Goal: Information Seeking & Learning: Learn about a topic

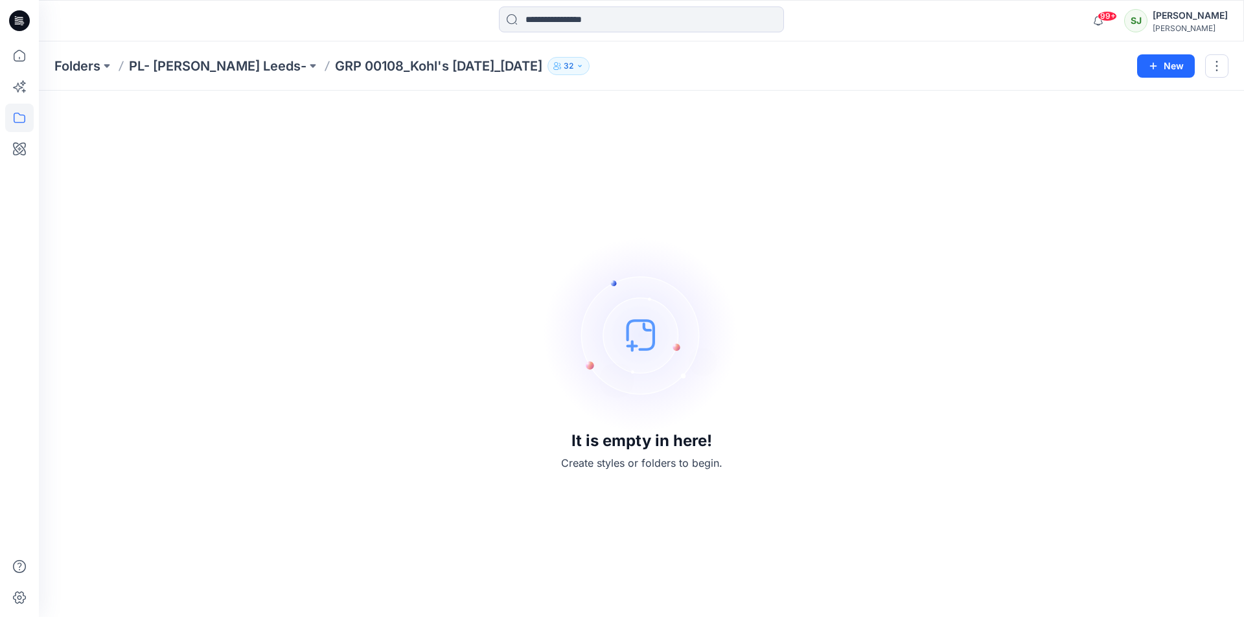
scroll to position [648, 0]
click at [172, 64] on p "PL- [PERSON_NAME] Leeds-" at bounding box center [218, 66] width 178 height 18
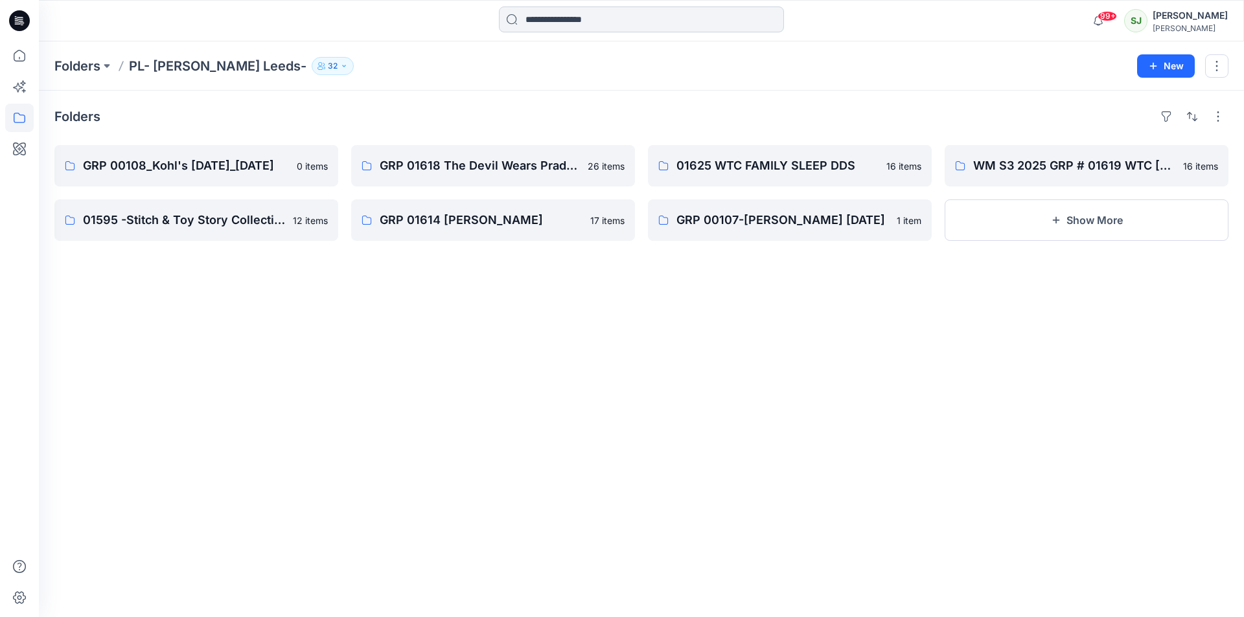
click at [544, 27] on input at bounding box center [641, 19] width 285 height 26
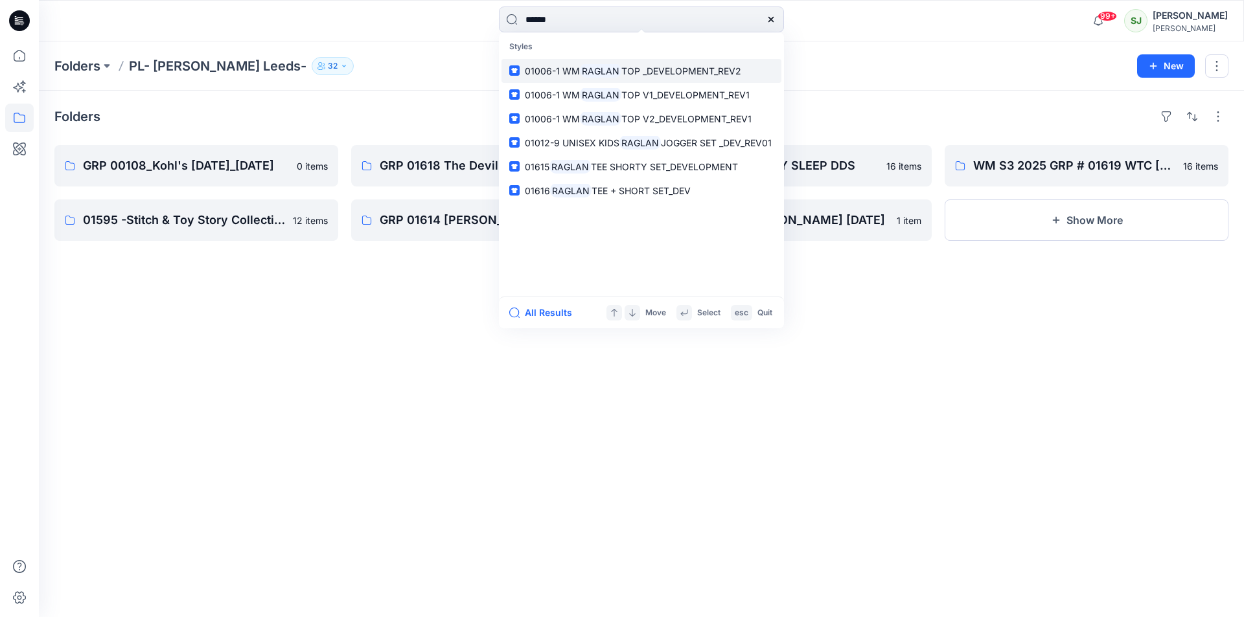
type input "******"
click at [625, 72] on span "TOP _DEVELOPMENT_REV2" at bounding box center [681, 70] width 120 height 11
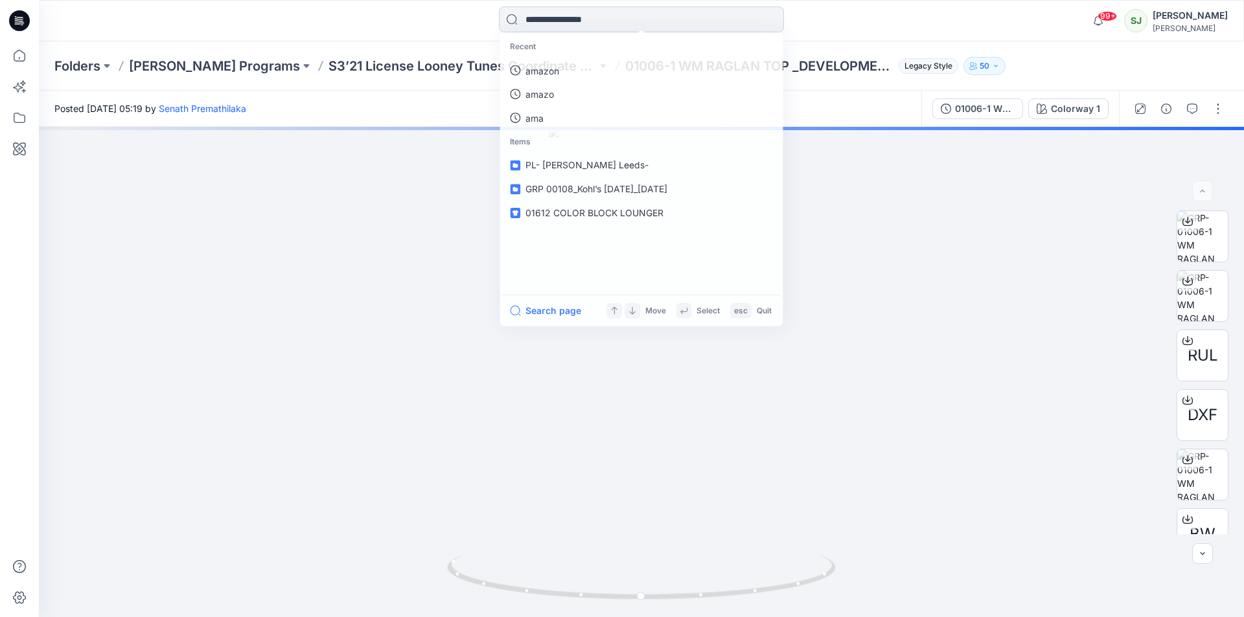
click at [621, 16] on input at bounding box center [641, 19] width 285 height 26
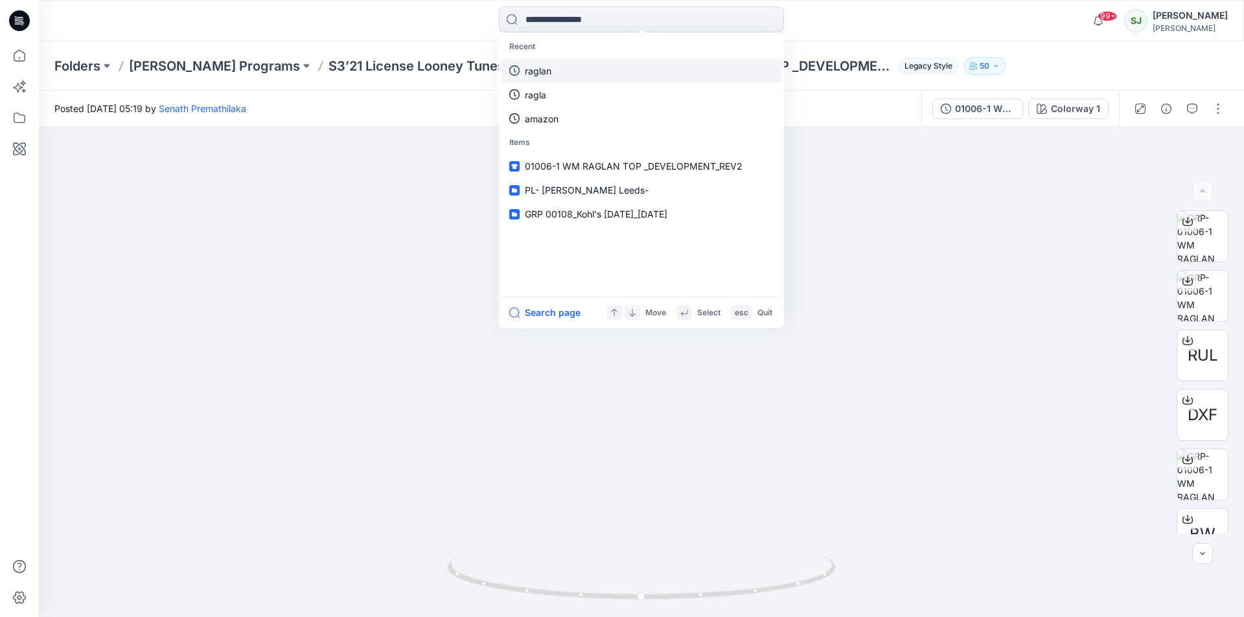
click at [543, 64] on p "raglan" at bounding box center [538, 71] width 27 height 14
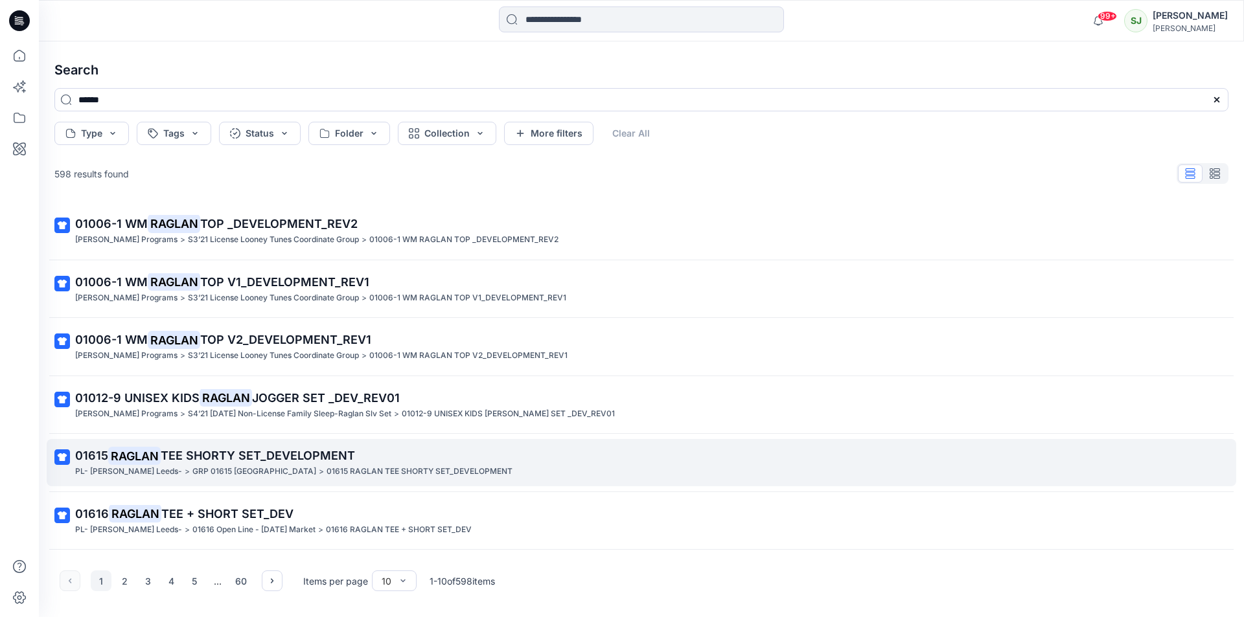
click at [130, 454] on mark "RAGLAN" at bounding box center [134, 456] width 52 height 18
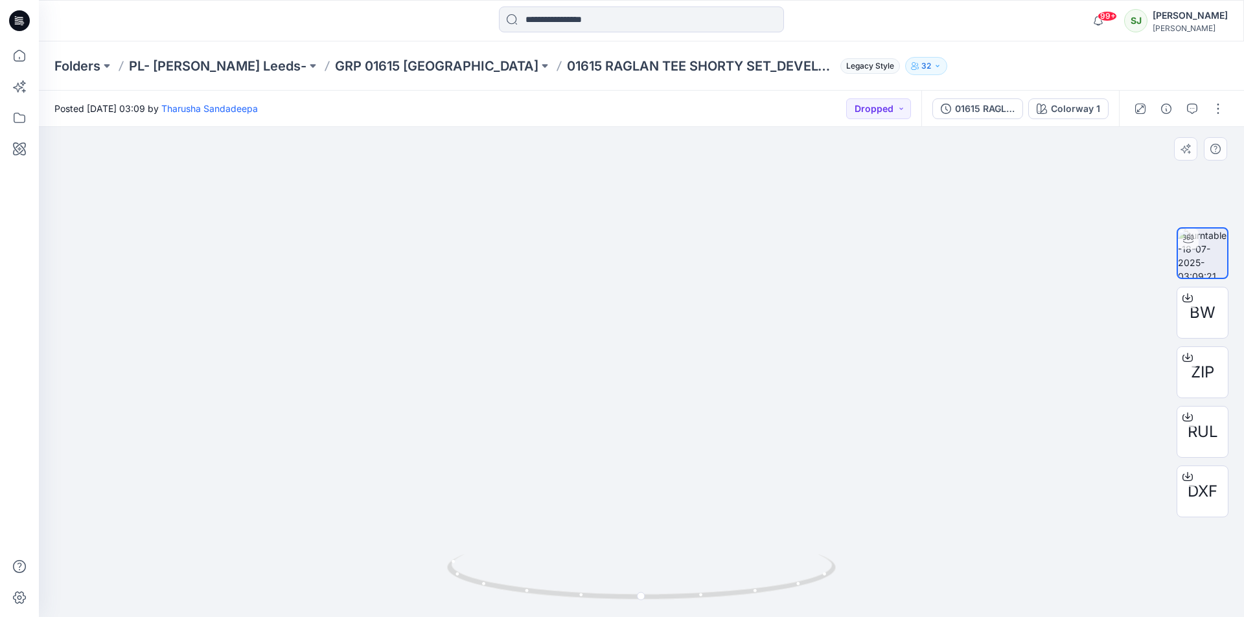
drag, startPoint x: 638, startPoint y: 289, endPoint x: 846, endPoint y: 299, distance: 208.9
click at [846, 299] on div at bounding box center [641, 372] width 1205 height 490
drag, startPoint x: 647, startPoint y: 376, endPoint x: 464, endPoint y: 587, distance: 279.2
click at [373, 378] on div at bounding box center [641, 372] width 1205 height 490
drag, startPoint x: 640, startPoint y: 575, endPoint x: 660, endPoint y: 558, distance: 25.8
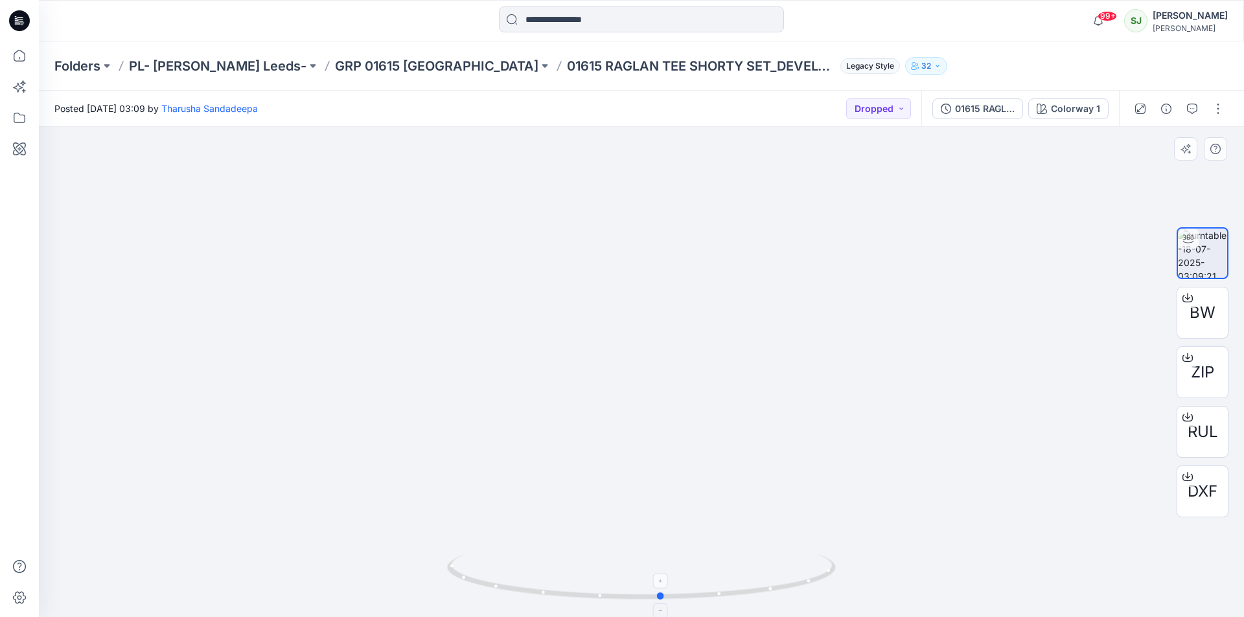
click at [660, 558] on icon at bounding box center [643, 579] width 392 height 49
click at [341, 66] on p "GRP 01615 [GEOGRAPHIC_DATA]" at bounding box center [436, 66] width 203 height 18
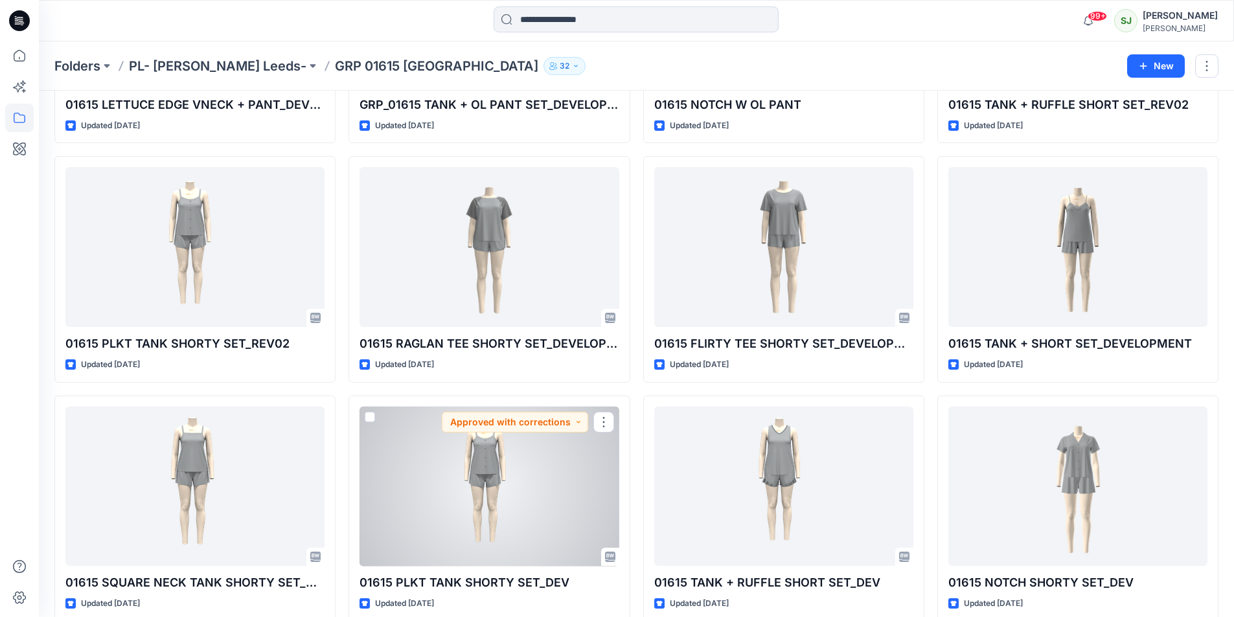
scroll to position [726, 0]
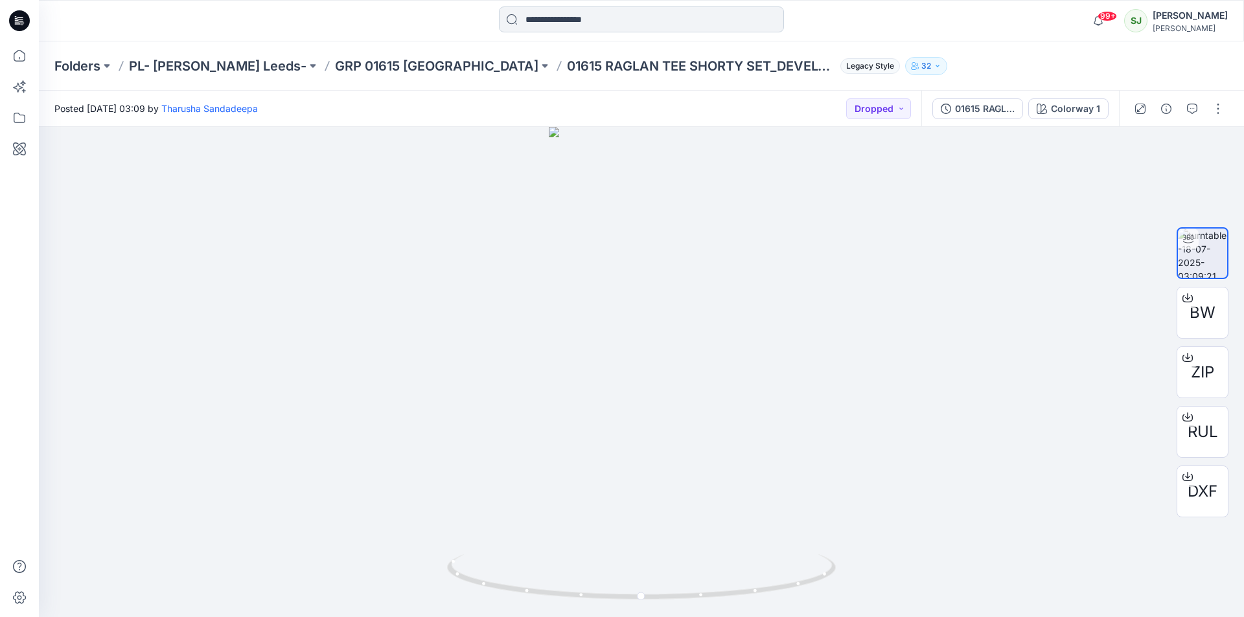
click at [614, 19] on input at bounding box center [641, 19] width 285 height 26
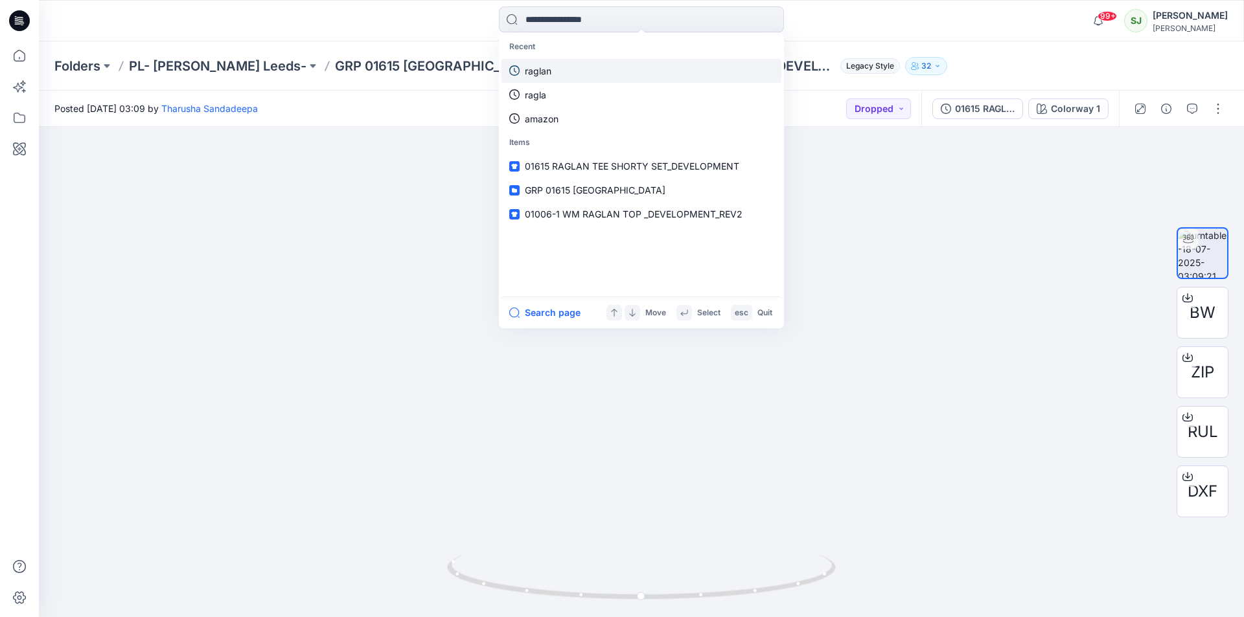
click at [542, 74] on p "raglan" at bounding box center [538, 71] width 27 height 14
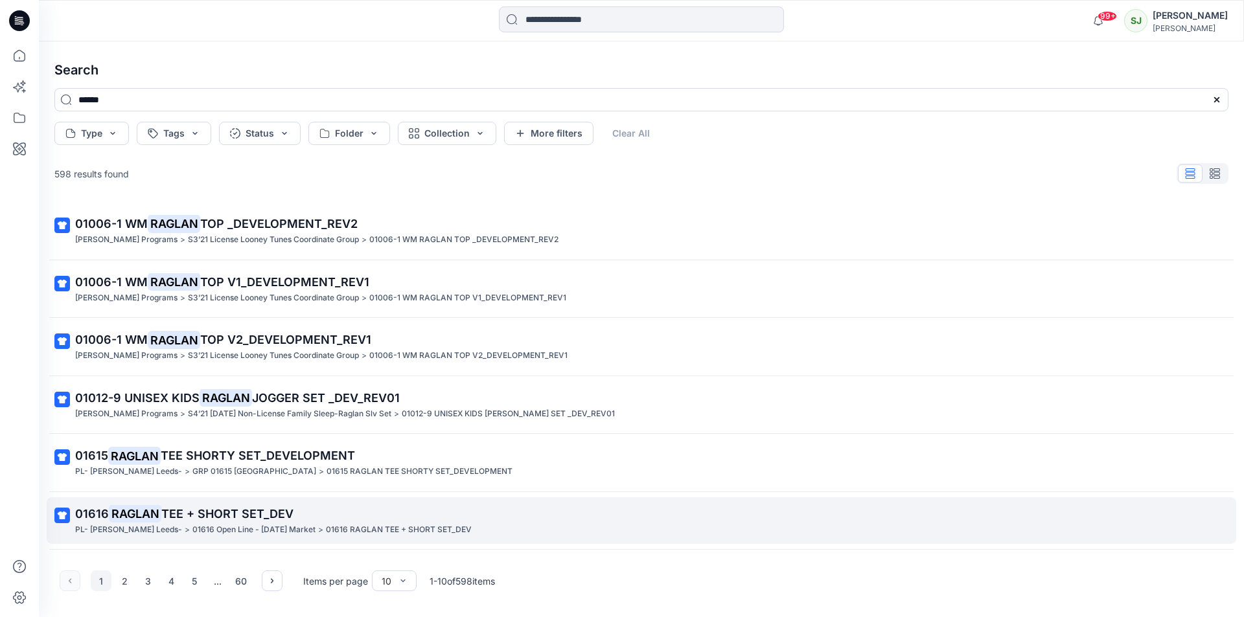
click at [207, 514] on span "TEE + SHORT SET_DEV" at bounding box center [227, 514] width 132 height 14
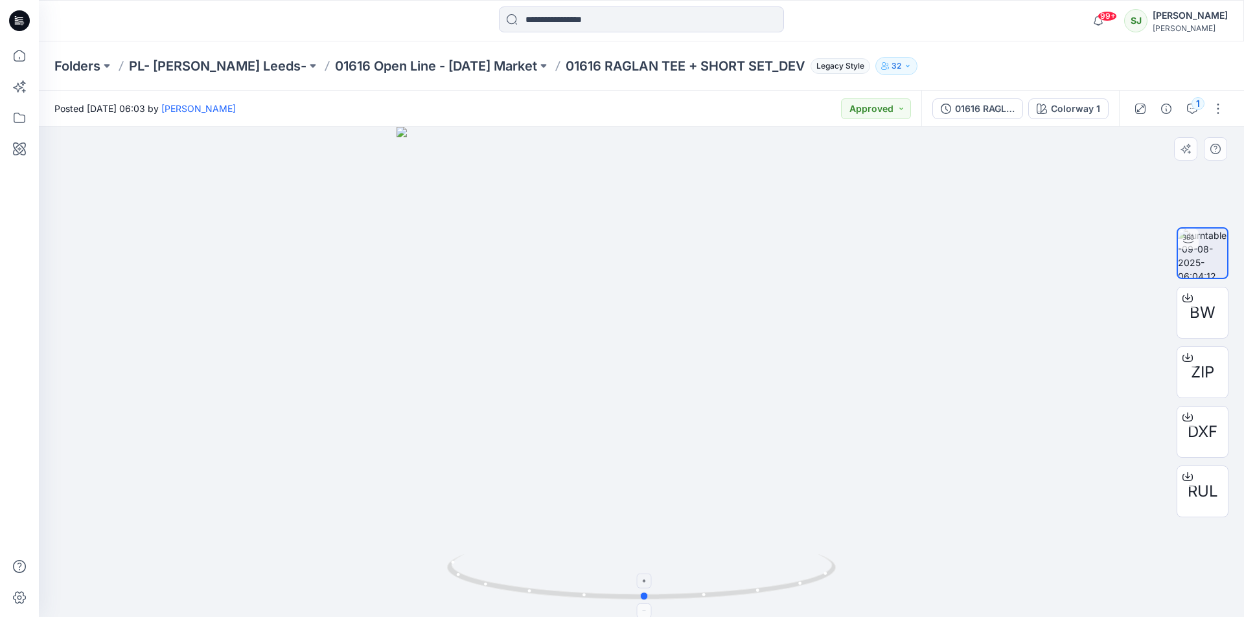
drag, startPoint x: 636, startPoint y: 598, endPoint x: 638, endPoint y: 566, distance: 31.8
click at [638, 566] on icon at bounding box center [643, 579] width 392 height 49
drag, startPoint x: 651, startPoint y: 247, endPoint x: 647, endPoint y: 269, distance: 22.4
click at [647, 269] on img at bounding box center [641, 363] width 617 height 509
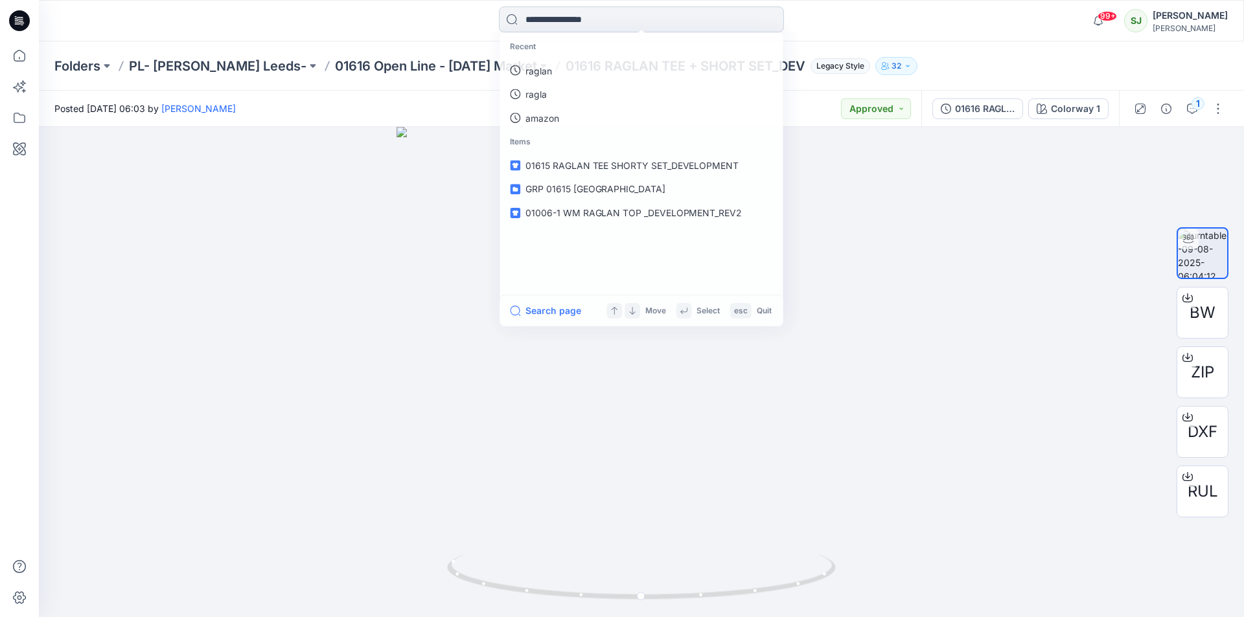
click at [578, 15] on input at bounding box center [641, 19] width 285 height 26
click at [541, 74] on p "raglan" at bounding box center [538, 71] width 27 height 14
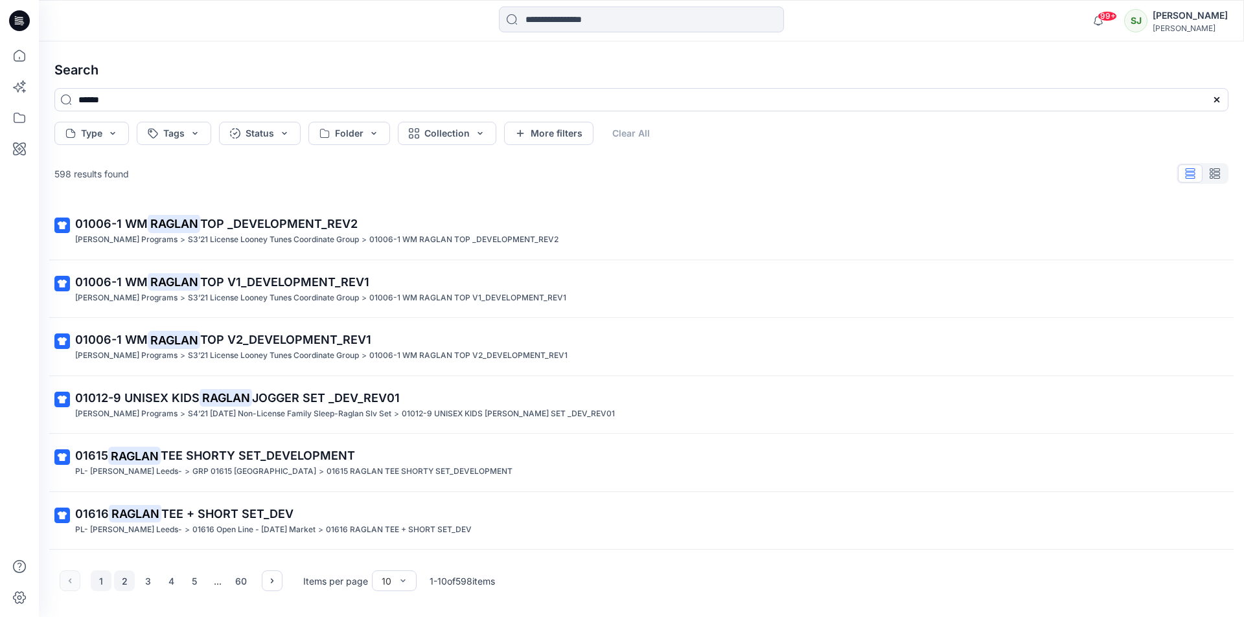
click at [123, 588] on button "2" at bounding box center [124, 581] width 21 height 21
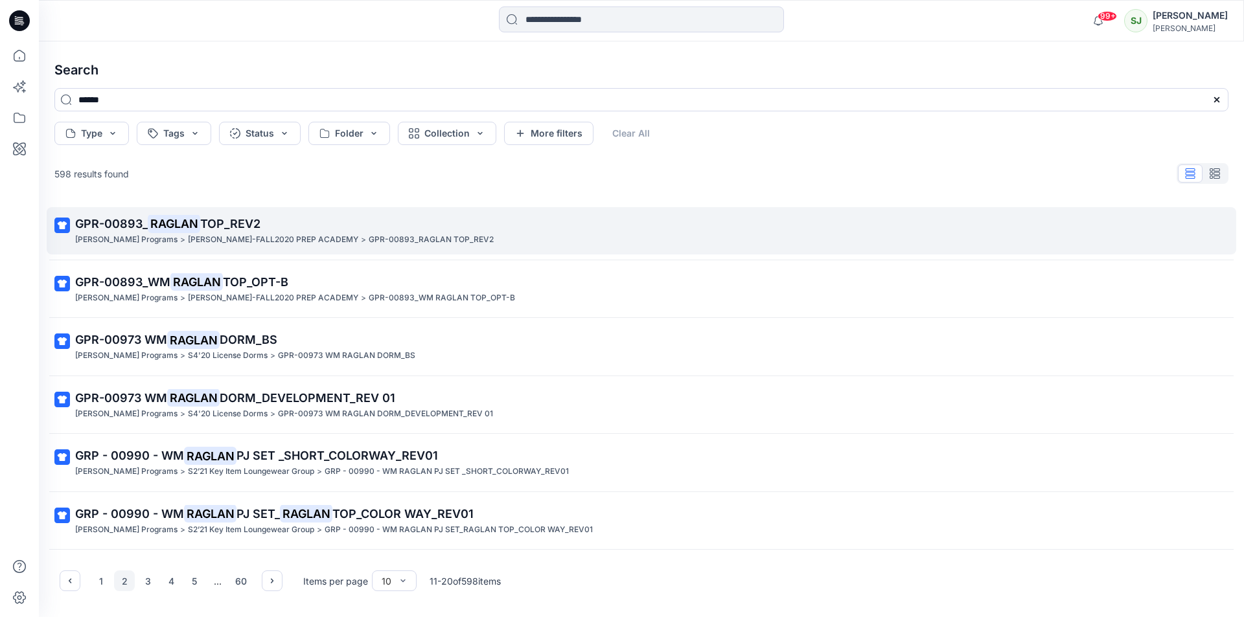
click at [257, 231] on p "GPR-00893_ RAGLAN TOP_REV2" at bounding box center [640, 224] width 1130 height 18
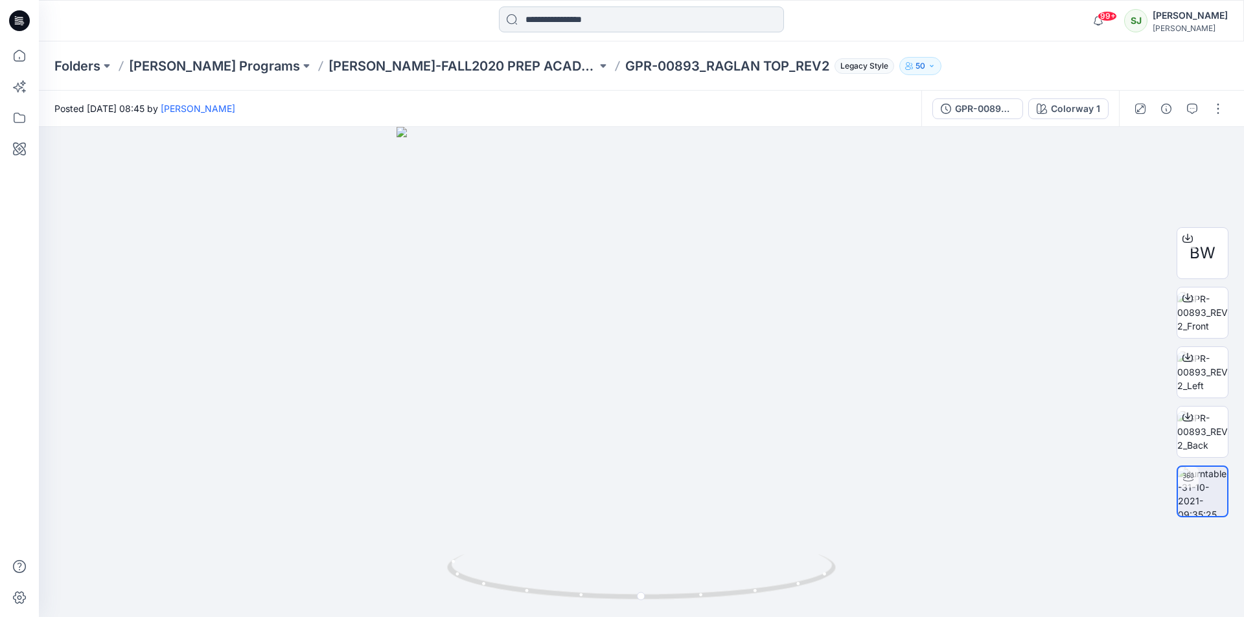
click at [535, 22] on input at bounding box center [641, 19] width 285 height 26
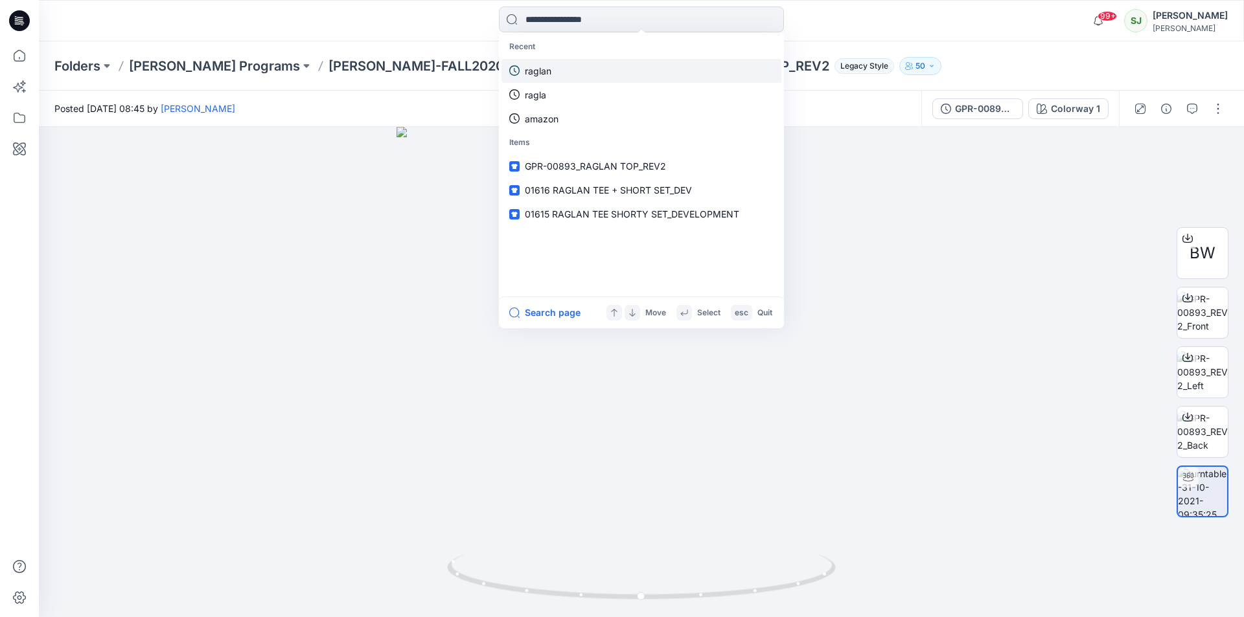
click at [549, 67] on p "raglan" at bounding box center [538, 71] width 27 height 14
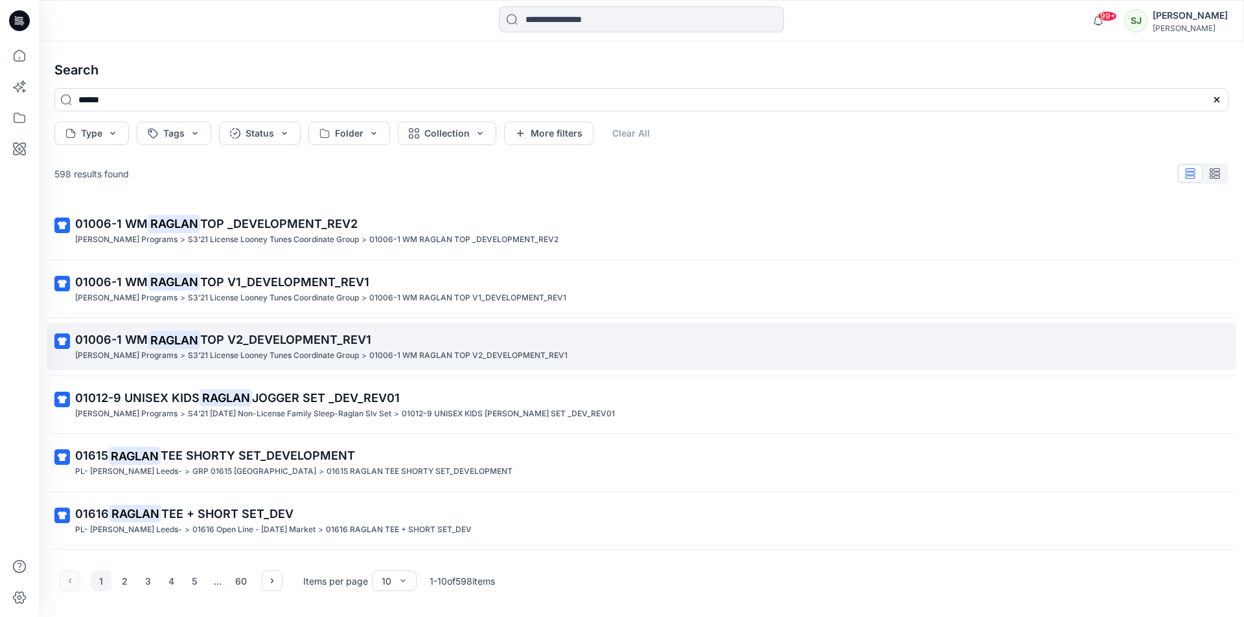
click at [196, 340] on mark "RAGLAN" at bounding box center [174, 340] width 52 height 18
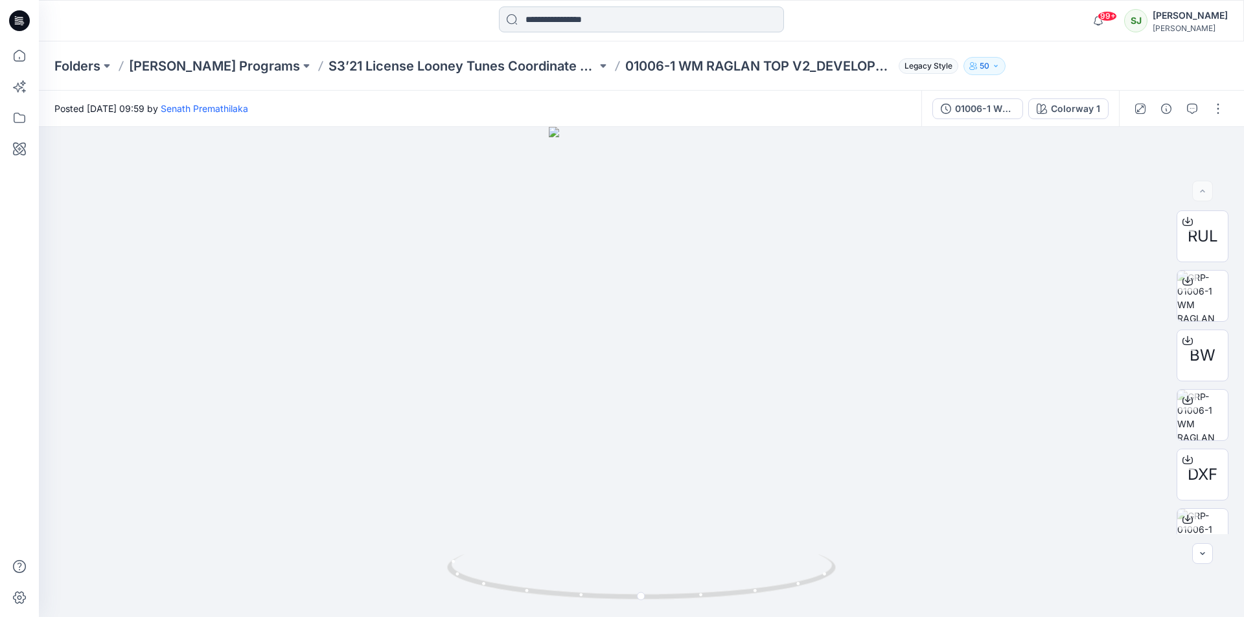
click at [550, 27] on input at bounding box center [641, 19] width 285 height 26
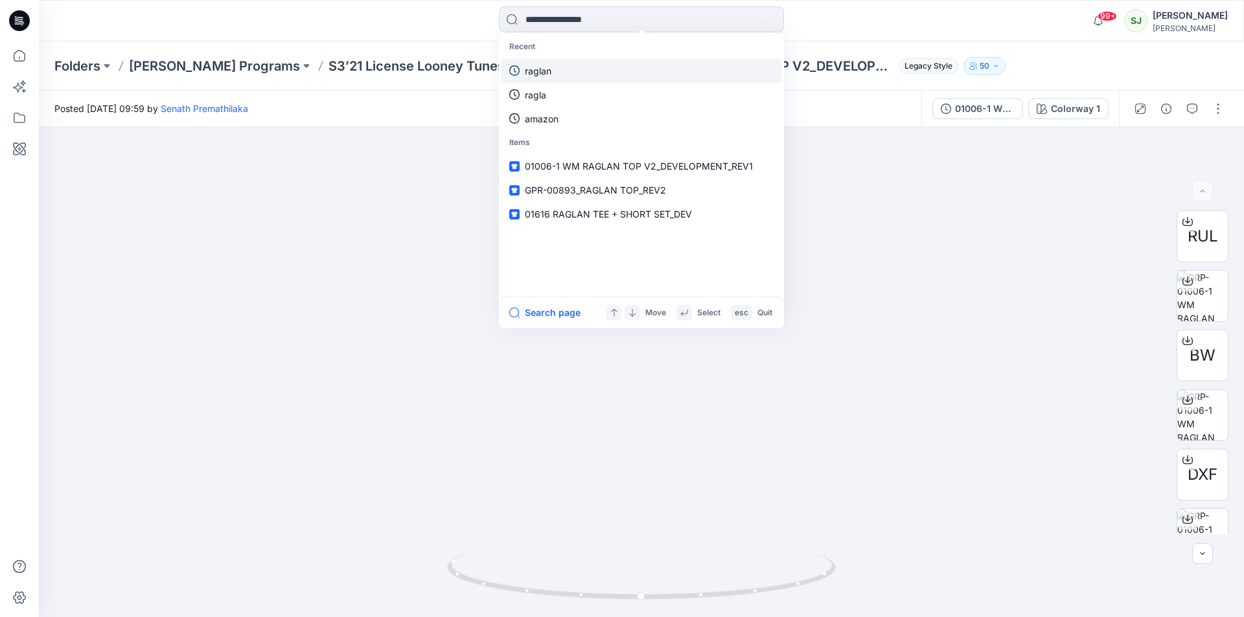
click at [539, 67] on p "raglan" at bounding box center [538, 71] width 27 height 14
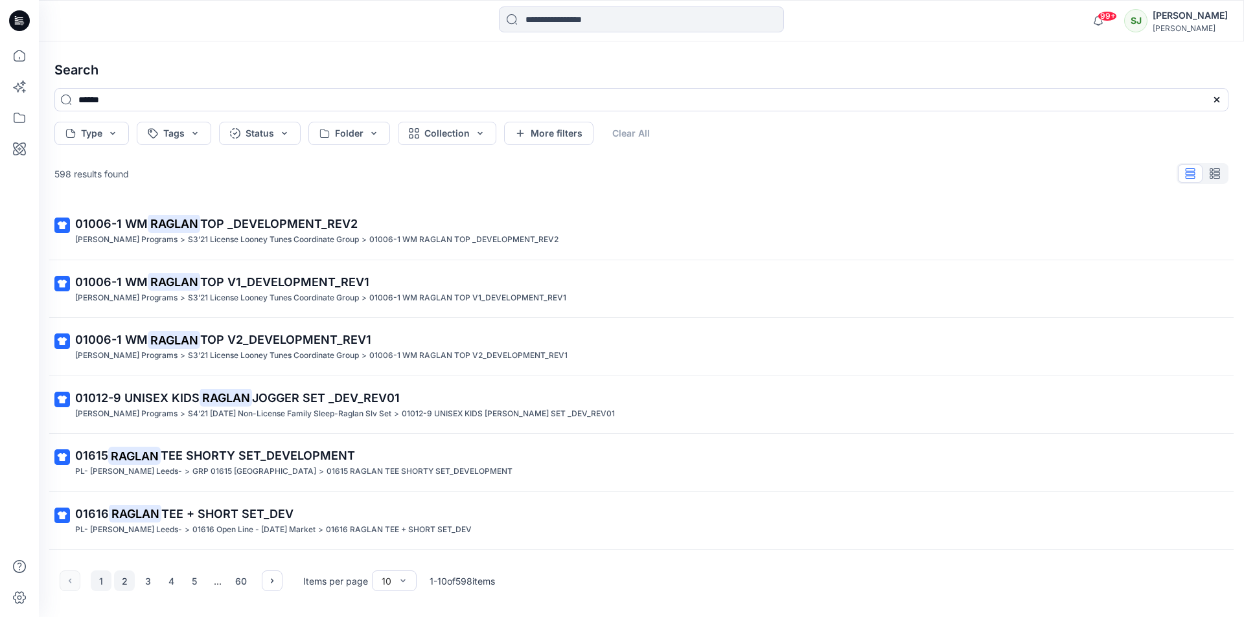
click at [122, 580] on button "2" at bounding box center [124, 581] width 21 height 21
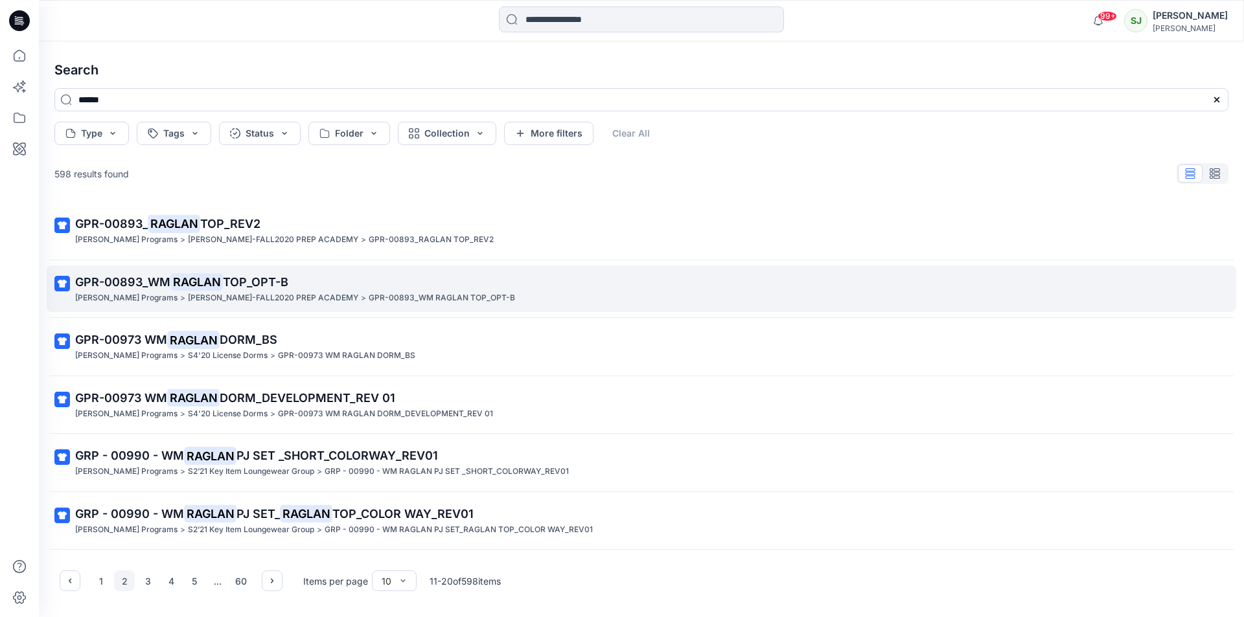
click at [246, 286] on span "TOP_OPT-B" at bounding box center [255, 282] width 65 height 14
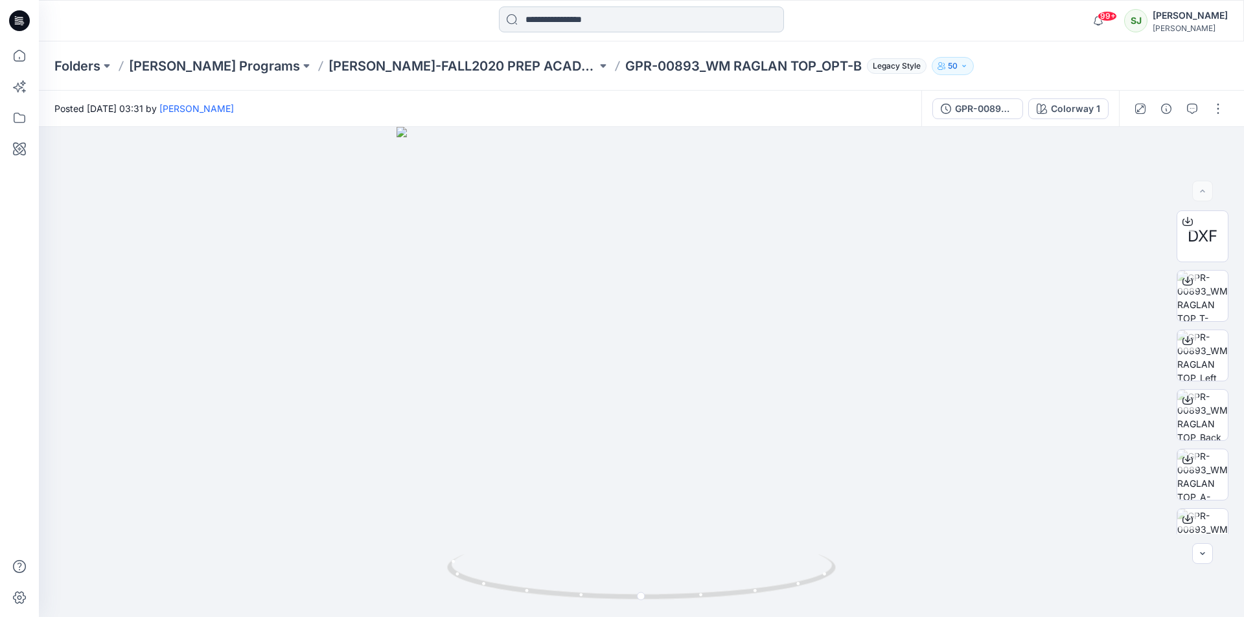
click at [606, 14] on input at bounding box center [641, 19] width 285 height 26
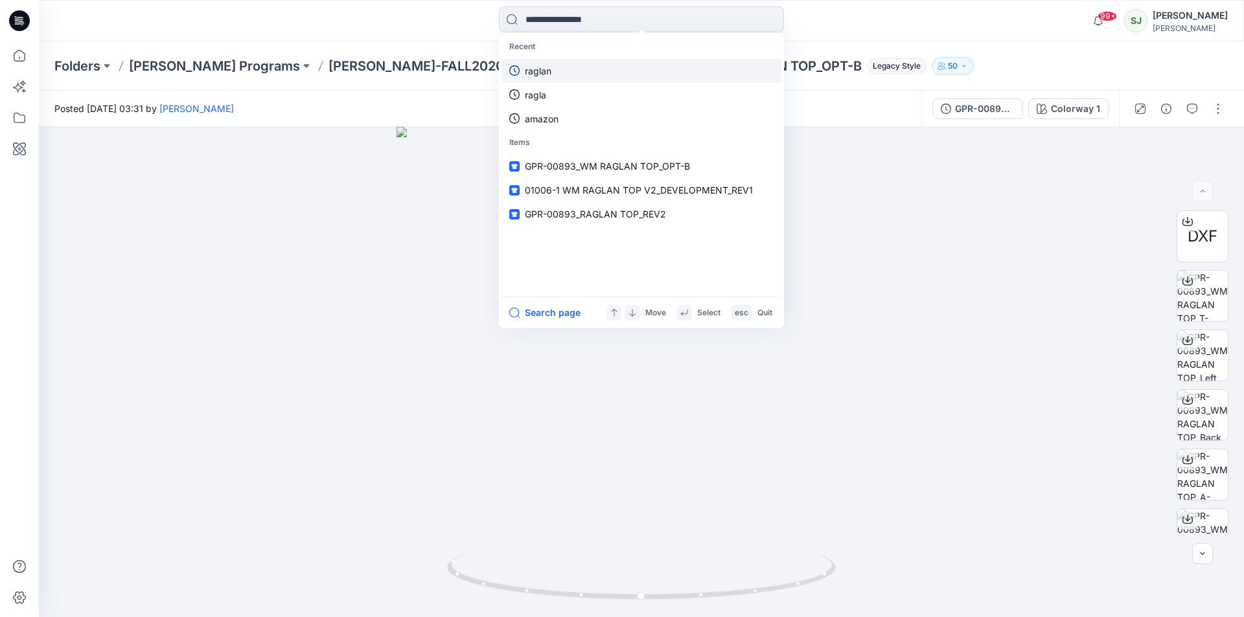
click at [542, 71] on p "raglan" at bounding box center [538, 71] width 27 height 14
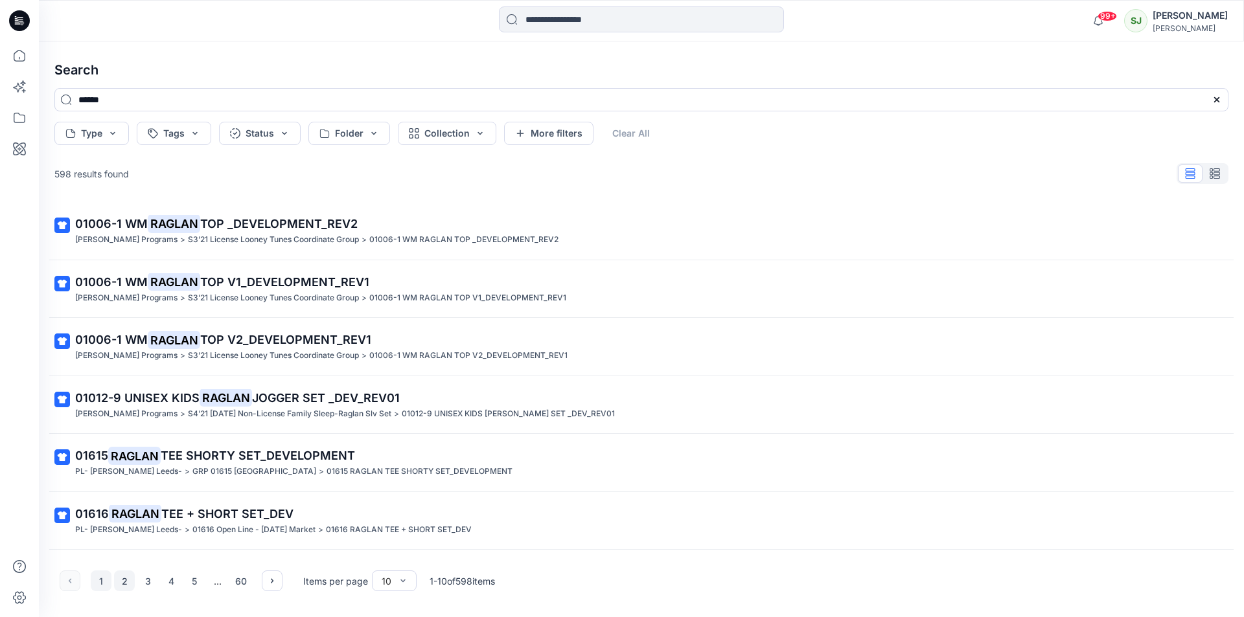
click at [123, 582] on button "2" at bounding box center [124, 581] width 21 height 21
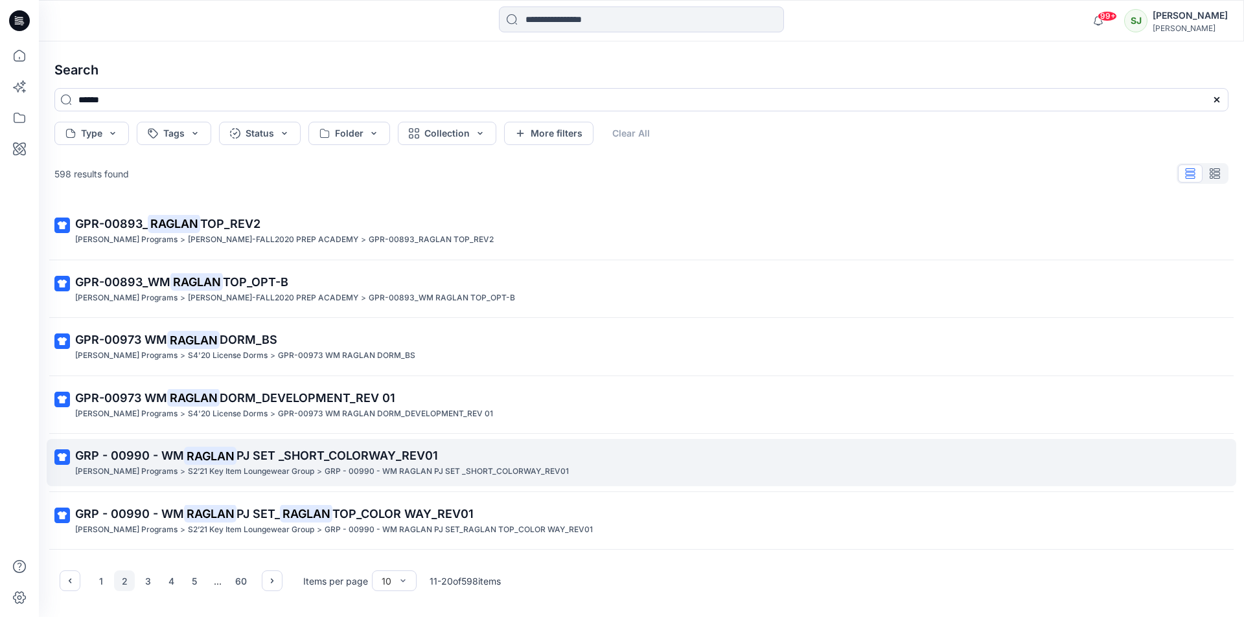
click at [206, 456] on mark "RAGLAN" at bounding box center [210, 456] width 52 height 18
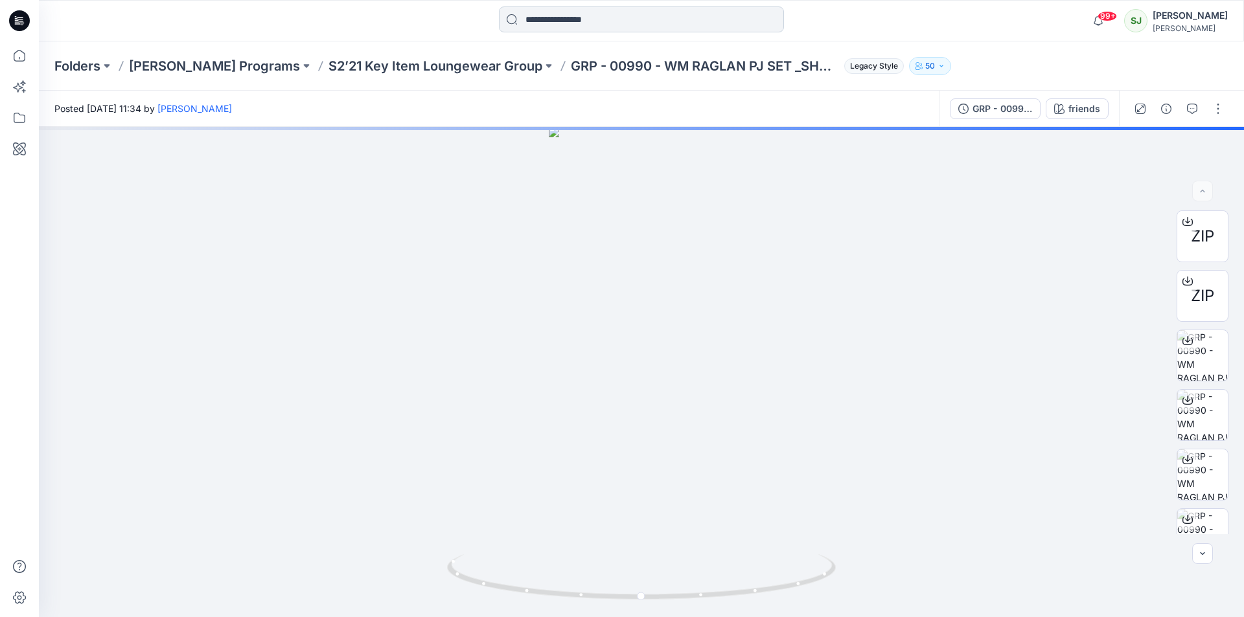
click at [604, 25] on input at bounding box center [641, 19] width 285 height 26
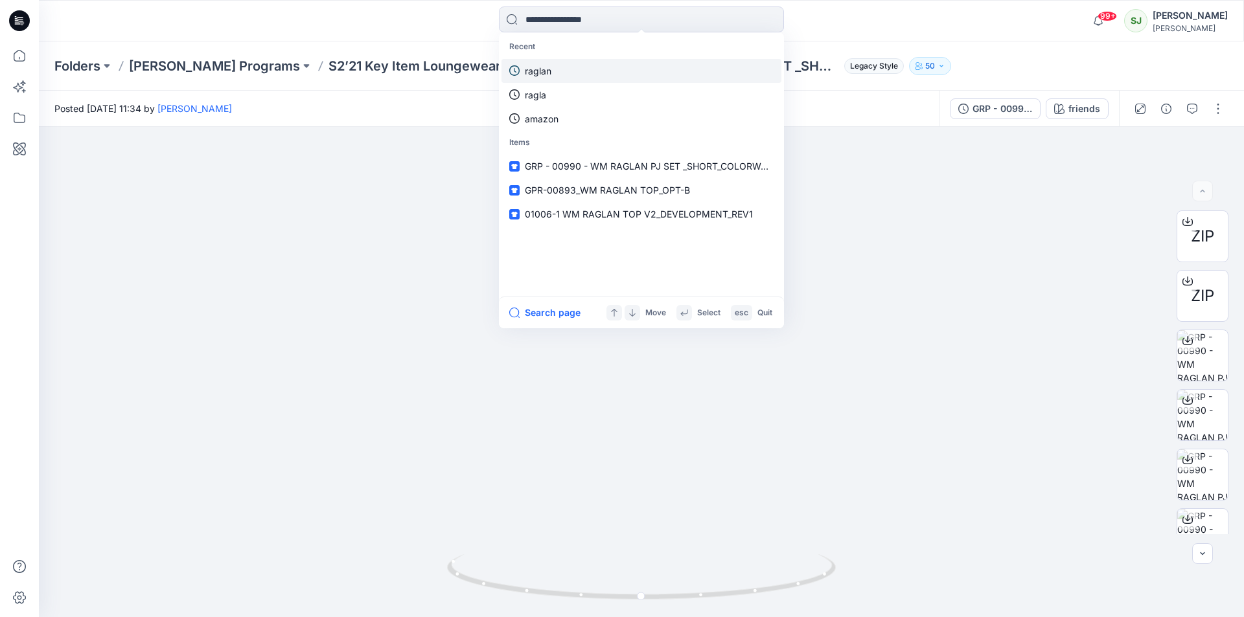
click at [532, 76] on p "raglan" at bounding box center [538, 71] width 27 height 14
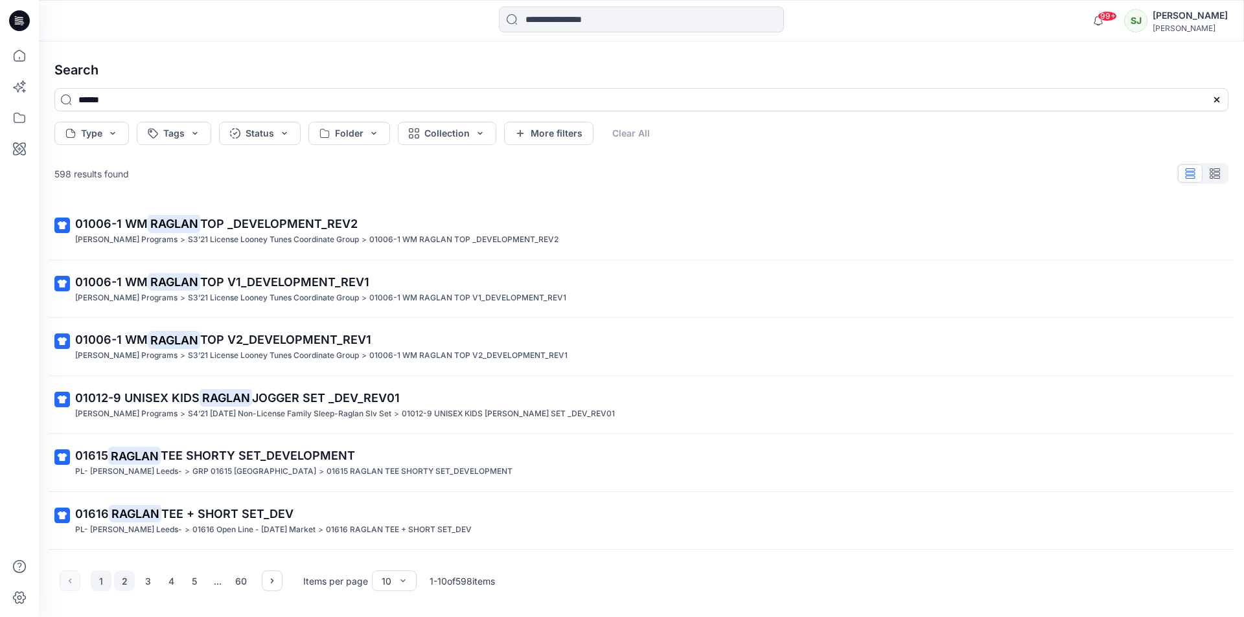
click at [118, 581] on button "2" at bounding box center [124, 581] width 21 height 21
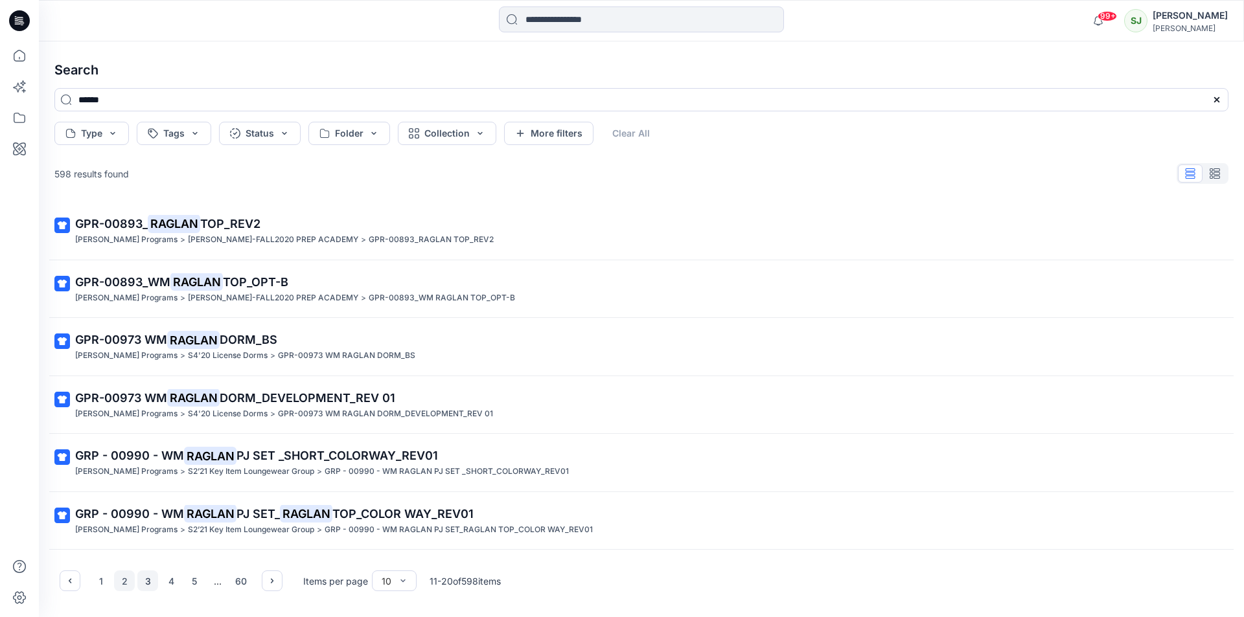
click at [146, 581] on button "3" at bounding box center [147, 581] width 21 height 21
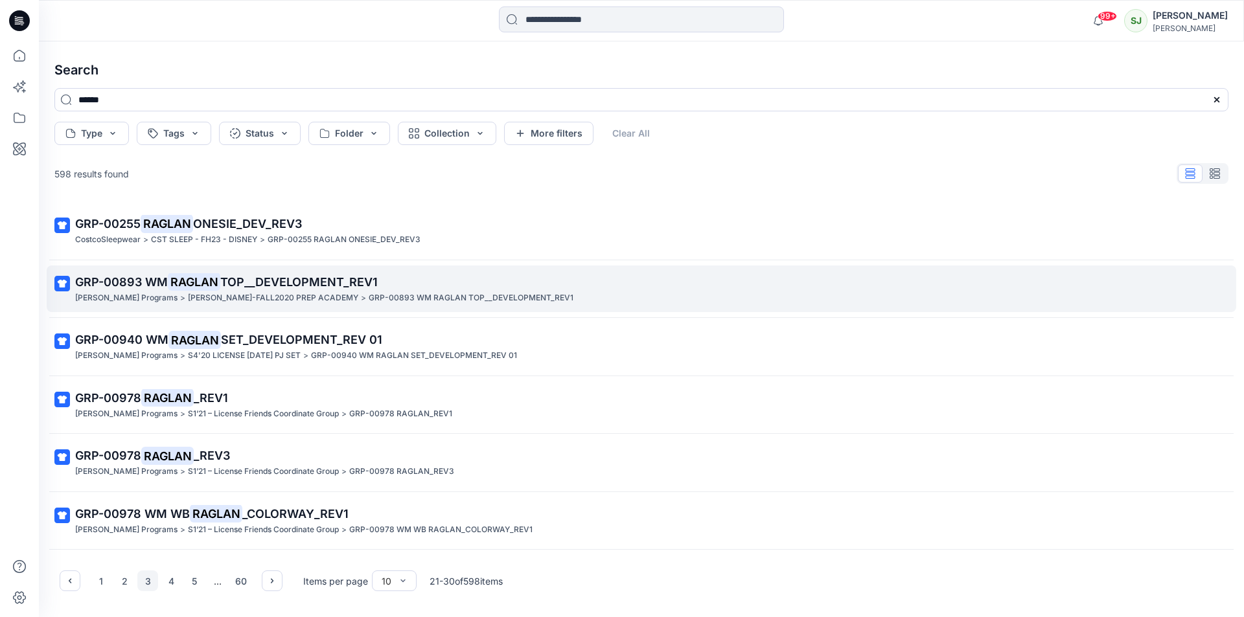
click at [187, 282] on mark "RAGLAN" at bounding box center [194, 282] width 52 height 18
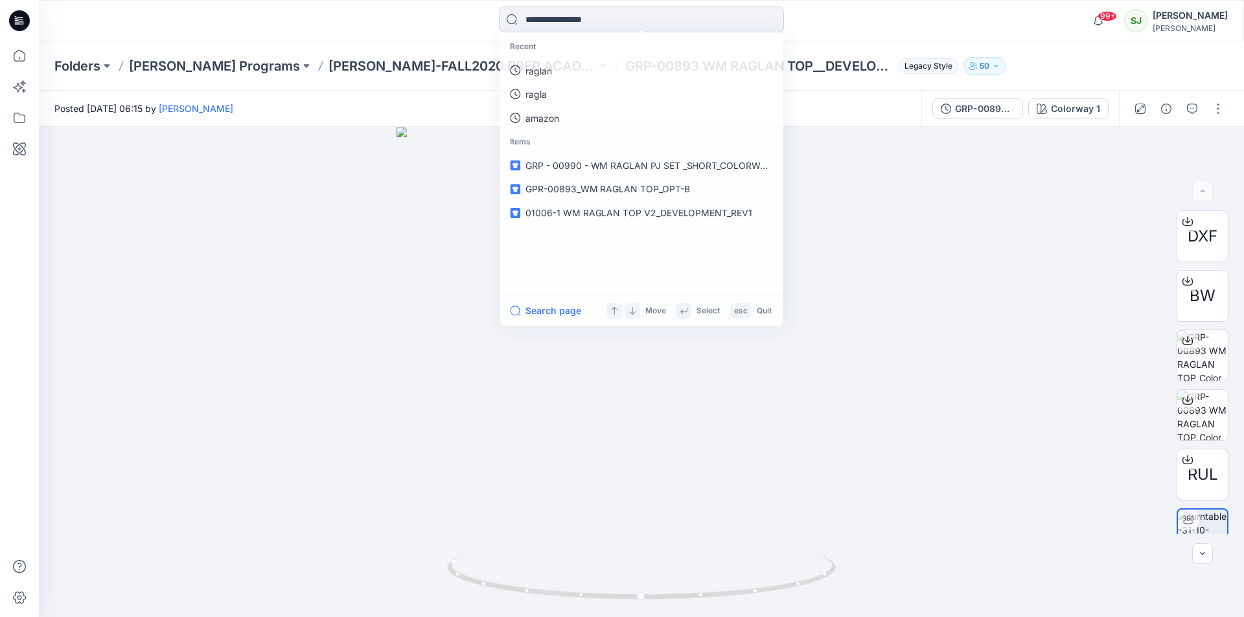
click at [568, 19] on input at bounding box center [641, 19] width 285 height 26
click at [546, 68] on p "raglan" at bounding box center [538, 71] width 27 height 14
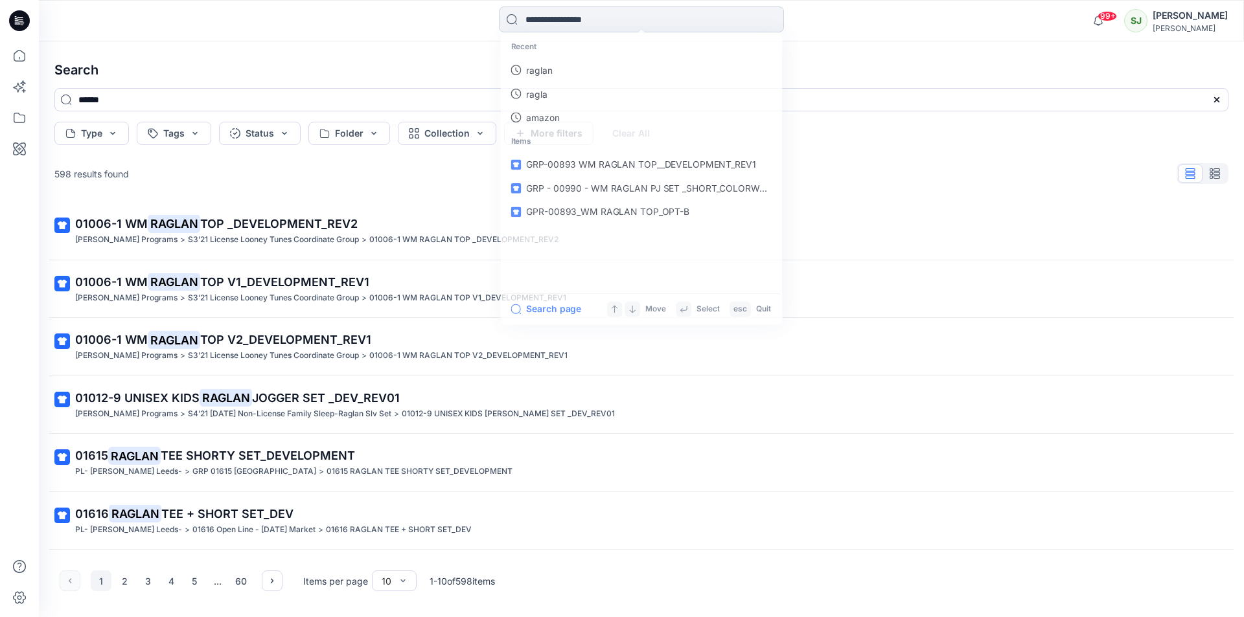
click at [585, 18] on input at bounding box center [641, 19] width 285 height 26
click at [538, 75] on p "raglan" at bounding box center [538, 71] width 27 height 14
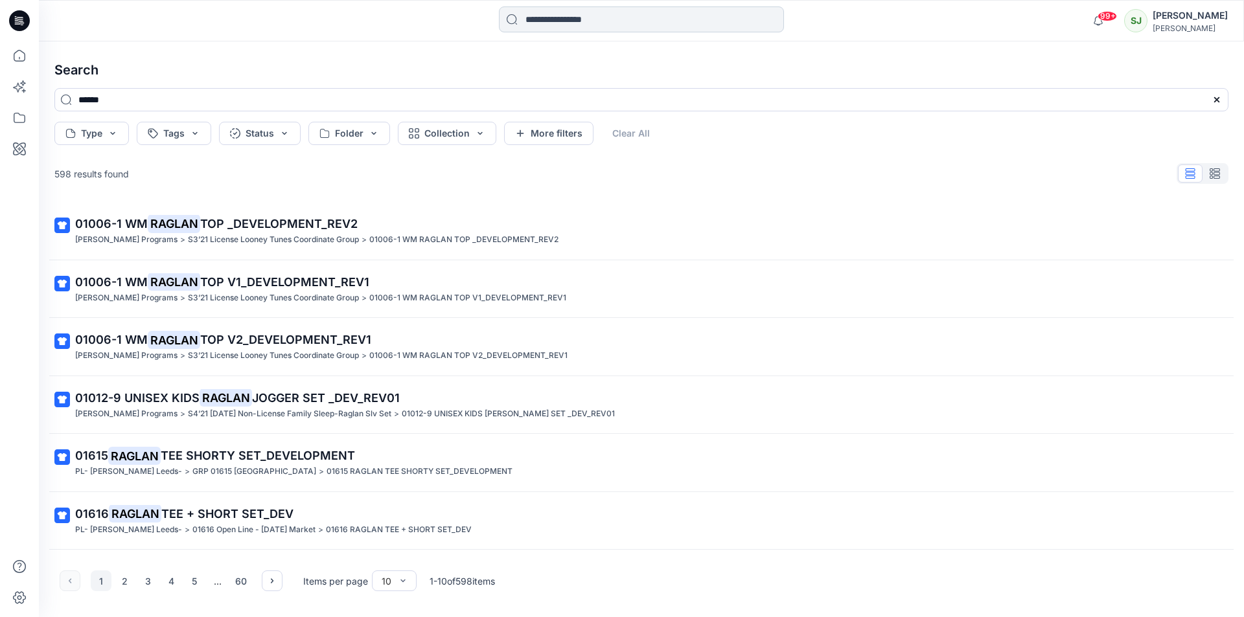
click at [593, 22] on input at bounding box center [641, 19] width 285 height 26
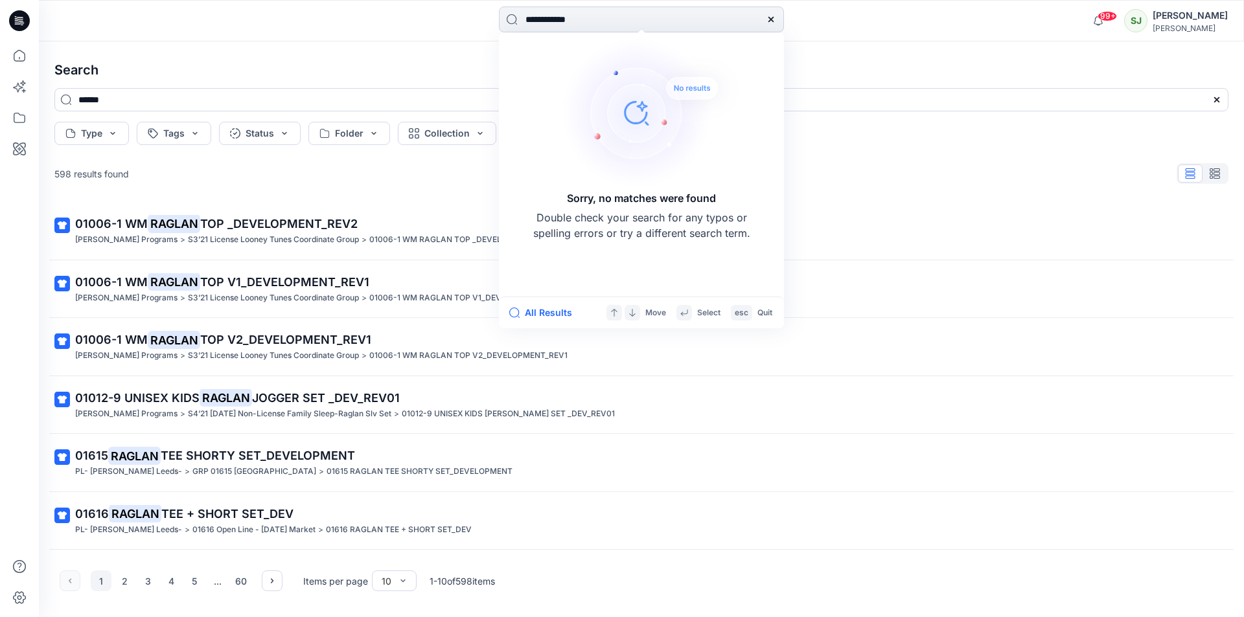
click at [575, 19] on input "**********" at bounding box center [641, 19] width 285 height 26
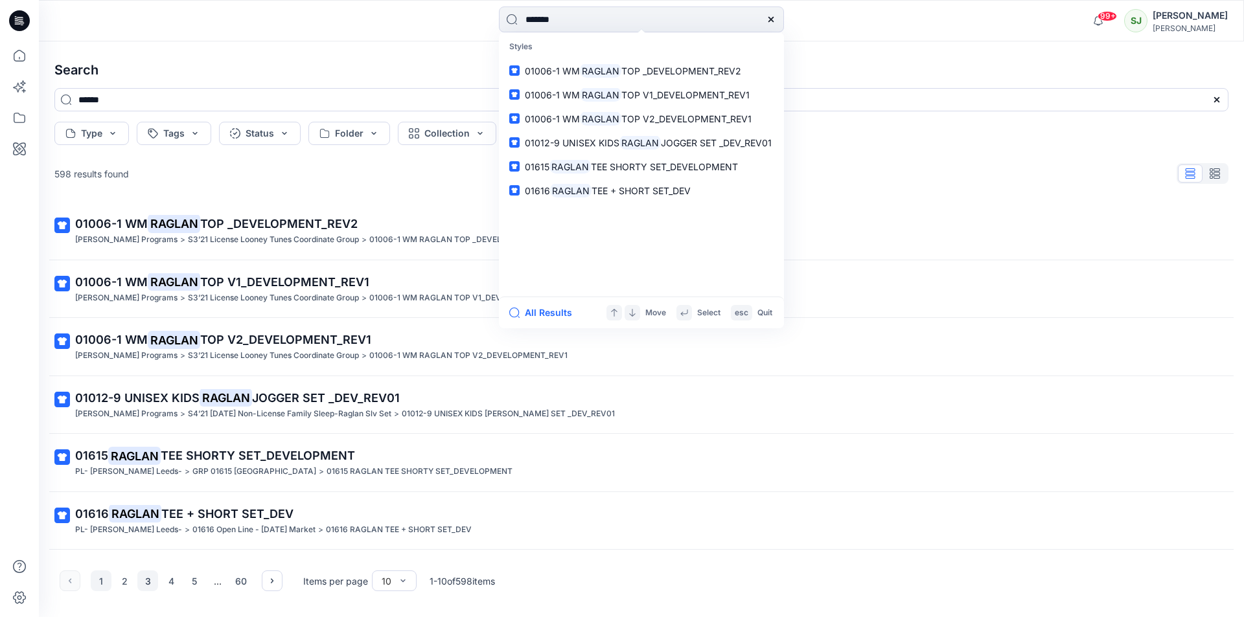
type input "******"
click at [150, 581] on button "3" at bounding box center [147, 581] width 21 height 21
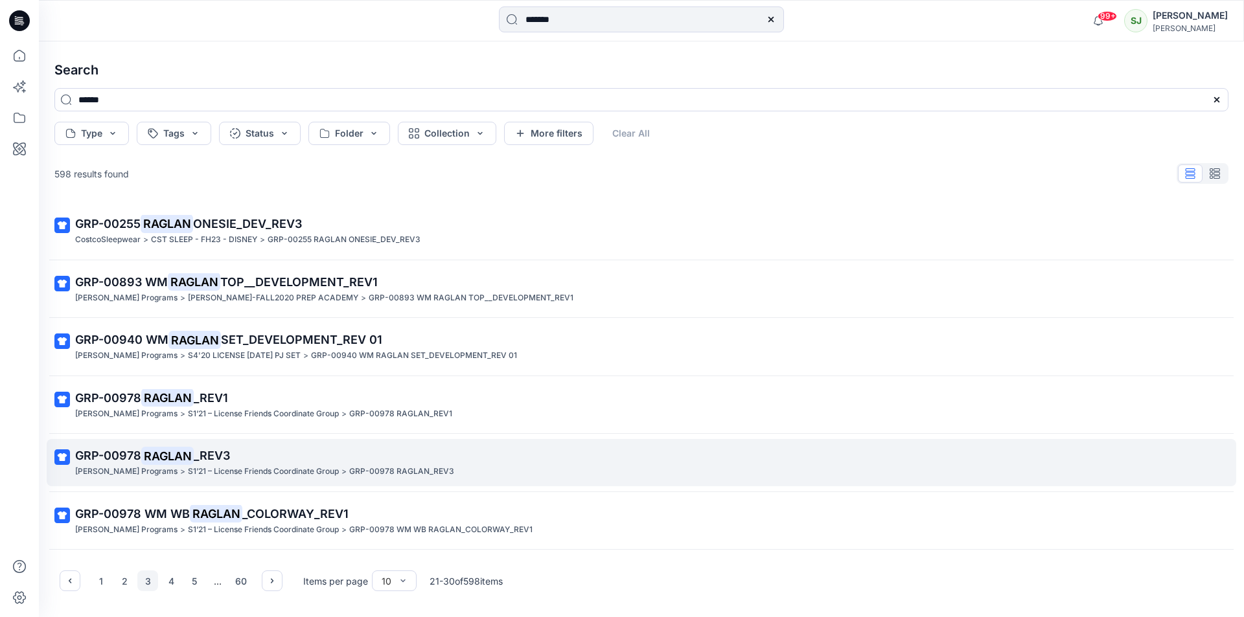
click at [159, 454] on mark "RAGLAN" at bounding box center [167, 456] width 52 height 18
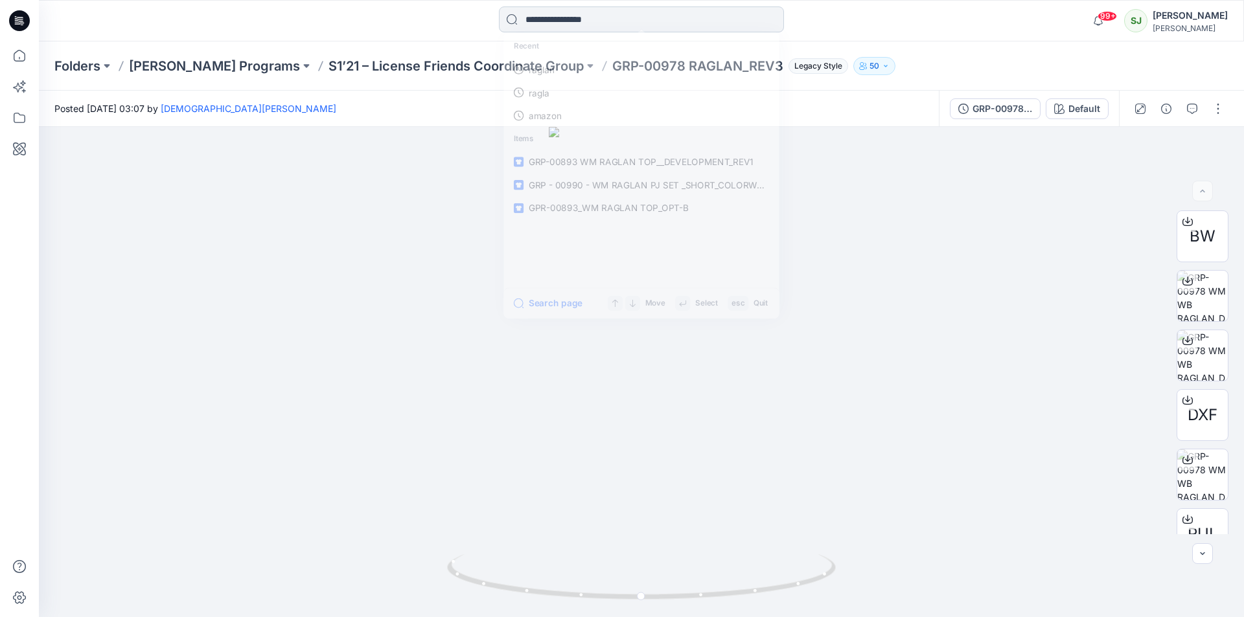
click at [561, 24] on input at bounding box center [641, 19] width 285 height 26
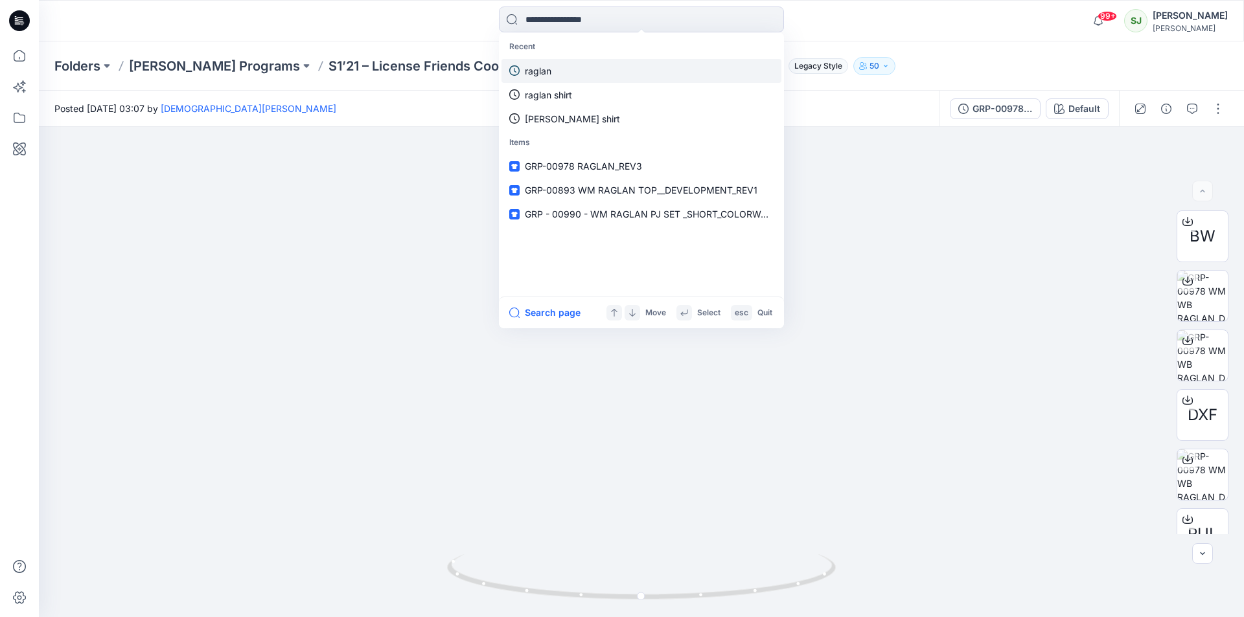
click at [534, 69] on p "raglan" at bounding box center [538, 71] width 27 height 14
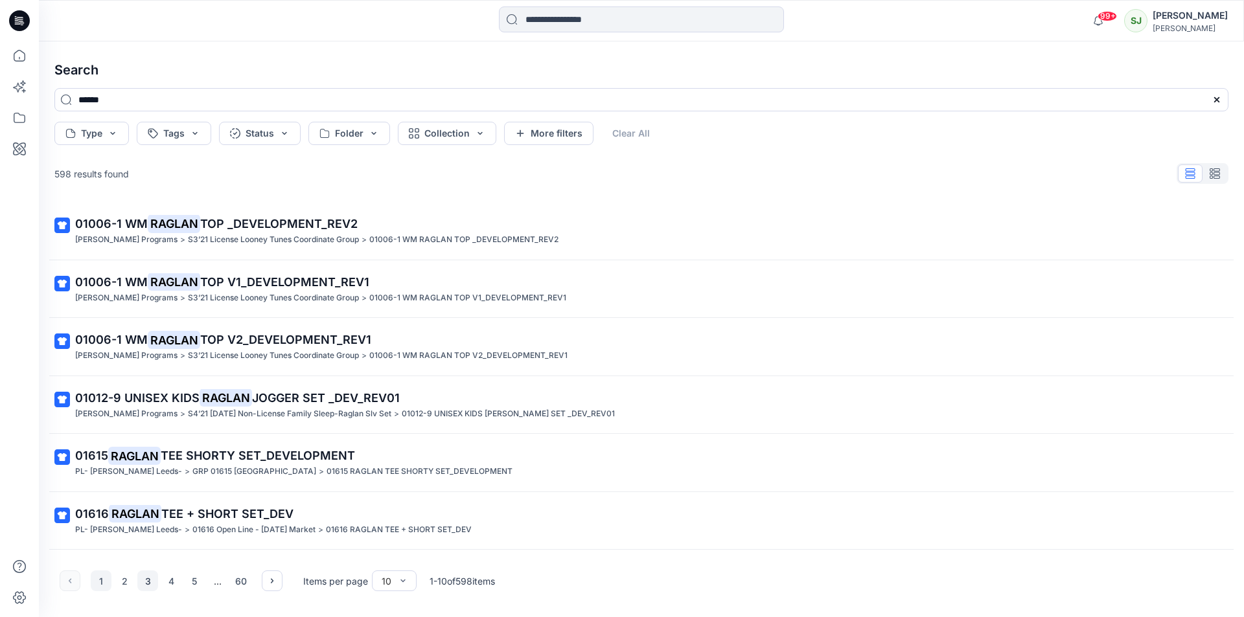
click at [144, 580] on button "3" at bounding box center [147, 581] width 21 height 21
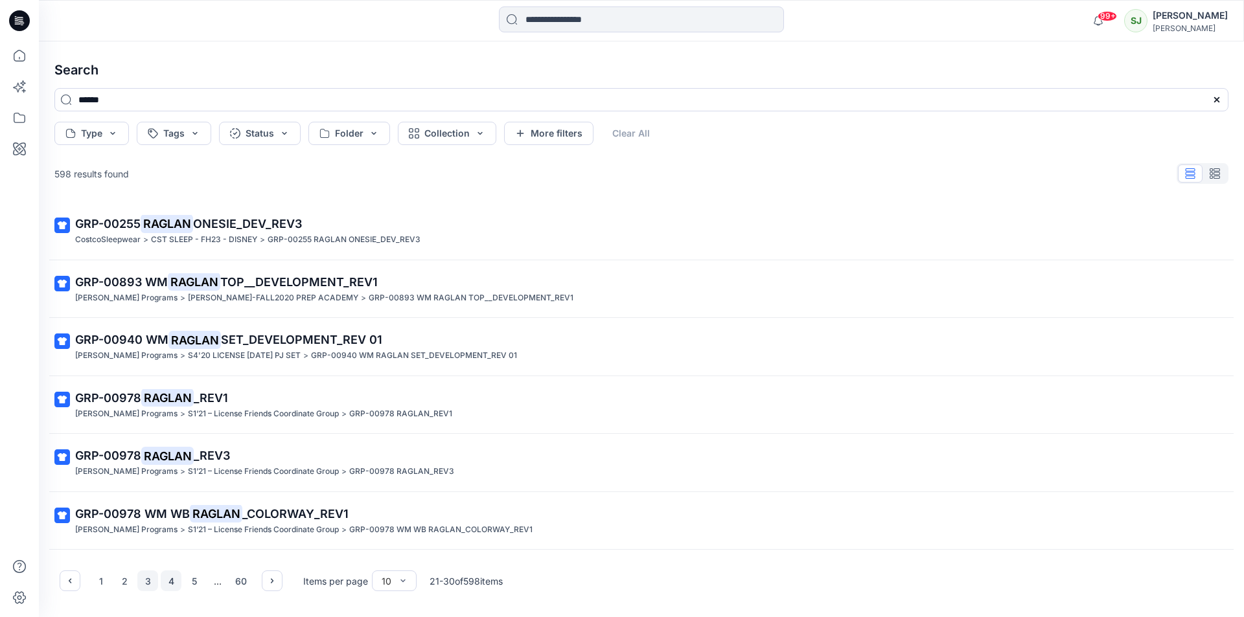
click at [172, 584] on button "4" at bounding box center [171, 581] width 21 height 21
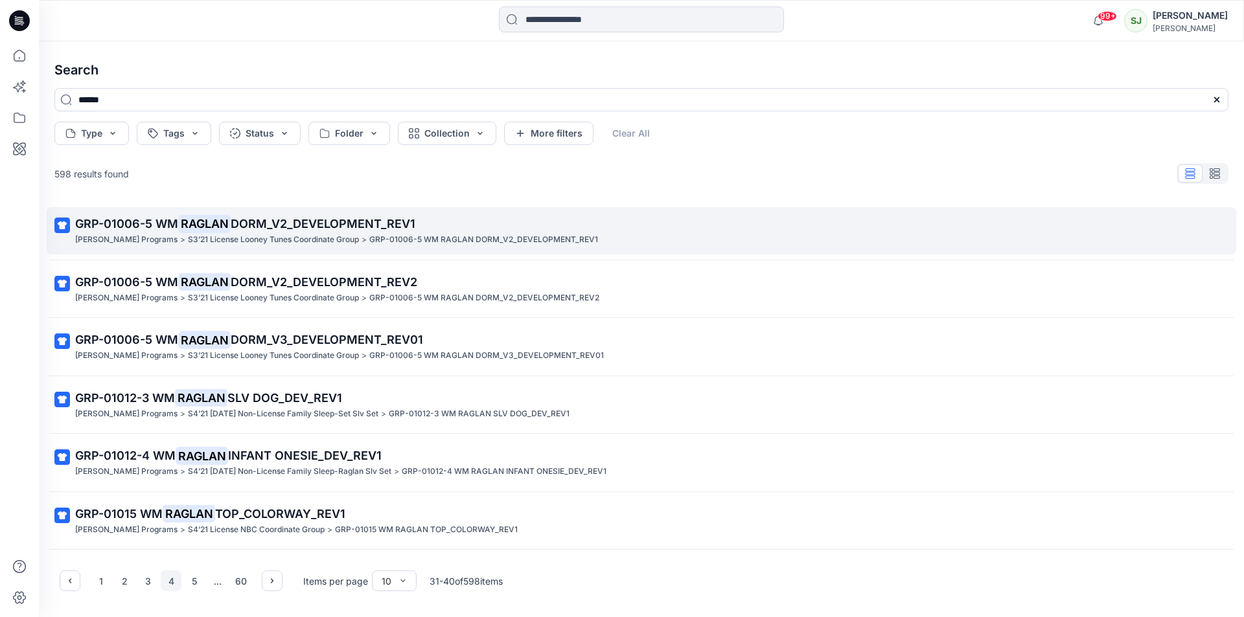
click at [214, 226] on mark "RAGLAN" at bounding box center [204, 223] width 52 height 18
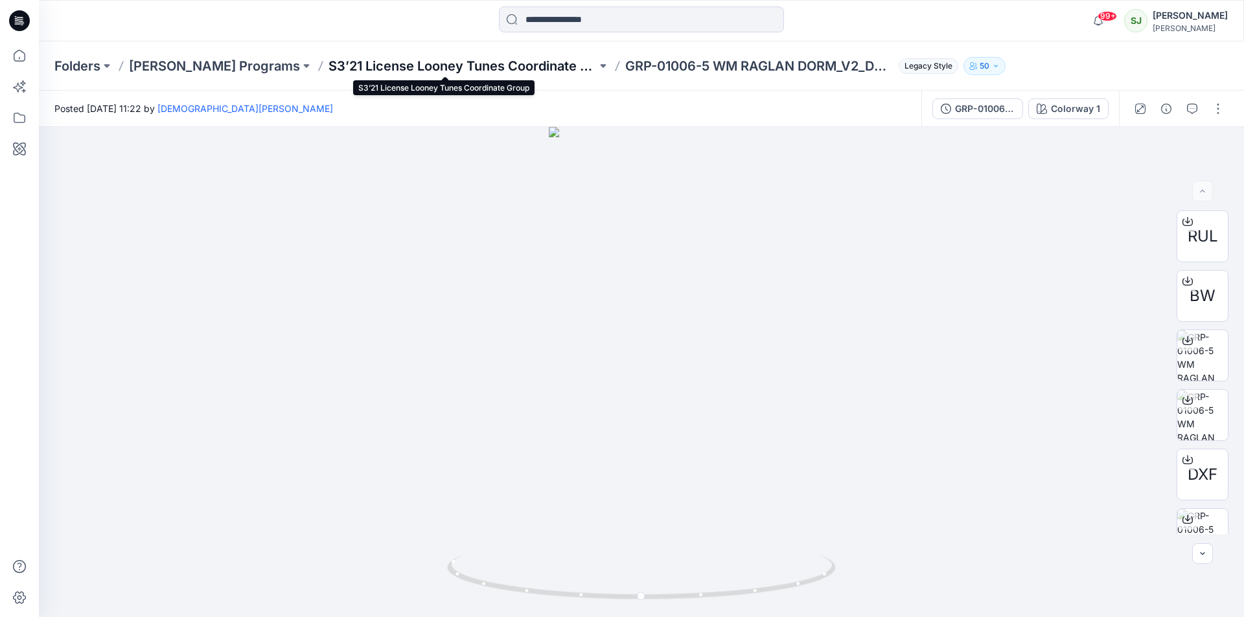
click at [391, 68] on p "S3’21 License Looney Tunes Coordinate Group" at bounding box center [462, 66] width 268 height 18
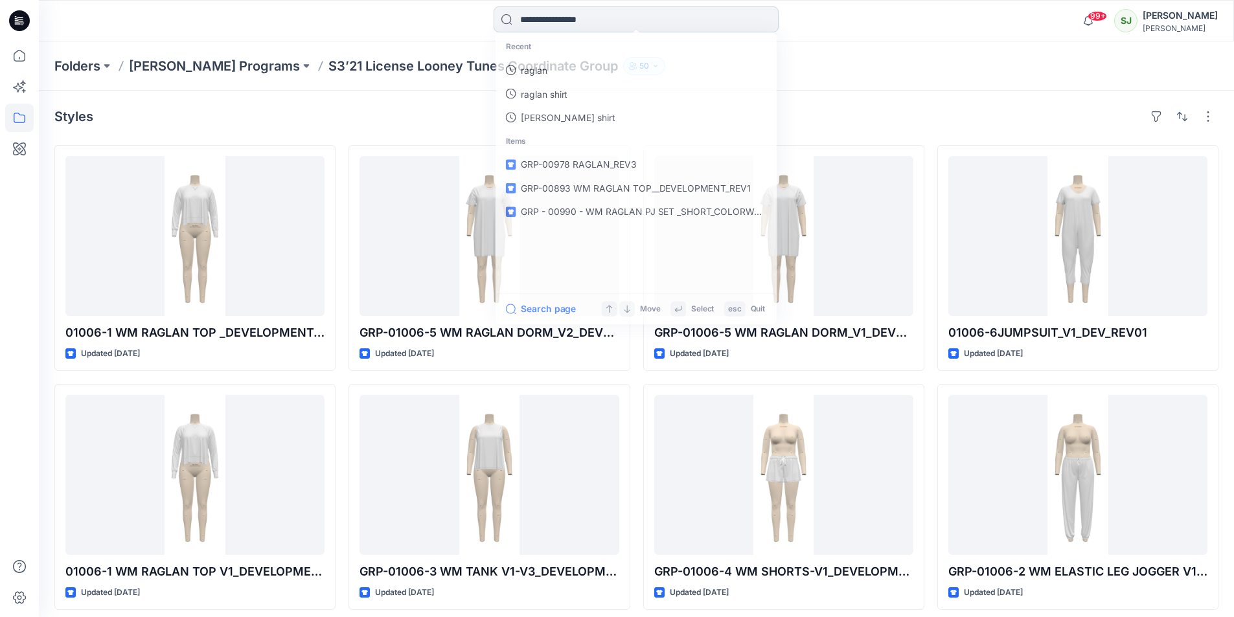
click at [553, 25] on input at bounding box center [636, 19] width 285 height 26
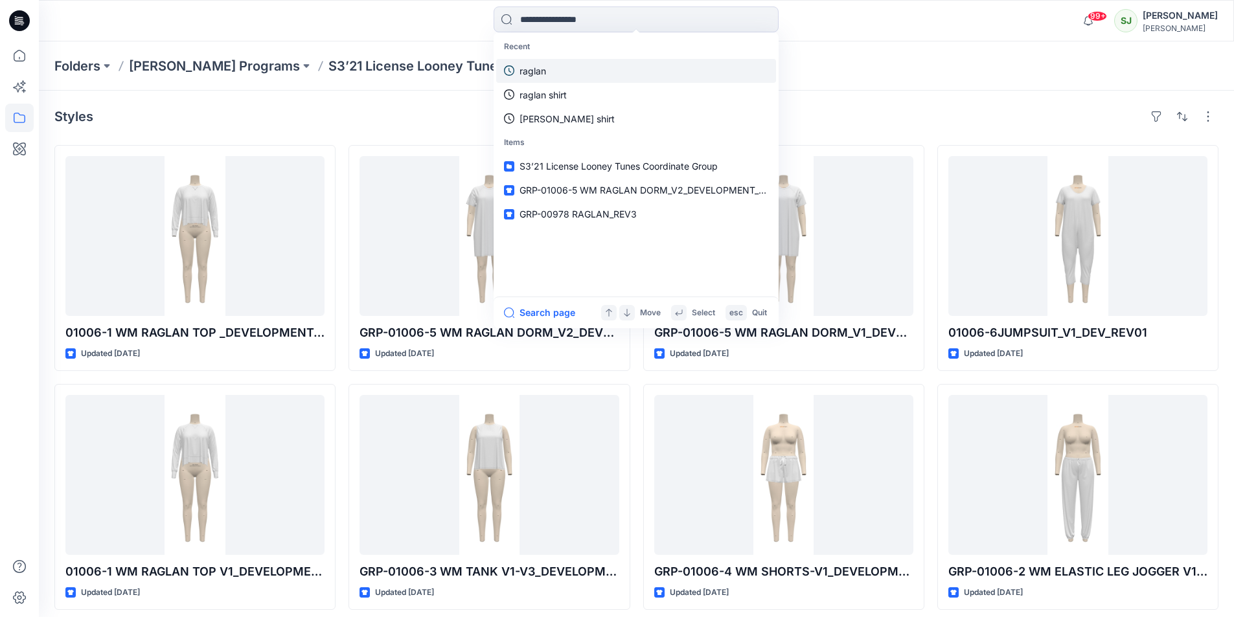
click at [538, 76] on p "raglan" at bounding box center [533, 71] width 27 height 14
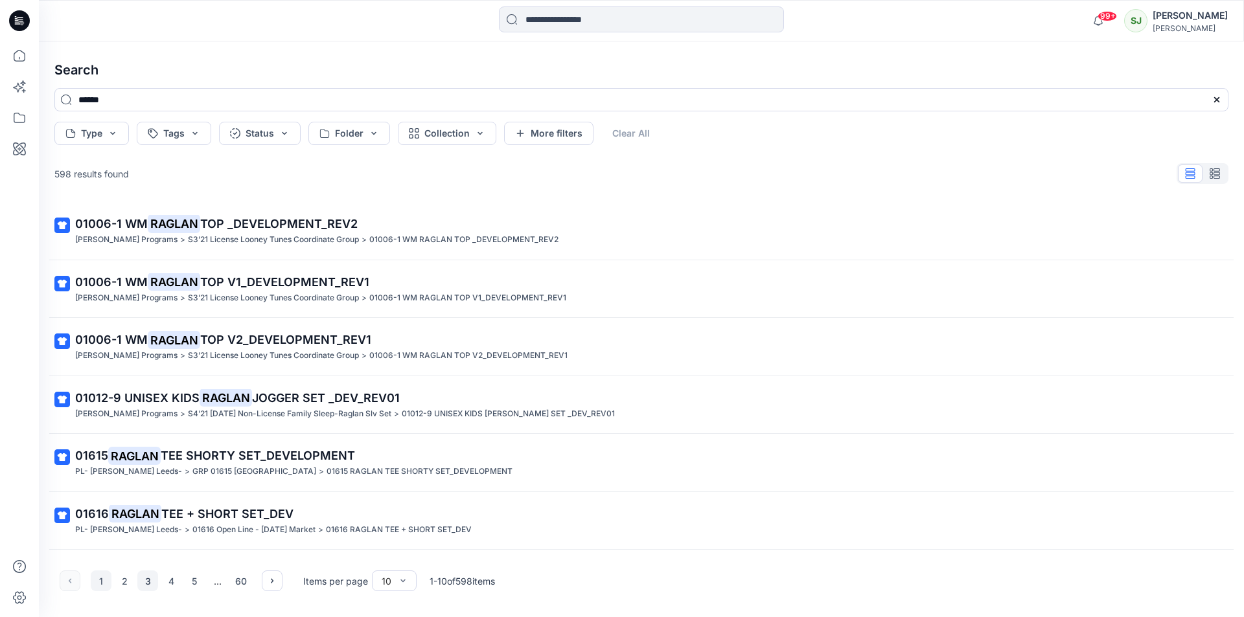
click at [152, 582] on button "3" at bounding box center [147, 581] width 21 height 21
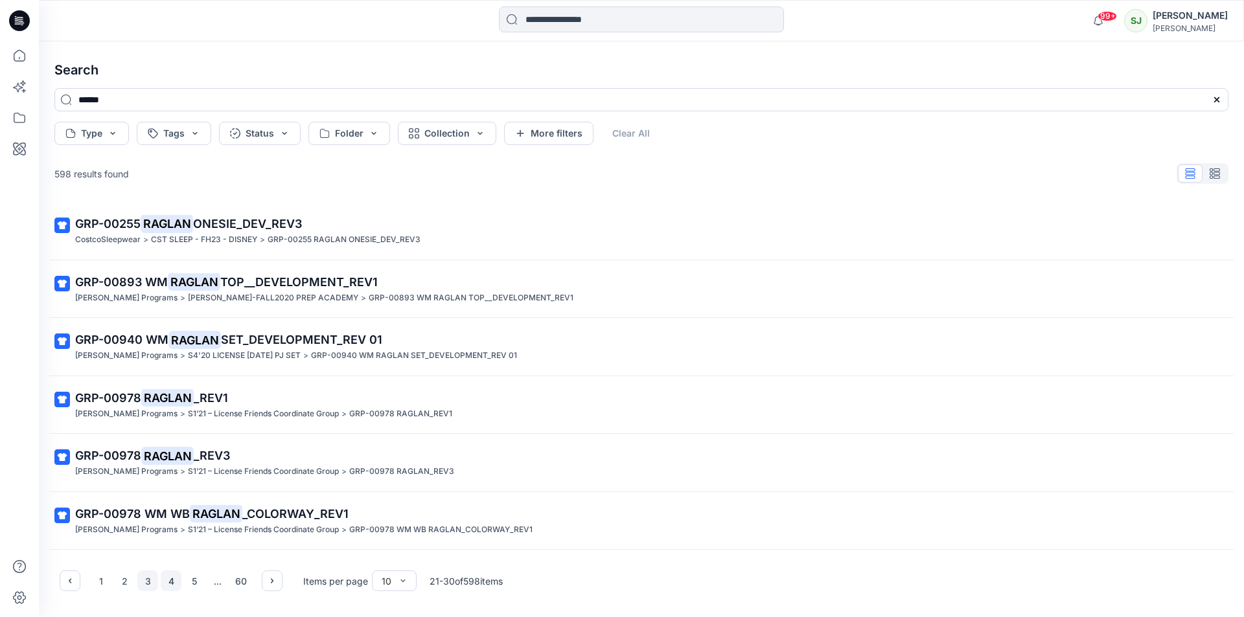
click at [170, 588] on button "4" at bounding box center [171, 581] width 21 height 21
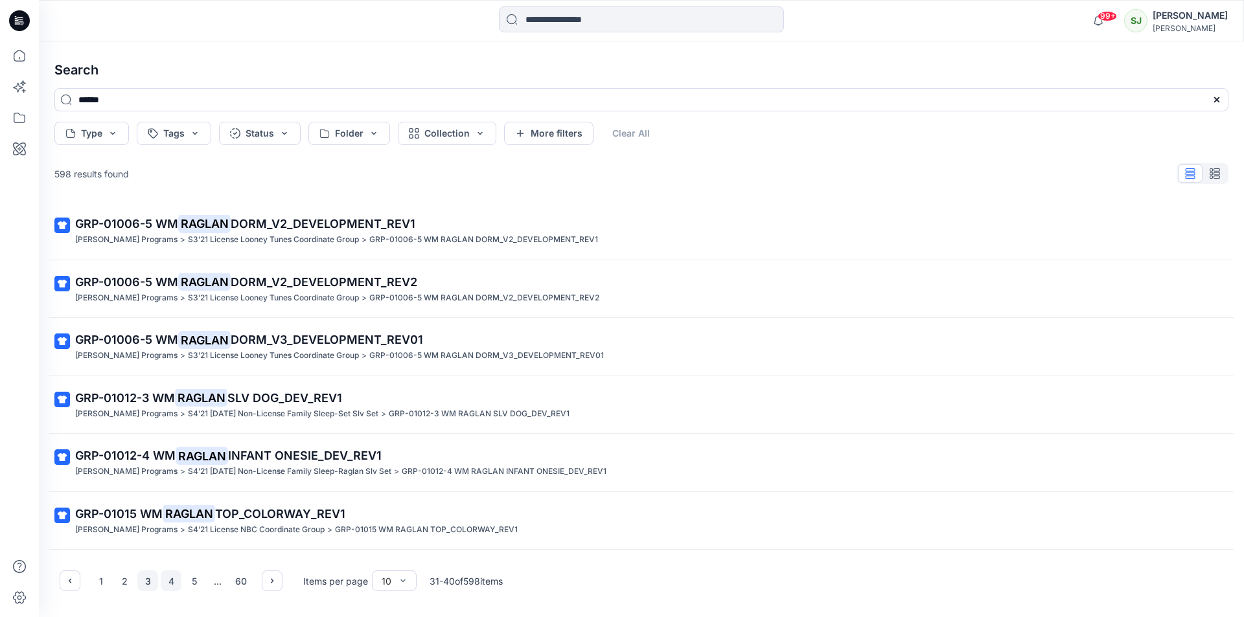
click at [143, 581] on button "3" at bounding box center [147, 581] width 21 height 21
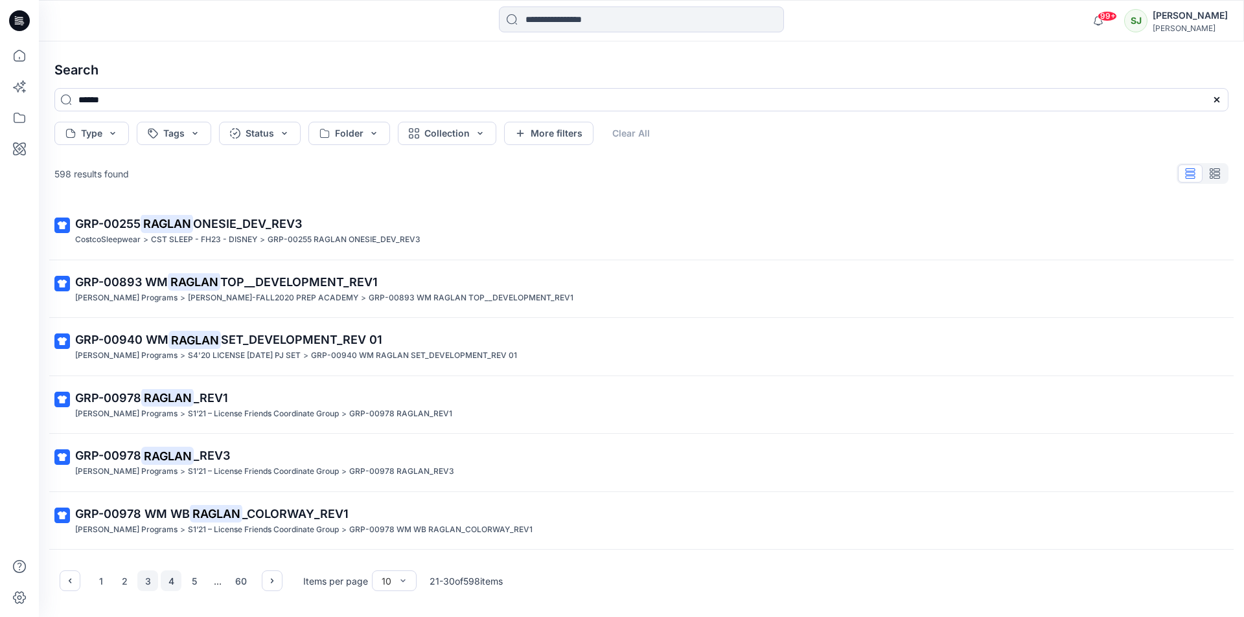
click at [168, 584] on button "4" at bounding box center [171, 581] width 21 height 21
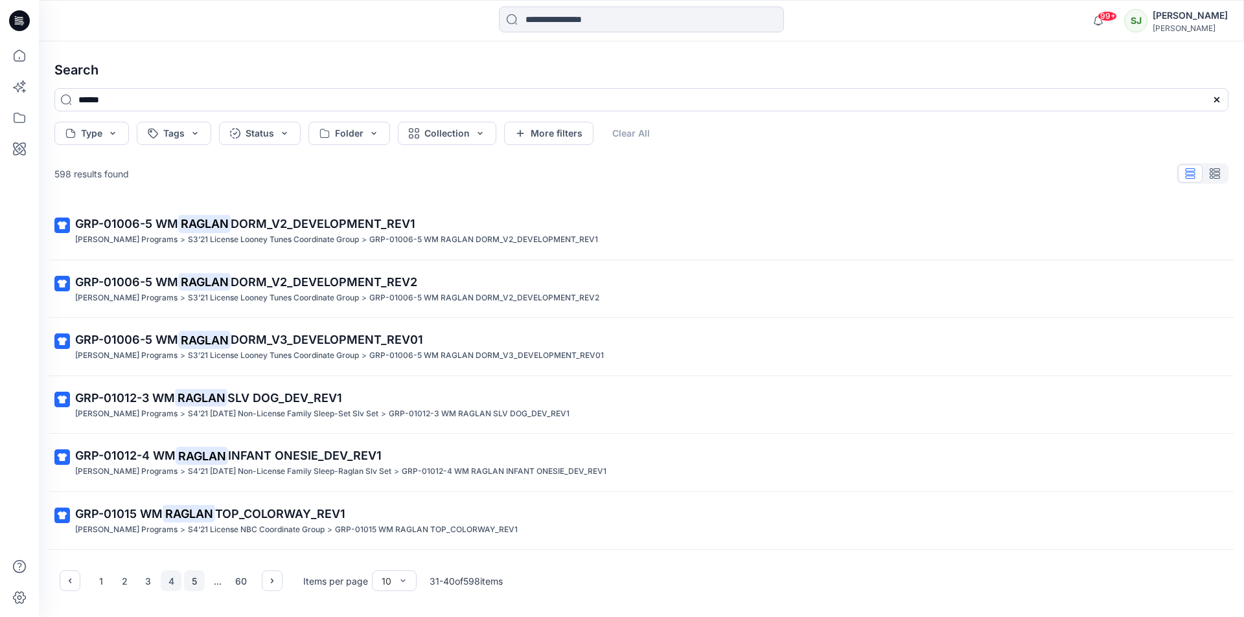
click at [192, 587] on button "5" at bounding box center [194, 581] width 21 height 21
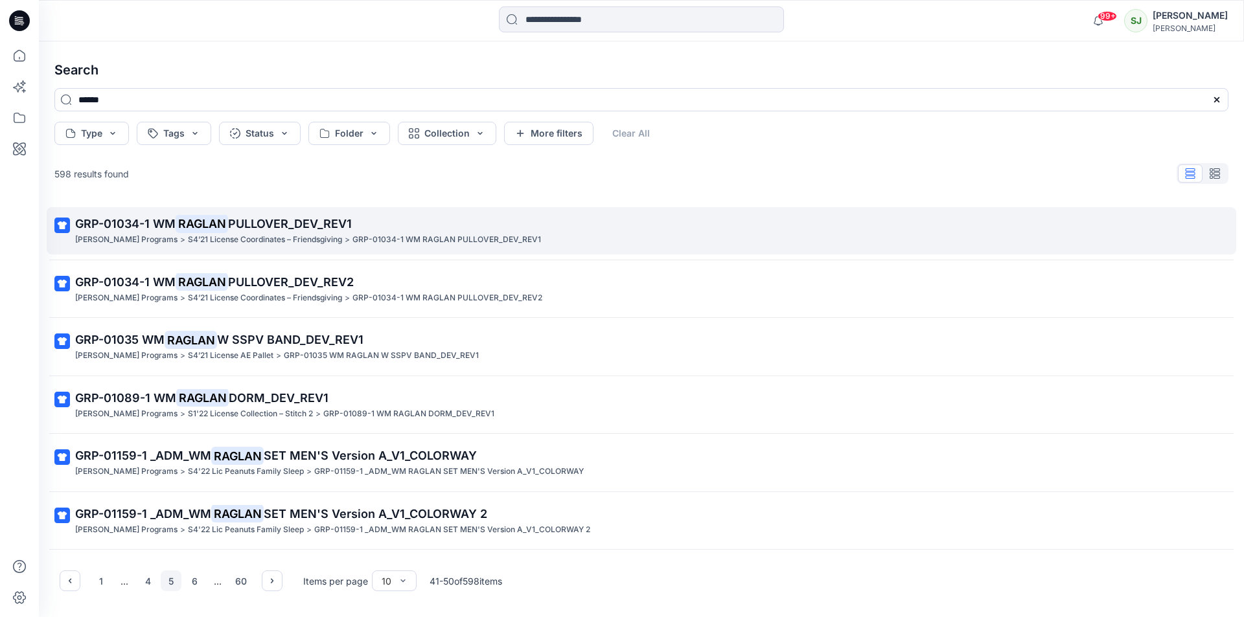
click at [252, 218] on span "PULLOVER_DEV_REV1" at bounding box center [290, 224] width 124 height 14
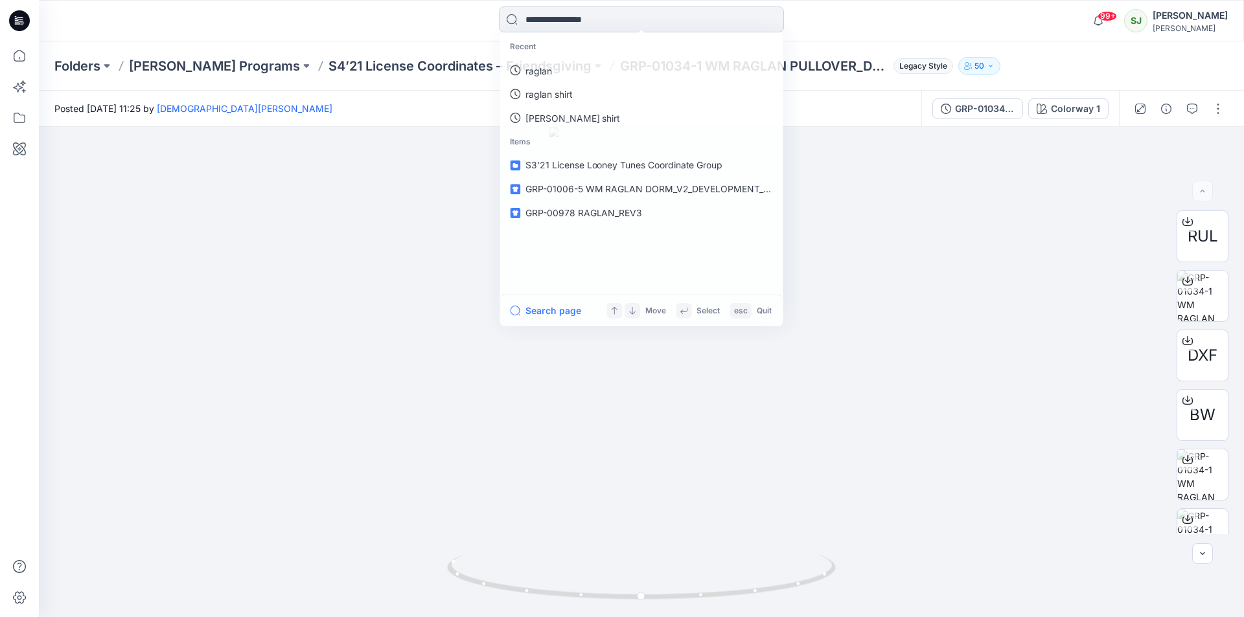
click at [579, 23] on input at bounding box center [641, 19] width 285 height 26
click at [544, 75] on p "raglan" at bounding box center [538, 71] width 27 height 14
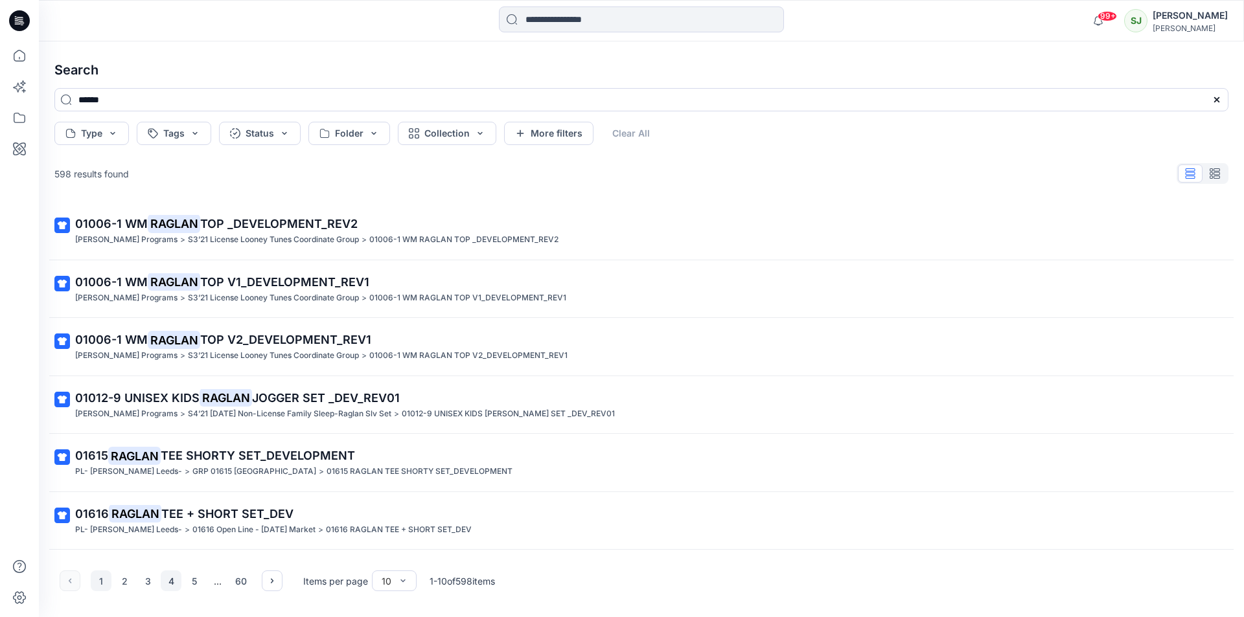
click at [167, 586] on button "4" at bounding box center [171, 581] width 21 height 21
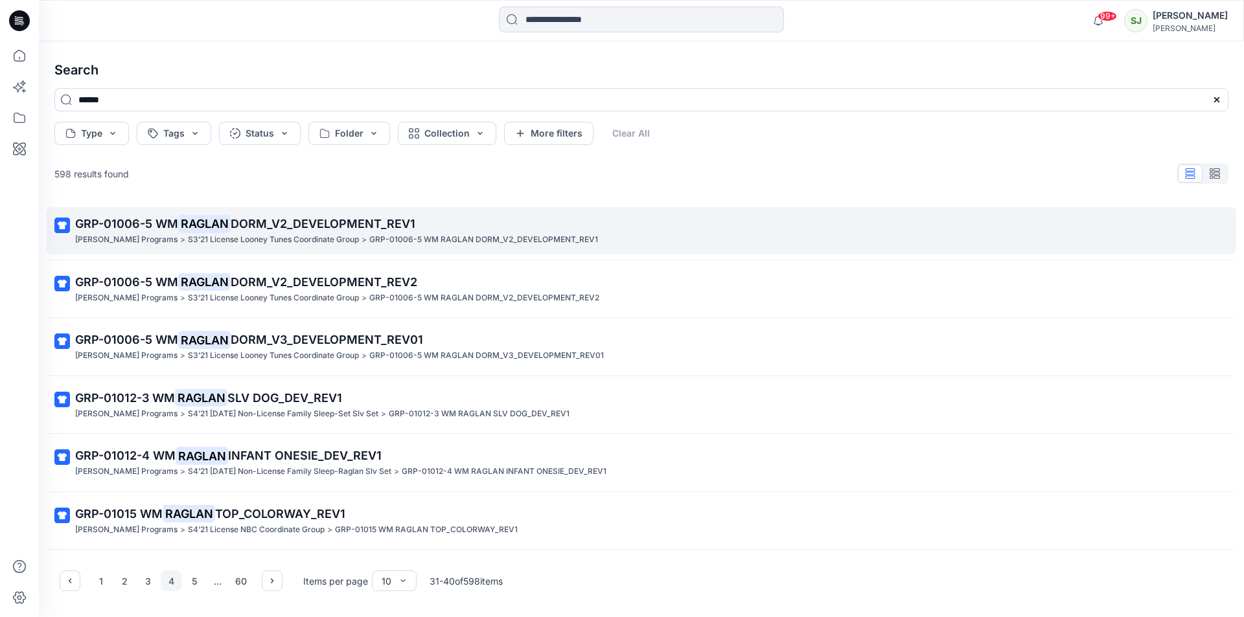
click at [229, 221] on mark "RAGLAN" at bounding box center [204, 223] width 52 height 18
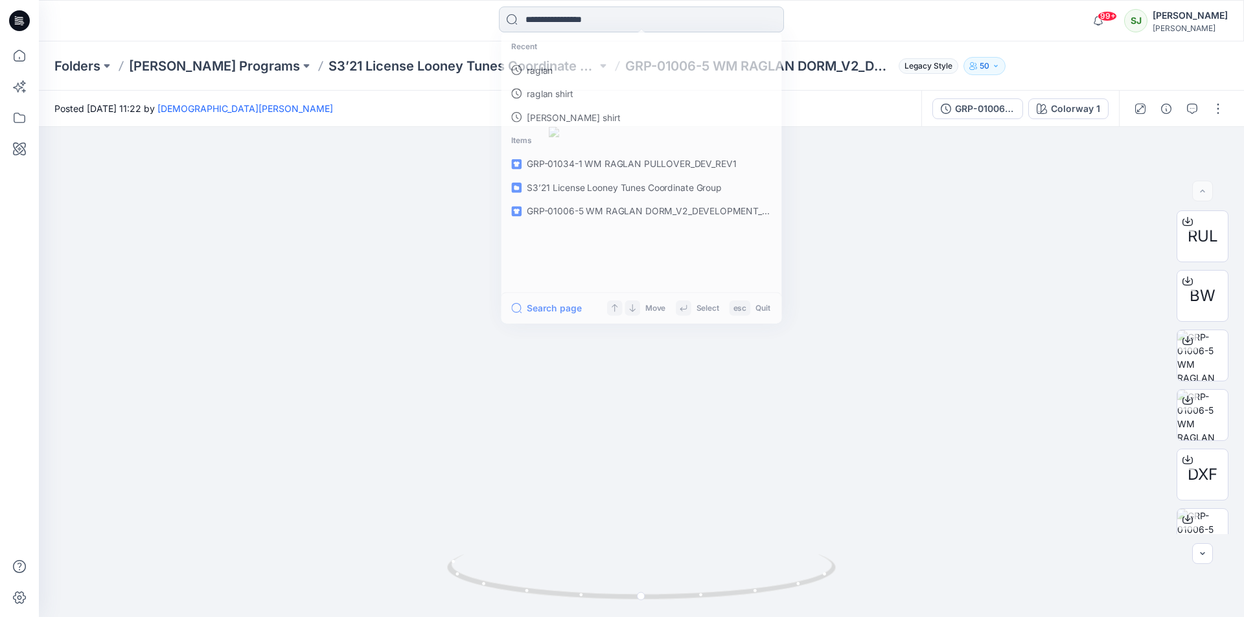
click at [571, 25] on input at bounding box center [641, 19] width 285 height 26
click at [538, 73] on p "raglan" at bounding box center [538, 71] width 27 height 14
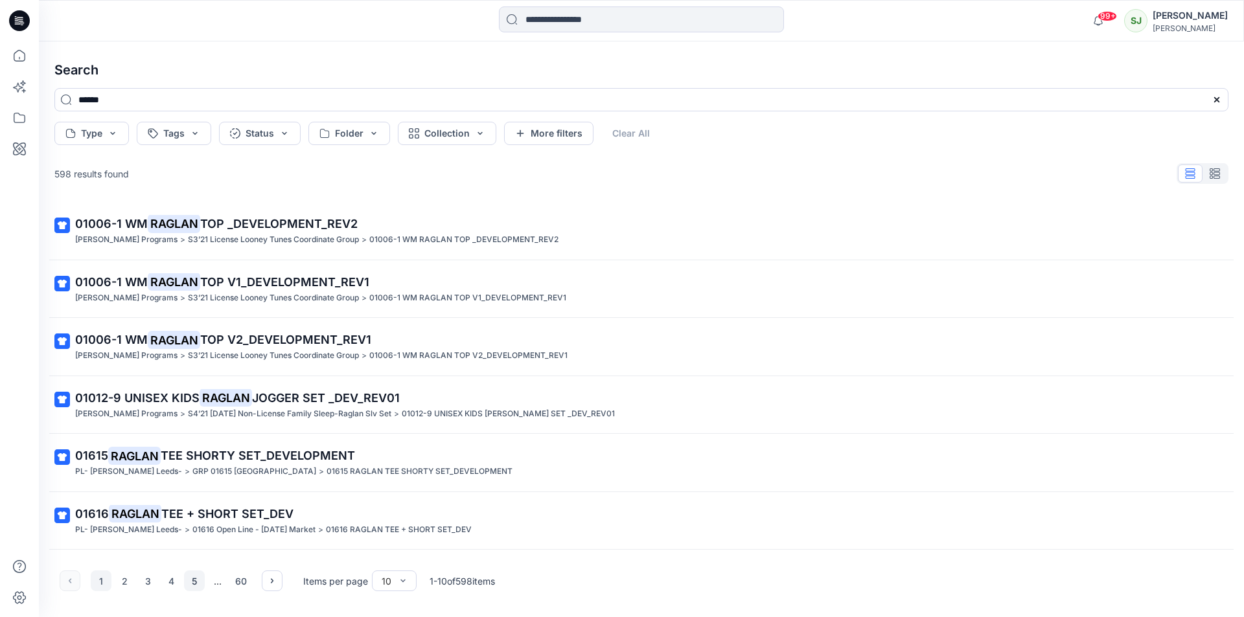
click at [194, 585] on button "5" at bounding box center [194, 581] width 21 height 21
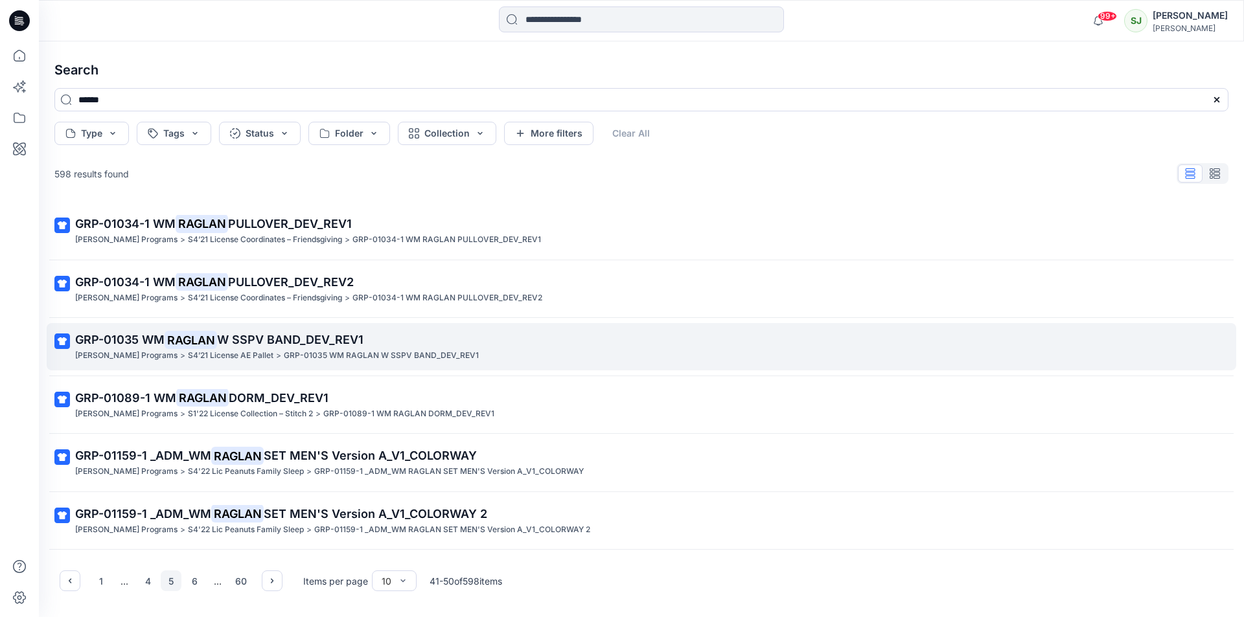
click at [172, 345] on mark "RAGLAN" at bounding box center [191, 340] width 52 height 18
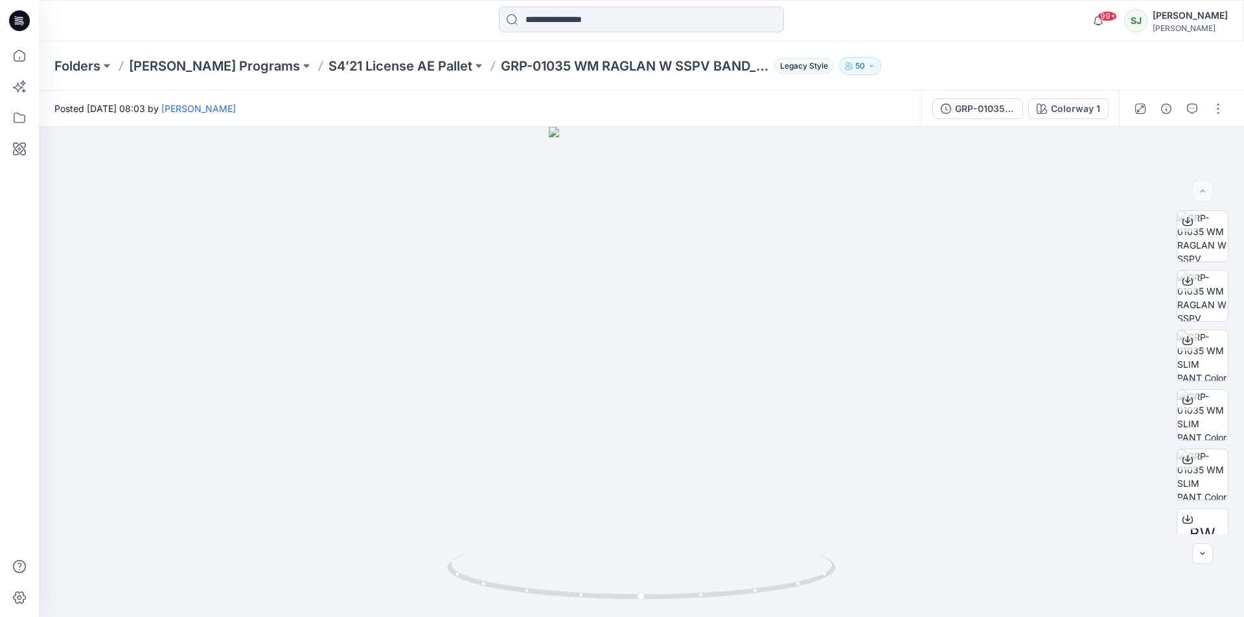
click at [528, 17] on input at bounding box center [641, 19] width 285 height 26
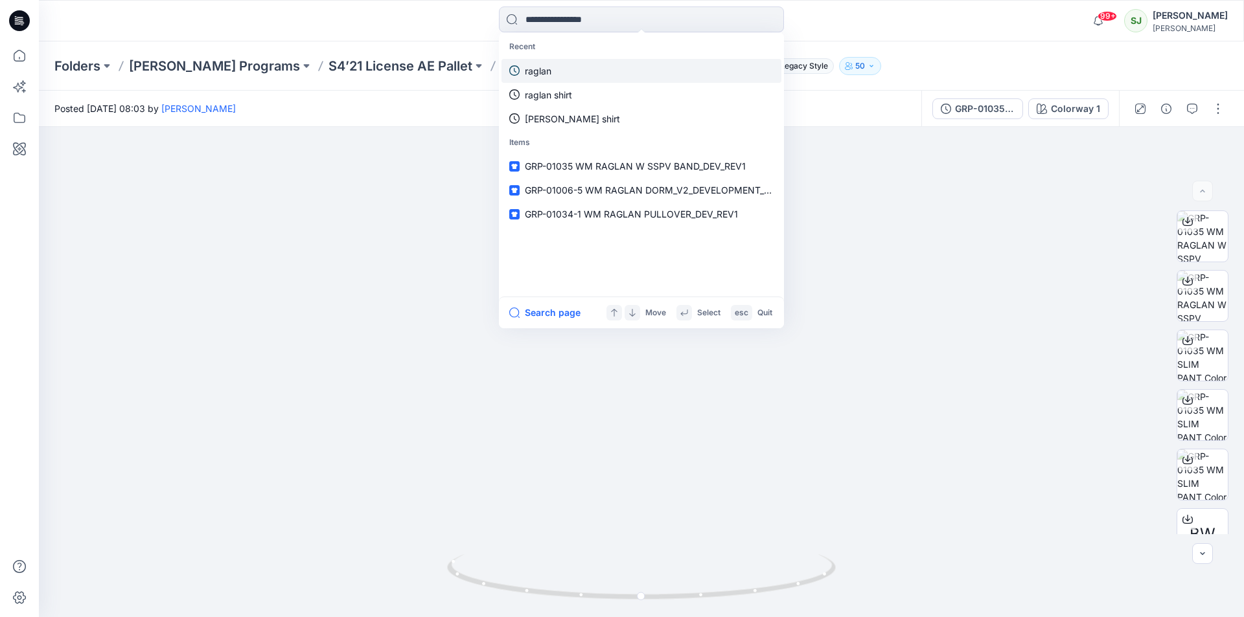
click at [528, 67] on p "raglan" at bounding box center [538, 71] width 27 height 14
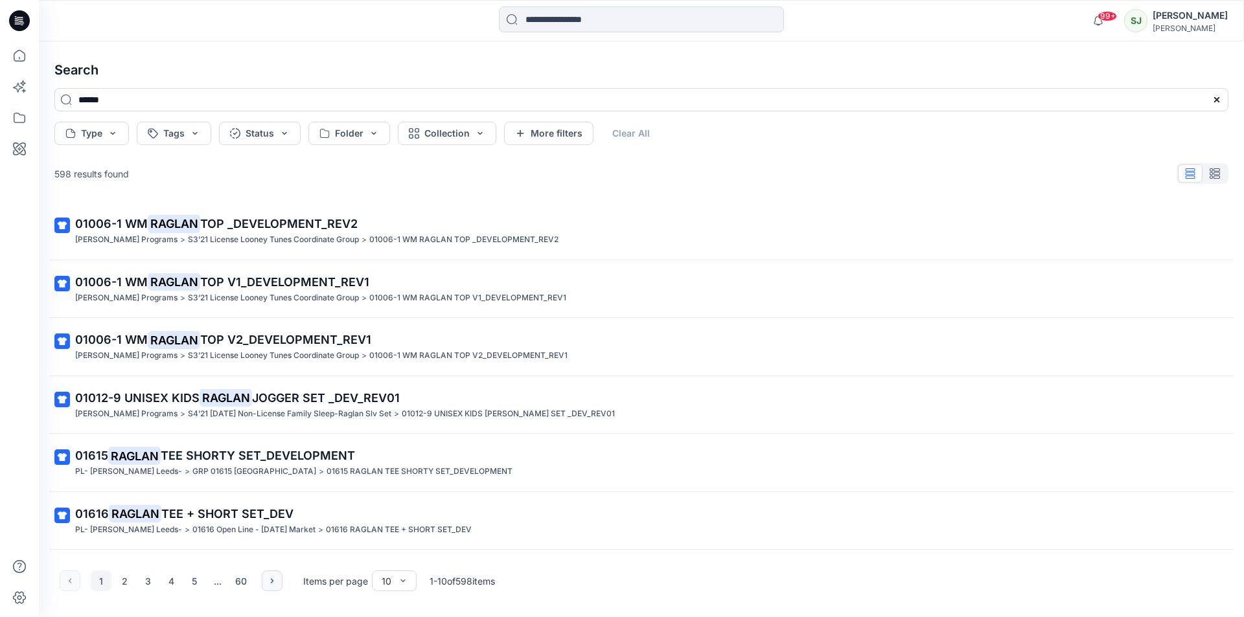
click at [273, 582] on icon "button" at bounding box center [272, 581] width 10 height 10
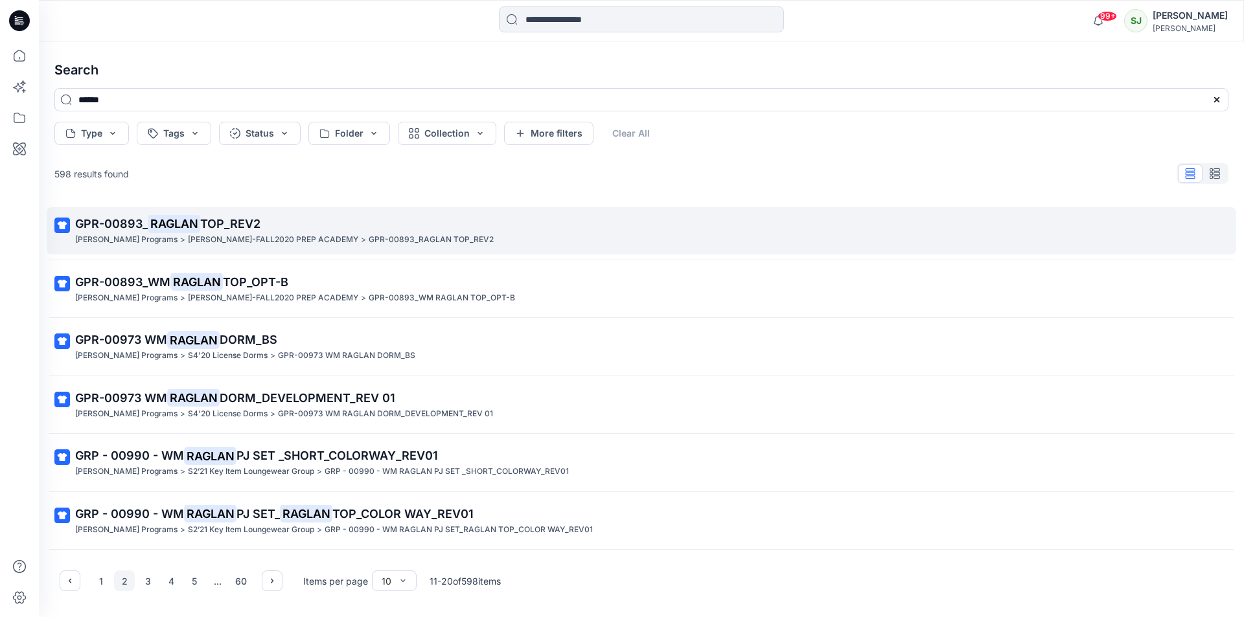
click at [133, 230] on span "GPR-00893_" at bounding box center [111, 224] width 73 height 14
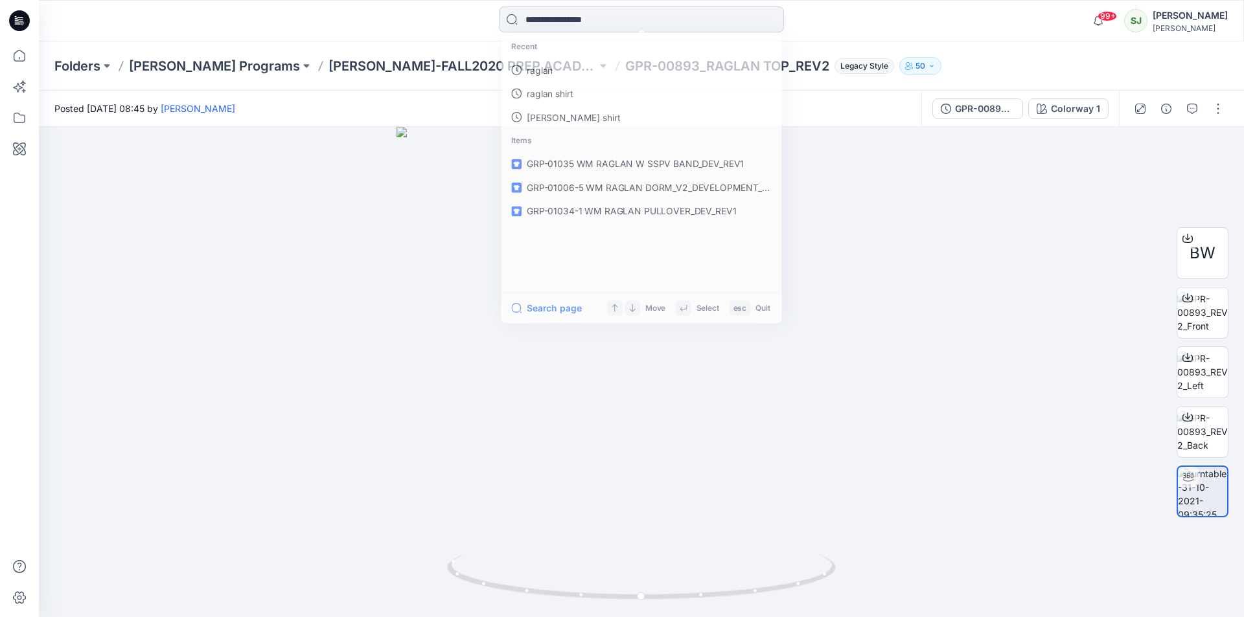
click at [568, 24] on input at bounding box center [641, 19] width 285 height 26
click at [536, 76] on p "raglan" at bounding box center [538, 71] width 27 height 14
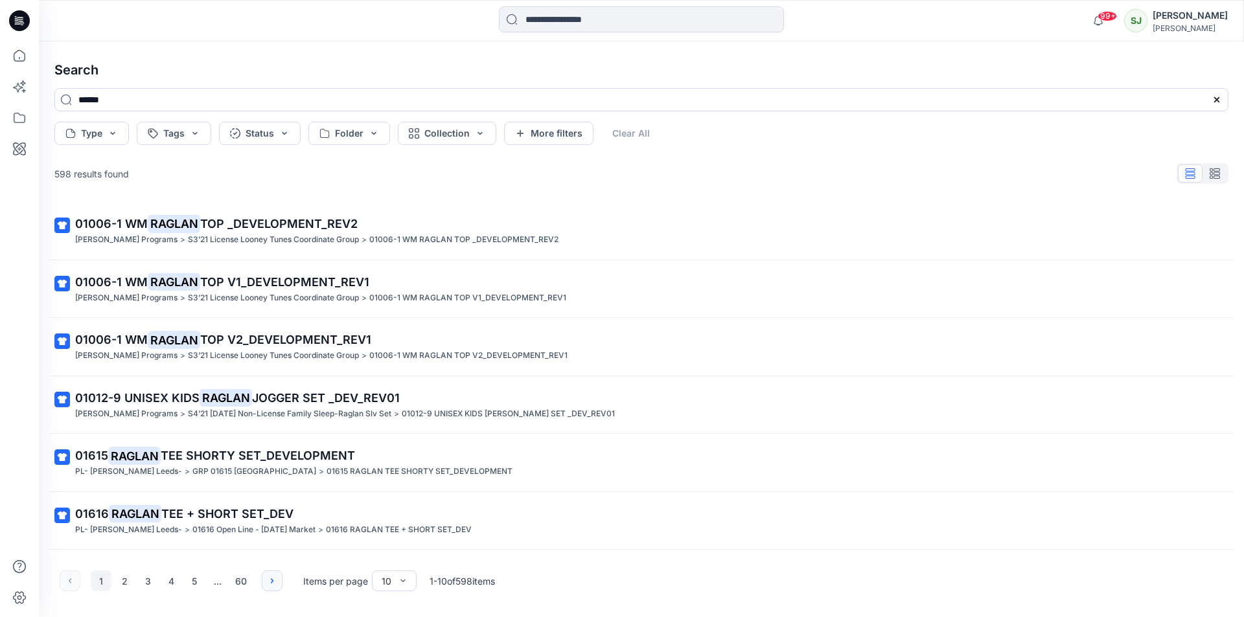
click at [266, 581] on button "button" at bounding box center [272, 581] width 21 height 21
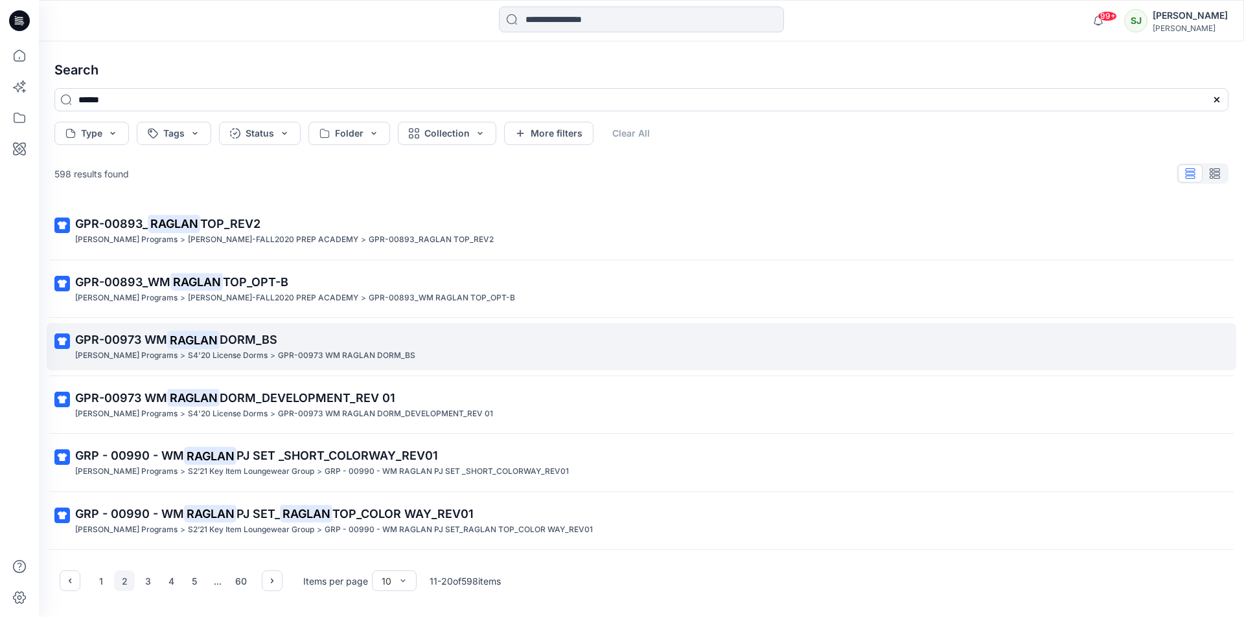
click at [227, 343] on span "DORM_BS" at bounding box center [249, 340] width 58 height 14
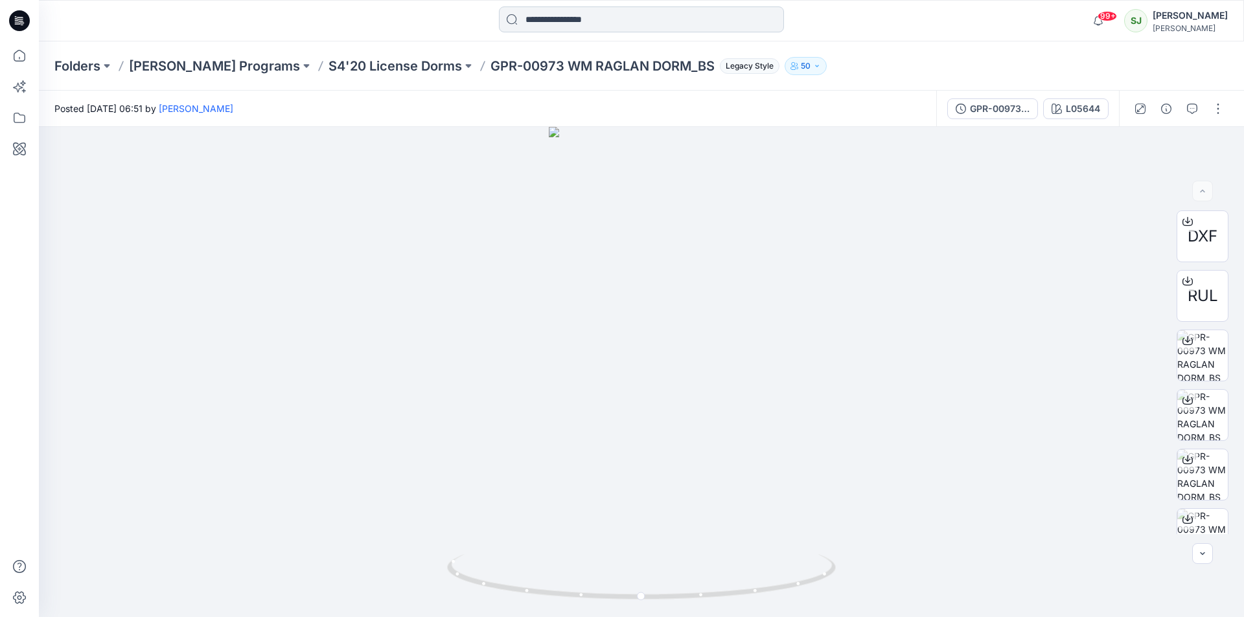
click at [553, 25] on input at bounding box center [641, 19] width 285 height 26
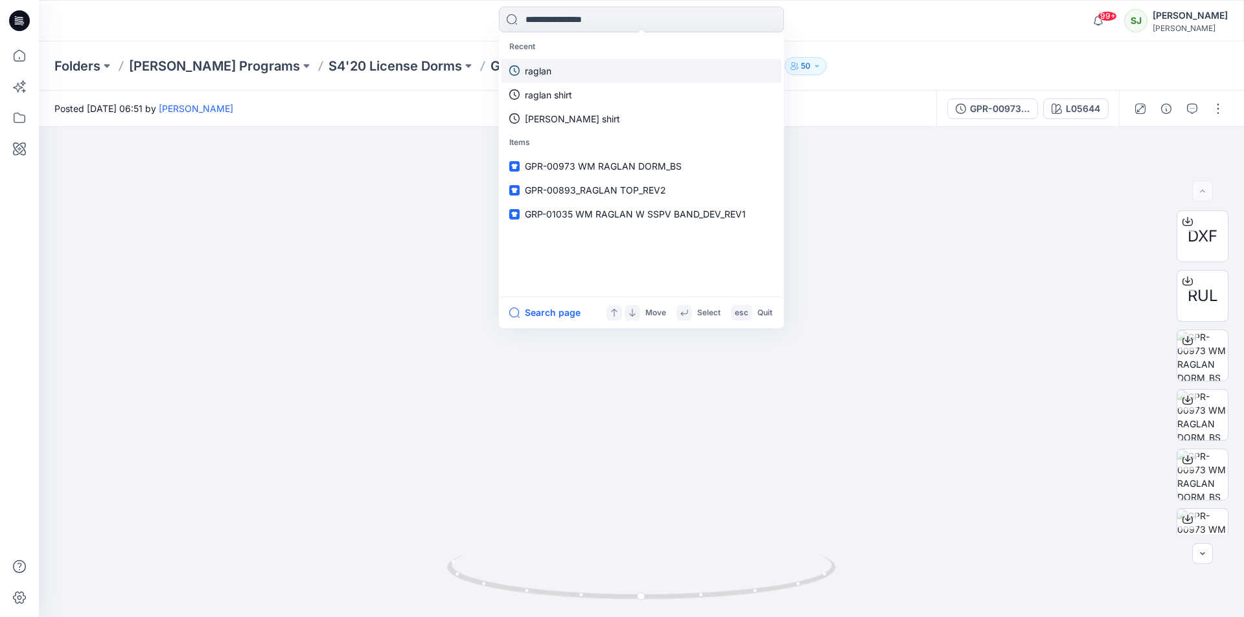
click at [541, 73] on p "raglan" at bounding box center [538, 71] width 27 height 14
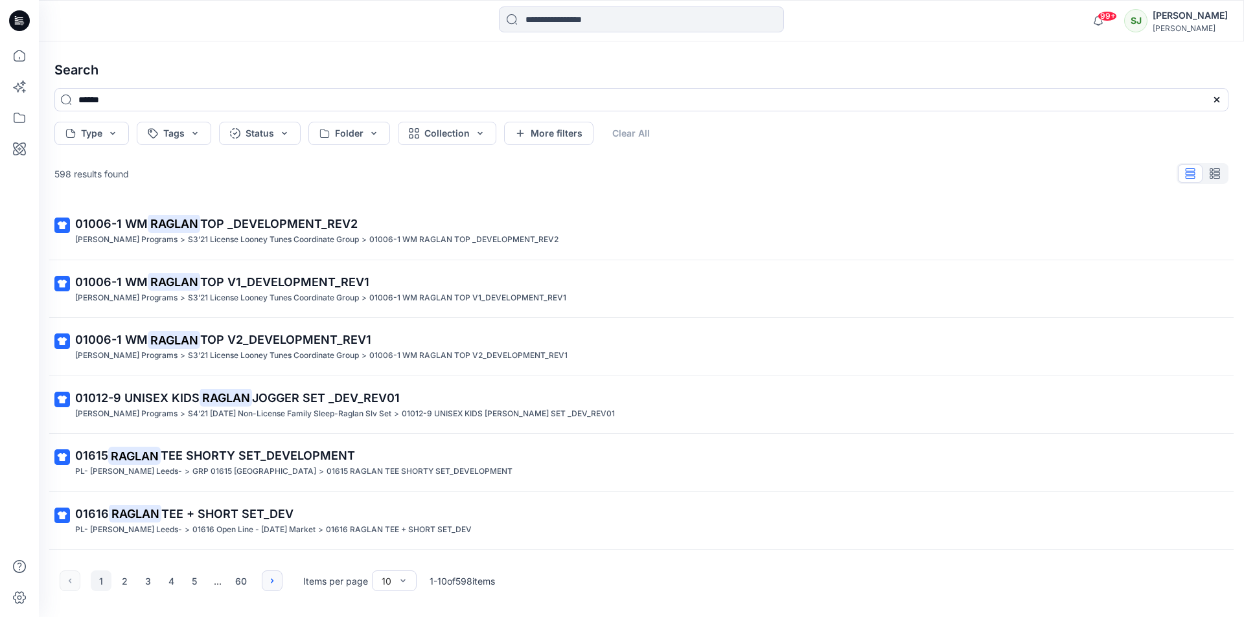
click at [263, 587] on button "button" at bounding box center [272, 581] width 21 height 21
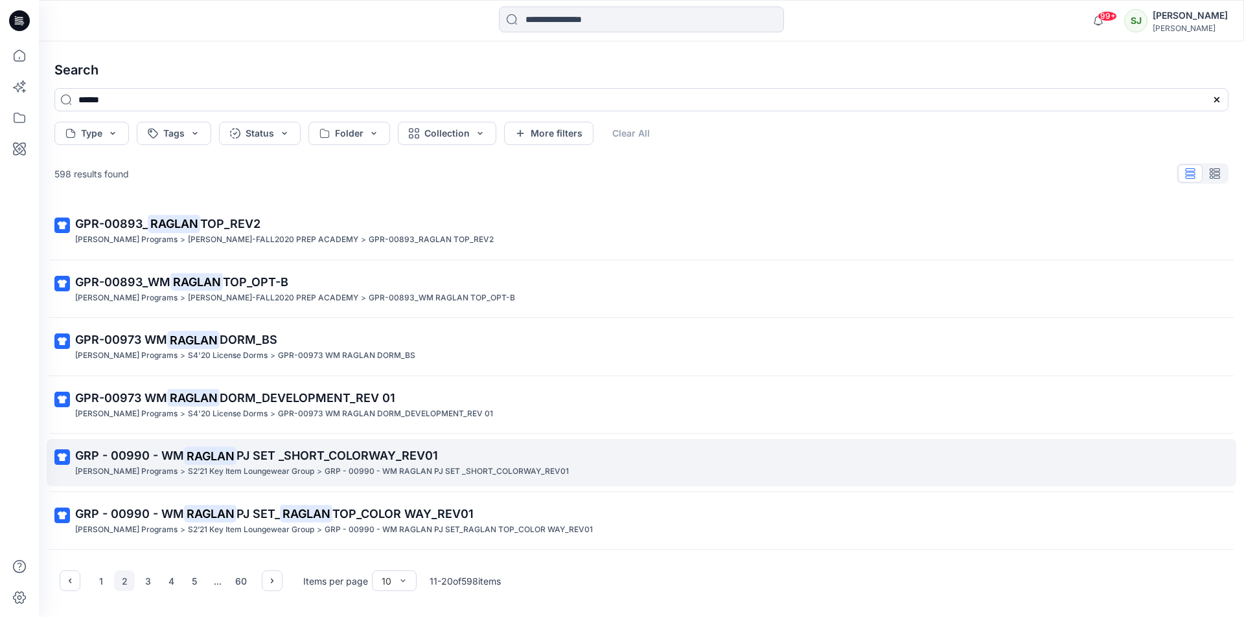
click at [240, 463] on span "PJ SET _SHORT_COLORWAY_REV01" at bounding box center [336, 456] width 201 height 14
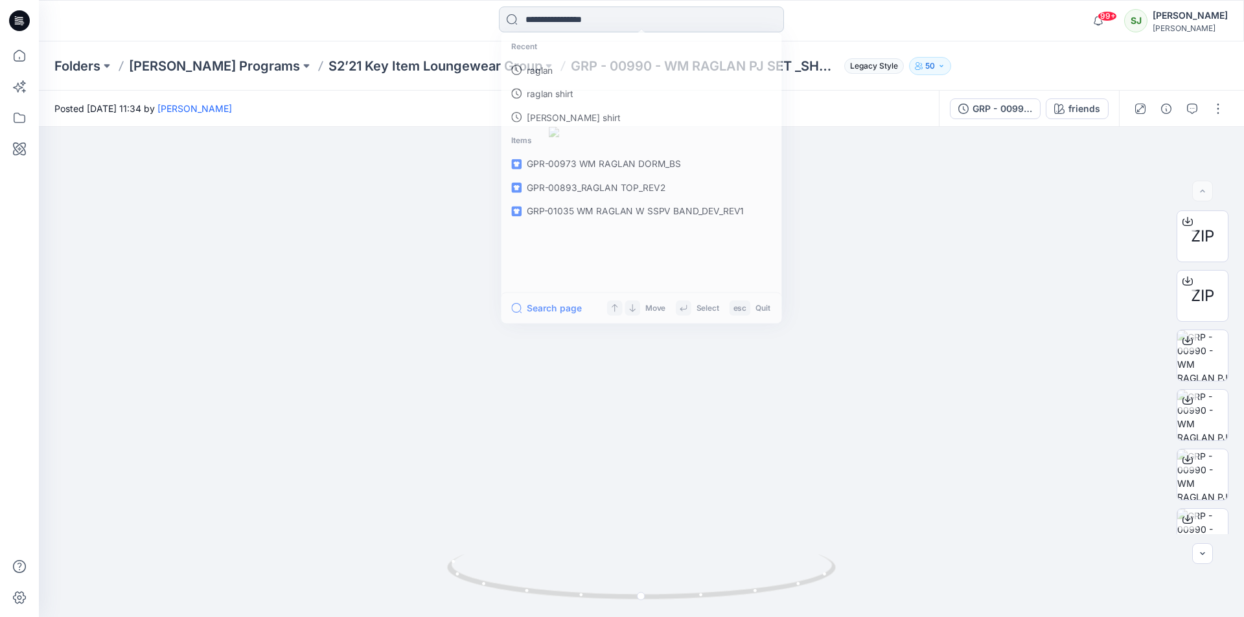
click at [544, 25] on input at bounding box center [641, 19] width 285 height 26
click at [535, 75] on p "raglan" at bounding box center [538, 71] width 27 height 14
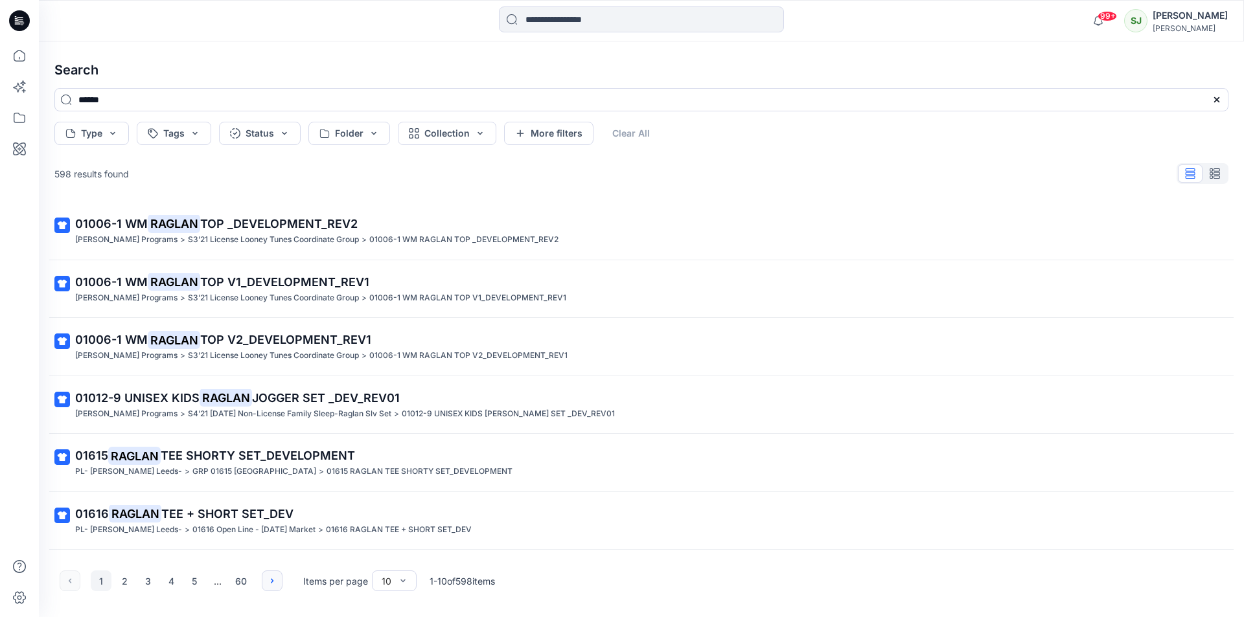
click at [268, 582] on icon "button" at bounding box center [272, 581] width 10 height 10
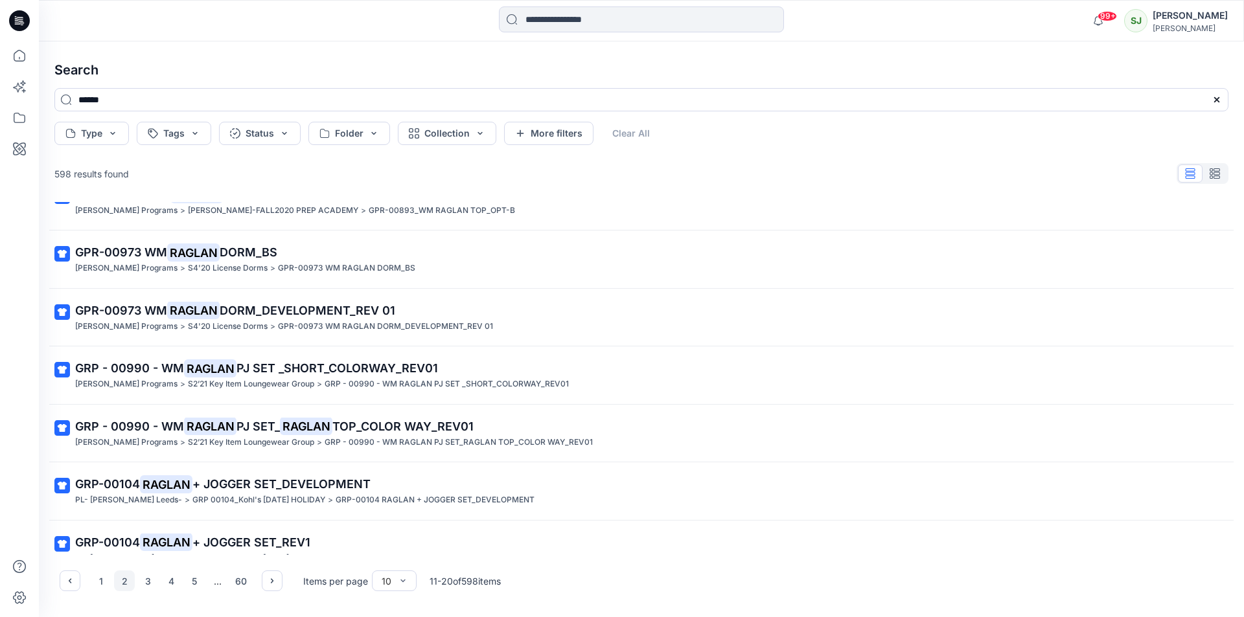
scroll to position [93, 0]
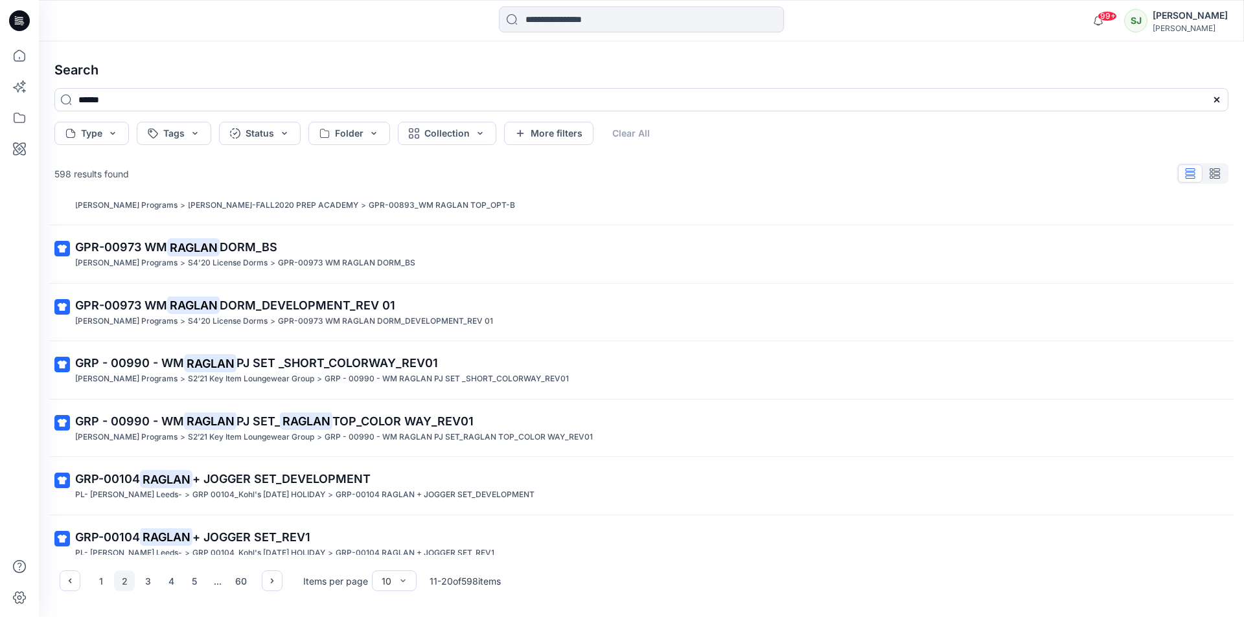
drag, startPoint x: 1235, startPoint y: 358, endPoint x: 1237, endPoint y: 427, distance: 68.7
click at [1239, 433] on div "Search ****** Type Tags Status Folder Collection More filters Clear All 598 res…" at bounding box center [641, 329] width 1205 height 576
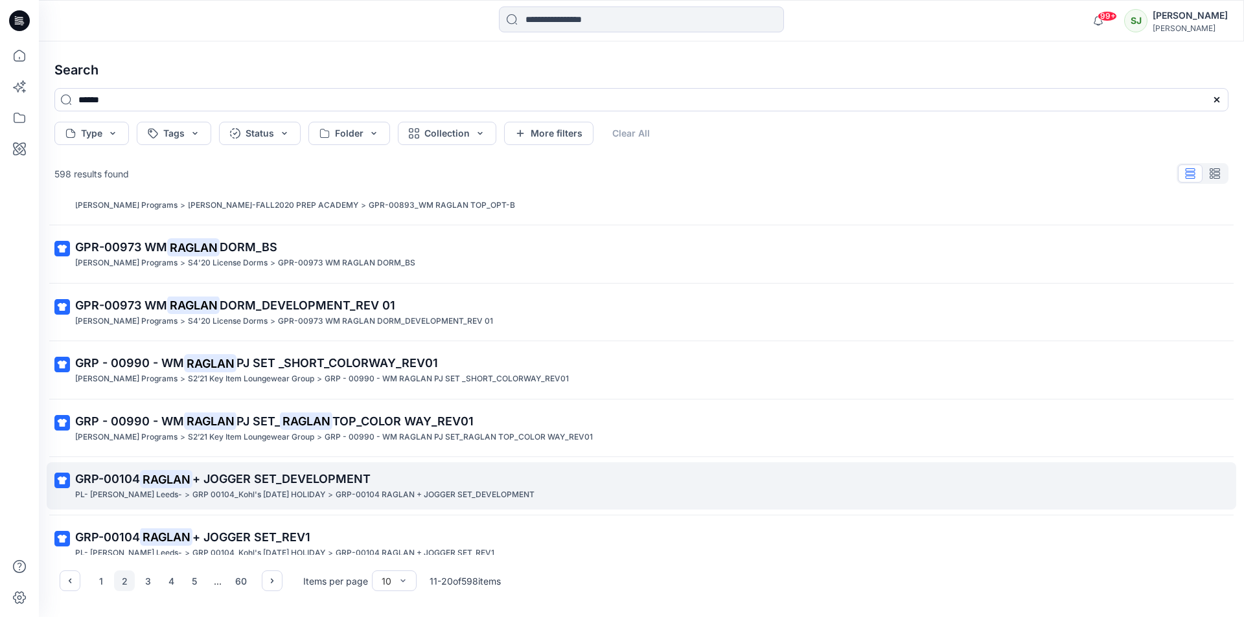
click at [1123, 487] on p "GRP-00104 RAGLAN + JOGGER SET_DEVELOPMENT" at bounding box center [640, 479] width 1130 height 18
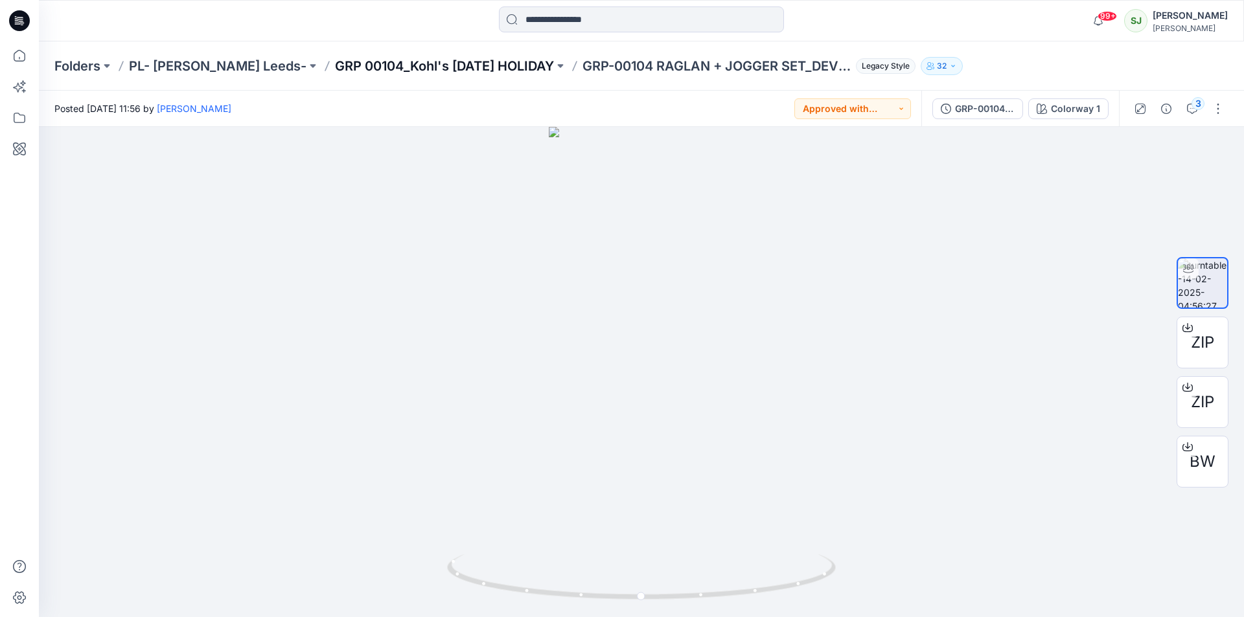
click at [393, 68] on p "GRP 00104_Kohl's [DATE] HOLIDAY" at bounding box center [444, 66] width 219 height 18
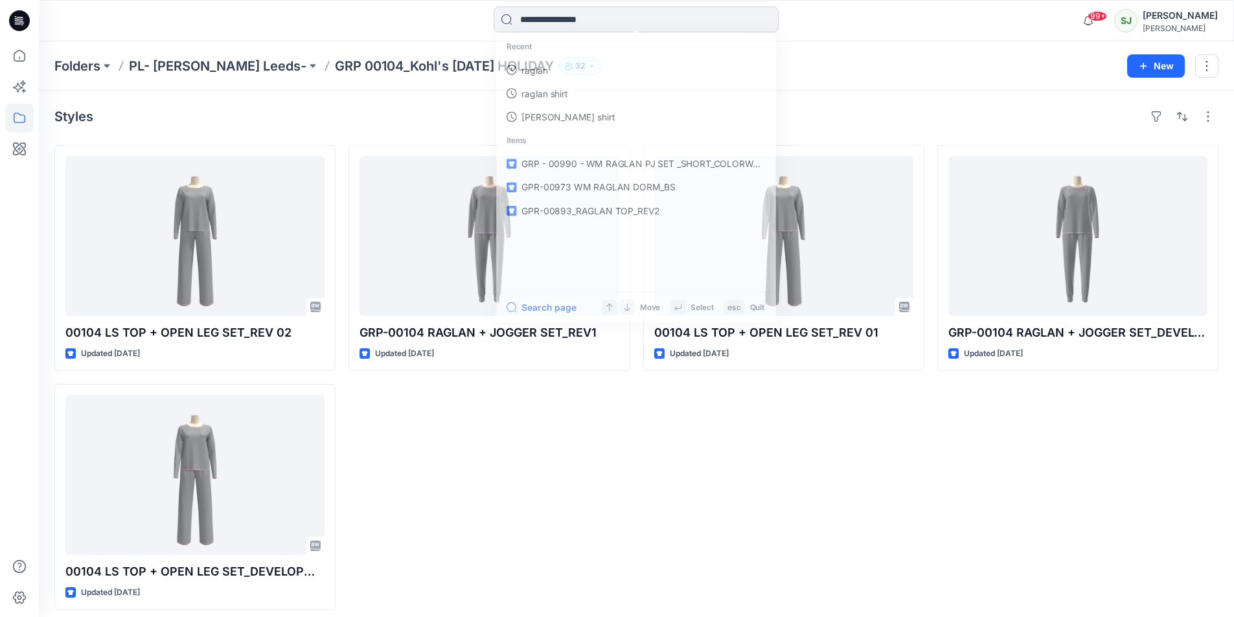
click at [538, 17] on input at bounding box center [636, 19] width 285 height 26
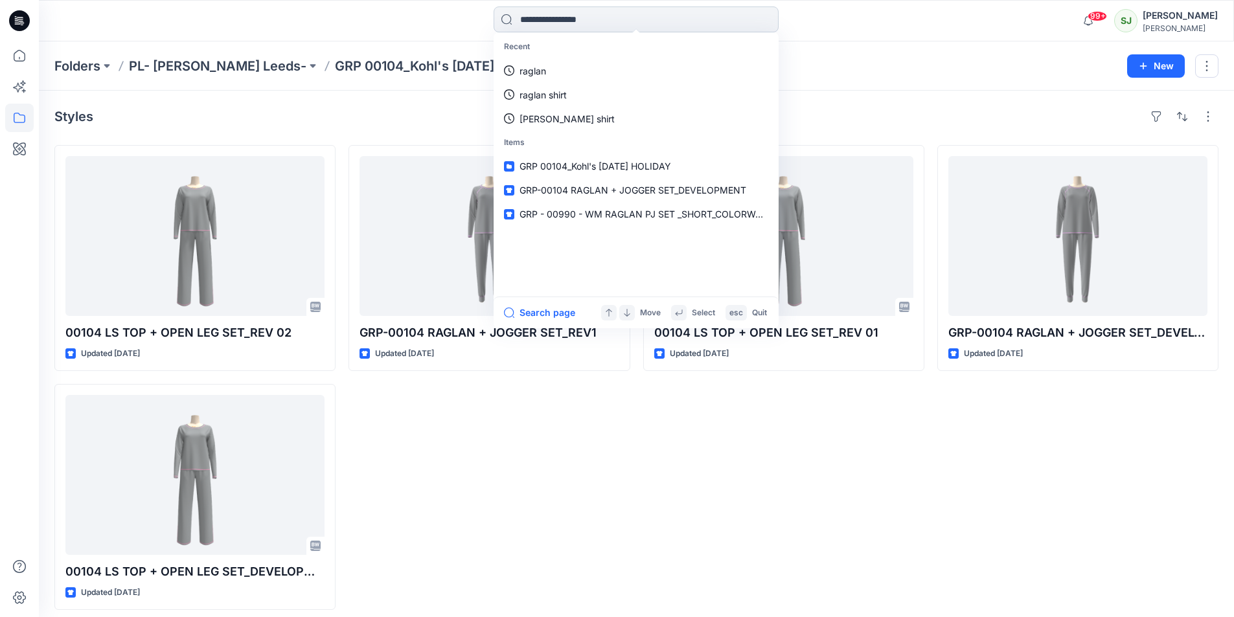
click at [539, 17] on input at bounding box center [636, 19] width 285 height 26
click at [539, 20] on input at bounding box center [636, 19] width 285 height 26
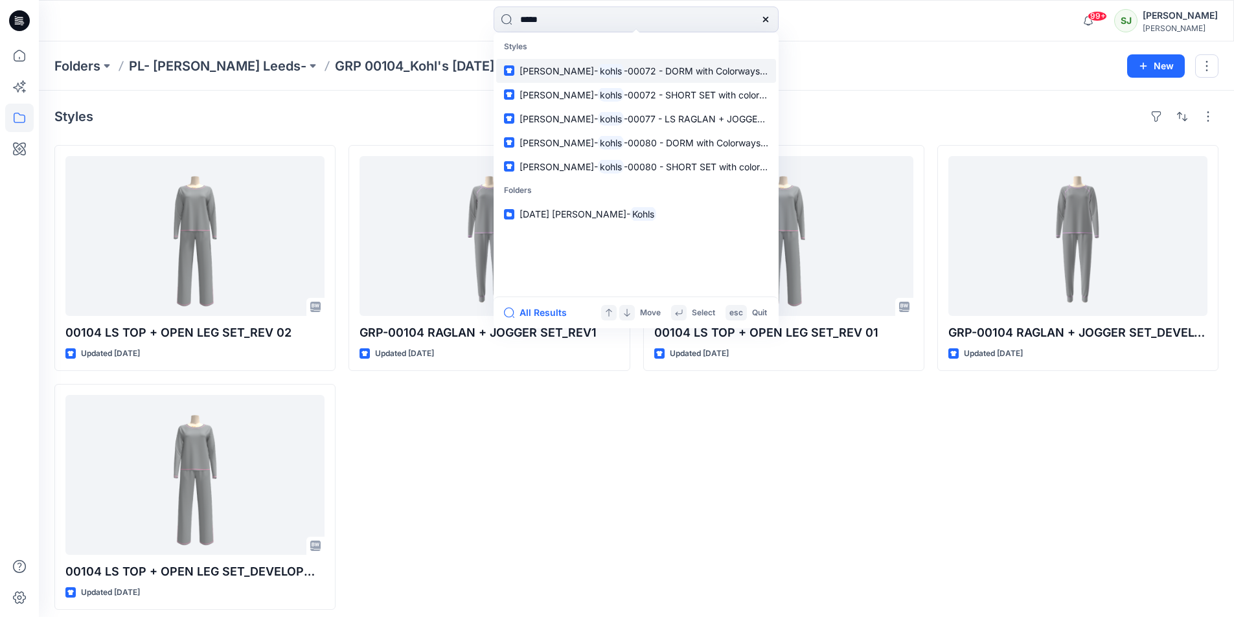
type input "*****"
click at [654, 71] on span "-00072 - DORM with Colorways_REV1" at bounding box center [704, 70] width 161 height 11
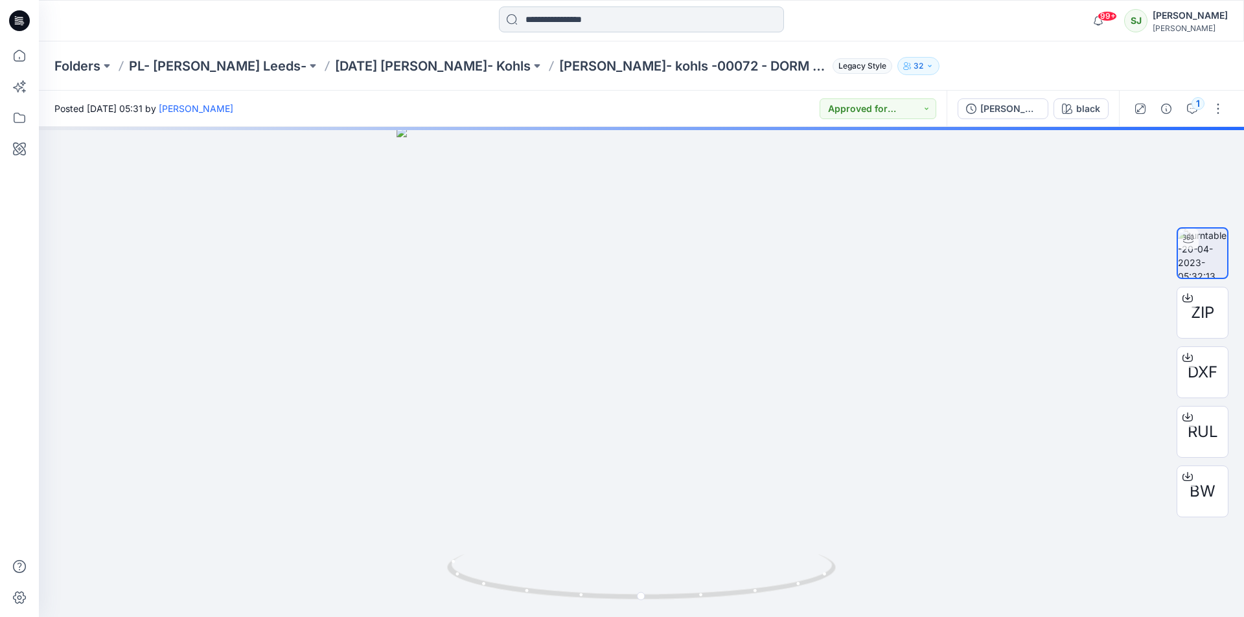
click at [613, 22] on input at bounding box center [641, 19] width 285 height 26
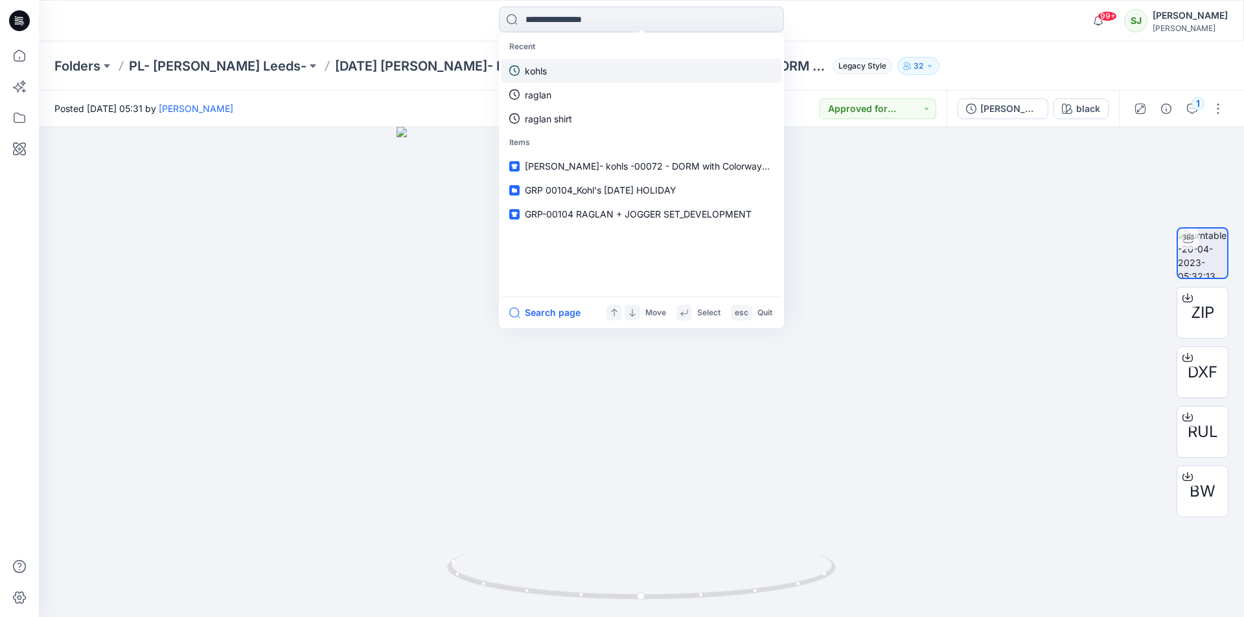
click at [527, 71] on p "kohls" at bounding box center [536, 71] width 22 height 14
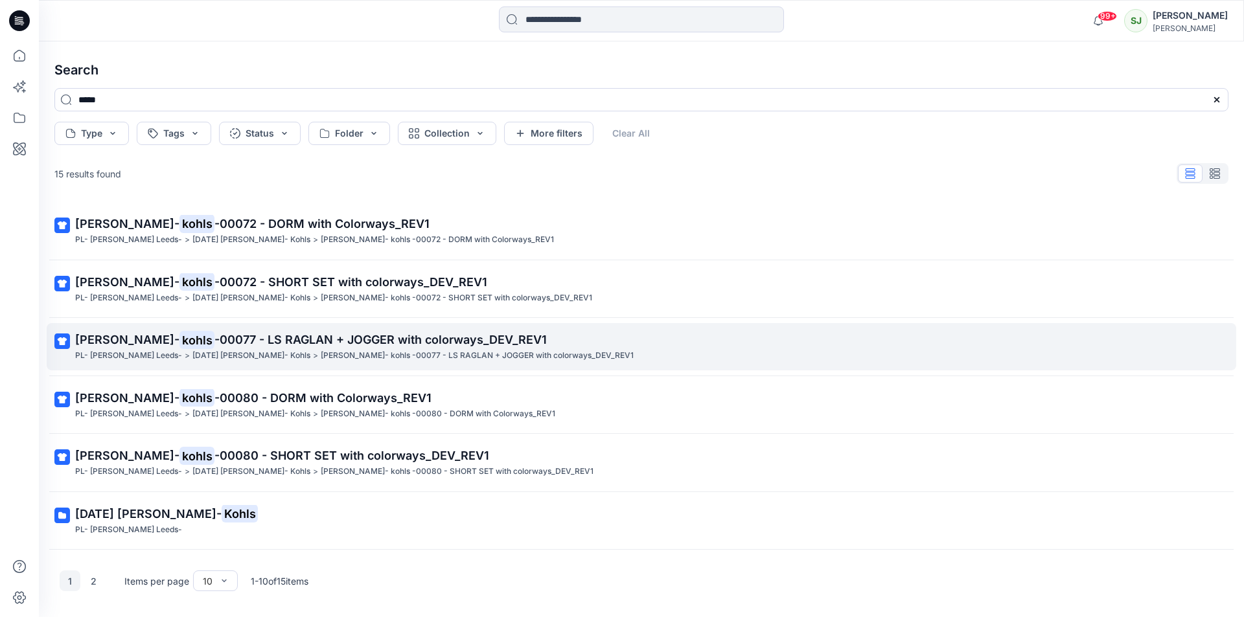
click at [246, 340] on span "-00077 - LS RAGLAN + JOGGER with colorways_DEV_REV1" at bounding box center [380, 340] width 332 height 14
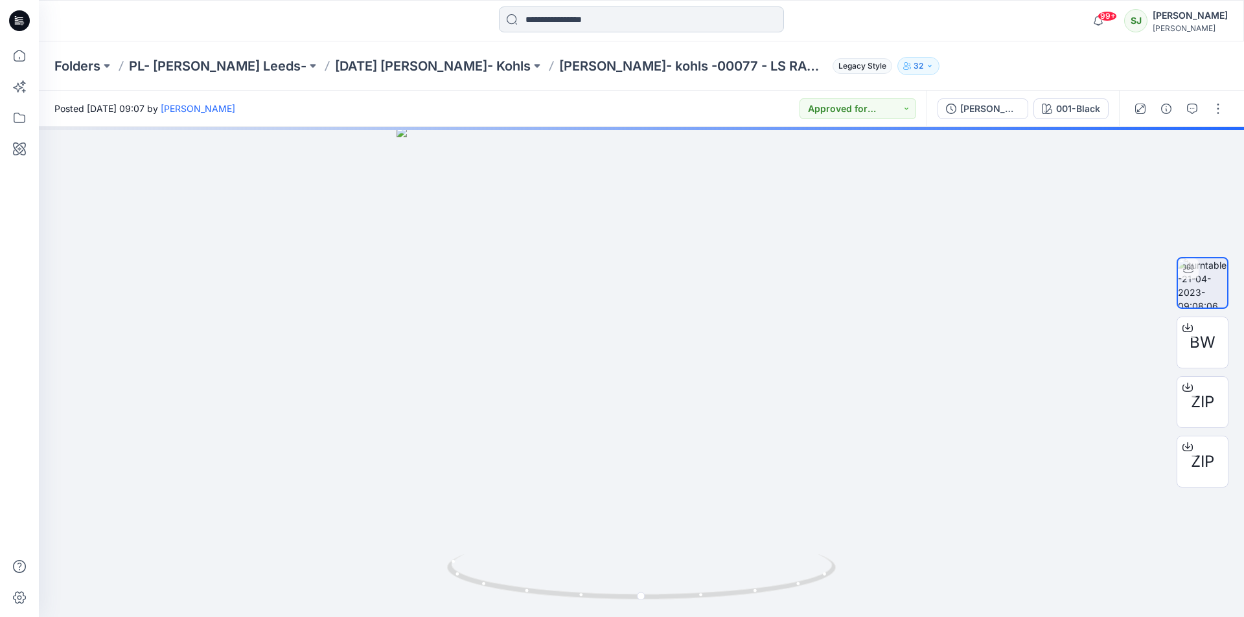
click at [591, 25] on input at bounding box center [641, 19] width 285 height 26
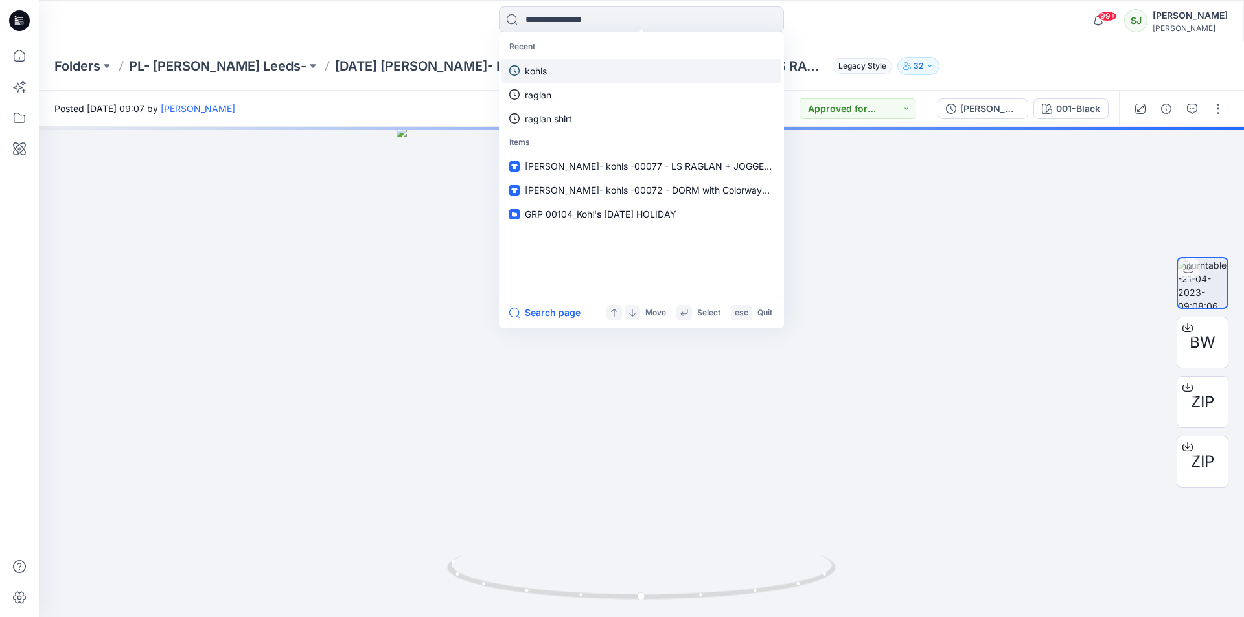
click at [531, 76] on p "kohls" at bounding box center [536, 71] width 22 height 14
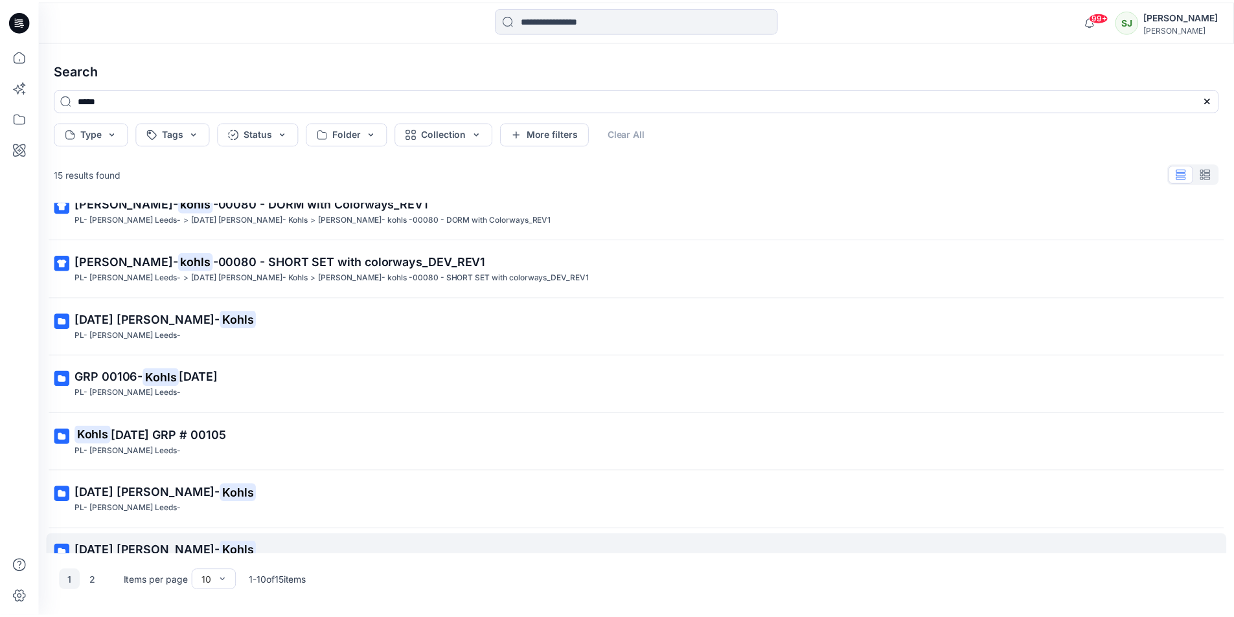
scroll to position [227, 0]
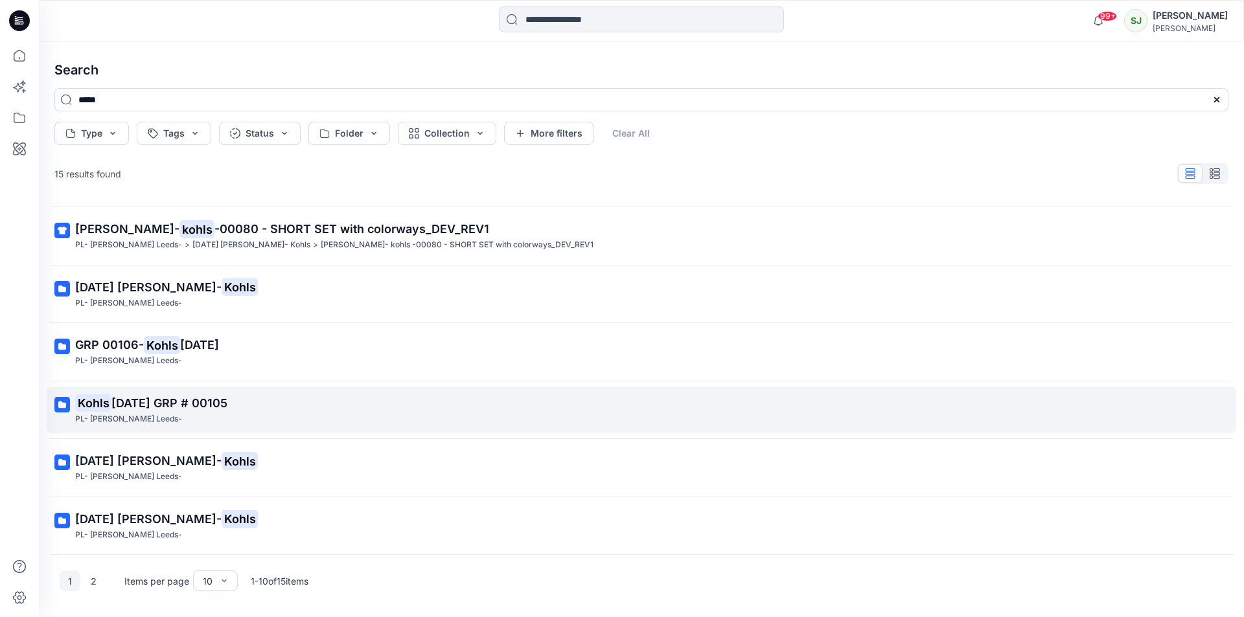
click at [184, 408] on span "[DATE] GRP # 00105" at bounding box center [169, 404] width 116 height 14
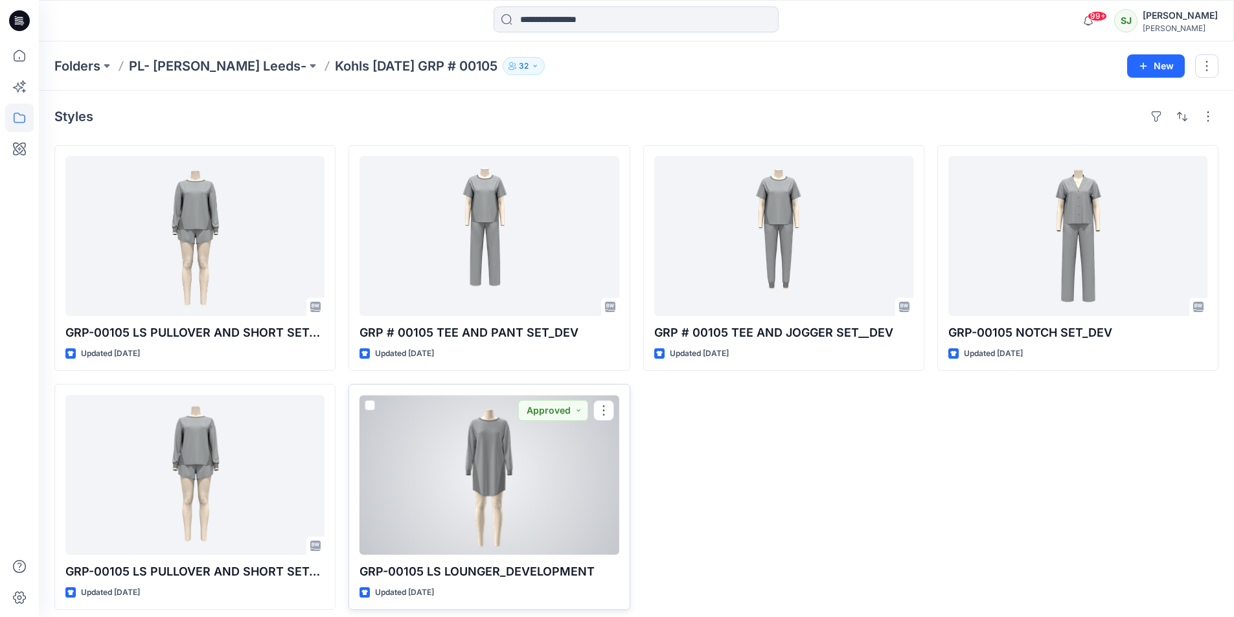
click at [498, 450] on div at bounding box center [489, 475] width 259 height 160
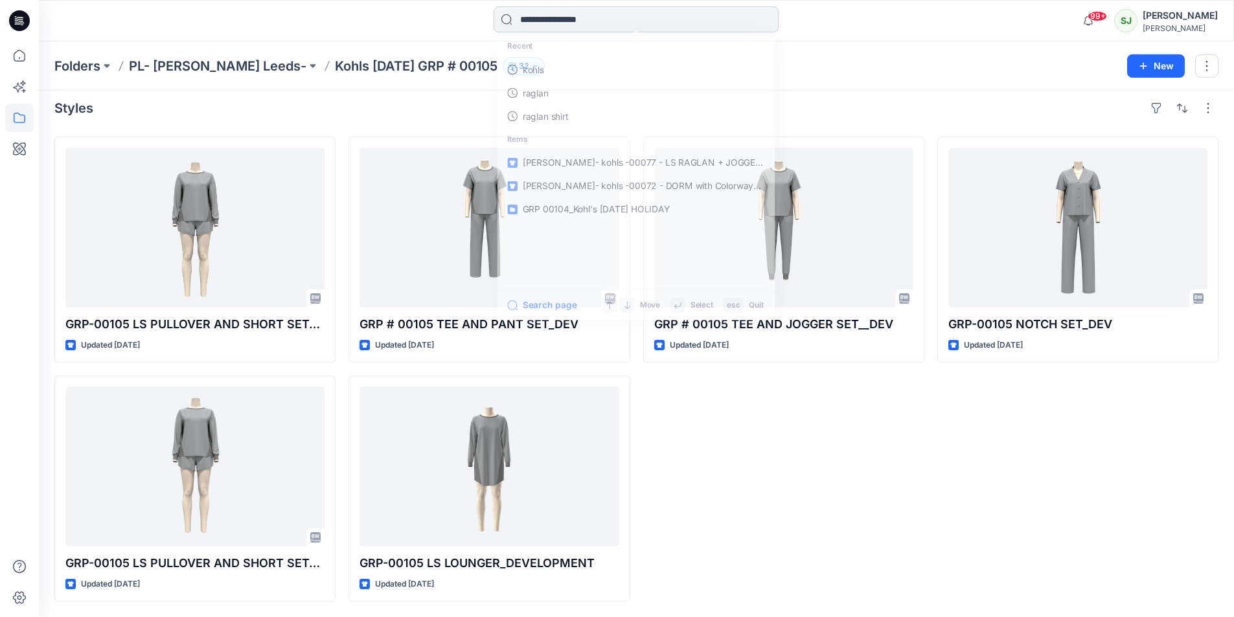
click at [617, 21] on input at bounding box center [636, 19] width 285 height 26
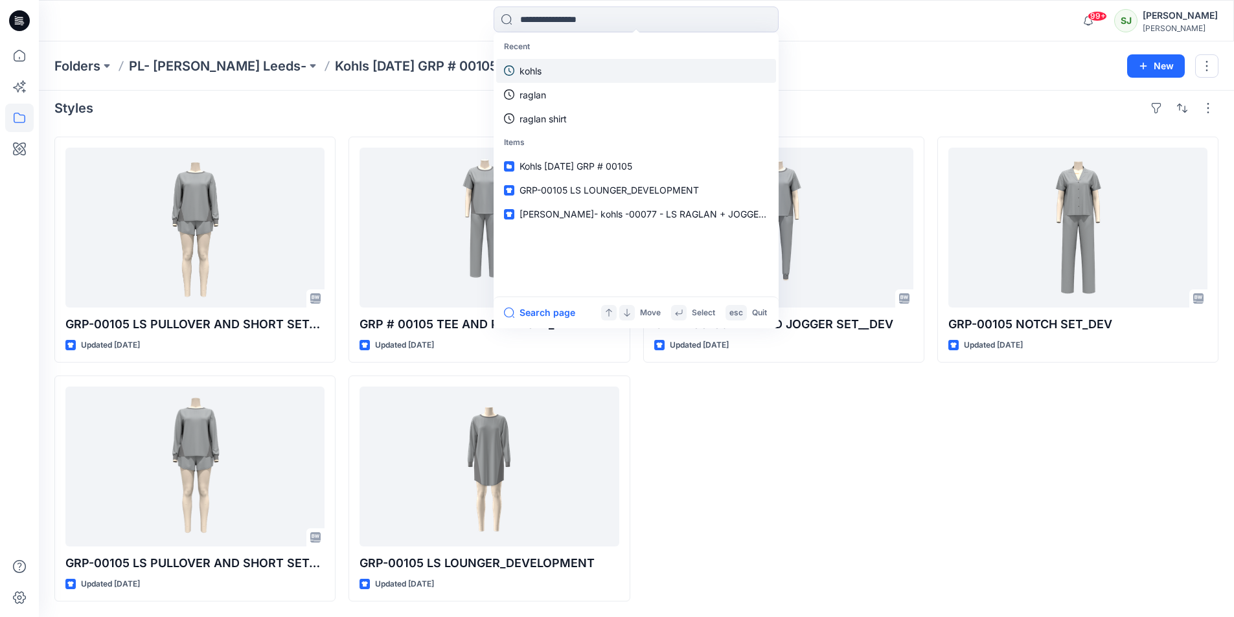
click at [536, 69] on p "kohls" at bounding box center [531, 71] width 22 height 14
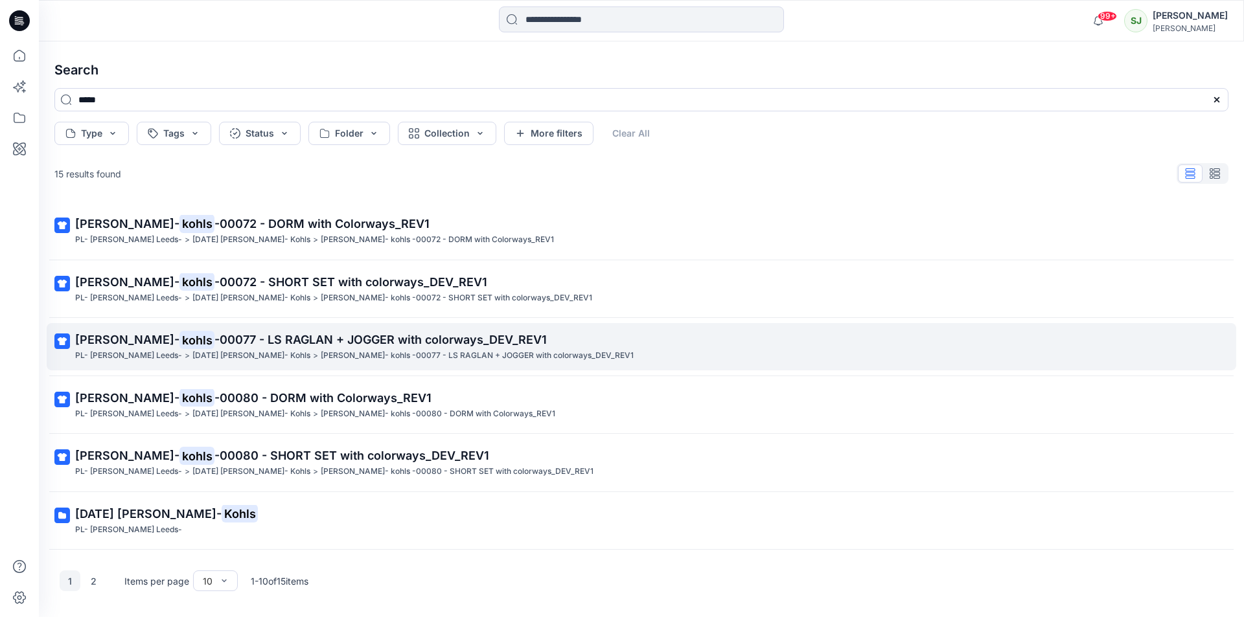
click at [214, 335] on span "-00077 - LS RAGLAN + JOGGER with colorways_DEV_REV1" at bounding box center [380, 340] width 332 height 14
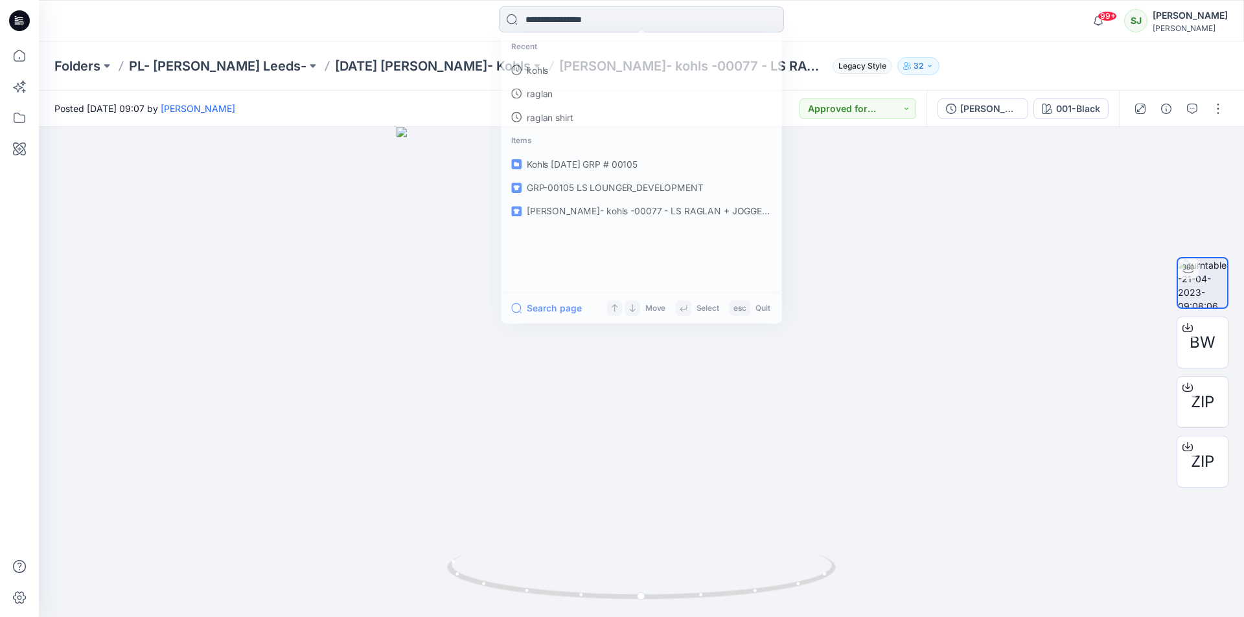
click at [606, 19] on input at bounding box center [641, 19] width 285 height 26
click at [533, 71] on p "kohls" at bounding box center [536, 71] width 22 height 14
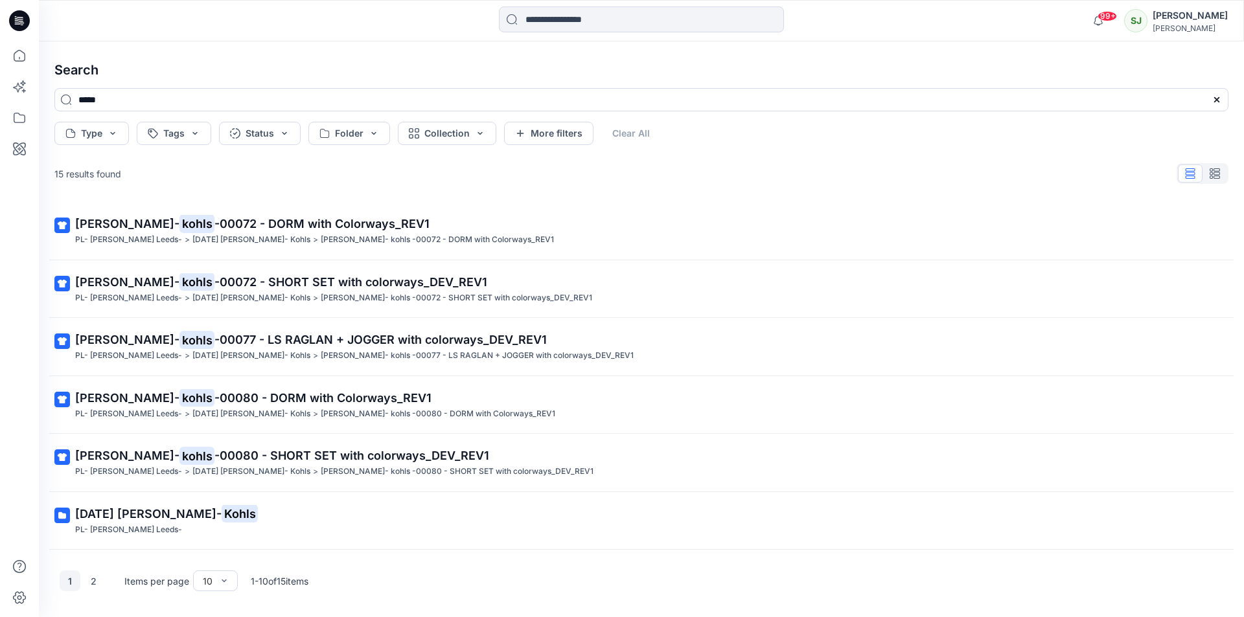
click at [65, 581] on button "1" at bounding box center [70, 581] width 21 height 21
click at [65, 580] on button "1" at bounding box center [70, 581] width 21 height 21
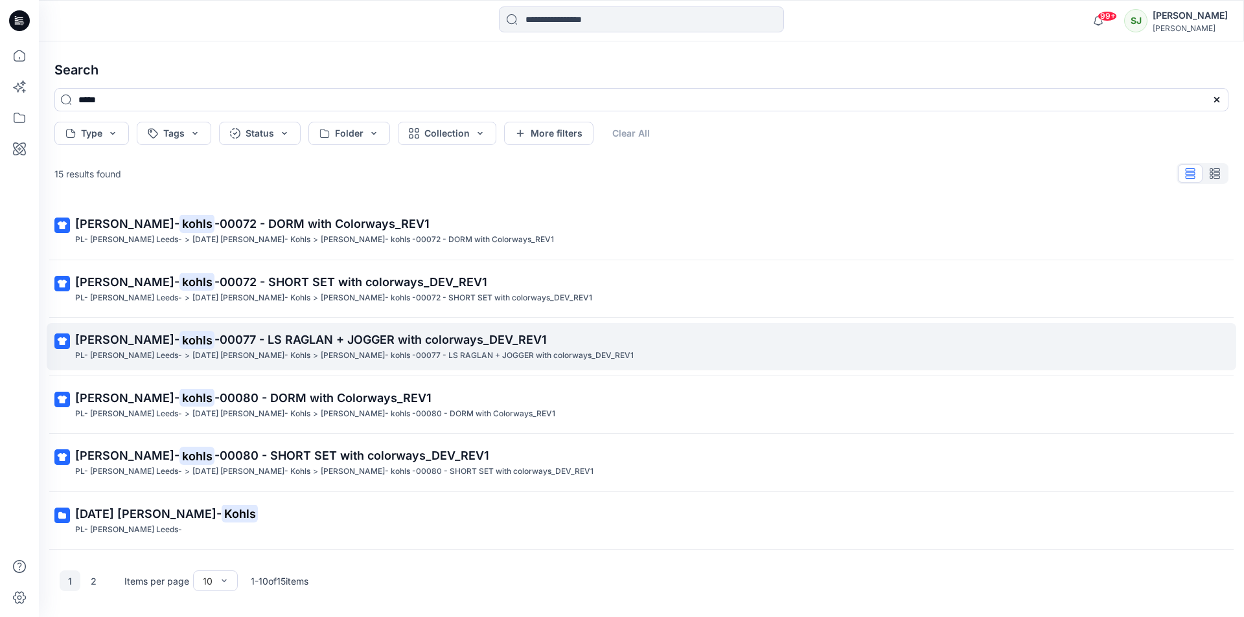
click at [240, 349] on p "[PERSON_NAME]- kohls -00077 - LS RAGLAN + JOGGER with colorways_DEV_REV1" at bounding box center [640, 340] width 1130 height 18
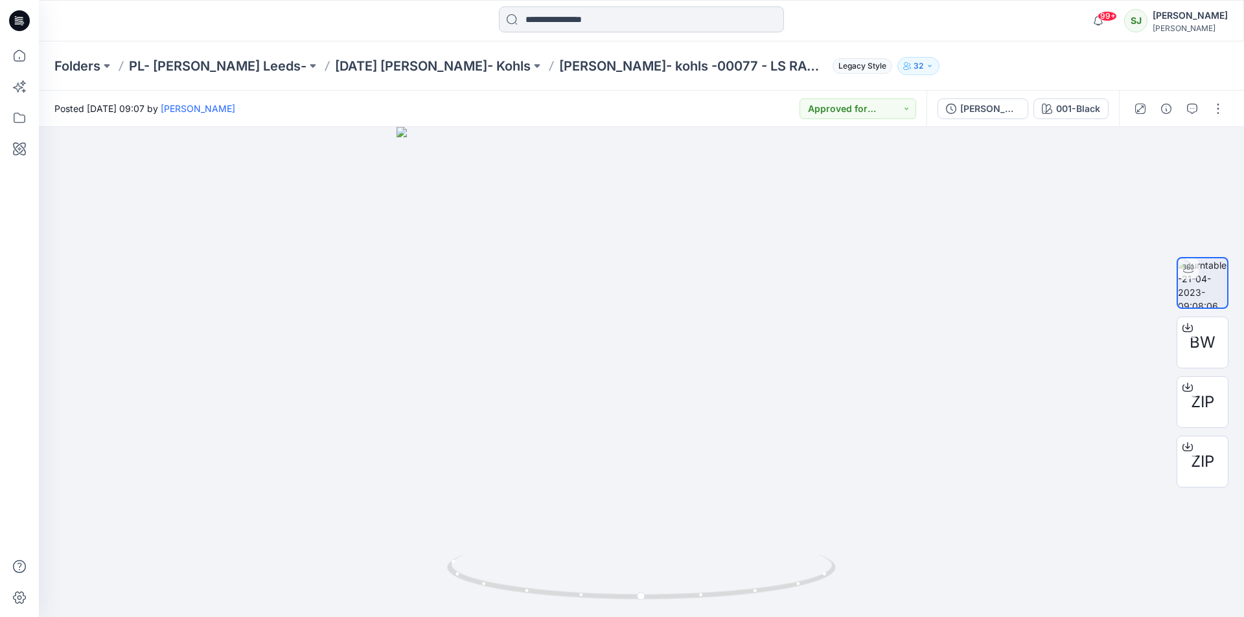
click at [569, 22] on input at bounding box center [641, 19] width 285 height 26
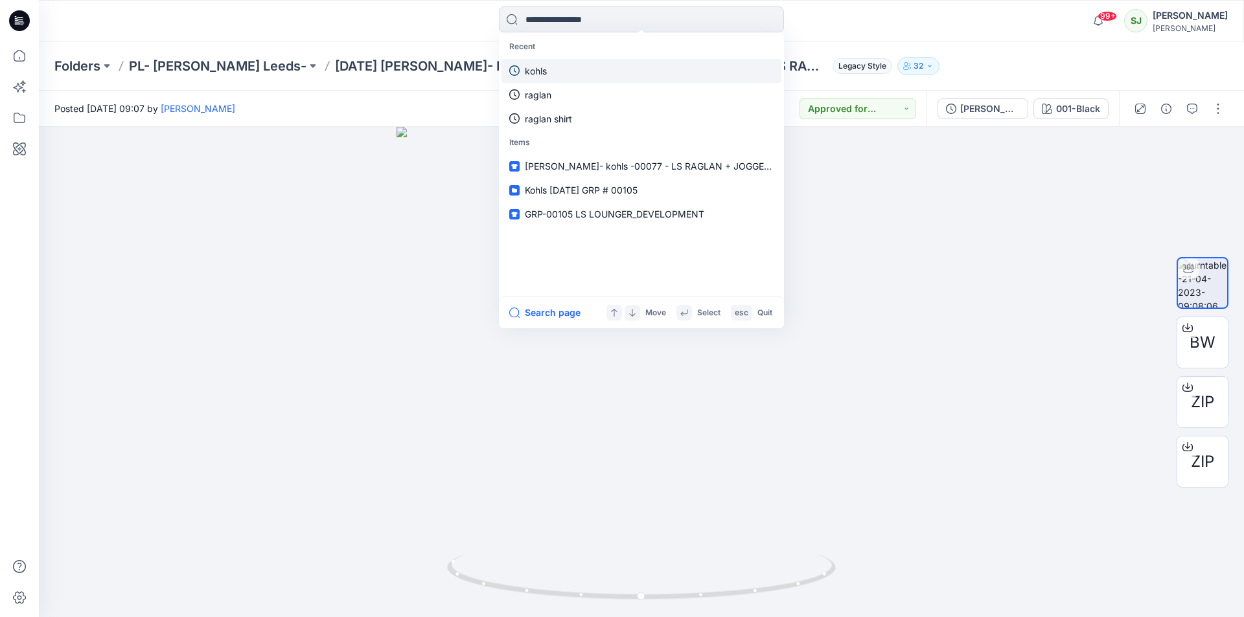
click at [540, 75] on p "kohls" at bounding box center [536, 71] width 22 height 14
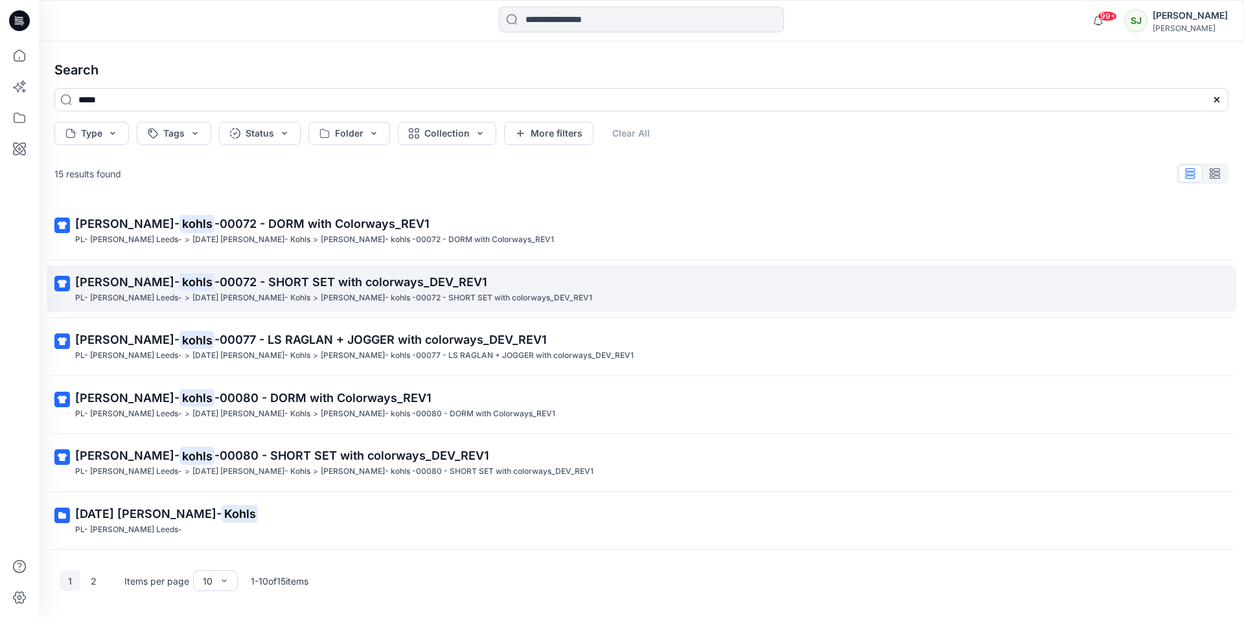
click at [214, 281] on span "-00072 - SHORT SET with colorways_DEV_REV1" at bounding box center [350, 282] width 273 height 14
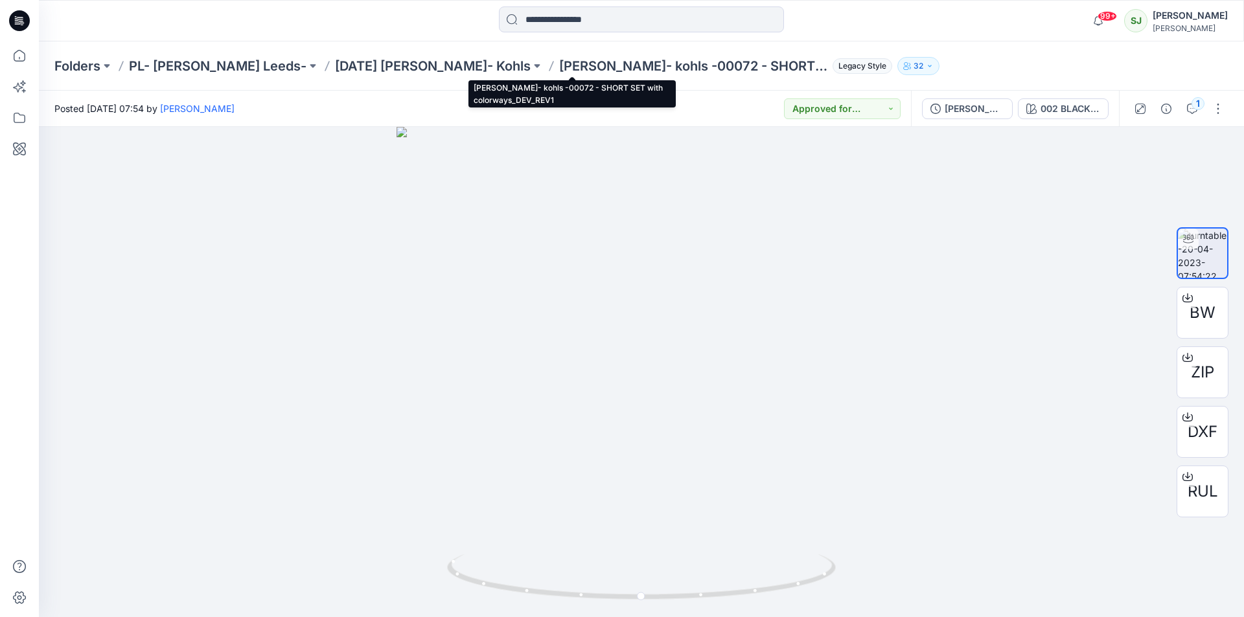
click at [559, 67] on p "[PERSON_NAME]- kohls -00072 - SHORT SET with colorways_DEV_REV1" at bounding box center [693, 66] width 268 height 18
click at [335, 65] on p "[DATE] [PERSON_NAME]- Kohls" at bounding box center [433, 66] width 196 height 18
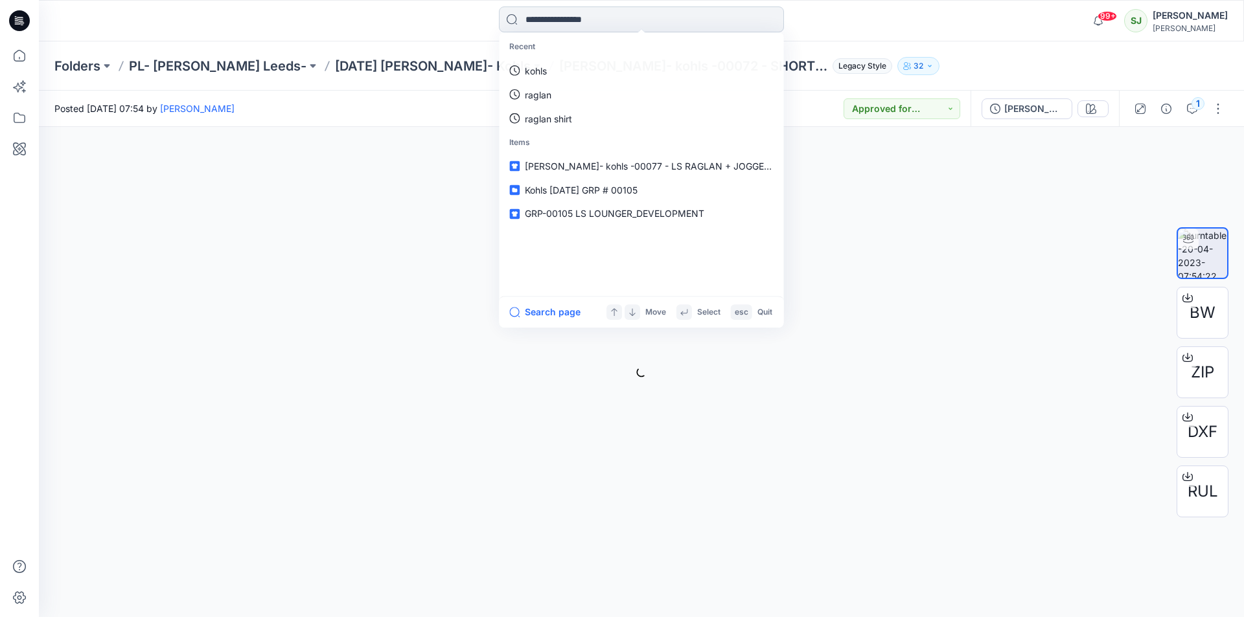
click at [559, 25] on input at bounding box center [641, 19] width 285 height 26
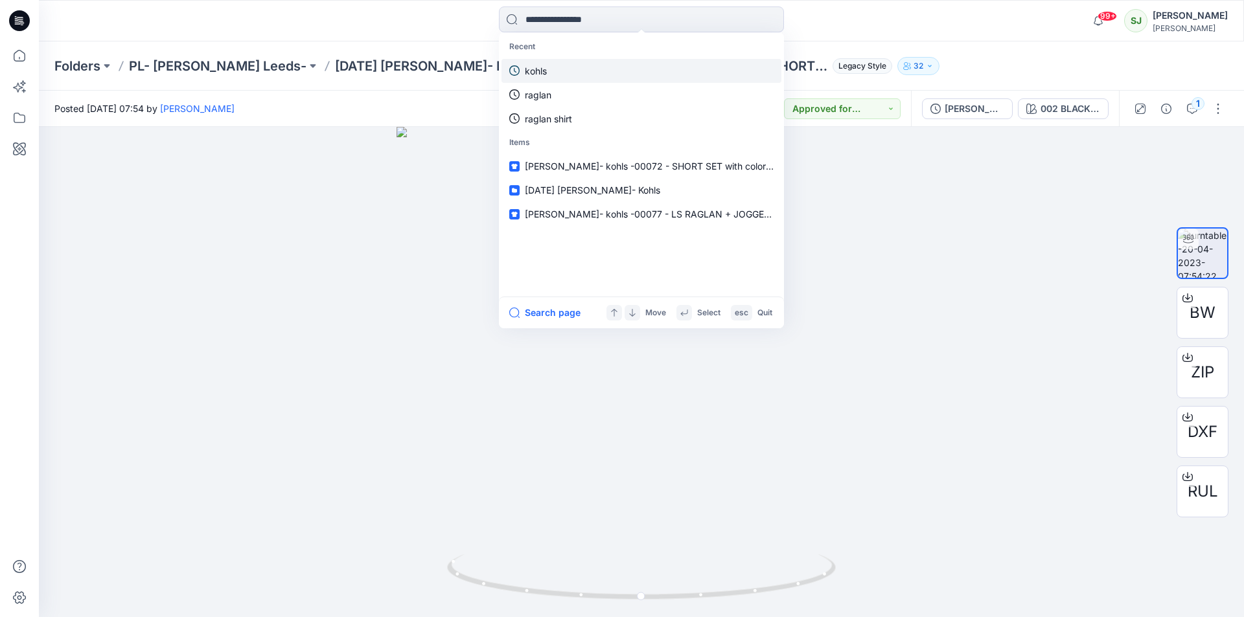
click at [539, 68] on p "kohls" at bounding box center [536, 71] width 22 height 14
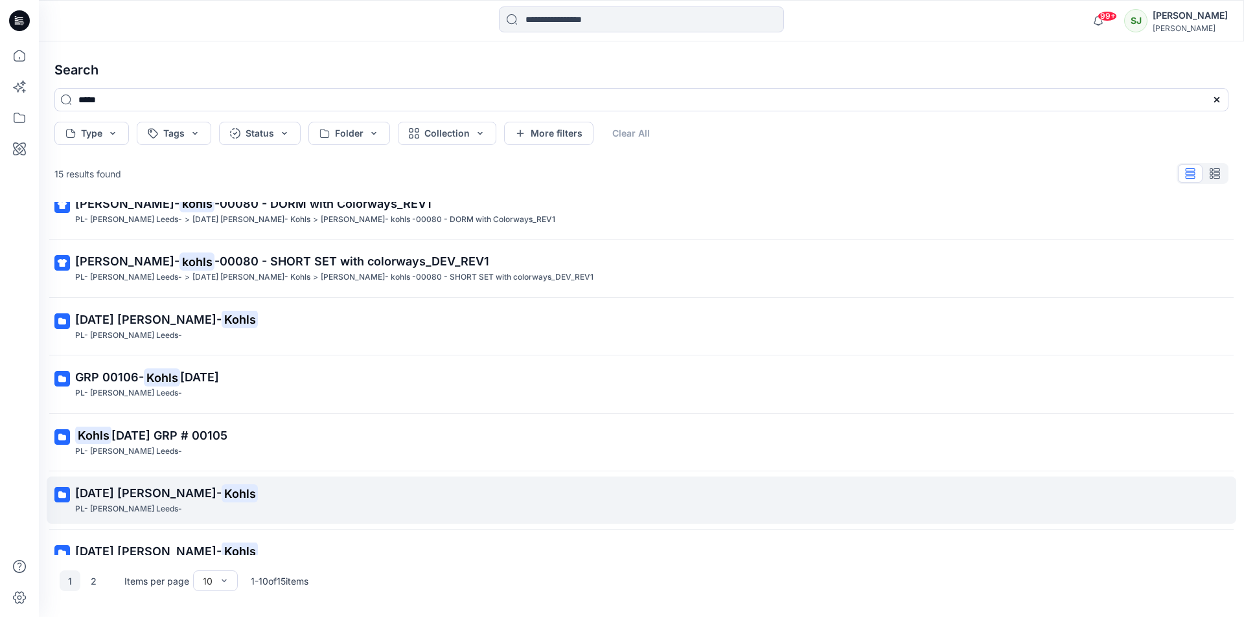
scroll to position [227, 0]
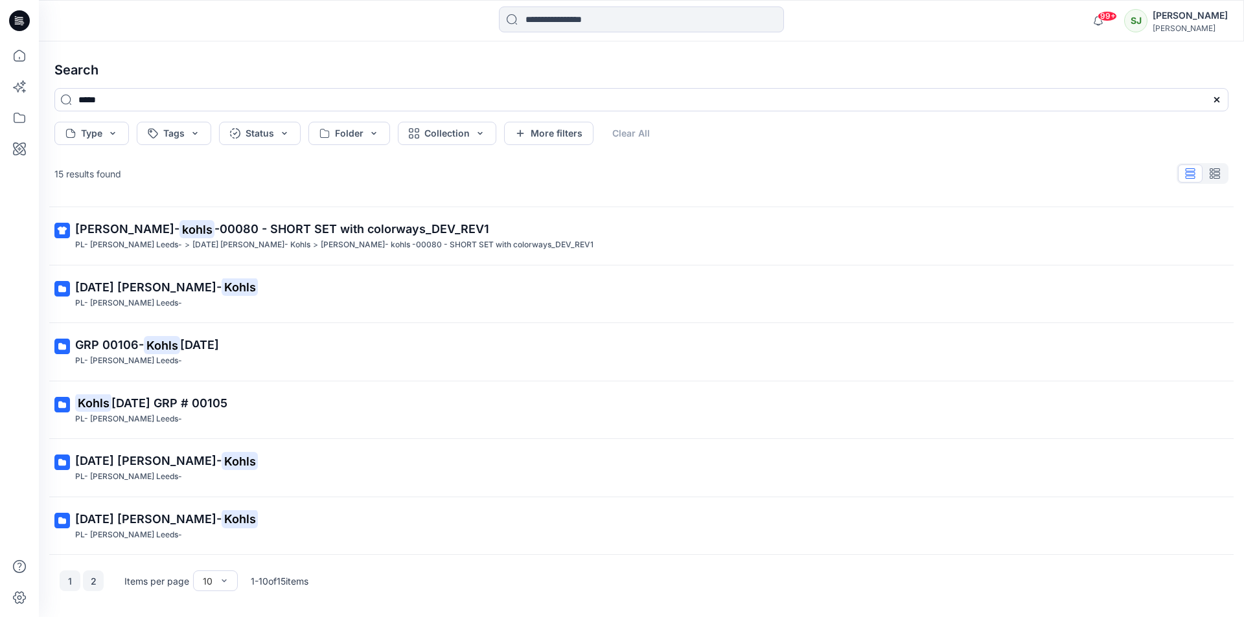
click at [88, 581] on button "2" at bounding box center [93, 581] width 21 height 21
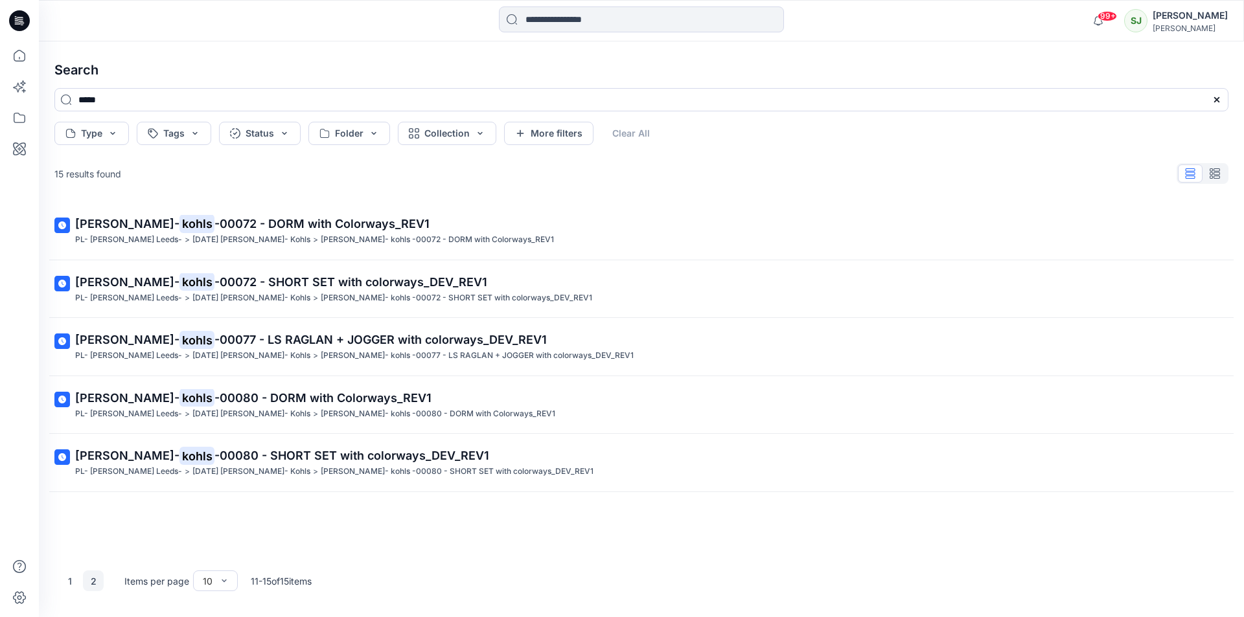
scroll to position [0, 0]
click at [607, 25] on input at bounding box center [641, 19] width 285 height 26
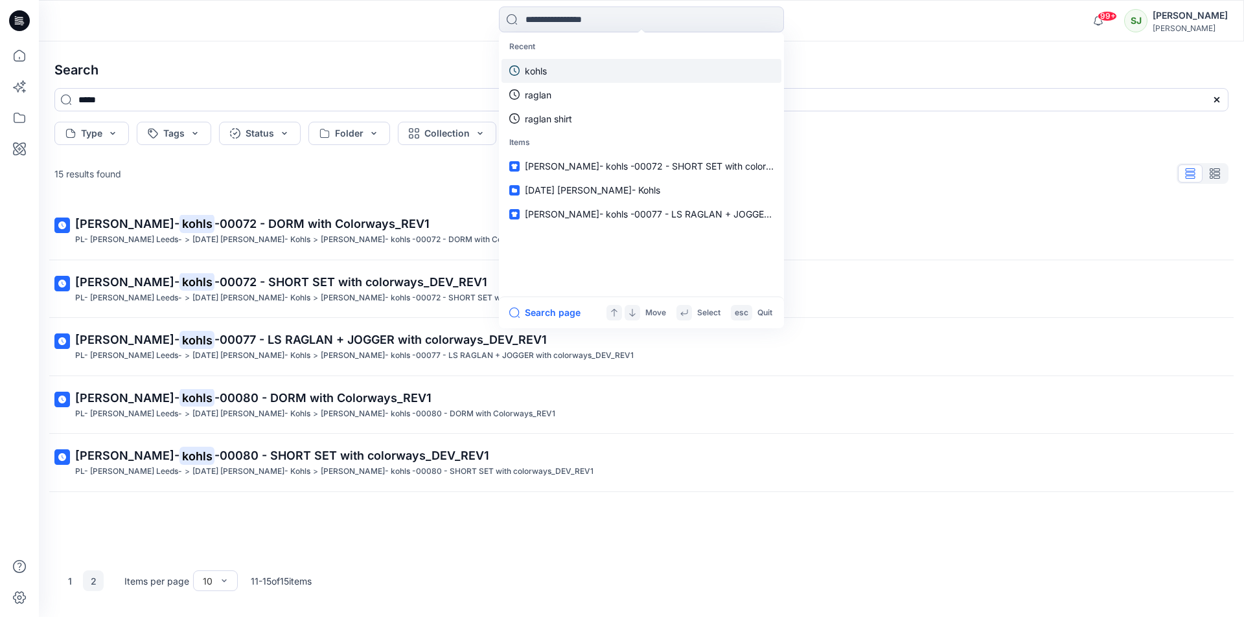
click at [542, 73] on p "kohls" at bounding box center [536, 71] width 22 height 14
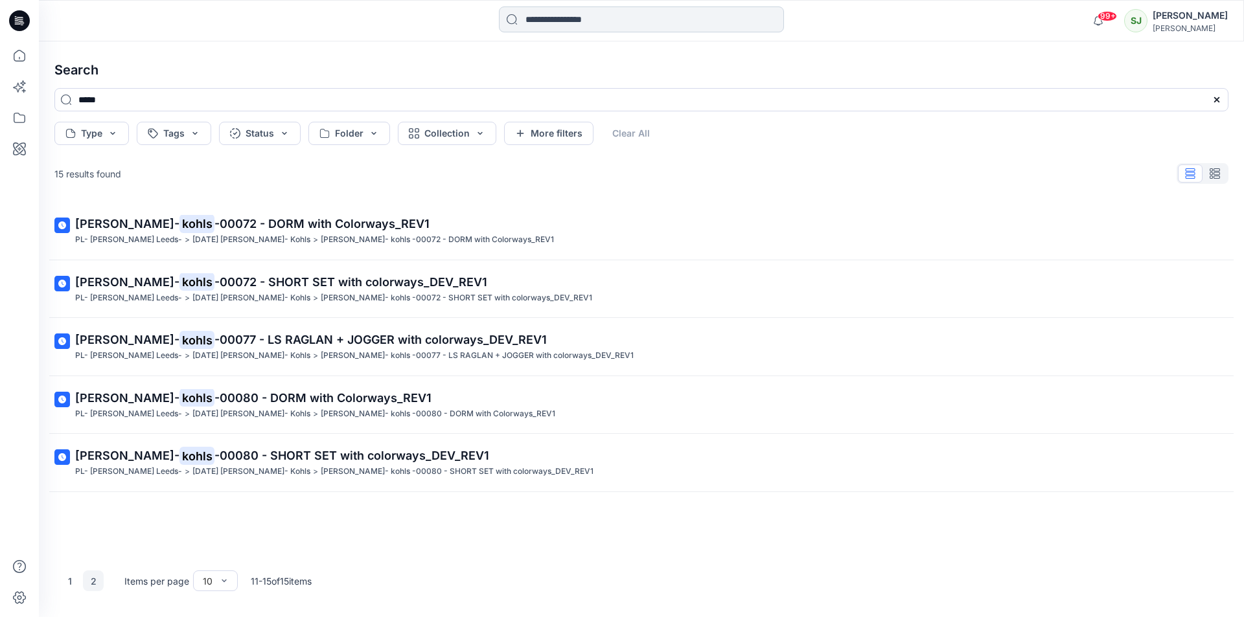
click at [597, 12] on input at bounding box center [641, 19] width 285 height 26
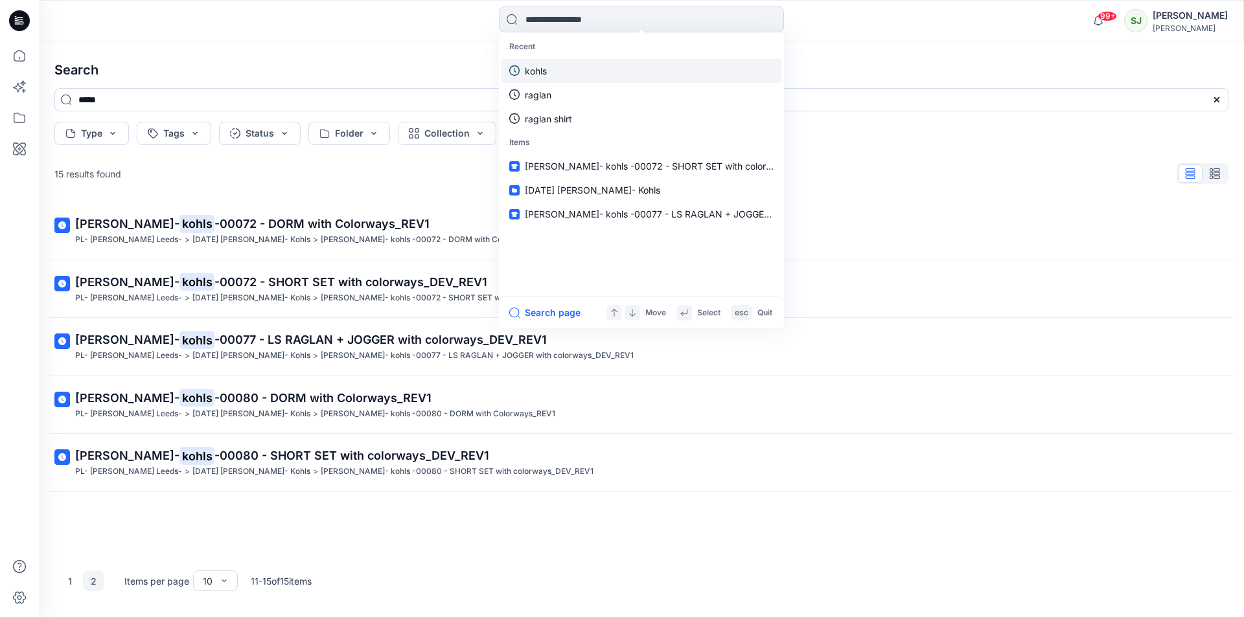
click at [544, 71] on p "kohls" at bounding box center [536, 71] width 22 height 14
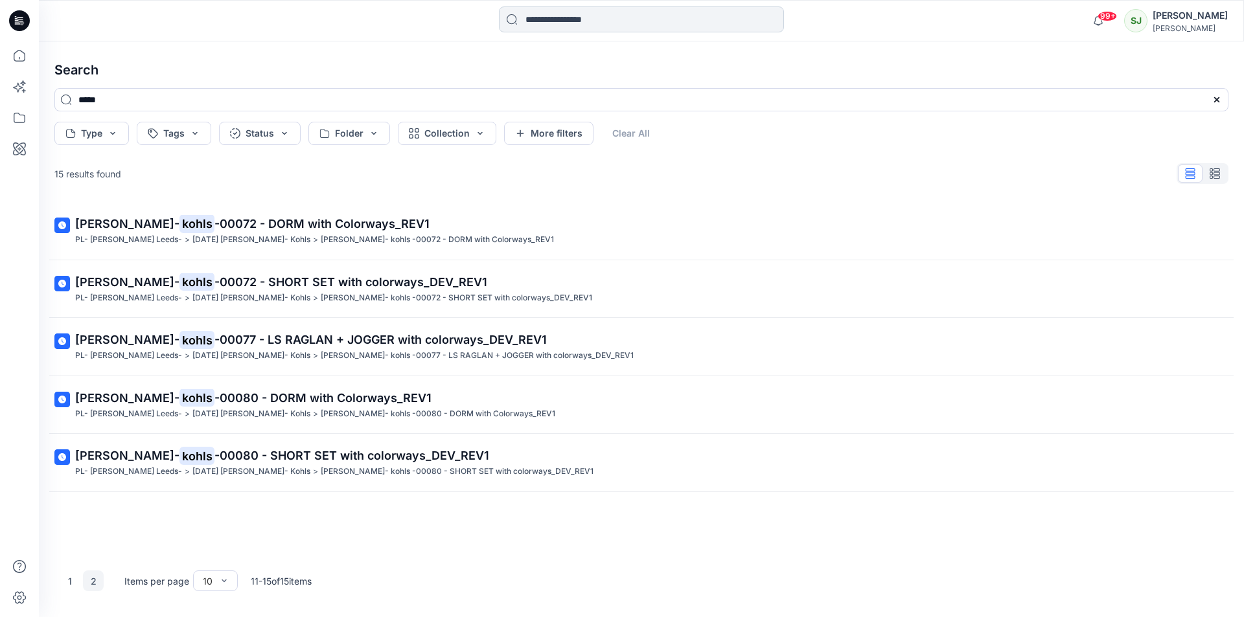
click at [569, 21] on input at bounding box center [641, 19] width 285 height 26
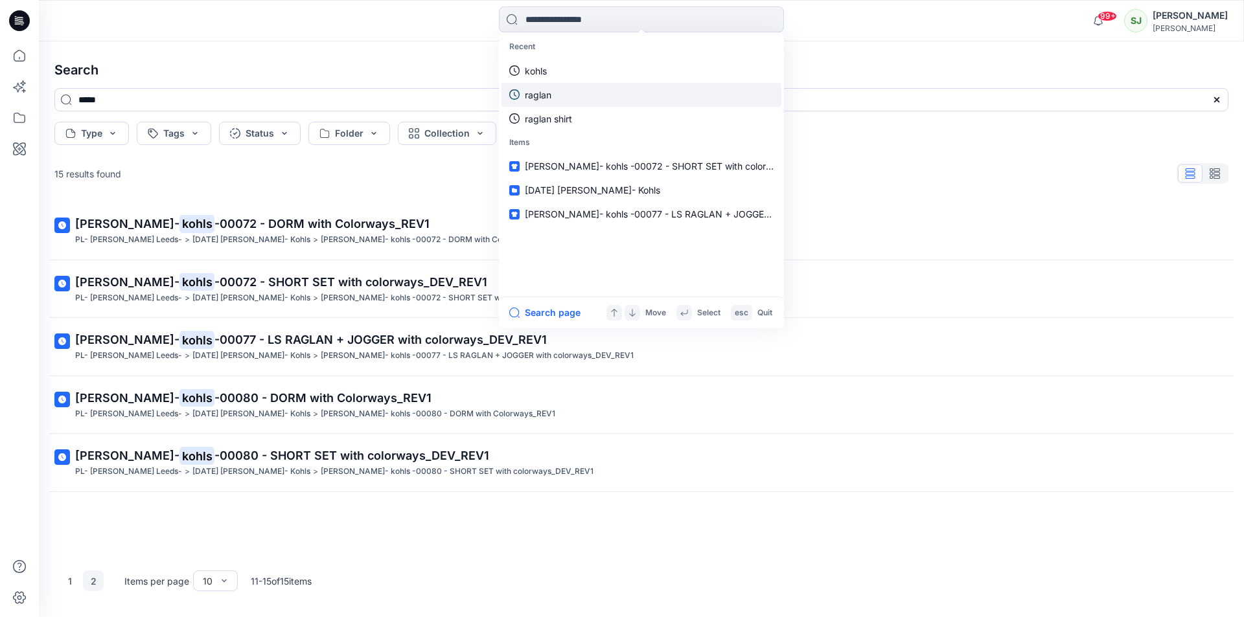
click at [527, 98] on p "raglan" at bounding box center [538, 95] width 27 height 14
type input "******"
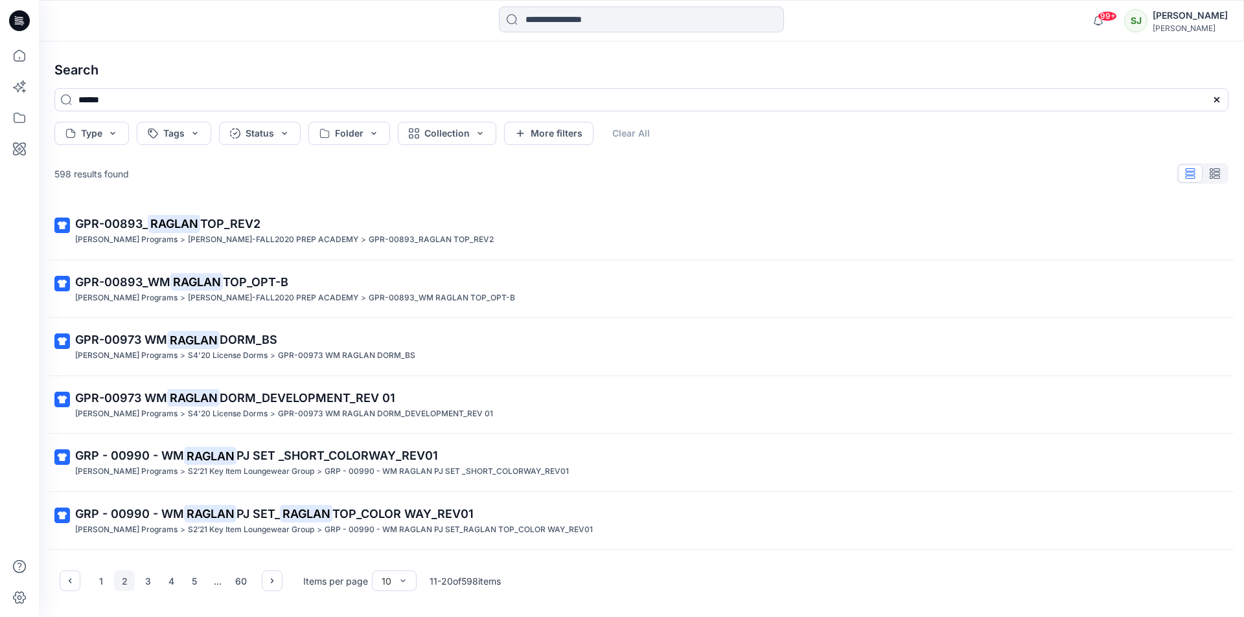
scroll to position [227, 0]
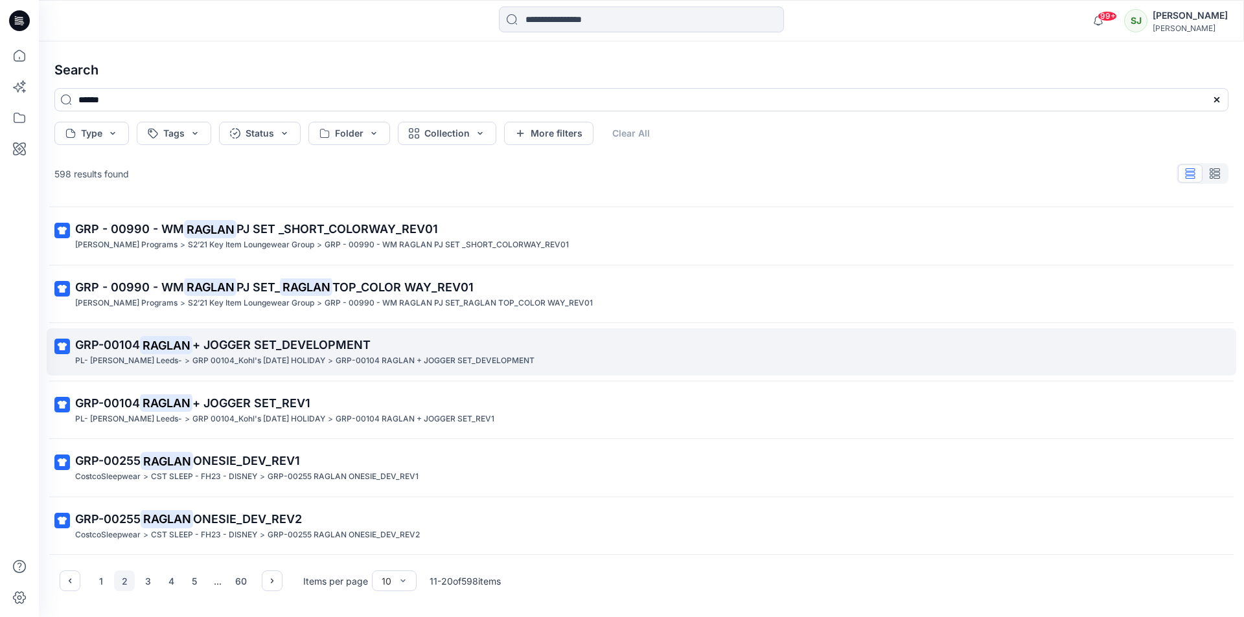
click at [264, 362] on p "GRP 00104_Kohl's [DATE] HOLIDAY" at bounding box center [258, 361] width 133 height 14
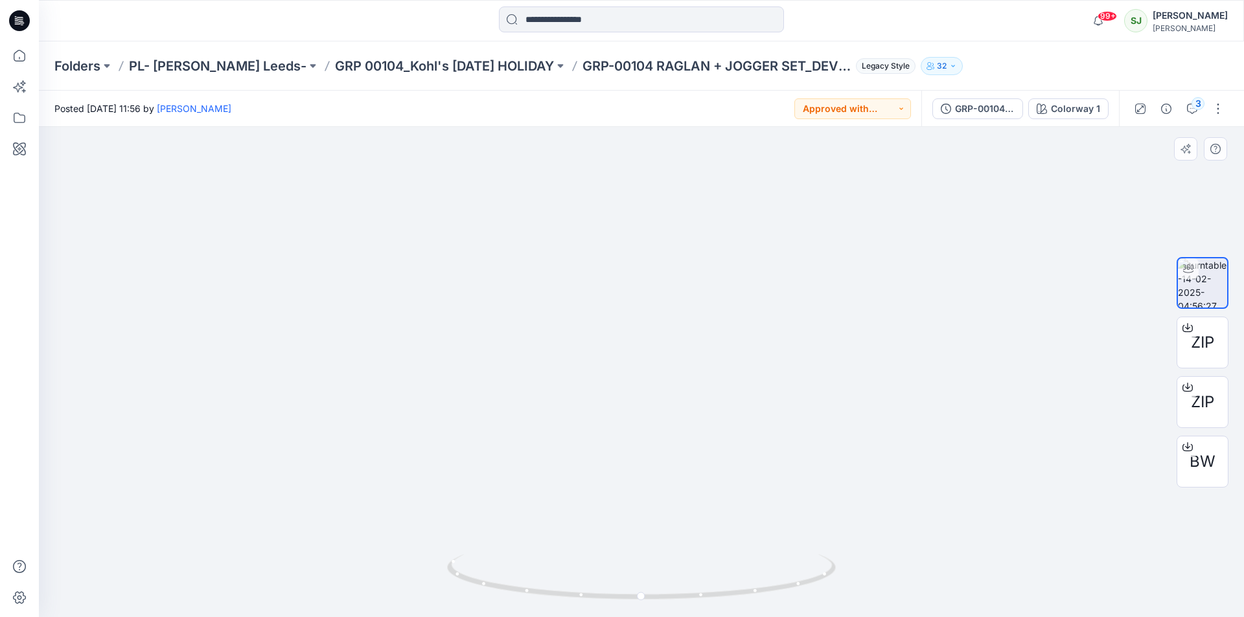
drag, startPoint x: 632, startPoint y: 294, endPoint x: 731, endPoint y: 397, distance: 143.0
click at [811, 329] on div at bounding box center [641, 372] width 1205 height 490
drag, startPoint x: 652, startPoint y: 597, endPoint x: 288, endPoint y: 583, distance: 364.4
click at [288, 583] on div at bounding box center [641, 372] width 1205 height 490
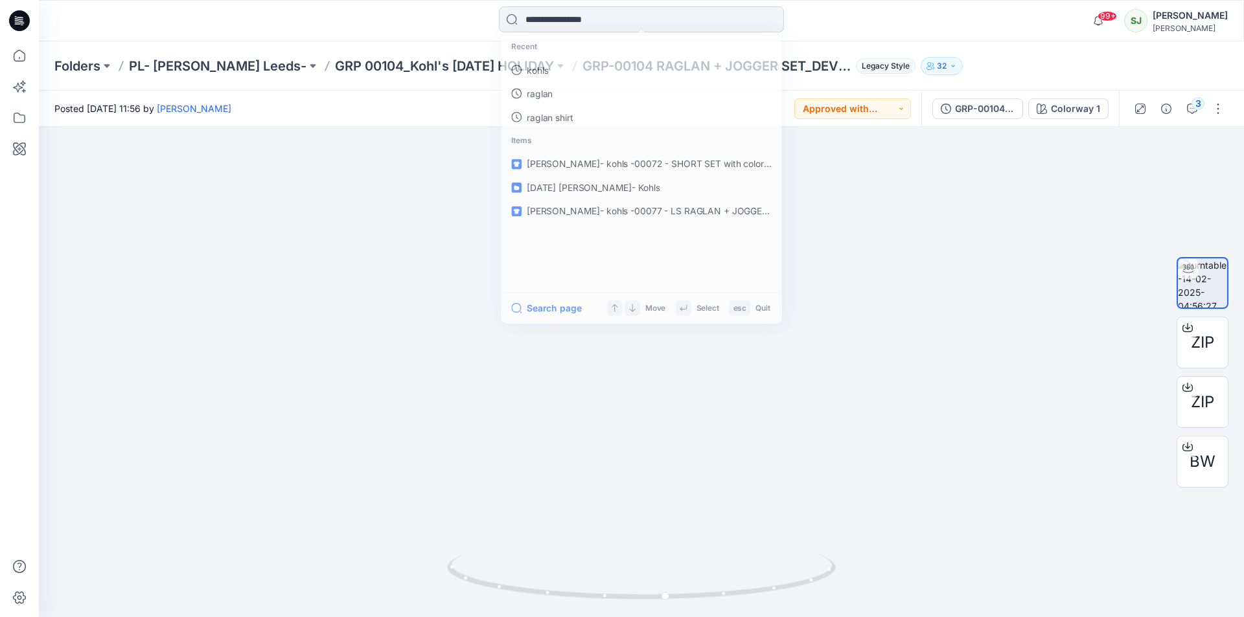
click at [529, 17] on input at bounding box center [641, 19] width 285 height 26
click at [542, 76] on p "raglan" at bounding box center [538, 71] width 27 height 14
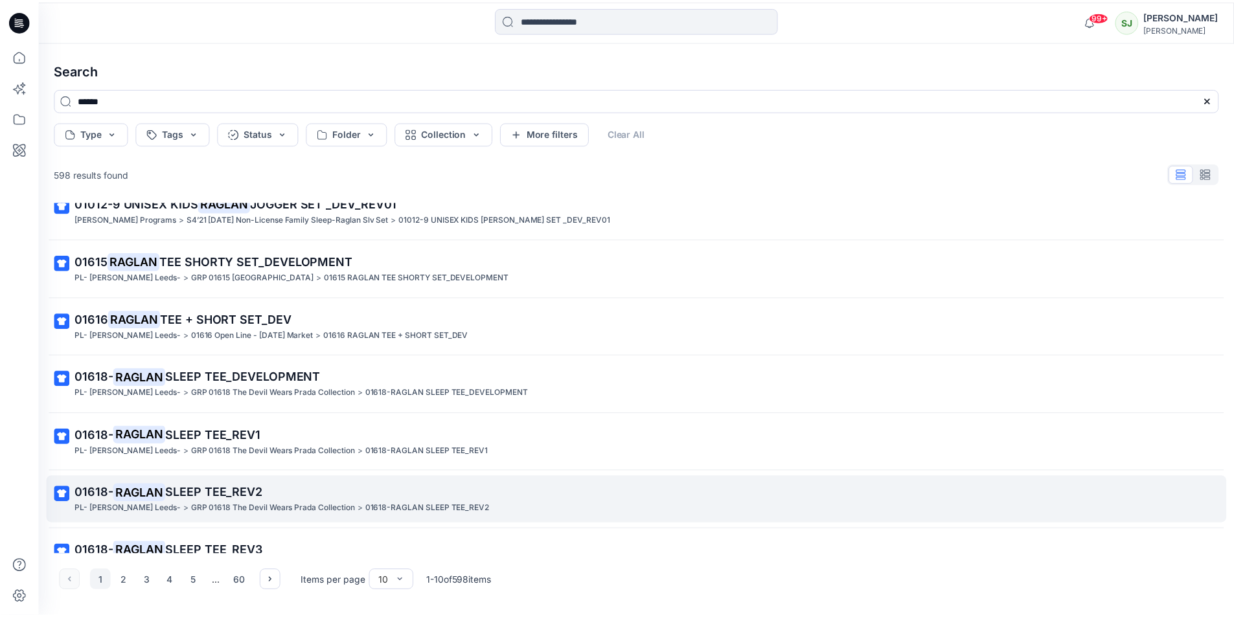
scroll to position [227, 0]
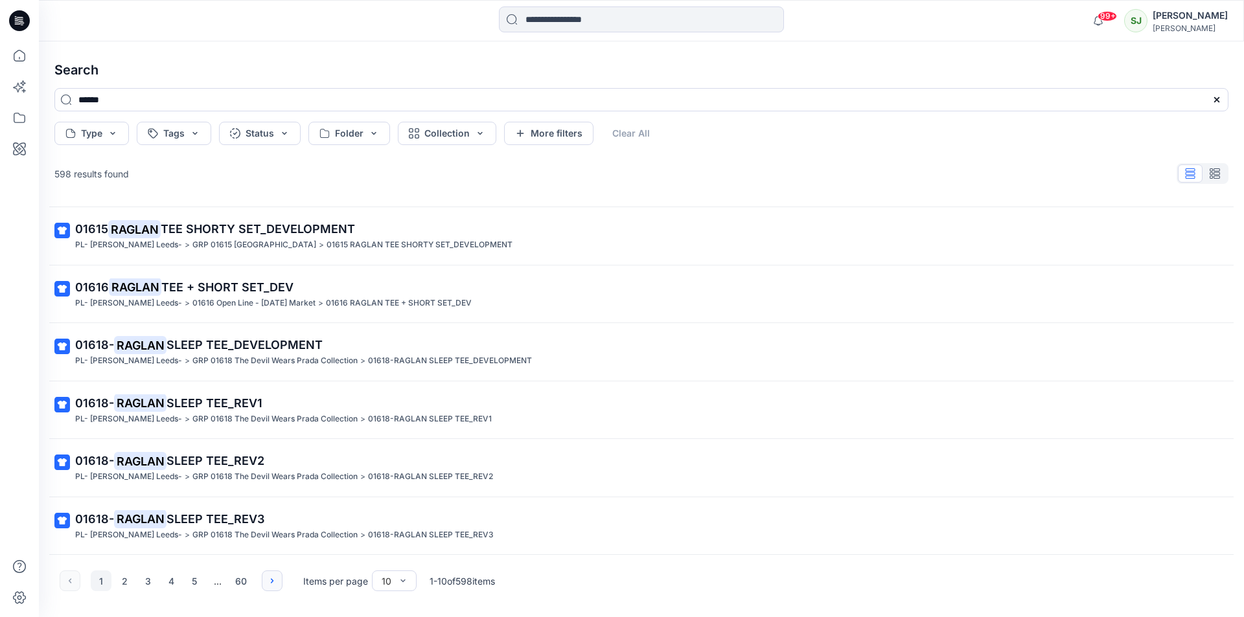
click at [264, 580] on button "button" at bounding box center [272, 581] width 21 height 21
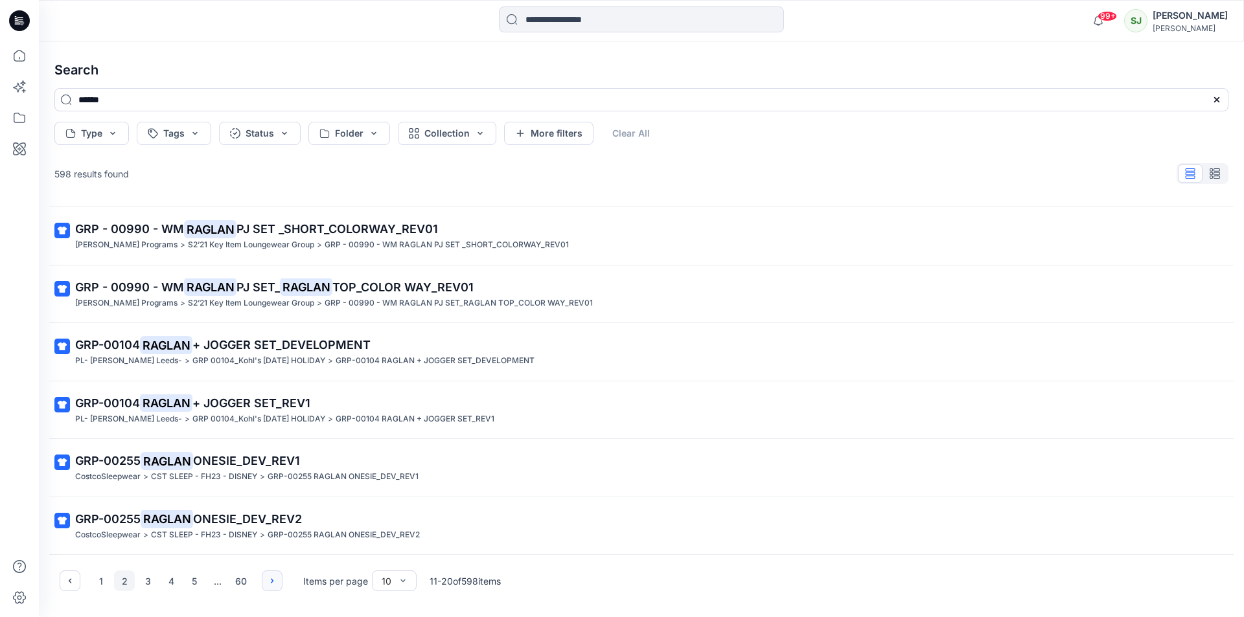
click at [264, 580] on button "button" at bounding box center [272, 581] width 21 height 21
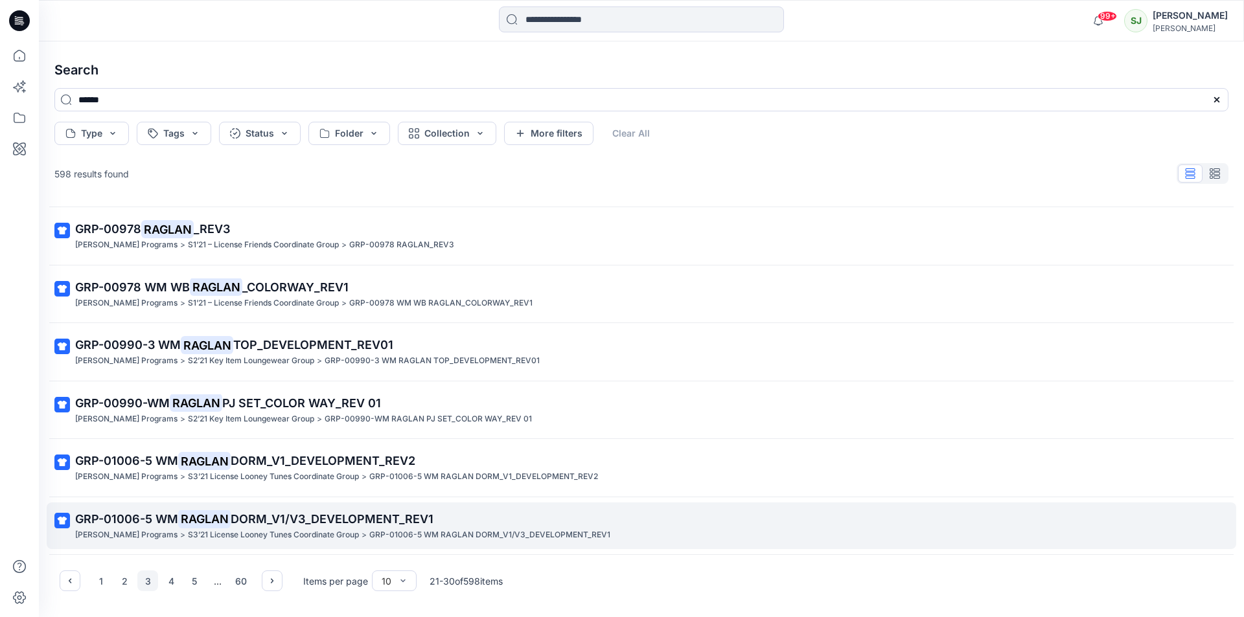
click at [270, 518] on span "DORM_V1/V3_DEVELOPMENT_REV1" at bounding box center [332, 519] width 203 height 14
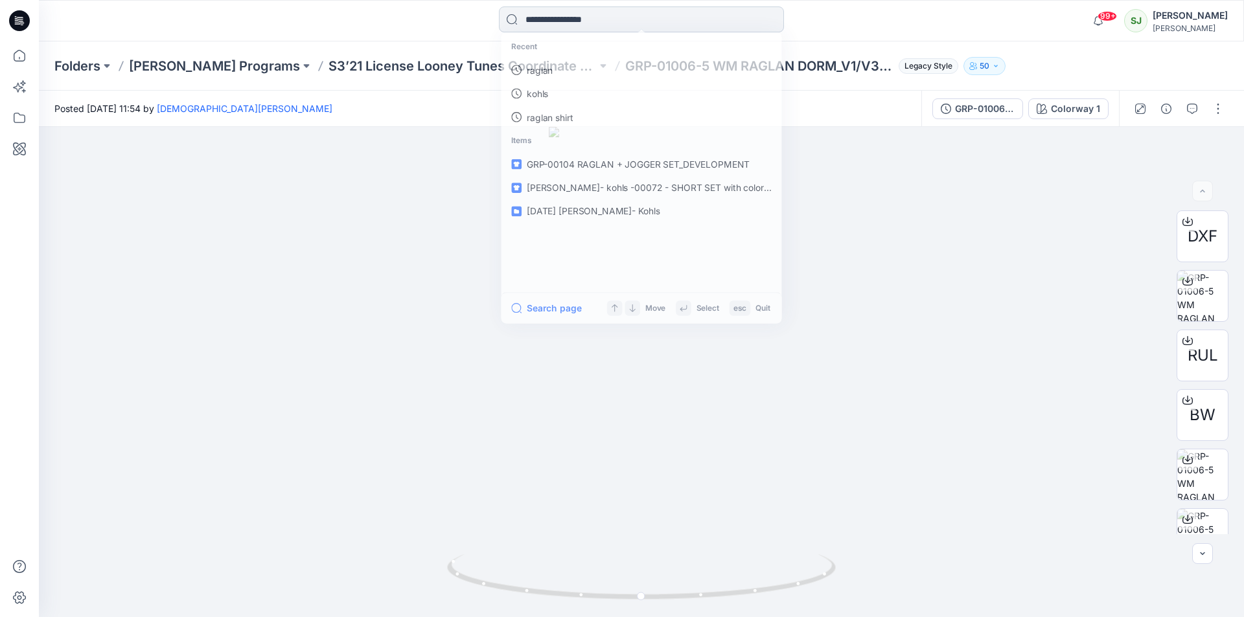
click at [529, 21] on input at bounding box center [641, 19] width 285 height 26
click at [542, 71] on p "raglan" at bounding box center [538, 71] width 27 height 14
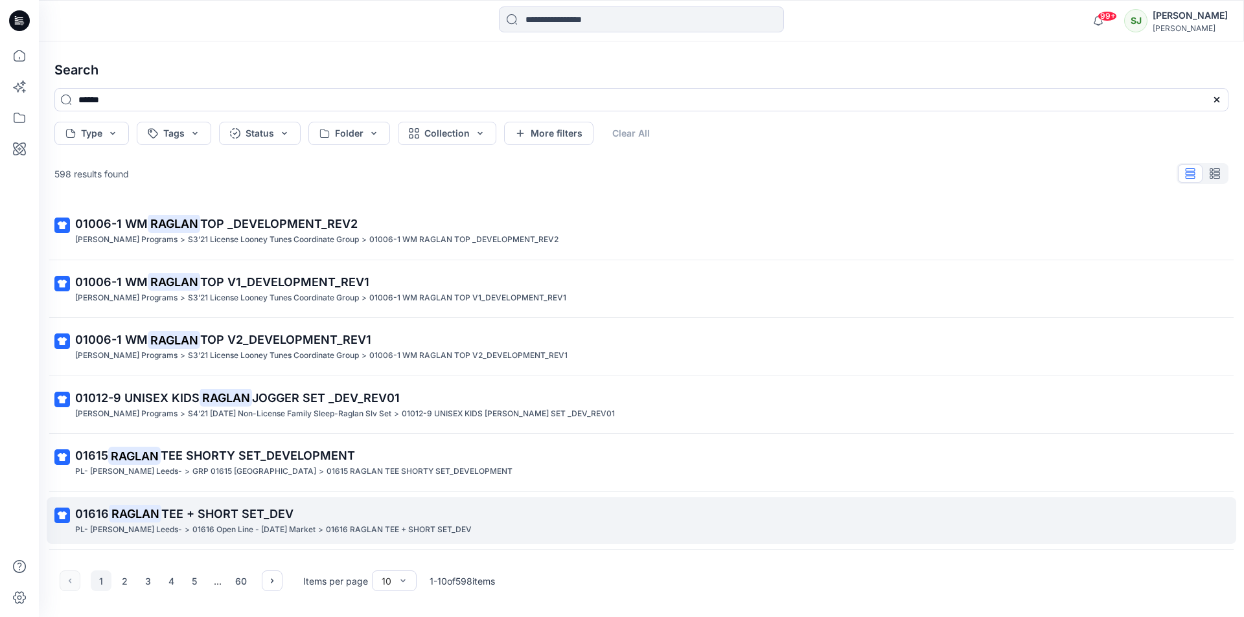
click at [189, 512] on span "TEE + SHORT SET_DEV" at bounding box center [227, 514] width 132 height 14
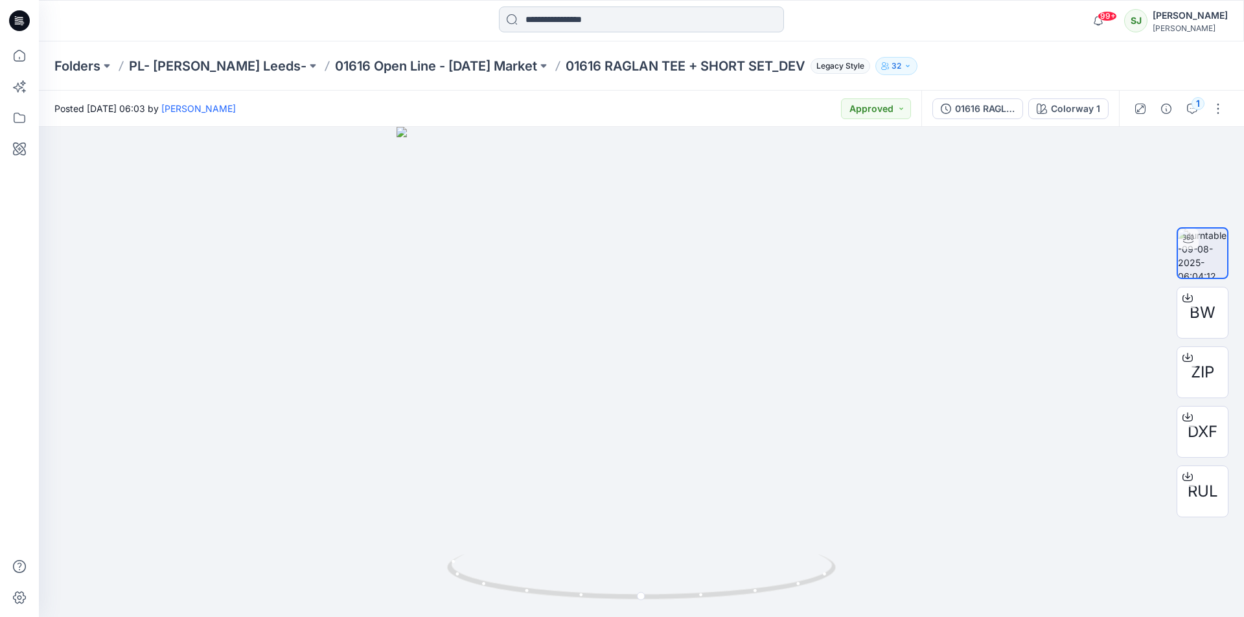
click at [552, 17] on input at bounding box center [641, 19] width 285 height 26
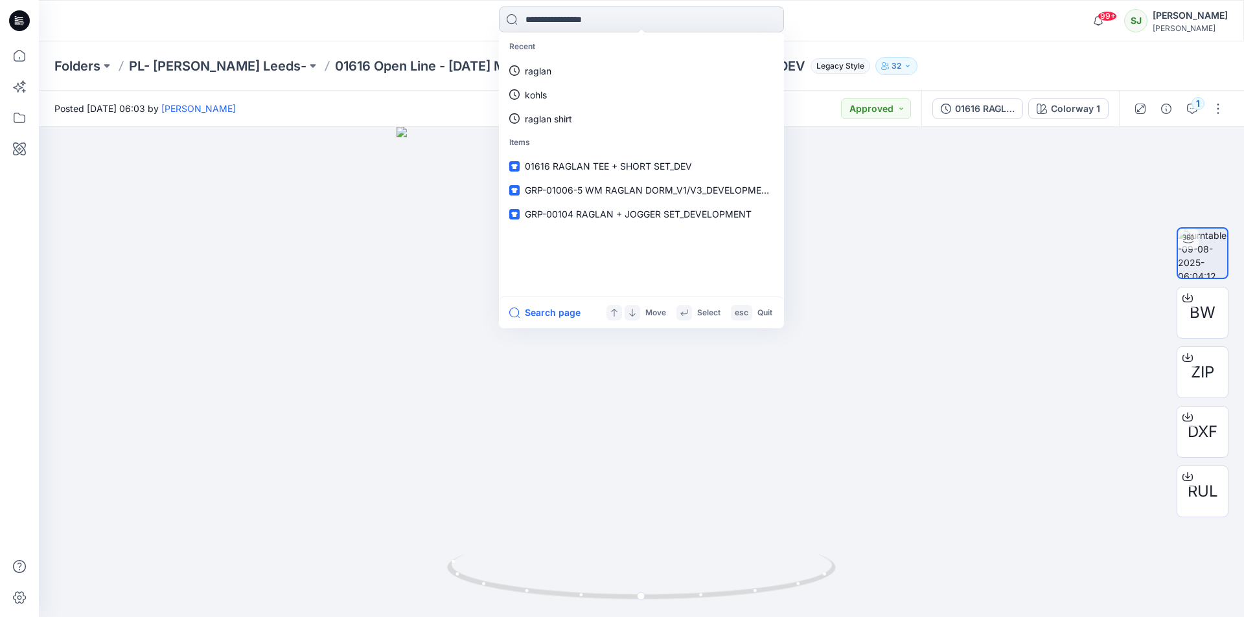
click at [558, 21] on input at bounding box center [641, 19] width 285 height 26
click at [541, 72] on p "raglan" at bounding box center [538, 71] width 27 height 14
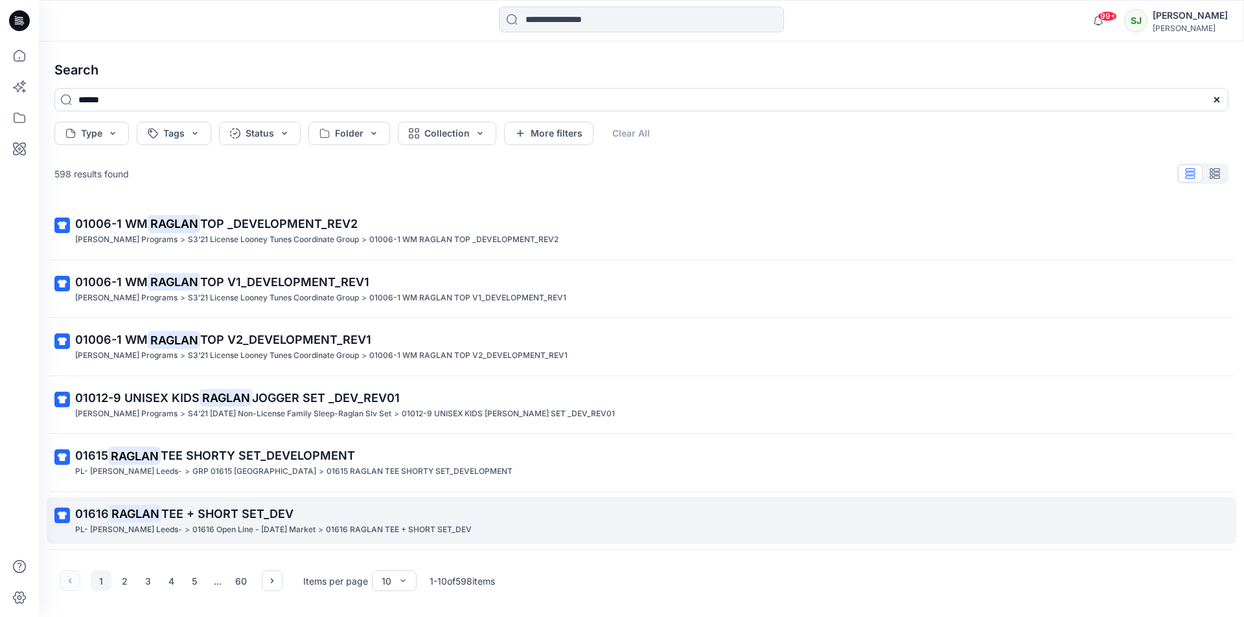
click at [186, 511] on span "TEE + SHORT SET_DEV" at bounding box center [227, 514] width 132 height 14
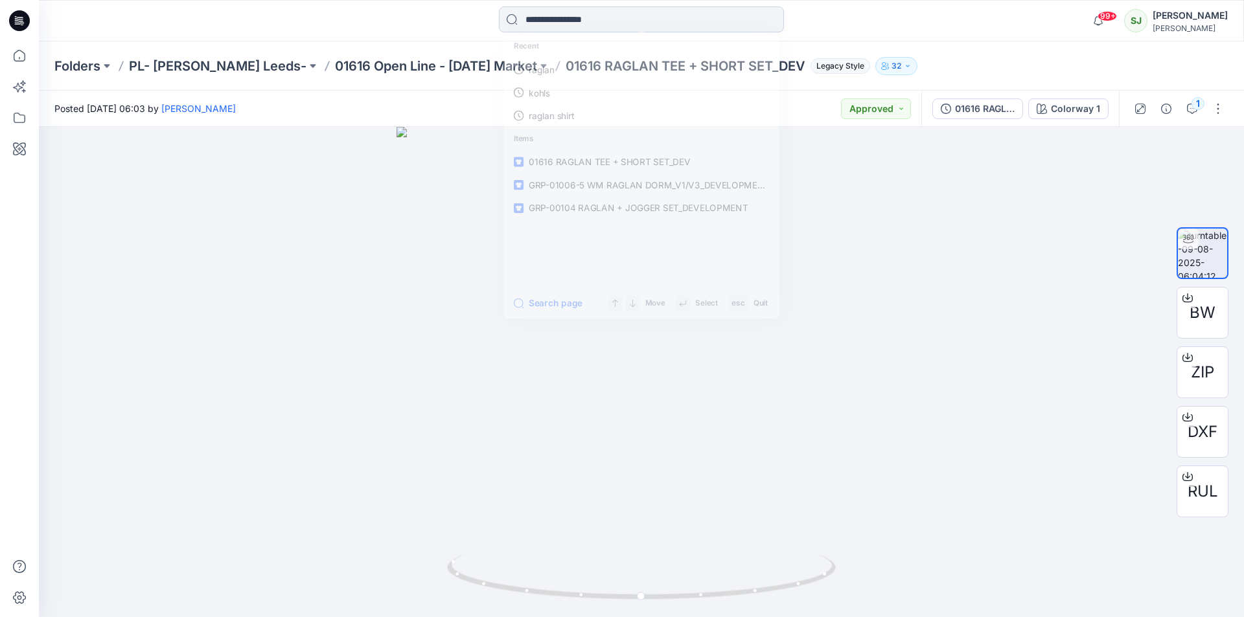
click at [546, 20] on input at bounding box center [641, 19] width 285 height 26
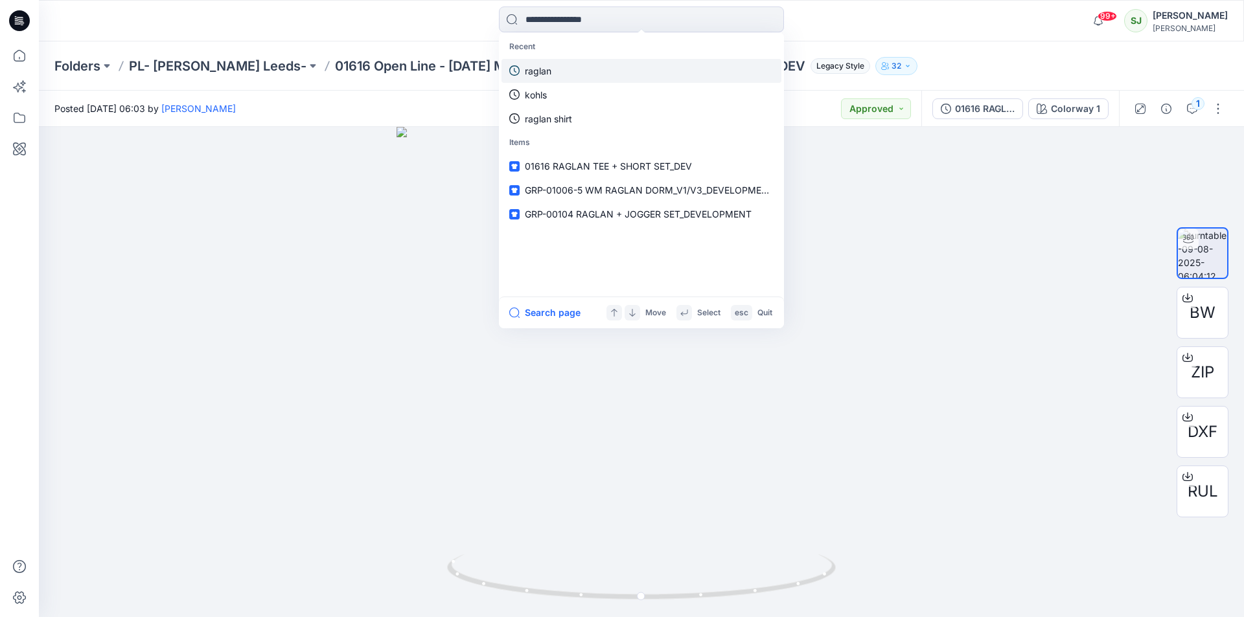
click at [542, 69] on p "raglan" at bounding box center [538, 71] width 27 height 14
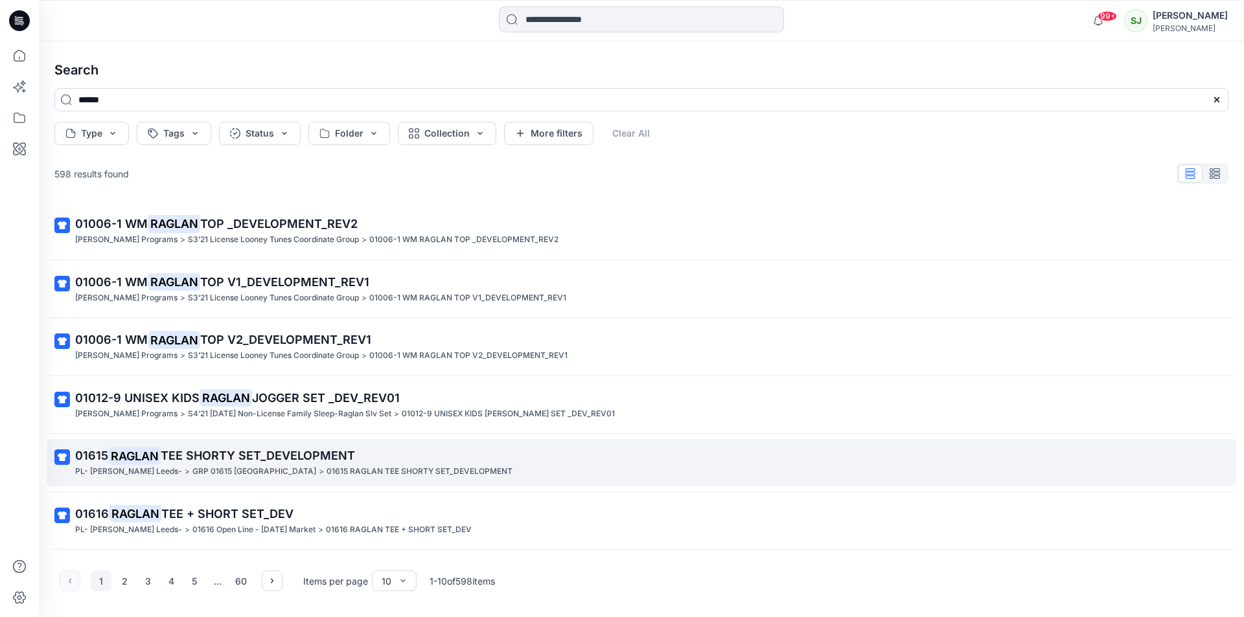
click at [189, 454] on span "TEE SHORTY SET_DEVELOPMENT" at bounding box center [258, 456] width 194 height 14
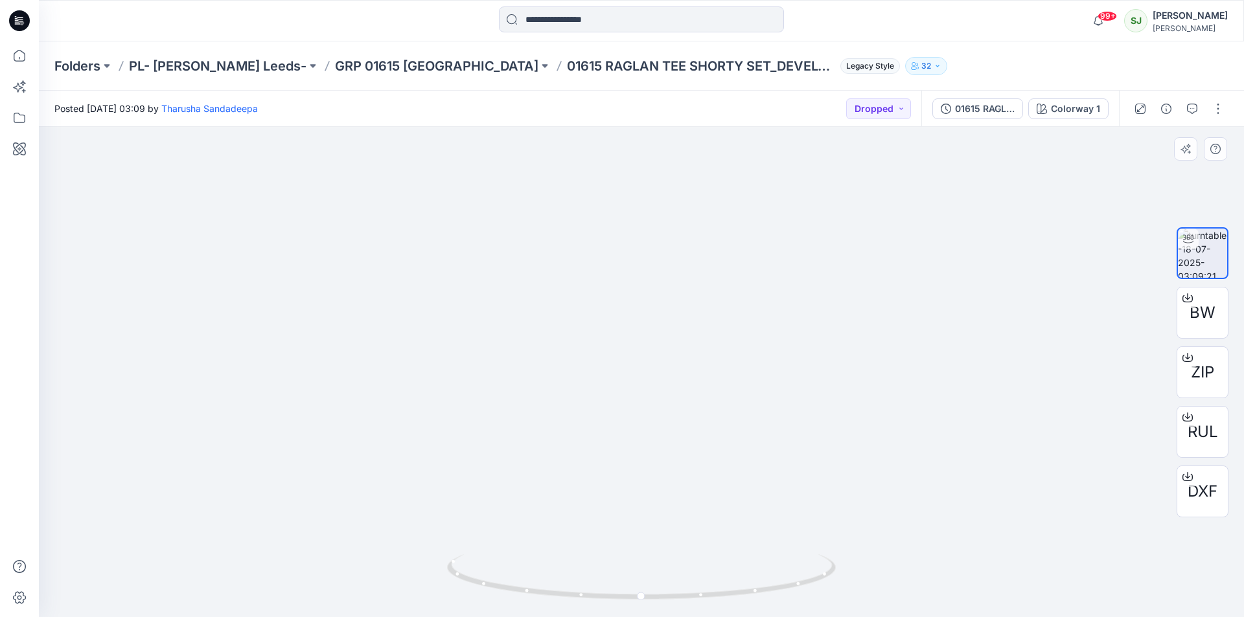
drag, startPoint x: 581, startPoint y: 341, endPoint x: 721, endPoint y: 352, distance: 141.0
click at [724, 343] on img at bounding box center [641, 351] width 219 height 533
drag, startPoint x: 647, startPoint y: 602, endPoint x: 685, endPoint y: 573, distance: 48.1
click at [685, 573] on icon at bounding box center [643, 579] width 392 height 49
click at [553, 26] on input at bounding box center [641, 19] width 285 height 26
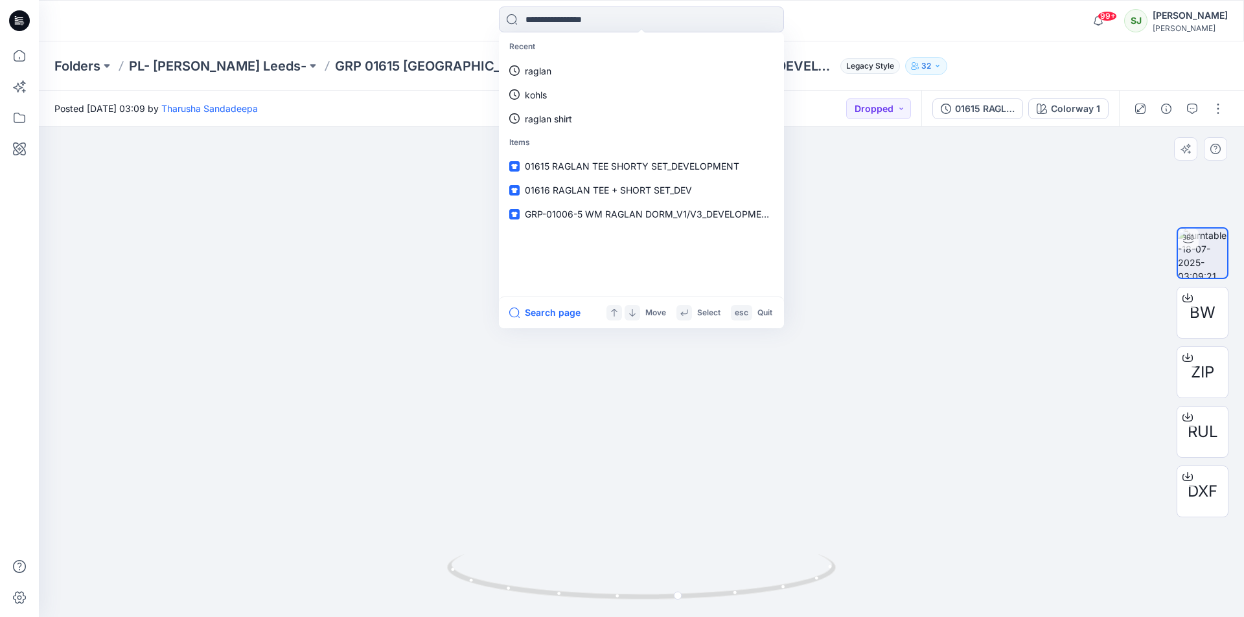
click at [977, 467] on div at bounding box center [641, 372] width 1205 height 490
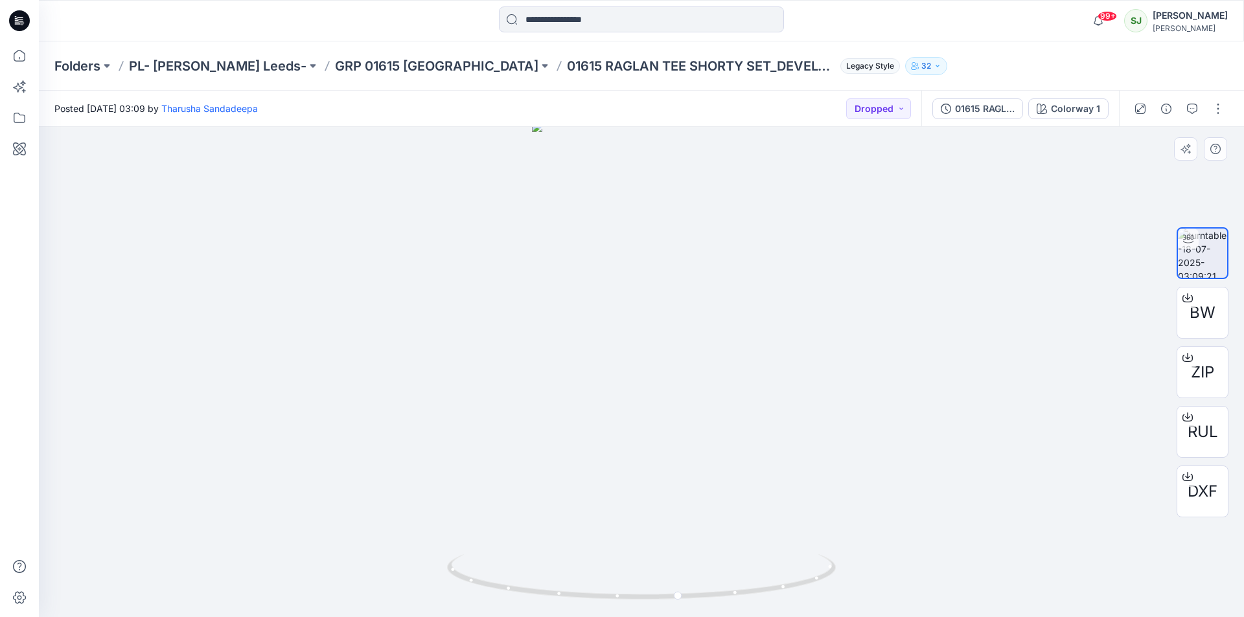
drag, startPoint x: 499, startPoint y: 163, endPoint x: 619, endPoint y: 338, distance: 212.6
click at [619, 338] on div at bounding box center [641, 372] width 1205 height 490
click at [547, 2] on div "99+ Notifications [PERSON_NAME] shared WM22627 TANK + SHORT_DEV in S2-26 JOYSPU…" at bounding box center [641, 20] width 1205 height 41
click at [535, 12] on input at bounding box center [641, 19] width 285 height 26
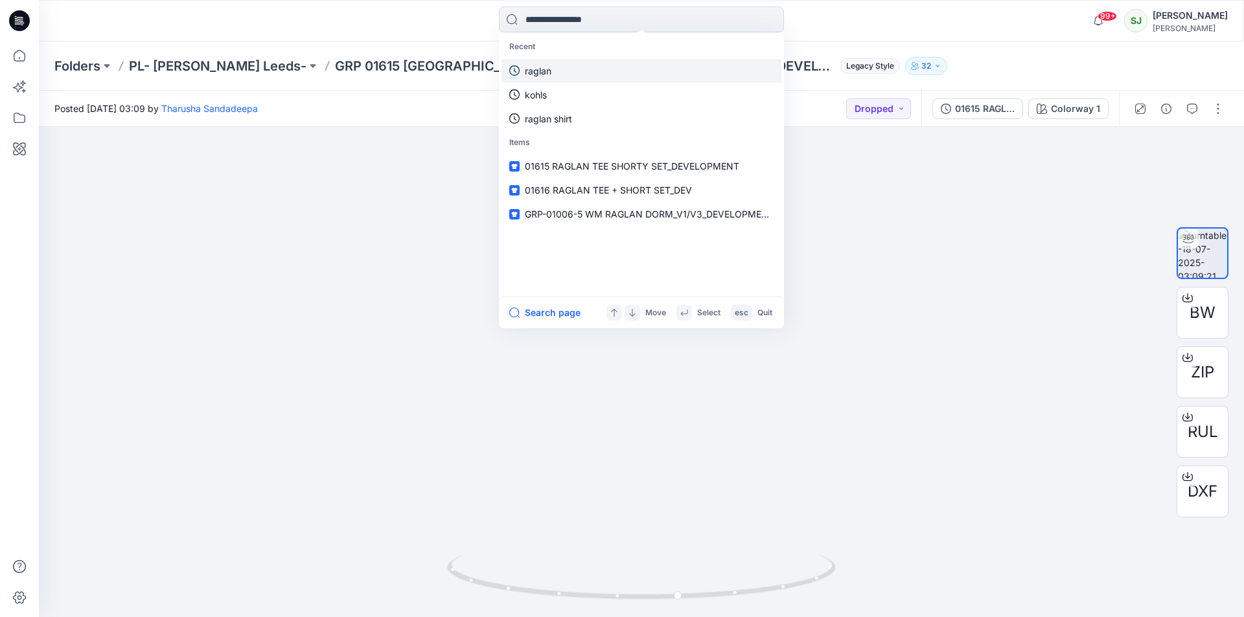
click at [535, 67] on p "raglan" at bounding box center [538, 71] width 27 height 14
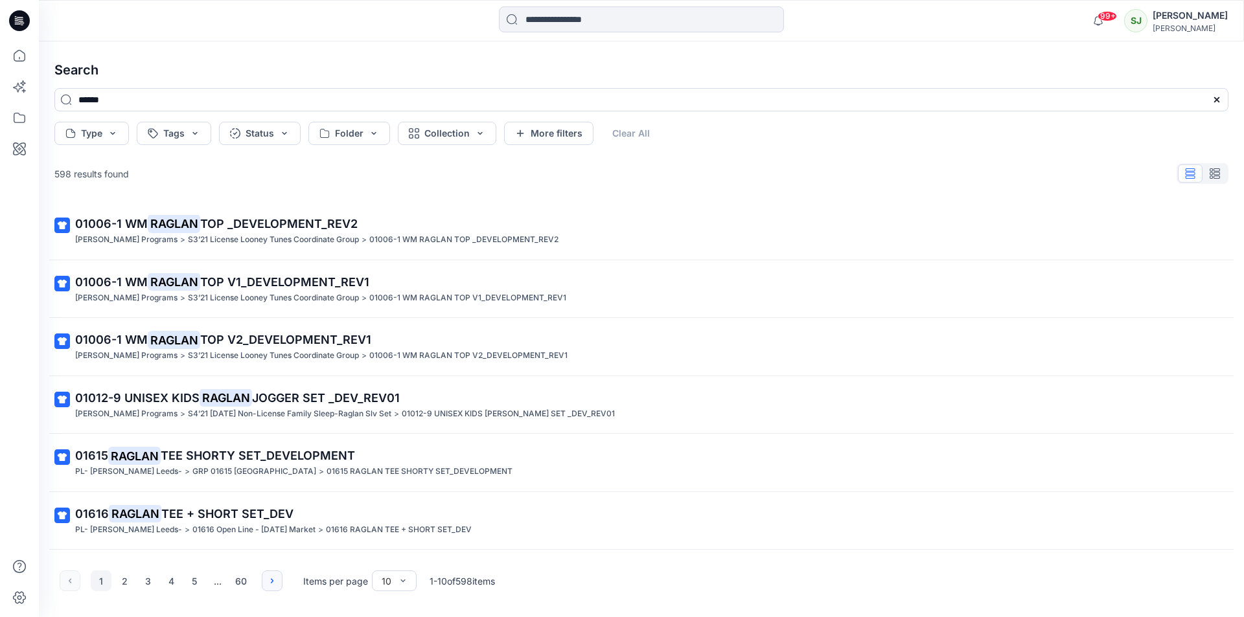
click at [275, 581] on icon "button" at bounding box center [272, 581] width 10 height 10
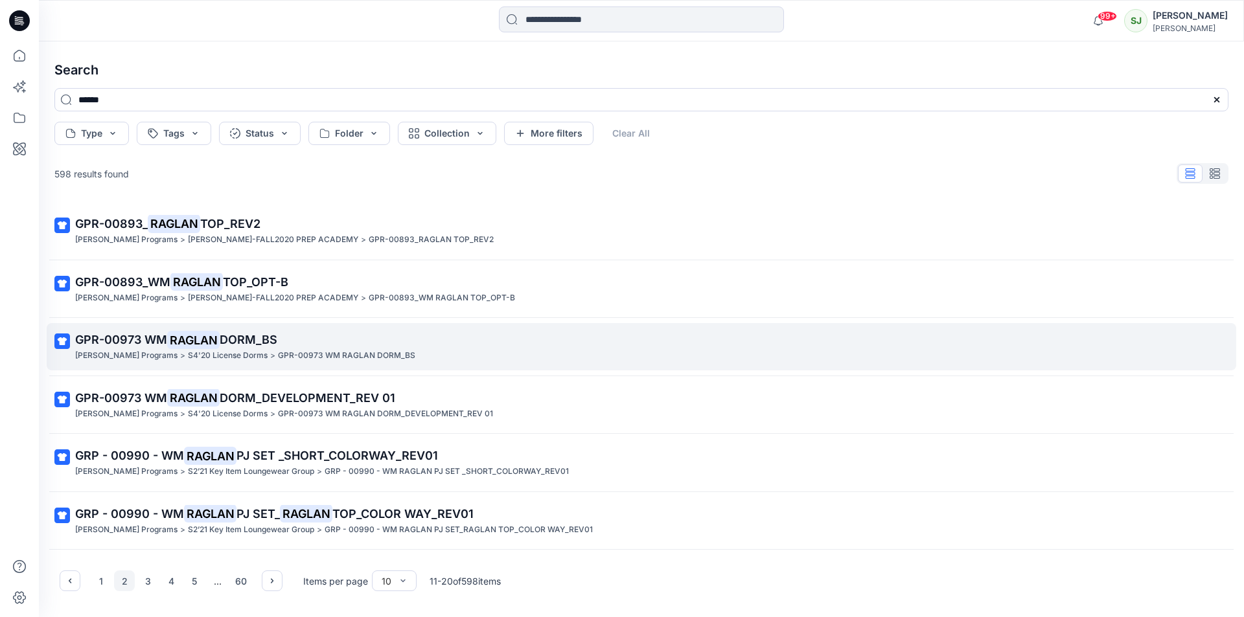
click at [163, 339] on span "GPR-00973 WM" at bounding box center [121, 340] width 92 height 14
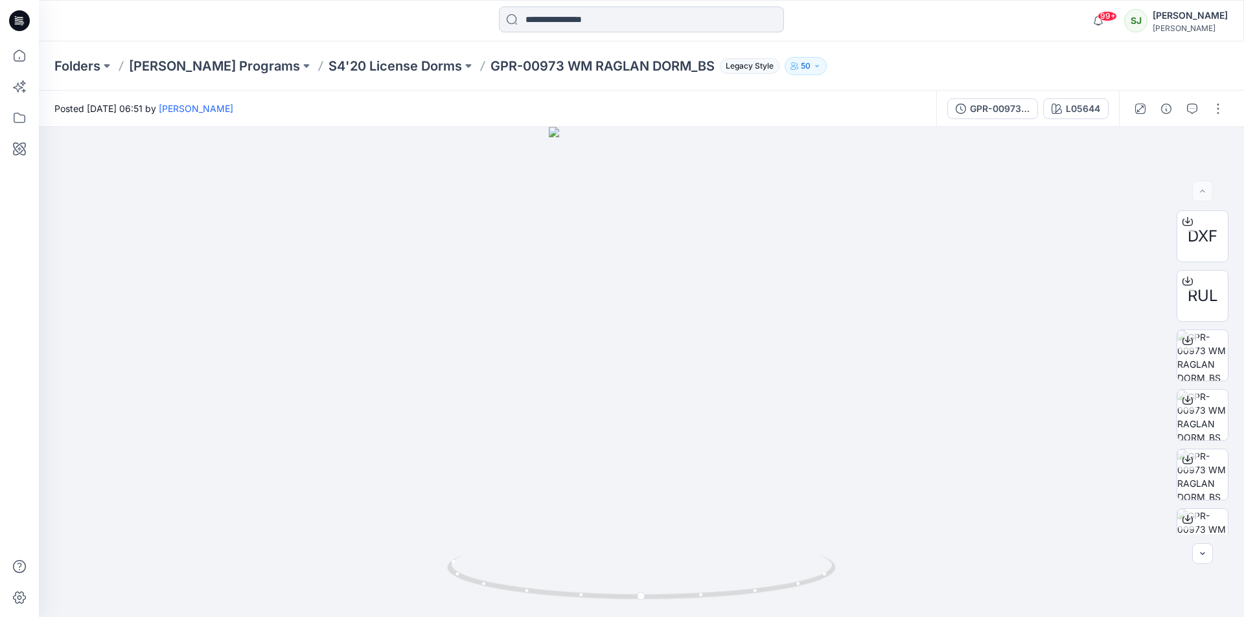
click at [550, 25] on input at bounding box center [641, 19] width 285 height 26
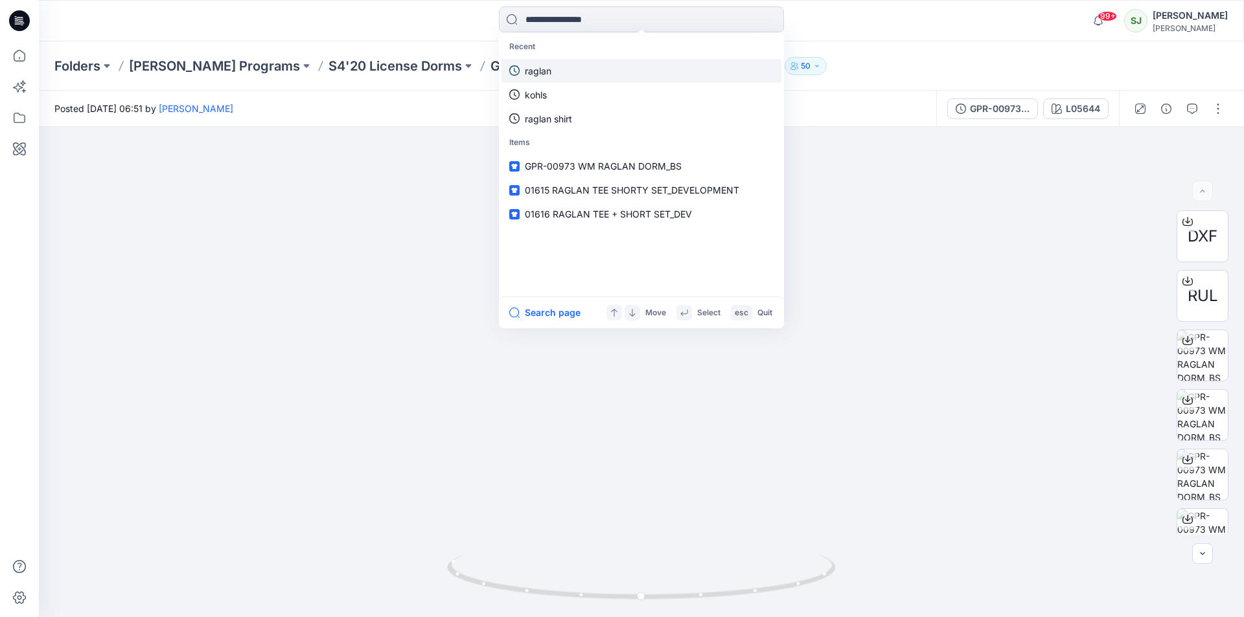
click at [549, 67] on p "raglan" at bounding box center [538, 71] width 27 height 14
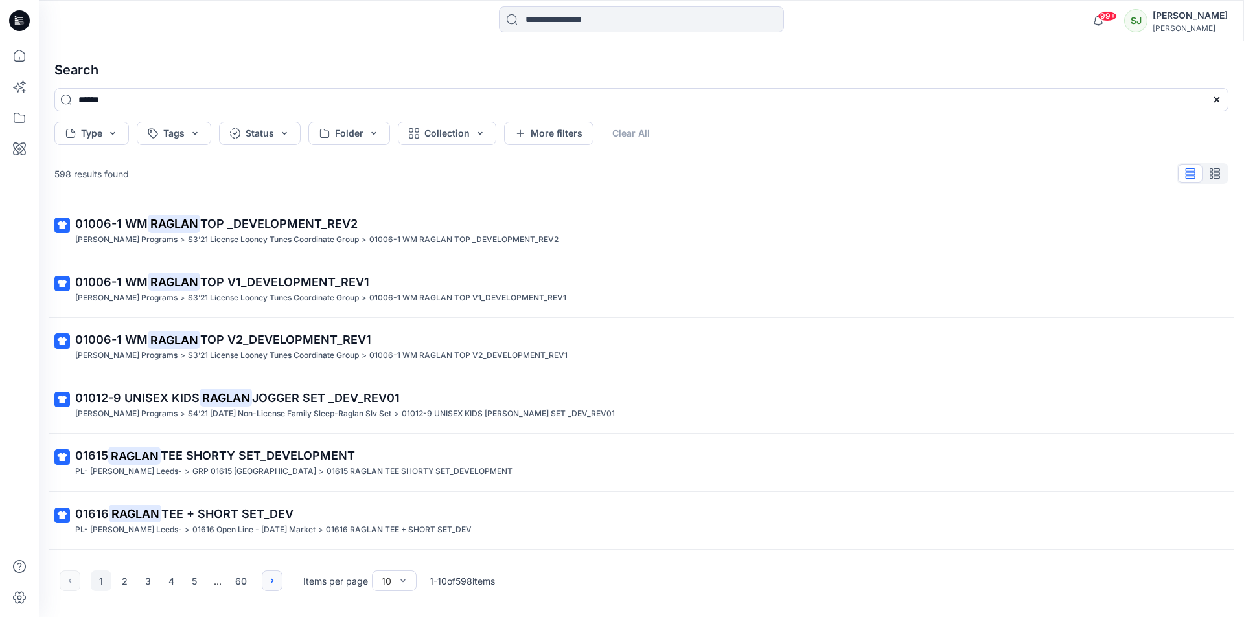
click at [274, 583] on icon "button" at bounding box center [272, 581] width 10 height 10
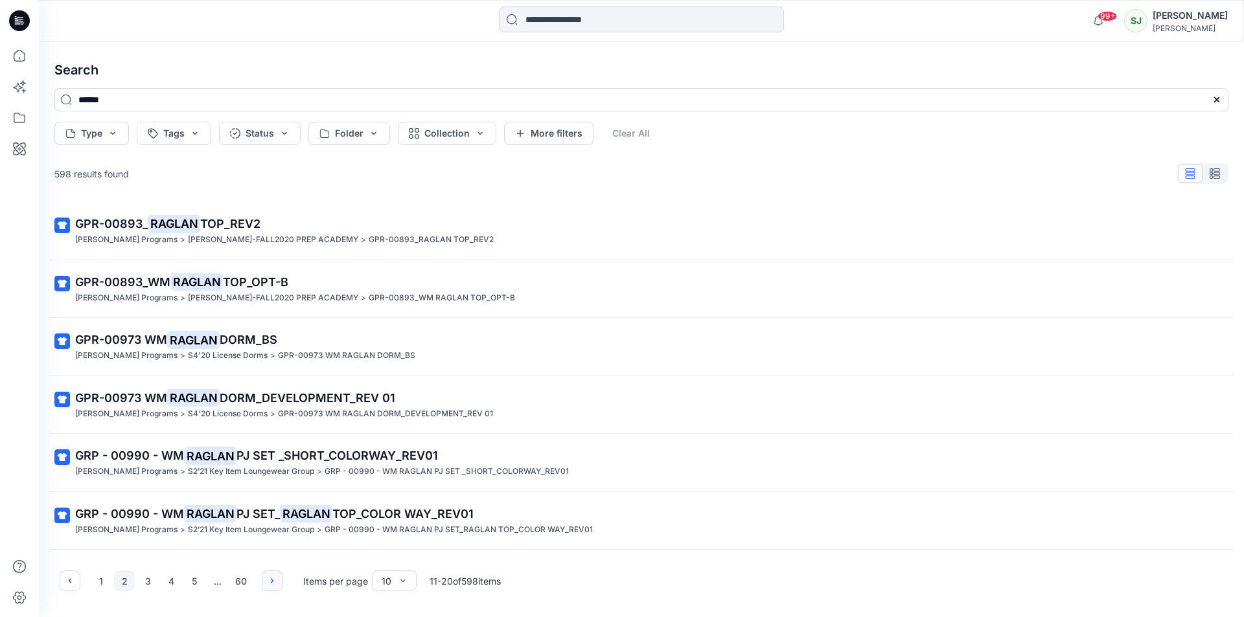
click at [274, 583] on icon "button" at bounding box center [272, 581] width 10 height 10
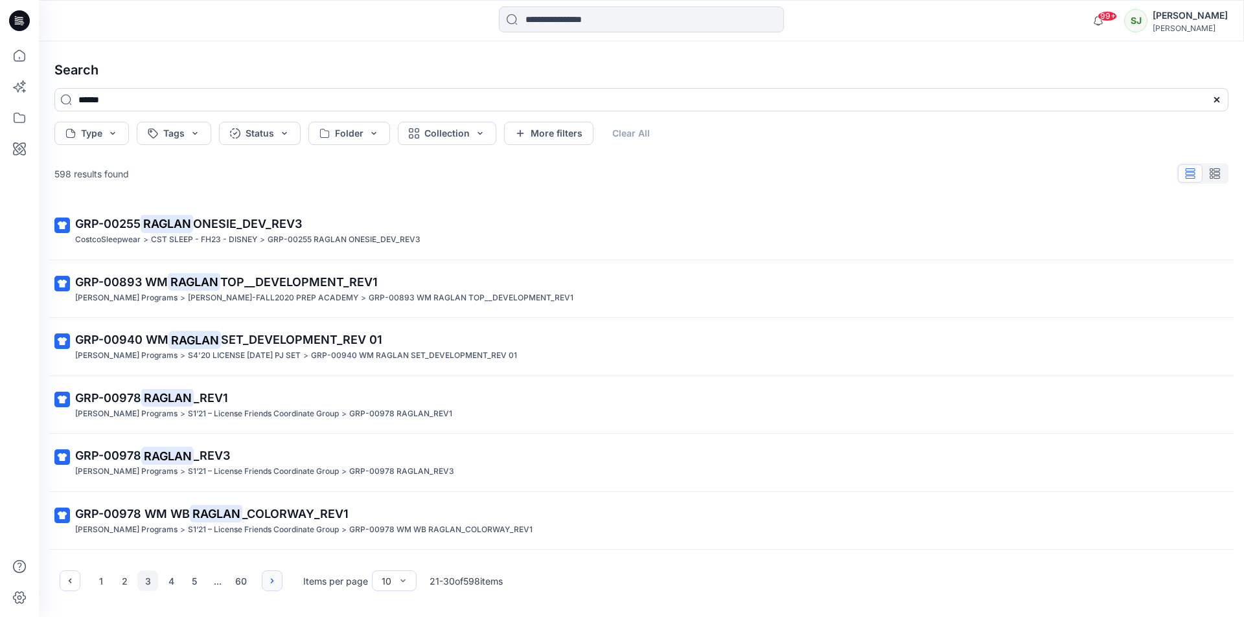
click at [270, 579] on icon "button" at bounding box center [272, 581] width 10 height 10
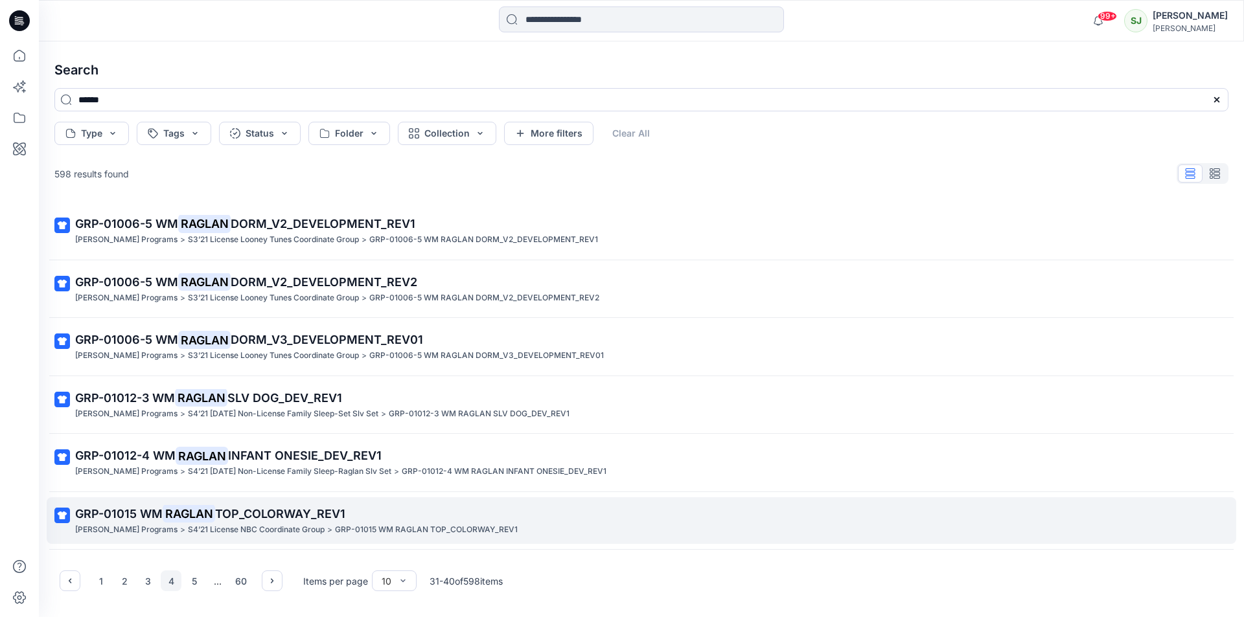
click at [247, 512] on span "TOP_COLORWAY_REV1" at bounding box center [280, 514] width 130 height 14
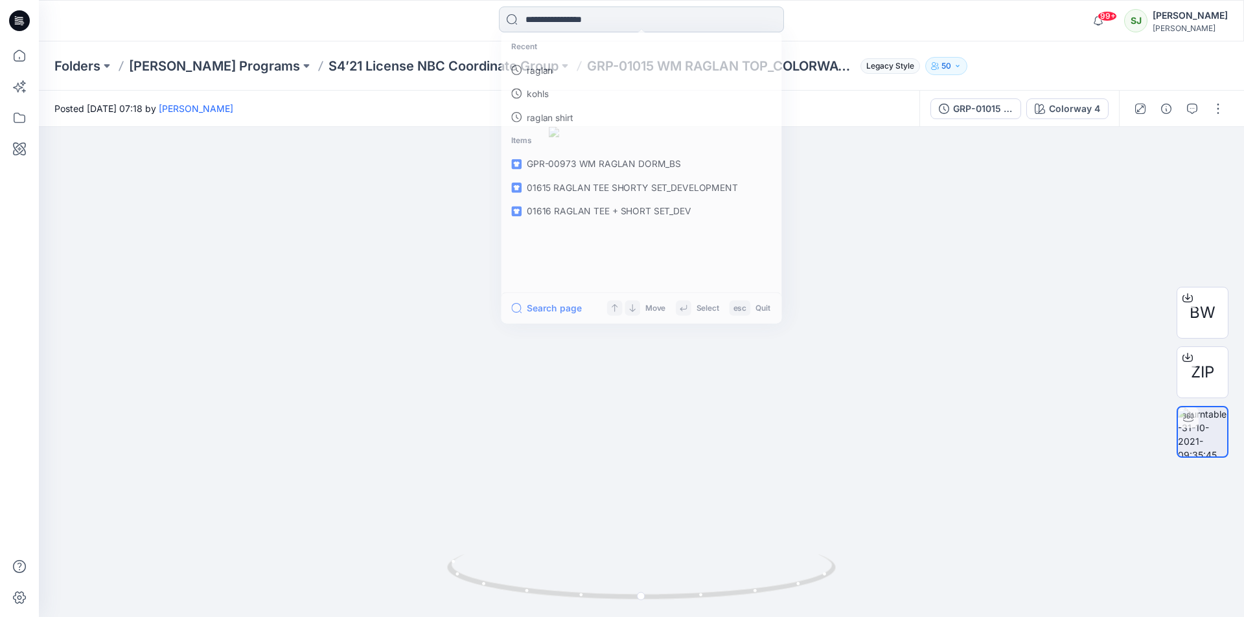
click at [532, 25] on input at bounding box center [641, 19] width 285 height 26
click at [551, 67] on p "raglan" at bounding box center [538, 71] width 27 height 14
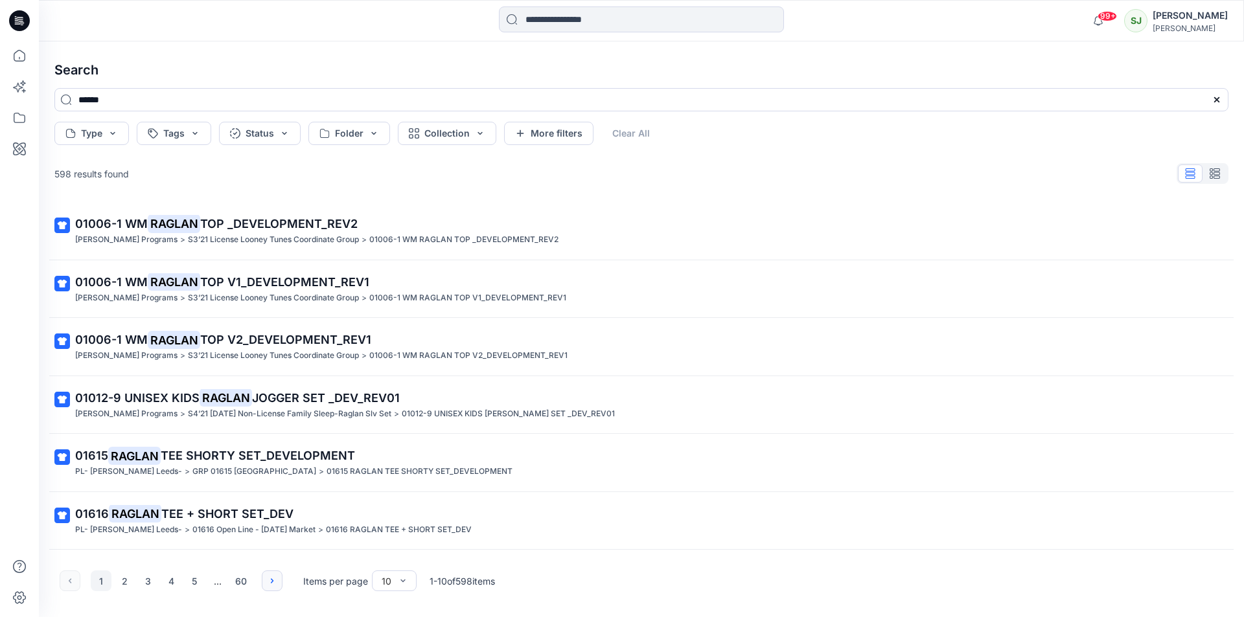
click at [278, 587] on button "button" at bounding box center [272, 581] width 21 height 21
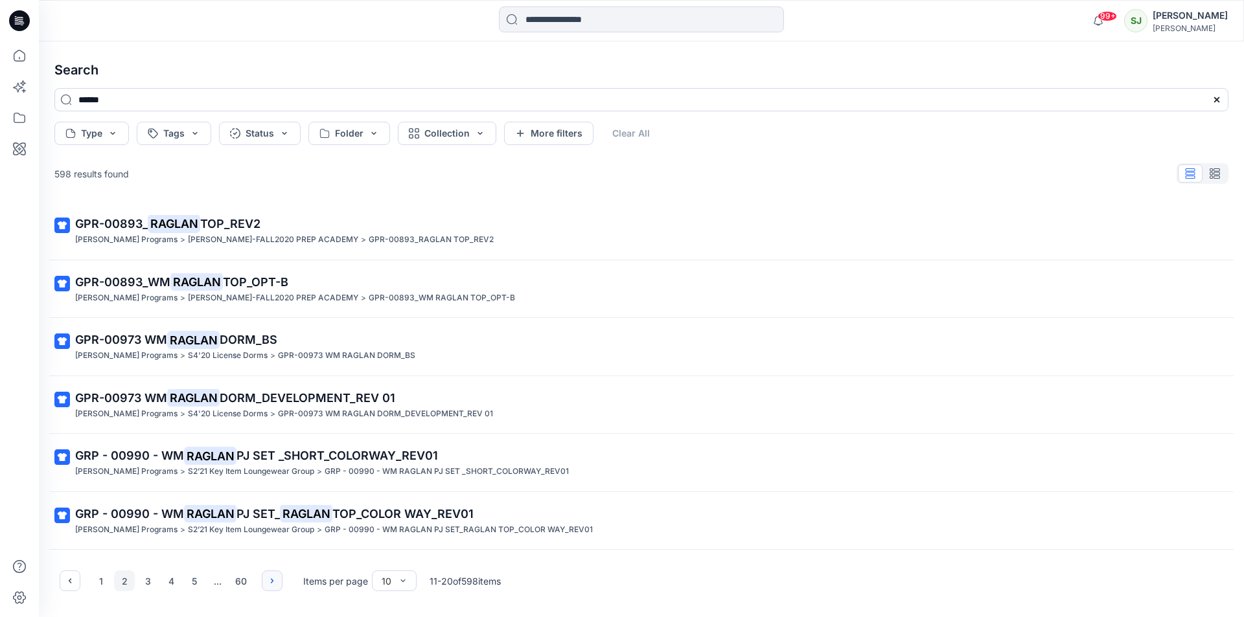
click at [278, 587] on button "button" at bounding box center [272, 581] width 21 height 21
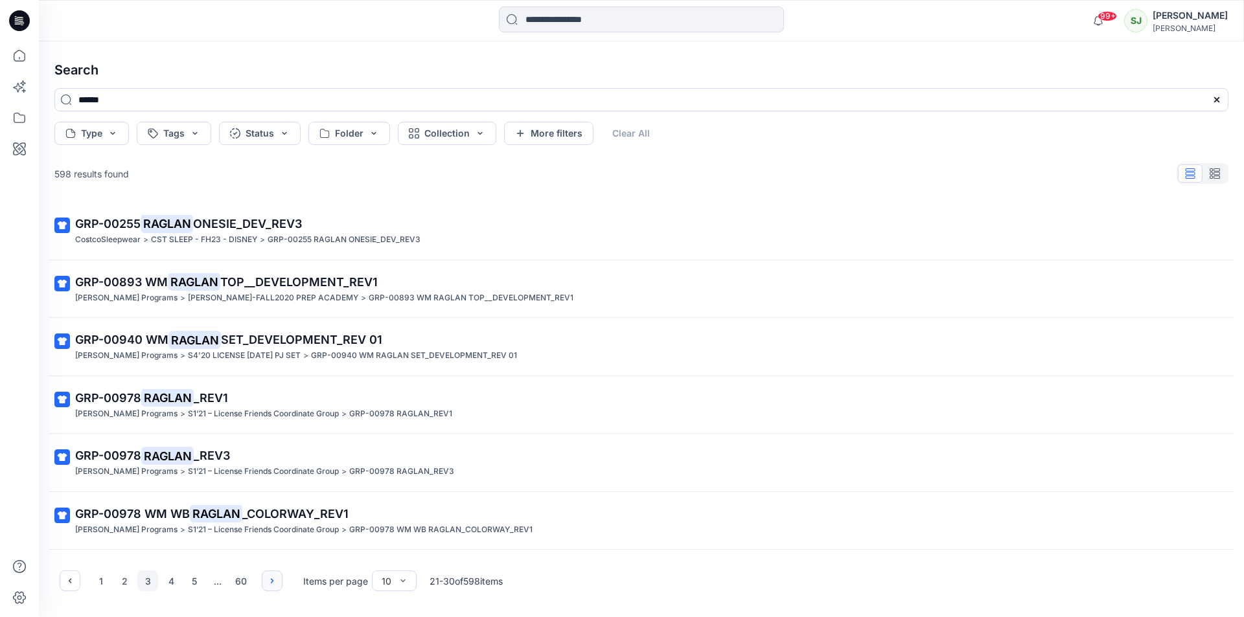
click at [278, 587] on button "button" at bounding box center [272, 581] width 21 height 21
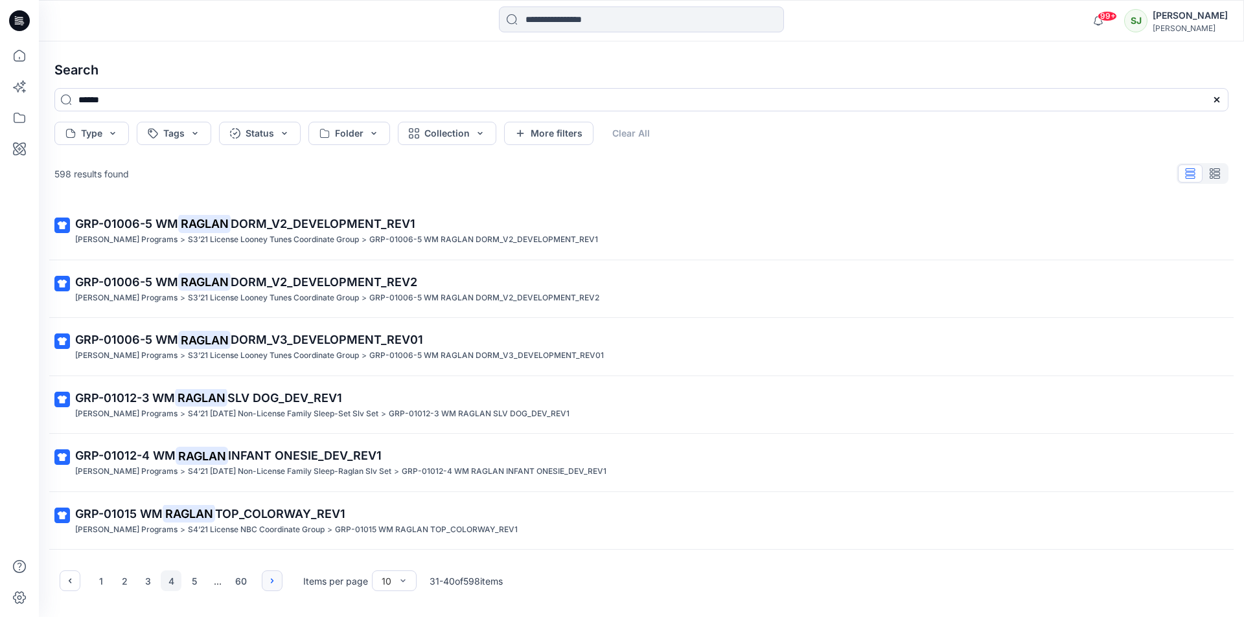
click at [278, 587] on button "button" at bounding box center [272, 581] width 21 height 21
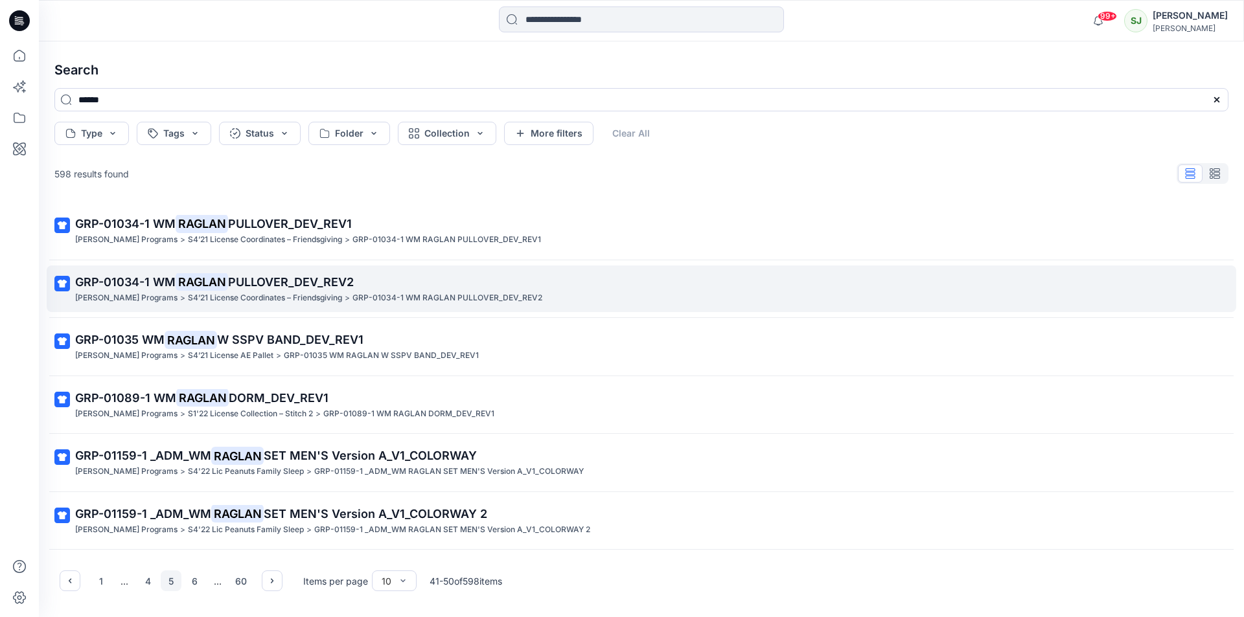
click at [238, 277] on span "PULLOVER_DEV_REV2" at bounding box center [291, 282] width 126 height 14
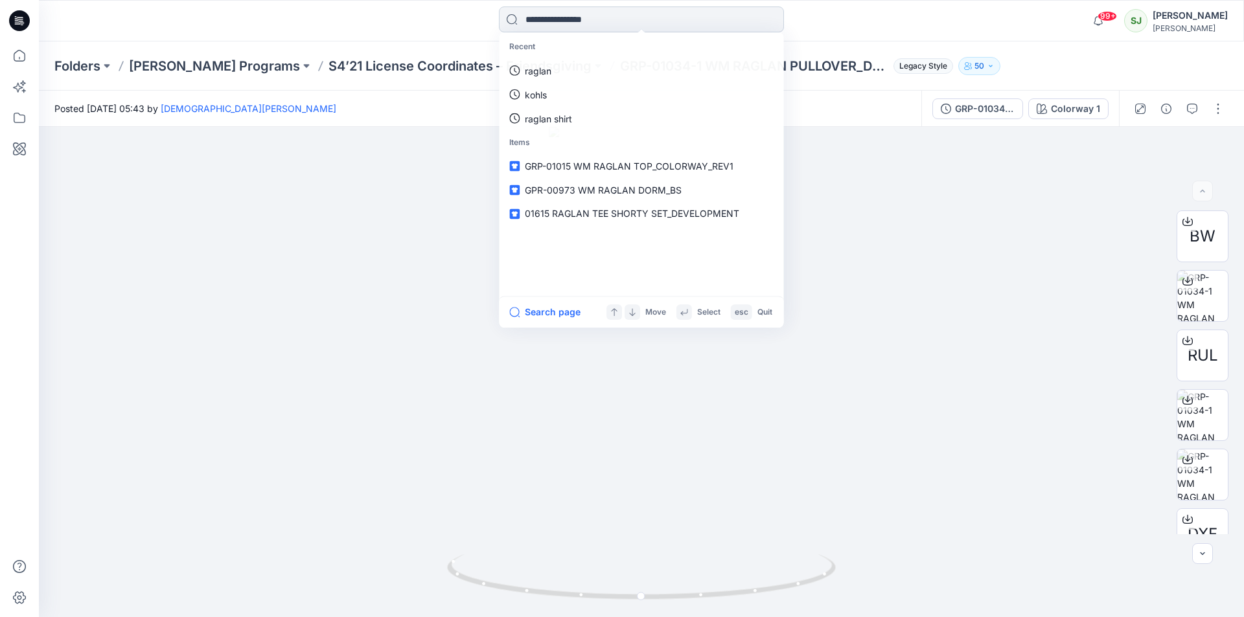
click at [571, 16] on input at bounding box center [641, 19] width 285 height 26
click at [541, 71] on p "raglan" at bounding box center [538, 71] width 27 height 14
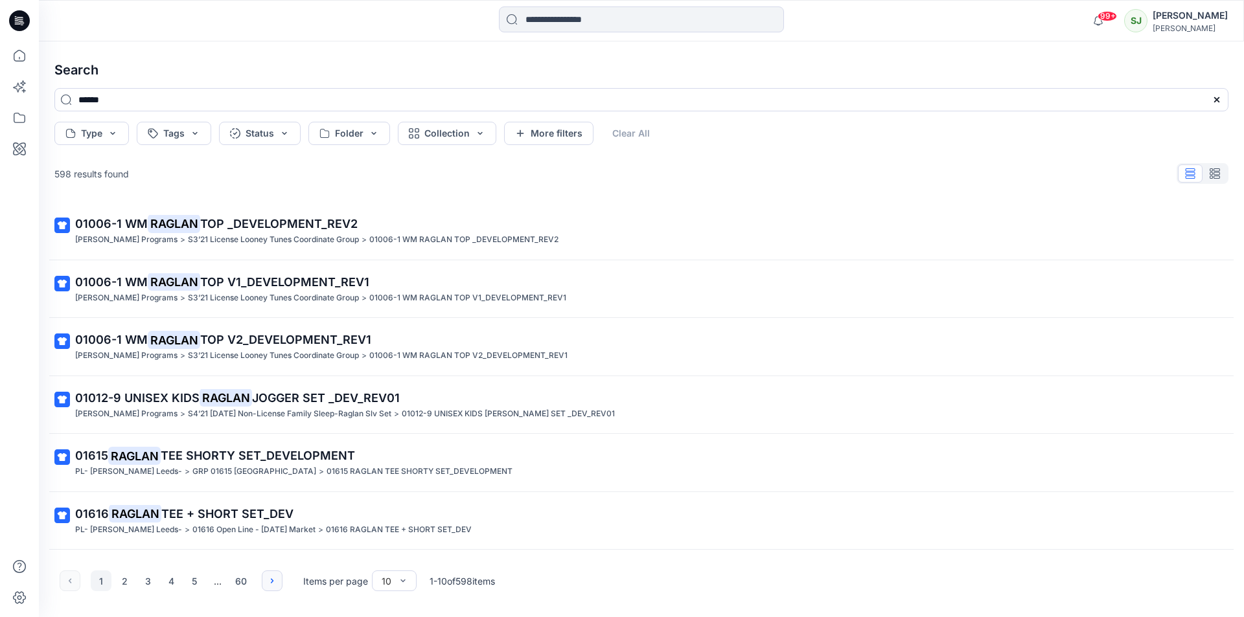
click at [270, 579] on icon "button" at bounding box center [272, 581] width 10 height 10
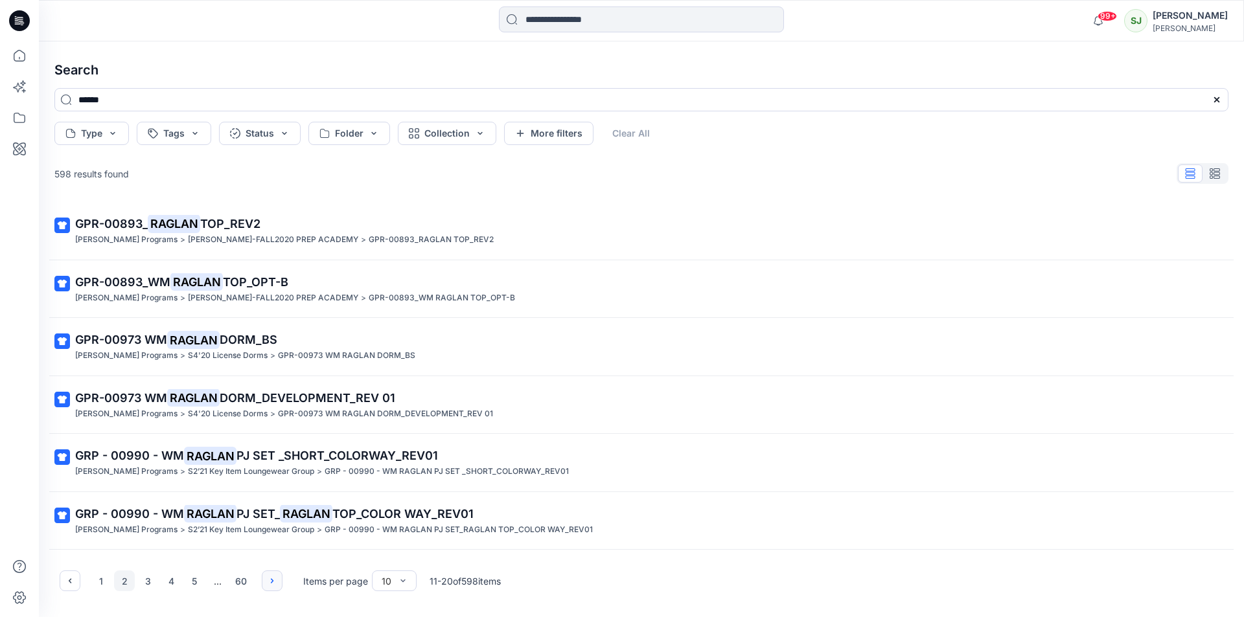
click at [270, 579] on icon "button" at bounding box center [272, 581] width 10 height 10
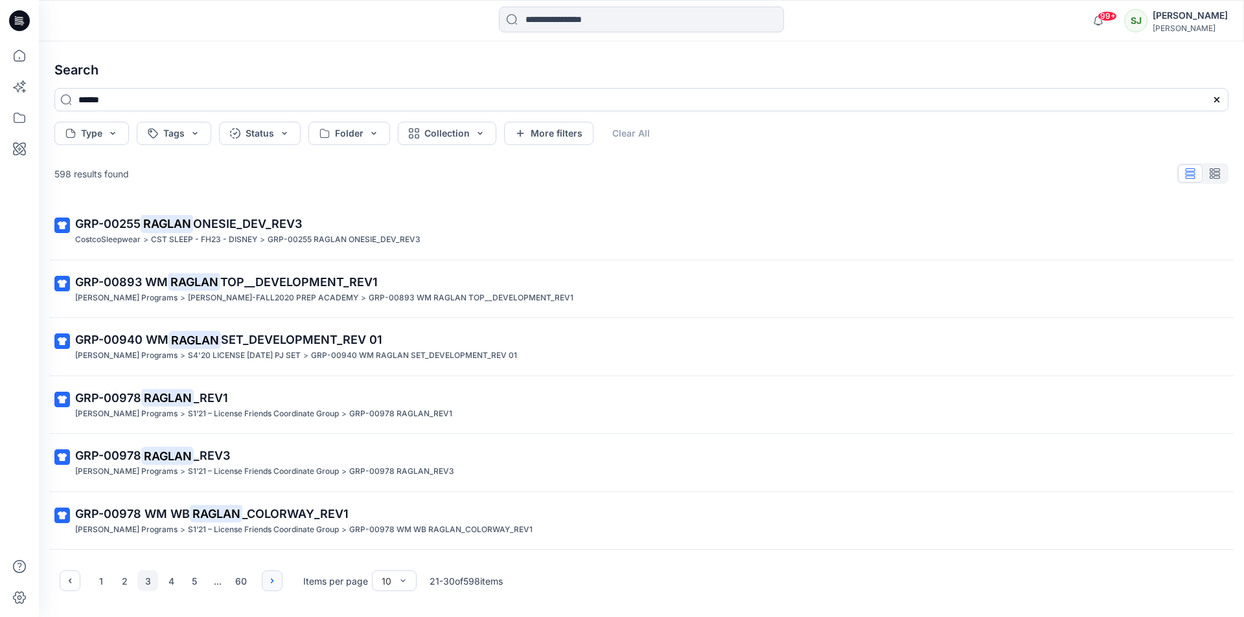
click at [270, 579] on icon "button" at bounding box center [272, 581] width 10 height 10
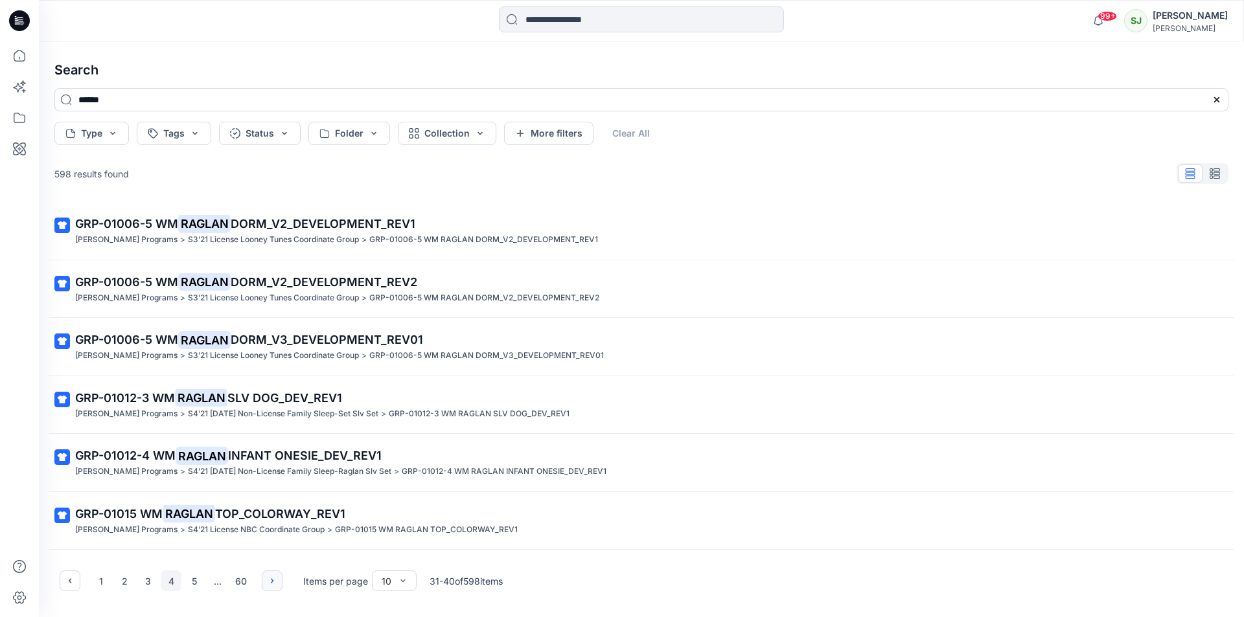
click at [270, 579] on icon "button" at bounding box center [272, 581] width 10 height 10
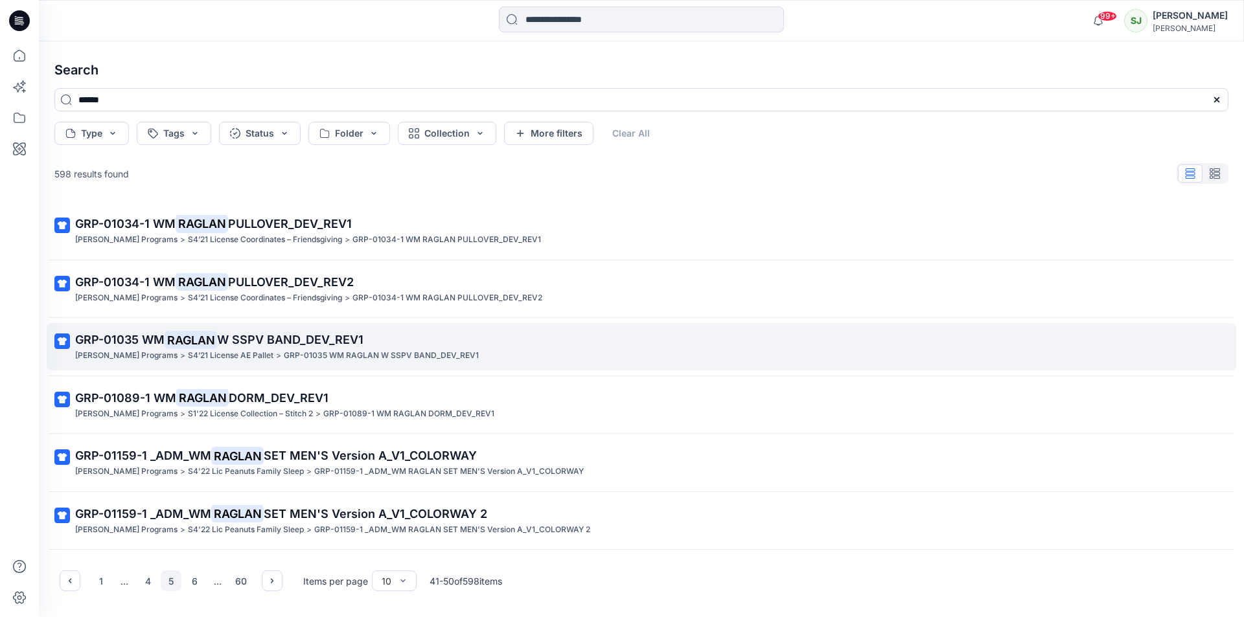
click at [168, 342] on mark "RAGLAN" at bounding box center [191, 340] width 52 height 18
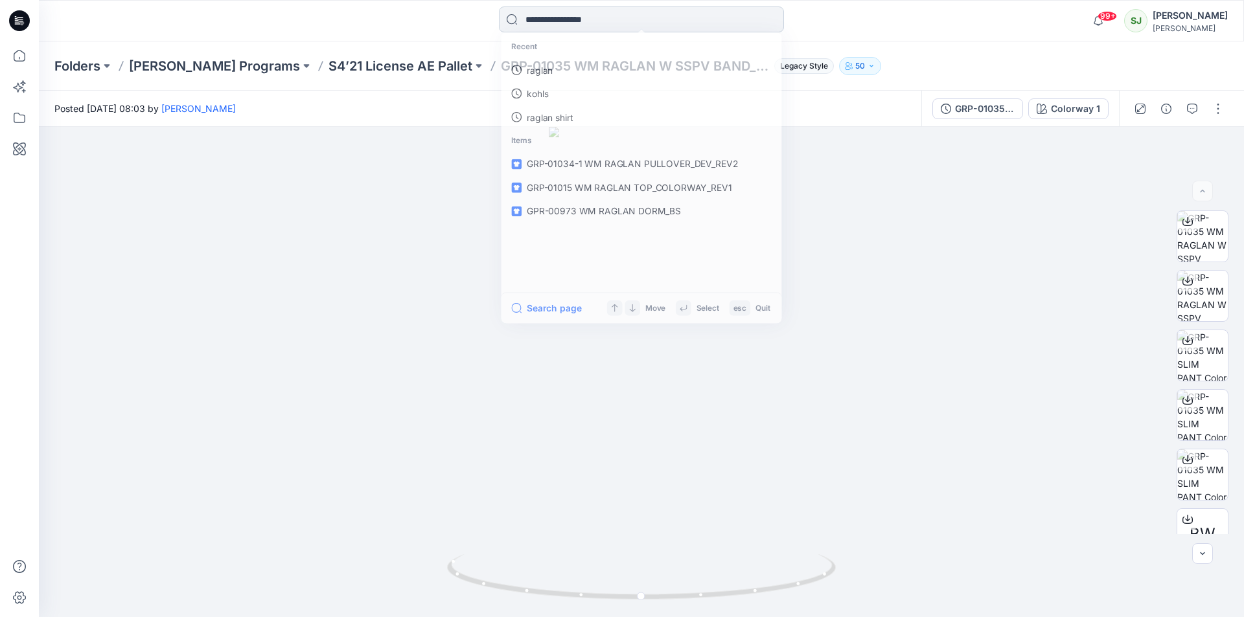
click at [534, 12] on input at bounding box center [641, 19] width 285 height 26
click at [536, 71] on p "raglan" at bounding box center [538, 71] width 27 height 14
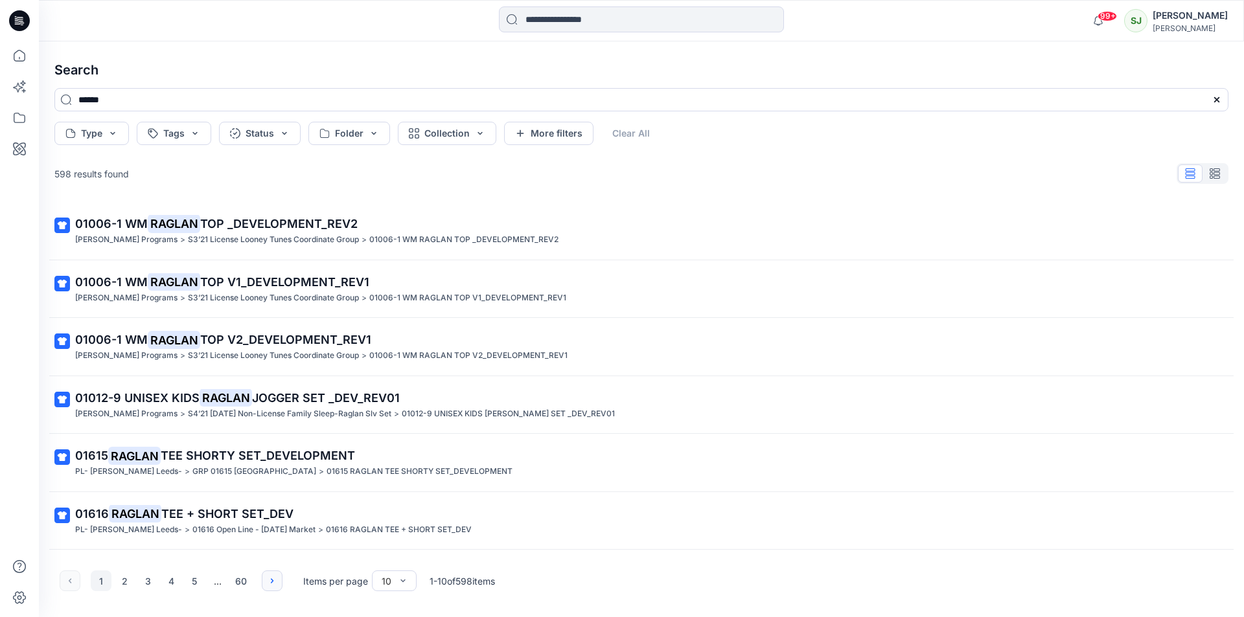
click at [268, 585] on icon "button" at bounding box center [272, 581] width 10 height 10
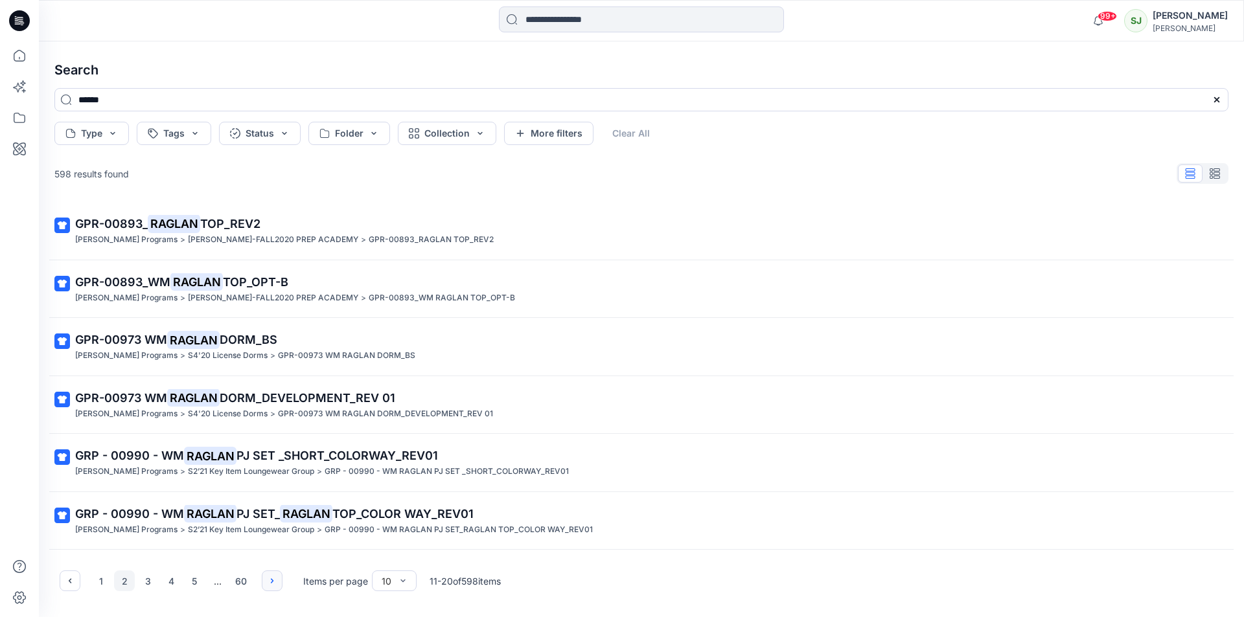
click at [268, 585] on icon "button" at bounding box center [272, 581] width 10 height 10
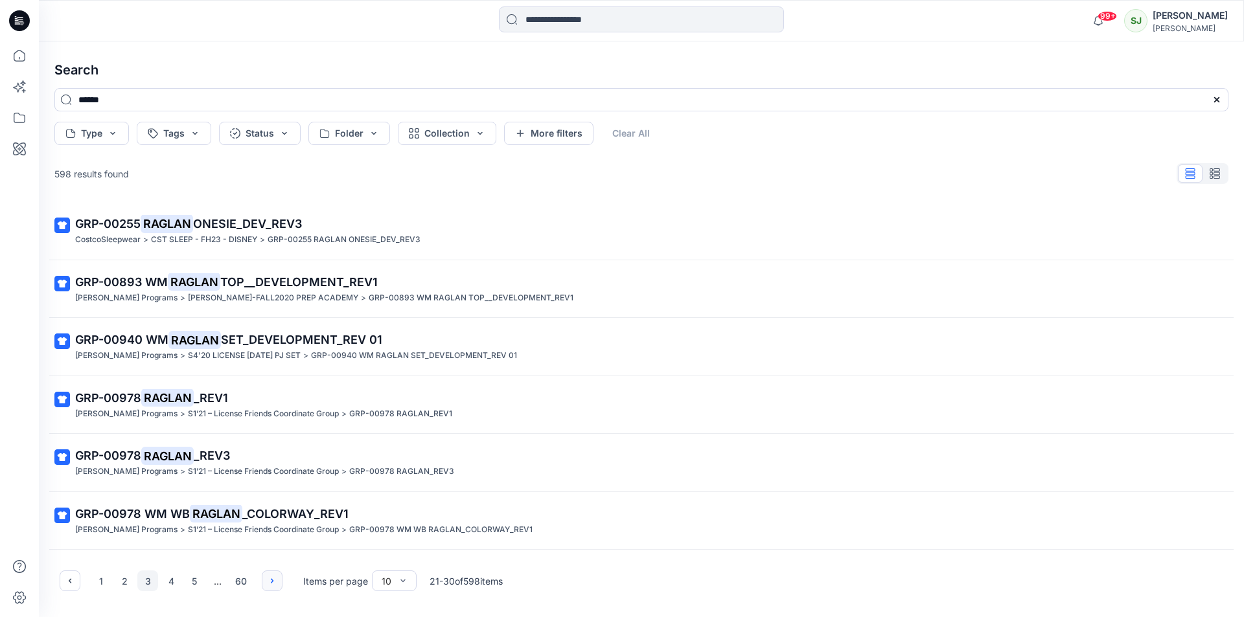
click at [268, 585] on icon "button" at bounding box center [272, 581] width 10 height 10
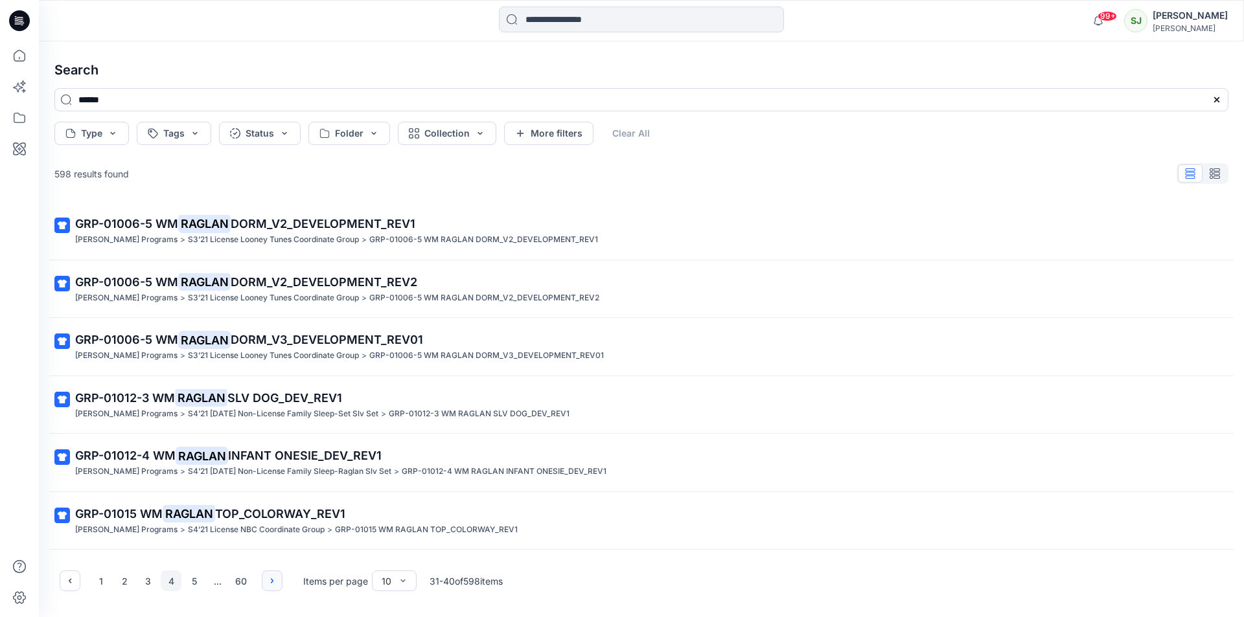
click at [268, 585] on icon "button" at bounding box center [272, 581] width 10 height 10
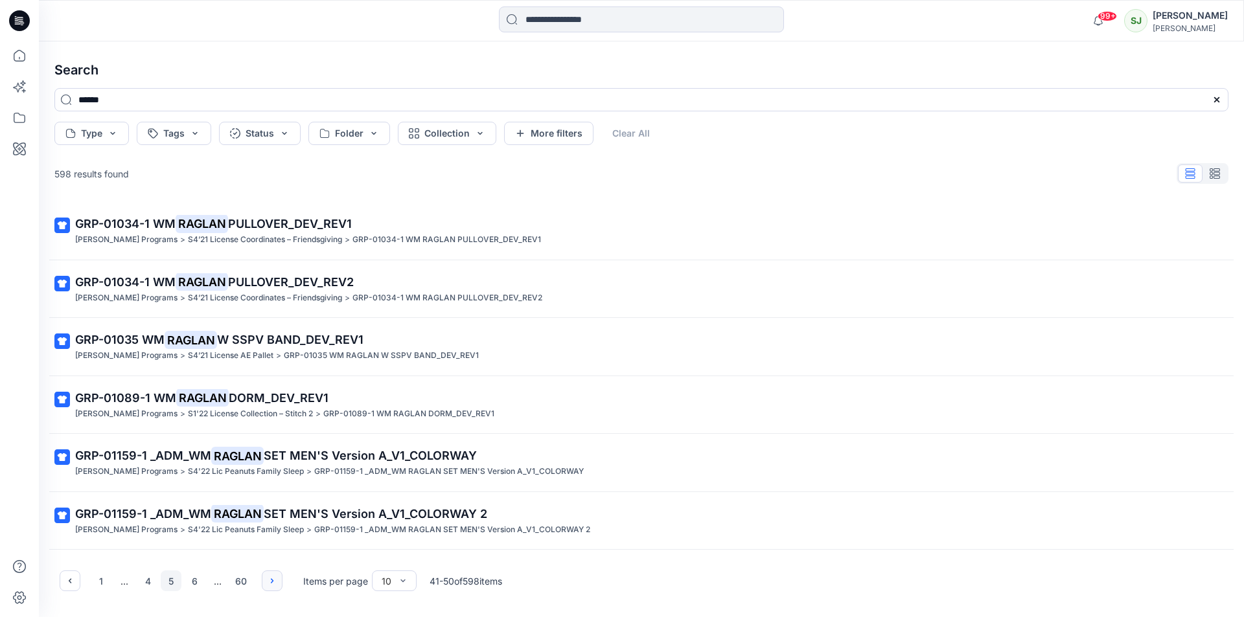
click at [268, 585] on icon "button" at bounding box center [272, 581] width 10 height 10
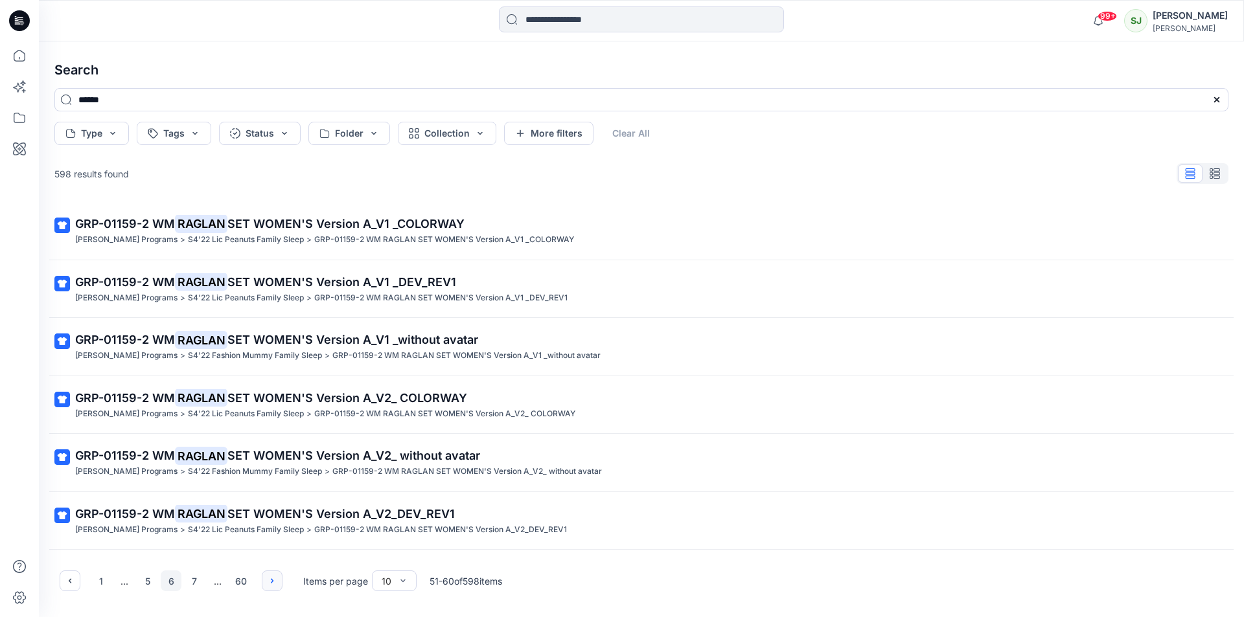
click at [268, 585] on icon "button" at bounding box center [272, 581] width 10 height 10
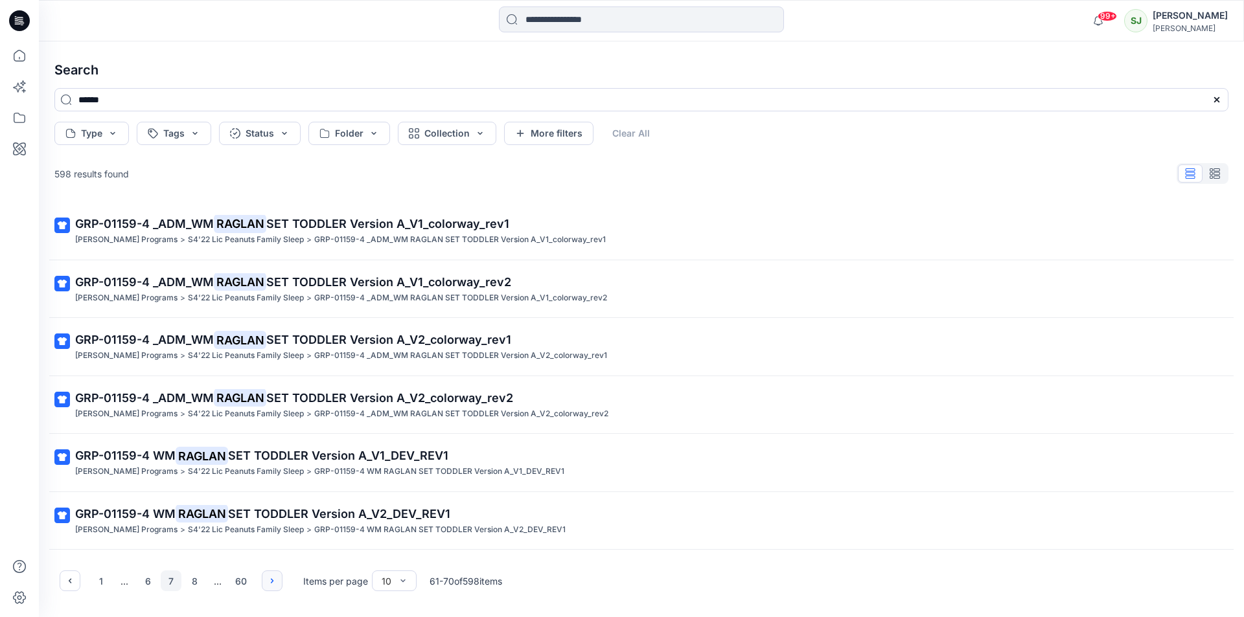
click at [268, 585] on icon "button" at bounding box center [272, 581] width 10 height 10
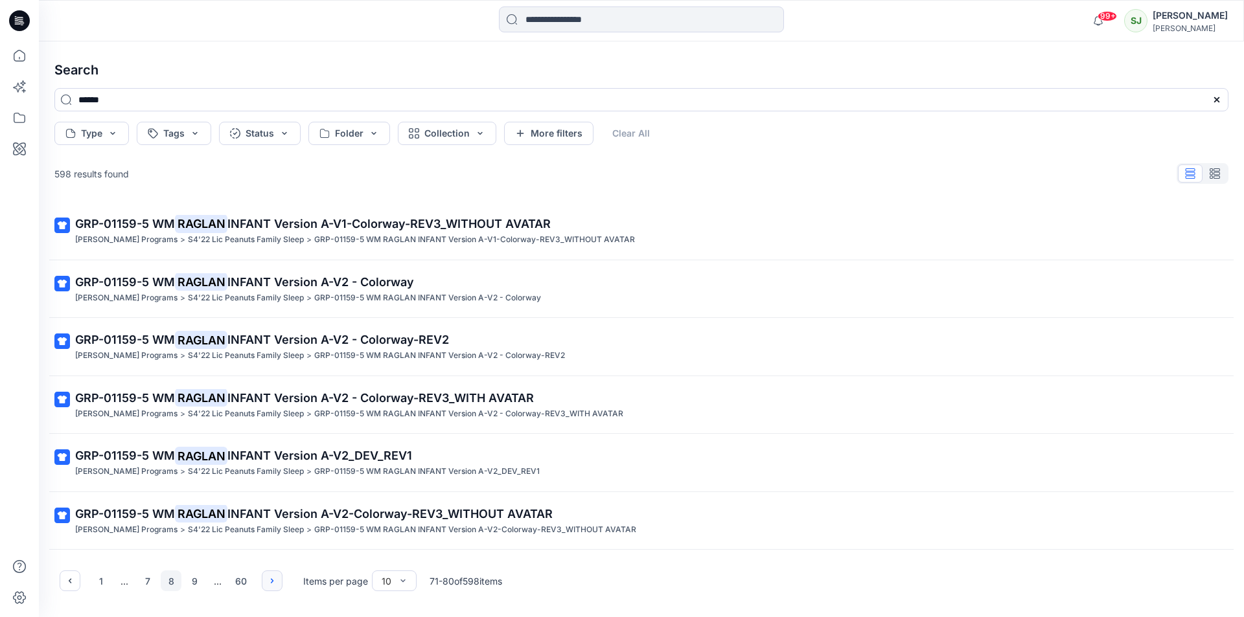
click at [268, 585] on icon "button" at bounding box center [272, 581] width 10 height 10
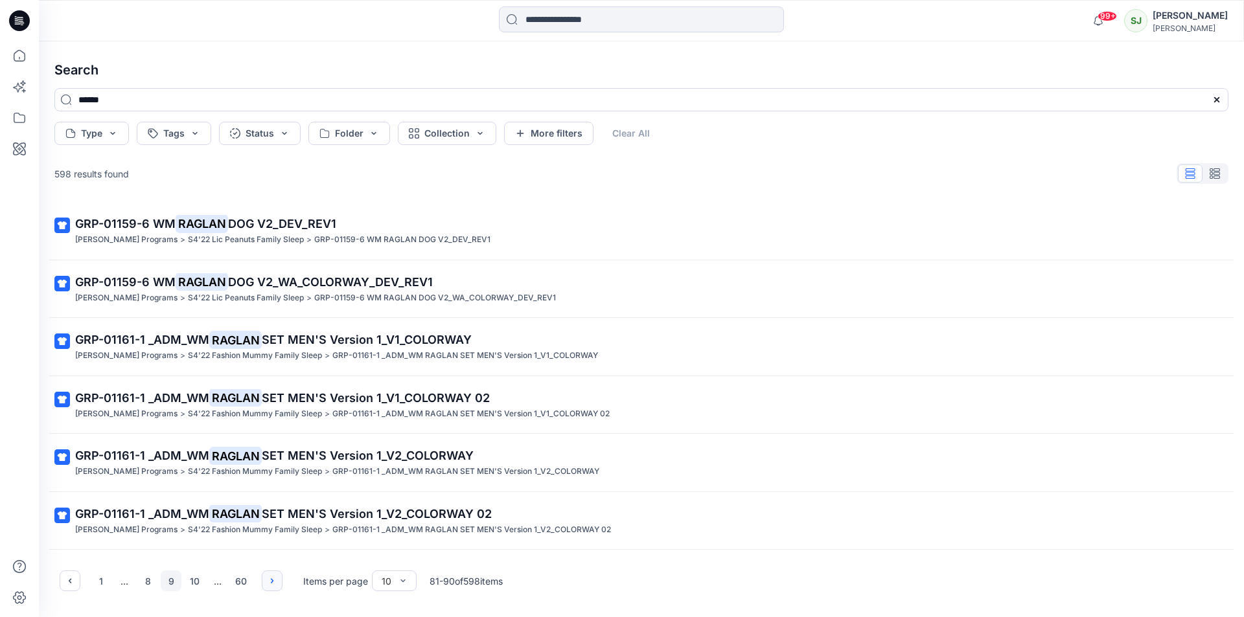
click at [269, 573] on button "button" at bounding box center [272, 581] width 21 height 21
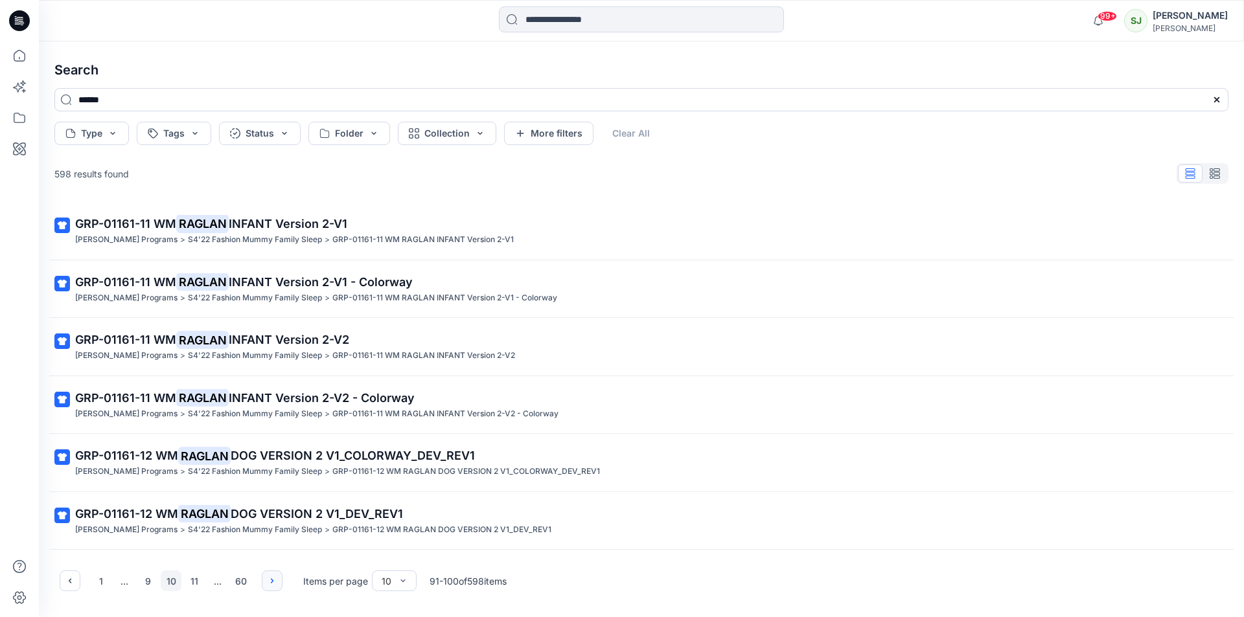
click at [269, 573] on button "button" at bounding box center [272, 581] width 21 height 21
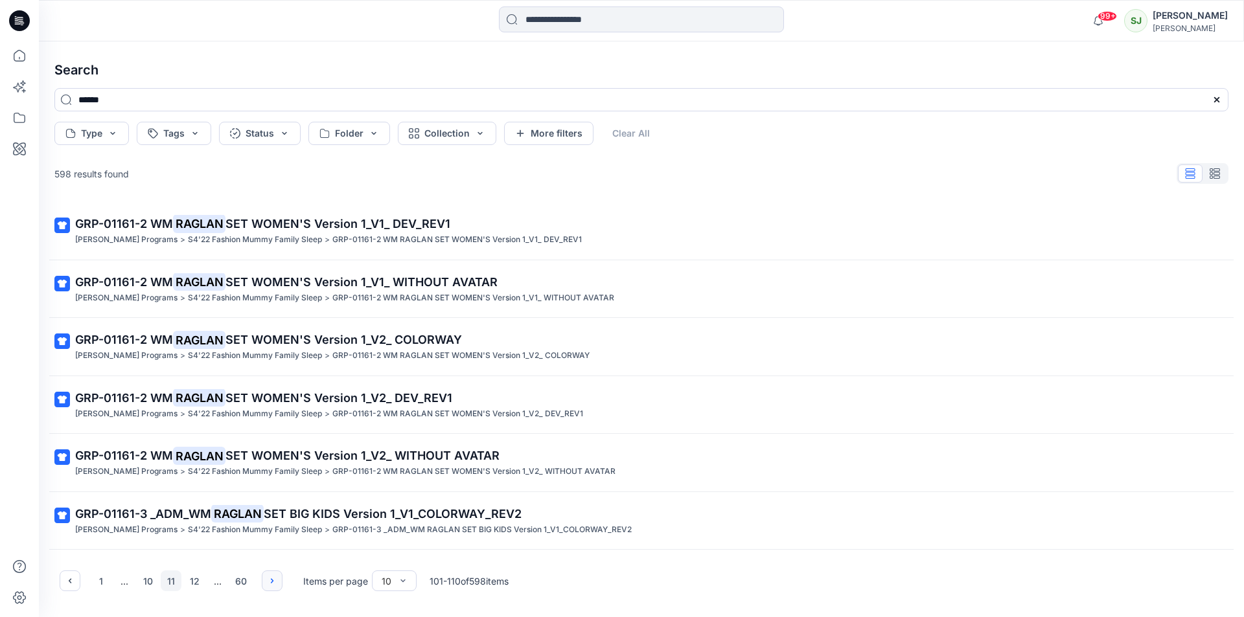
click at [269, 573] on button "button" at bounding box center [272, 581] width 21 height 21
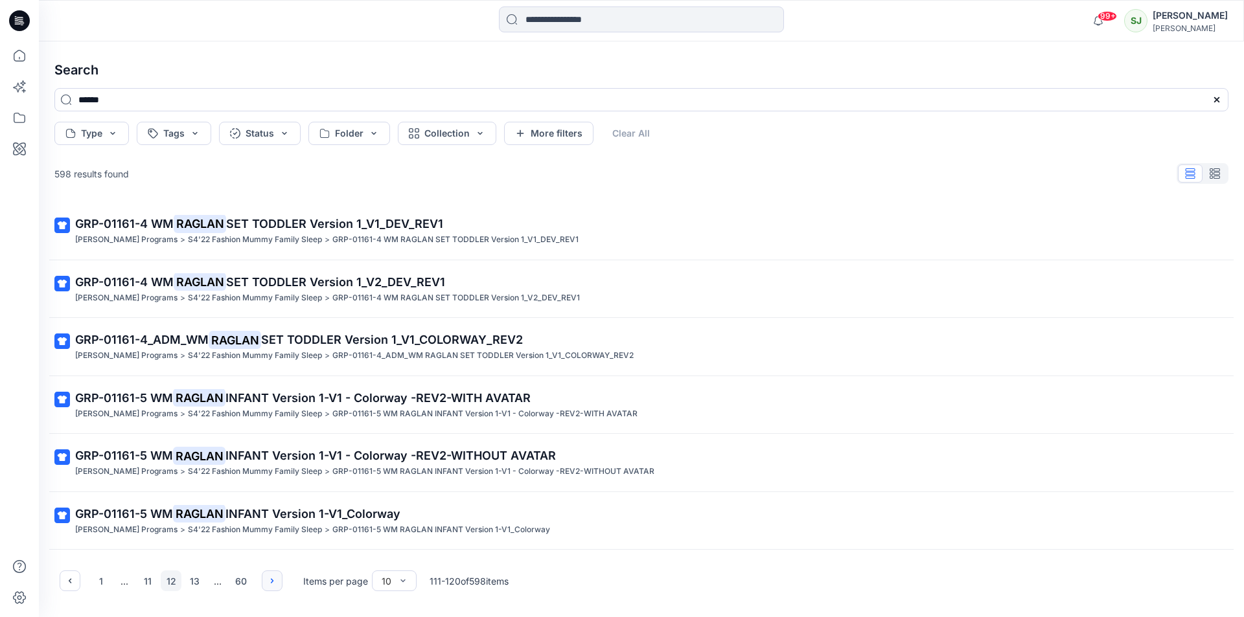
click at [269, 573] on button "button" at bounding box center [272, 581] width 21 height 21
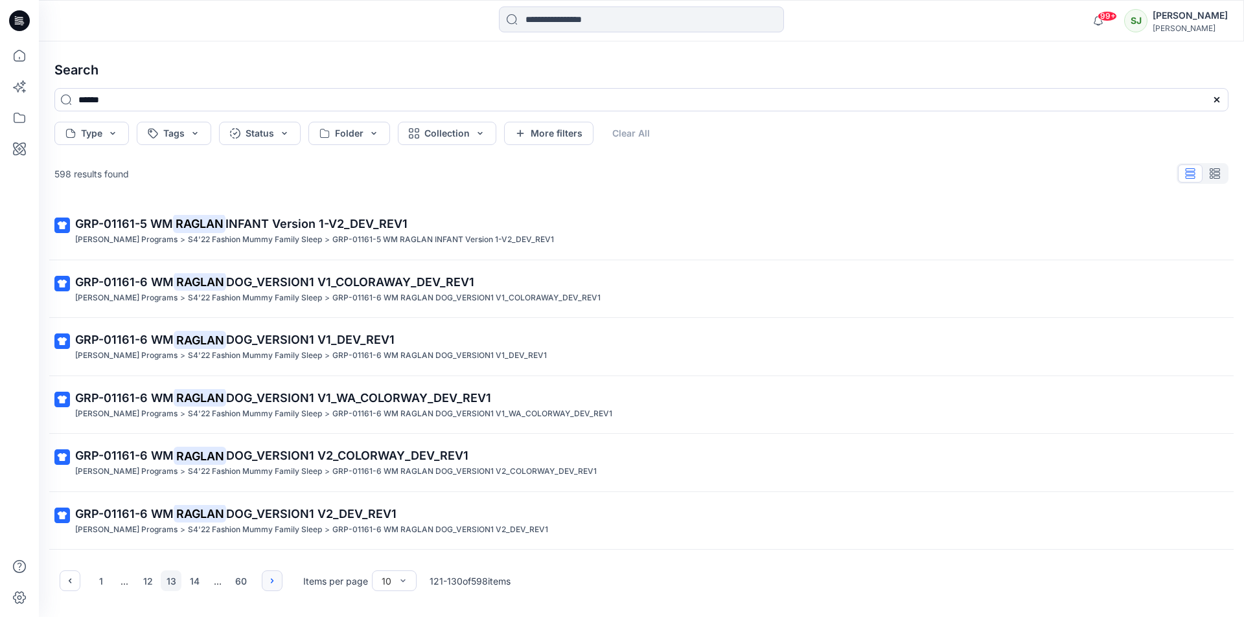
click at [269, 573] on button "button" at bounding box center [272, 581] width 21 height 21
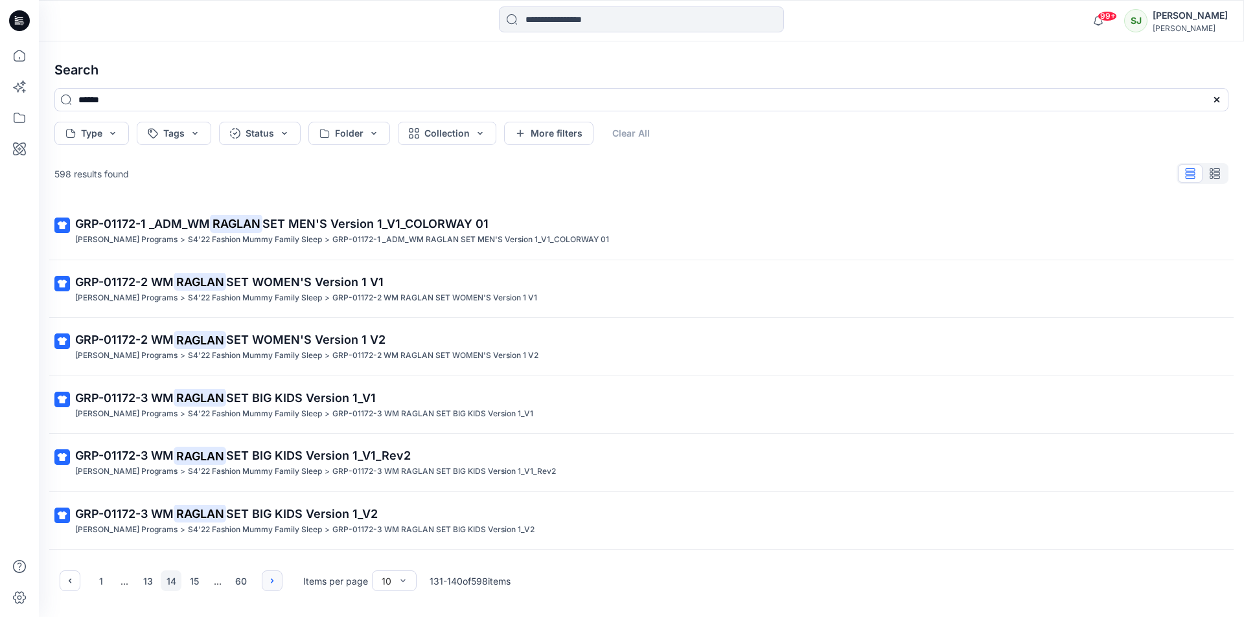
click at [269, 573] on button "button" at bounding box center [272, 581] width 21 height 21
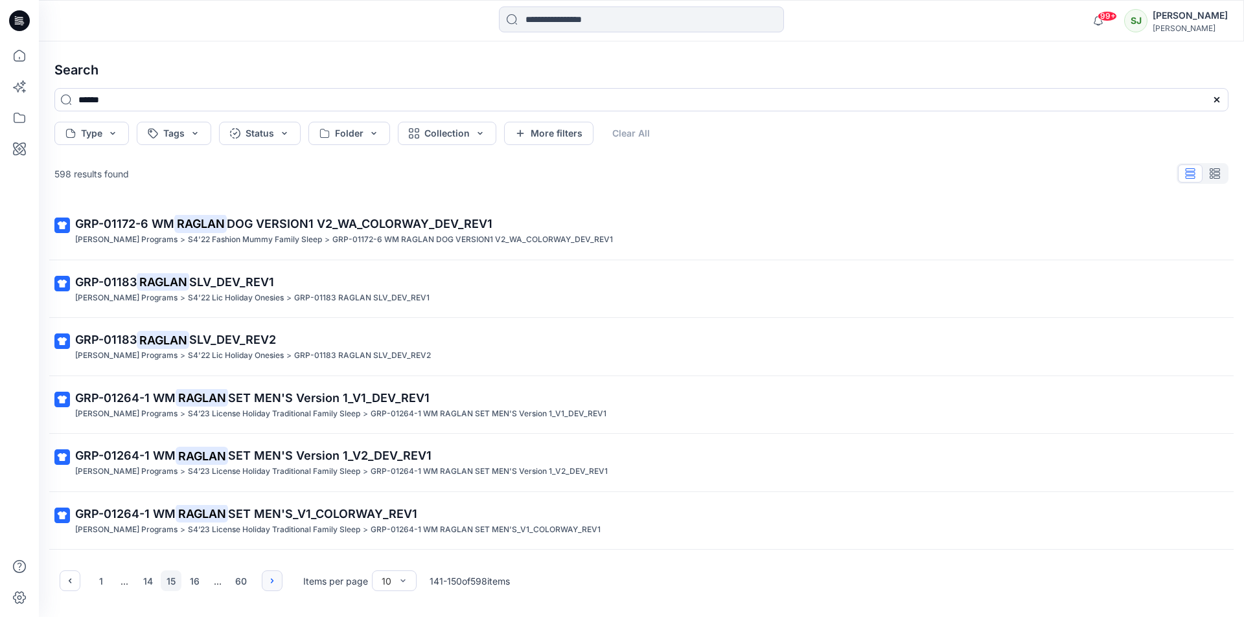
click at [269, 573] on button "button" at bounding box center [272, 581] width 21 height 21
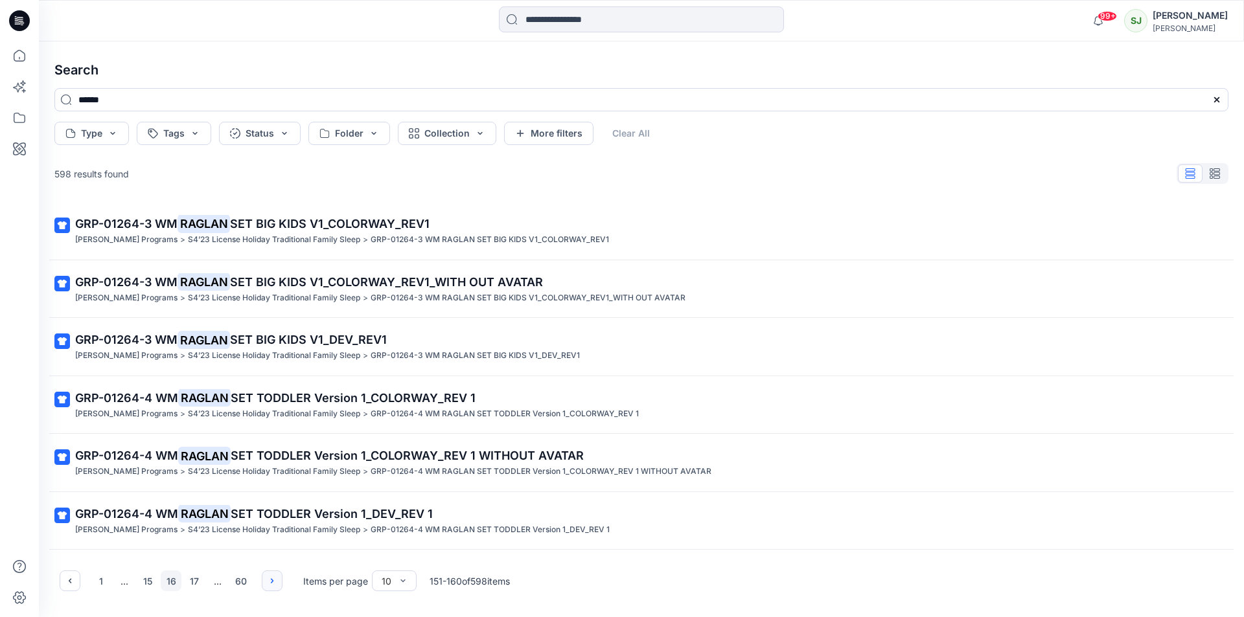
click at [269, 573] on button "button" at bounding box center [272, 581] width 21 height 21
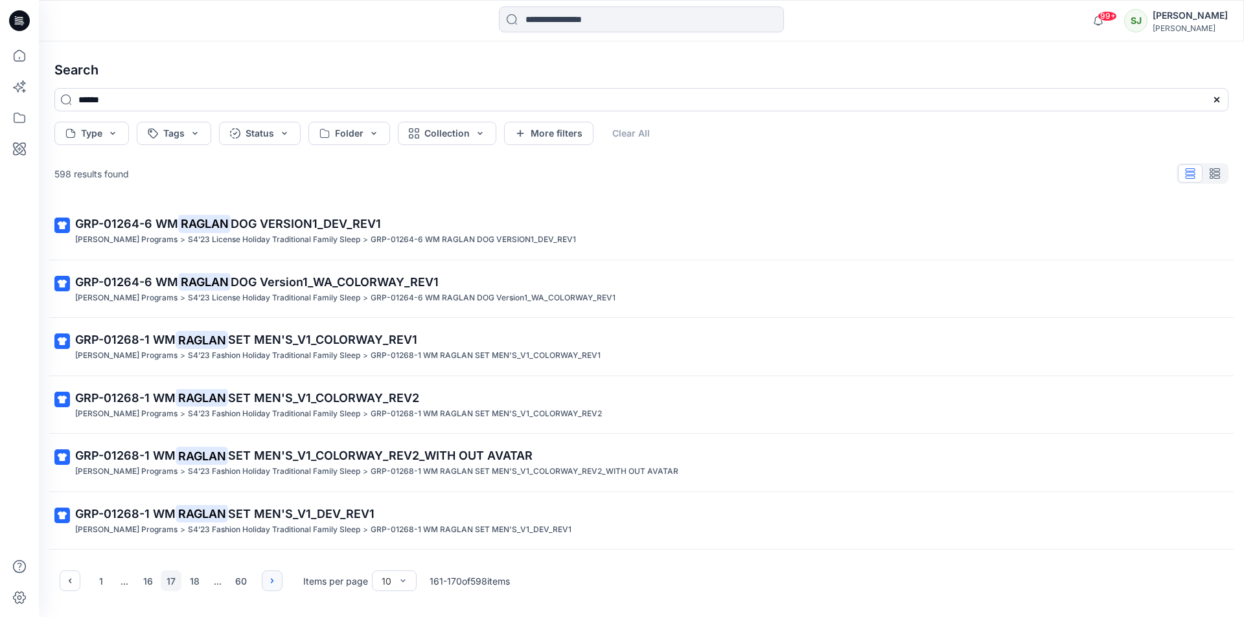
click at [269, 573] on button "button" at bounding box center [272, 581] width 21 height 21
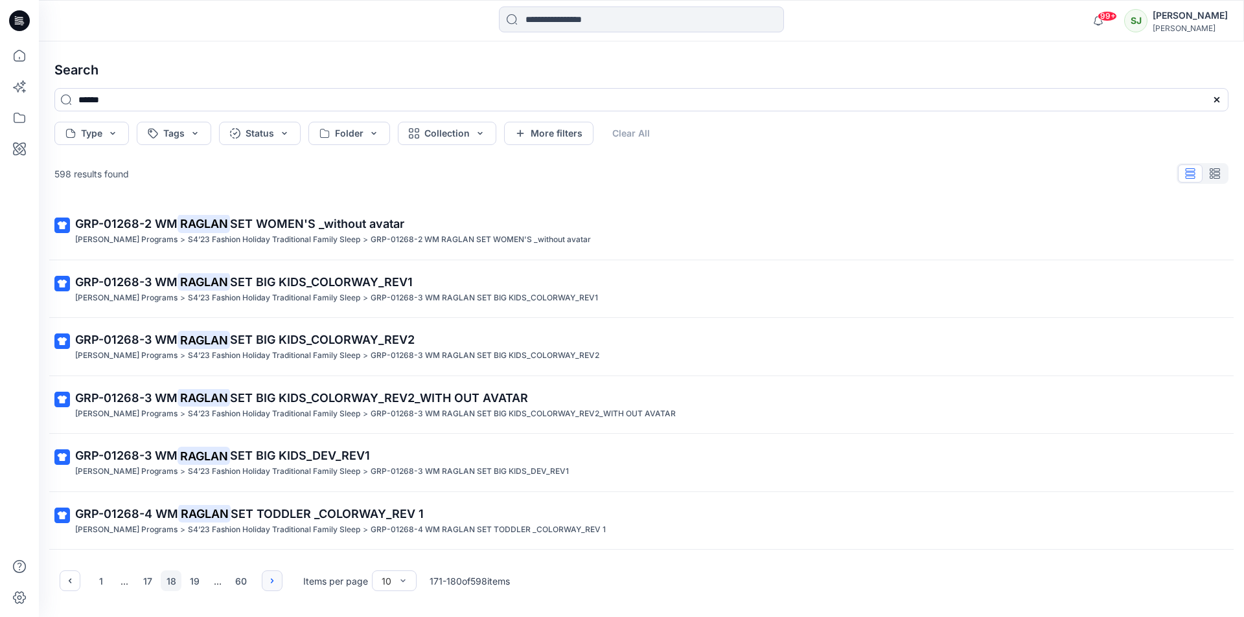
click at [269, 573] on button "button" at bounding box center [272, 581] width 21 height 21
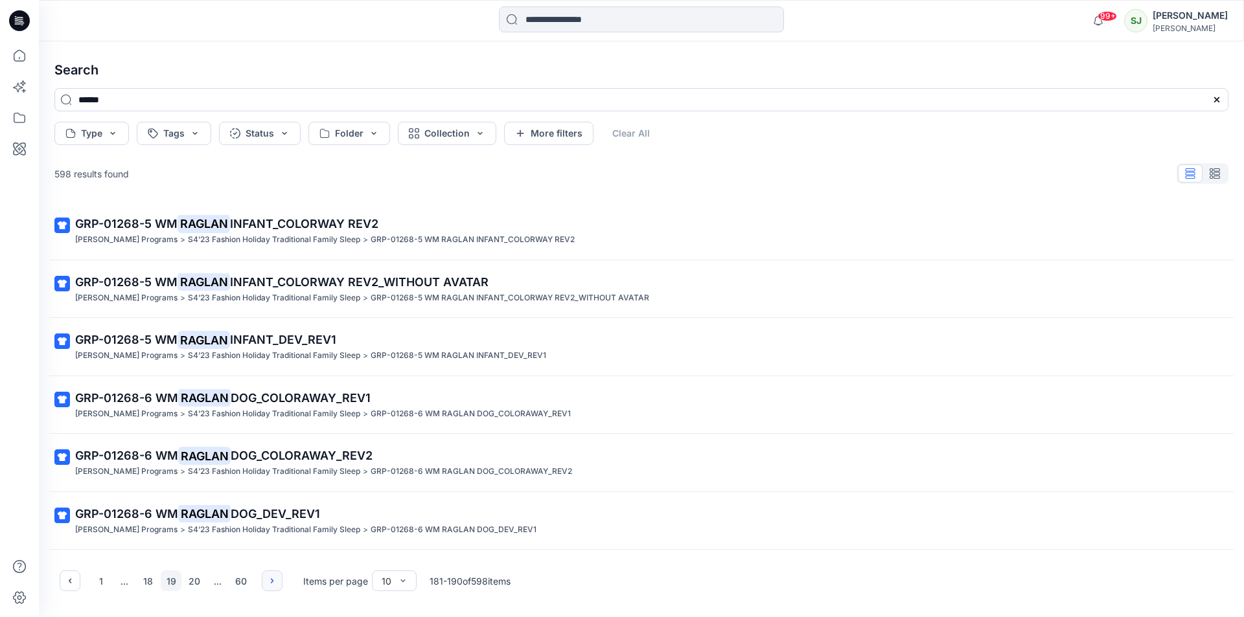
click at [269, 573] on button "button" at bounding box center [272, 581] width 21 height 21
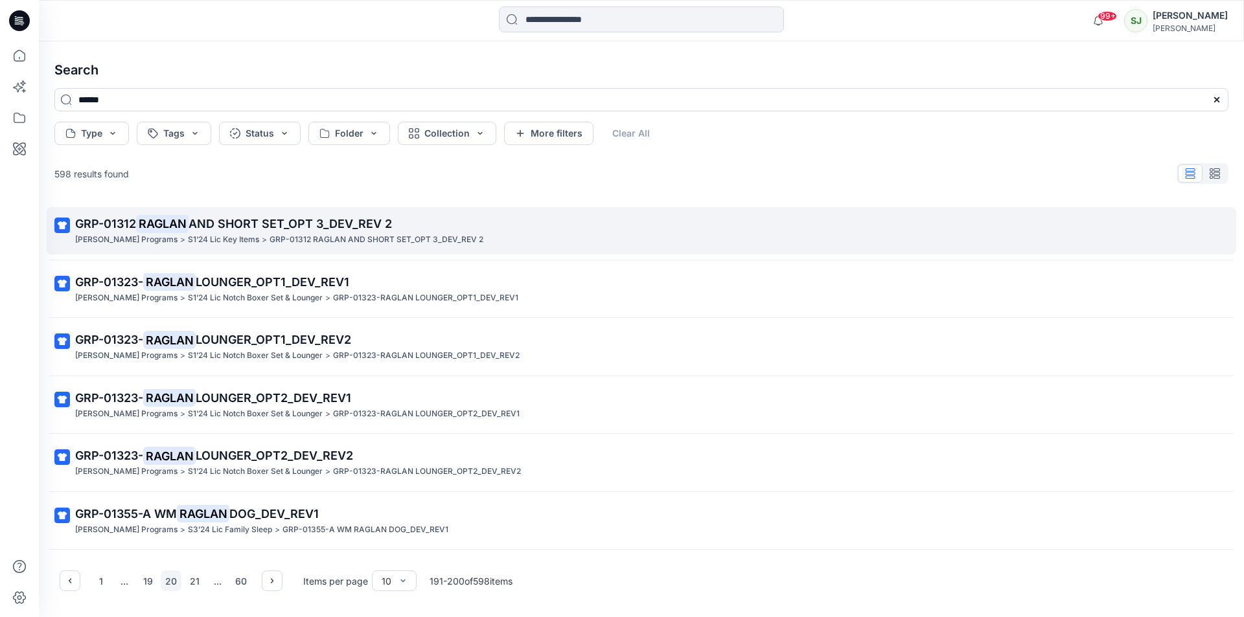
click at [161, 224] on mark "RAGLAN" at bounding box center [162, 223] width 52 height 18
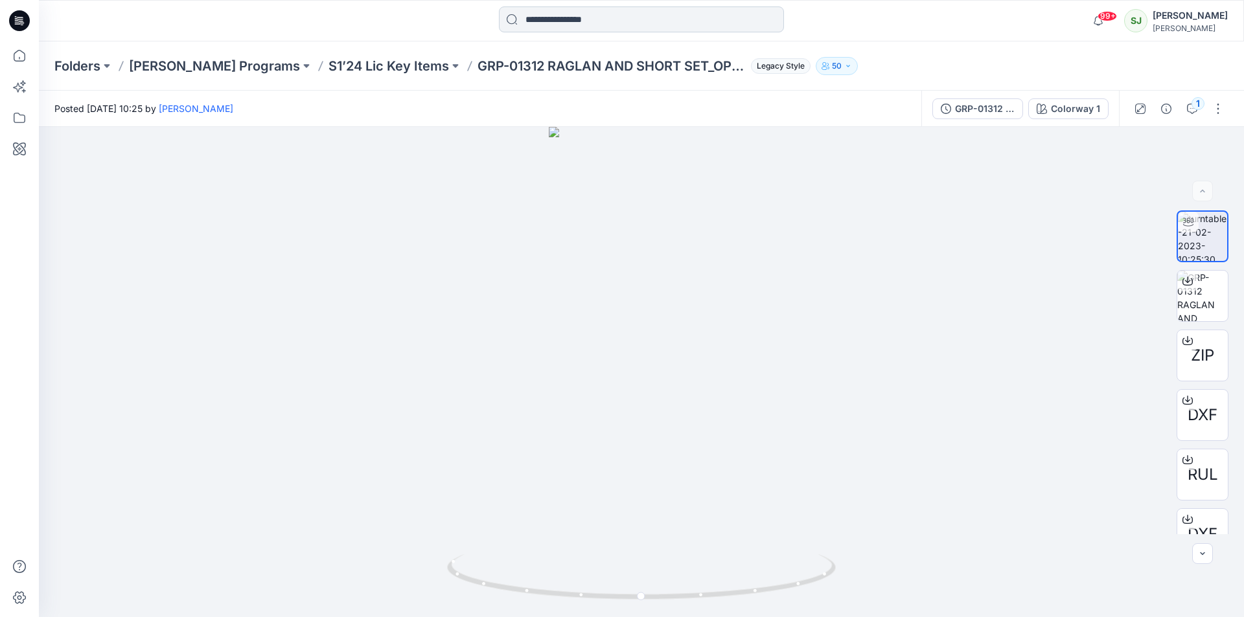
click at [533, 14] on input at bounding box center [641, 19] width 285 height 26
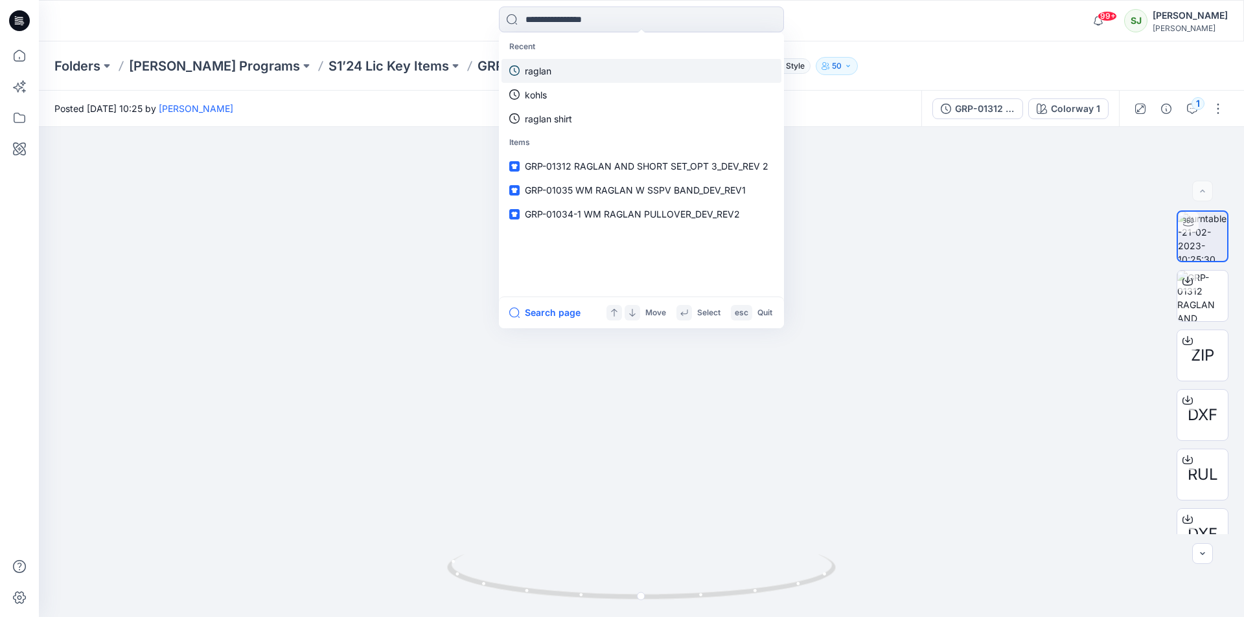
click at [528, 69] on p "raglan" at bounding box center [538, 71] width 27 height 14
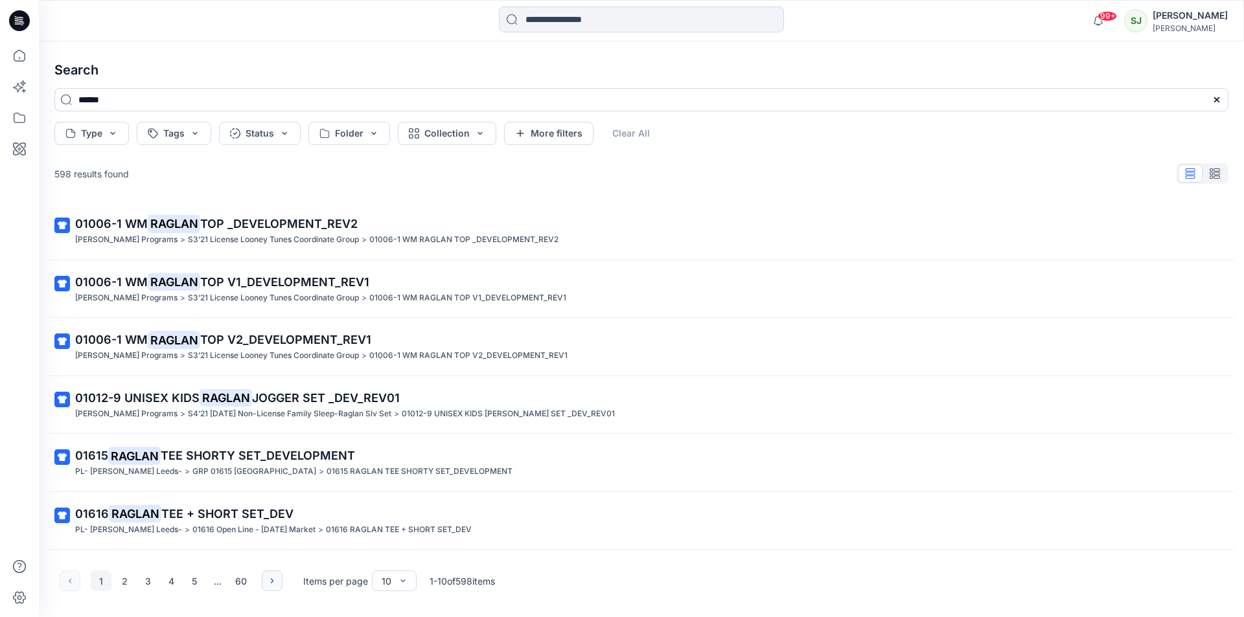
click at [269, 587] on button "button" at bounding box center [272, 581] width 21 height 21
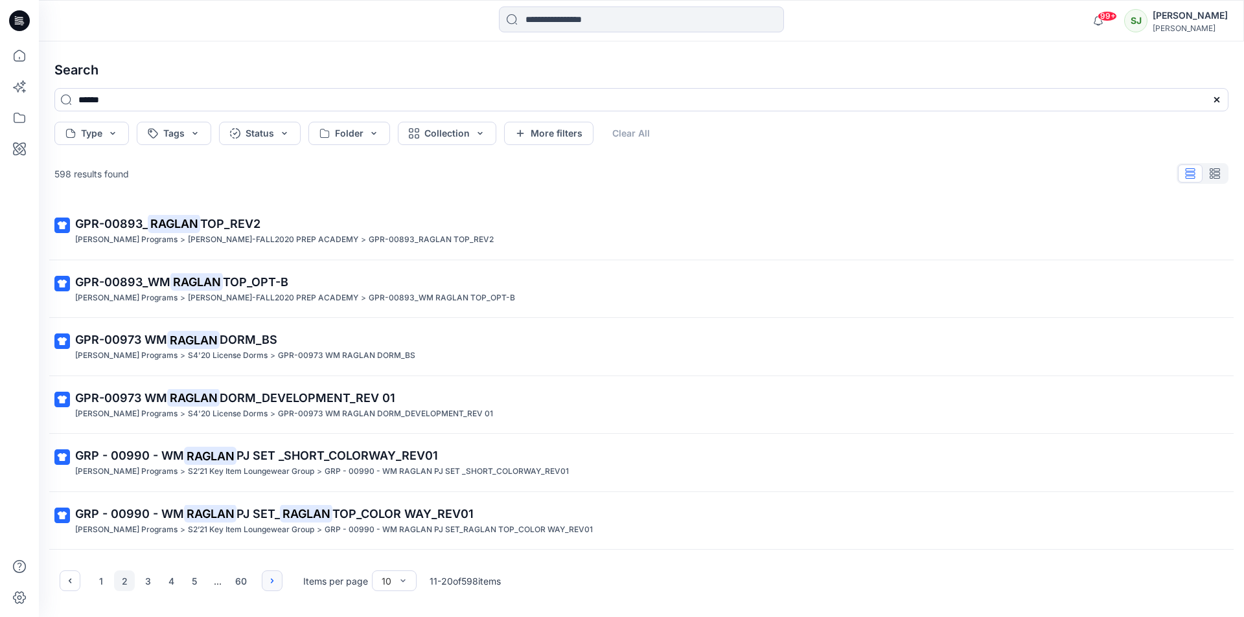
click at [269, 587] on button "button" at bounding box center [272, 581] width 21 height 21
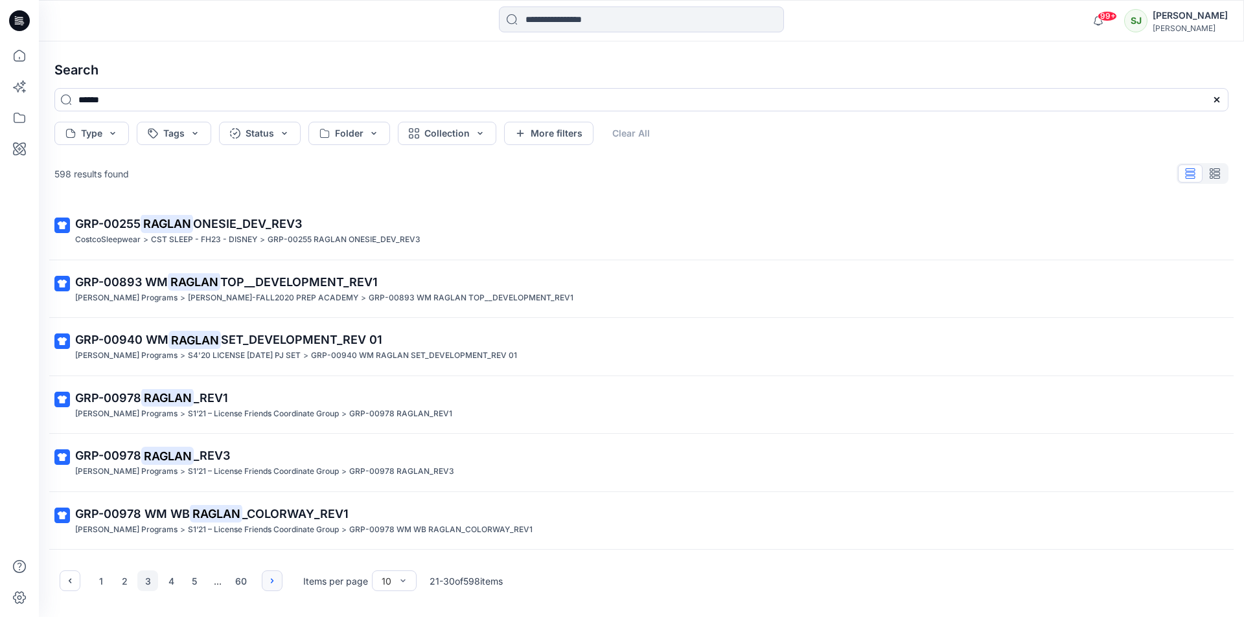
click at [269, 587] on button "button" at bounding box center [272, 581] width 21 height 21
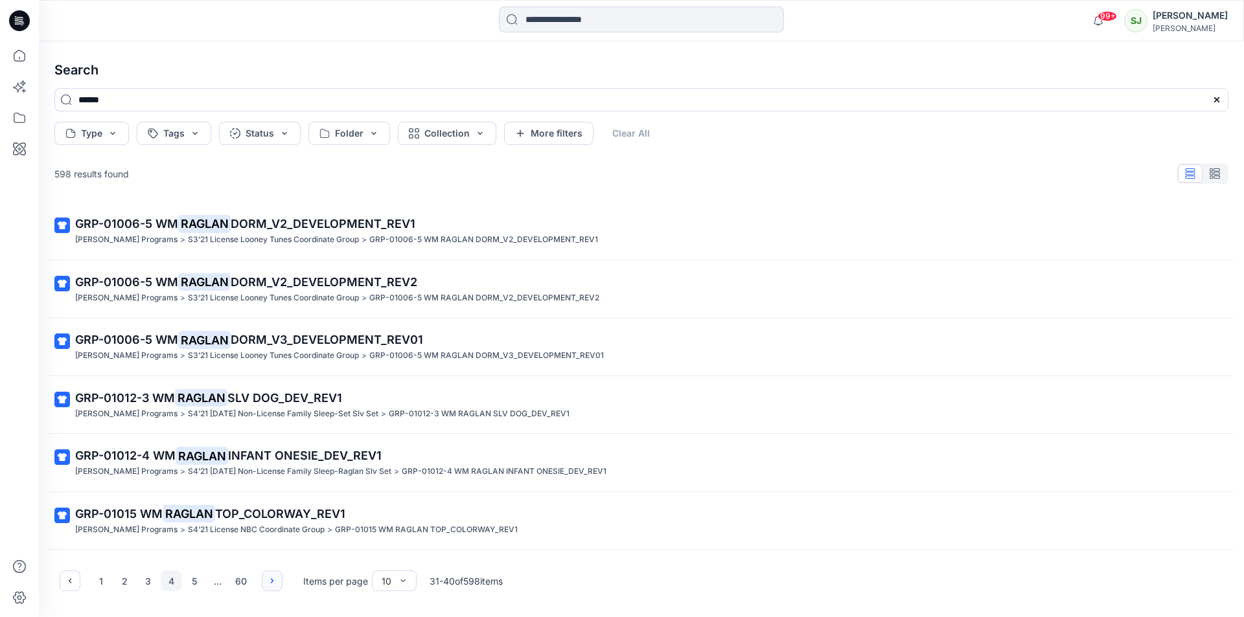
click at [269, 587] on button "button" at bounding box center [272, 581] width 21 height 21
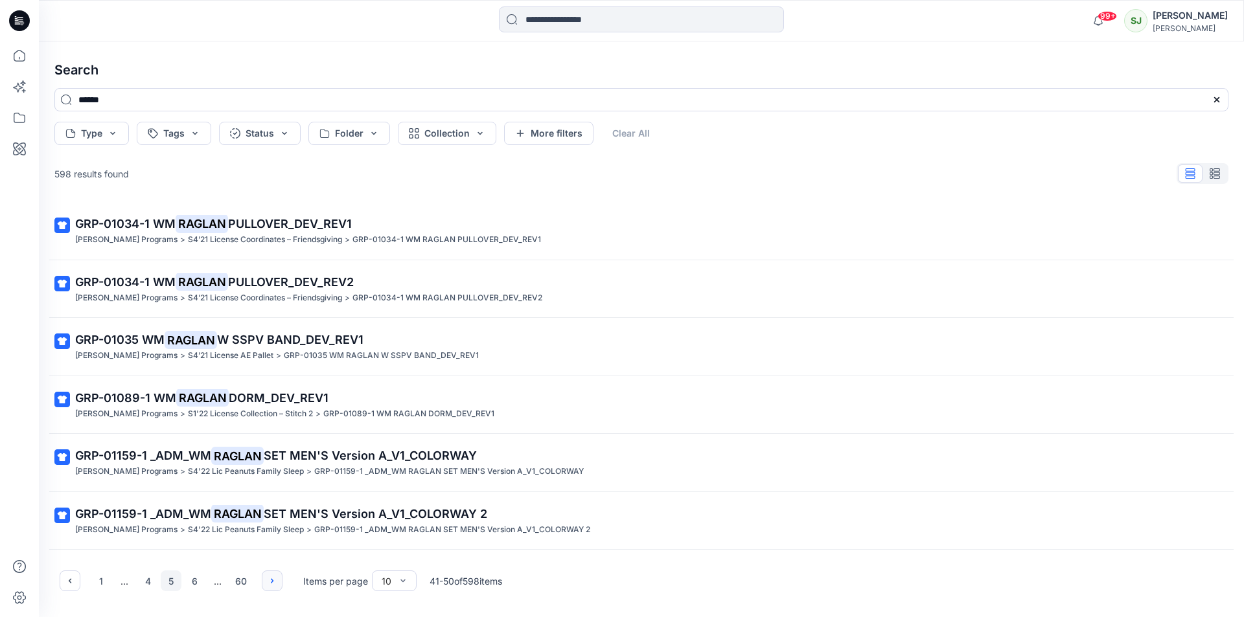
click at [269, 587] on button "button" at bounding box center [272, 581] width 21 height 21
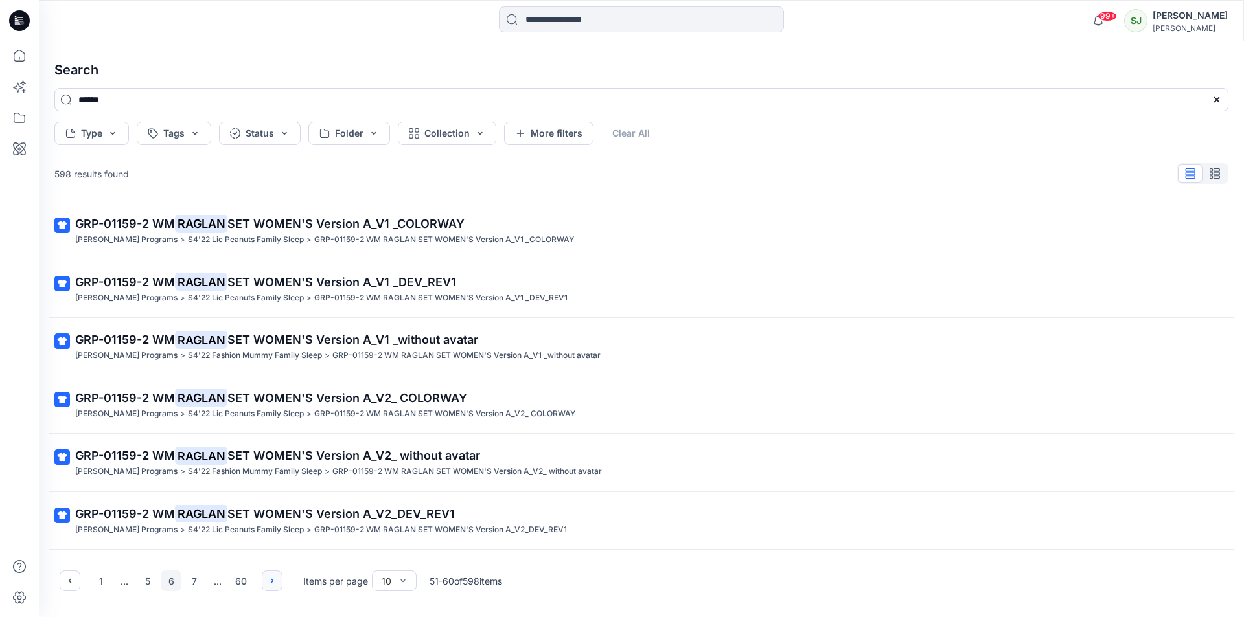
click at [269, 587] on button "button" at bounding box center [272, 581] width 21 height 21
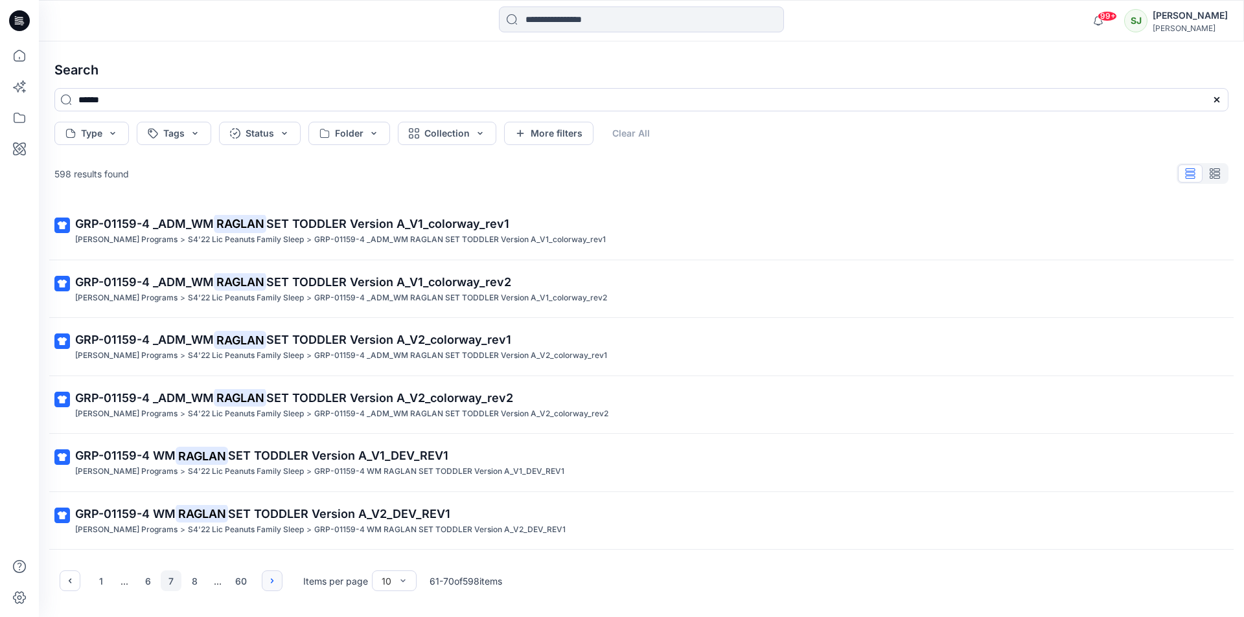
click at [269, 587] on button "button" at bounding box center [272, 581] width 21 height 21
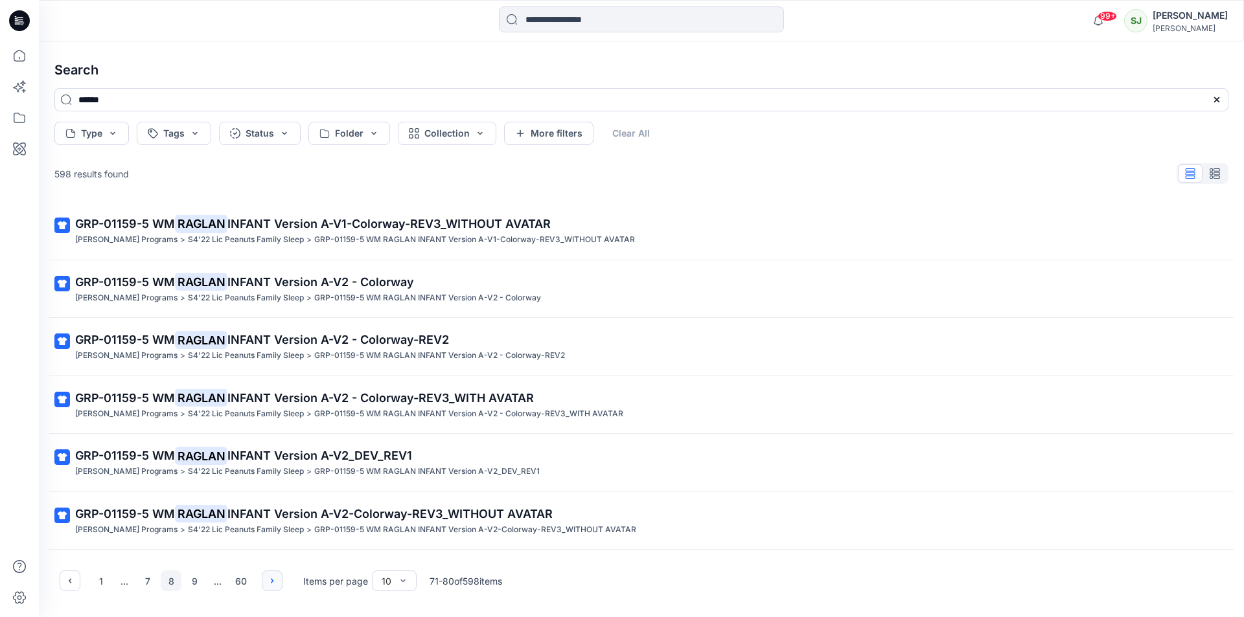
click at [269, 587] on button "button" at bounding box center [272, 581] width 21 height 21
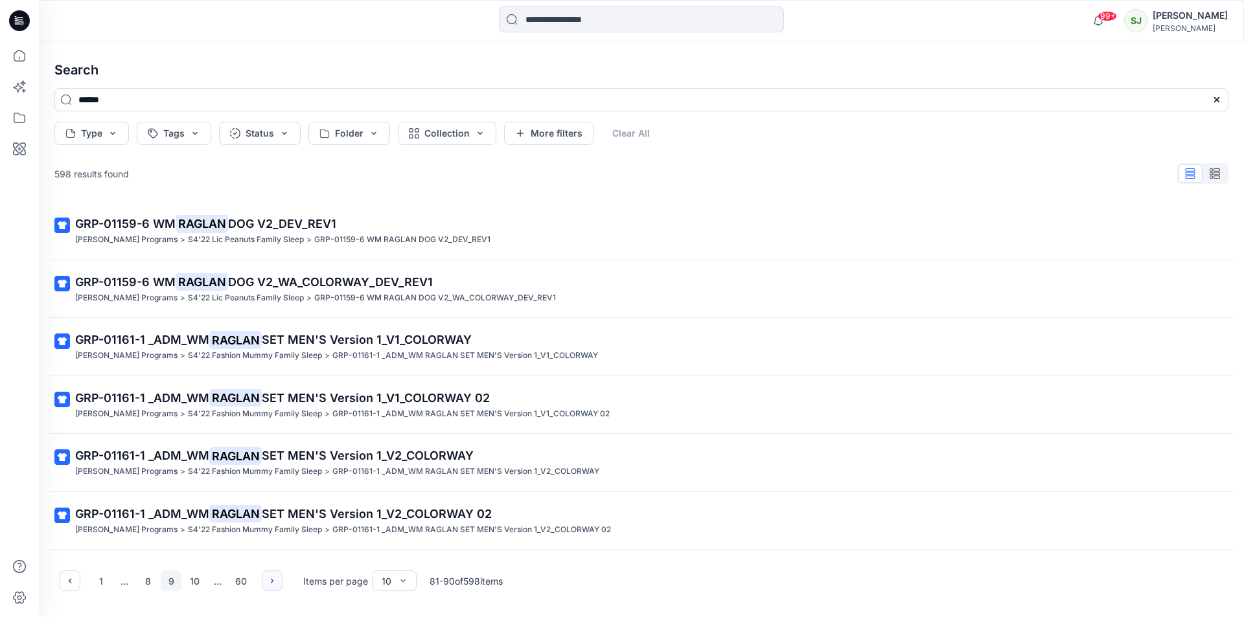
click at [269, 587] on button "button" at bounding box center [272, 581] width 21 height 21
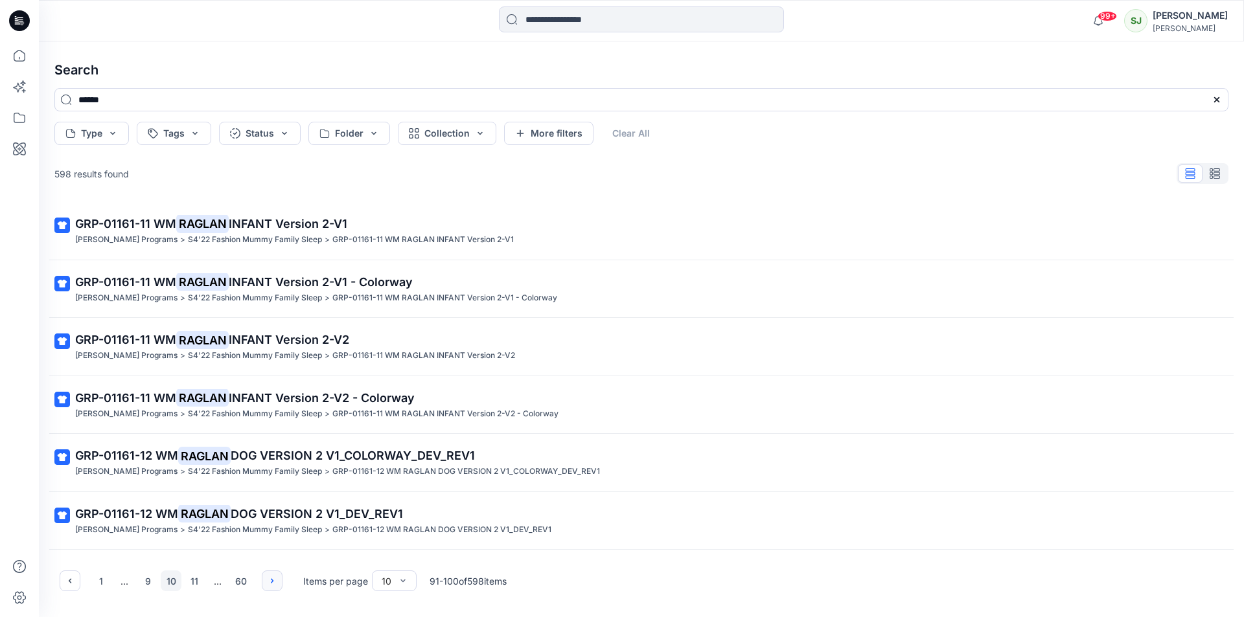
click at [269, 587] on button "button" at bounding box center [272, 581] width 21 height 21
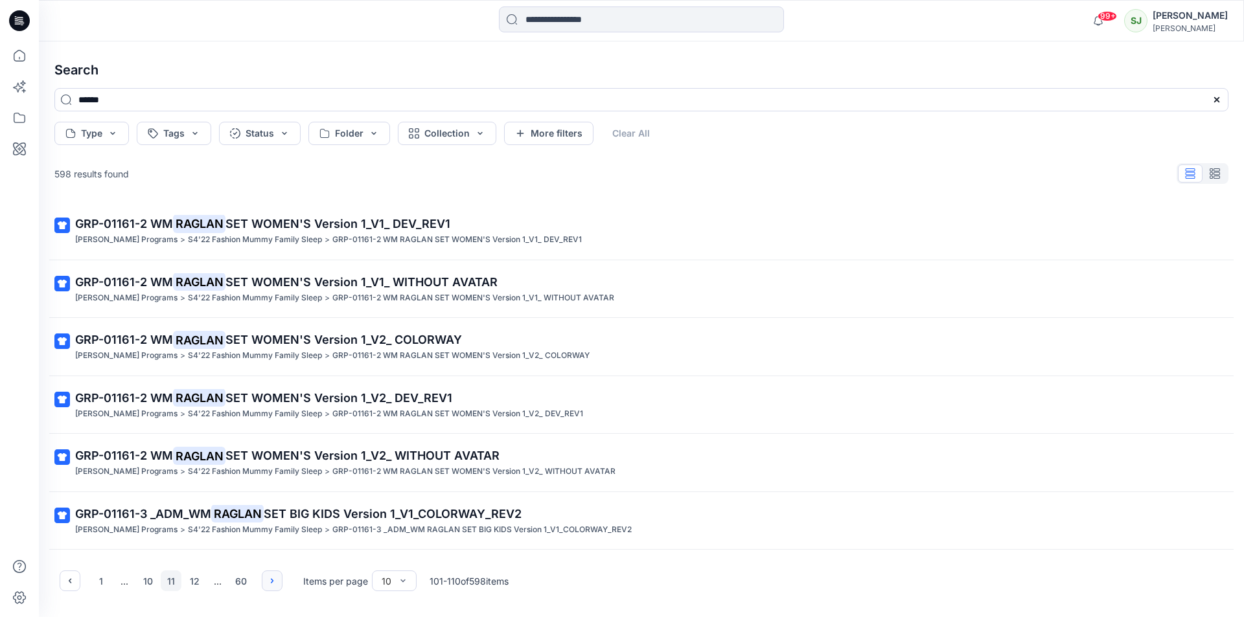
click at [269, 587] on button "button" at bounding box center [272, 581] width 21 height 21
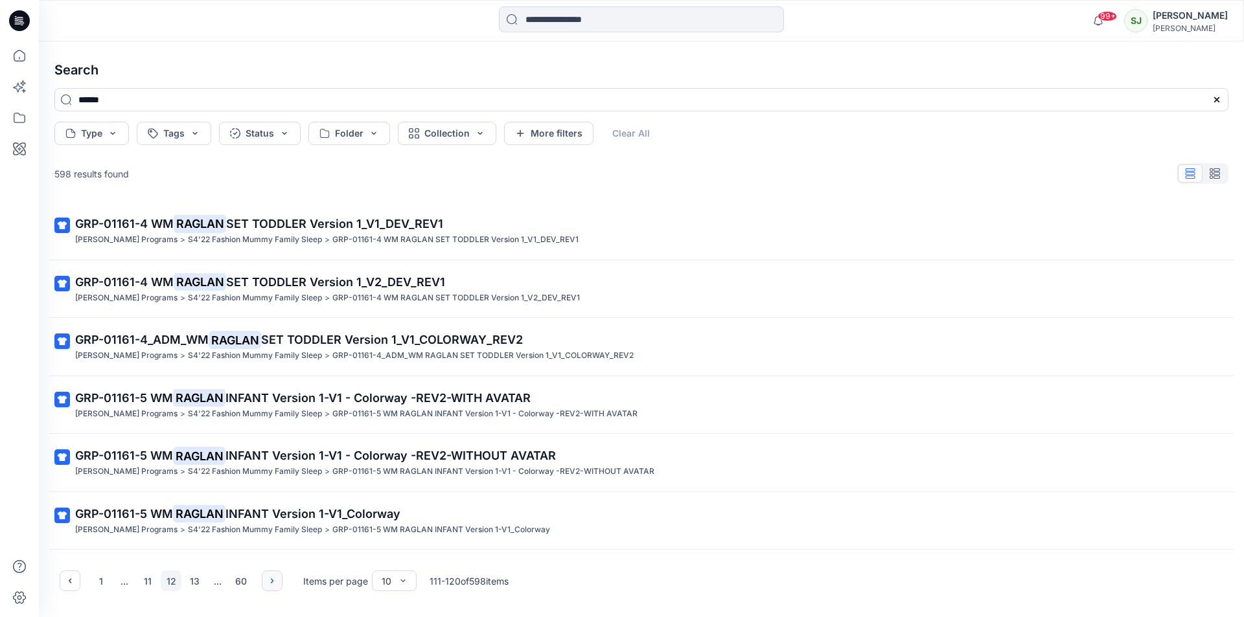
click at [269, 587] on button "button" at bounding box center [272, 581] width 21 height 21
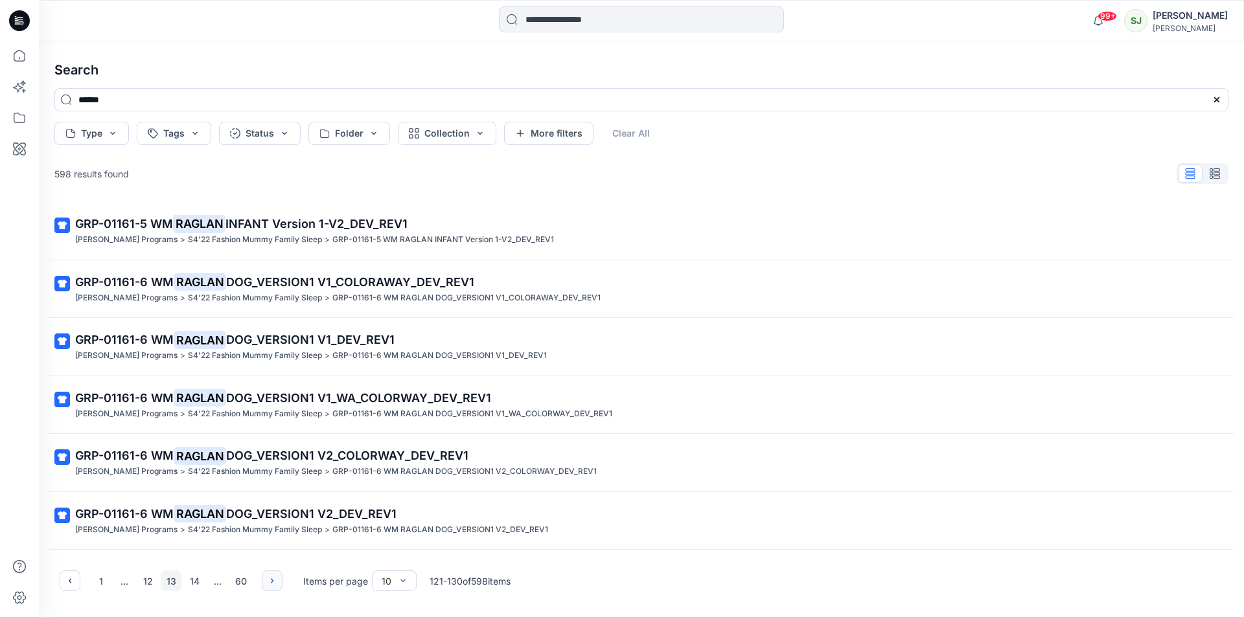
click at [269, 587] on button "button" at bounding box center [272, 581] width 21 height 21
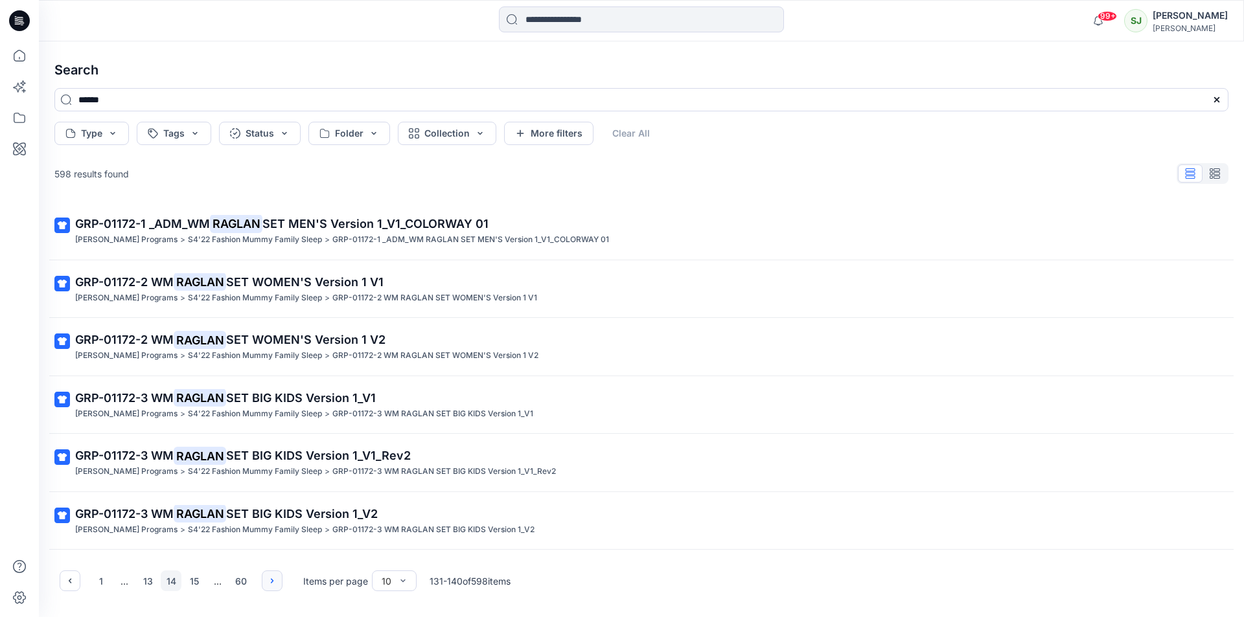
click at [269, 587] on button "button" at bounding box center [272, 581] width 21 height 21
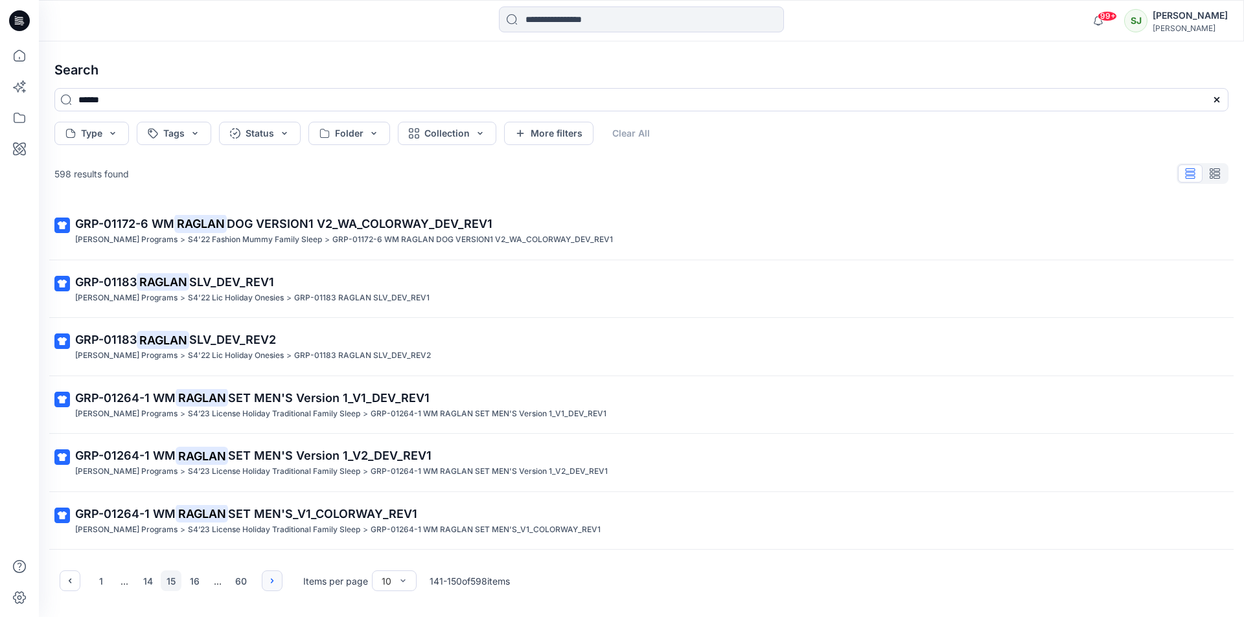
click at [269, 587] on button "button" at bounding box center [272, 581] width 21 height 21
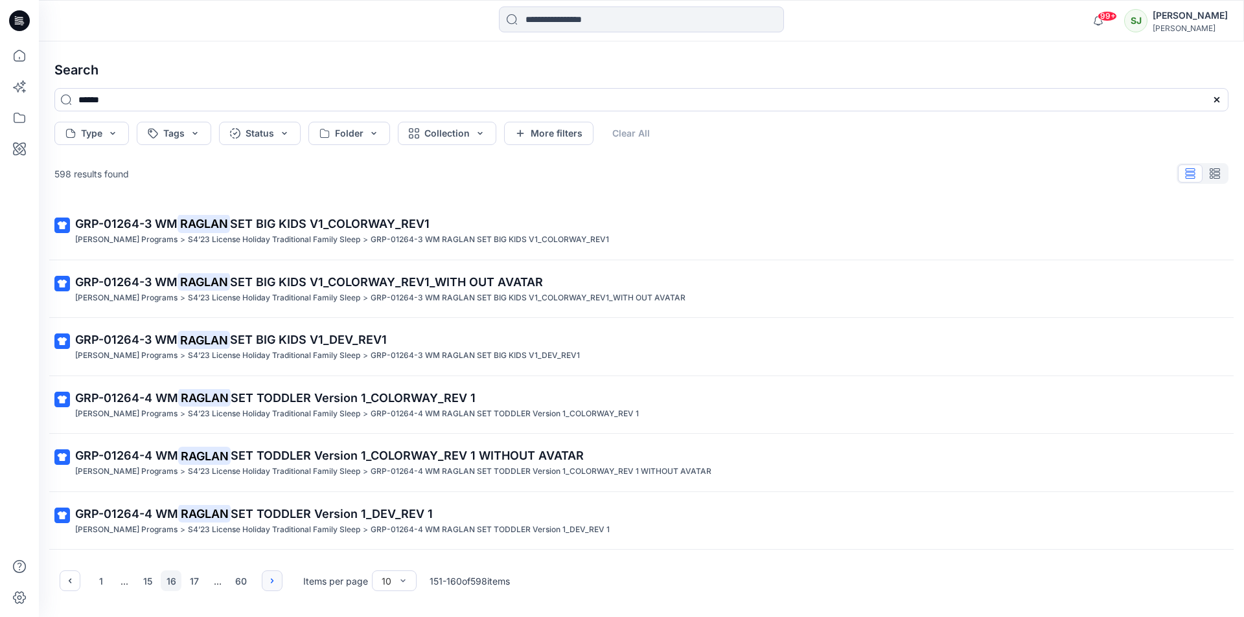
click at [269, 587] on button "button" at bounding box center [272, 581] width 21 height 21
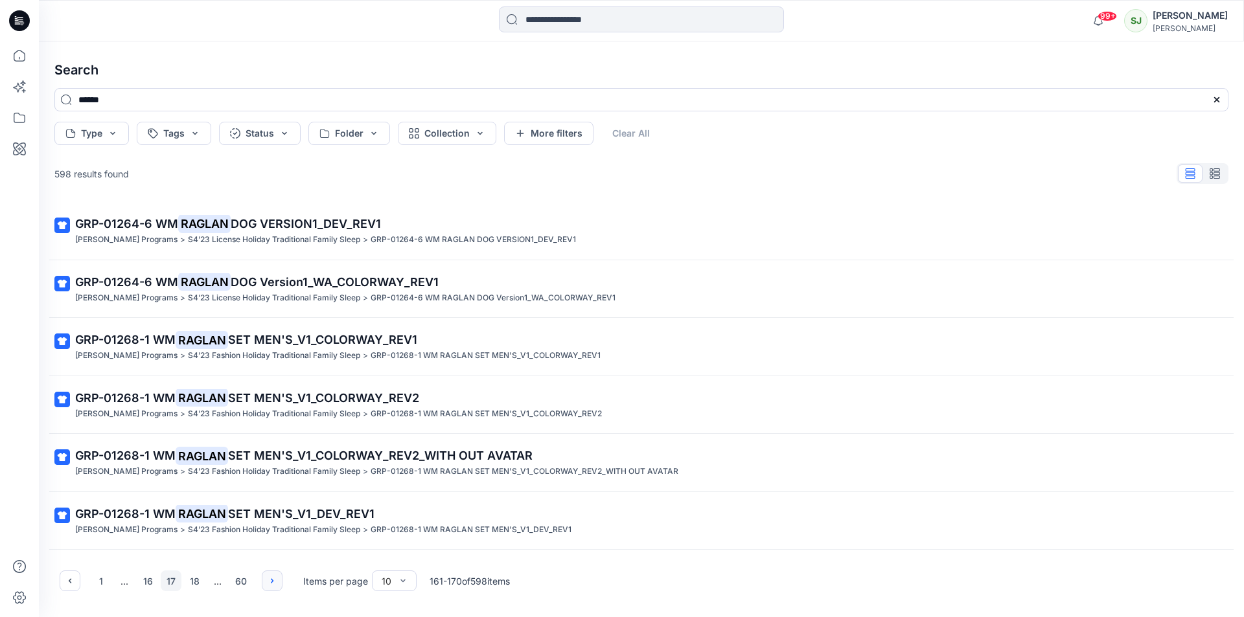
click at [269, 587] on button "button" at bounding box center [272, 581] width 21 height 21
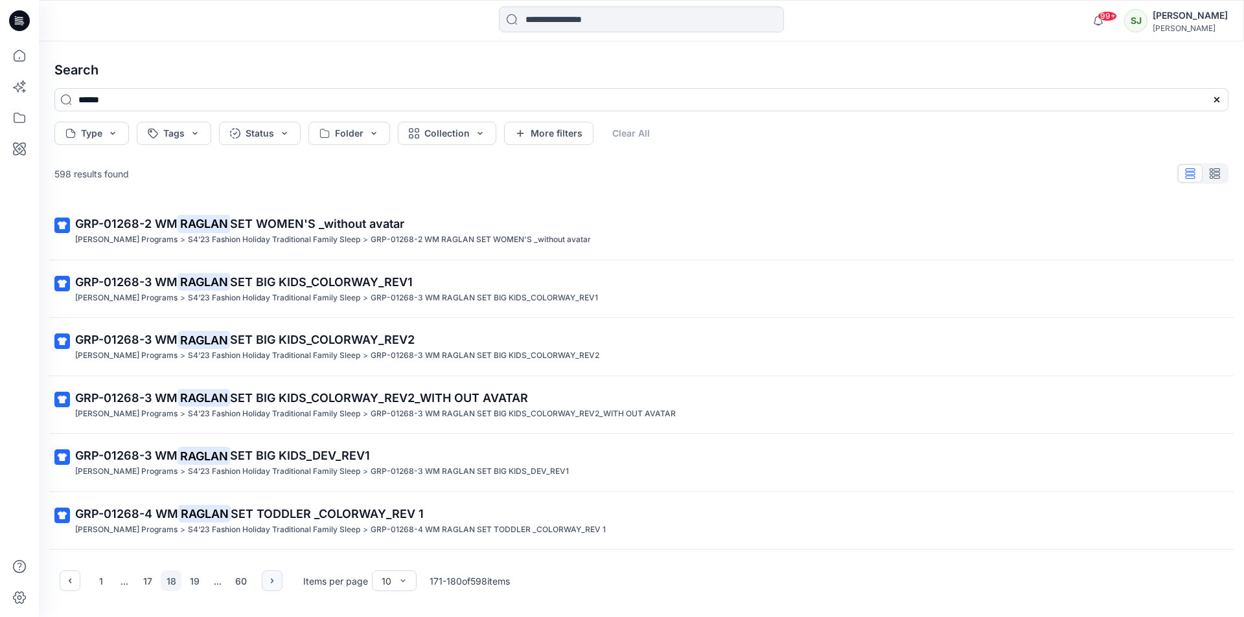
click at [269, 587] on button "button" at bounding box center [272, 581] width 21 height 21
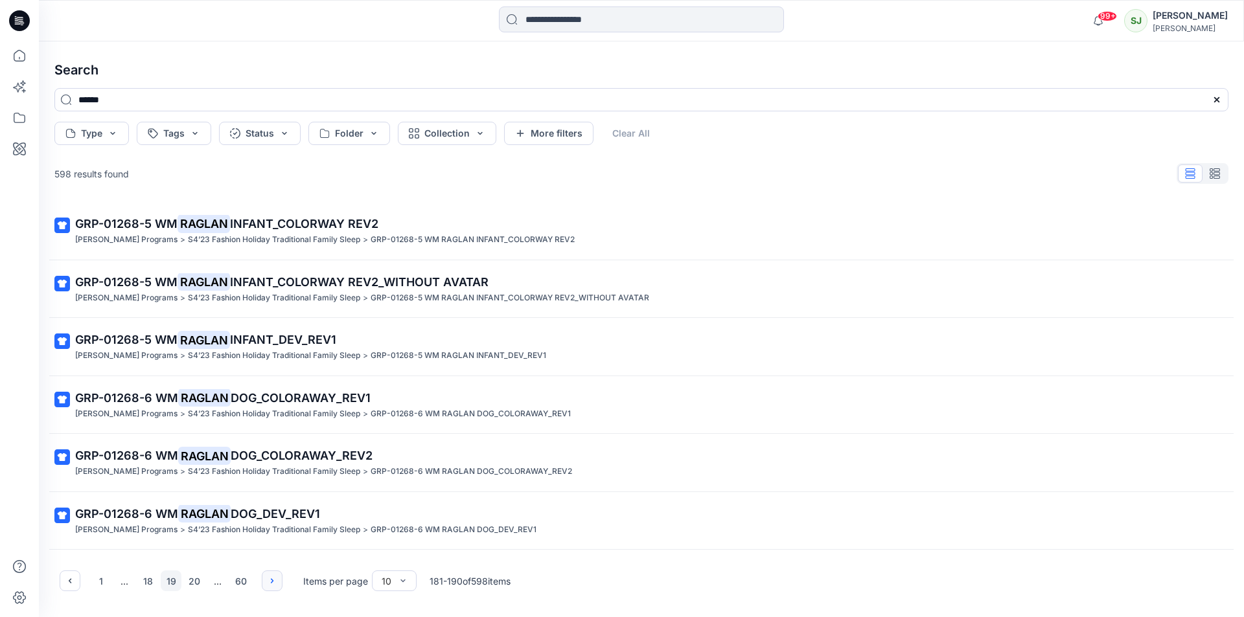
click at [269, 587] on button "button" at bounding box center [272, 581] width 21 height 21
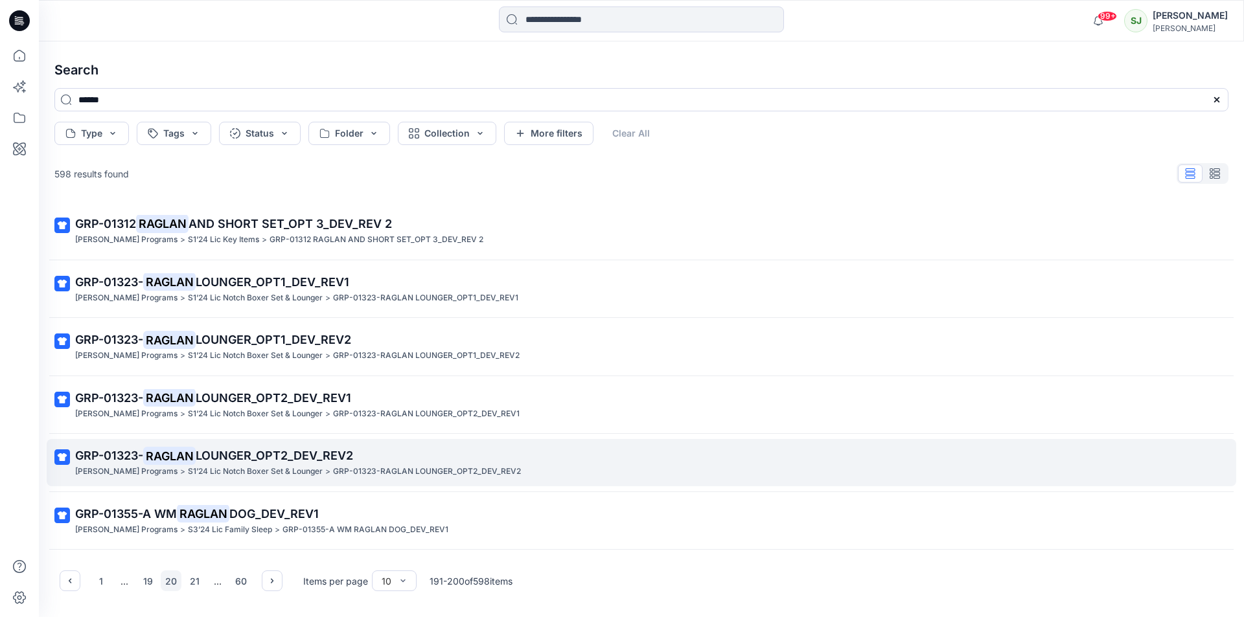
click at [213, 453] on span "LOUNGER_OPT2_DEV_REV2" at bounding box center [274, 456] width 157 height 14
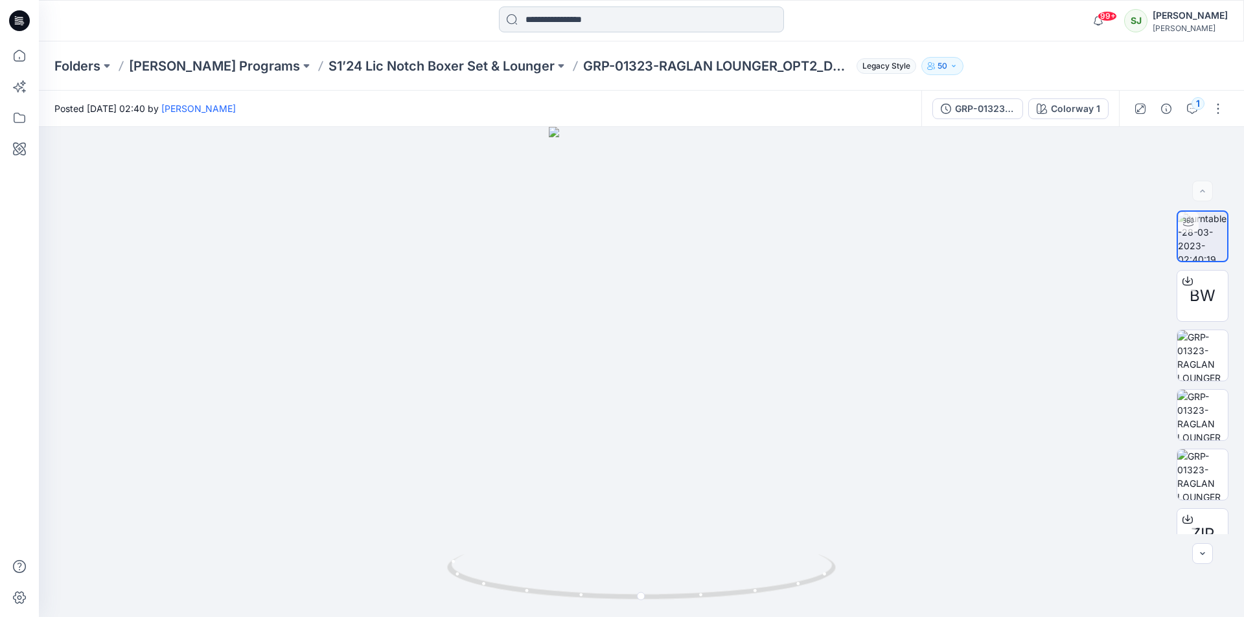
click at [571, 22] on input at bounding box center [641, 19] width 285 height 26
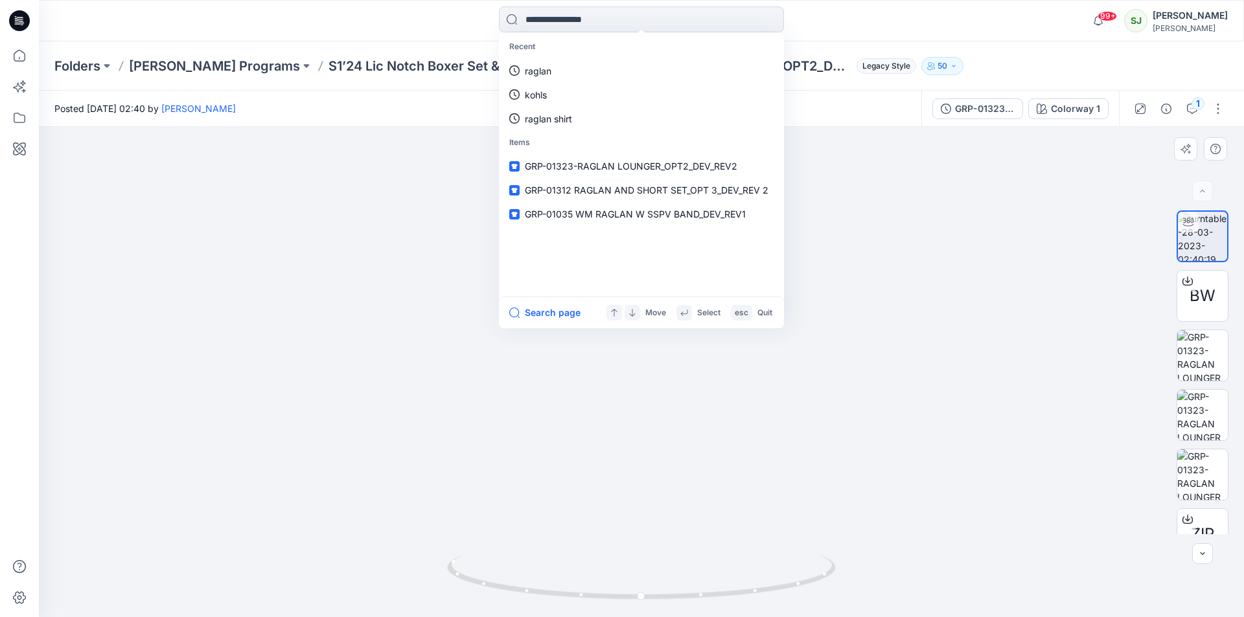
click at [859, 302] on div at bounding box center [641, 372] width 1205 height 490
click at [533, 21] on input at bounding box center [641, 19] width 285 height 26
click at [527, 73] on p "raglan" at bounding box center [538, 71] width 27 height 14
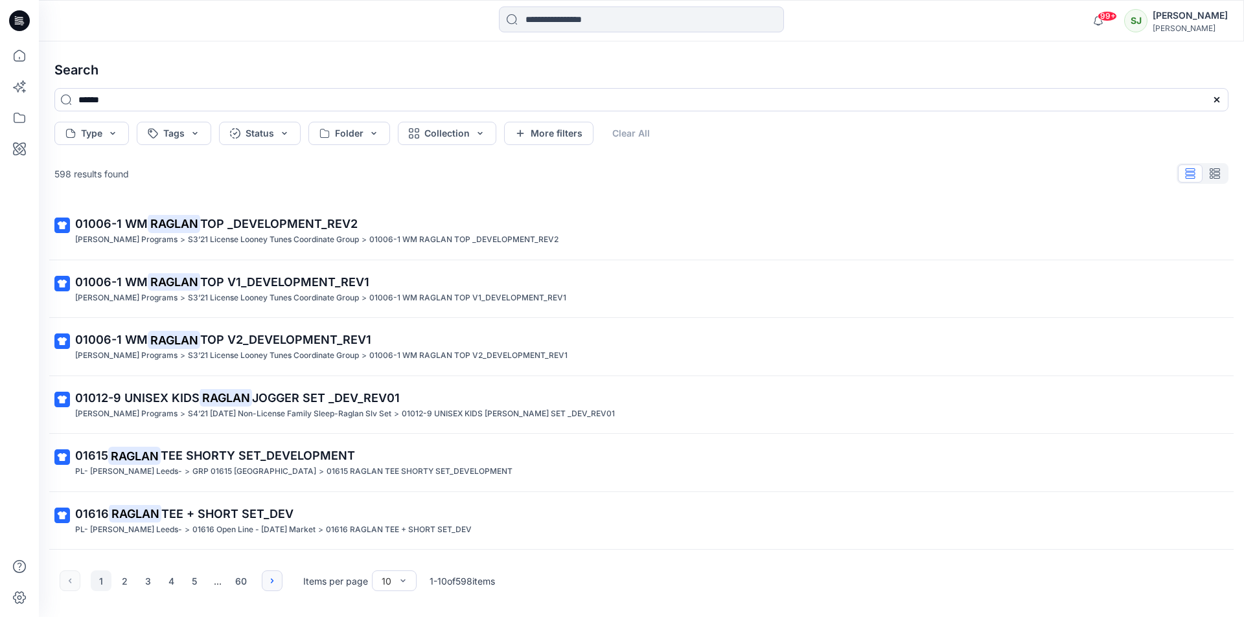
click at [271, 578] on icon "button" at bounding box center [272, 581] width 10 height 10
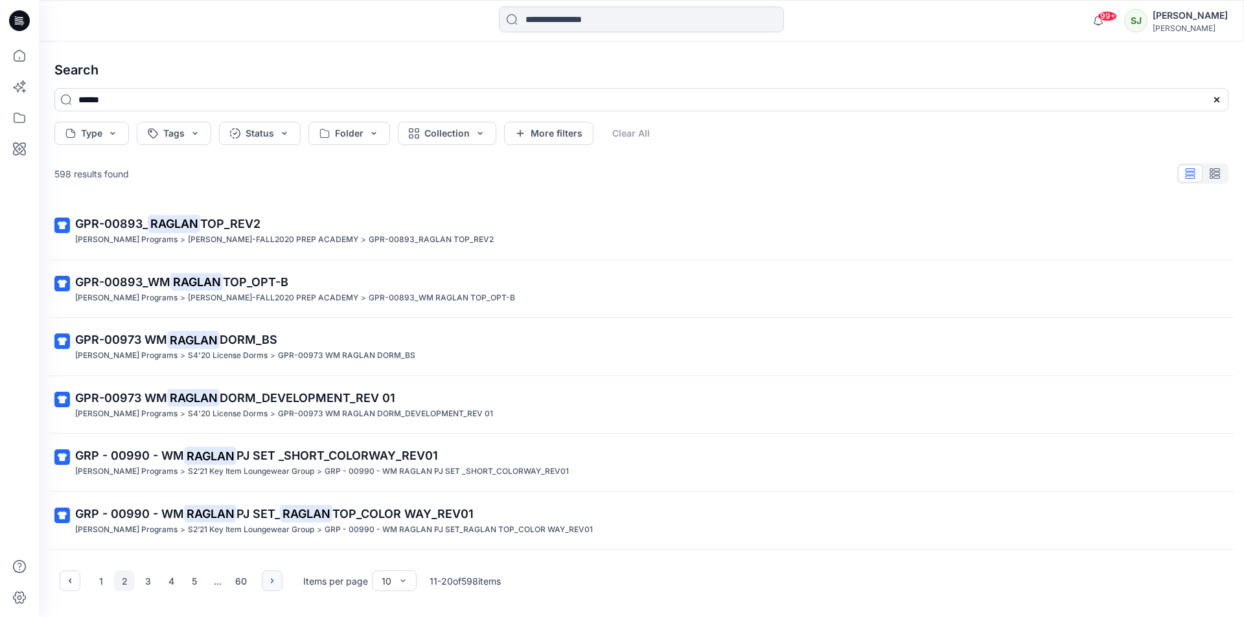
click at [271, 578] on icon "button" at bounding box center [272, 581] width 10 height 10
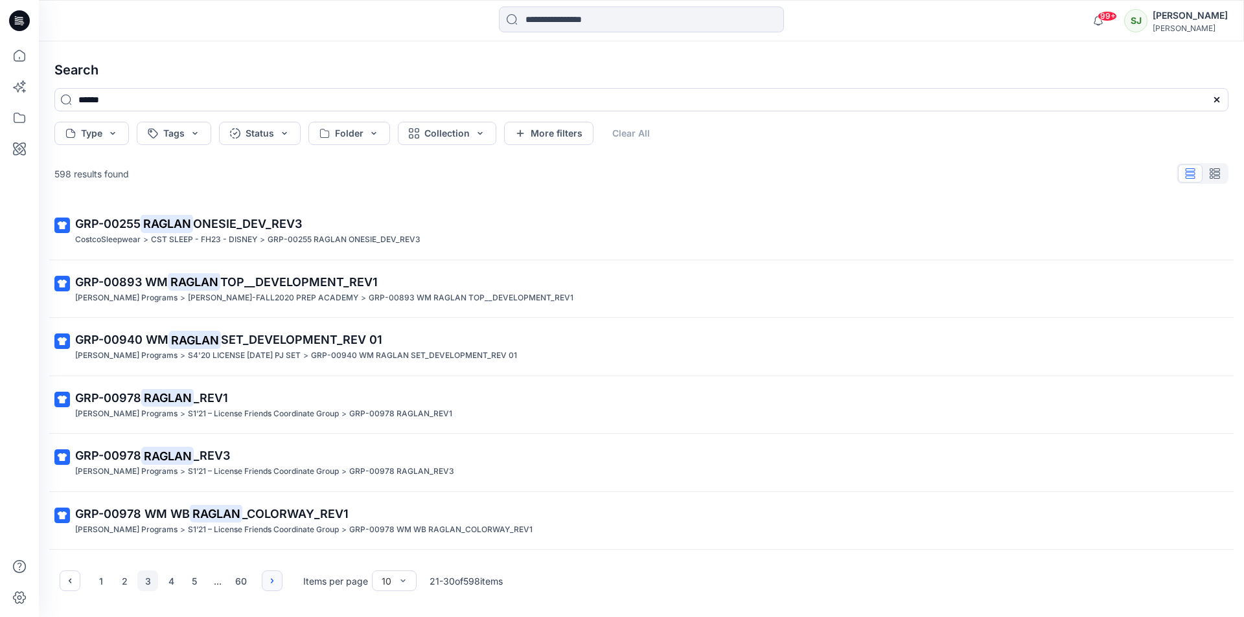
click at [271, 578] on icon "button" at bounding box center [272, 581] width 10 height 10
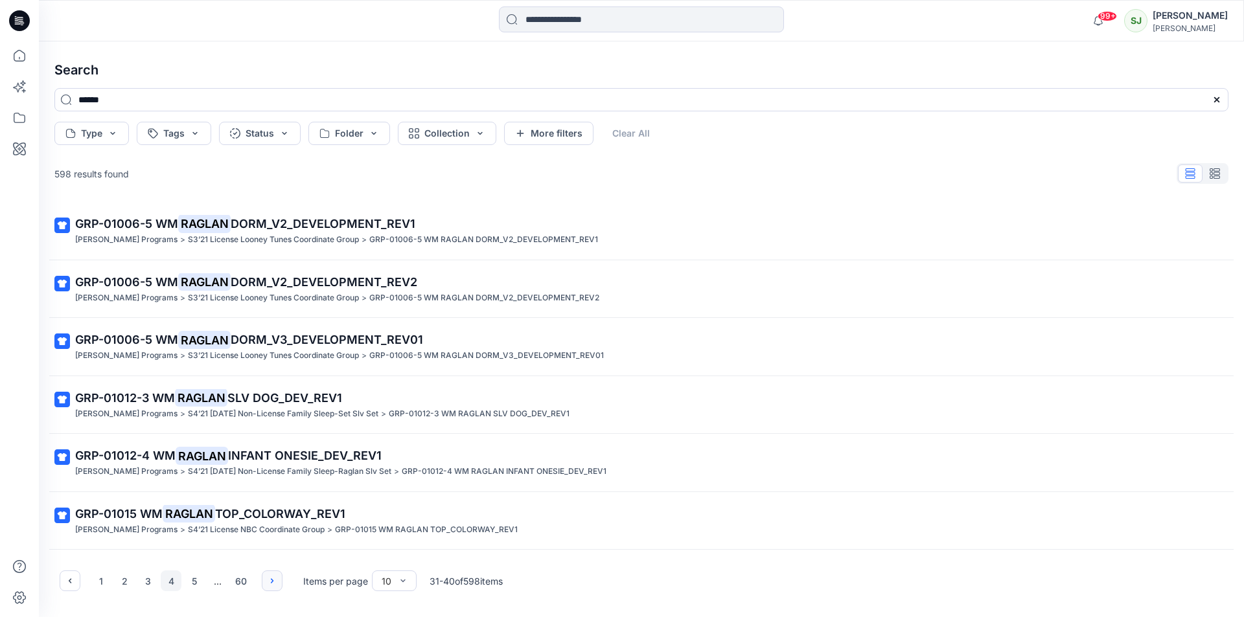
click at [271, 578] on icon "button" at bounding box center [272, 581] width 10 height 10
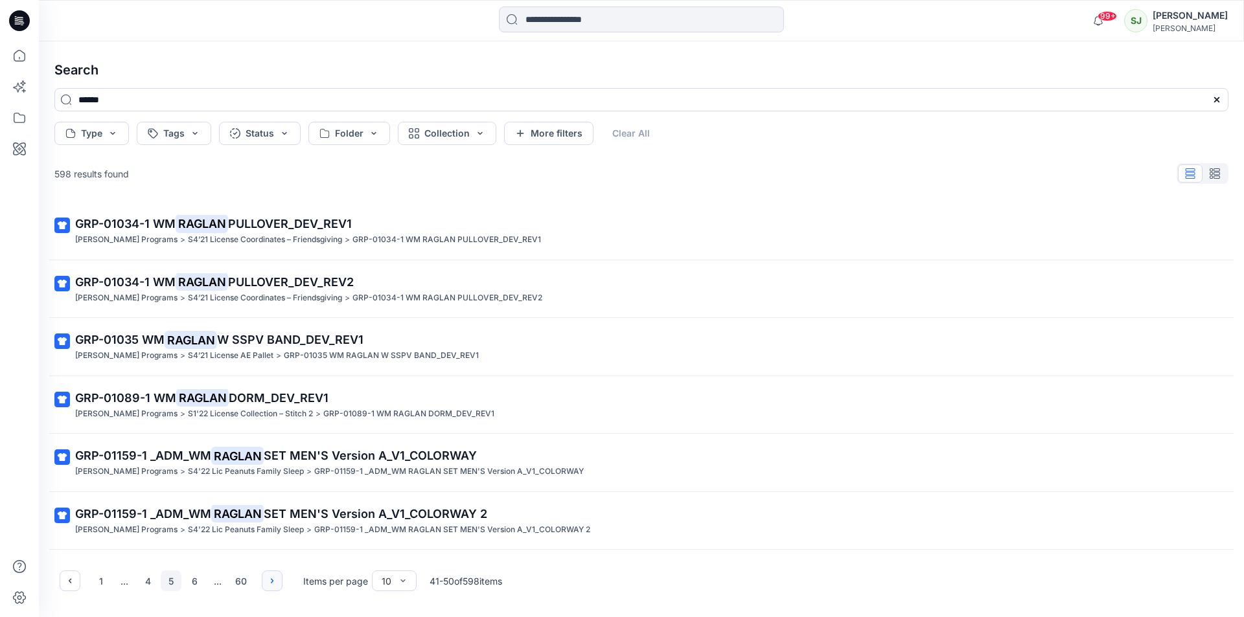
click at [271, 578] on icon "button" at bounding box center [272, 581] width 10 height 10
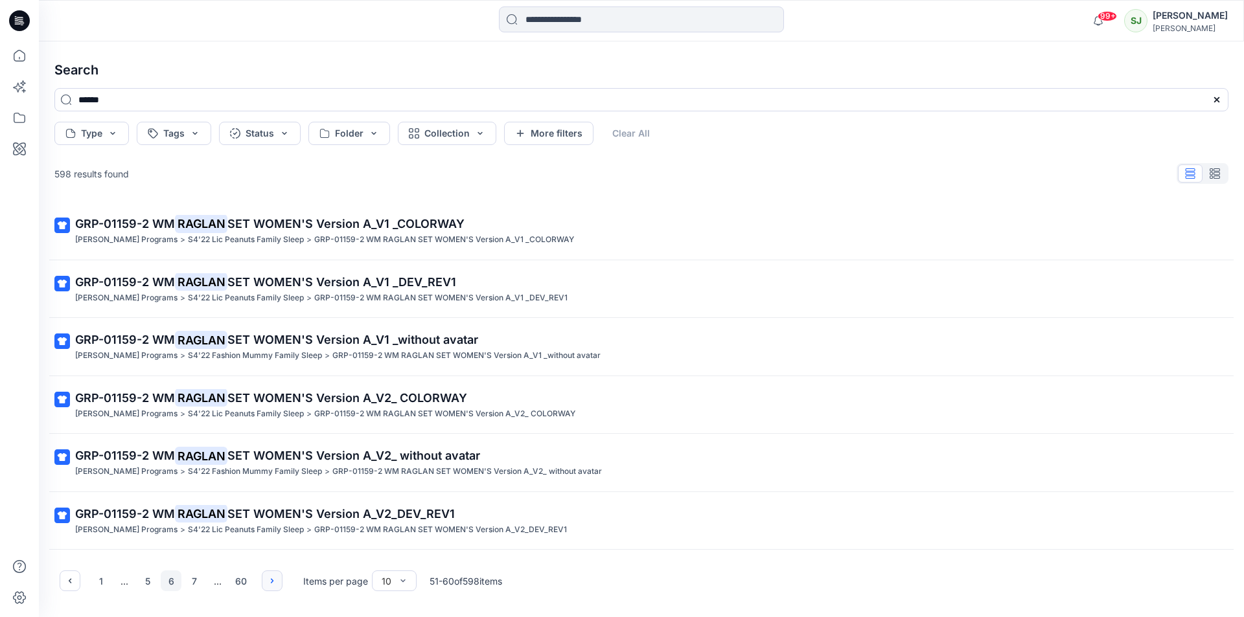
click at [271, 578] on icon "button" at bounding box center [272, 581] width 10 height 10
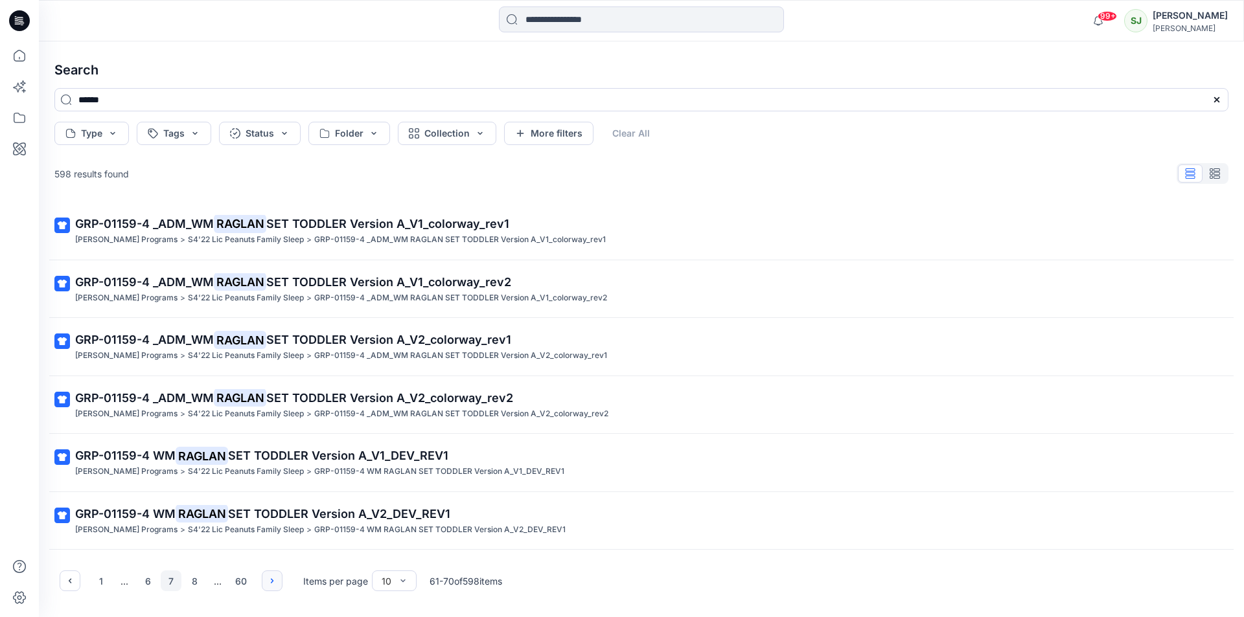
click at [271, 578] on icon "button" at bounding box center [272, 581] width 10 height 10
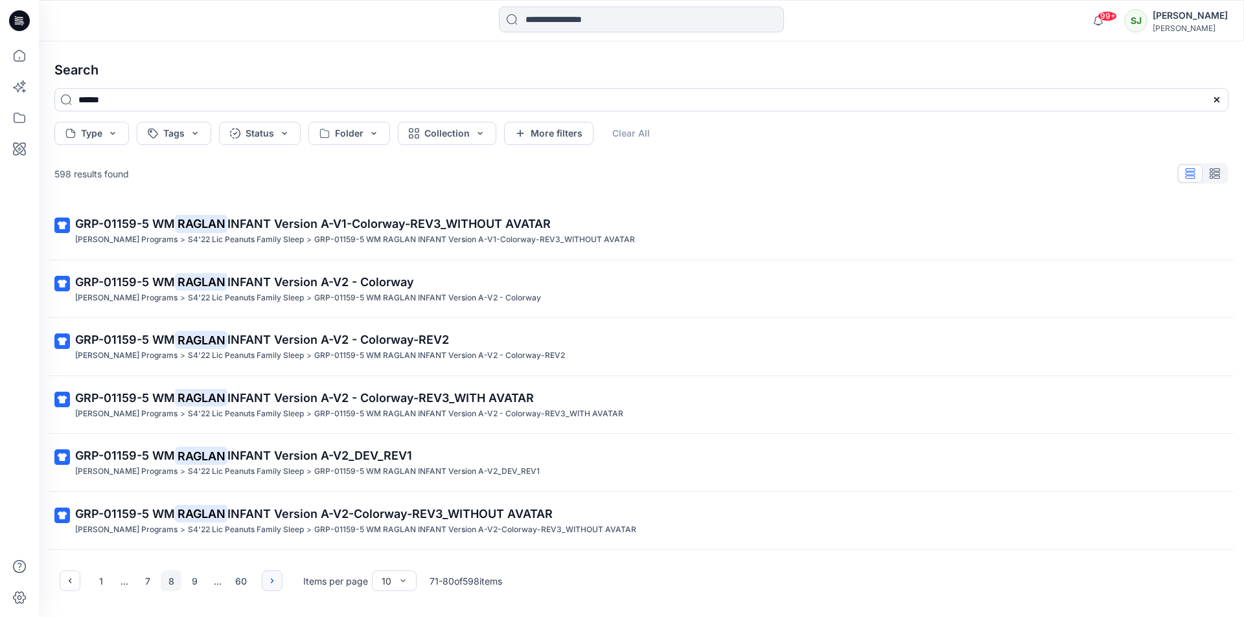
click at [271, 578] on icon "button" at bounding box center [272, 581] width 10 height 10
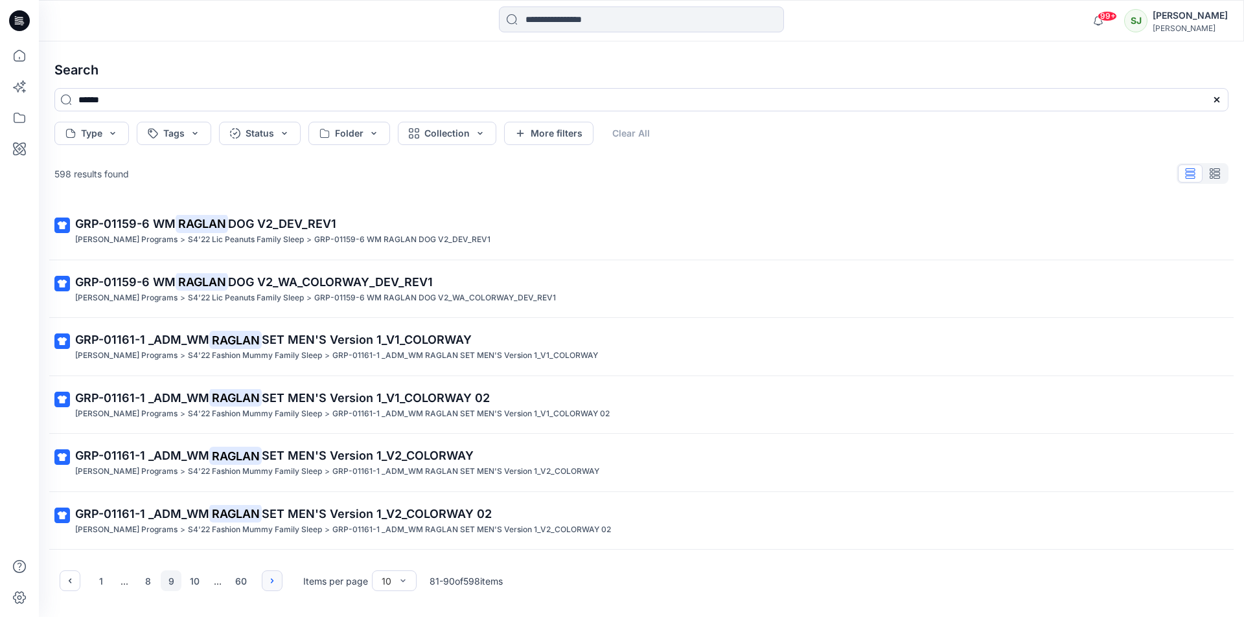
click at [271, 578] on icon "button" at bounding box center [272, 581] width 10 height 10
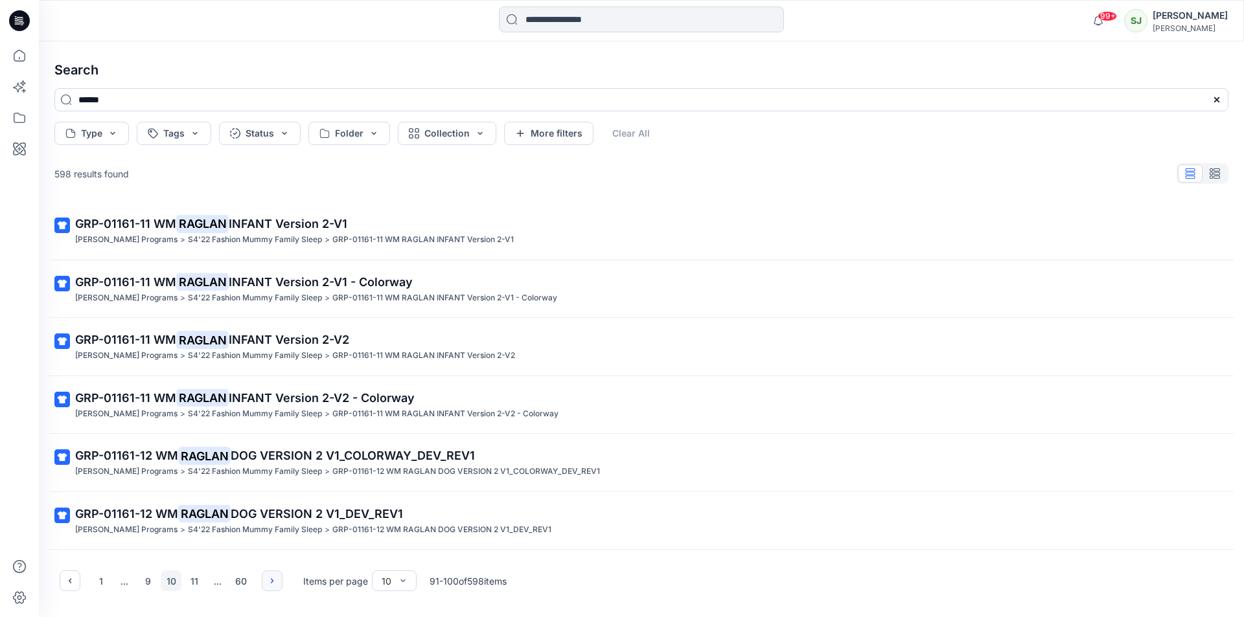
click at [271, 578] on icon "button" at bounding box center [272, 581] width 10 height 10
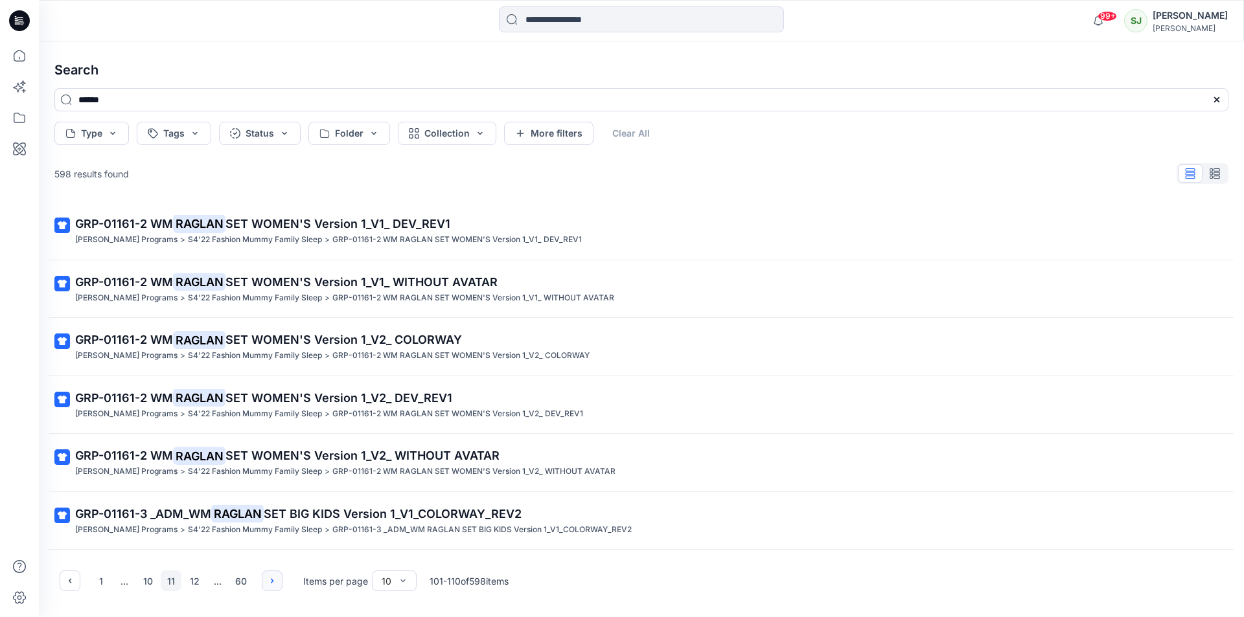
click at [271, 578] on icon "button" at bounding box center [272, 581] width 10 height 10
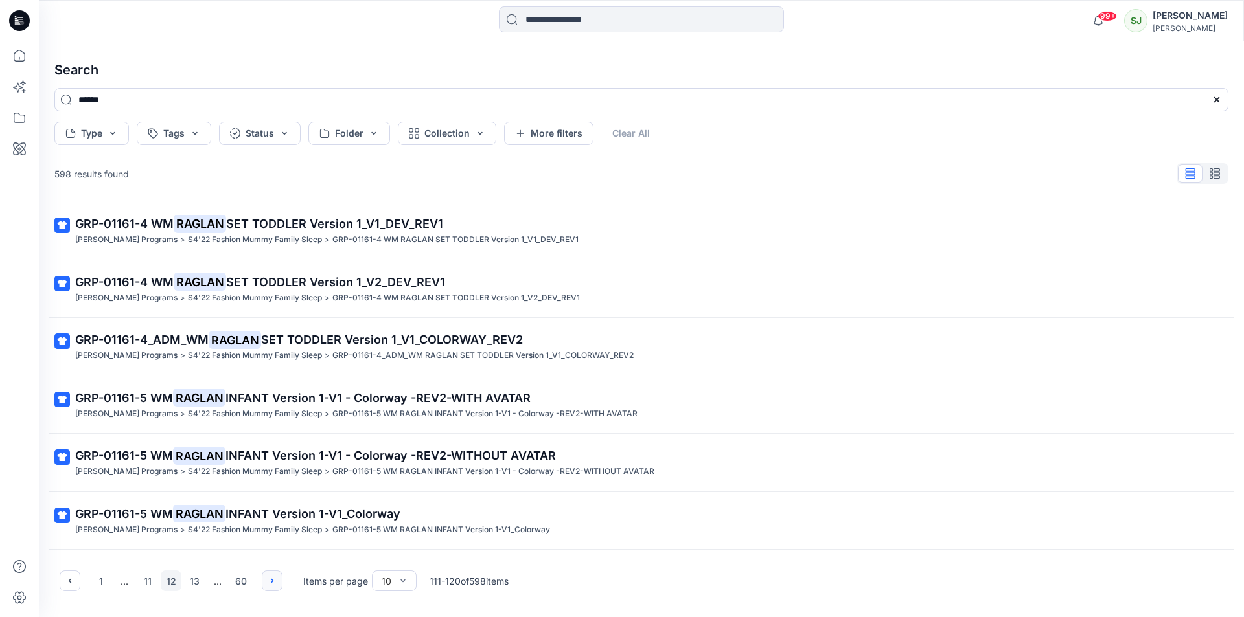
click at [271, 578] on icon "button" at bounding box center [272, 581] width 10 height 10
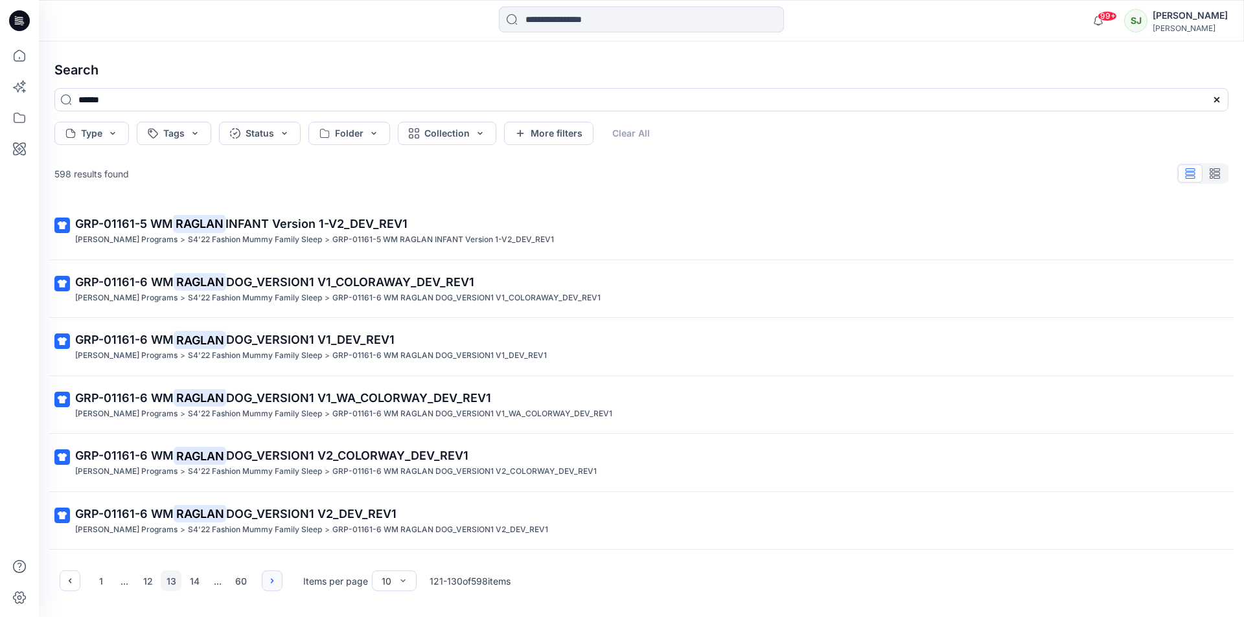
click at [271, 578] on icon "button" at bounding box center [272, 581] width 10 height 10
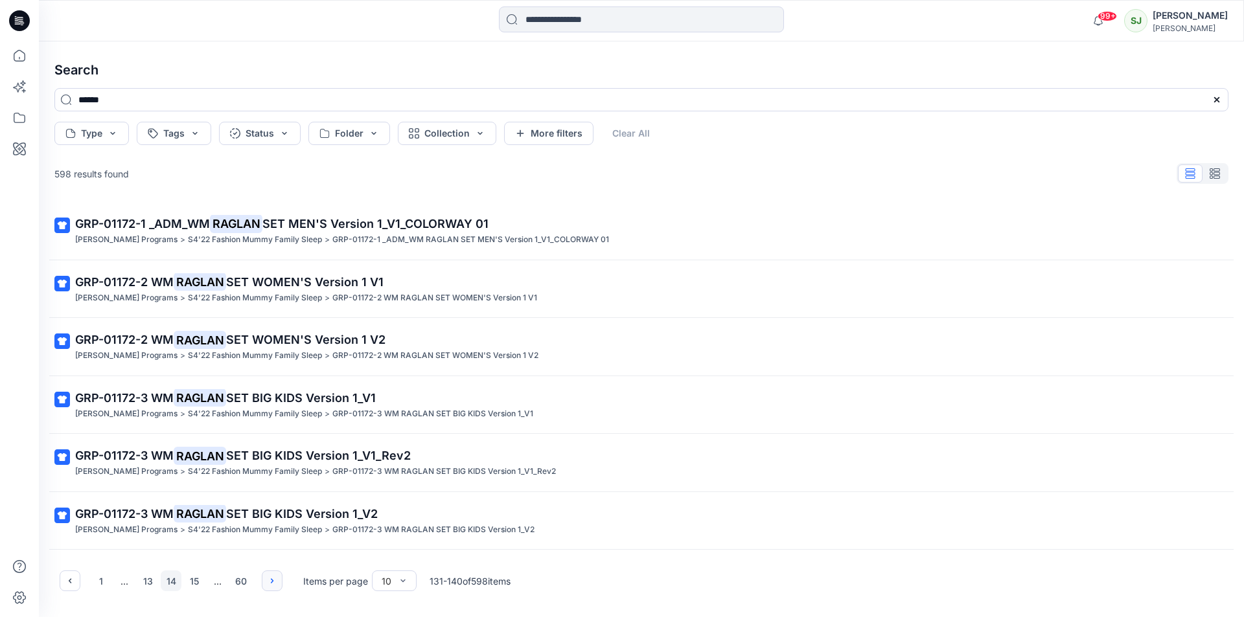
click at [271, 578] on icon "button" at bounding box center [272, 581] width 10 height 10
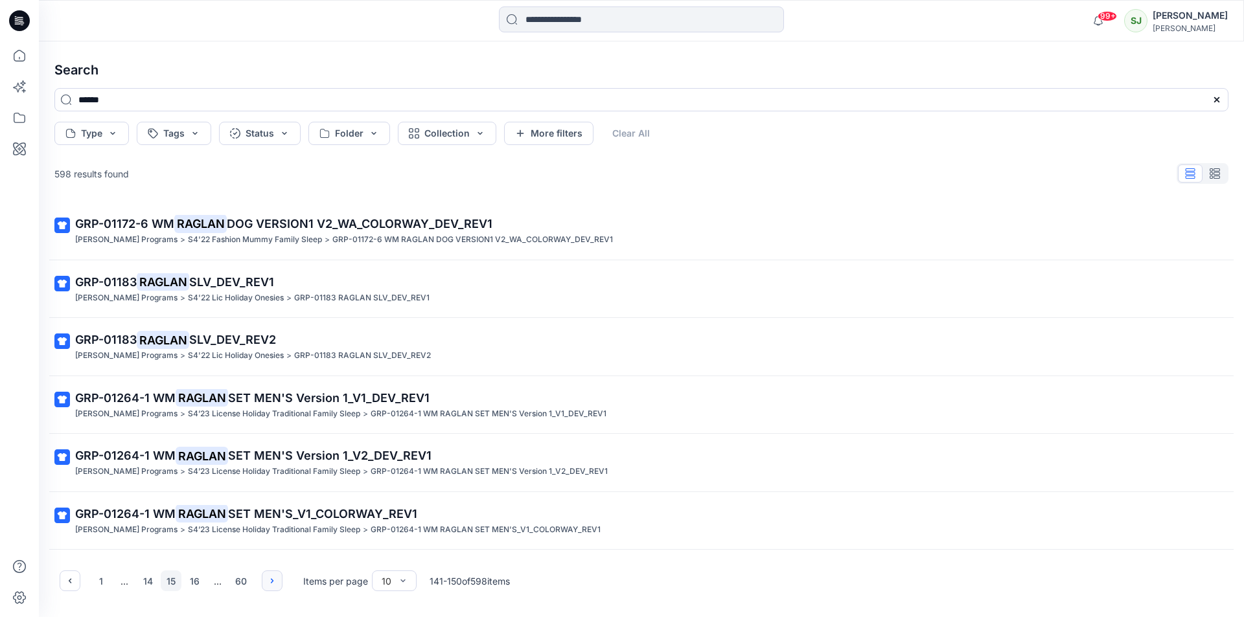
click at [271, 578] on icon "button" at bounding box center [272, 581] width 10 height 10
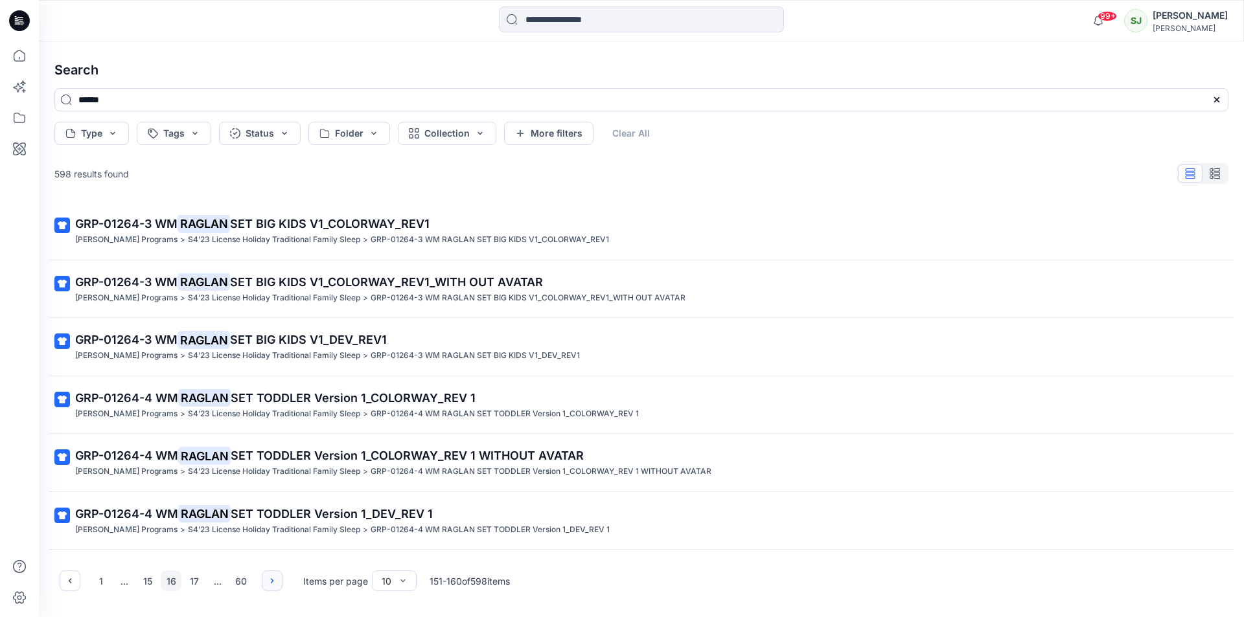
click at [271, 578] on icon "button" at bounding box center [272, 581] width 10 height 10
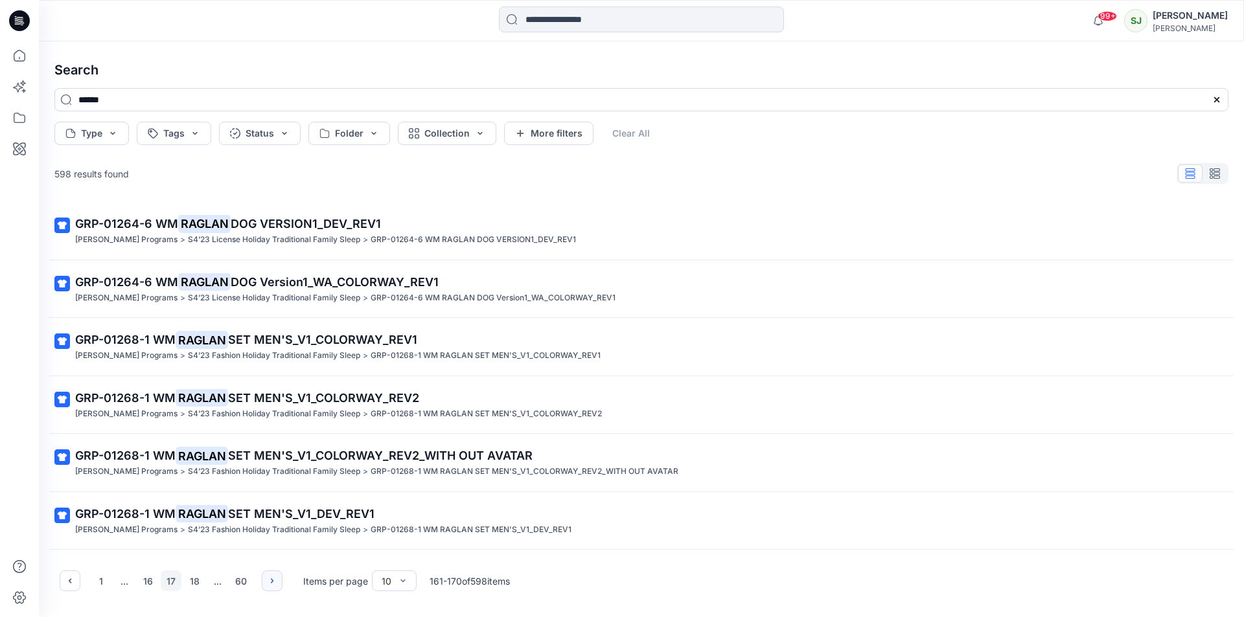
click at [271, 578] on icon "button" at bounding box center [272, 581] width 10 height 10
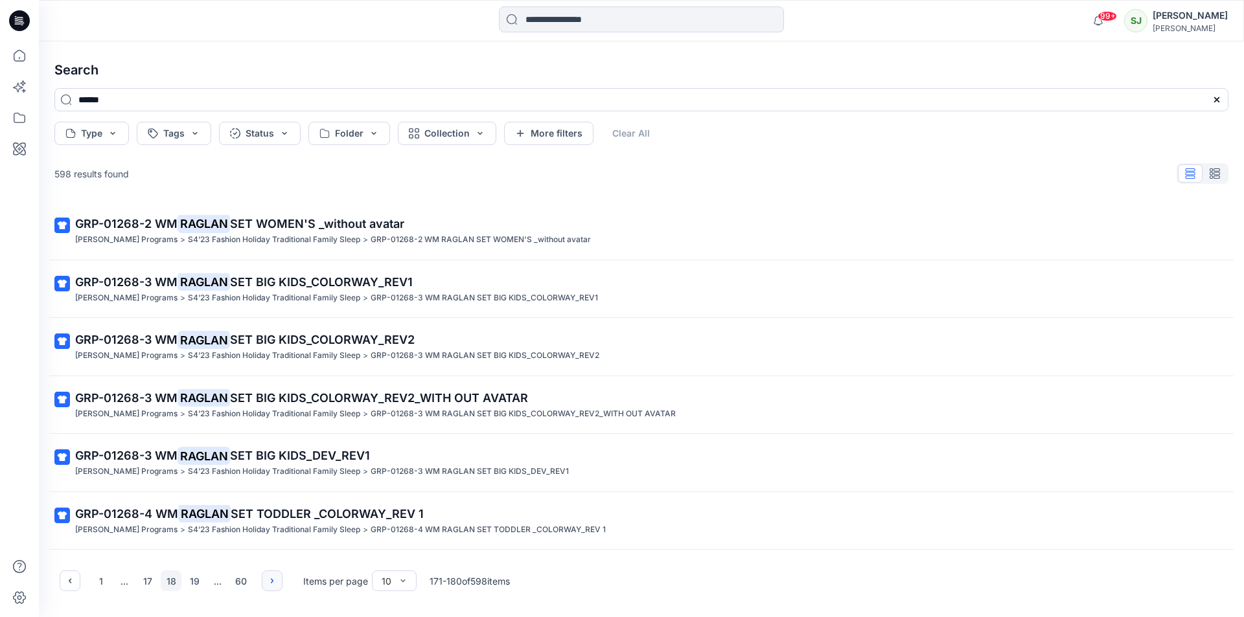
click at [271, 578] on icon "button" at bounding box center [272, 581] width 10 height 10
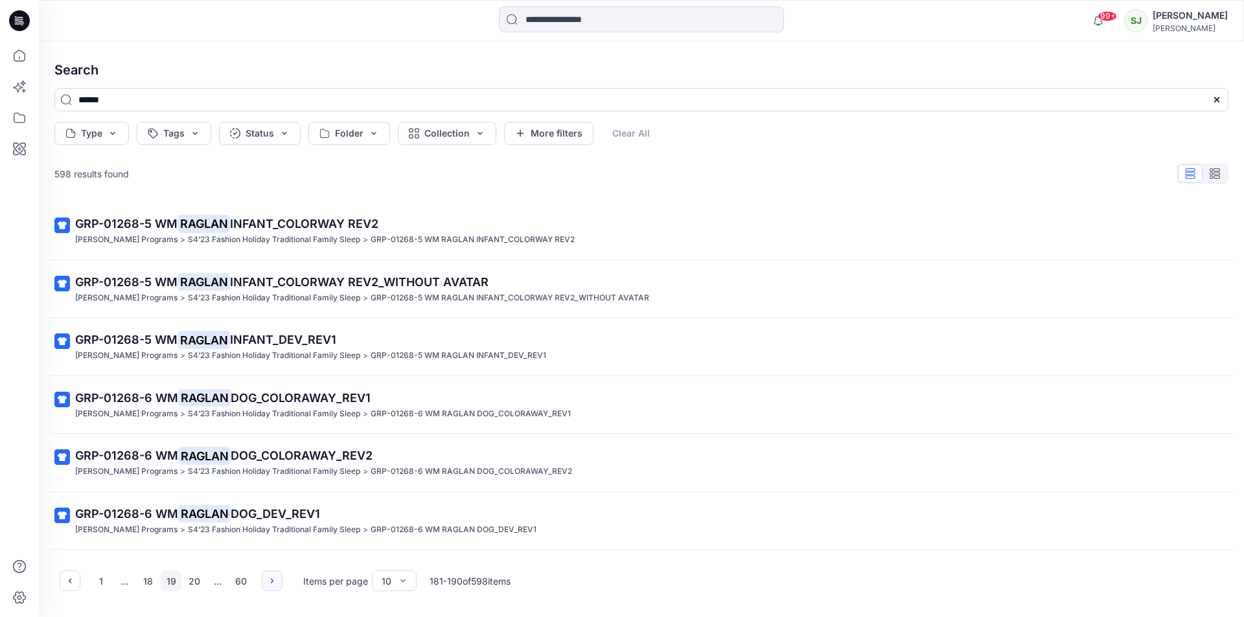
click at [271, 578] on icon "button" at bounding box center [272, 581] width 10 height 10
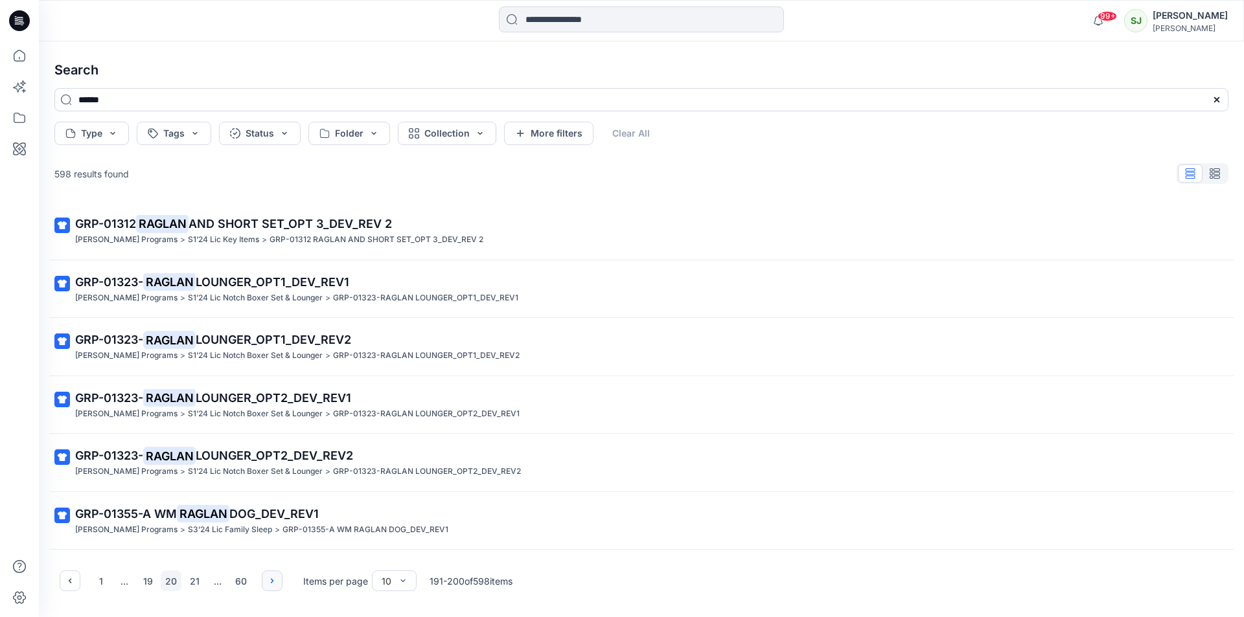
click at [271, 578] on icon "button" at bounding box center [272, 581] width 10 height 10
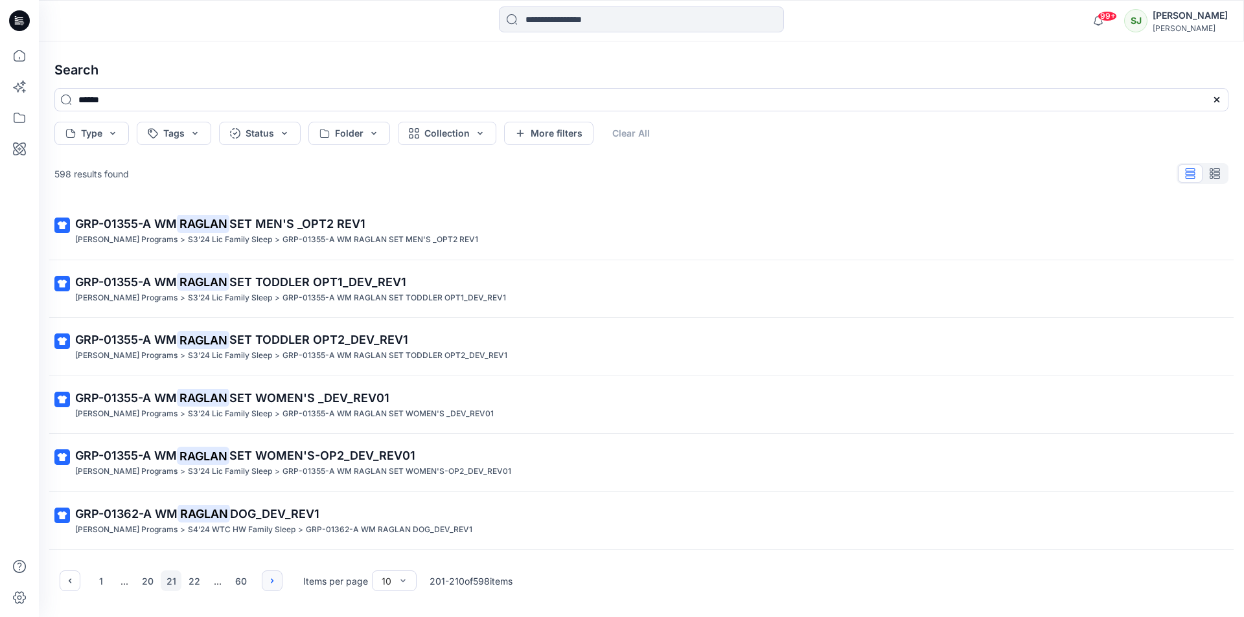
click at [271, 578] on icon "button" at bounding box center [272, 581] width 10 height 10
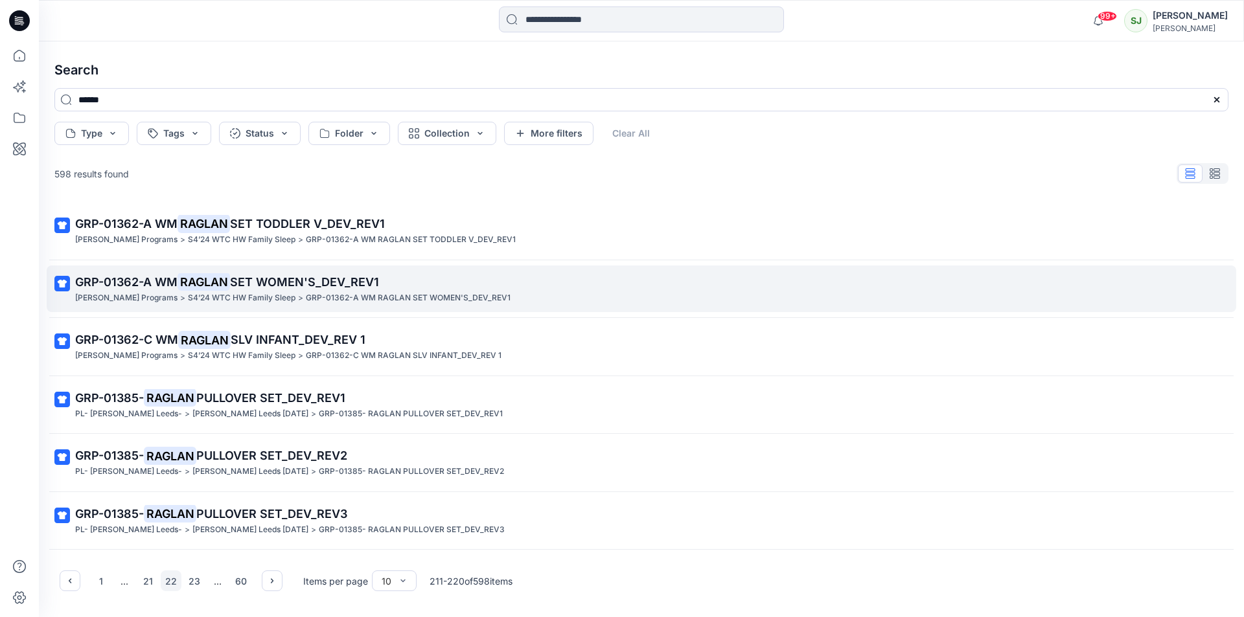
click at [161, 284] on span "GRP-01362-A WM" at bounding box center [126, 282] width 102 height 14
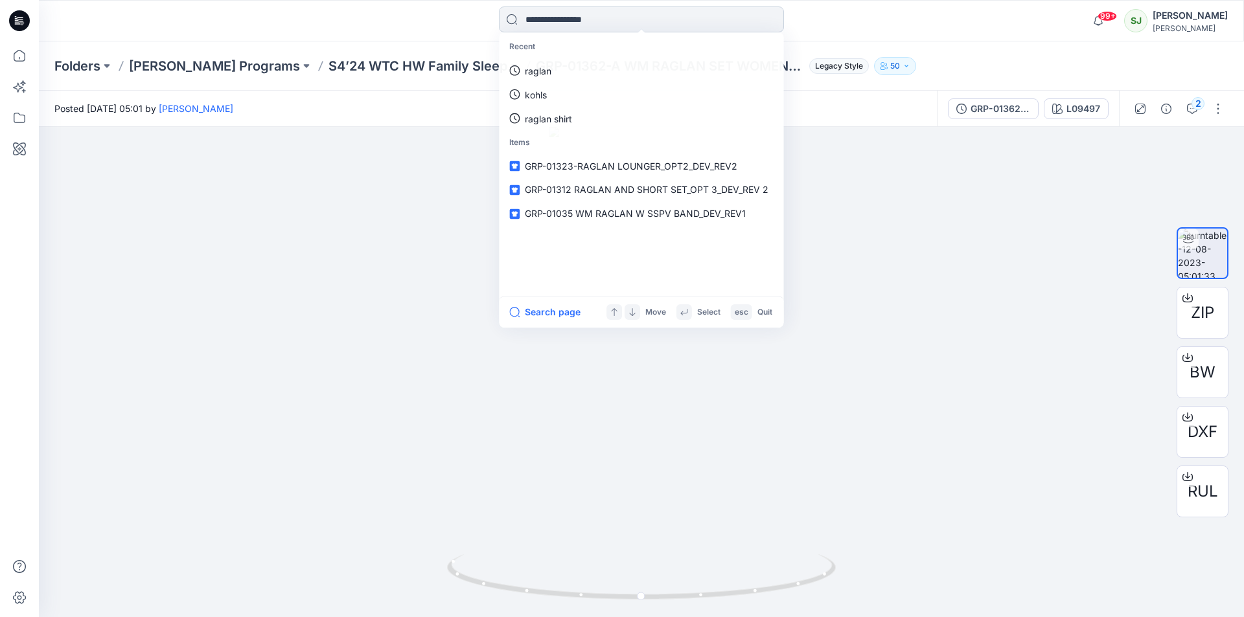
click at [595, 18] on input at bounding box center [641, 19] width 285 height 26
click at [537, 75] on p "raglan" at bounding box center [538, 71] width 27 height 14
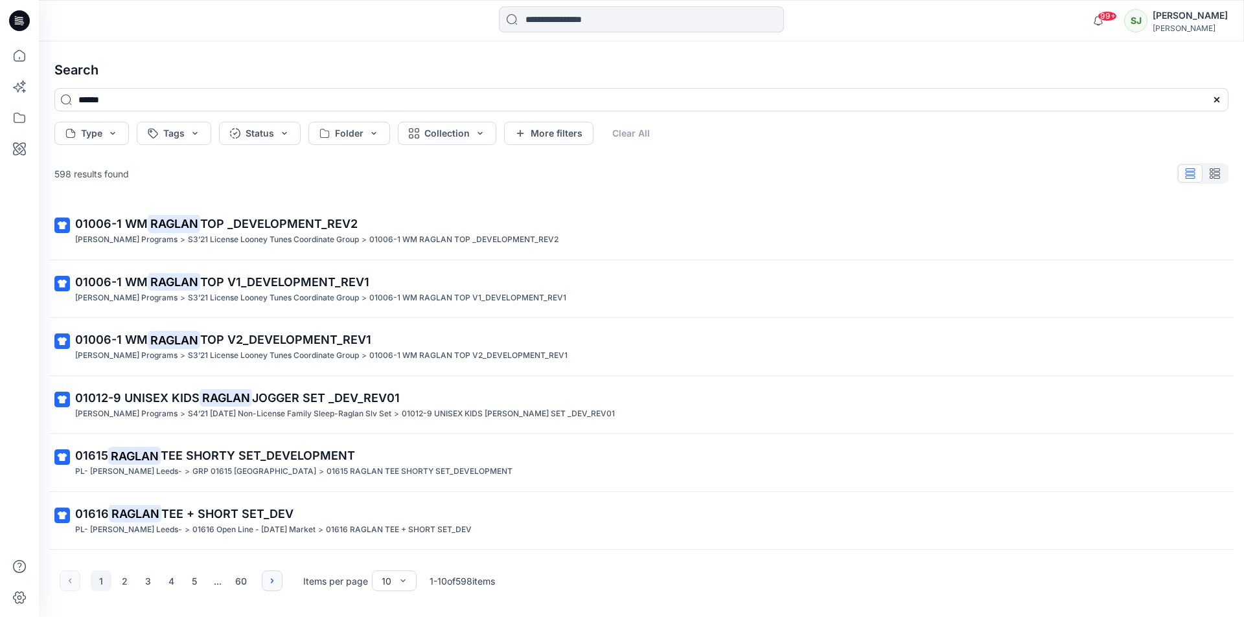
click at [281, 586] on button "button" at bounding box center [272, 581] width 21 height 21
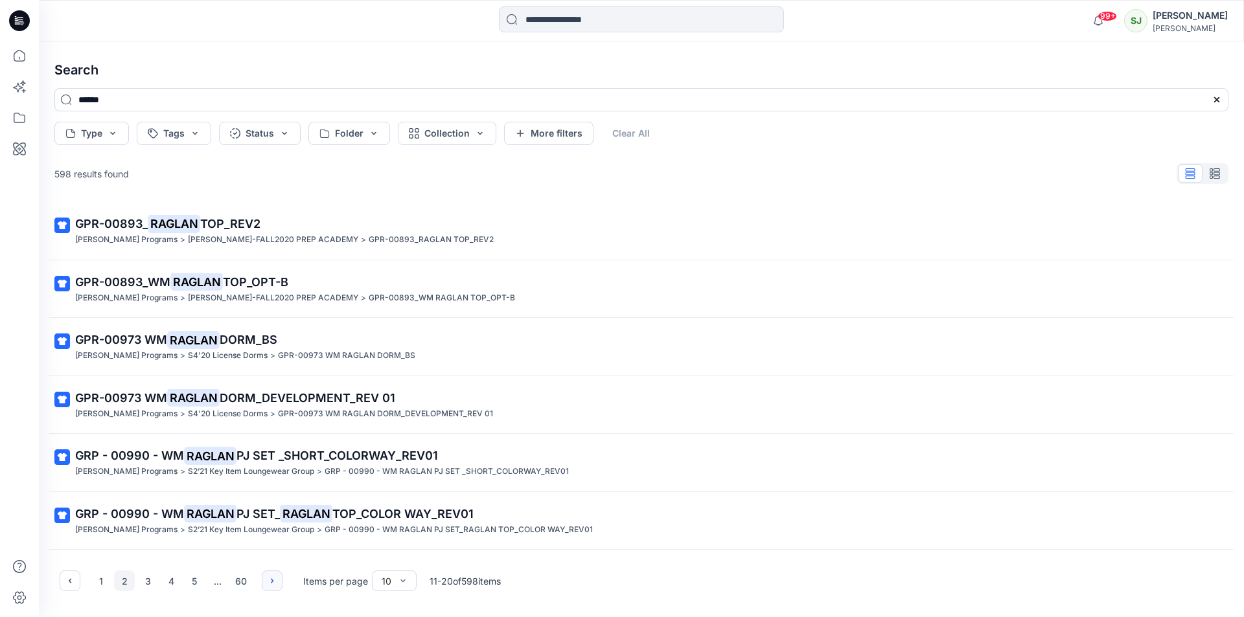
click at [281, 586] on button "button" at bounding box center [272, 581] width 21 height 21
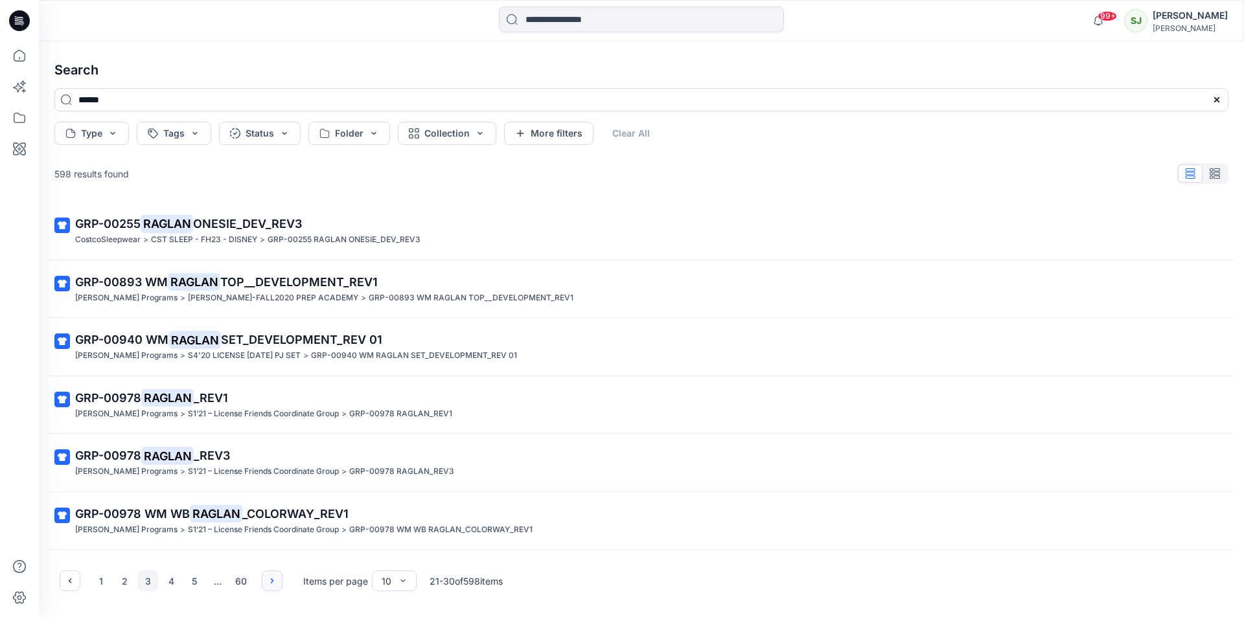
click at [281, 586] on button "button" at bounding box center [272, 581] width 21 height 21
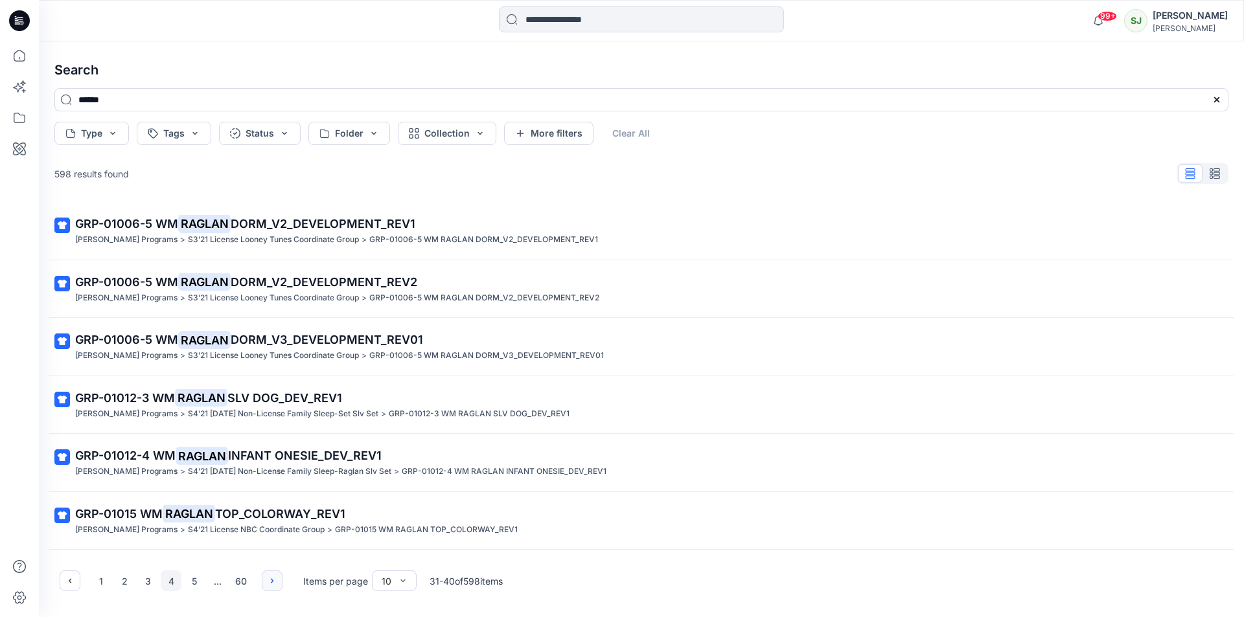
click at [281, 586] on button "button" at bounding box center [272, 581] width 21 height 21
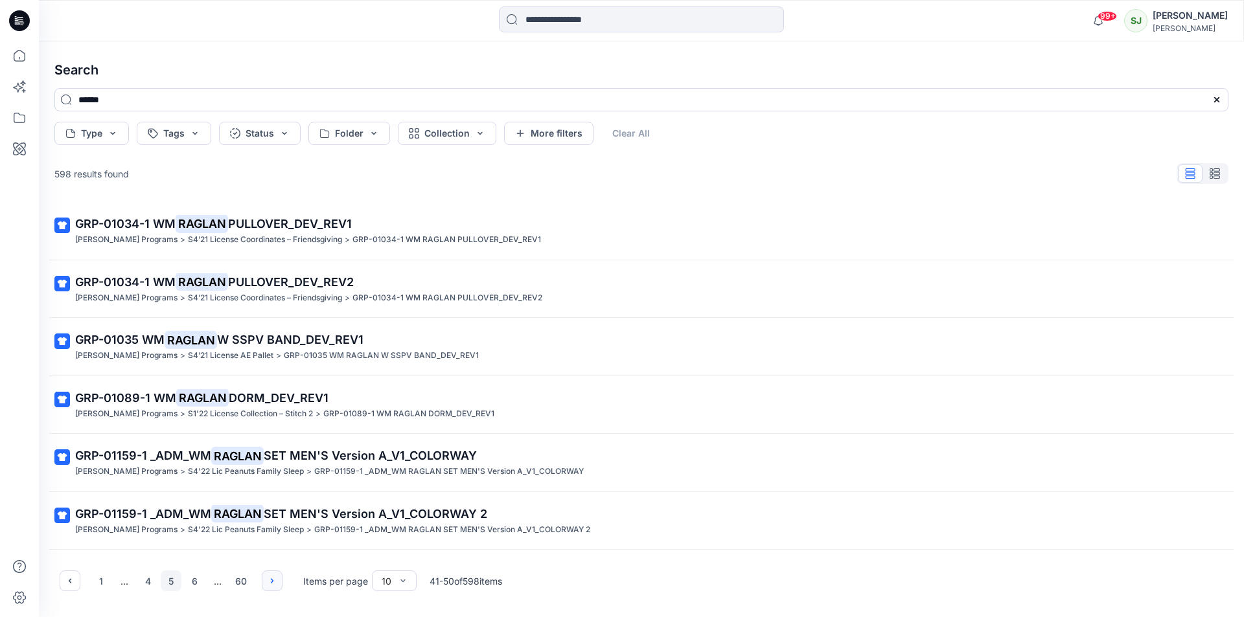
click at [281, 586] on button "button" at bounding box center [272, 581] width 21 height 21
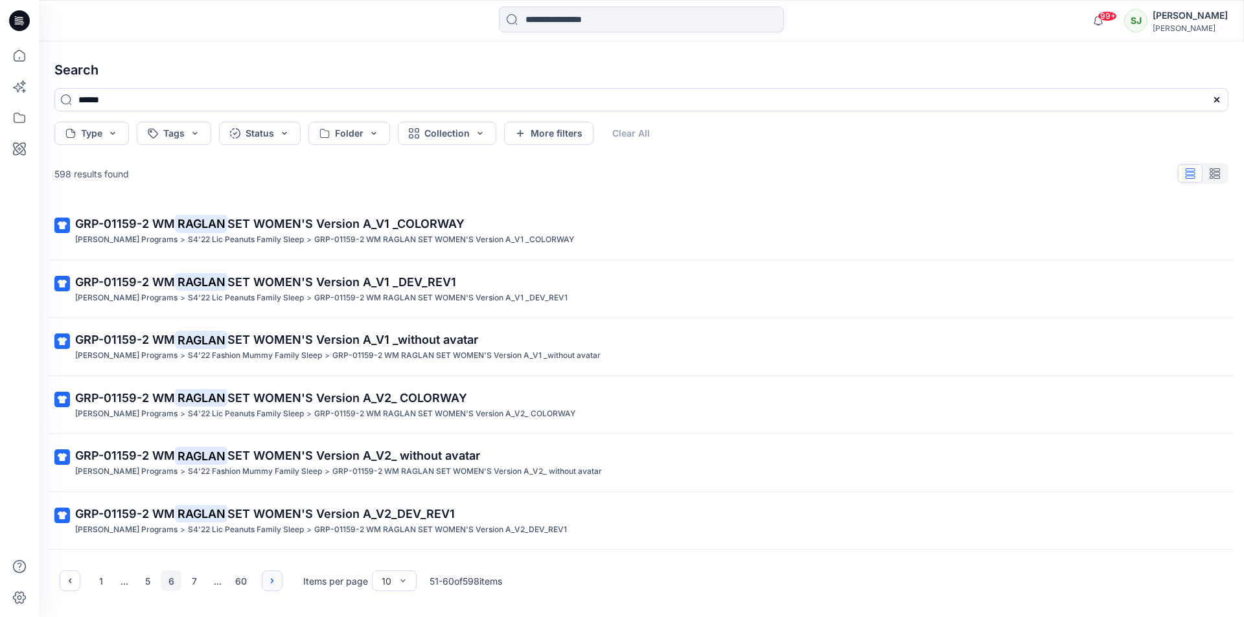
click at [281, 586] on button "button" at bounding box center [272, 581] width 21 height 21
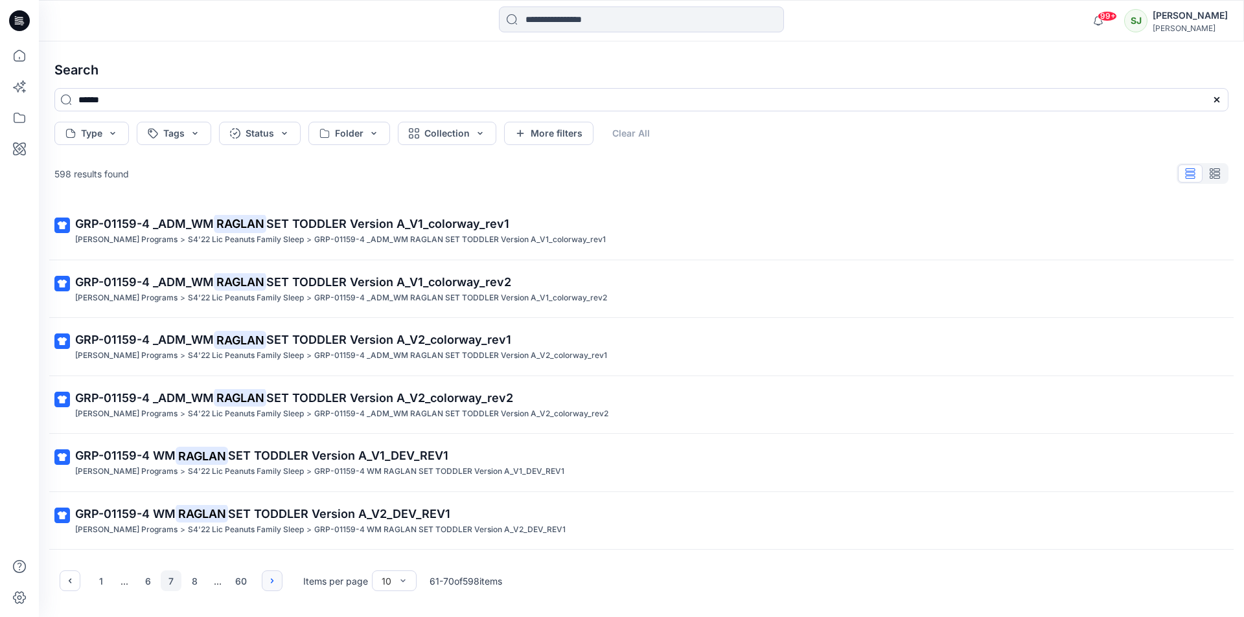
click at [281, 586] on button "button" at bounding box center [272, 581] width 21 height 21
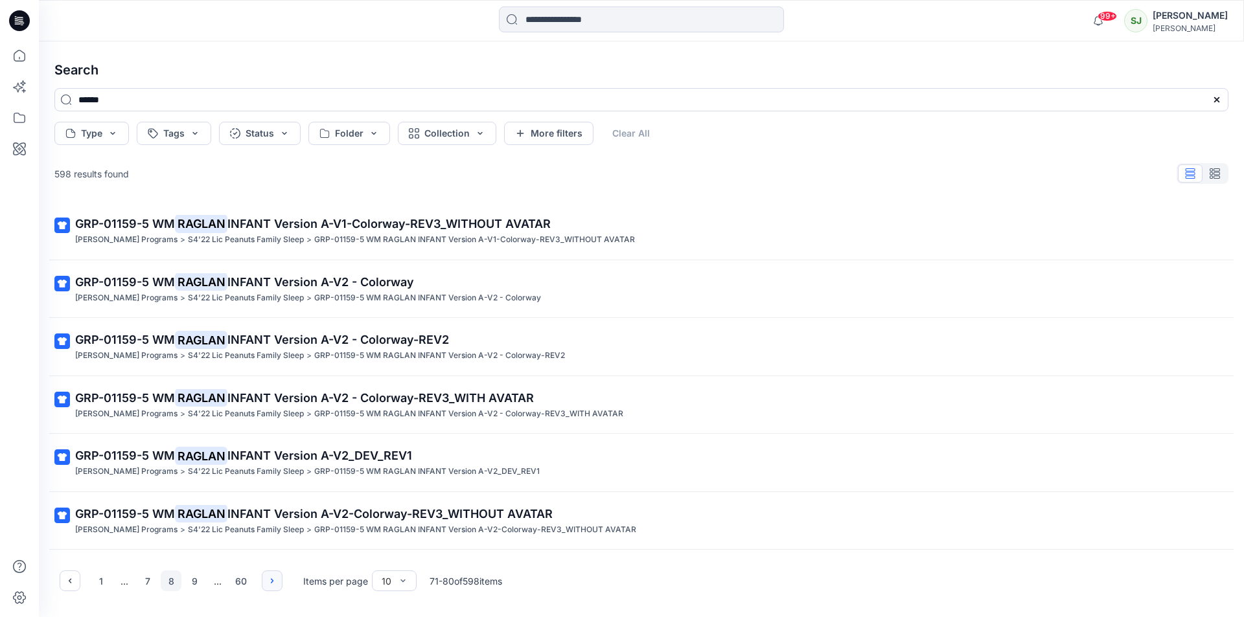
click at [281, 586] on button "button" at bounding box center [272, 581] width 21 height 21
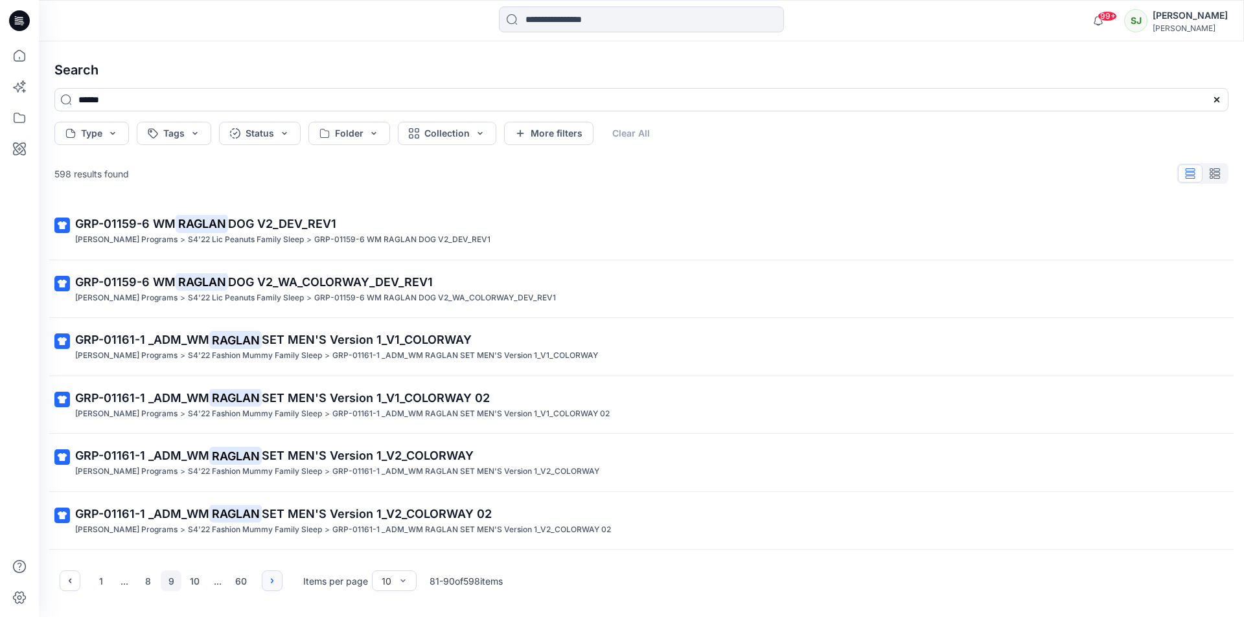
click at [281, 586] on button "button" at bounding box center [272, 581] width 21 height 21
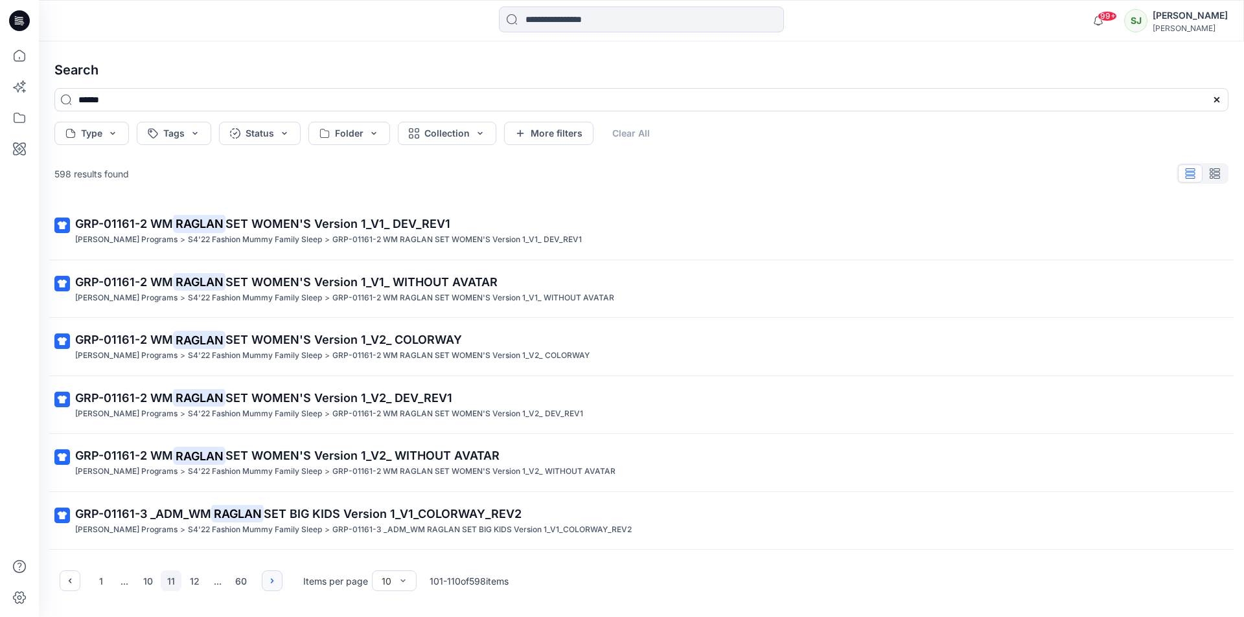
click at [281, 586] on button "button" at bounding box center [272, 581] width 21 height 21
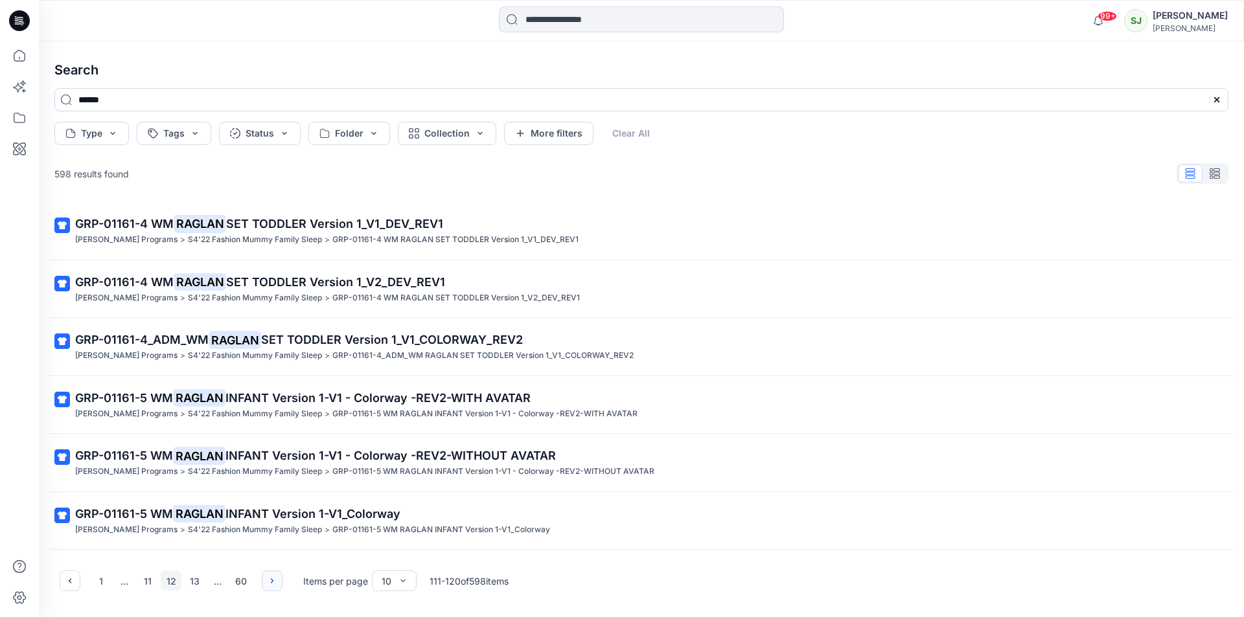
click at [281, 586] on button "button" at bounding box center [272, 581] width 21 height 21
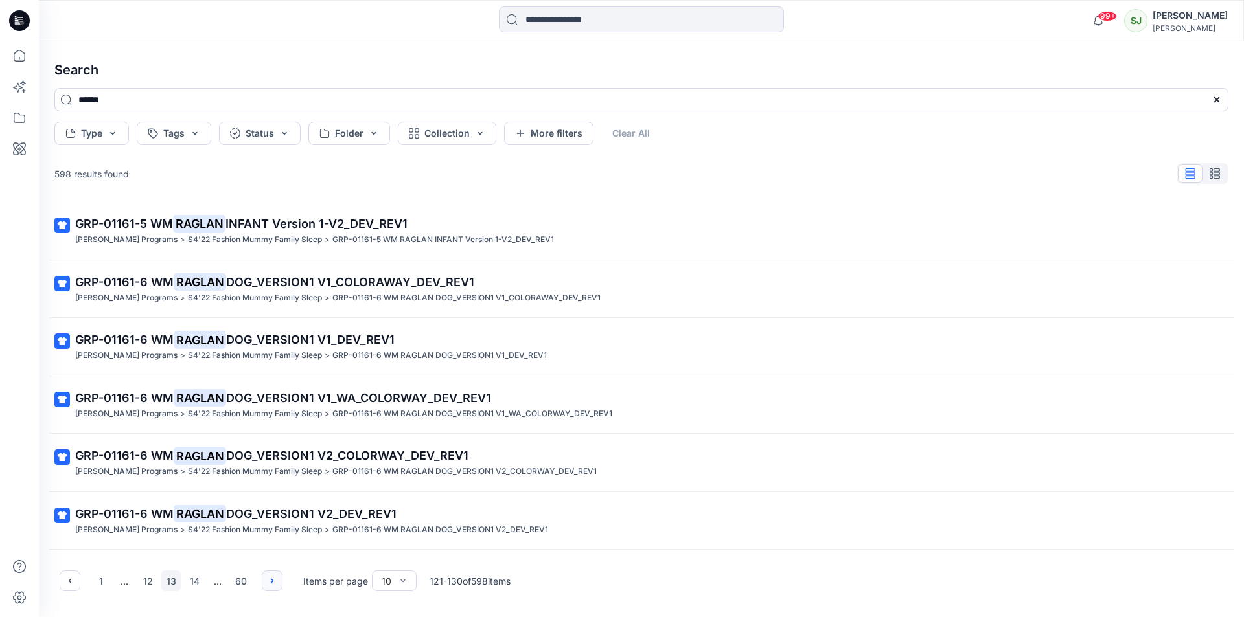
click at [281, 586] on button "button" at bounding box center [272, 581] width 21 height 21
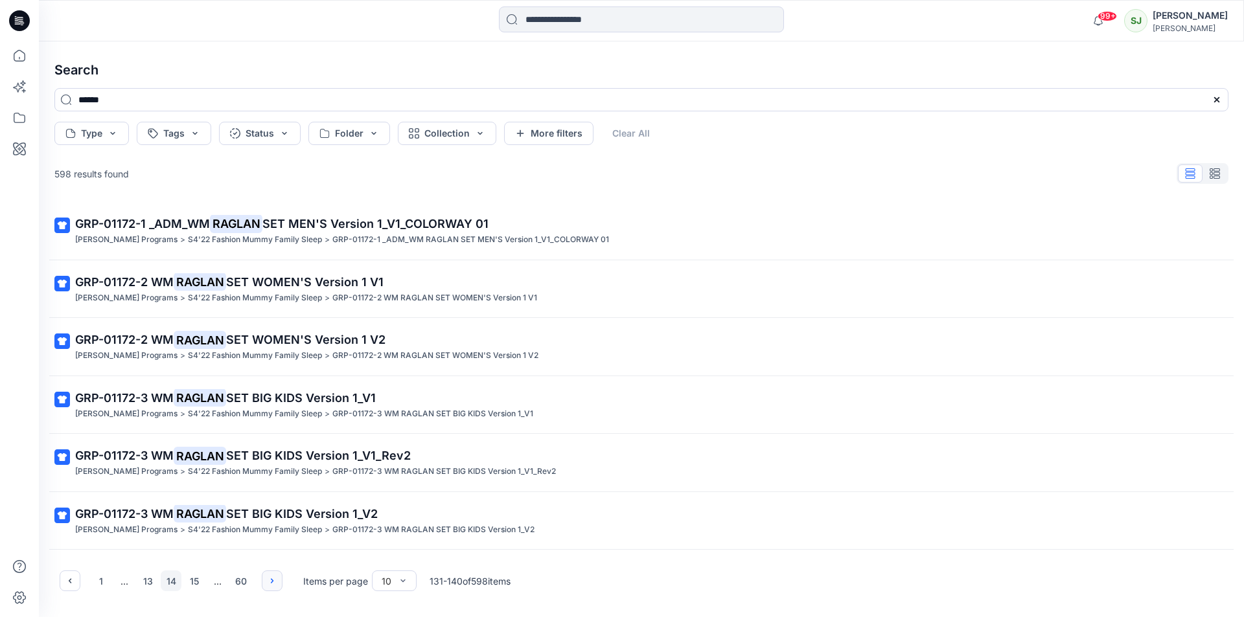
click at [281, 586] on button "button" at bounding box center [272, 581] width 21 height 21
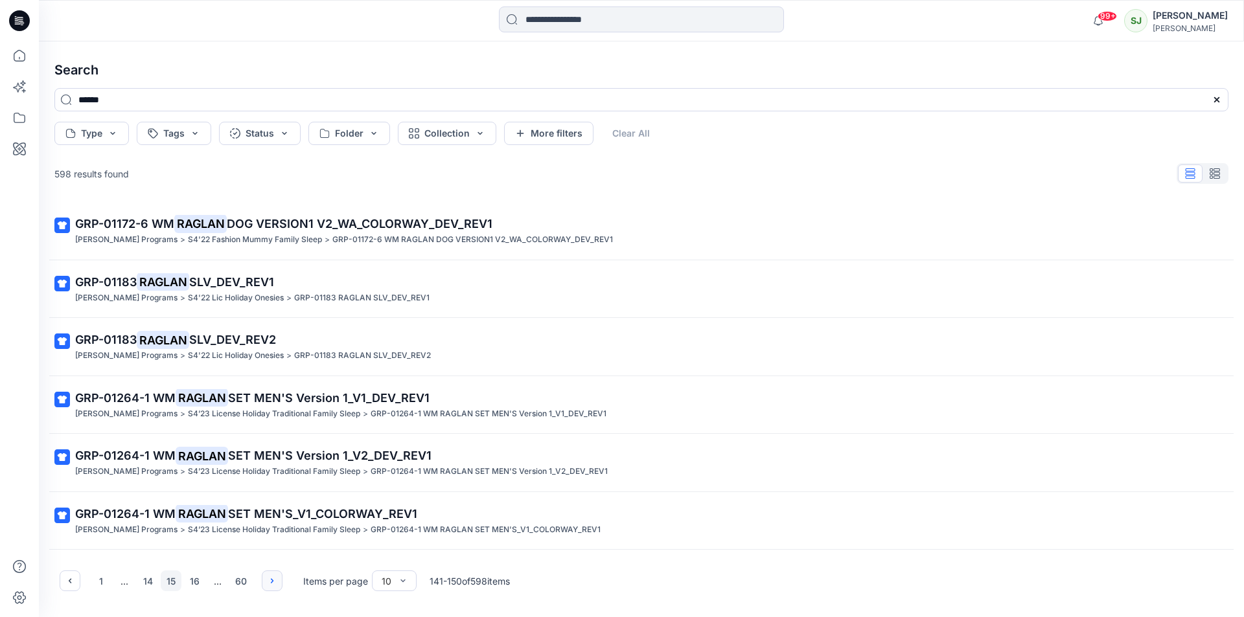
click at [281, 586] on button "button" at bounding box center [272, 581] width 21 height 21
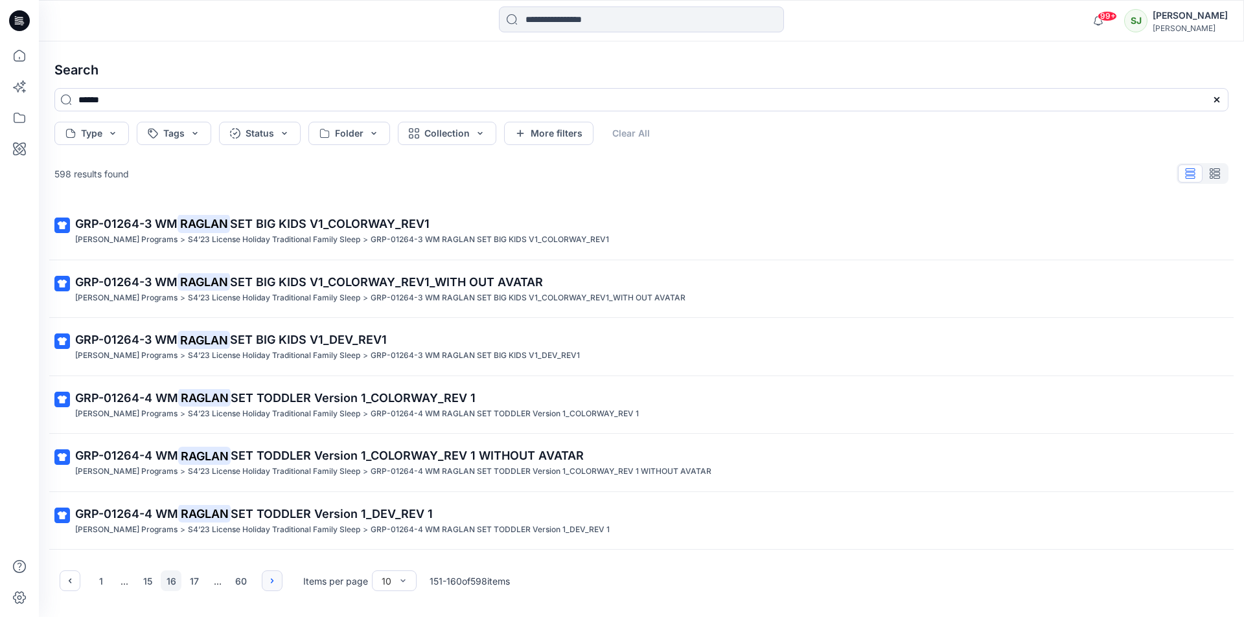
click at [281, 586] on button "button" at bounding box center [272, 581] width 21 height 21
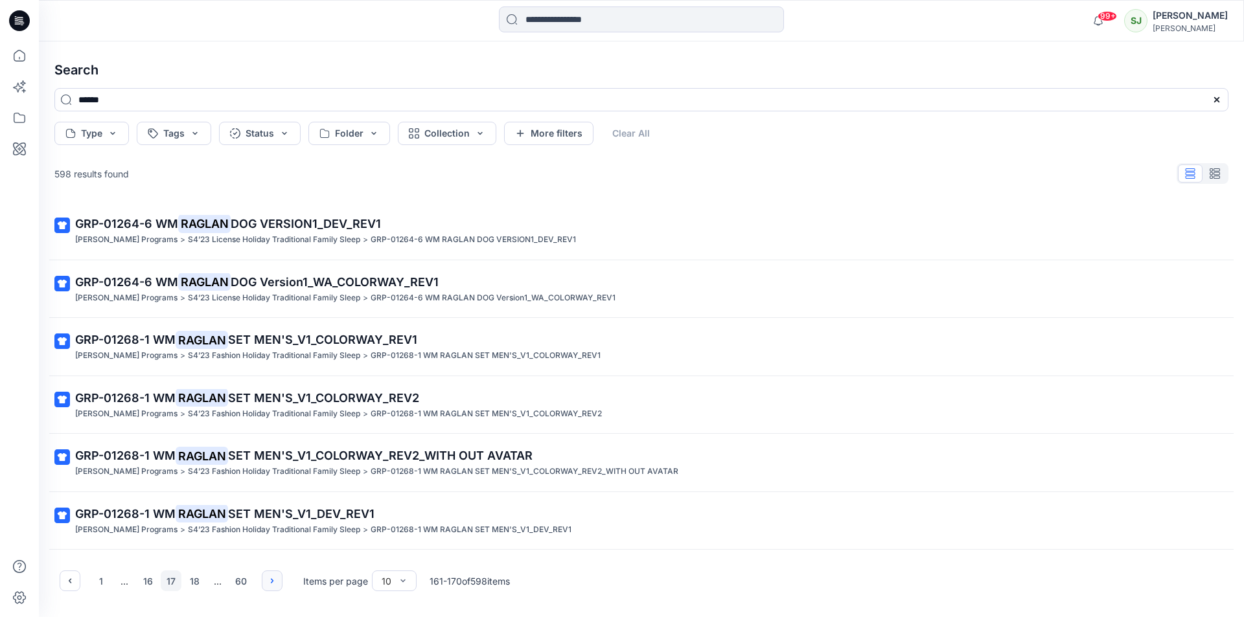
click at [281, 586] on button "button" at bounding box center [272, 581] width 21 height 21
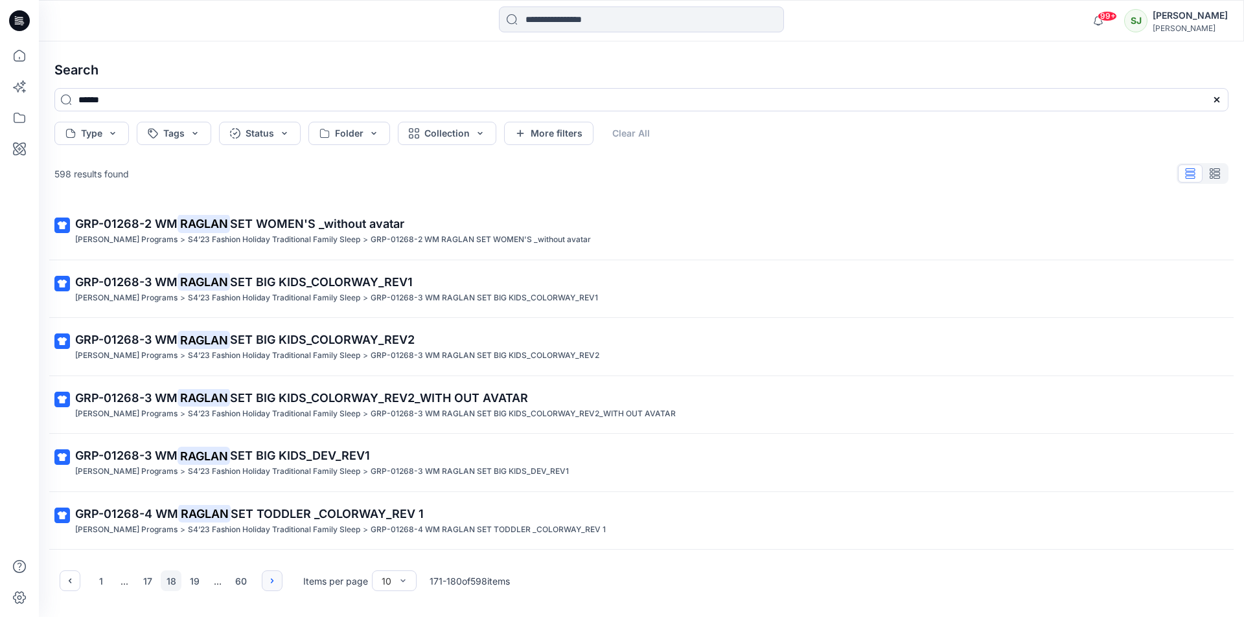
click at [281, 586] on button "button" at bounding box center [272, 581] width 21 height 21
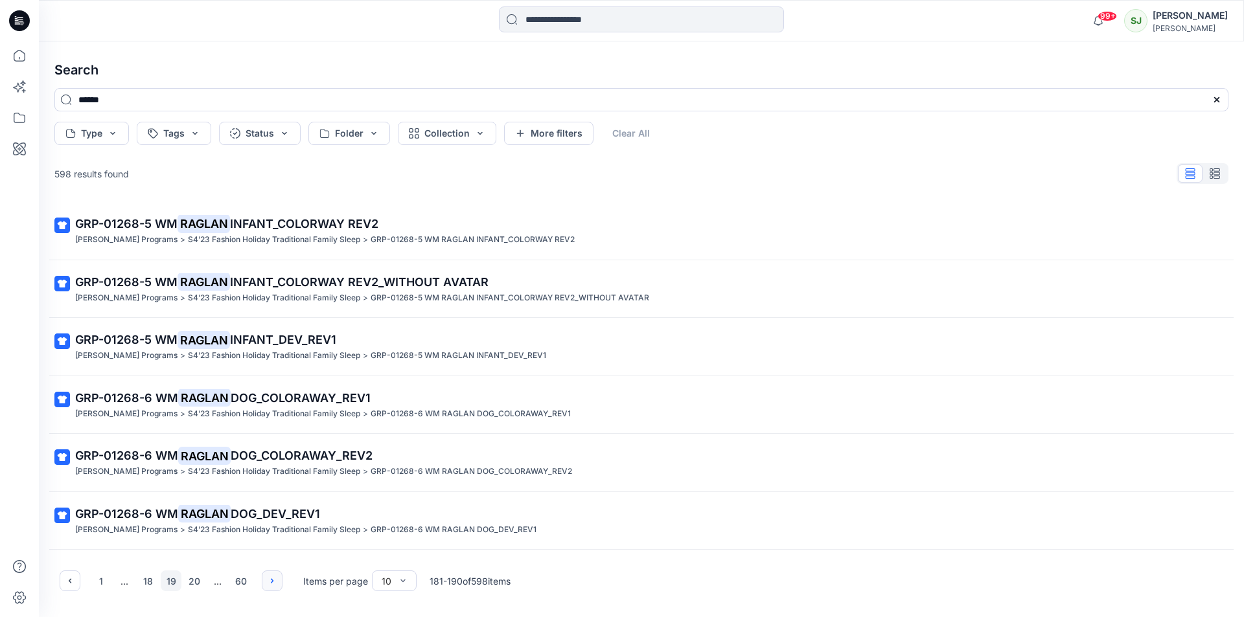
click at [281, 586] on button "button" at bounding box center [272, 581] width 21 height 21
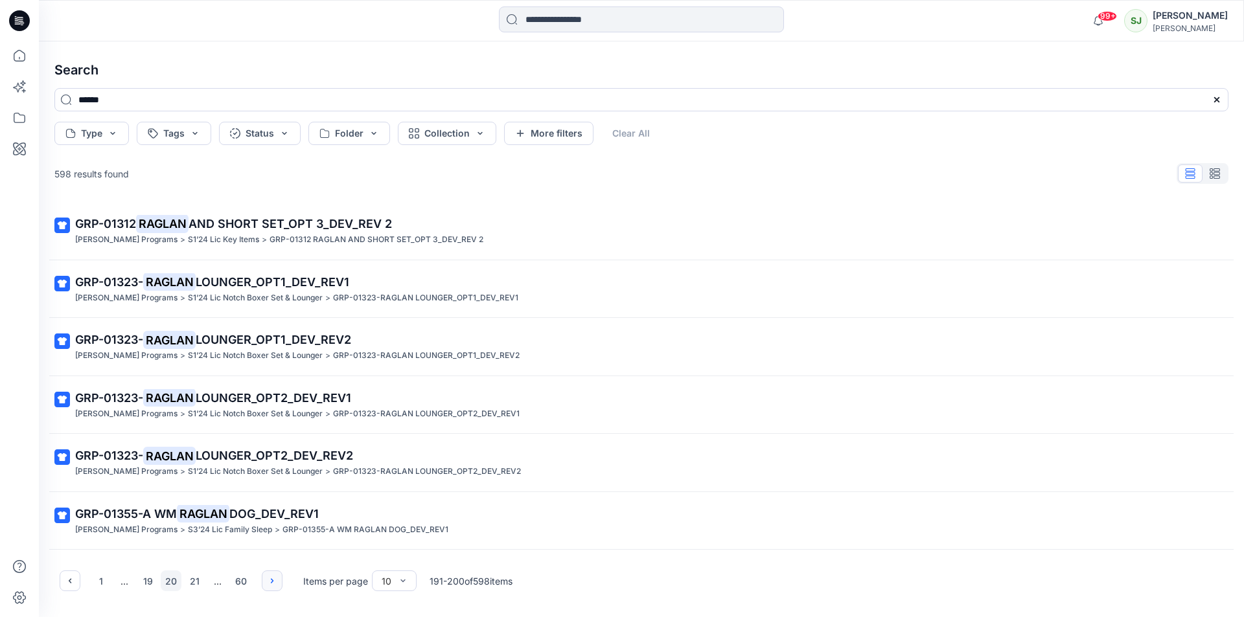
click at [281, 586] on button "button" at bounding box center [272, 581] width 21 height 21
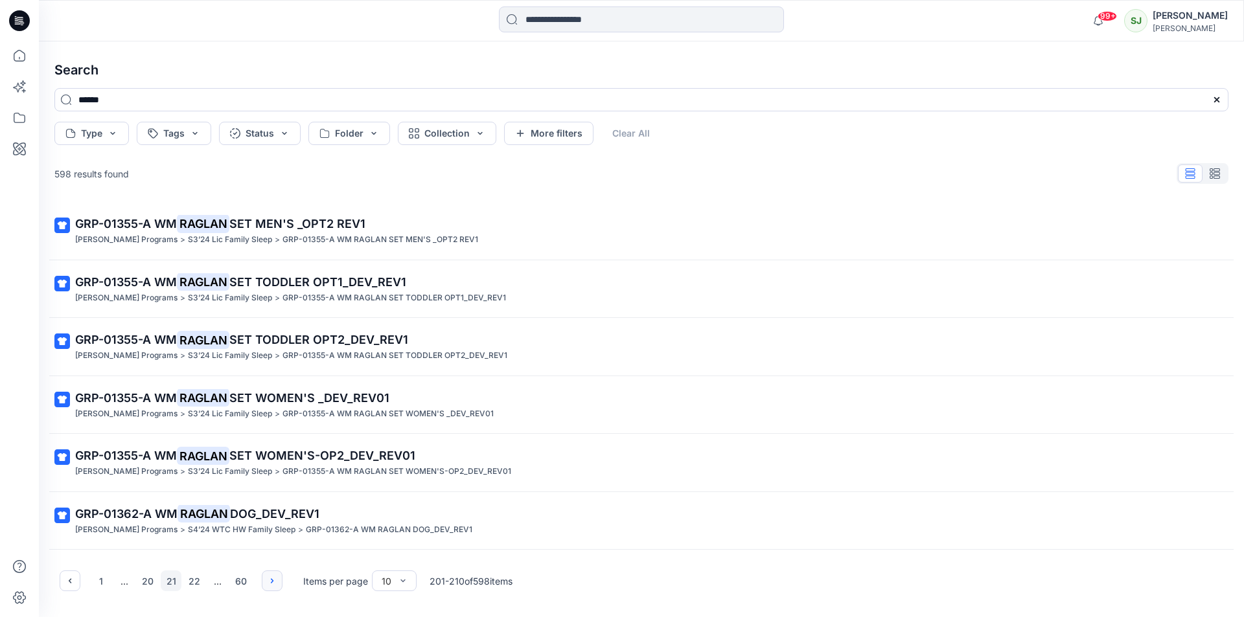
click at [281, 586] on button "button" at bounding box center [272, 581] width 21 height 21
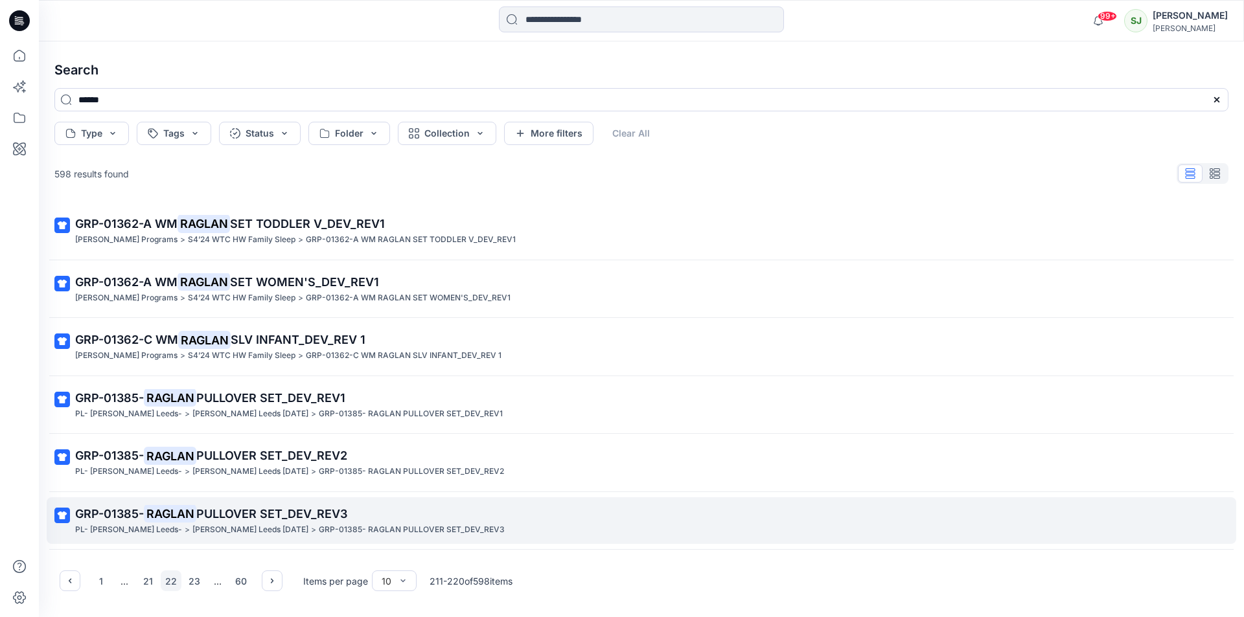
click at [202, 507] on span "PULLOVER SET_DEV_REV3" at bounding box center [271, 514] width 151 height 14
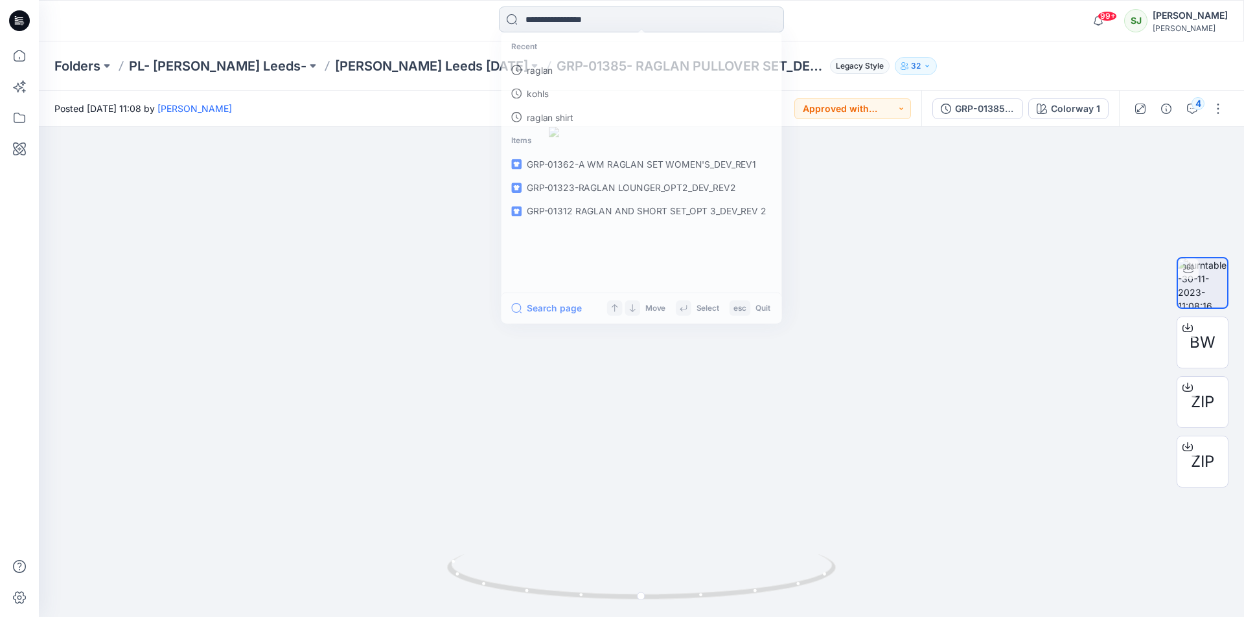
click at [592, 21] on input at bounding box center [641, 19] width 285 height 26
click at [549, 67] on p "raglan" at bounding box center [538, 71] width 27 height 14
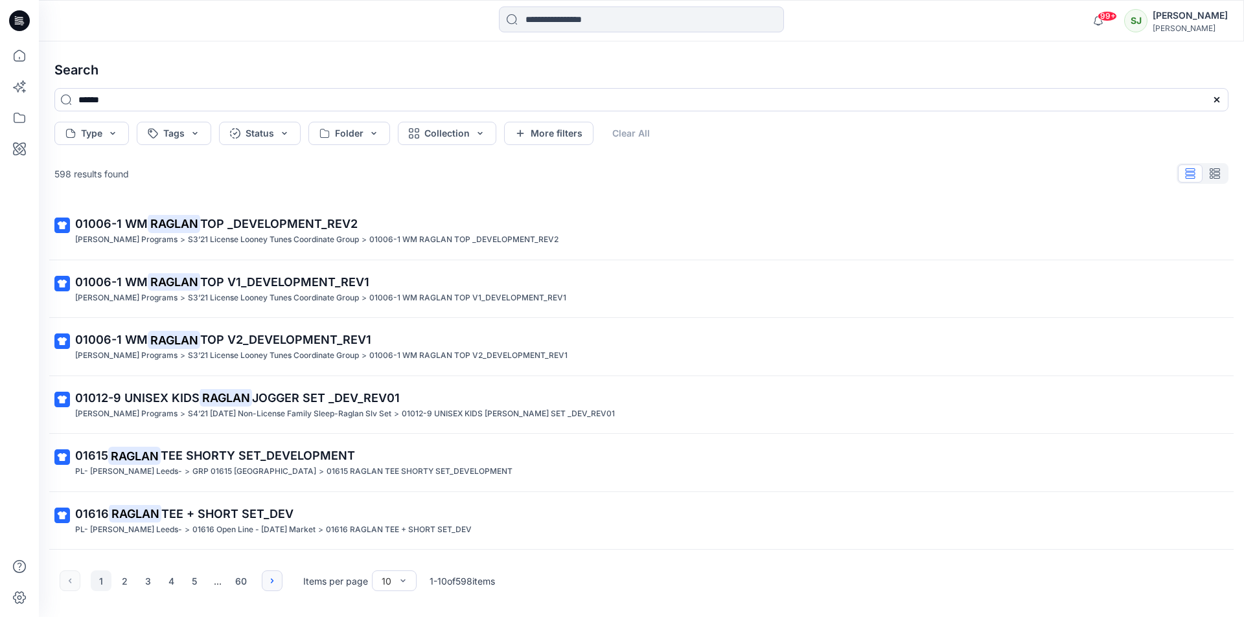
click at [272, 586] on button "button" at bounding box center [272, 581] width 21 height 21
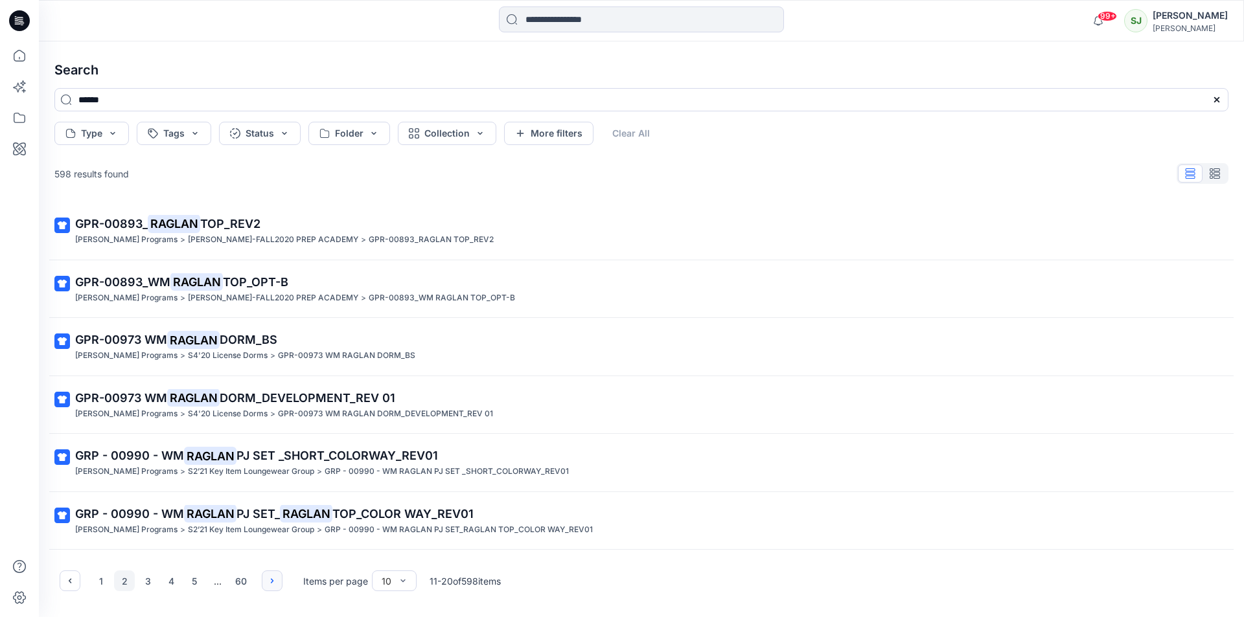
click at [272, 586] on button "button" at bounding box center [272, 581] width 21 height 21
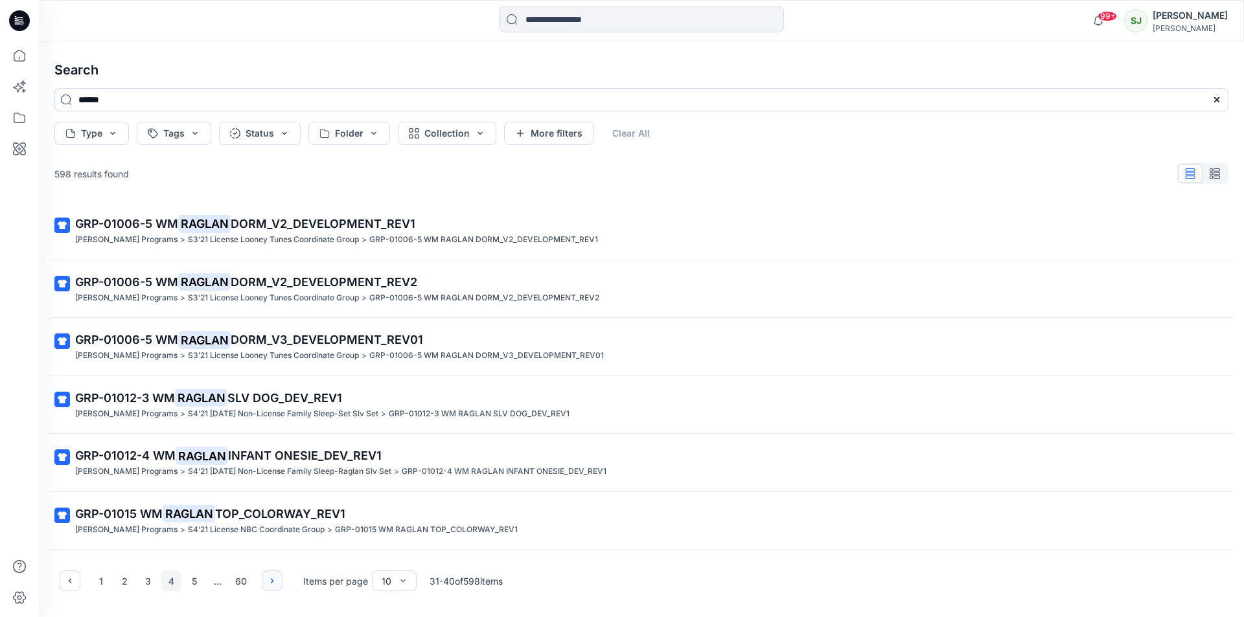
click at [272, 586] on button "button" at bounding box center [272, 581] width 21 height 21
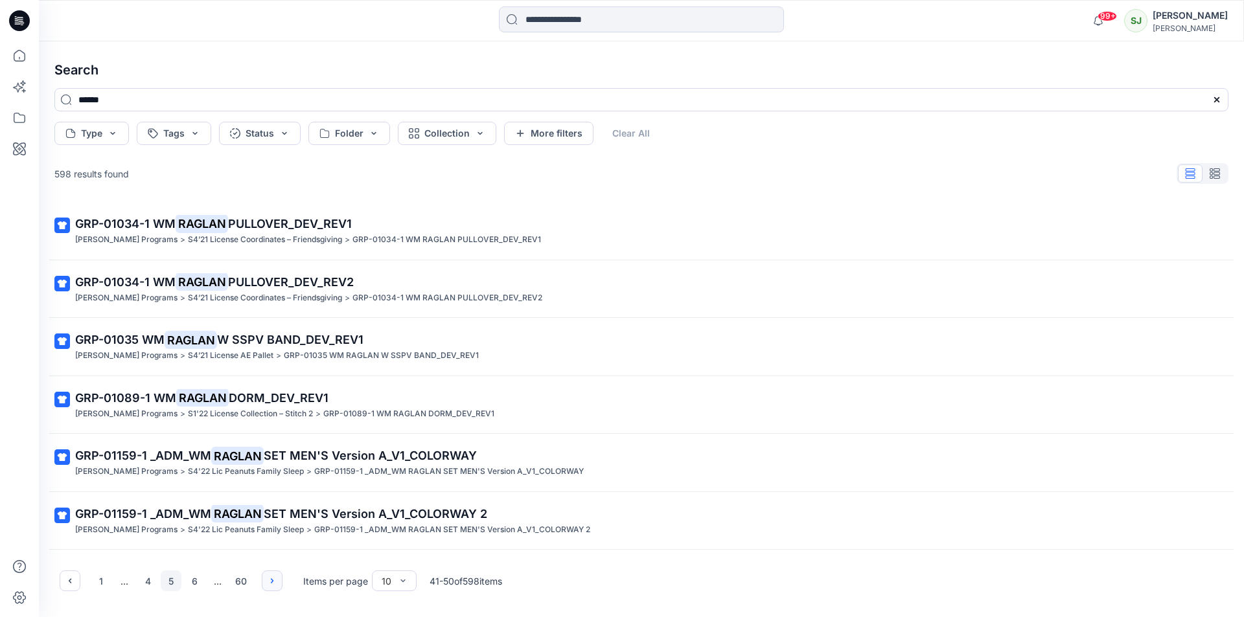
click at [272, 586] on button "button" at bounding box center [272, 581] width 21 height 21
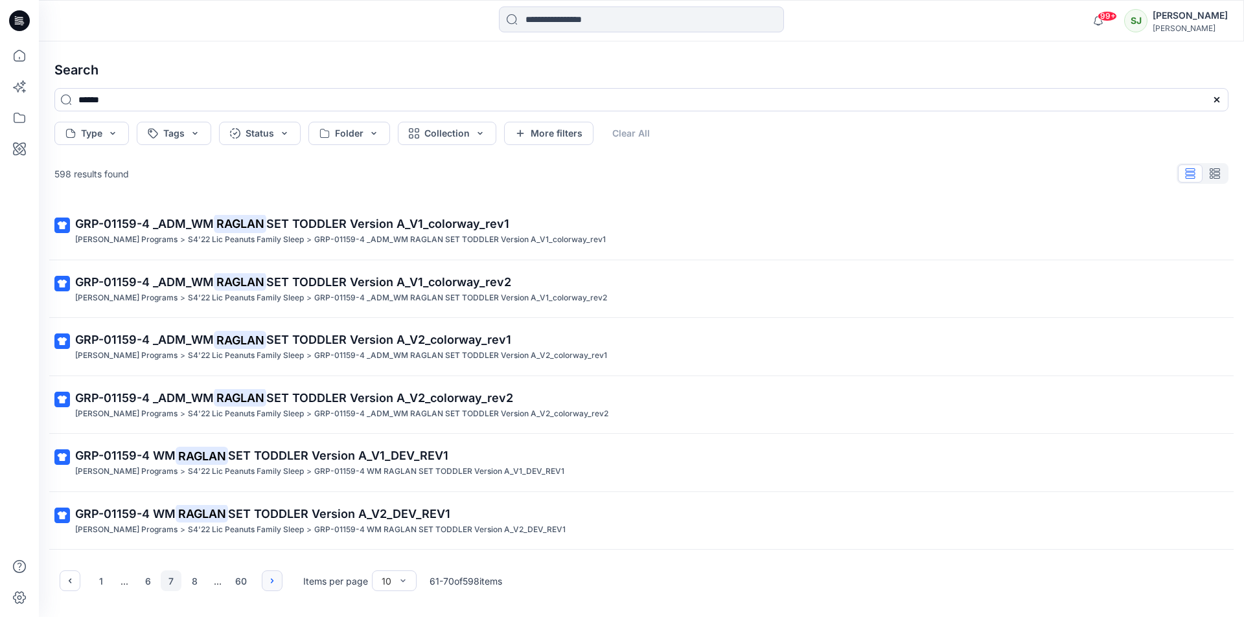
click at [272, 586] on button "button" at bounding box center [272, 581] width 21 height 21
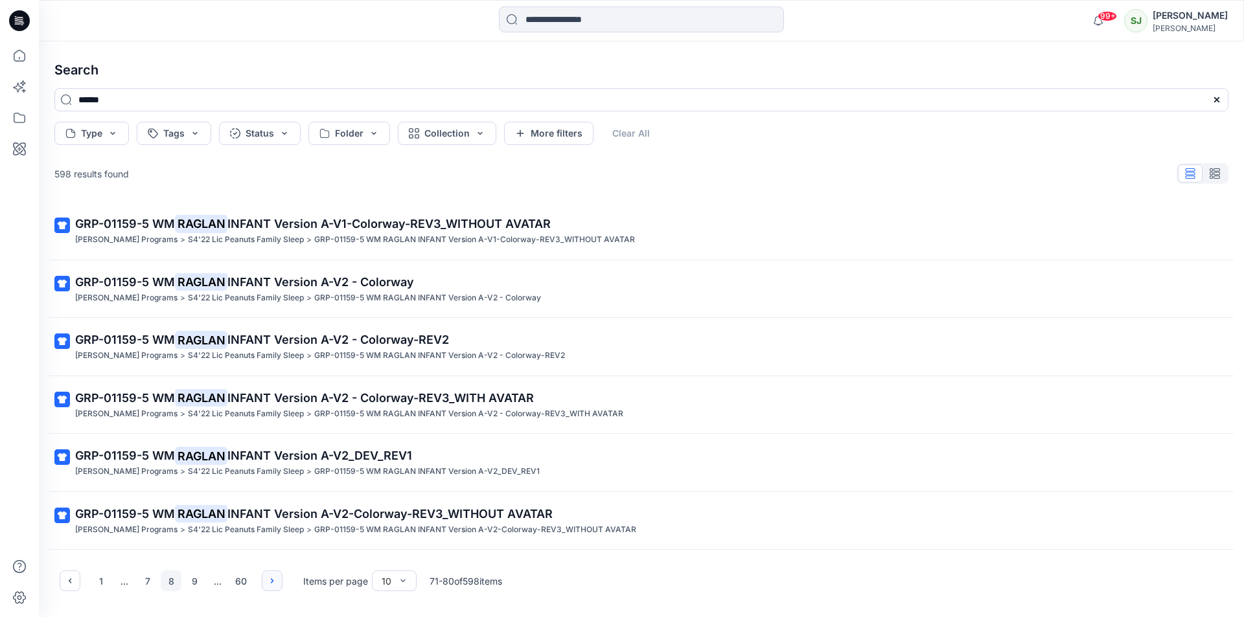
click at [272, 586] on button "button" at bounding box center [272, 581] width 21 height 21
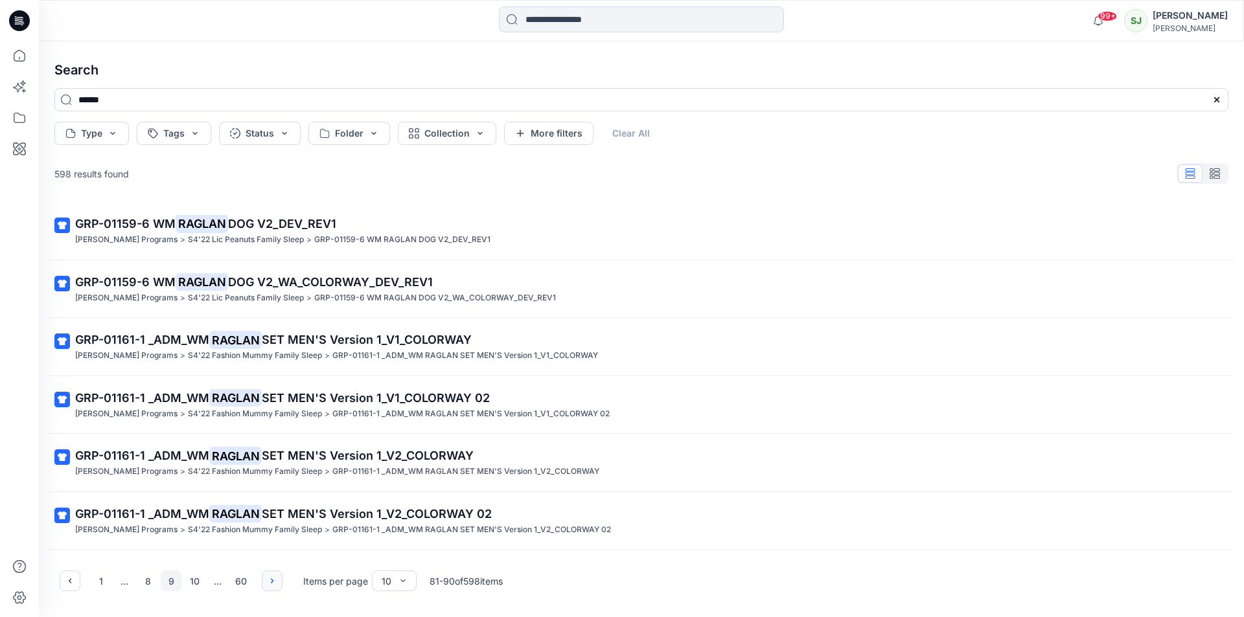
click at [272, 586] on button "button" at bounding box center [272, 581] width 21 height 21
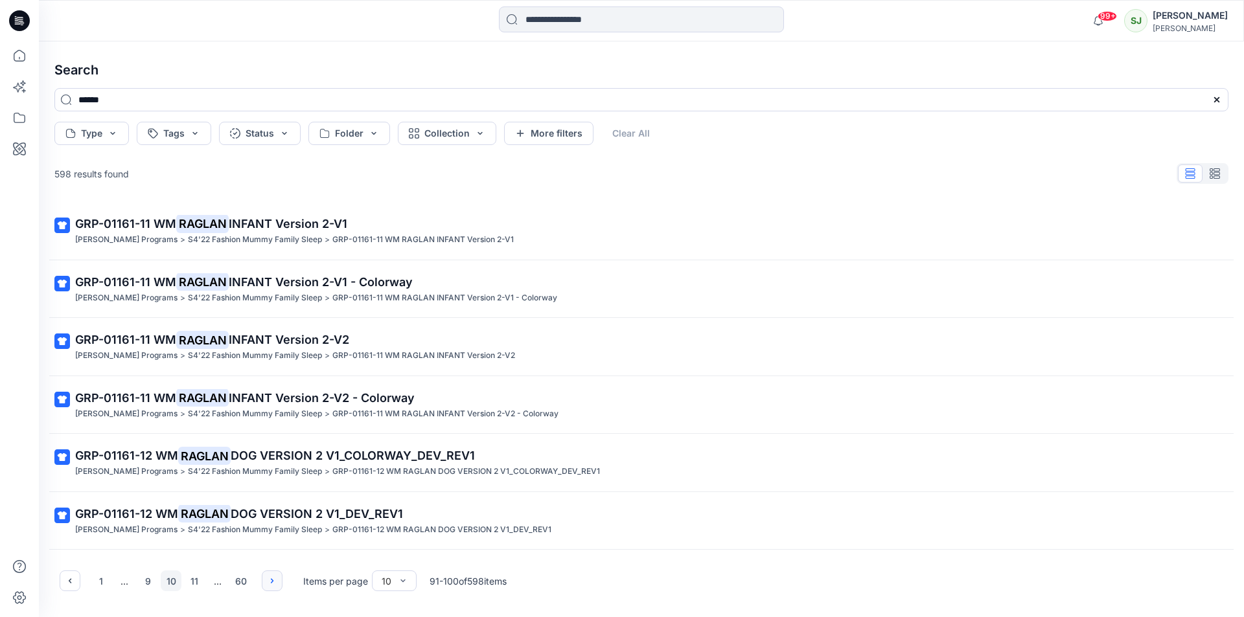
click at [272, 586] on button "button" at bounding box center [272, 581] width 21 height 21
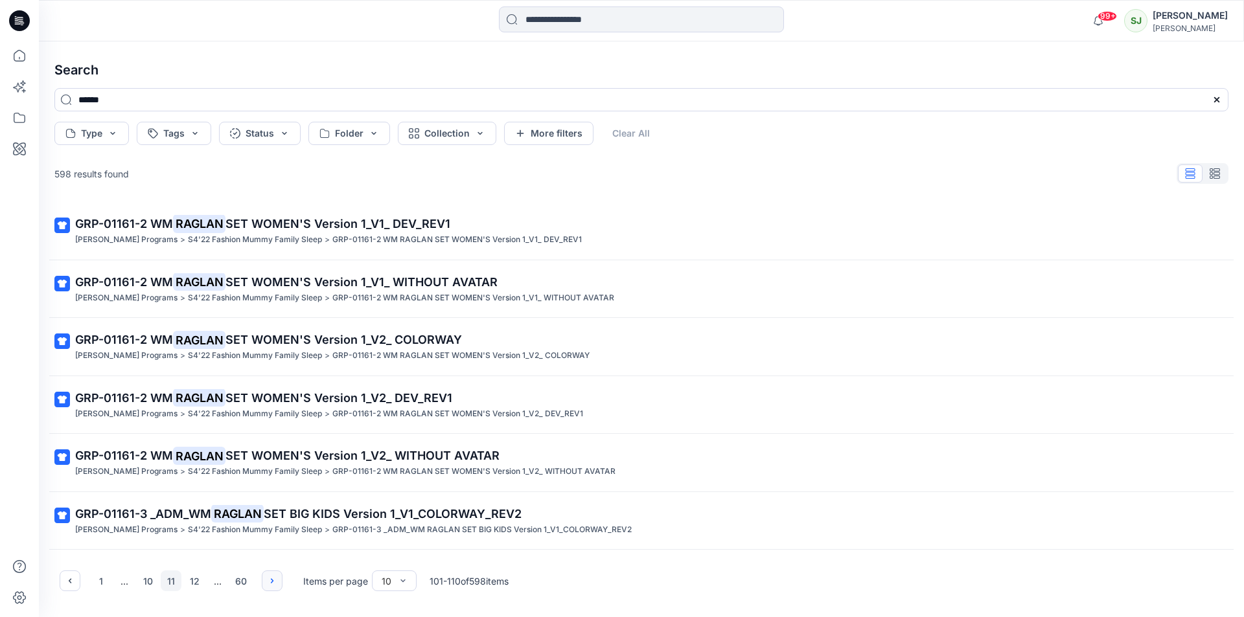
click at [272, 586] on button "button" at bounding box center [272, 581] width 21 height 21
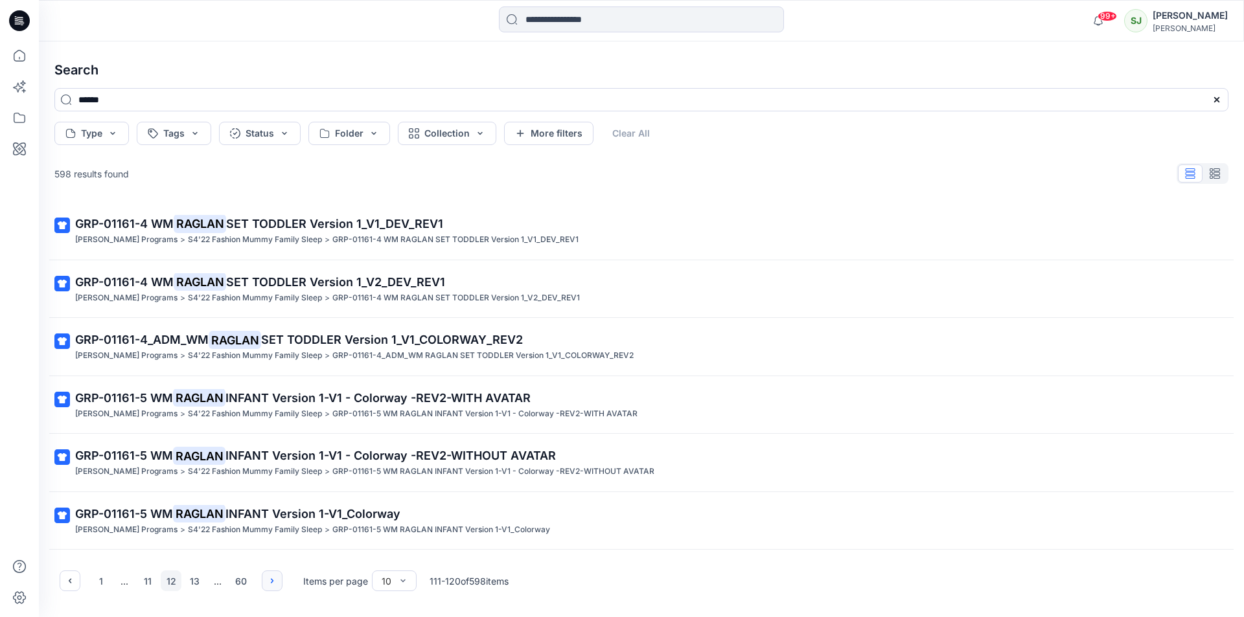
click at [272, 586] on button "button" at bounding box center [272, 581] width 21 height 21
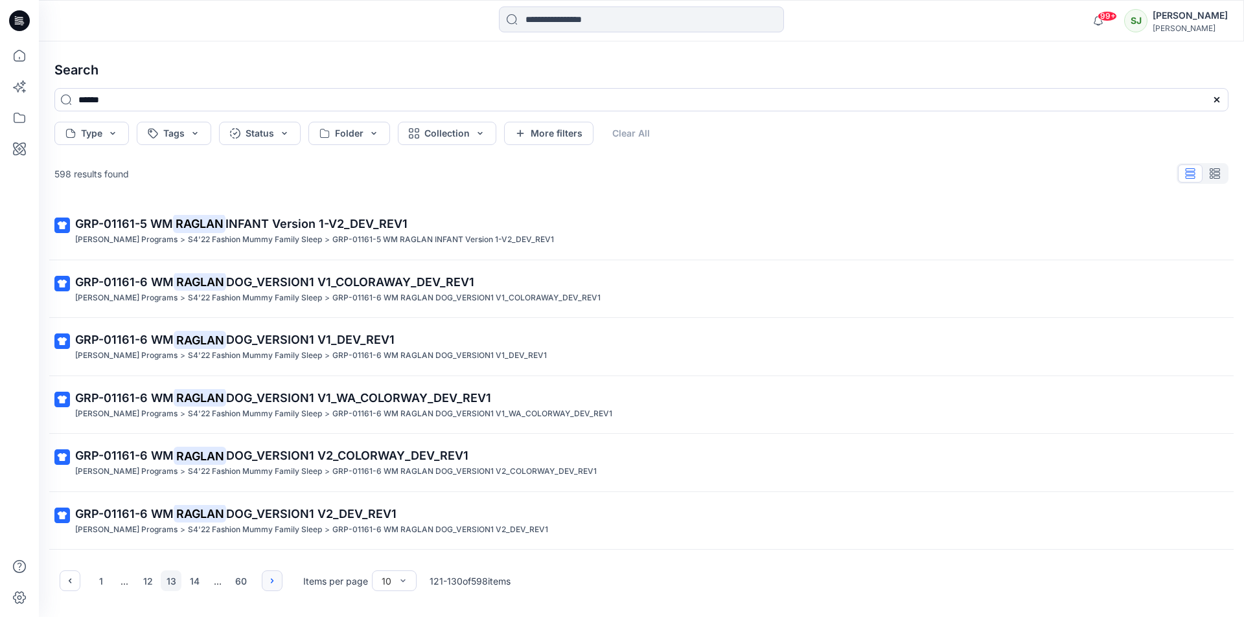
click at [272, 586] on button "button" at bounding box center [272, 581] width 21 height 21
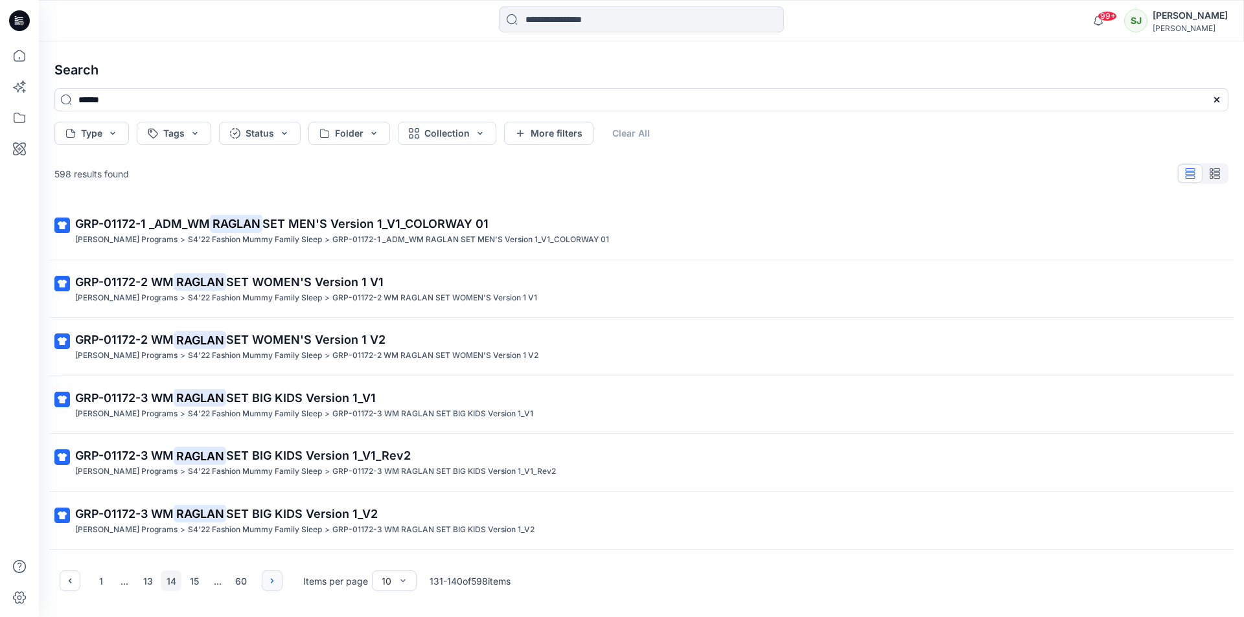
click at [272, 586] on button "button" at bounding box center [272, 581] width 21 height 21
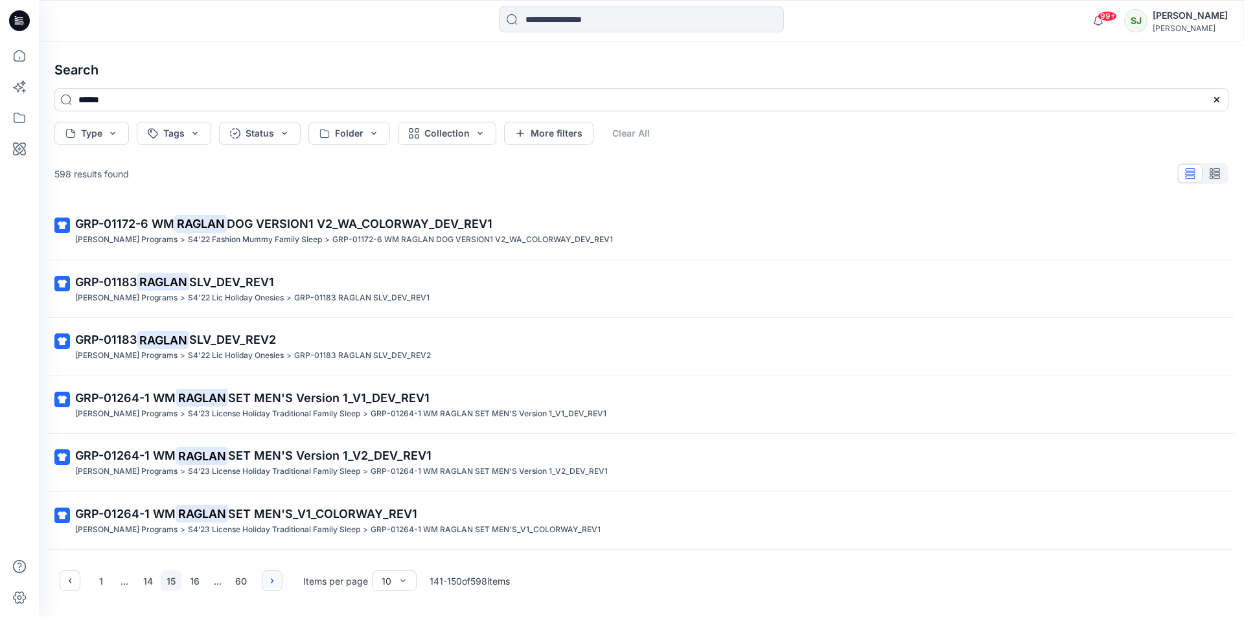
click at [272, 586] on button "button" at bounding box center [272, 581] width 21 height 21
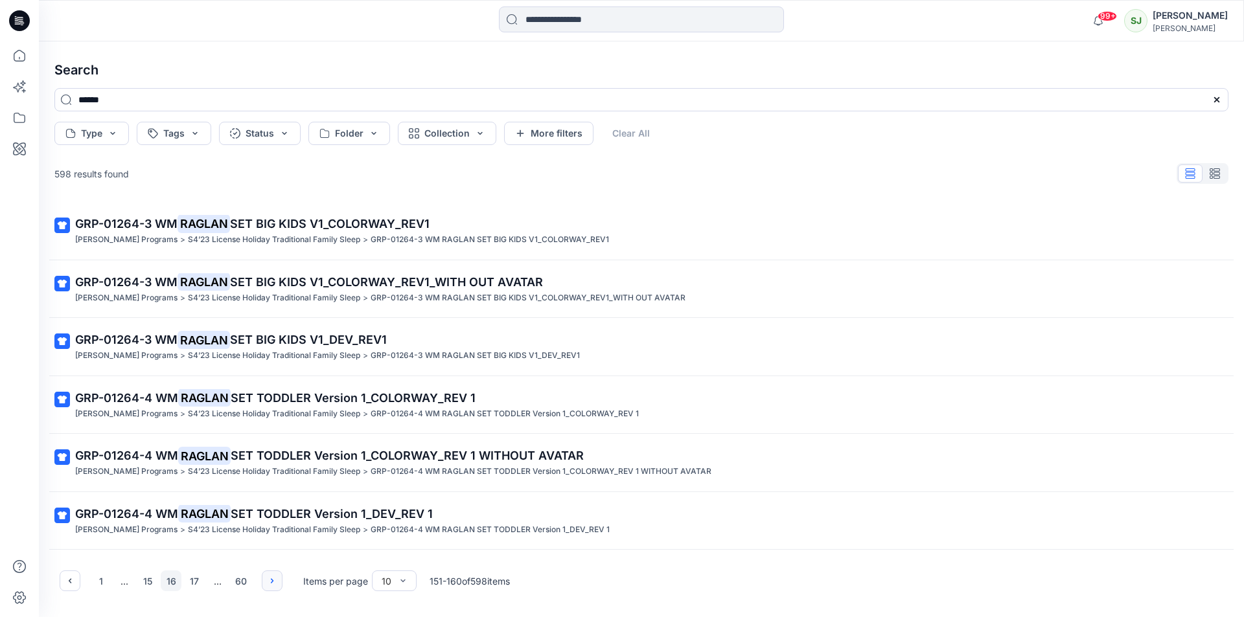
click at [272, 586] on button "button" at bounding box center [272, 581] width 21 height 21
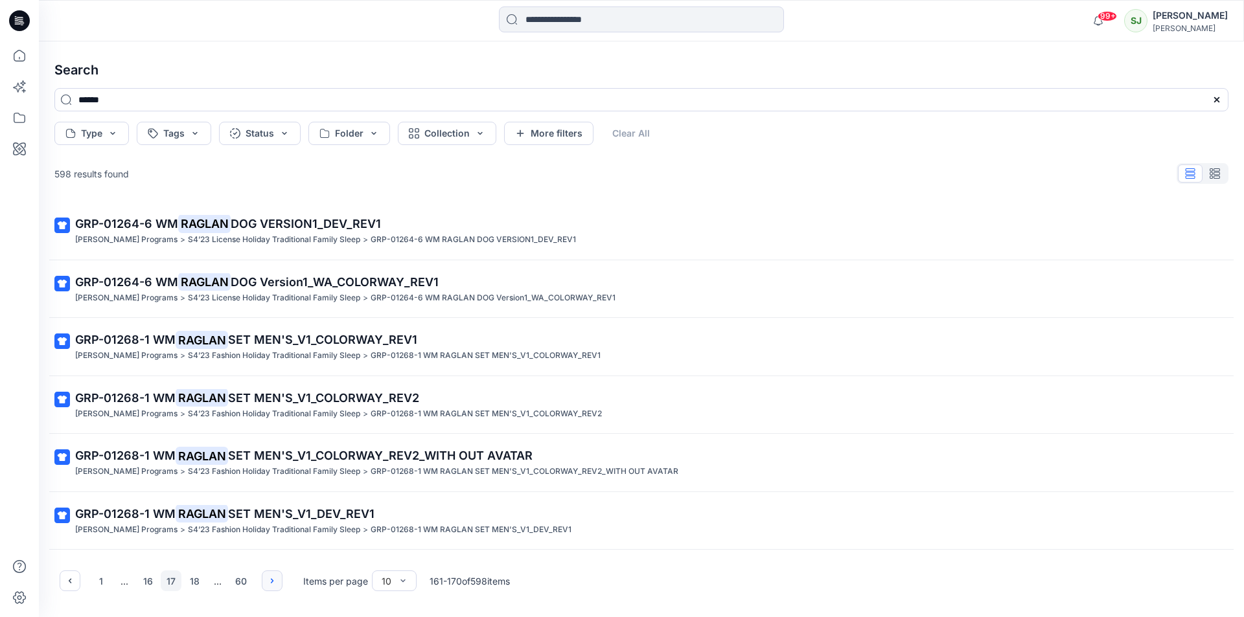
click at [272, 586] on button "button" at bounding box center [272, 581] width 21 height 21
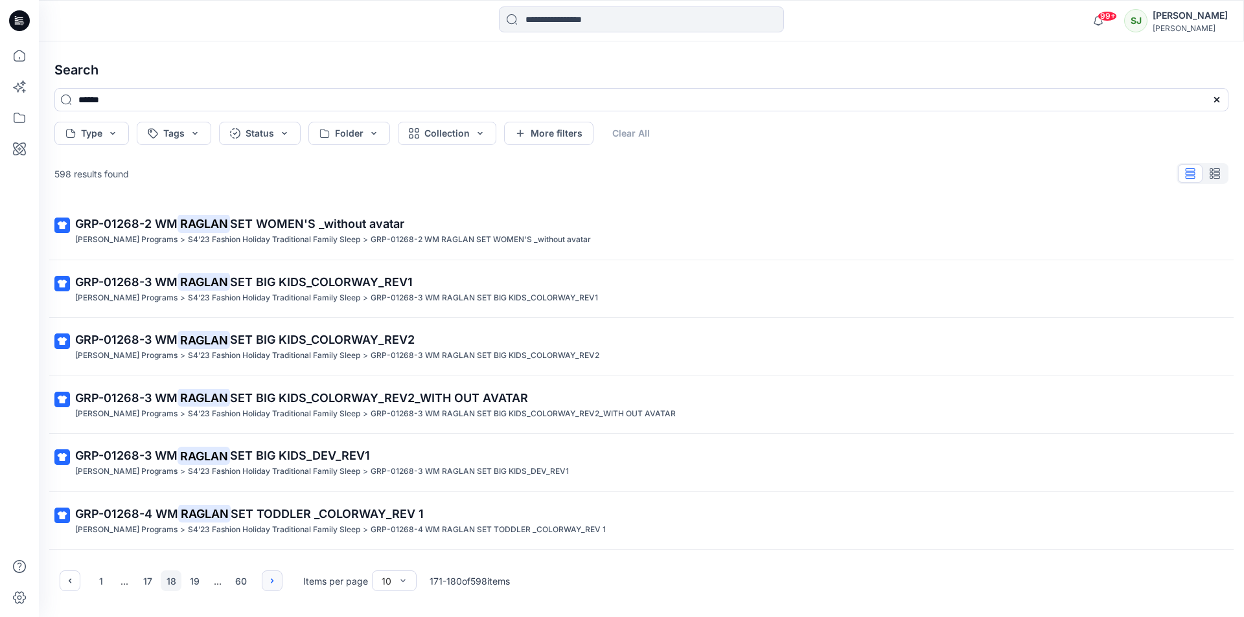
click at [272, 586] on button "button" at bounding box center [272, 581] width 21 height 21
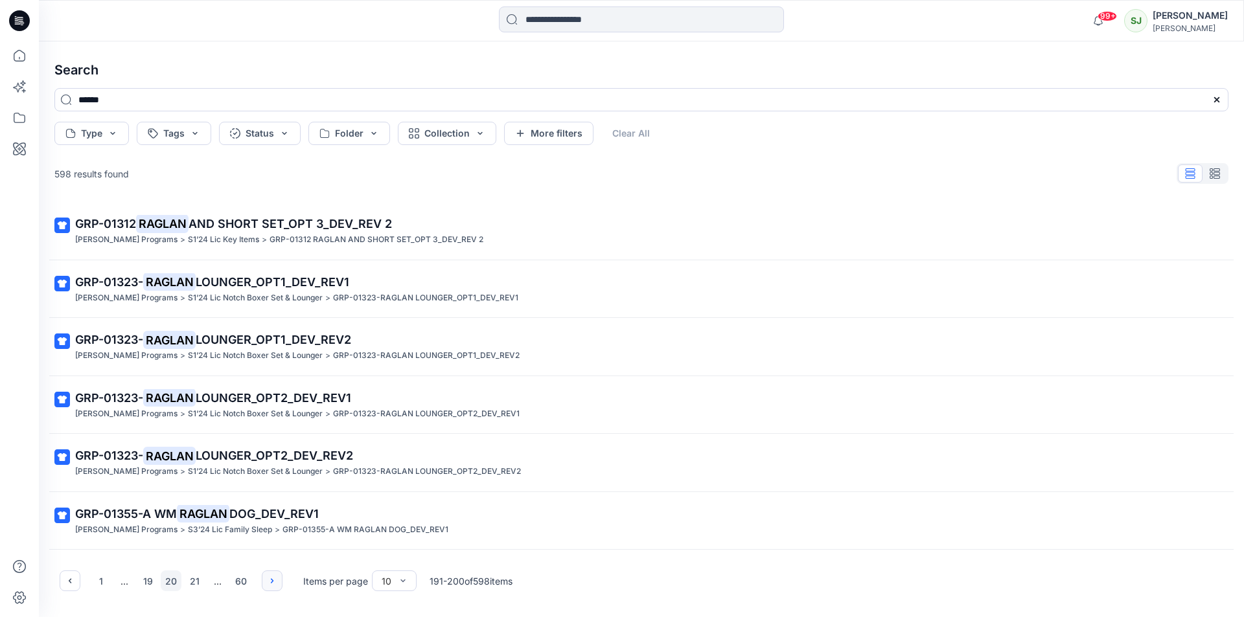
click at [272, 586] on button "button" at bounding box center [272, 581] width 21 height 21
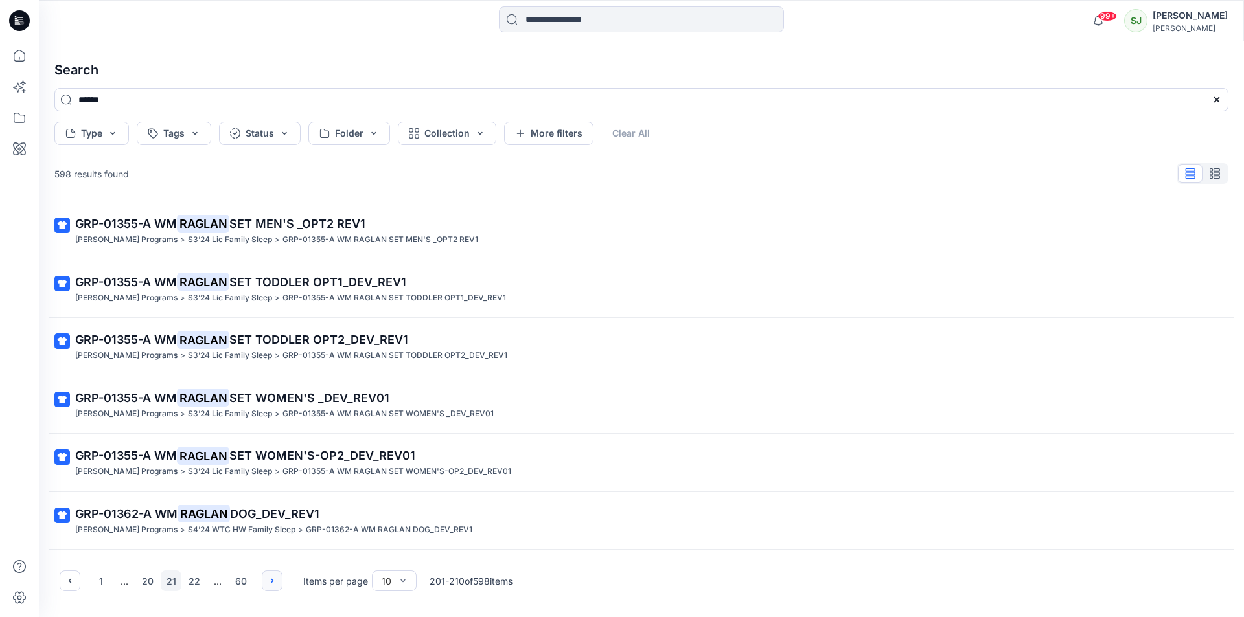
click at [272, 586] on button "button" at bounding box center [272, 581] width 21 height 21
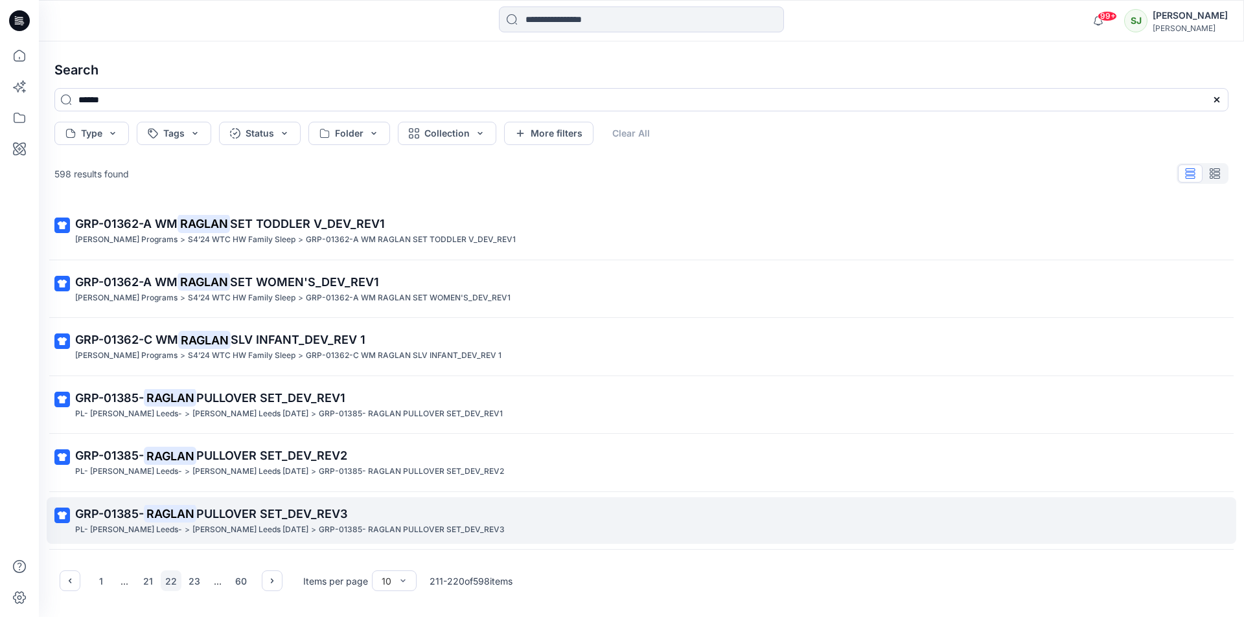
click at [239, 518] on span "PULLOVER SET_DEV_REV3" at bounding box center [271, 514] width 151 height 14
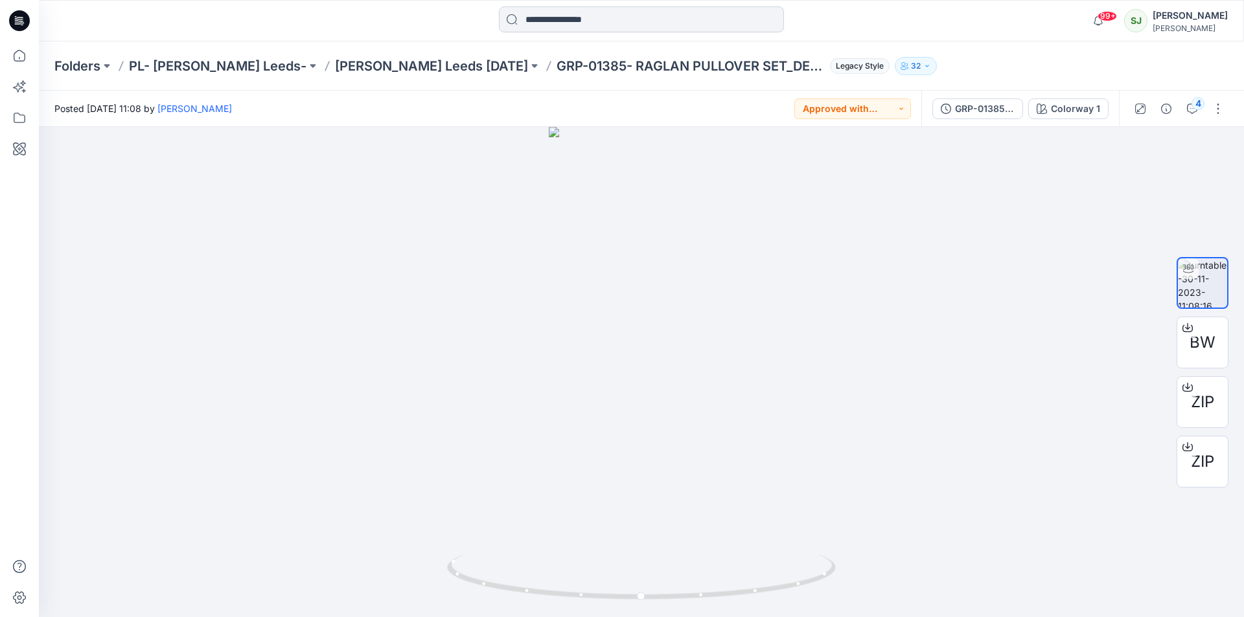
click at [601, 22] on input at bounding box center [641, 19] width 285 height 26
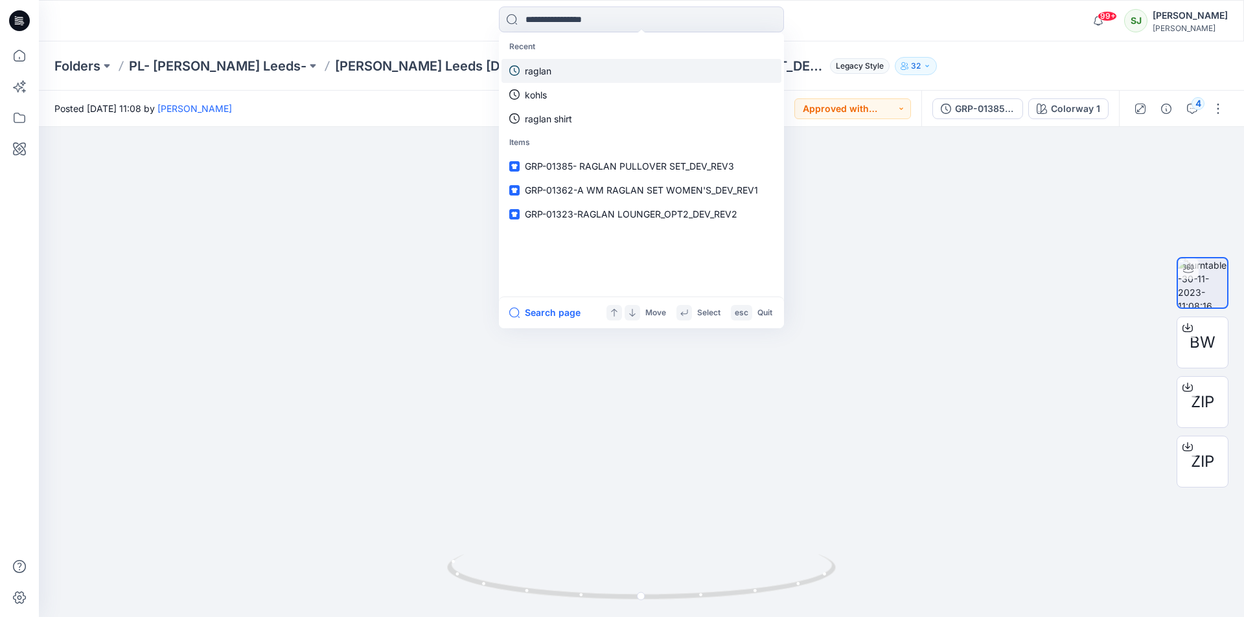
click at [545, 72] on p "raglan" at bounding box center [538, 71] width 27 height 14
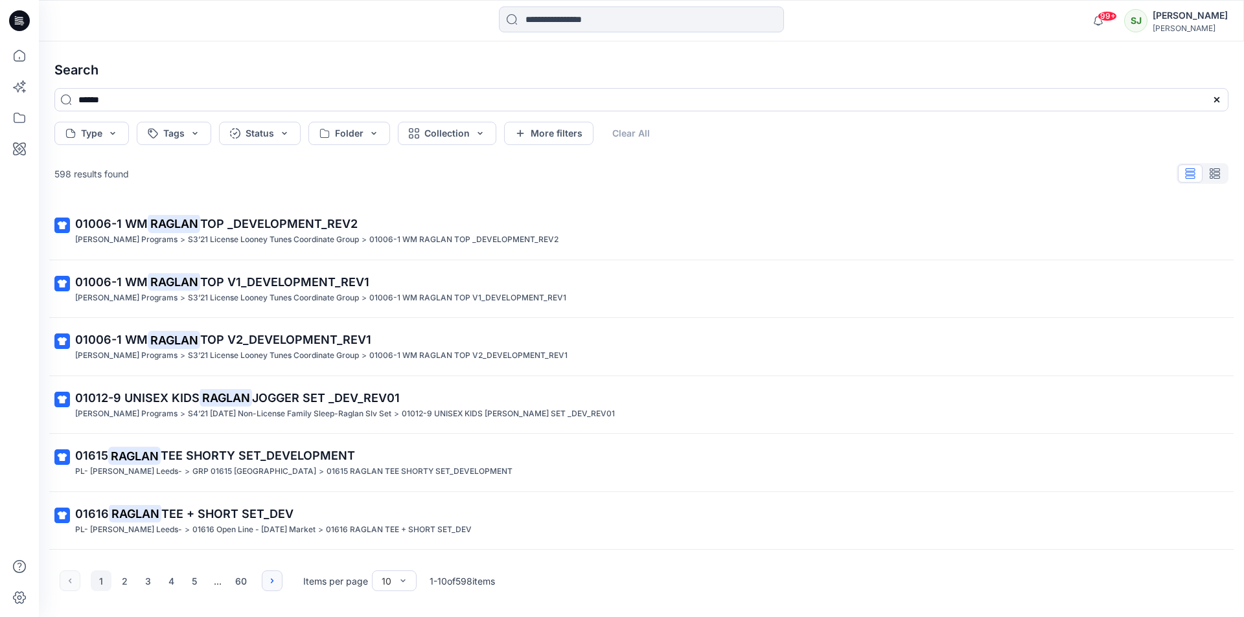
click at [269, 582] on icon "button" at bounding box center [272, 581] width 10 height 10
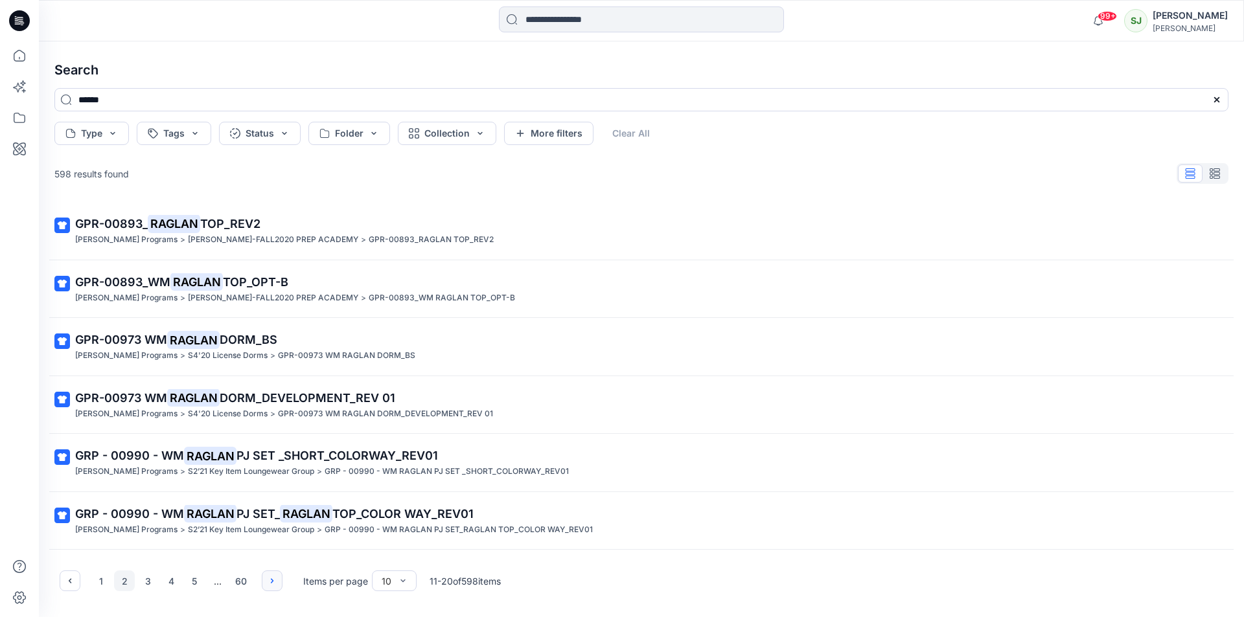
click at [269, 582] on icon "button" at bounding box center [272, 581] width 10 height 10
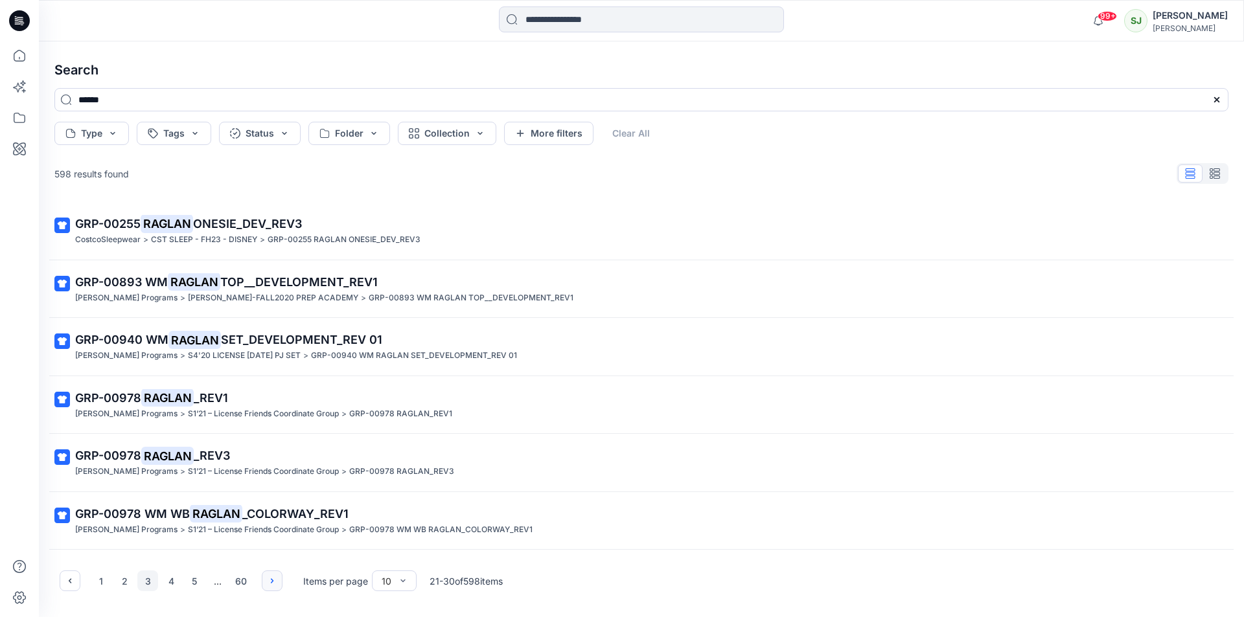
click at [269, 582] on icon "button" at bounding box center [272, 581] width 10 height 10
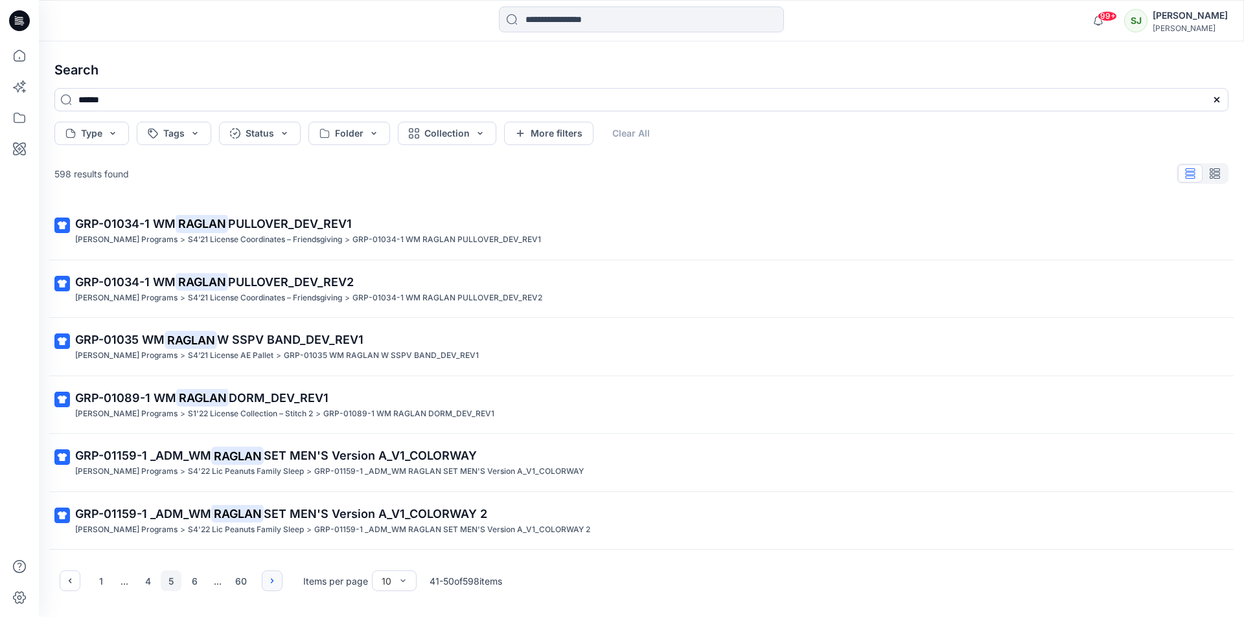
click at [269, 582] on icon "button" at bounding box center [272, 581] width 10 height 10
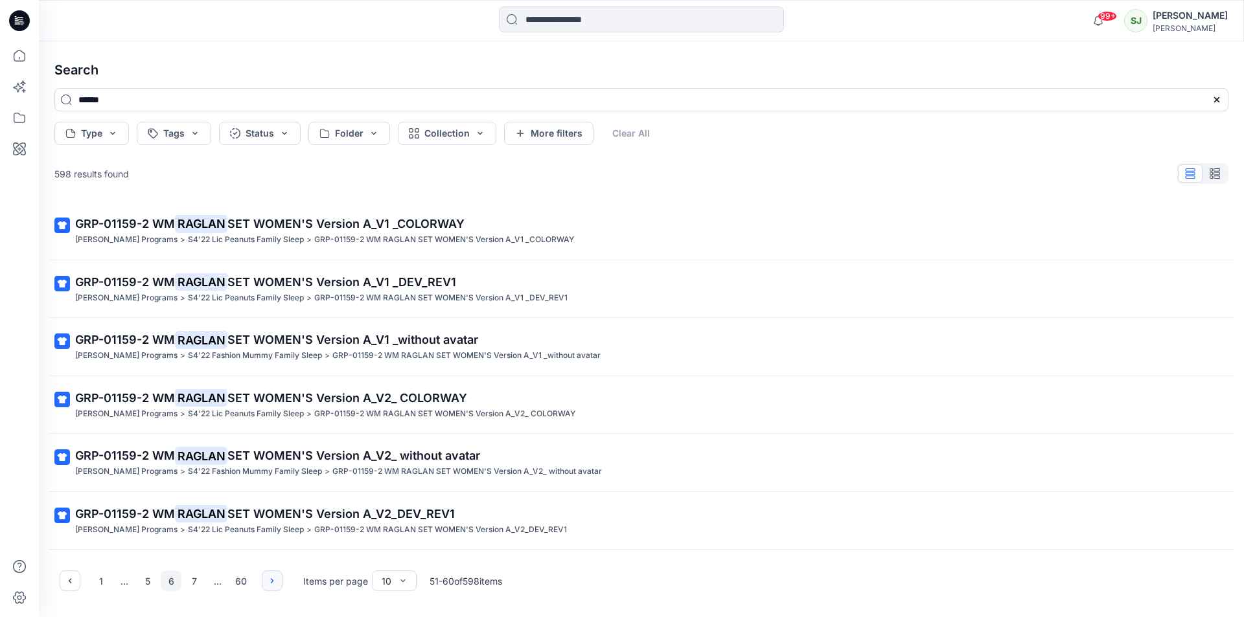
click at [269, 582] on icon "button" at bounding box center [272, 581] width 10 height 10
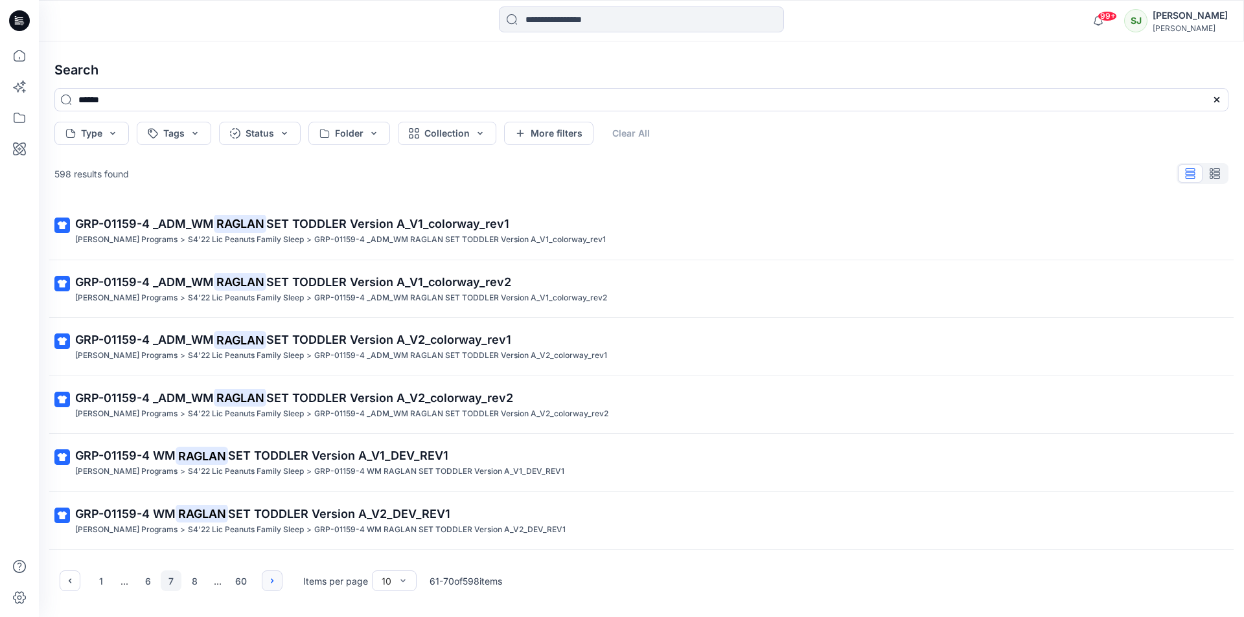
click at [269, 582] on icon "button" at bounding box center [272, 581] width 10 height 10
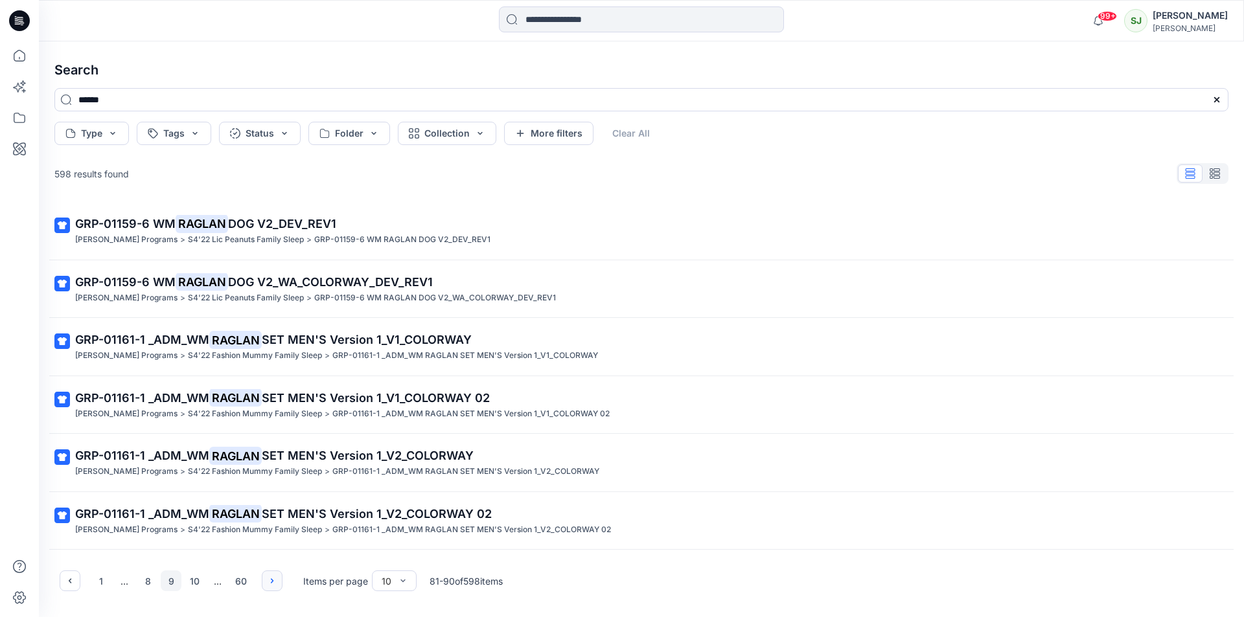
click at [269, 582] on icon "button" at bounding box center [272, 581] width 10 height 10
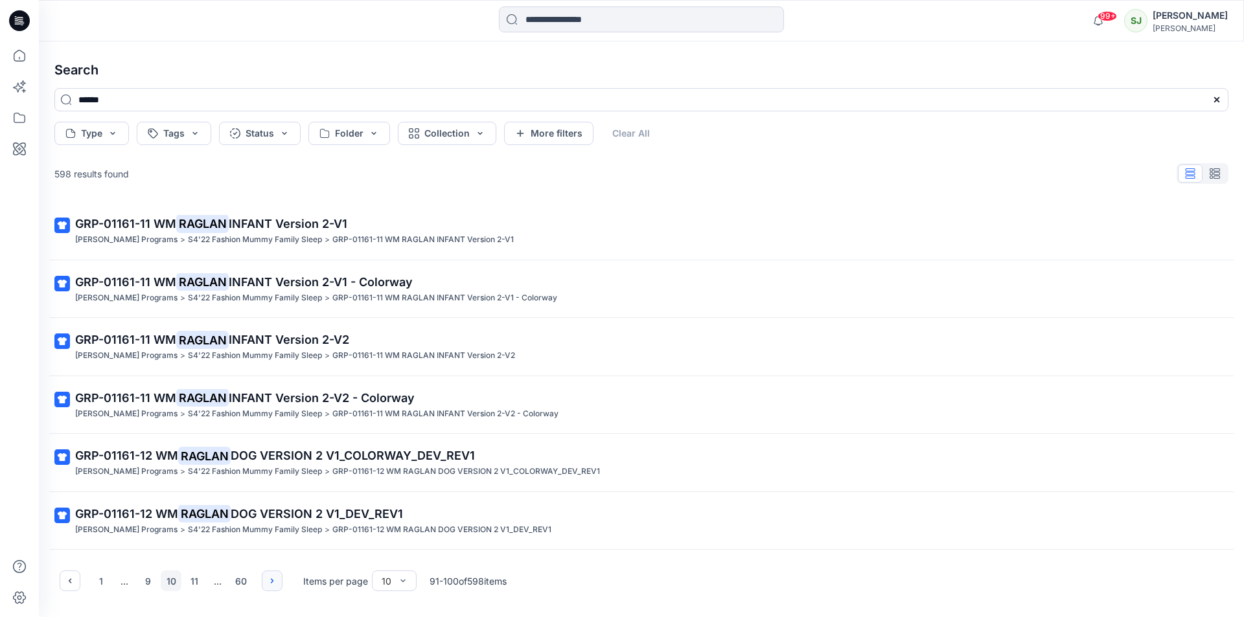
click at [269, 582] on icon "button" at bounding box center [272, 581] width 10 height 10
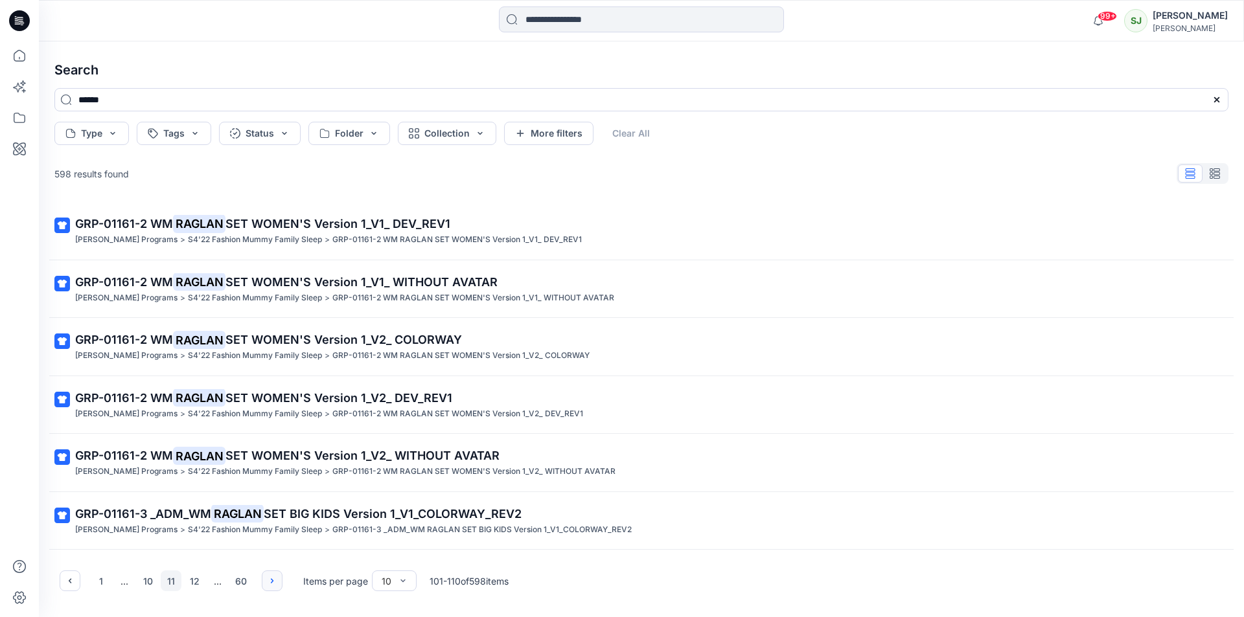
click at [269, 582] on icon "button" at bounding box center [272, 581] width 10 height 10
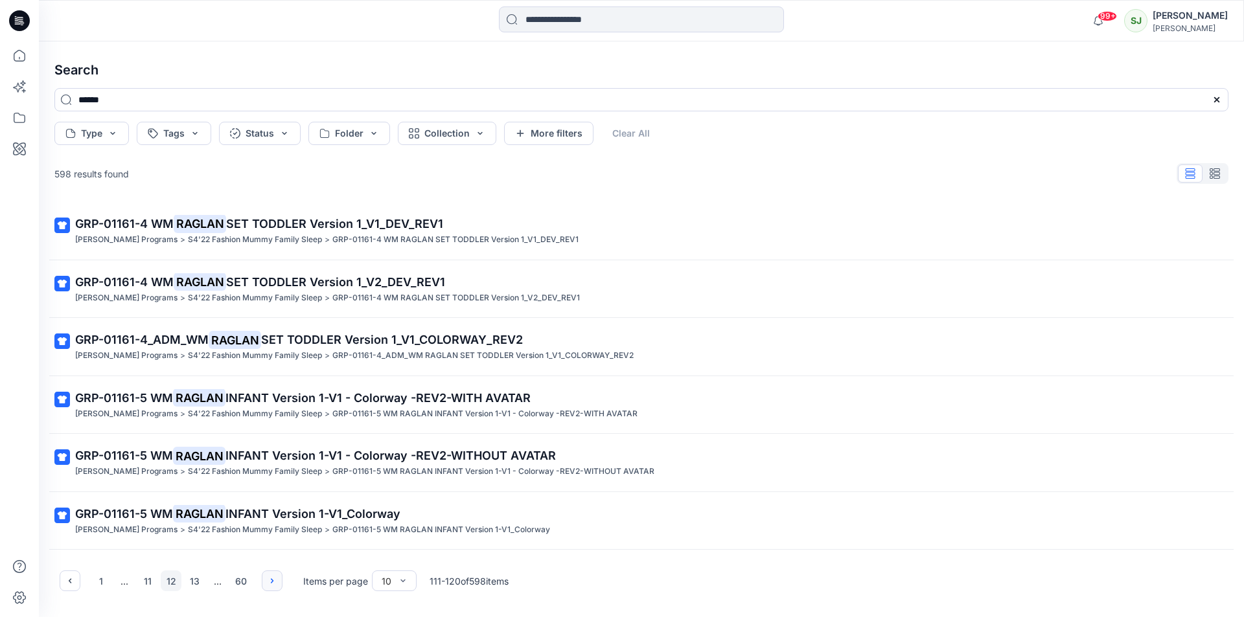
click at [269, 582] on icon "button" at bounding box center [272, 581] width 10 height 10
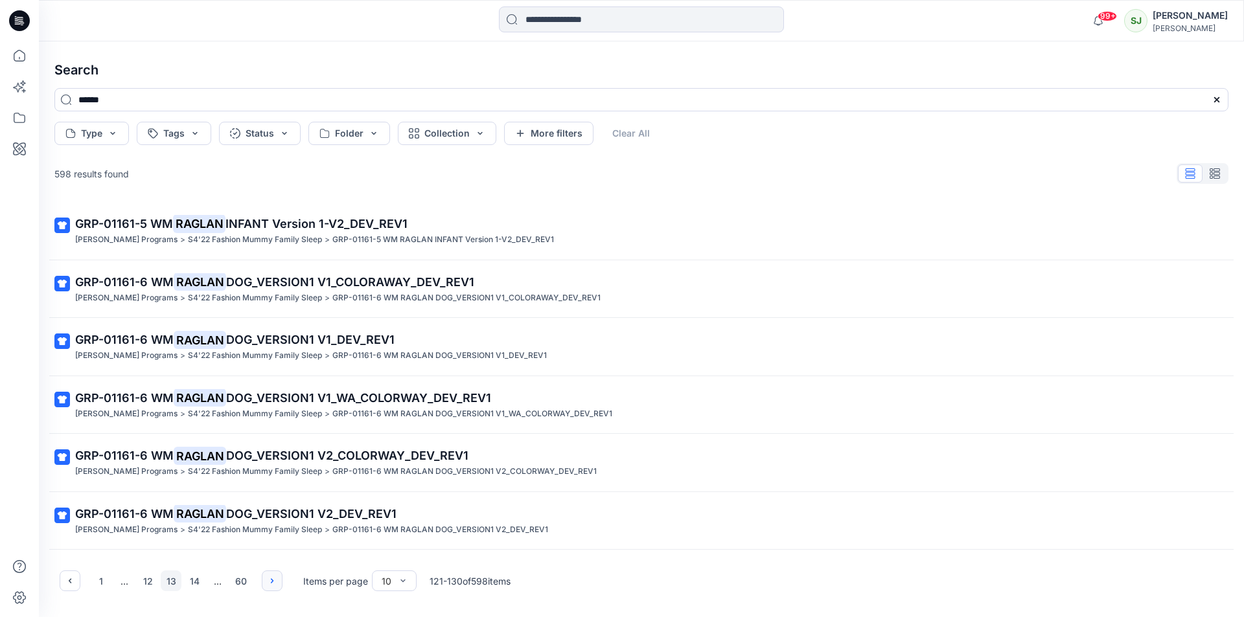
click at [269, 582] on icon "button" at bounding box center [272, 581] width 10 height 10
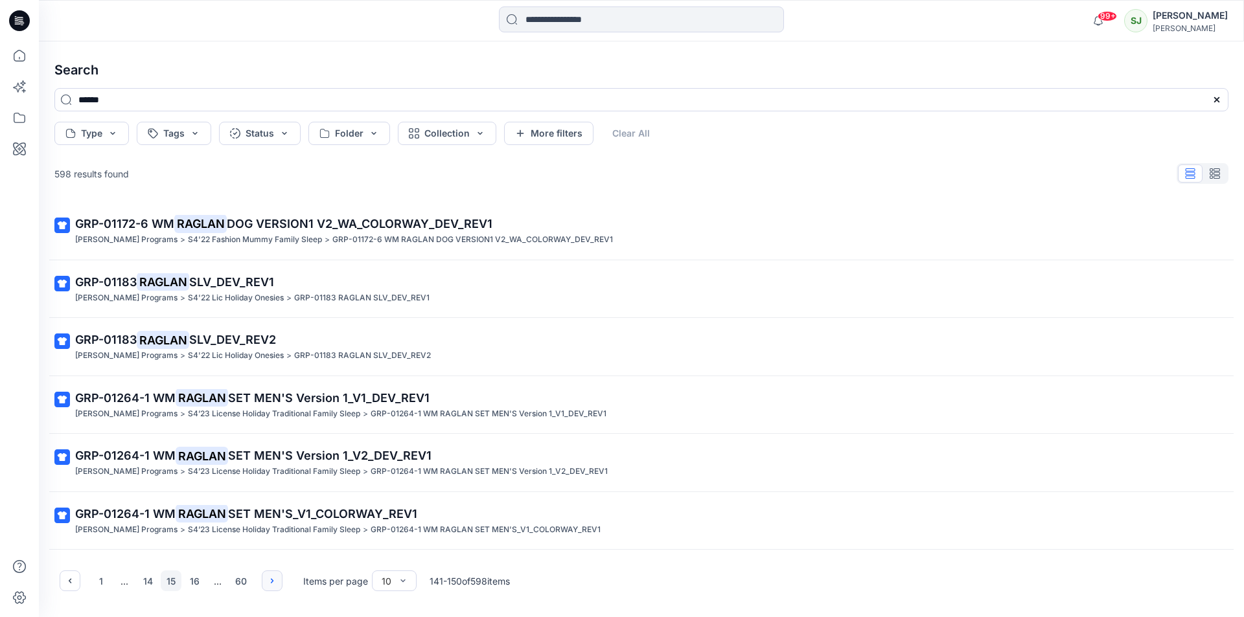
click at [269, 582] on icon "button" at bounding box center [272, 581] width 10 height 10
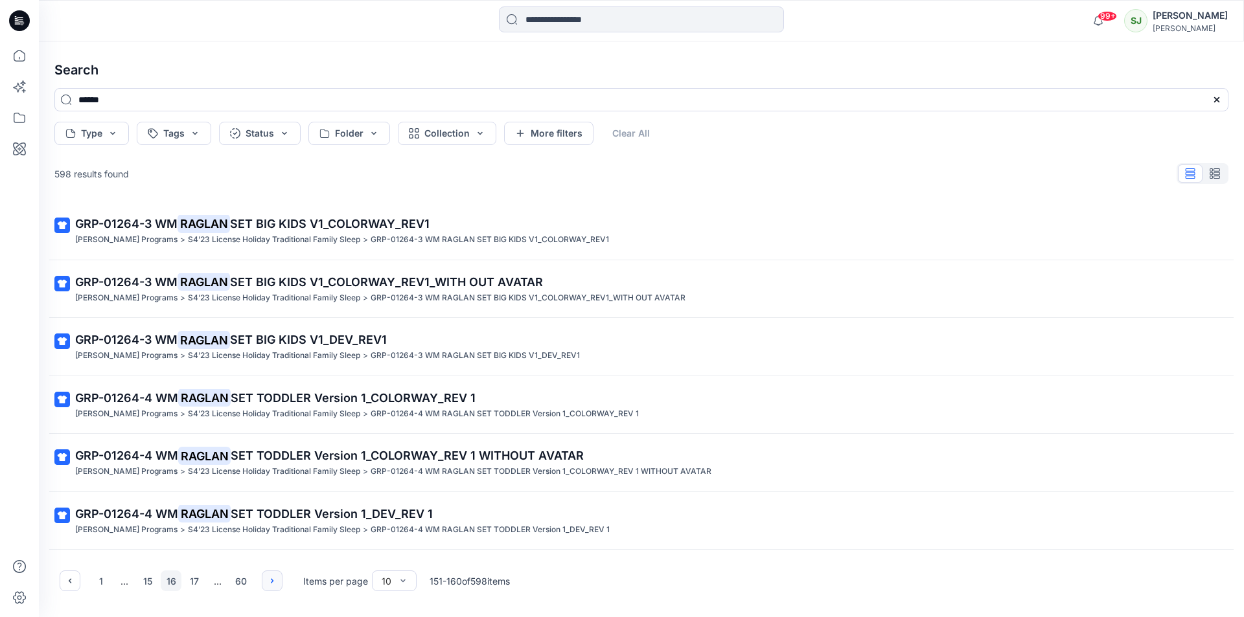
click at [269, 582] on icon "button" at bounding box center [272, 581] width 10 height 10
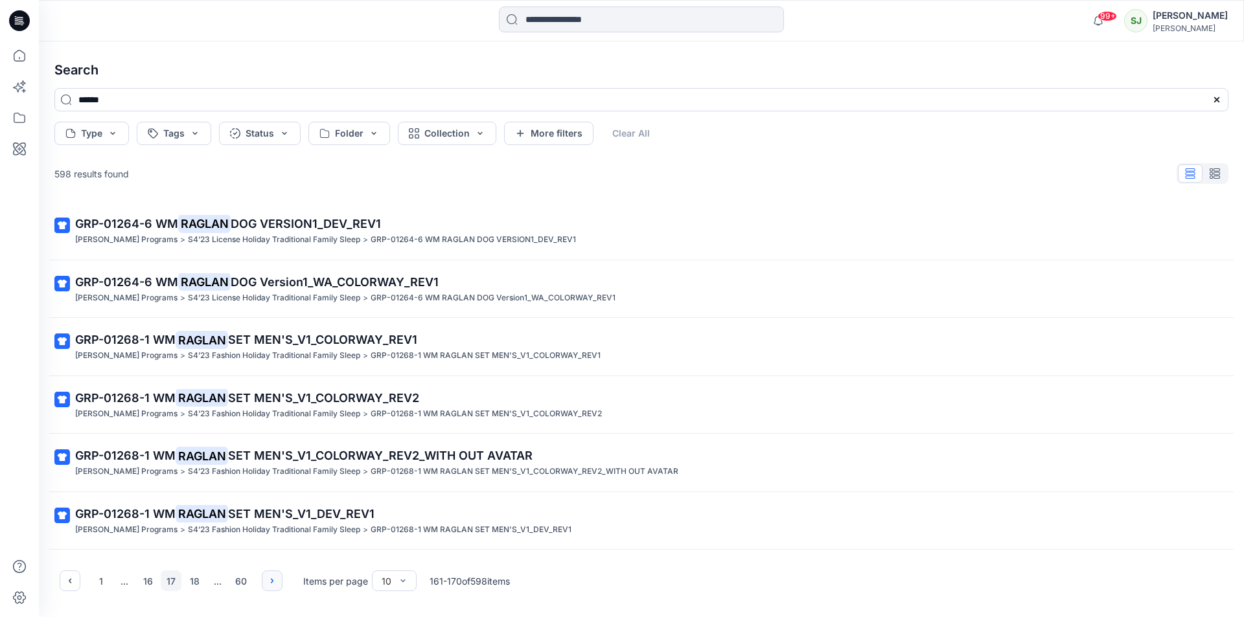
click at [269, 582] on icon "button" at bounding box center [272, 581] width 10 height 10
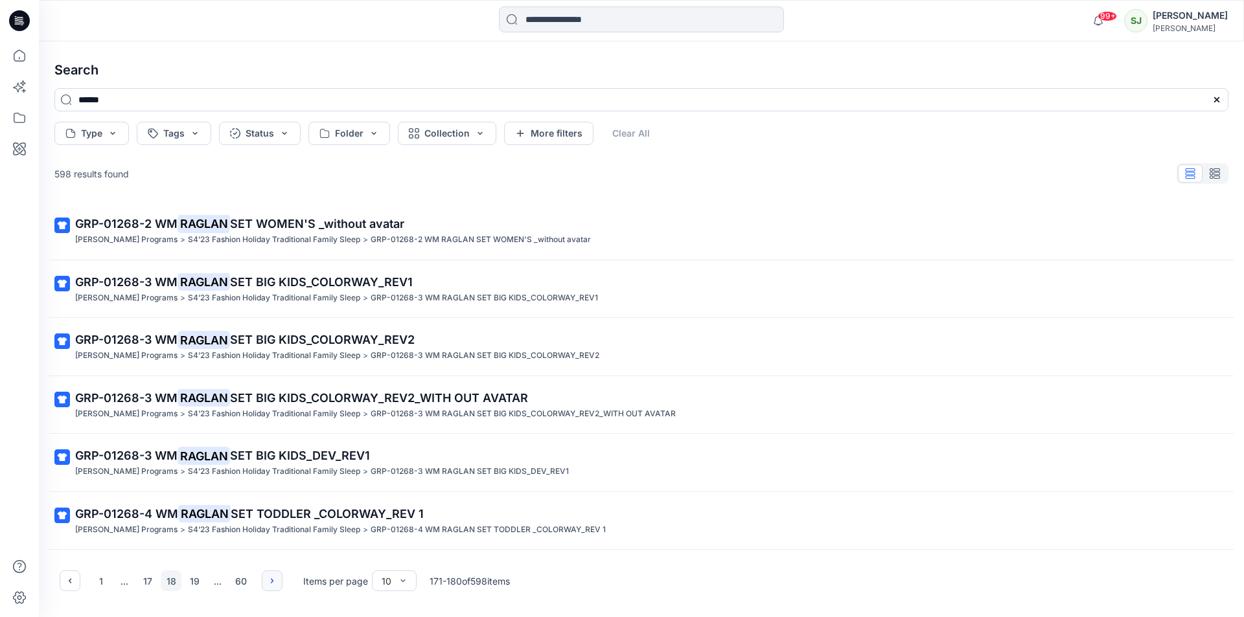
click at [269, 582] on icon "button" at bounding box center [272, 581] width 10 height 10
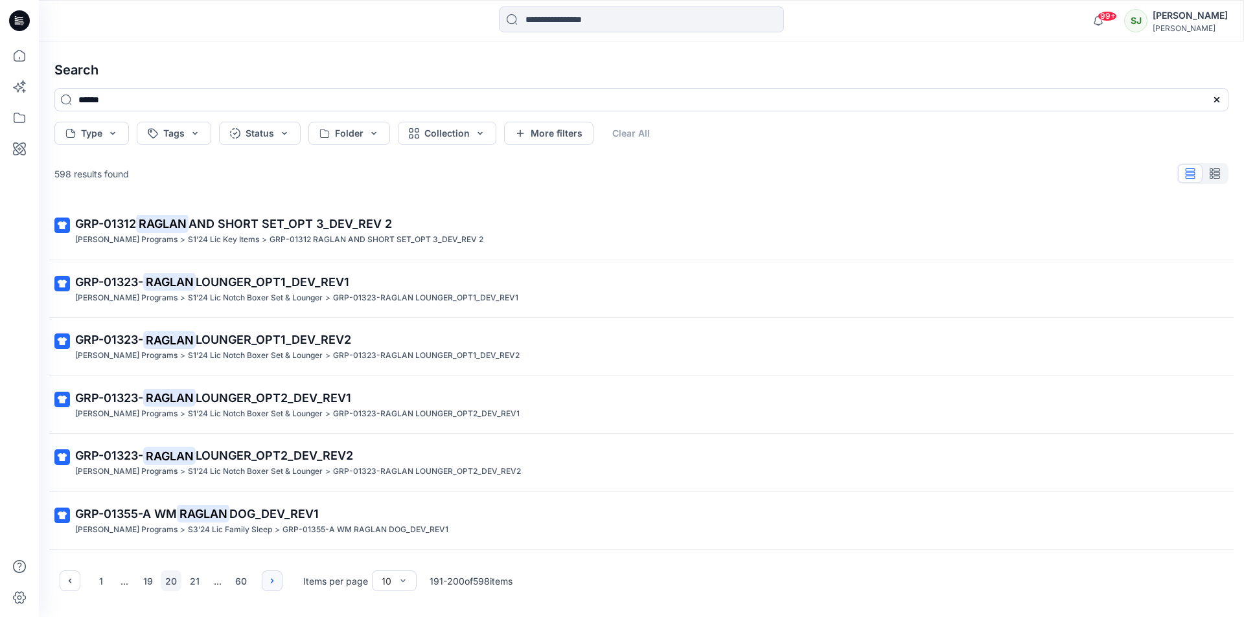
click at [269, 582] on icon "button" at bounding box center [272, 581] width 10 height 10
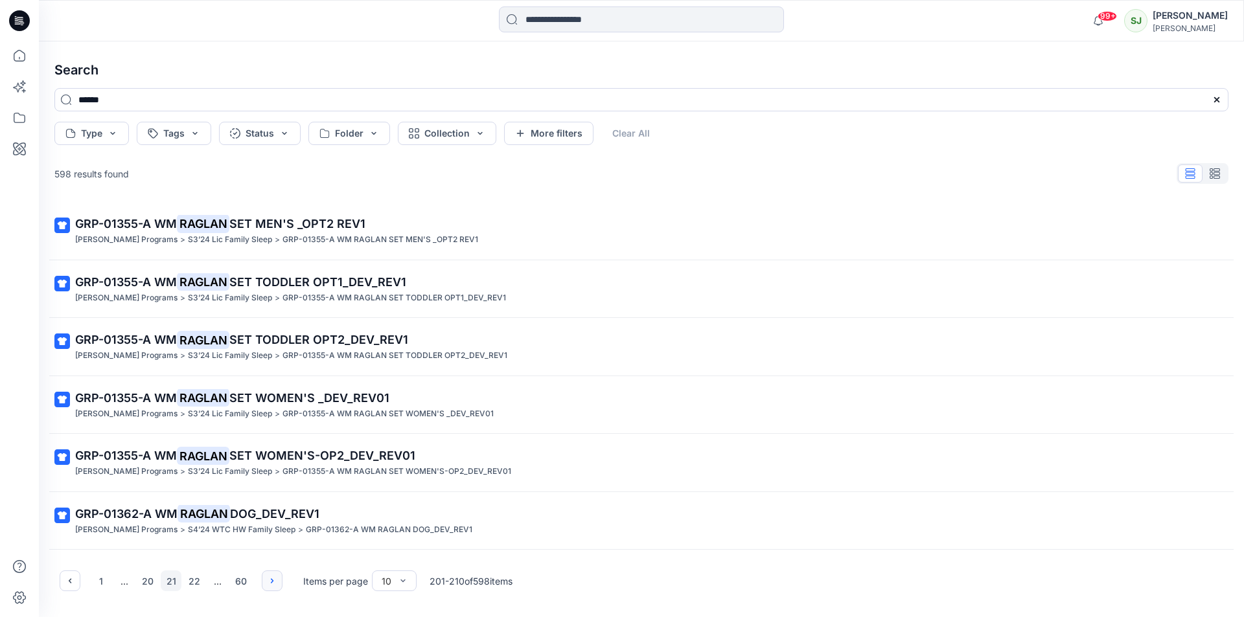
click at [269, 582] on icon "button" at bounding box center [272, 581] width 10 height 10
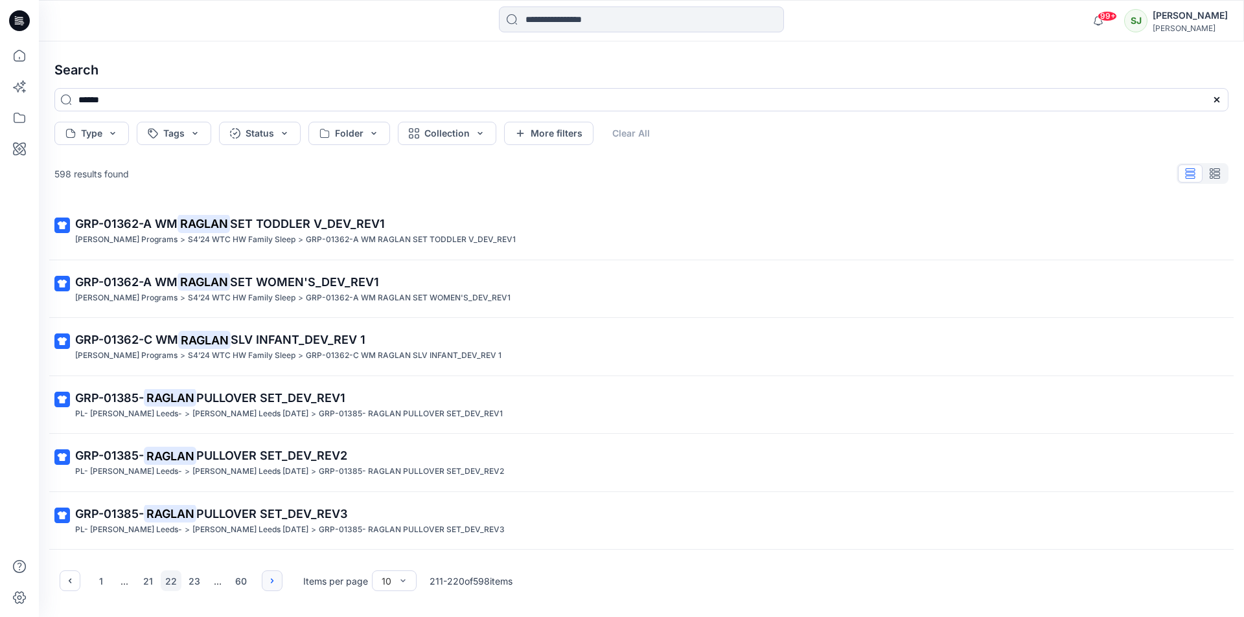
click at [269, 582] on icon "button" at bounding box center [272, 581] width 10 height 10
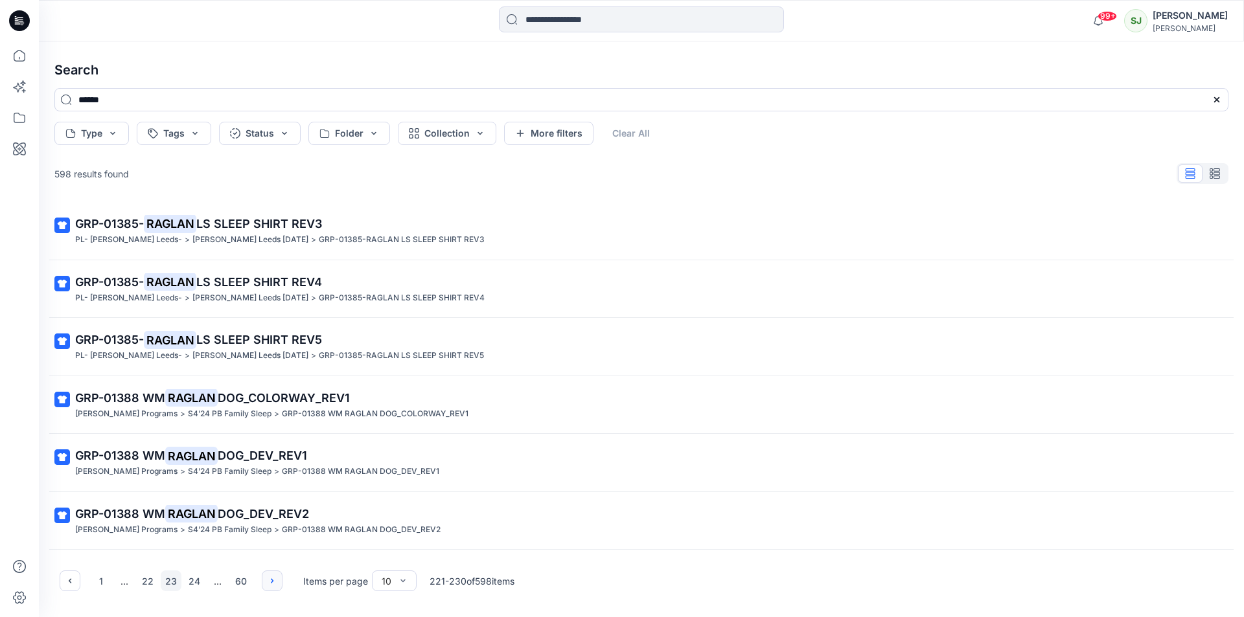
click at [269, 582] on icon "button" at bounding box center [272, 581] width 10 height 10
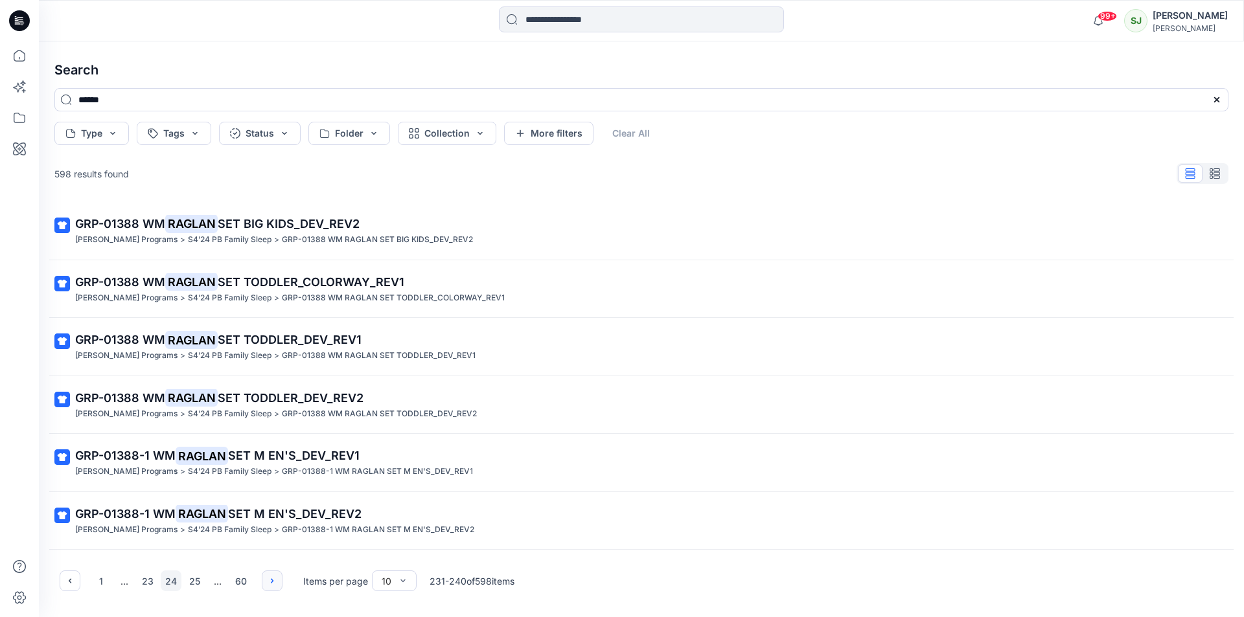
click at [269, 582] on icon "button" at bounding box center [272, 581] width 10 height 10
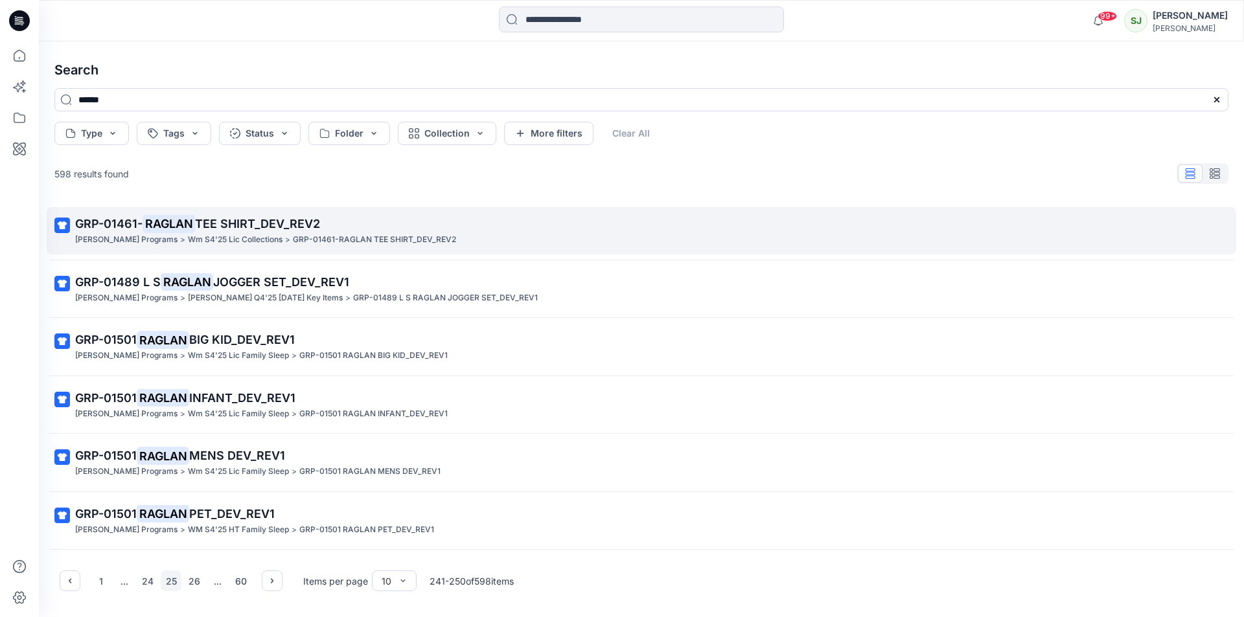
click at [180, 222] on mark "RAGLAN" at bounding box center [169, 223] width 52 height 18
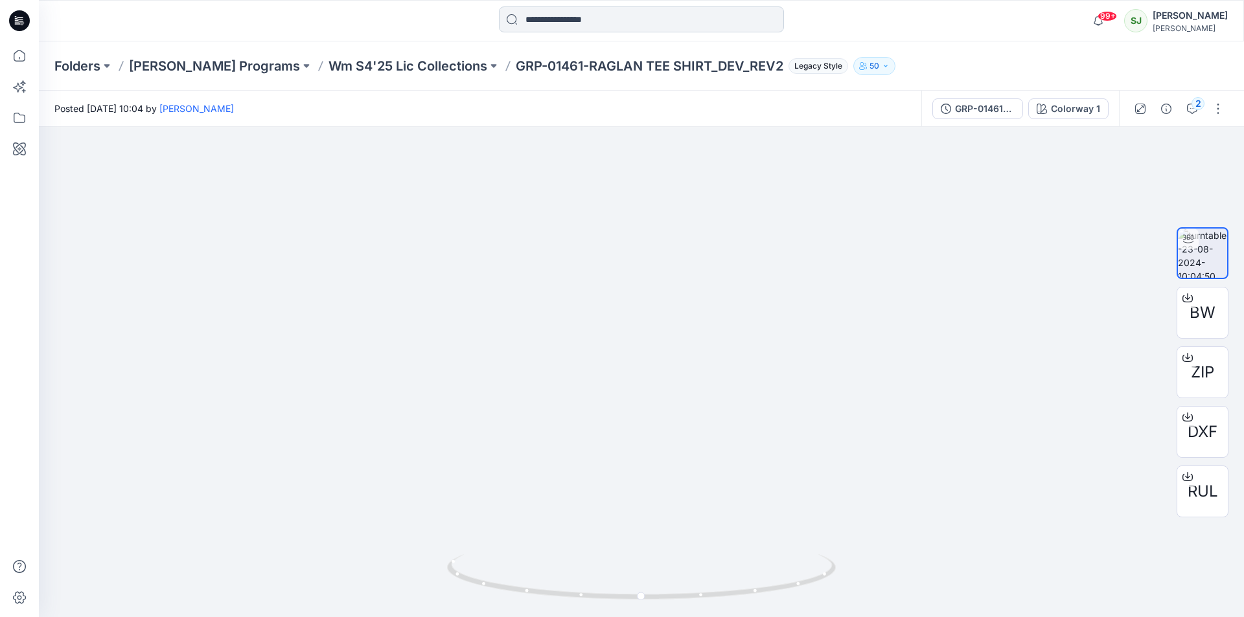
click at [548, 24] on input at bounding box center [641, 19] width 285 height 26
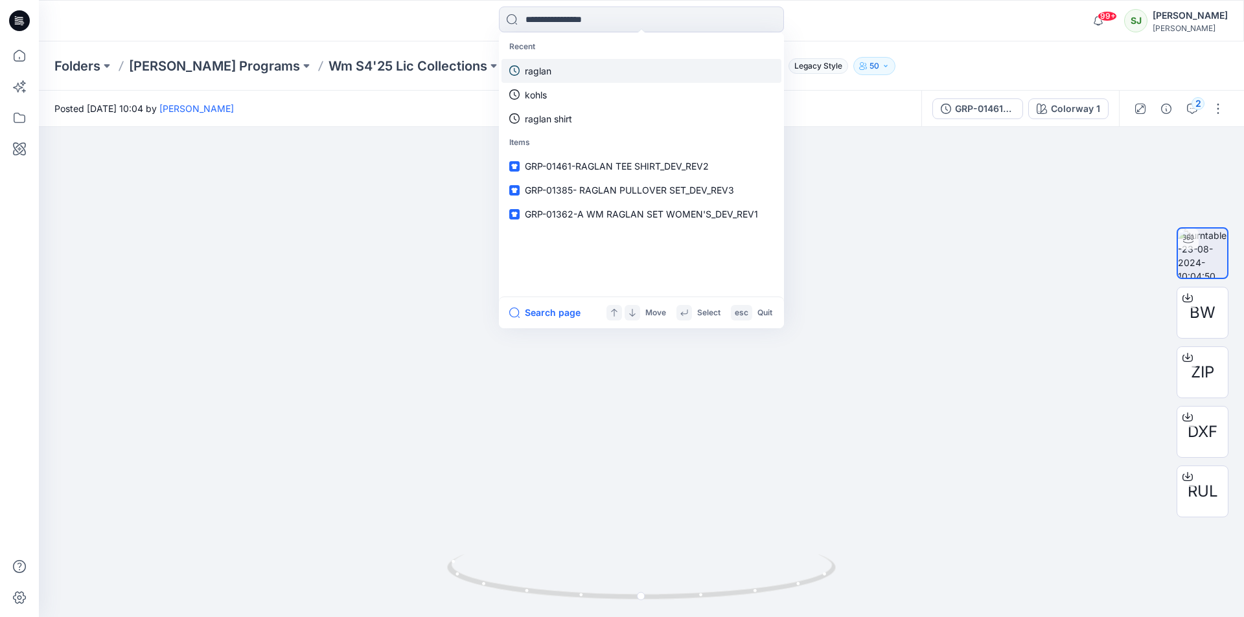
click at [533, 75] on p "raglan" at bounding box center [538, 71] width 27 height 14
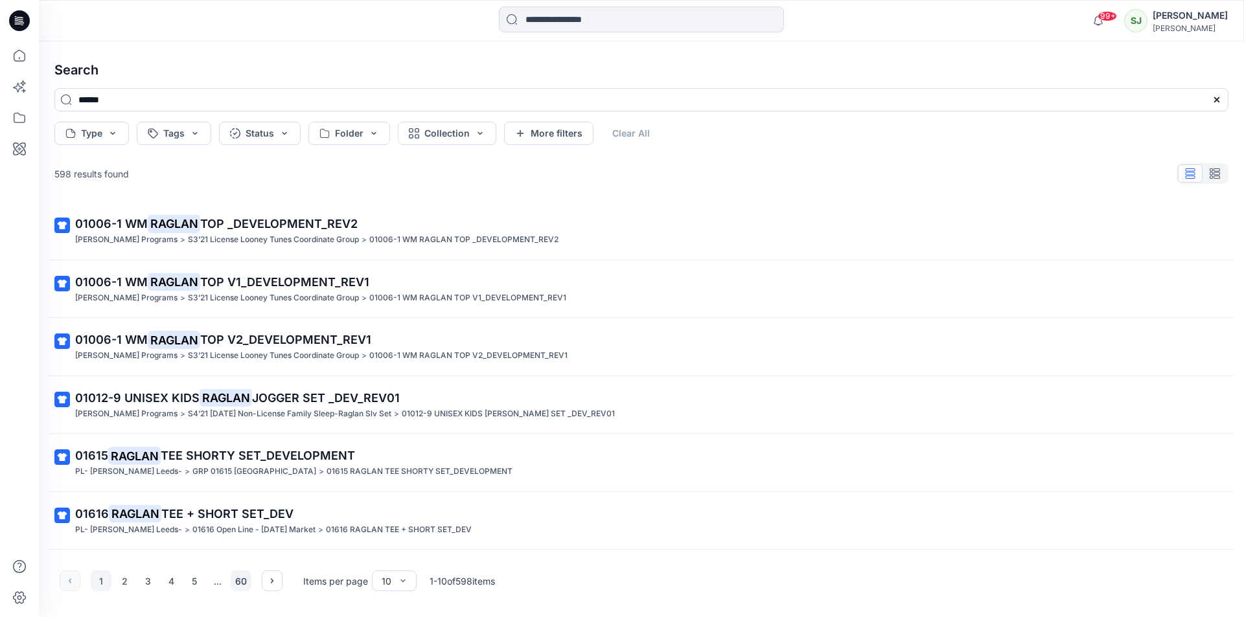
click at [242, 584] on button "60" at bounding box center [241, 581] width 21 height 21
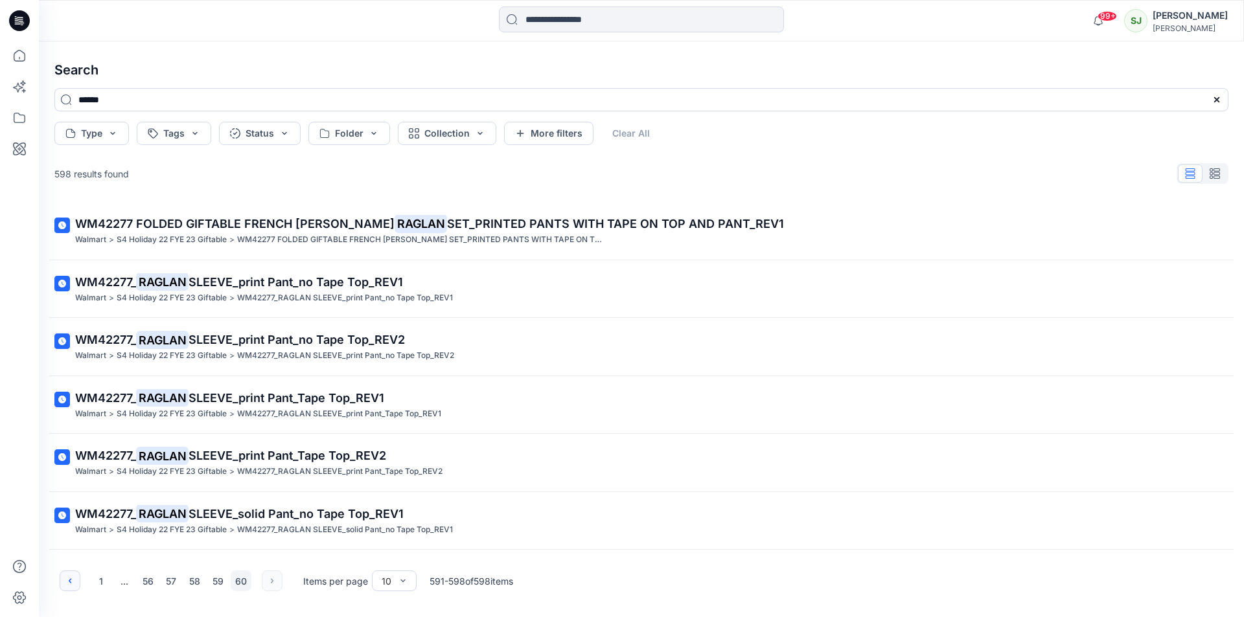
click at [71, 578] on icon "button" at bounding box center [70, 581] width 10 height 10
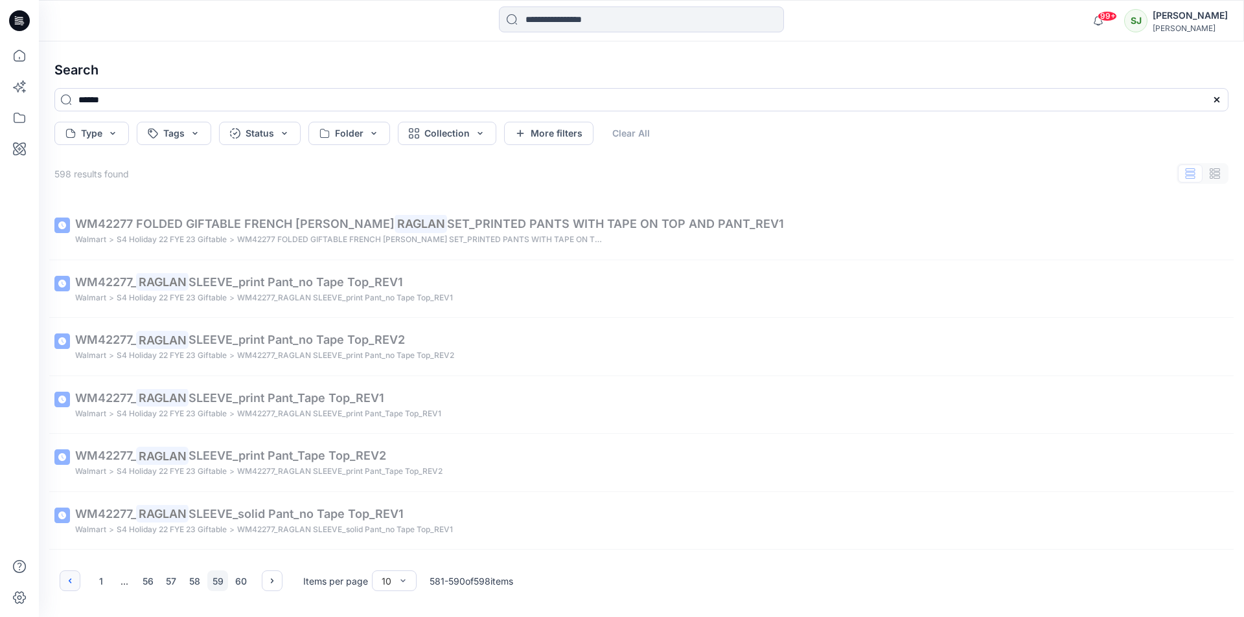
click at [71, 578] on icon "button" at bounding box center [70, 581] width 10 height 10
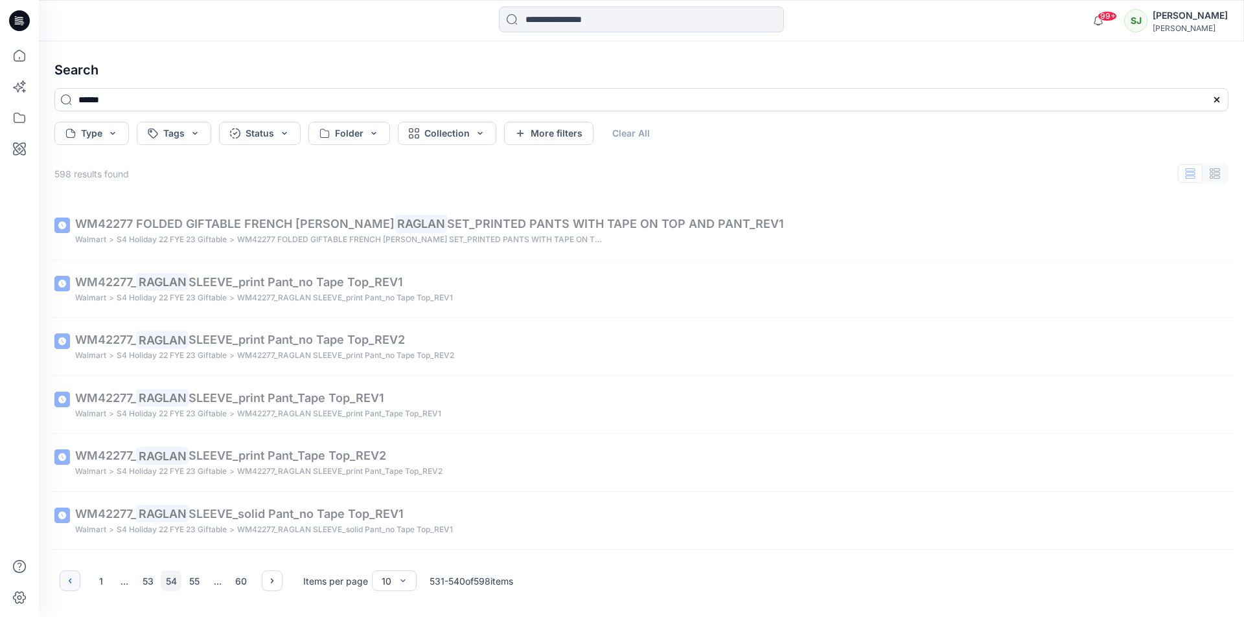
click at [71, 578] on icon "button" at bounding box center [70, 581] width 10 height 10
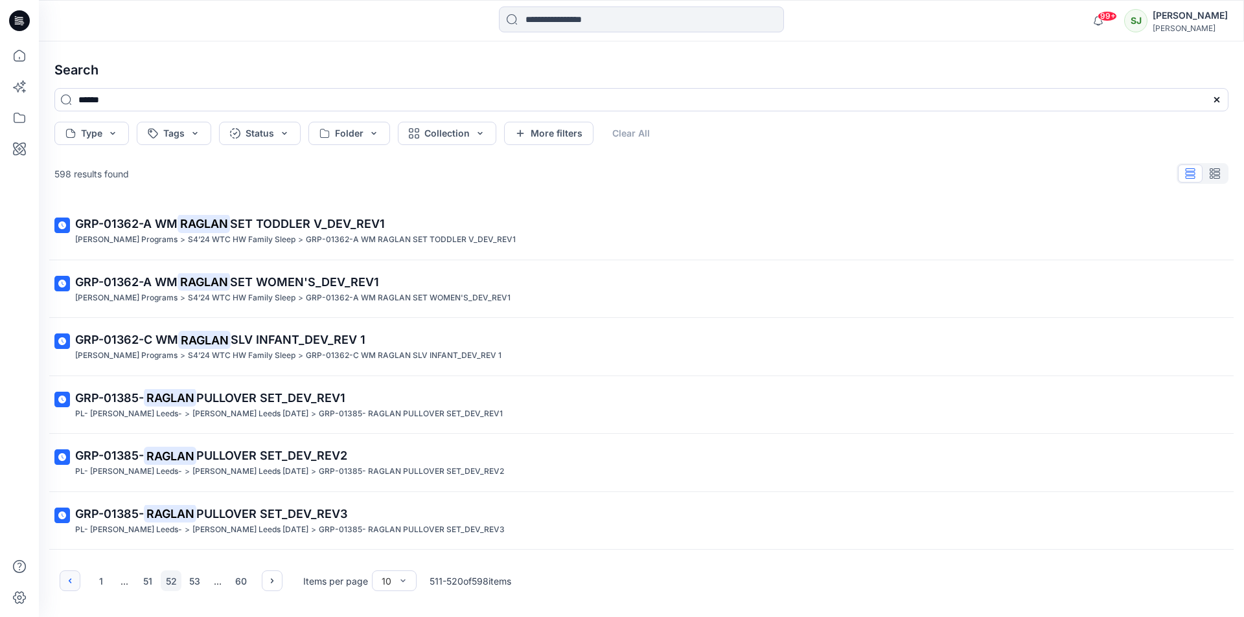
click at [71, 578] on icon "button" at bounding box center [70, 581] width 10 height 10
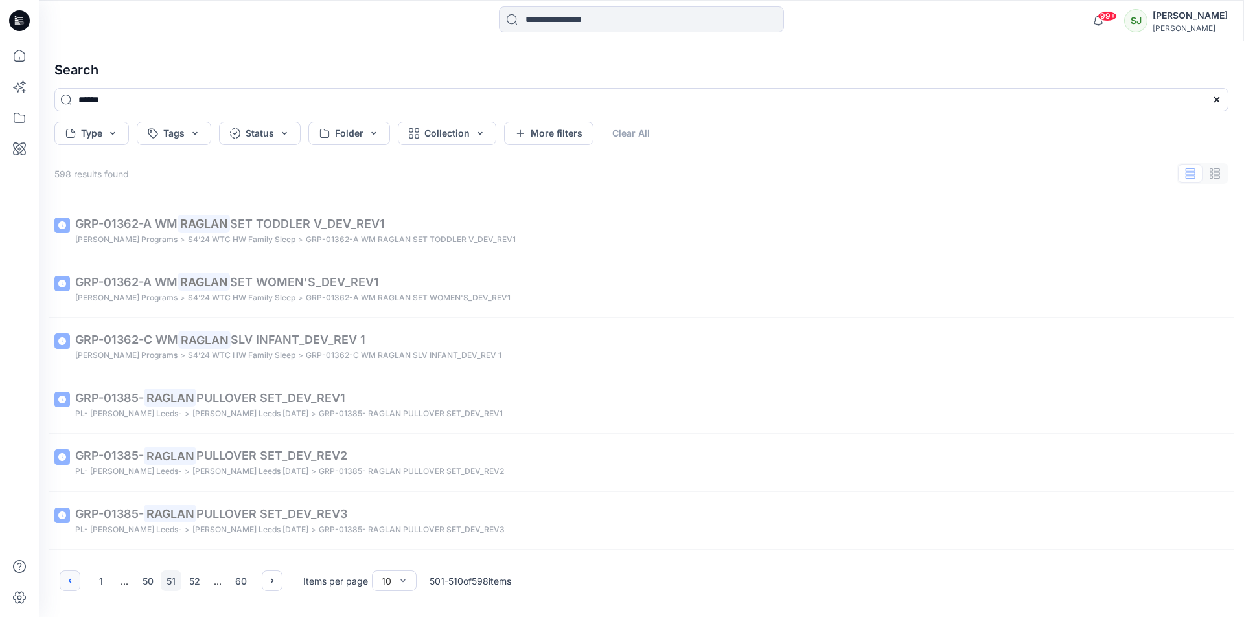
click at [71, 578] on icon "button" at bounding box center [70, 581] width 10 height 10
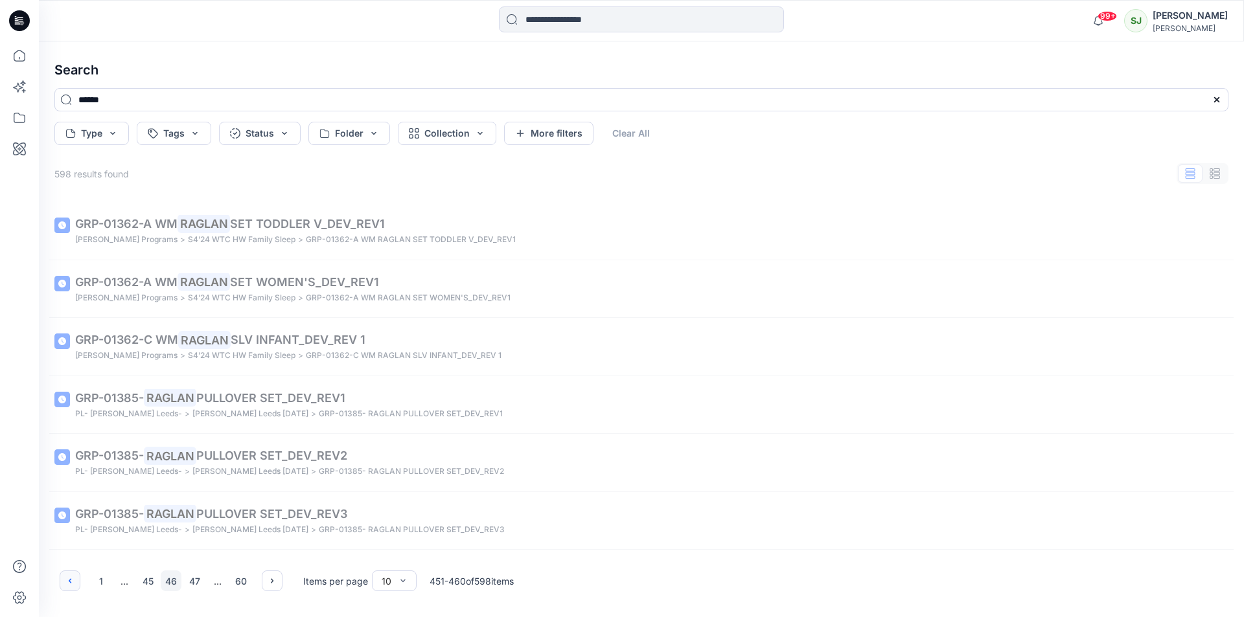
click at [71, 578] on icon "button" at bounding box center [70, 581] width 10 height 10
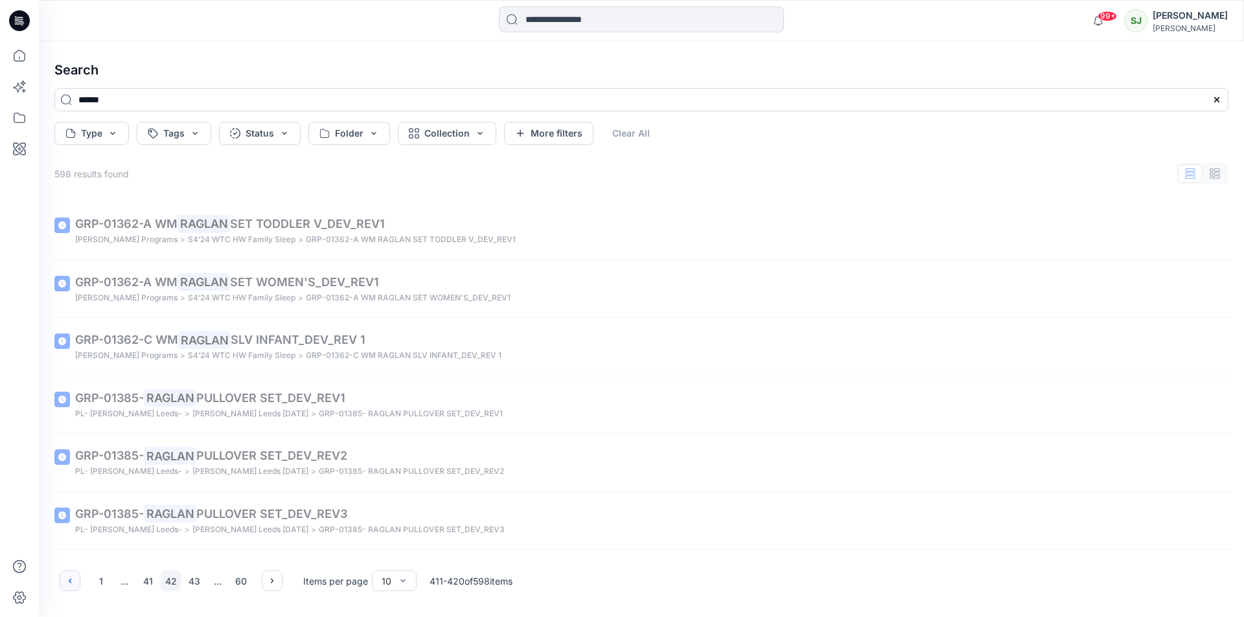
click at [71, 578] on icon "button" at bounding box center [70, 581] width 10 height 10
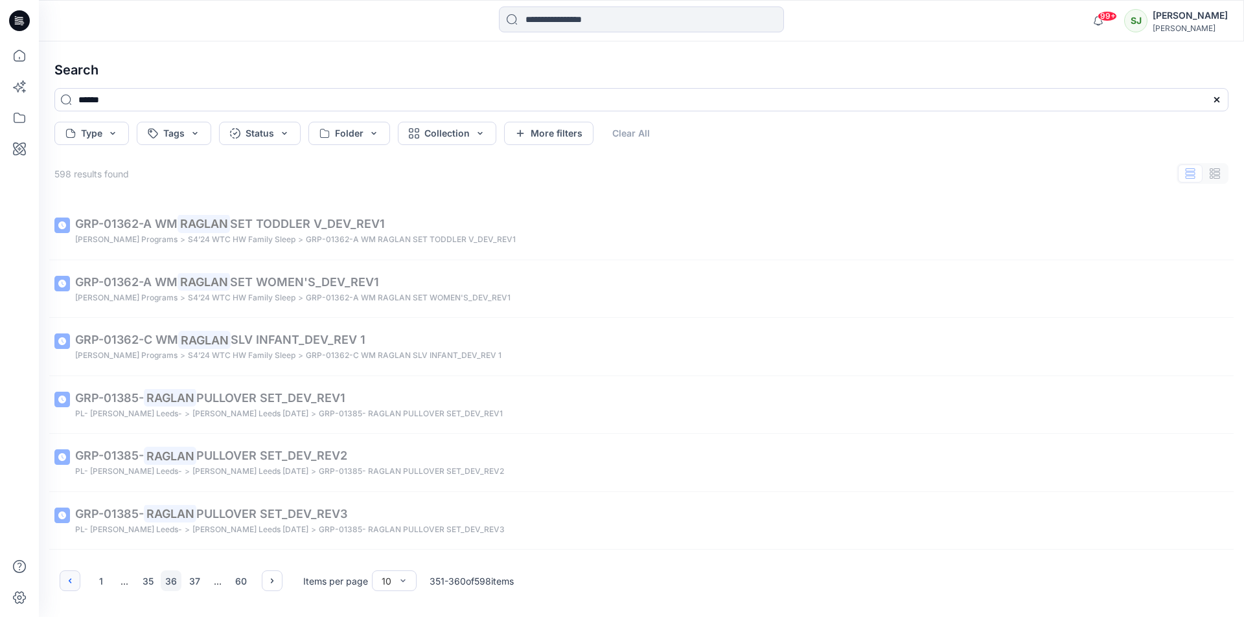
click at [71, 578] on icon "button" at bounding box center [70, 581] width 10 height 10
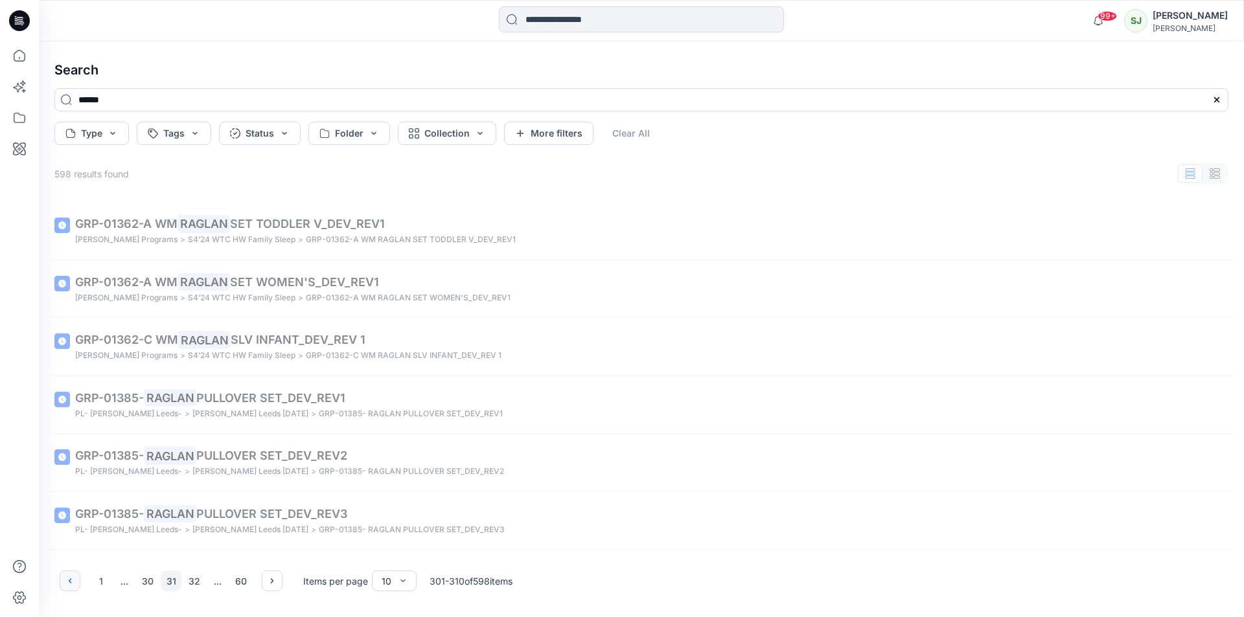
click at [71, 578] on icon "button" at bounding box center [70, 581] width 10 height 10
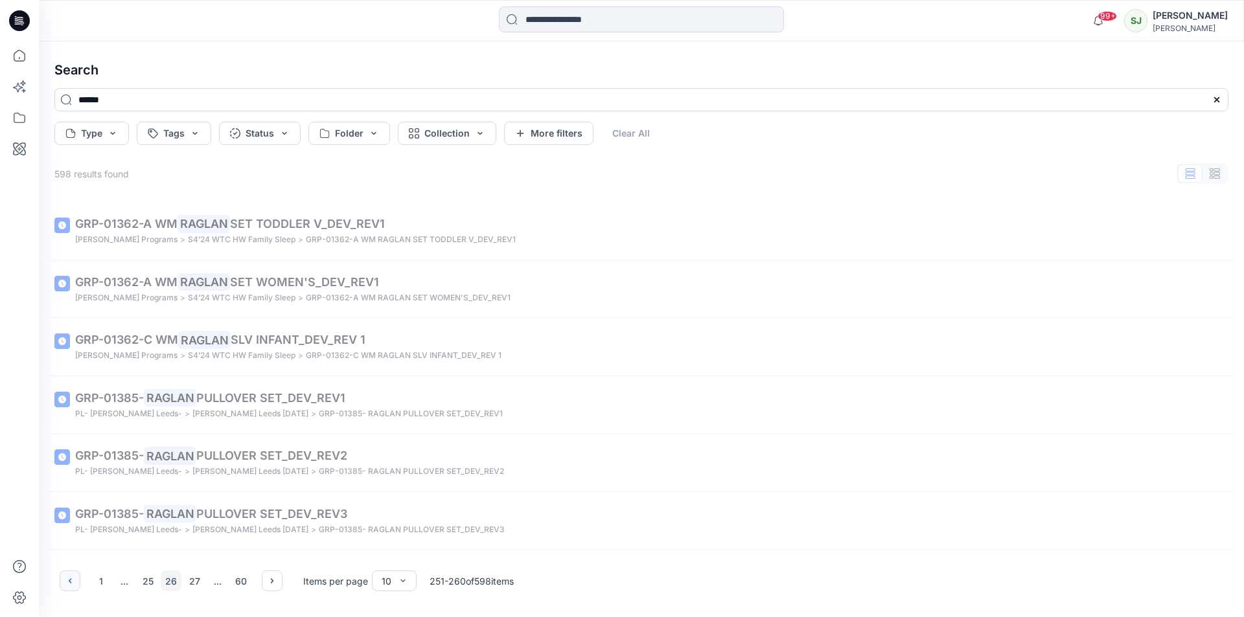
click at [71, 578] on icon "button" at bounding box center [70, 581] width 10 height 10
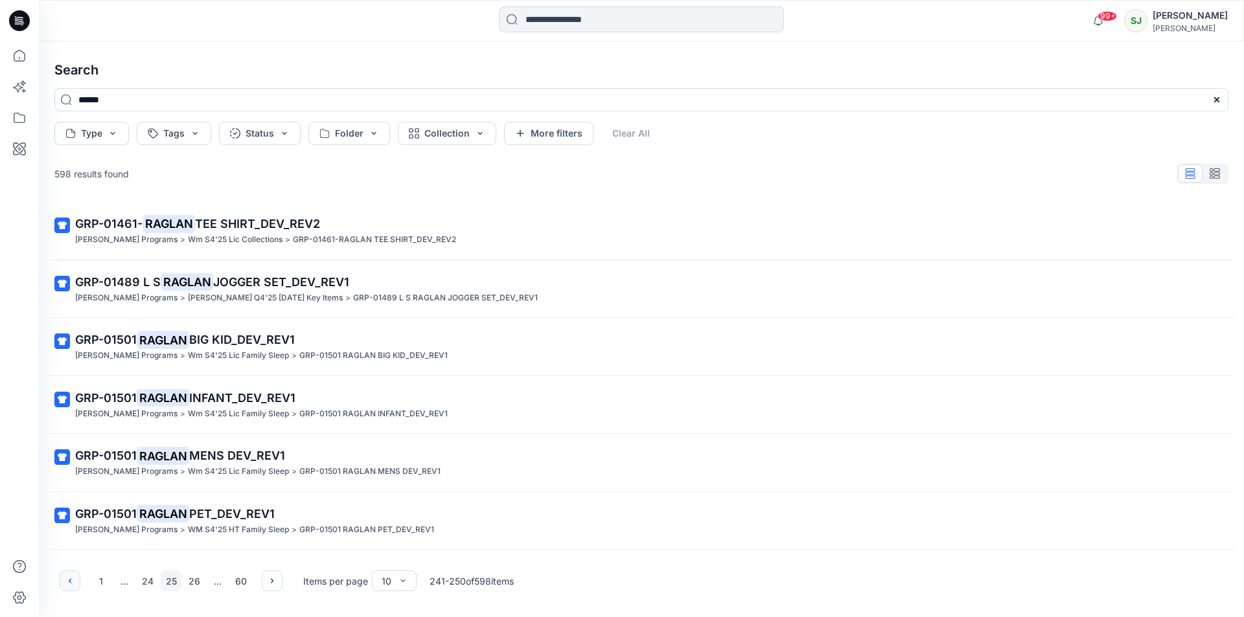
click at [71, 578] on icon "button" at bounding box center [70, 581] width 10 height 10
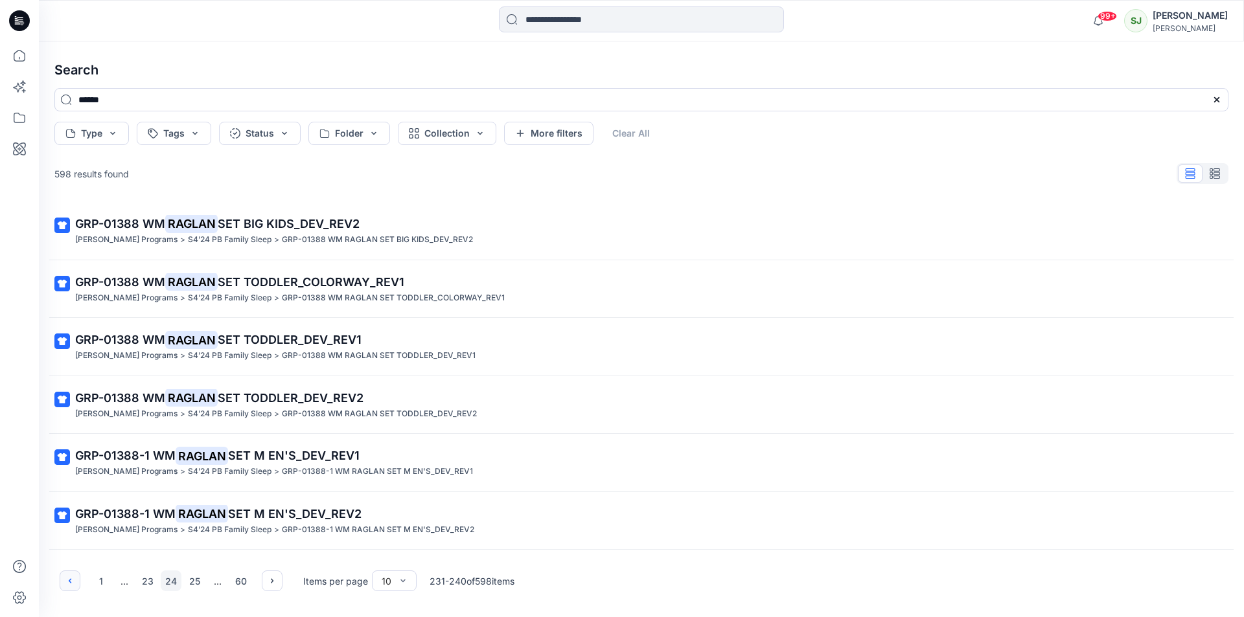
click at [71, 578] on icon "button" at bounding box center [70, 581] width 10 height 10
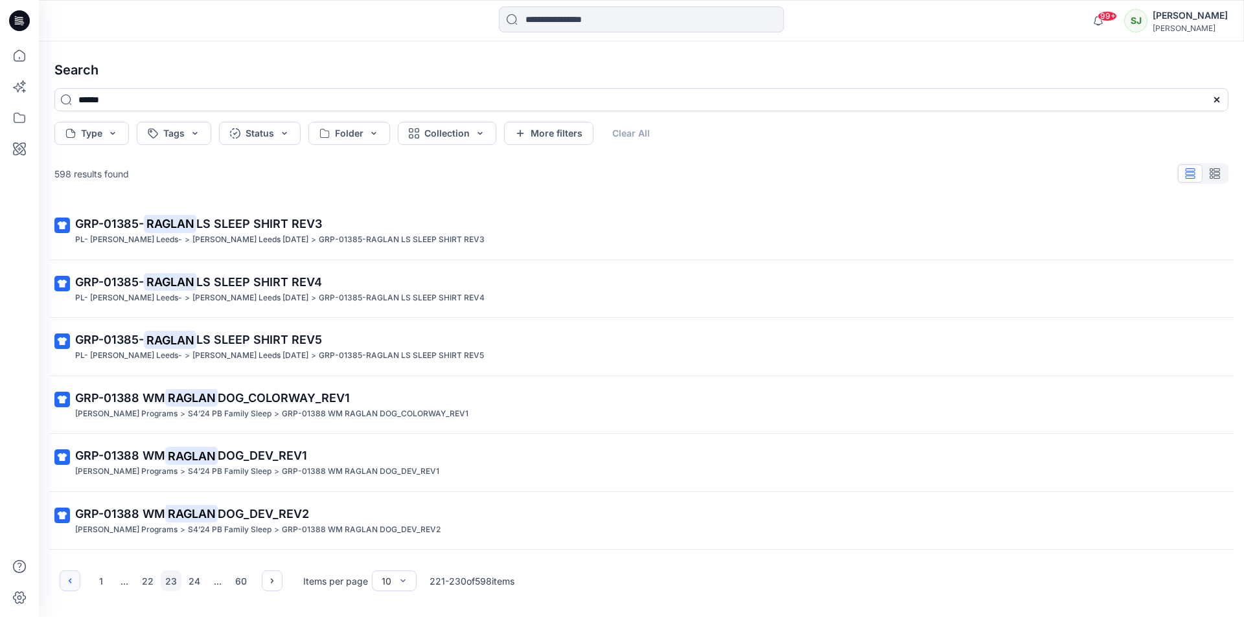
click at [71, 578] on icon "button" at bounding box center [70, 581] width 10 height 10
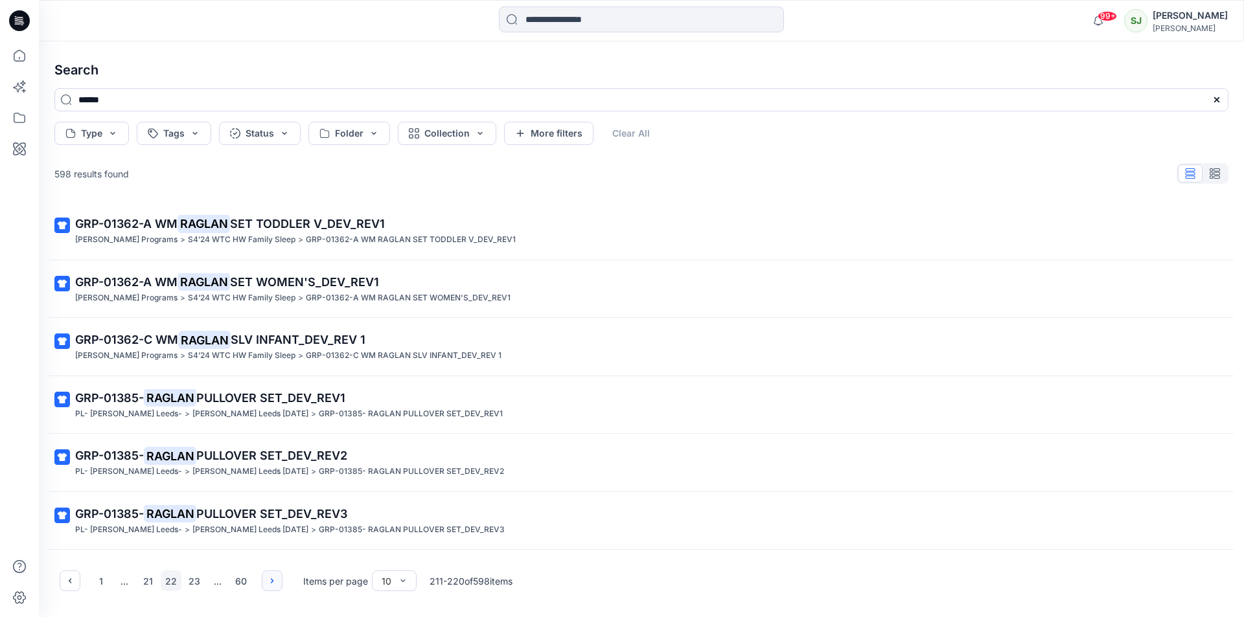
click at [269, 586] on icon "button" at bounding box center [272, 581] width 10 height 10
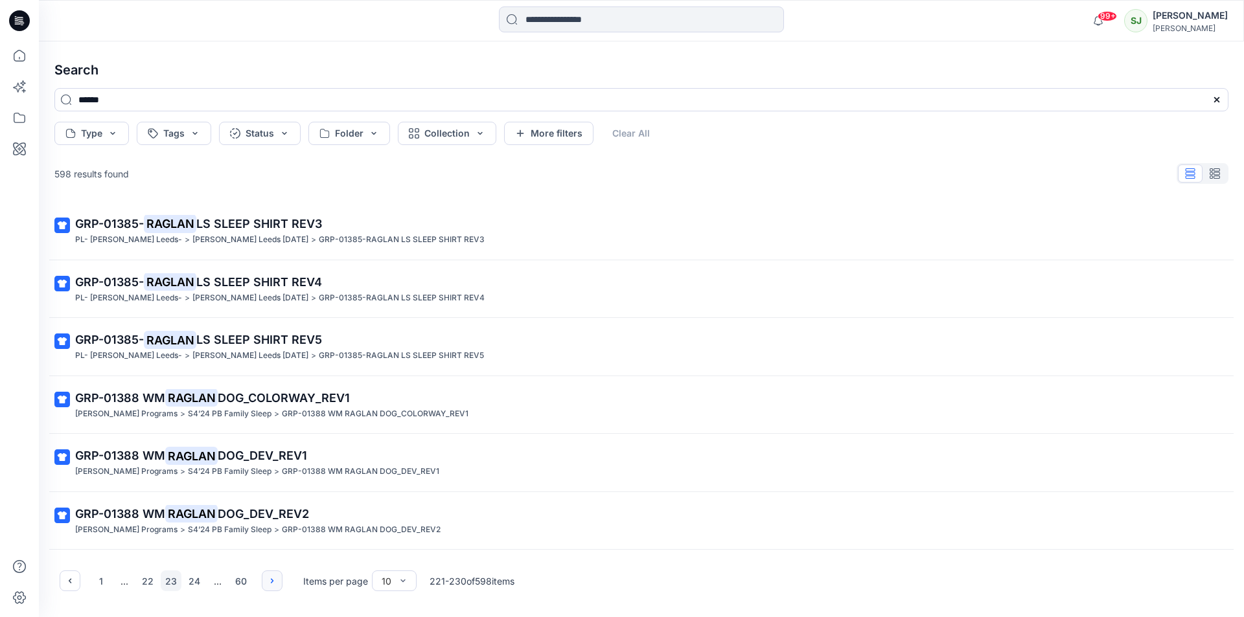
click at [269, 586] on icon "button" at bounding box center [272, 581] width 10 height 10
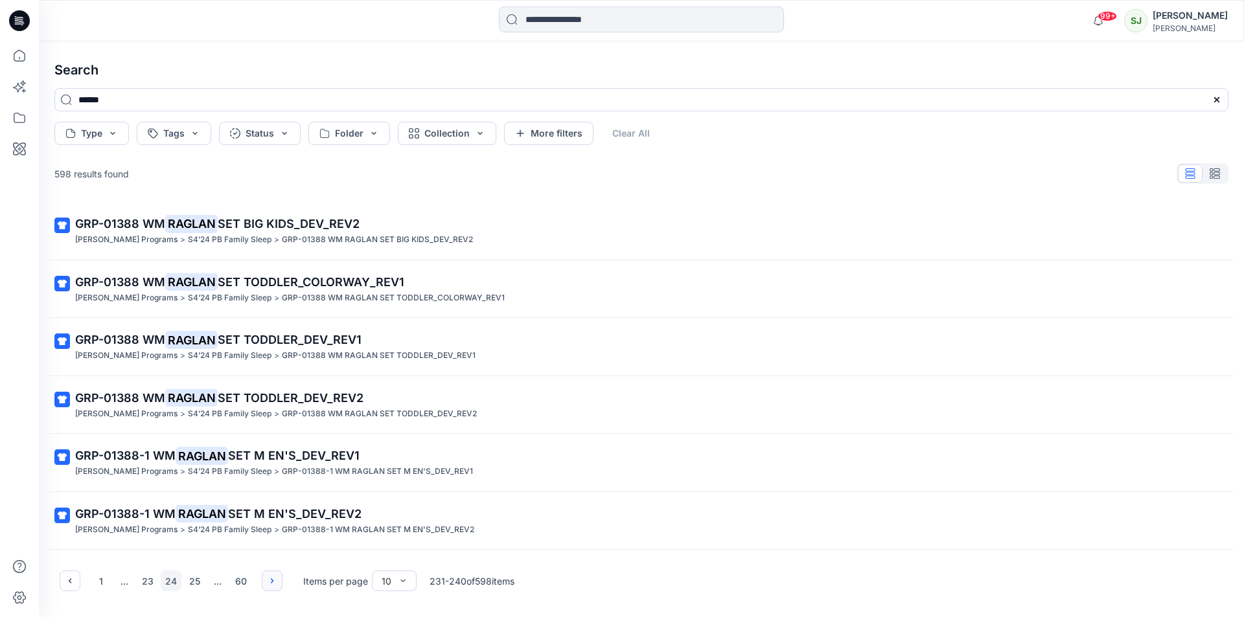
click at [269, 586] on icon "button" at bounding box center [272, 581] width 10 height 10
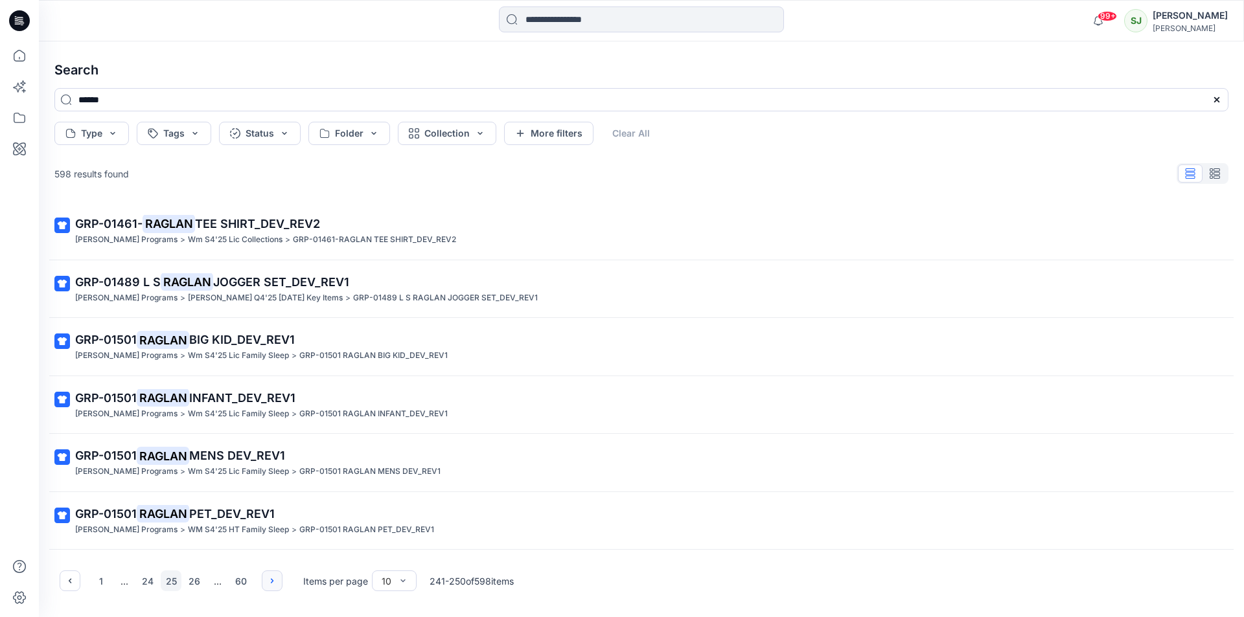
click at [269, 586] on icon "button" at bounding box center [272, 581] width 10 height 10
click at [71, 584] on icon "button" at bounding box center [70, 581] width 10 height 10
click at [273, 579] on icon "button" at bounding box center [272, 581] width 10 height 10
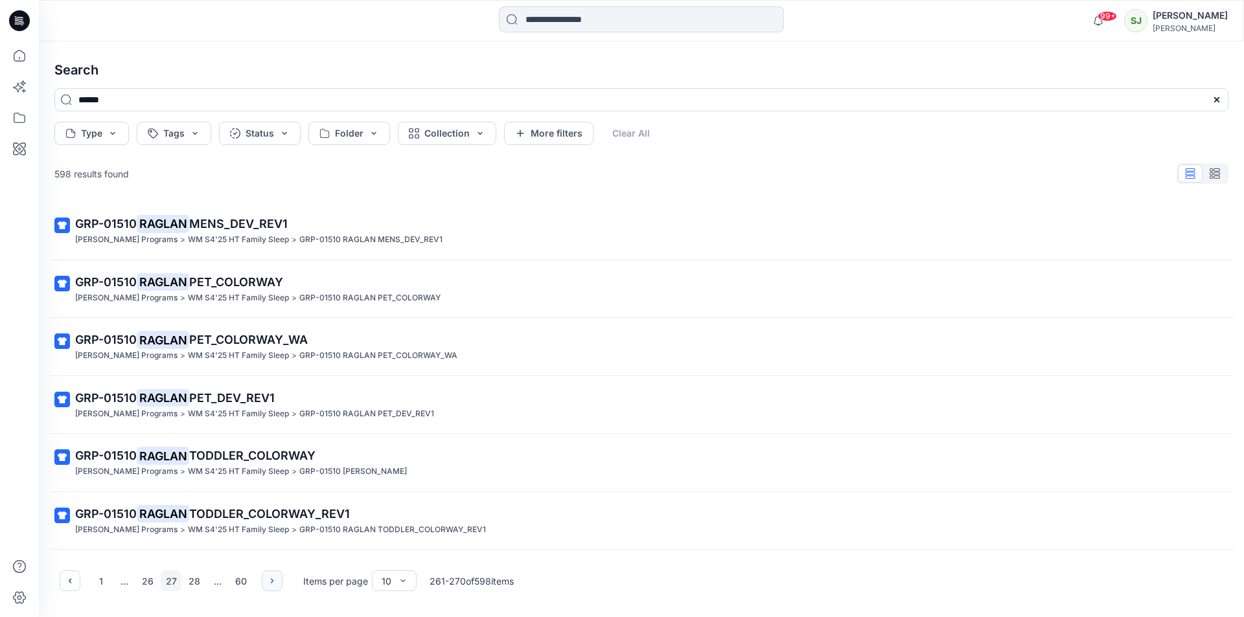
click at [273, 579] on icon "button" at bounding box center [272, 581] width 10 height 10
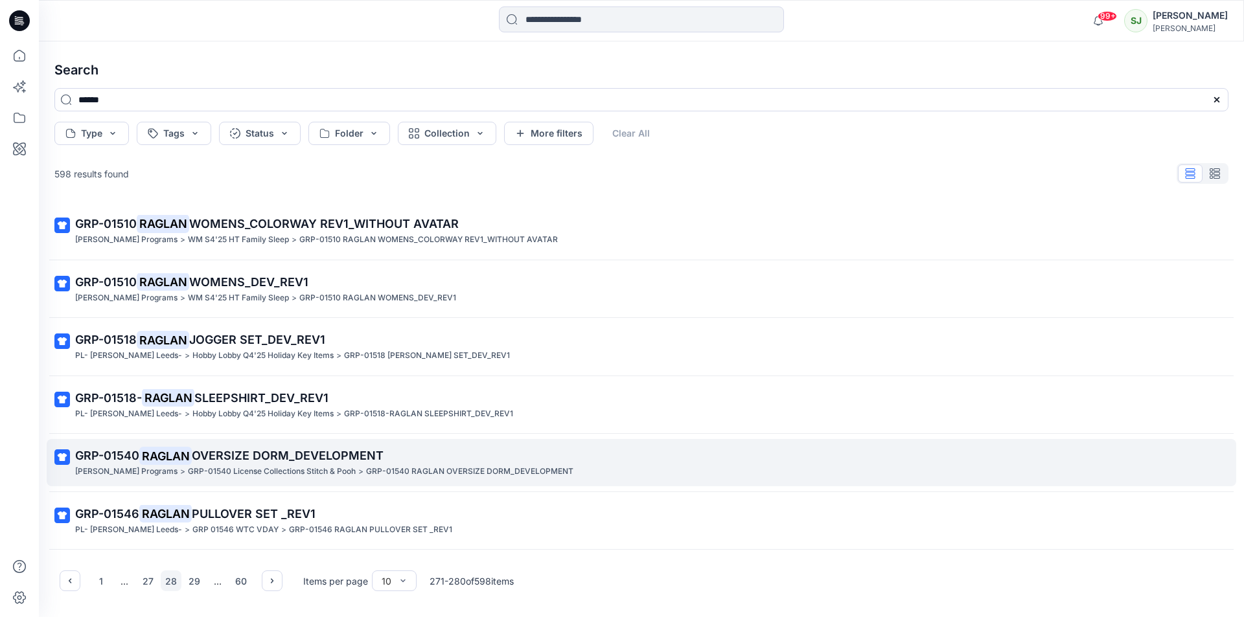
click at [186, 461] on mark "RAGLAN" at bounding box center [165, 456] width 52 height 18
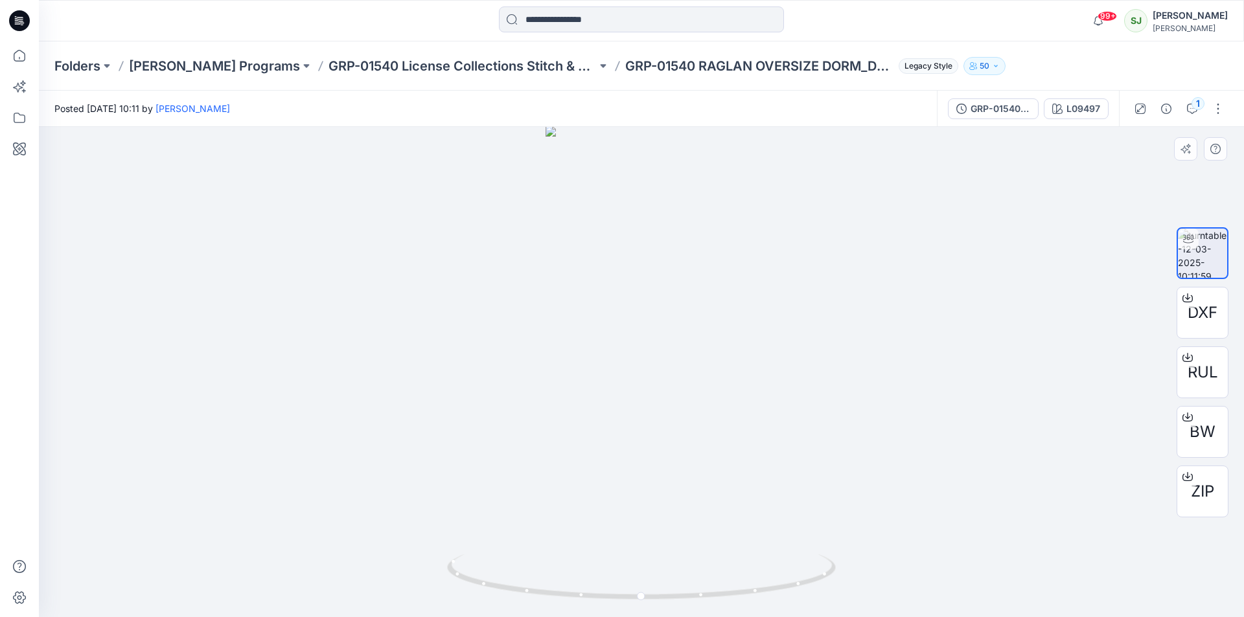
drag, startPoint x: 583, startPoint y: 355, endPoint x: 668, endPoint y: 362, distance: 85.1
click at [668, 362] on img at bounding box center [641, 371] width 191 height 491
drag, startPoint x: 649, startPoint y: 600, endPoint x: 816, endPoint y: 524, distance: 184.1
click at [866, 584] on div at bounding box center [641, 372] width 1205 height 490
drag, startPoint x: 681, startPoint y: 517, endPoint x: 483, endPoint y: 488, distance: 199.7
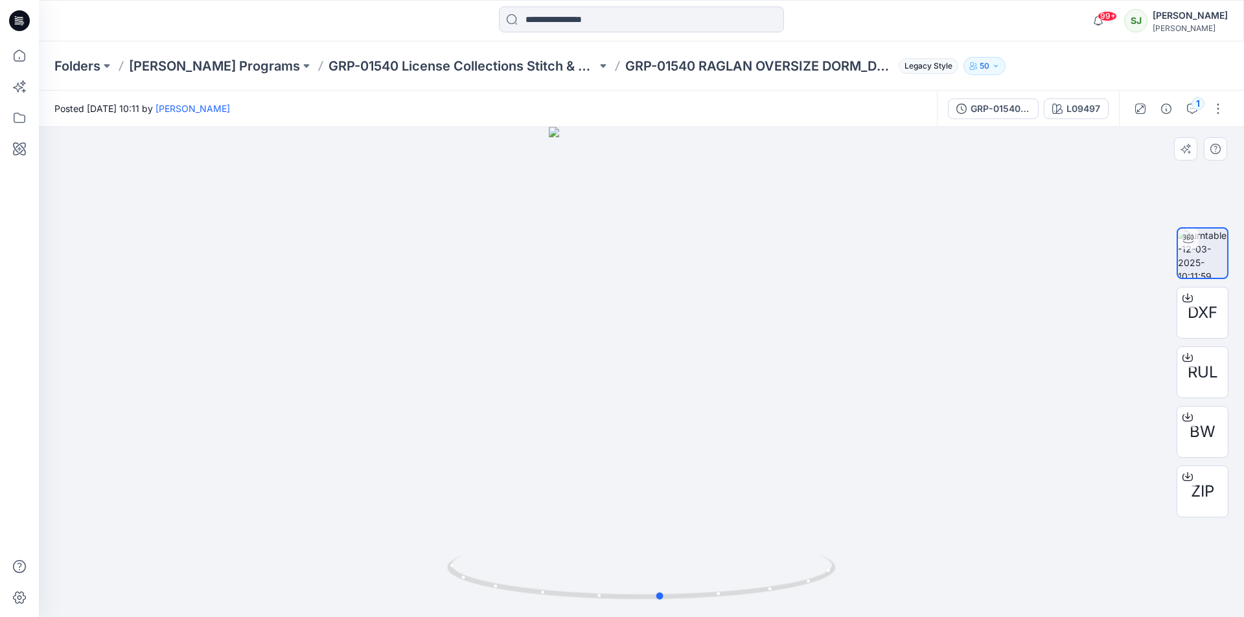
click at [489, 490] on div at bounding box center [641, 372] width 1205 height 490
click at [472, 67] on p "GRP-01540 License Collections Stitch & Pooh" at bounding box center [462, 66] width 268 height 18
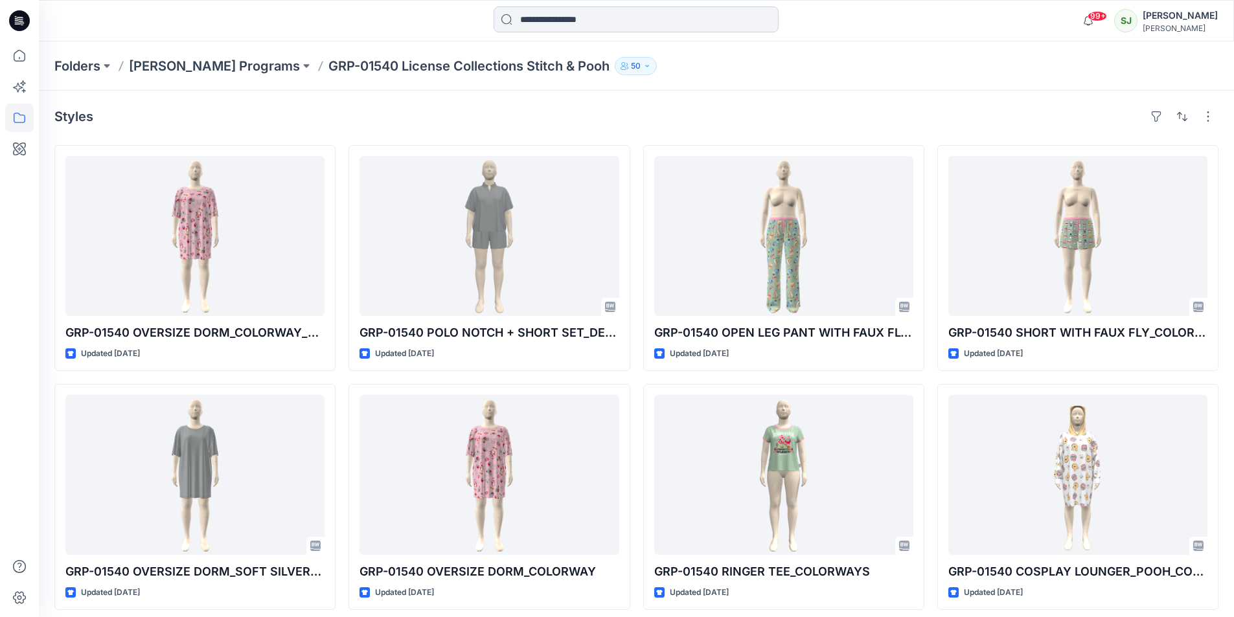
click at [542, 30] on input at bounding box center [636, 19] width 285 height 26
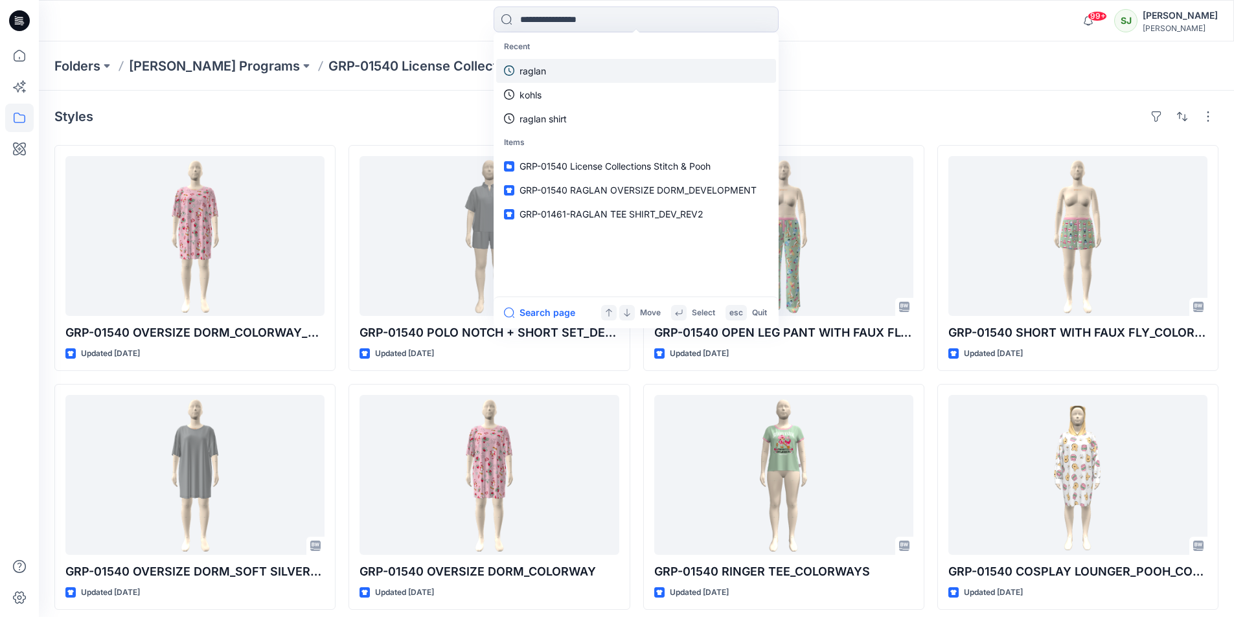
click at [533, 77] on p "raglan" at bounding box center [533, 71] width 27 height 14
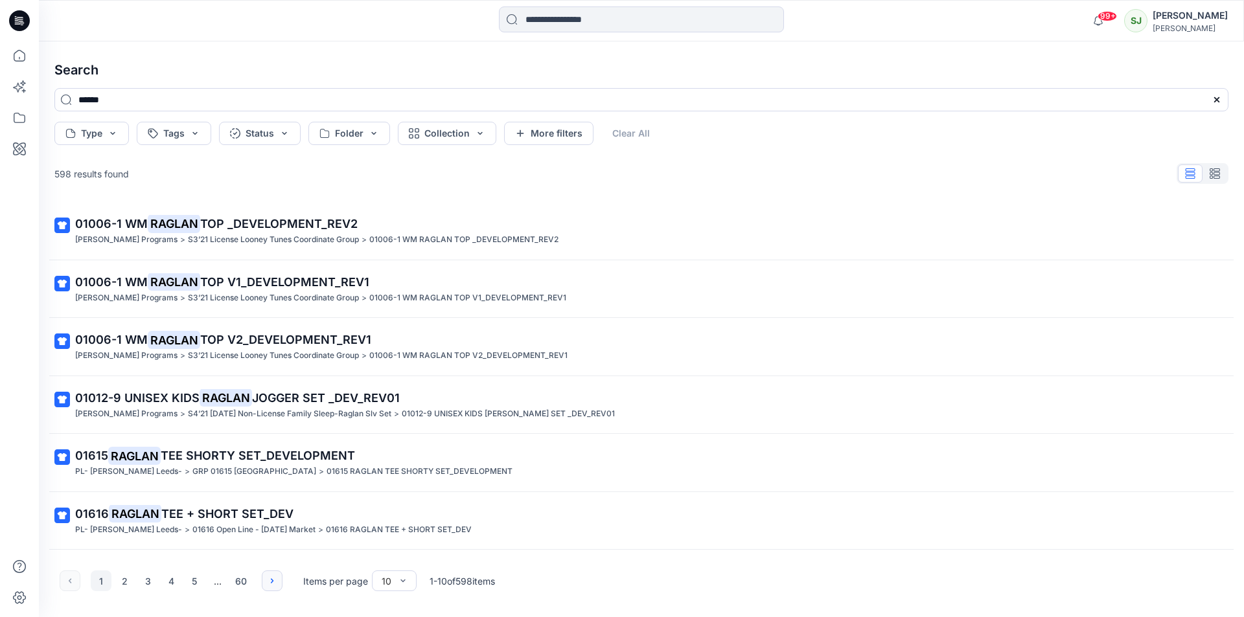
click at [274, 583] on icon "button" at bounding box center [272, 581] width 10 height 10
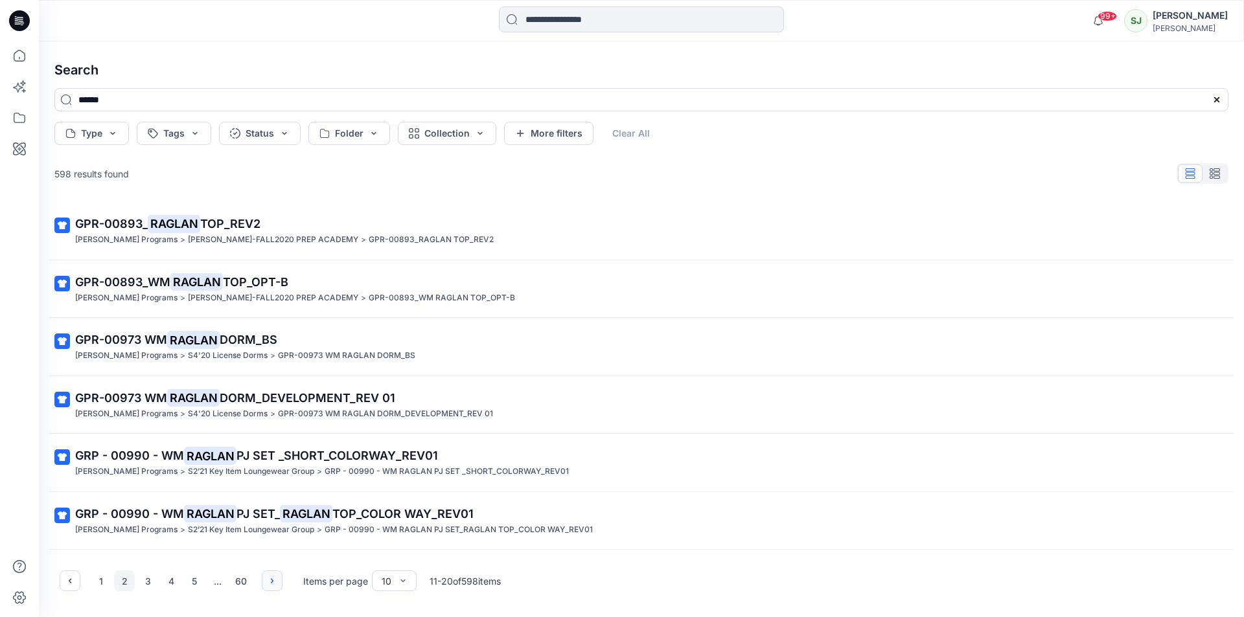
click at [274, 583] on icon "button" at bounding box center [272, 581] width 10 height 10
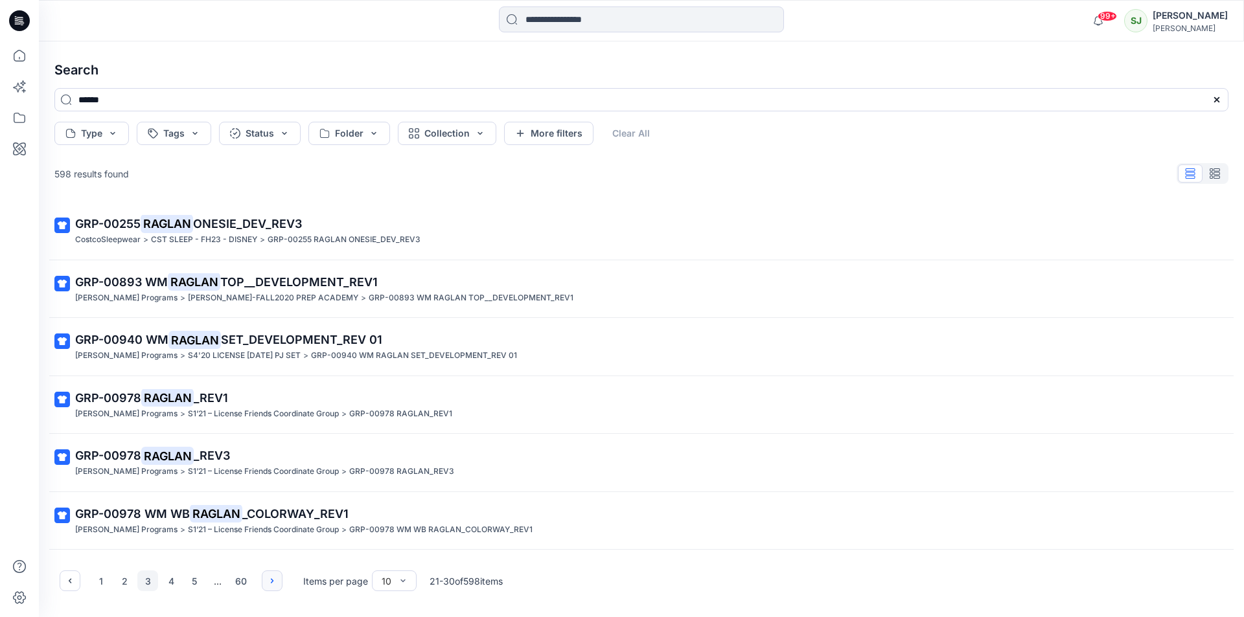
click at [274, 583] on icon "button" at bounding box center [272, 581] width 10 height 10
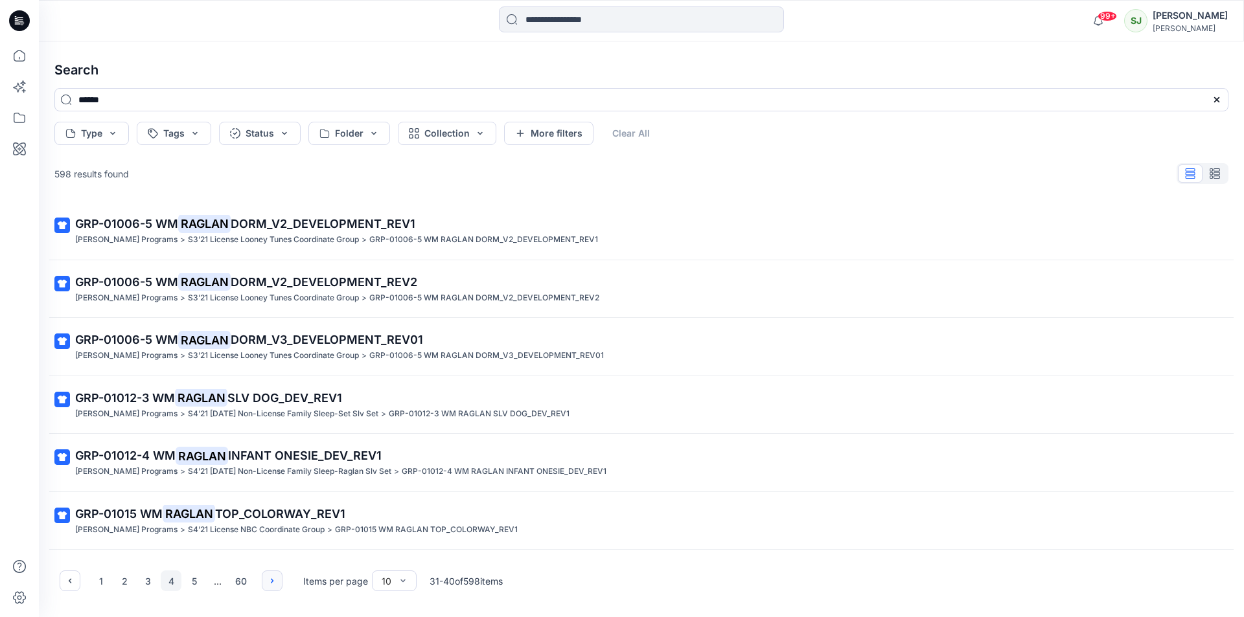
click at [274, 583] on icon "button" at bounding box center [272, 581] width 10 height 10
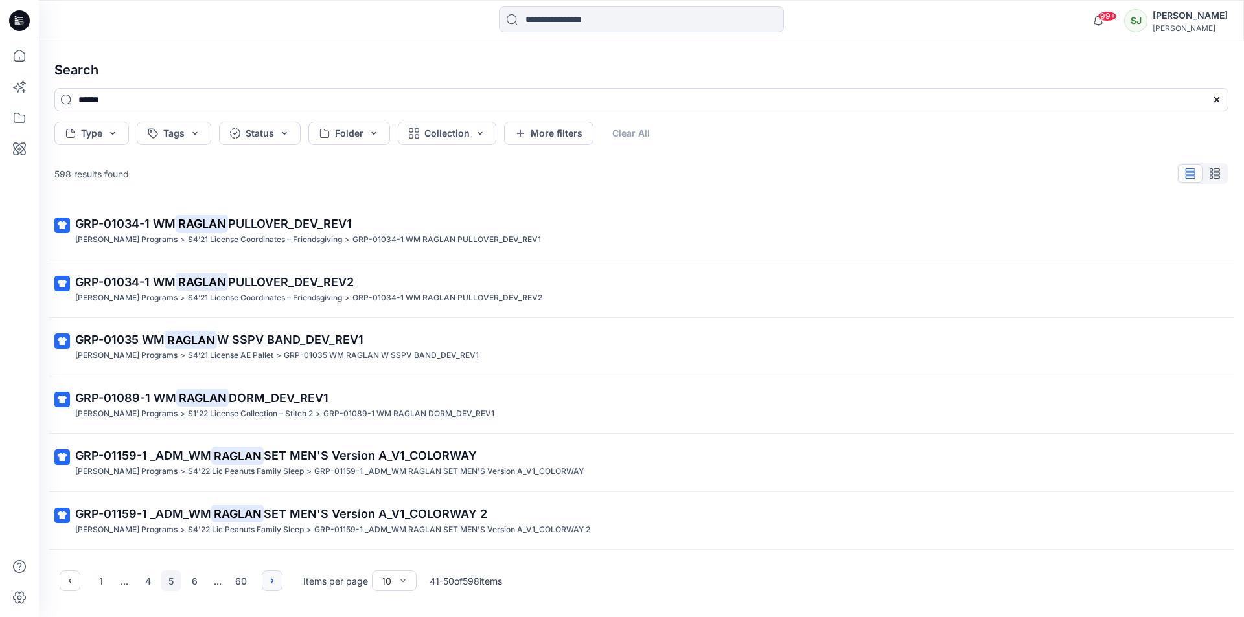
click at [274, 583] on icon "button" at bounding box center [272, 581] width 10 height 10
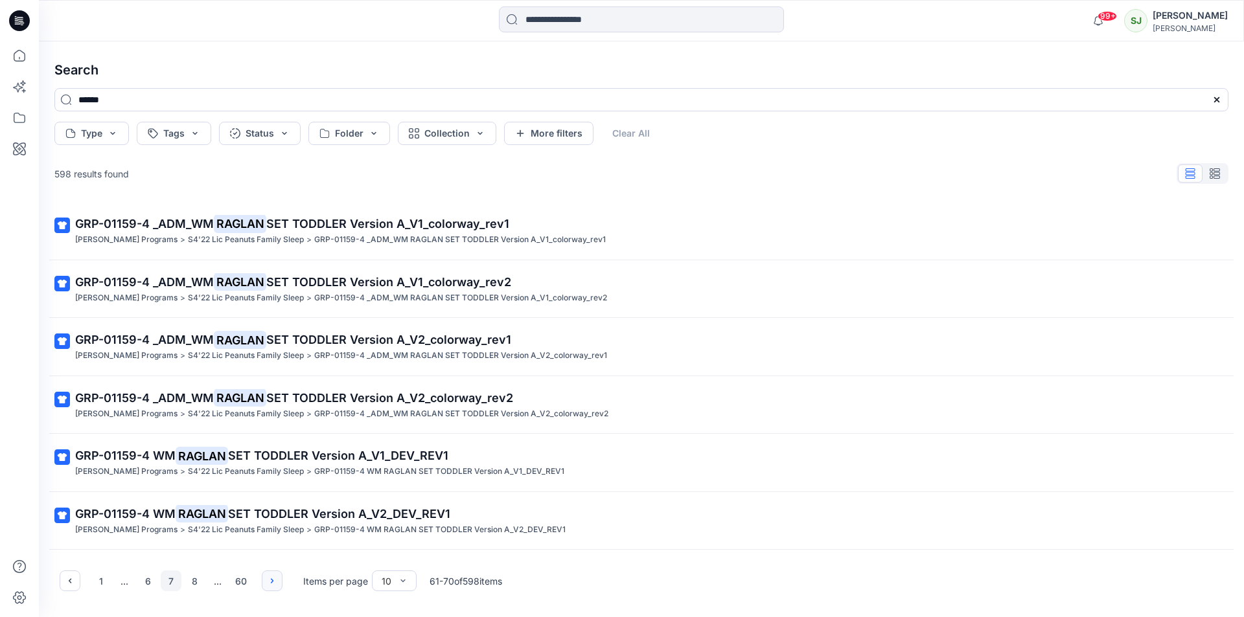
click at [274, 583] on icon "button" at bounding box center [272, 581] width 10 height 10
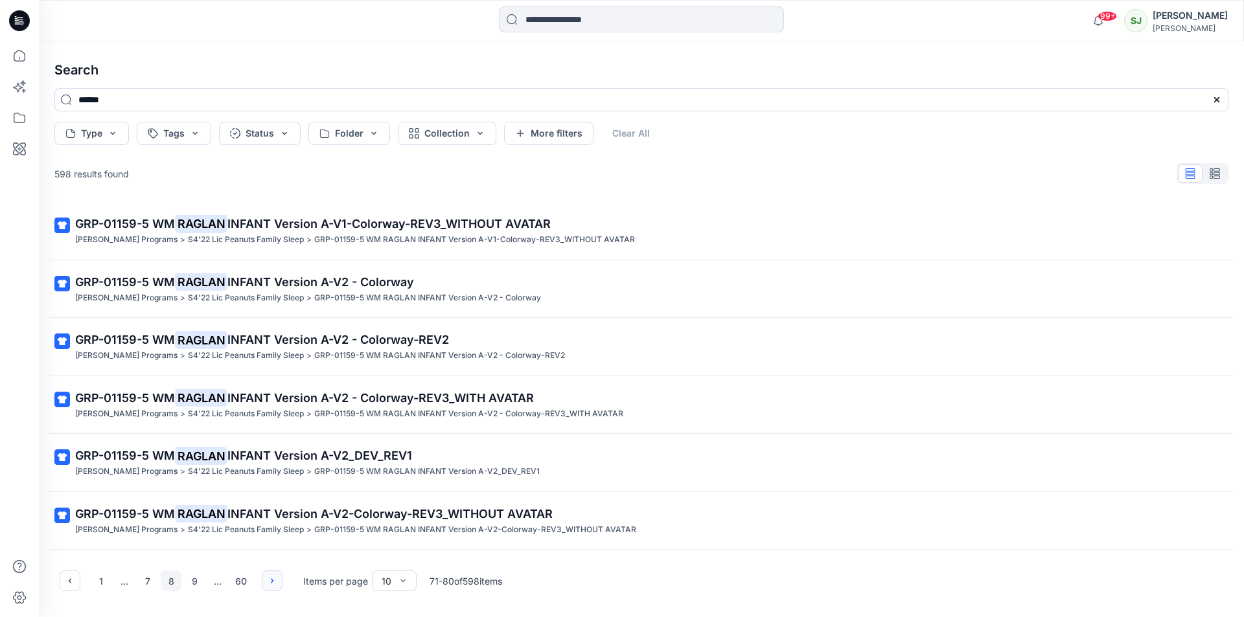
click at [274, 583] on icon "button" at bounding box center [272, 581] width 10 height 10
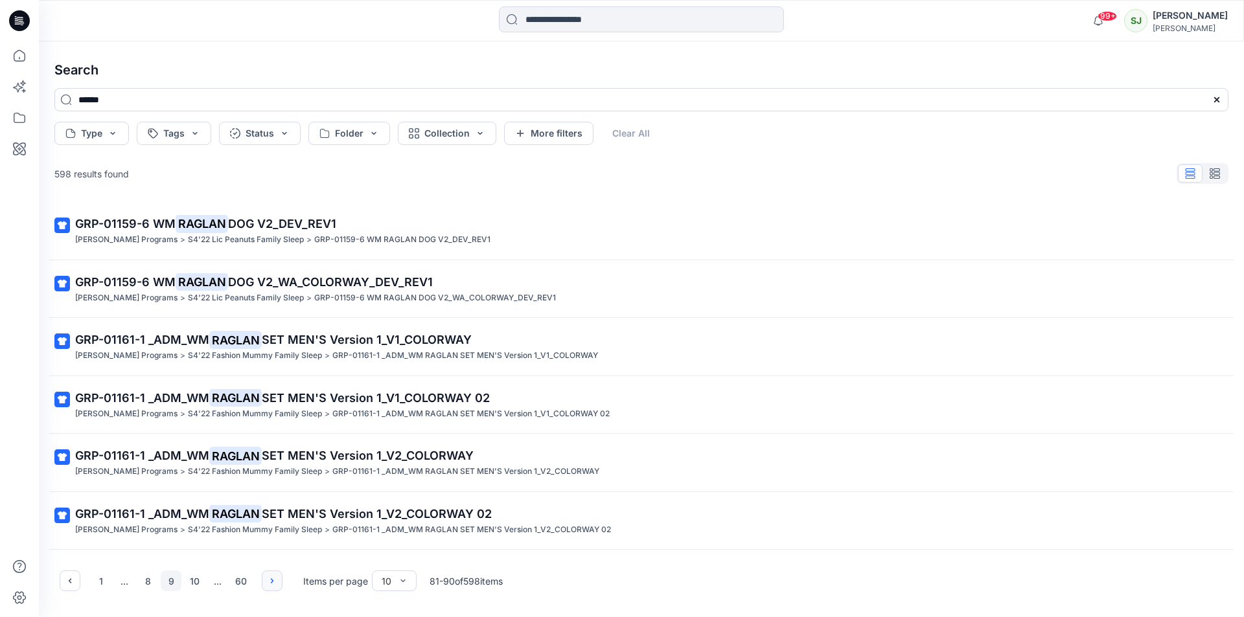
click at [274, 583] on icon "button" at bounding box center [272, 581] width 10 height 10
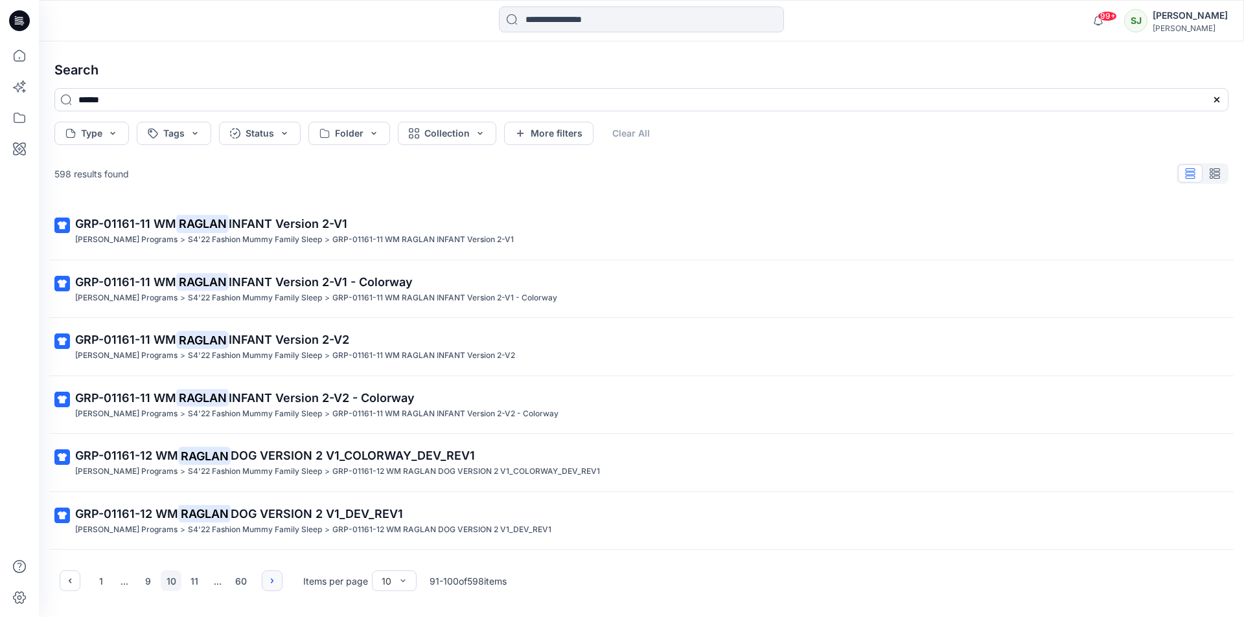
click at [274, 583] on icon "button" at bounding box center [272, 581] width 10 height 10
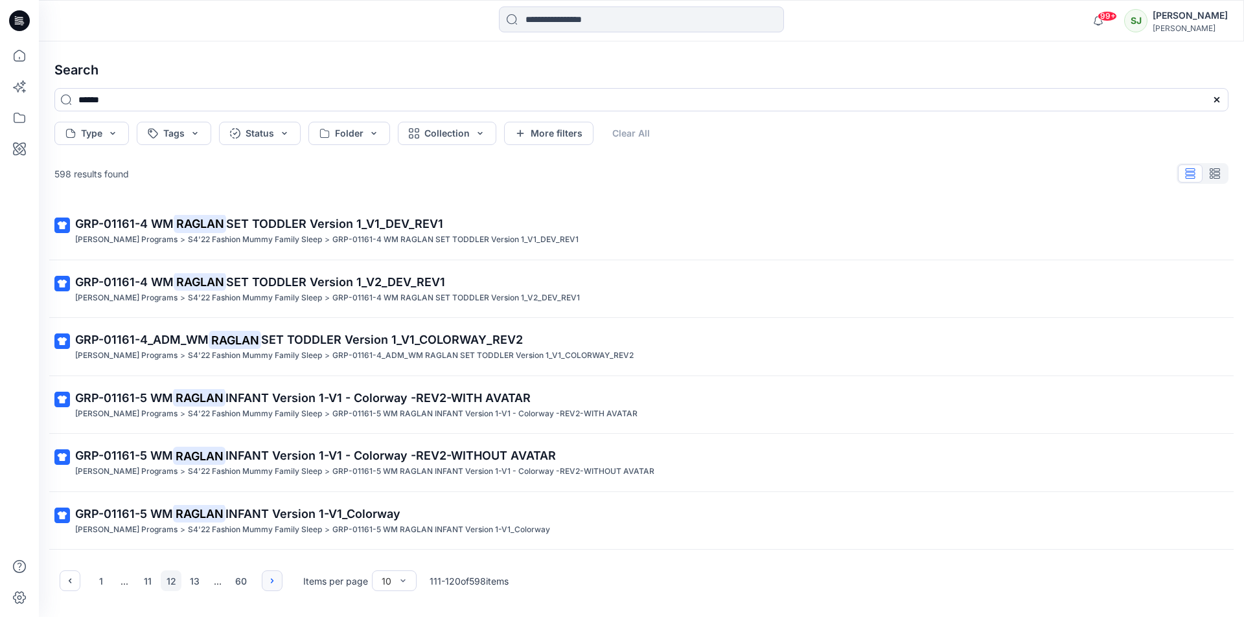
click at [274, 583] on icon "button" at bounding box center [272, 581] width 10 height 10
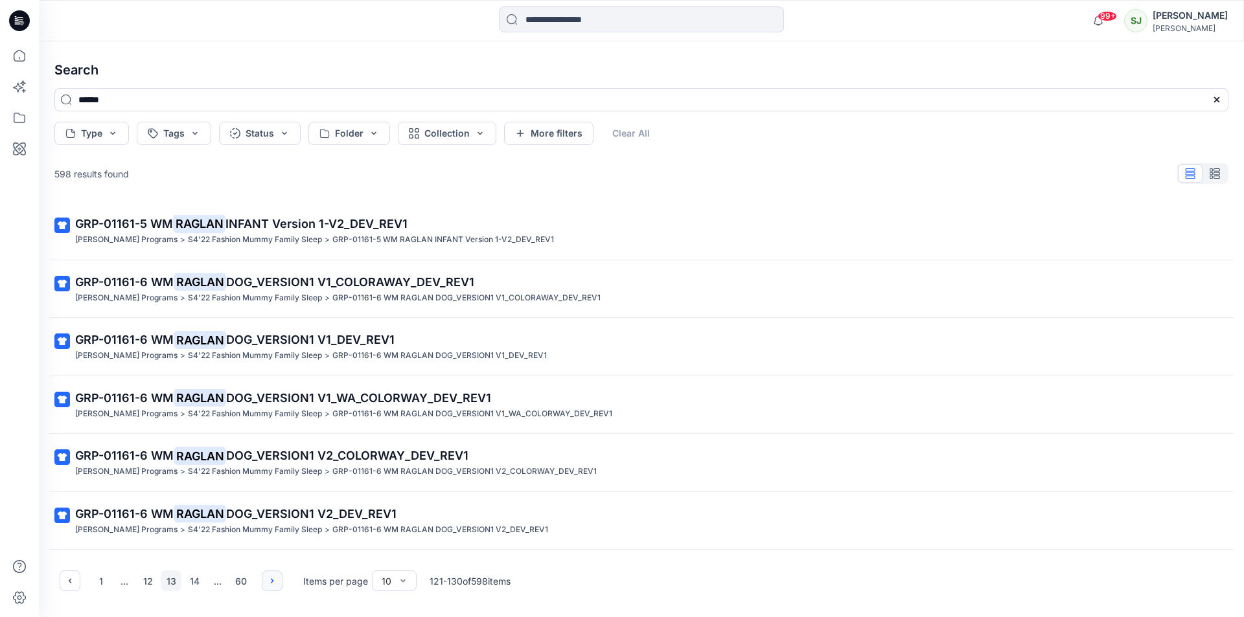
click at [274, 583] on icon "button" at bounding box center [272, 581] width 10 height 10
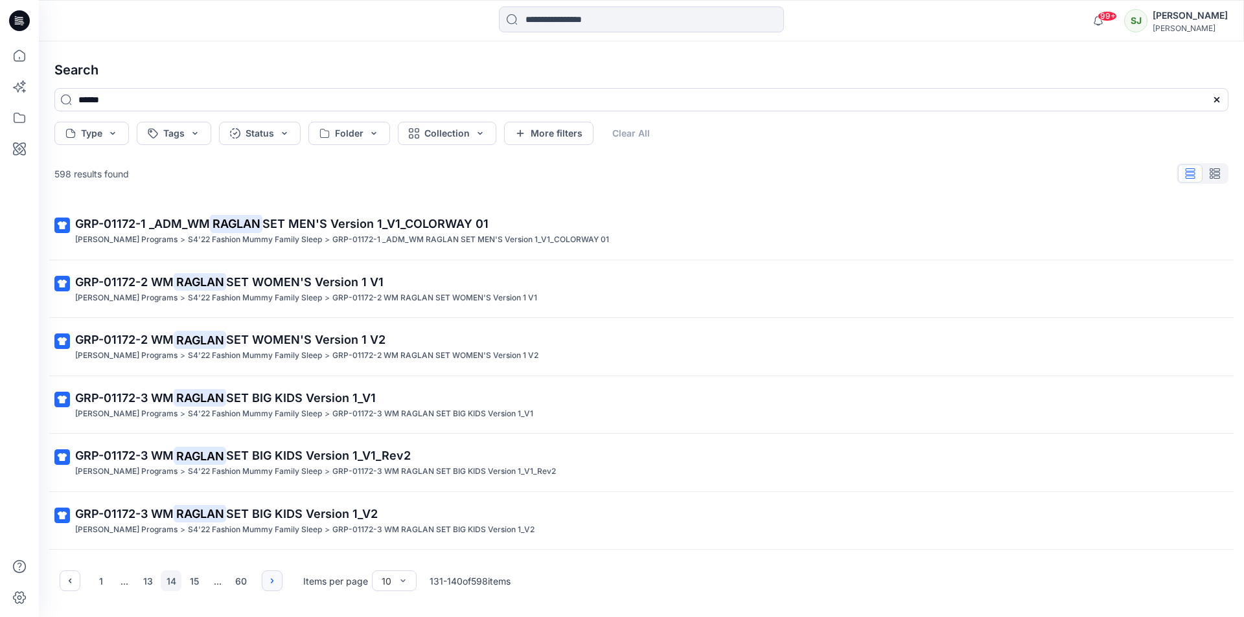
click at [274, 583] on icon "button" at bounding box center [272, 581] width 10 height 10
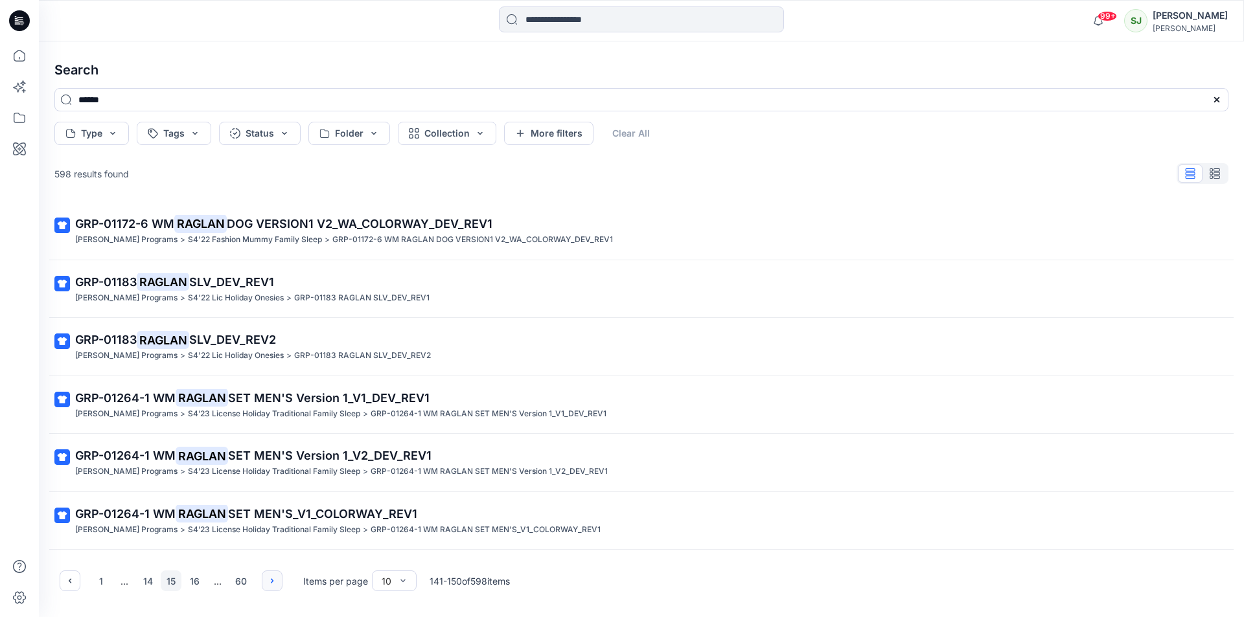
click at [274, 583] on icon "button" at bounding box center [272, 581] width 10 height 10
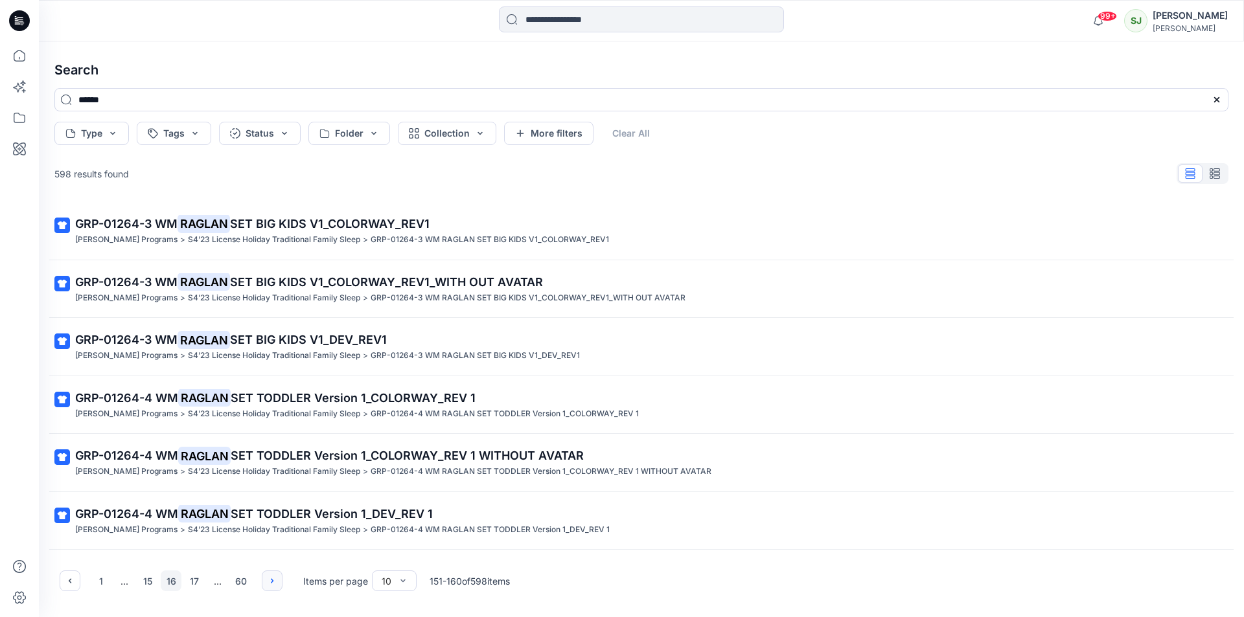
click at [274, 583] on icon "button" at bounding box center [272, 581] width 10 height 10
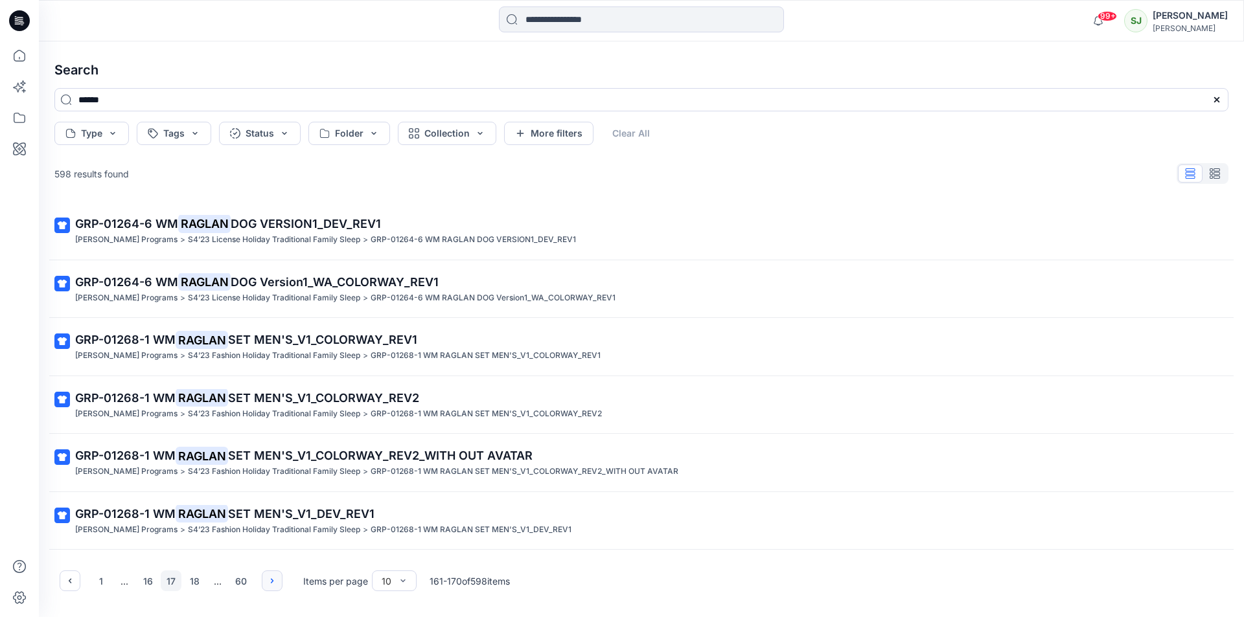
click at [274, 583] on icon "button" at bounding box center [272, 581] width 10 height 10
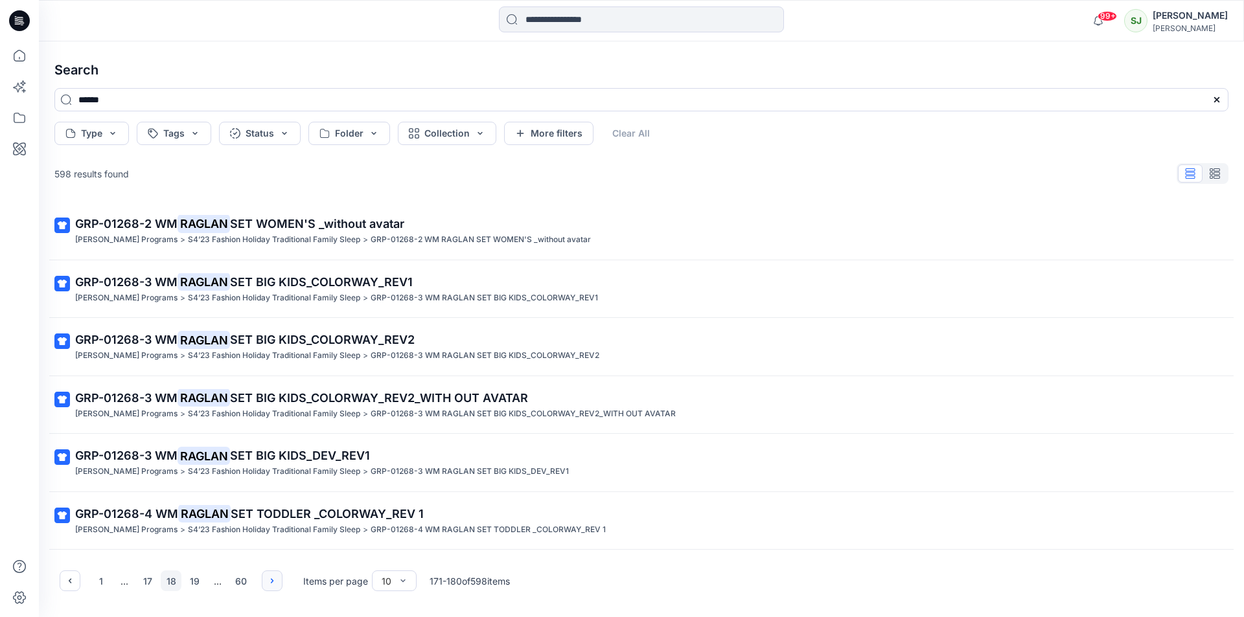
click at [274, 583] on icon "button" at bounding box center [272, 581] width 10 height 10
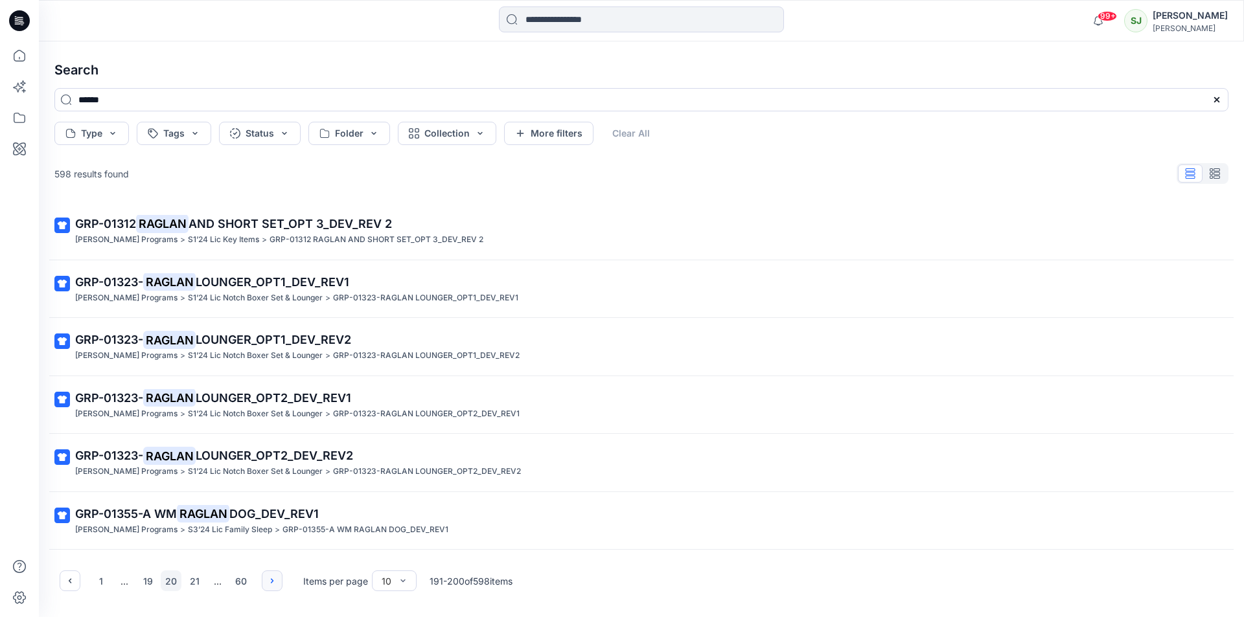
click at [274, 583] on icon "button" at bounding box center [272, 581] width 10 height 10
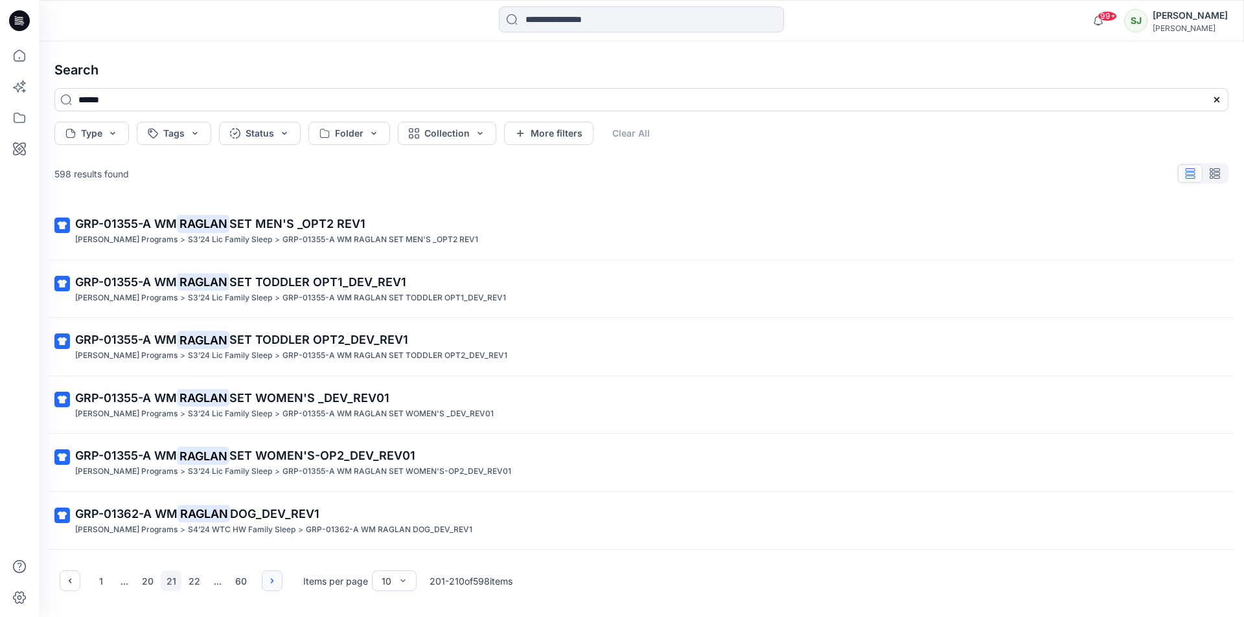
click at [274, 583] on icon "button" at bounding box center [272, 581] width 10 height 10
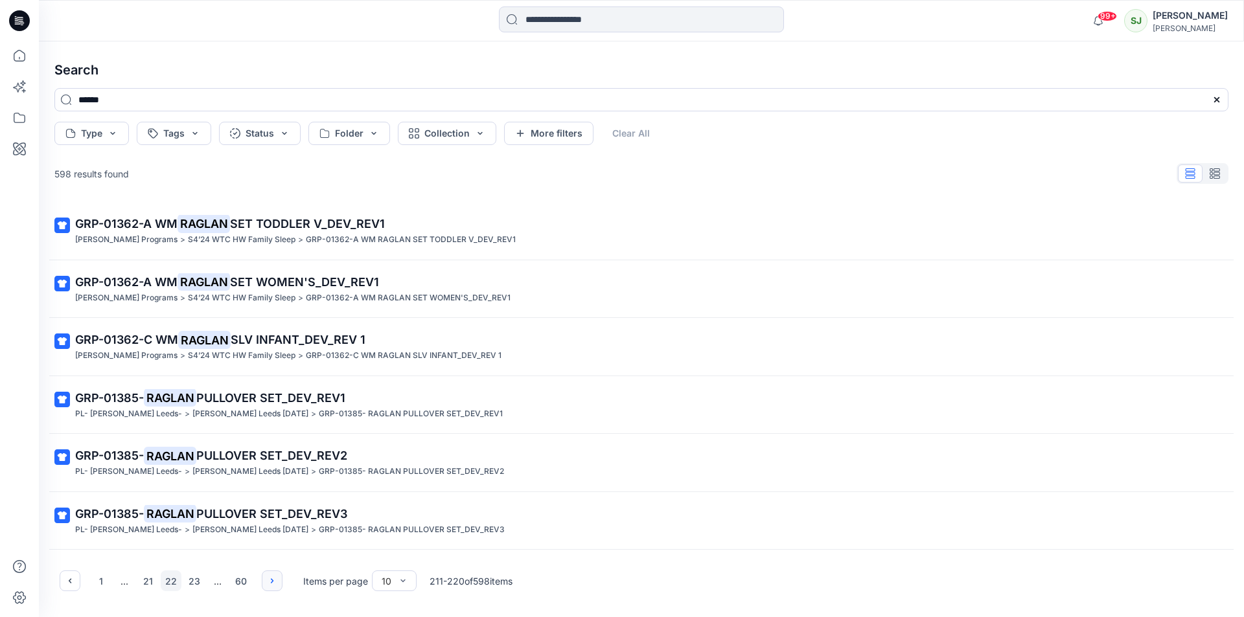
click at [274, 583] on icon "button" at bounding box center [272, 581] width 10 height 10
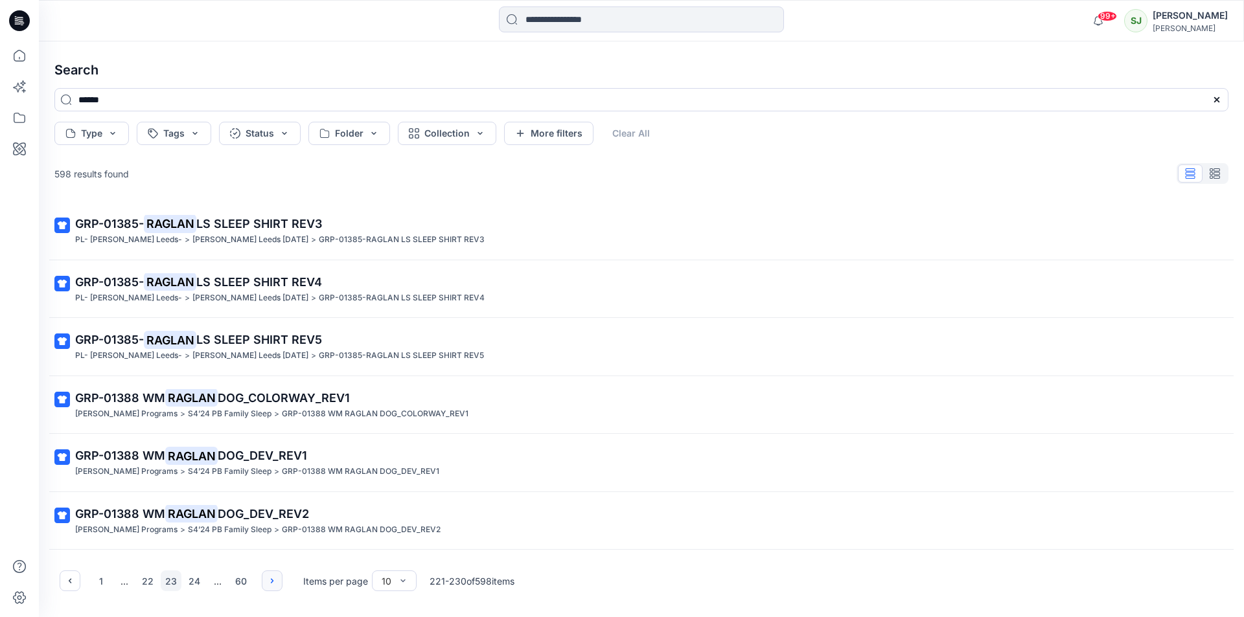
click at [274, 583] on icon "button" at bounding box center [272, 581] width 10 height 10
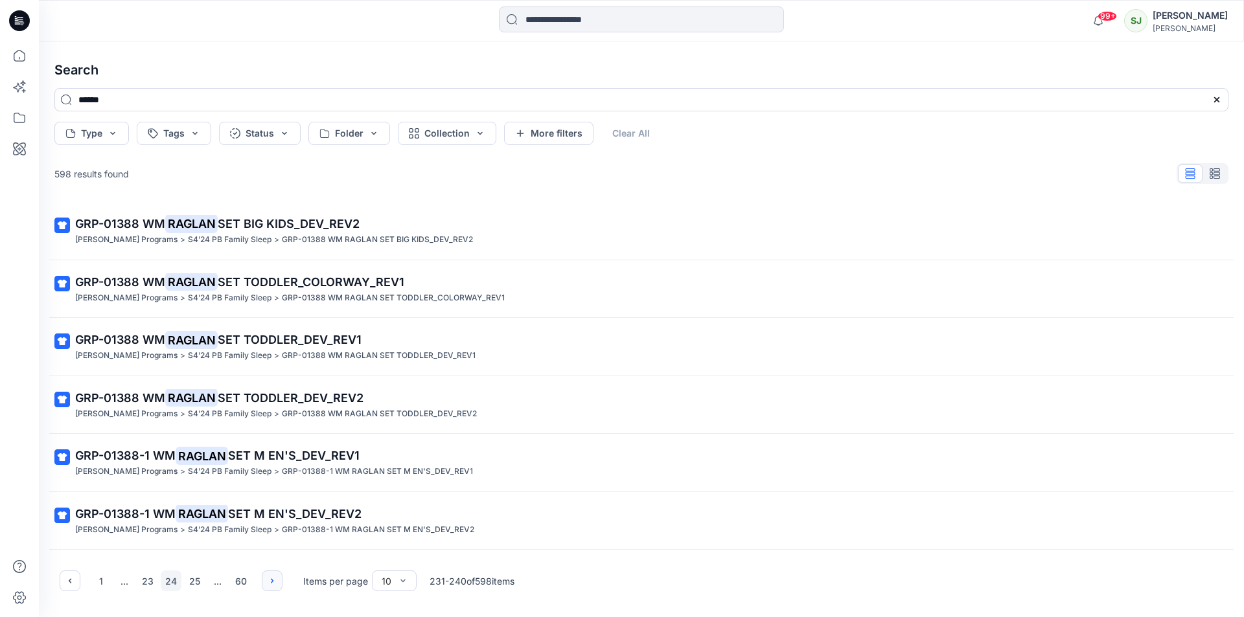
click at [274, 583] on icon "button" at bounding box center [272, 581] width 10 height 10
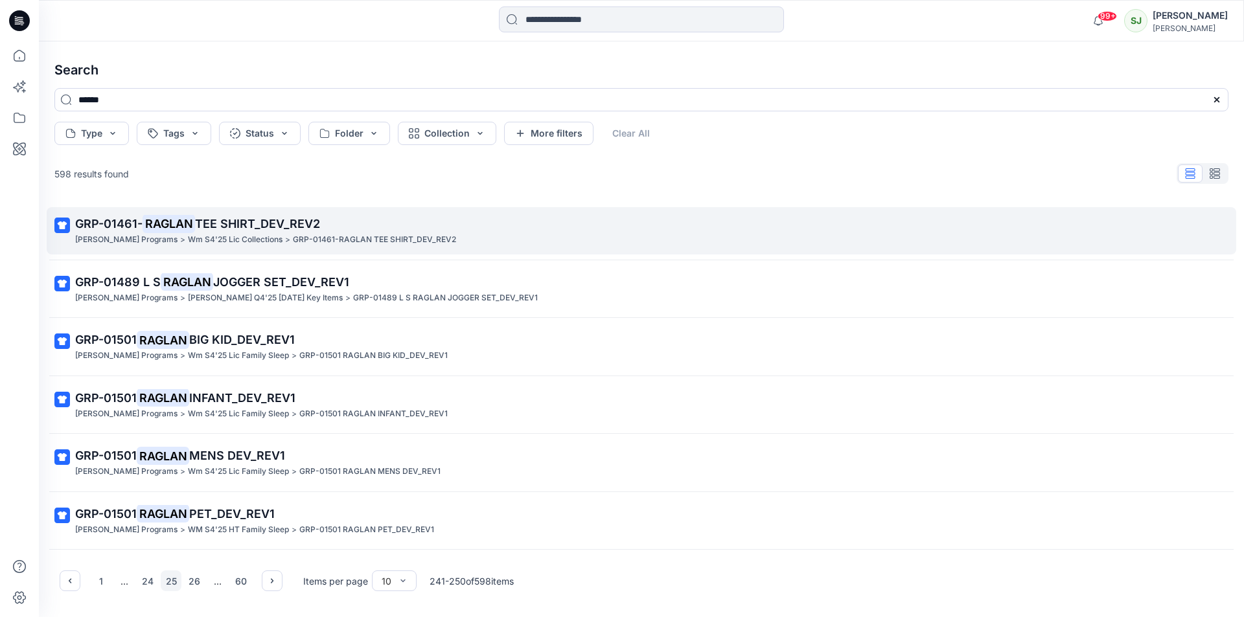
click at [222, 229] on span "TEE SHIRT_DEV_REV2" at bounding box center [257, 224] width 125 height 14
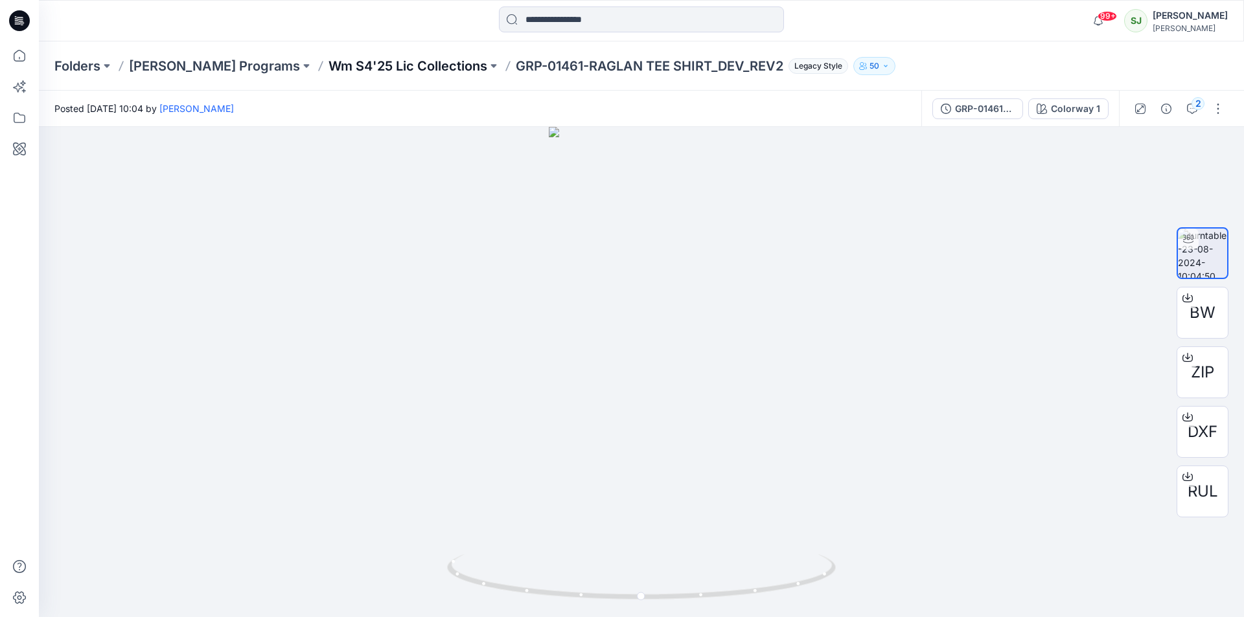
click at [402, 64] on p "Wm S4'25 Lic Collections" at bounding box center [407, 66] width 159 height 18
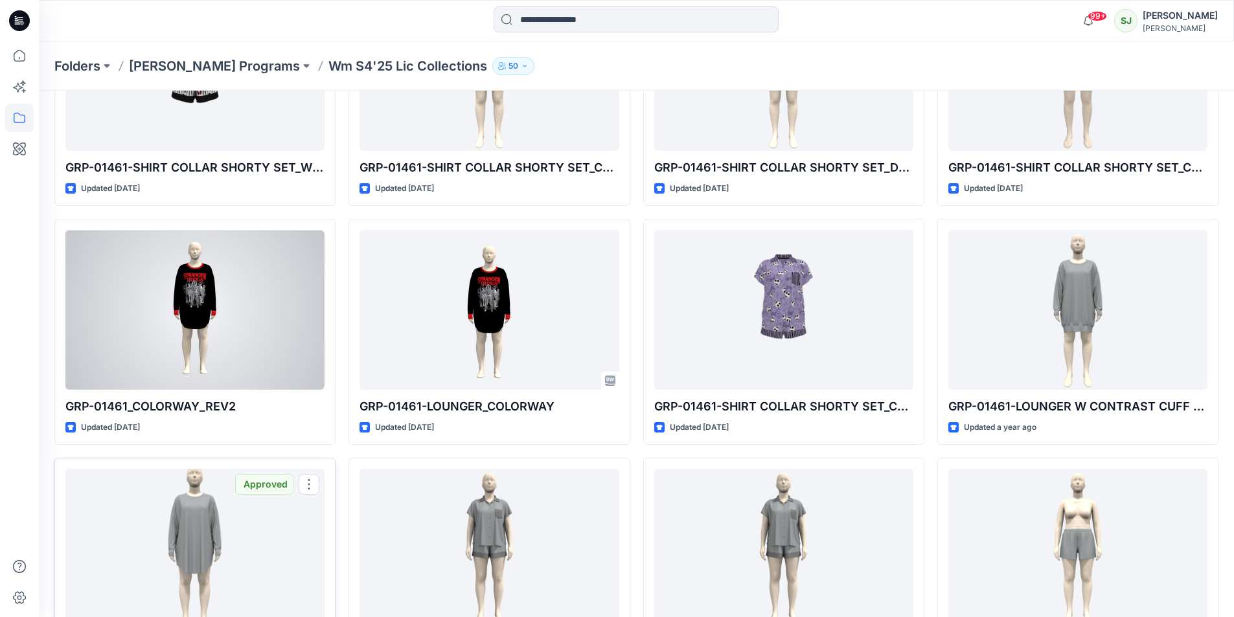
scroll to position [295, 0]
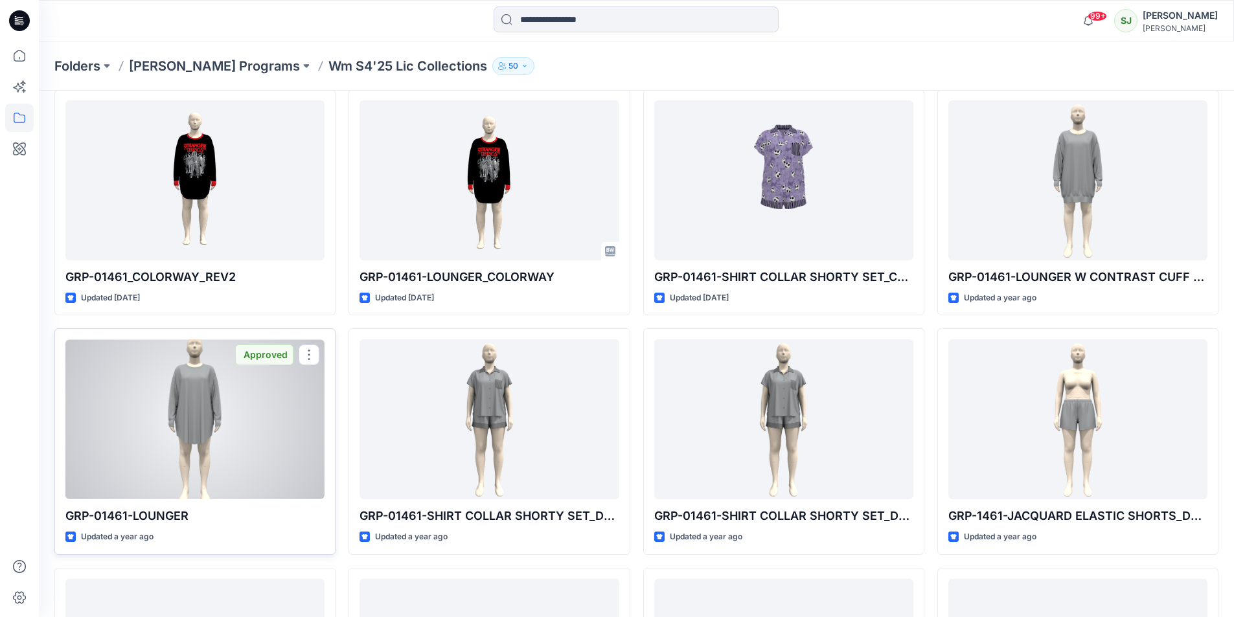
click at [194, 431] on div at bounding box center [194, 419] width 259 height 160
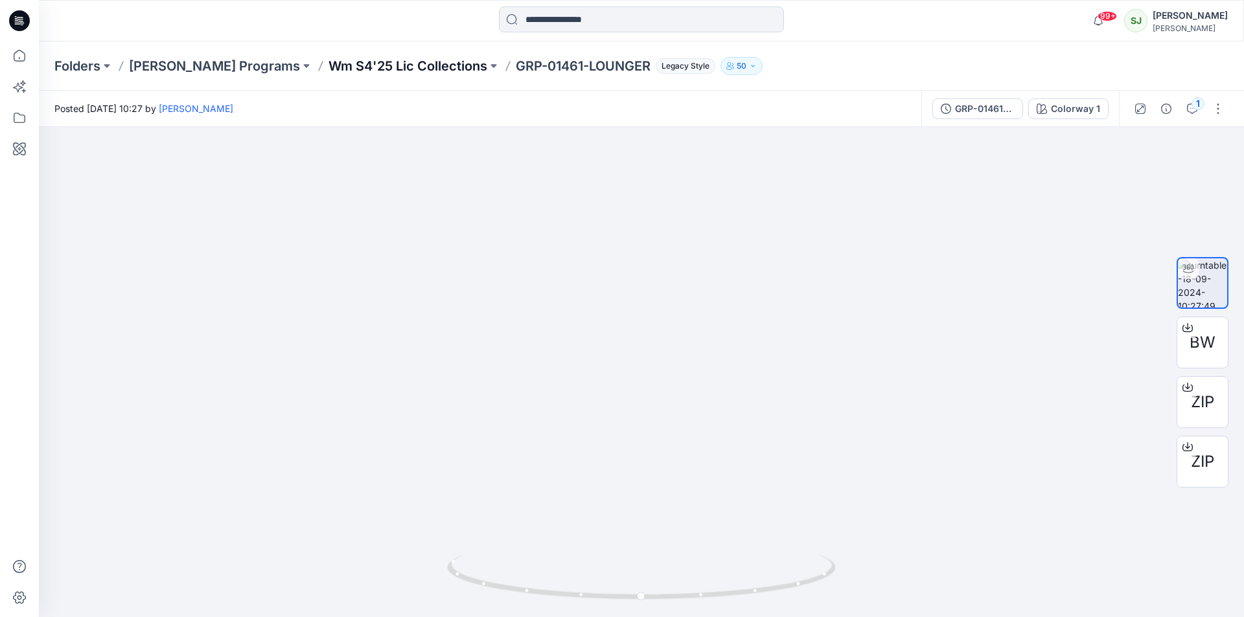
click at [395, 59] on p "Wm S4'25 Lic Collections" at bounding box center [407, 66] width 159 height 18
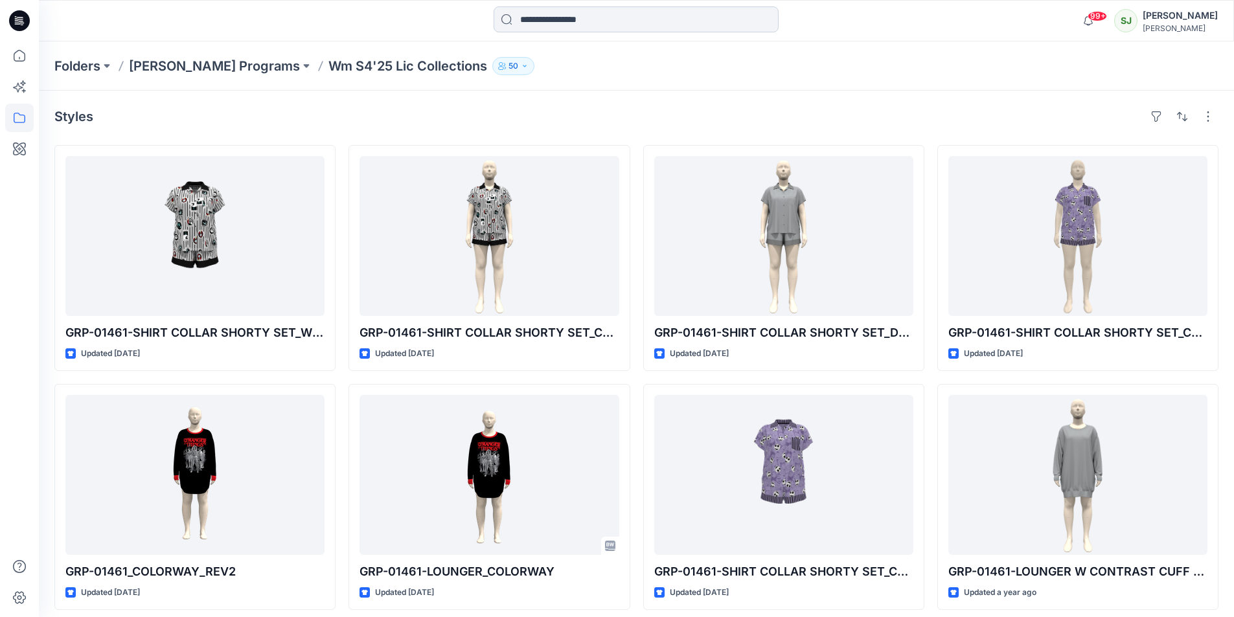
click at [539, 24] on input at bounding box center [636, 19] width 285 height 26
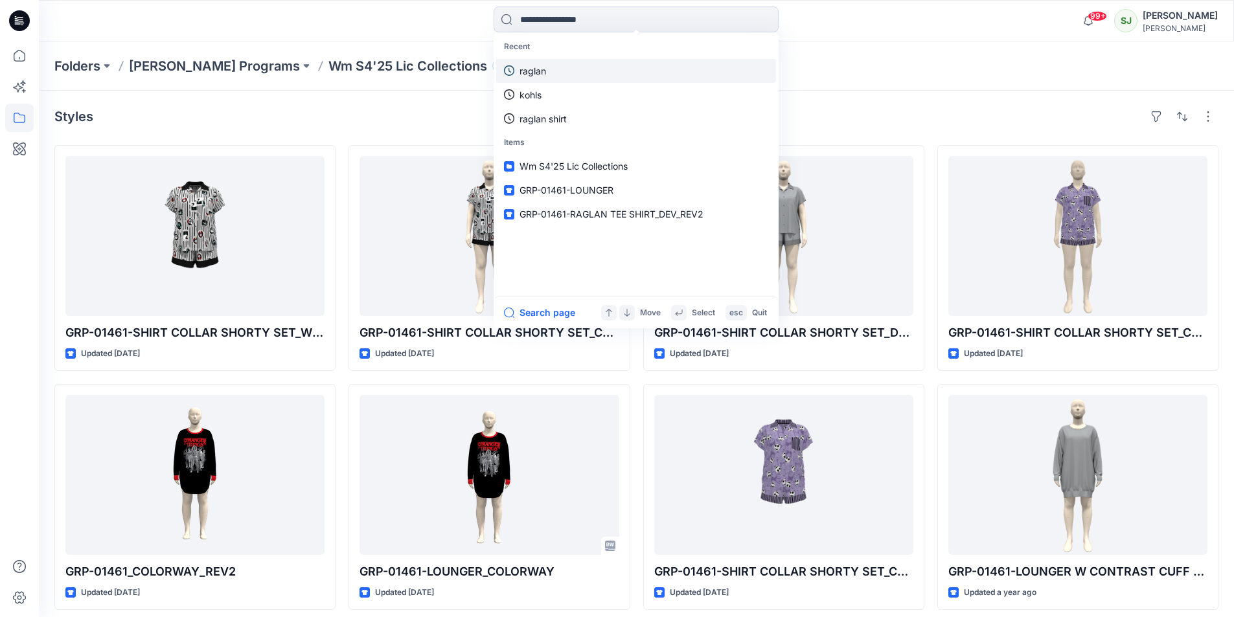
click at [526, 73] on p "raglan" at bounding box center [533, 71] width 27 height 14
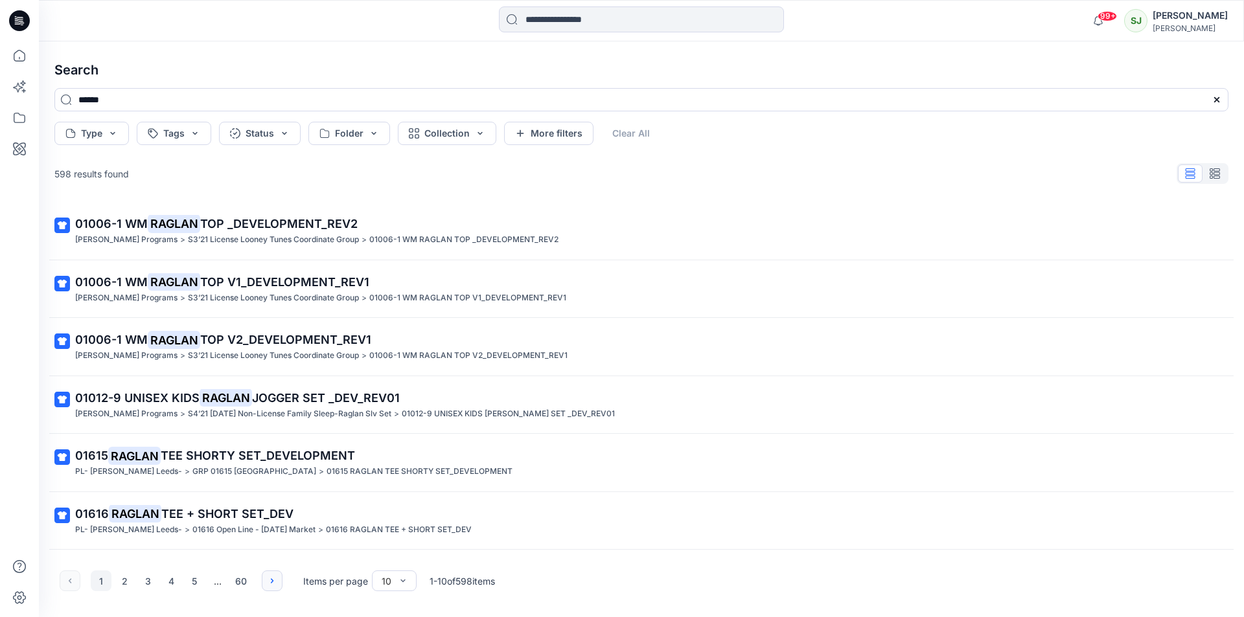
click at [274, 581] on icon "button" at bounding box center [272, 581] width 10 height 10
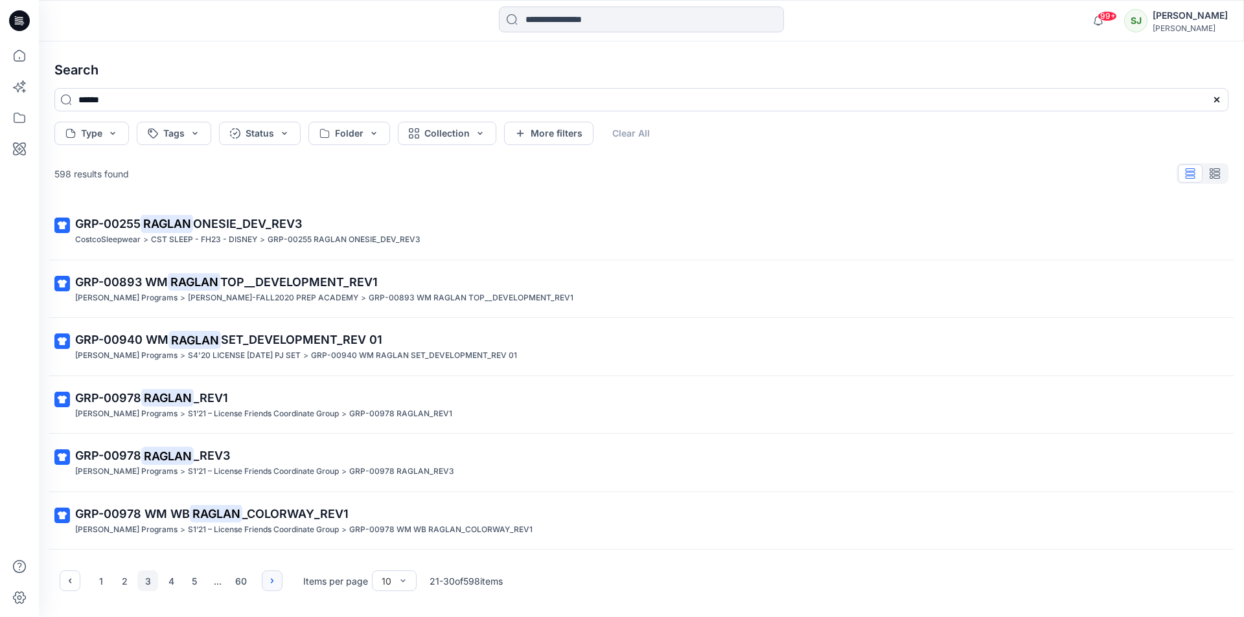
click at [274, 581] on icon "button" at bounding box center [272, 581] width 10 height 10
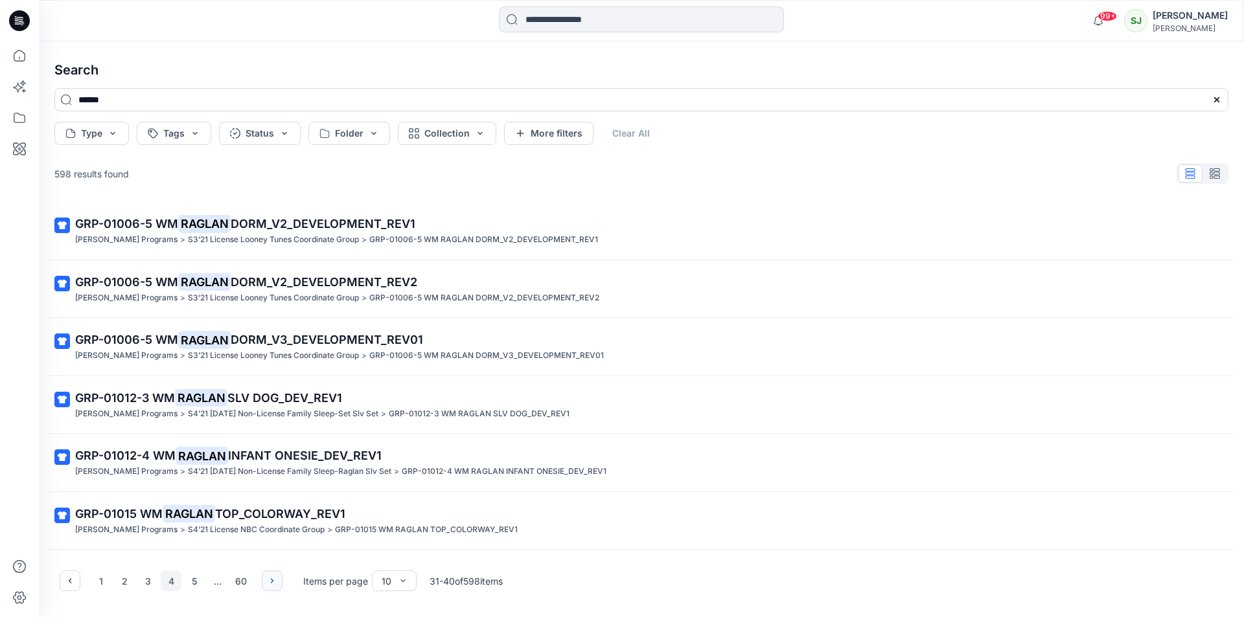
click at [274, 581] on icon "button" at bounding box center [272, 581] width 10 height 10
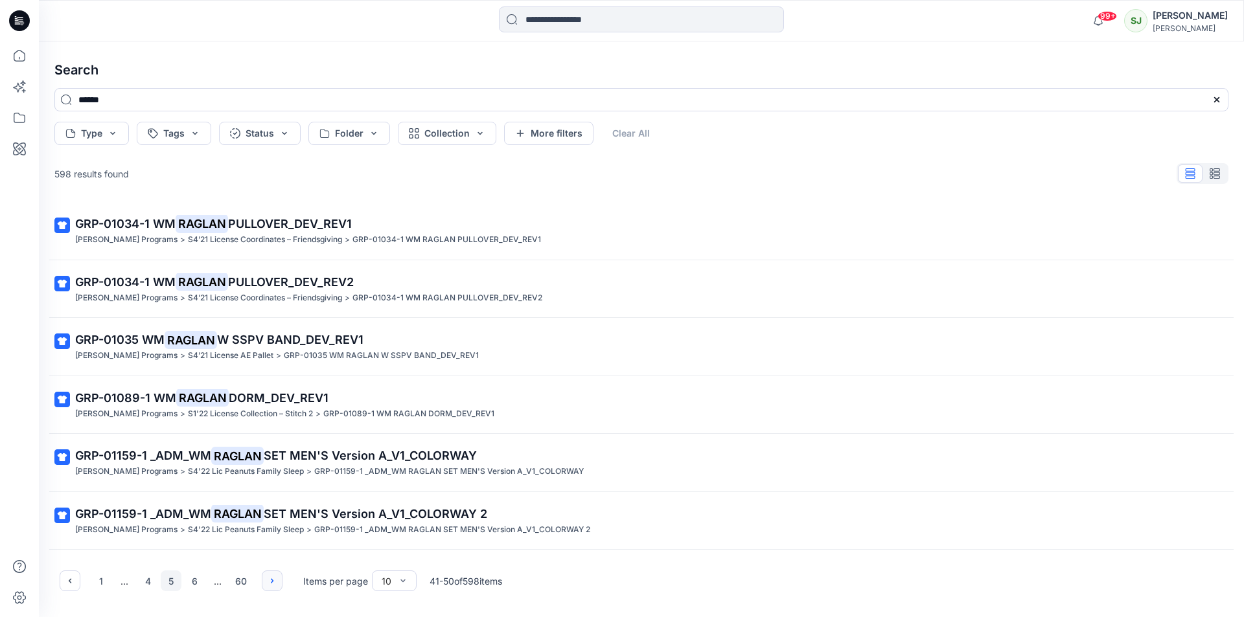
click at [274, 581] on icon "button" at bounding box center [272, 581] width 10 height 10
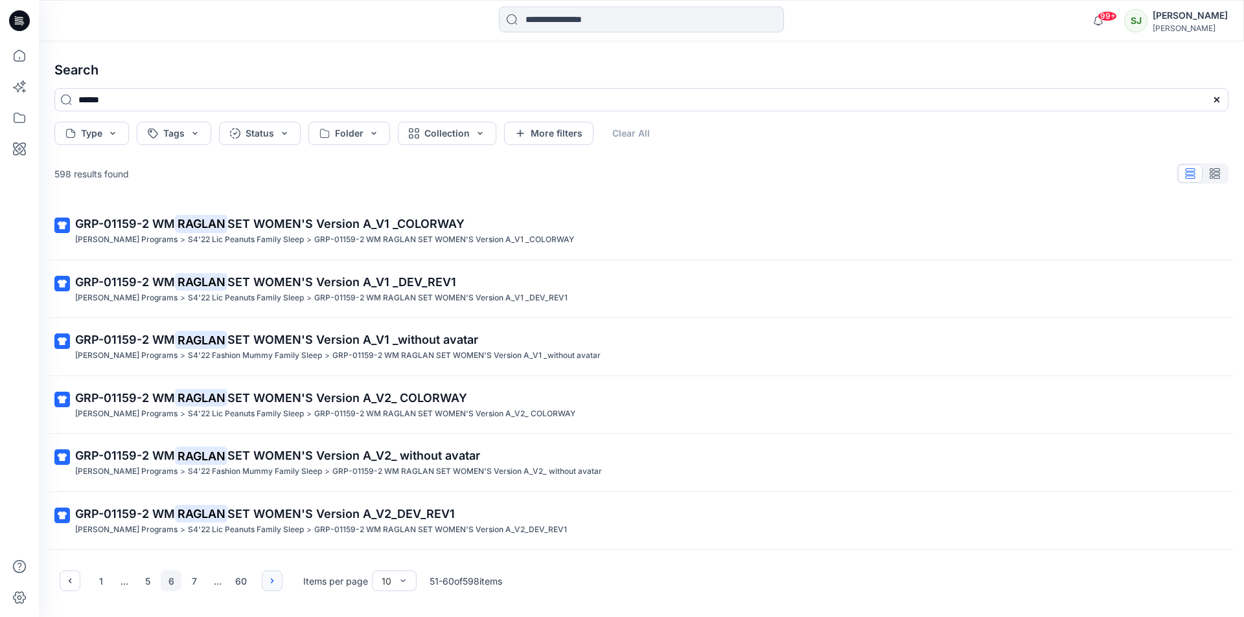
click at [274, 581] on icon "button" at bounding box center [272, 581] width 10 height 10
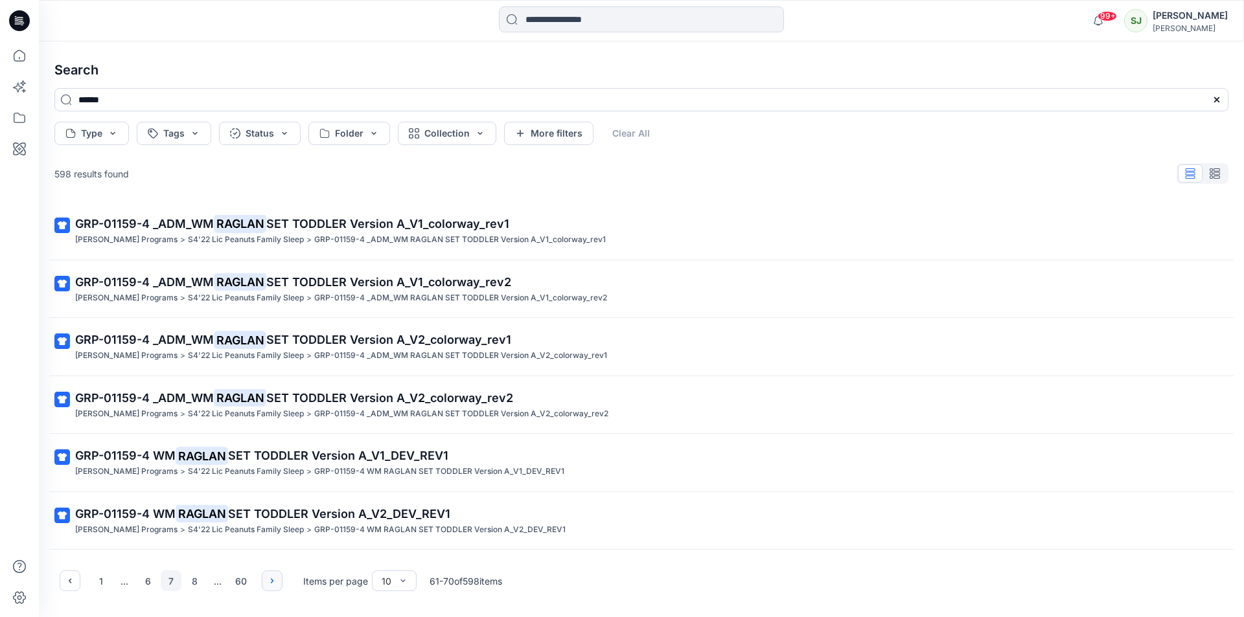
click at [274, 581] on icon "button" at bounding box center [272, 581] width 10 height 10
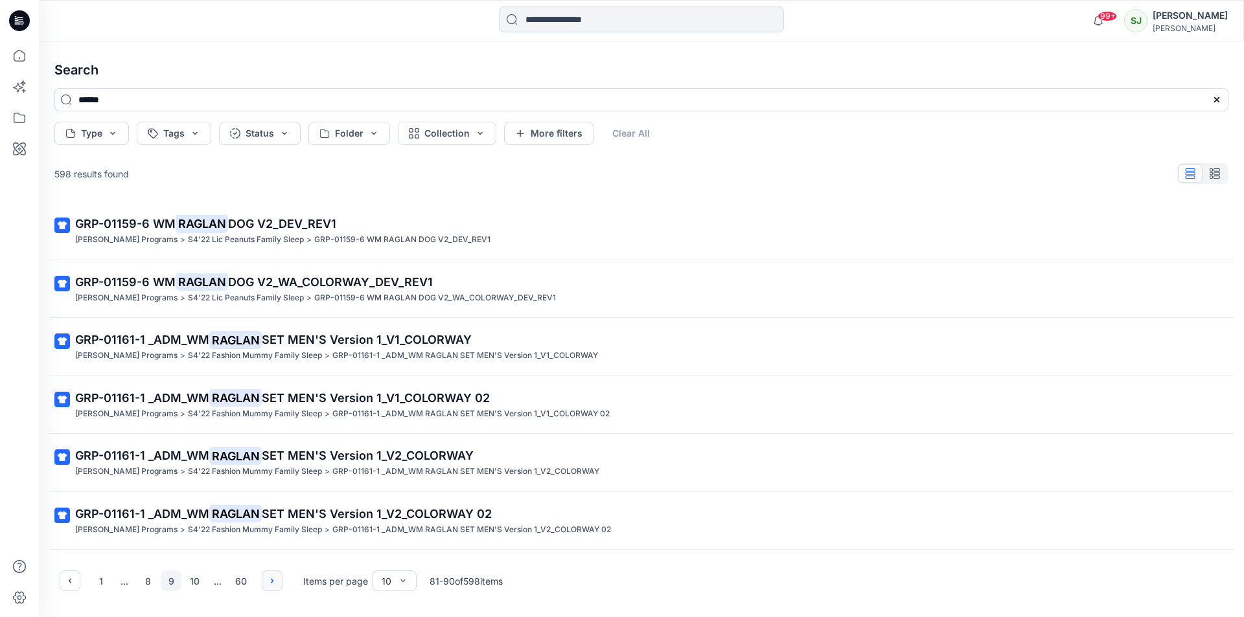
click at [274, 581] on icon "button" at bounding box center [272, 581] width 10 height 10
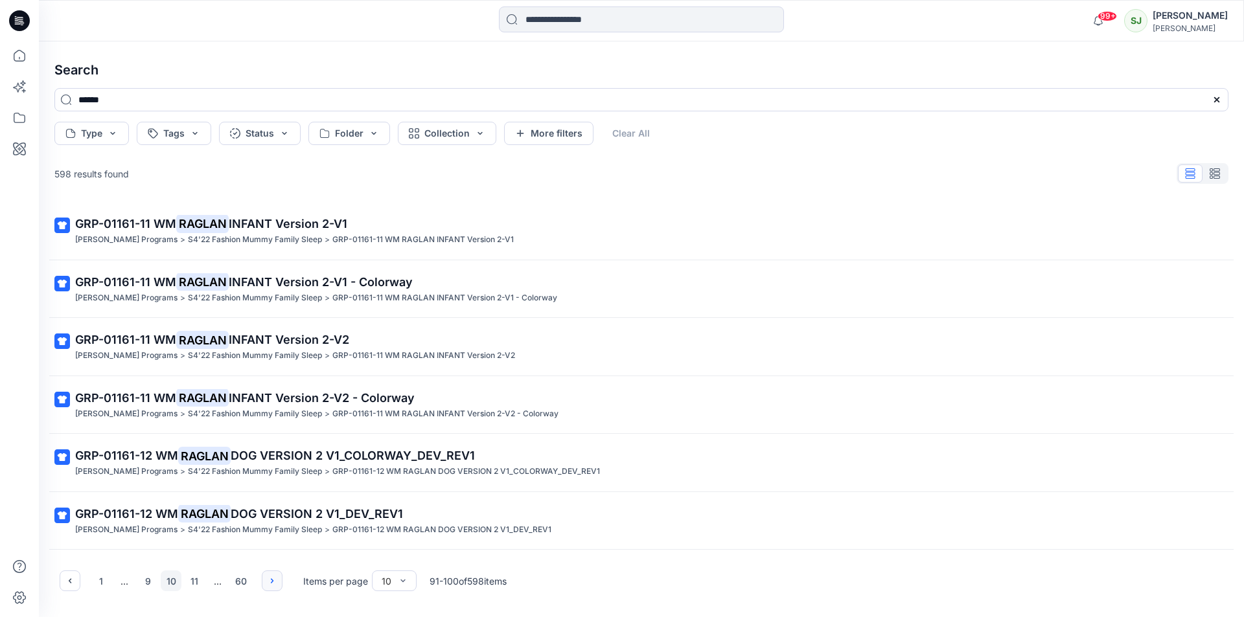
click at [274, 581] on icon "button" at bounding box center [272, 581] width 10 height 10
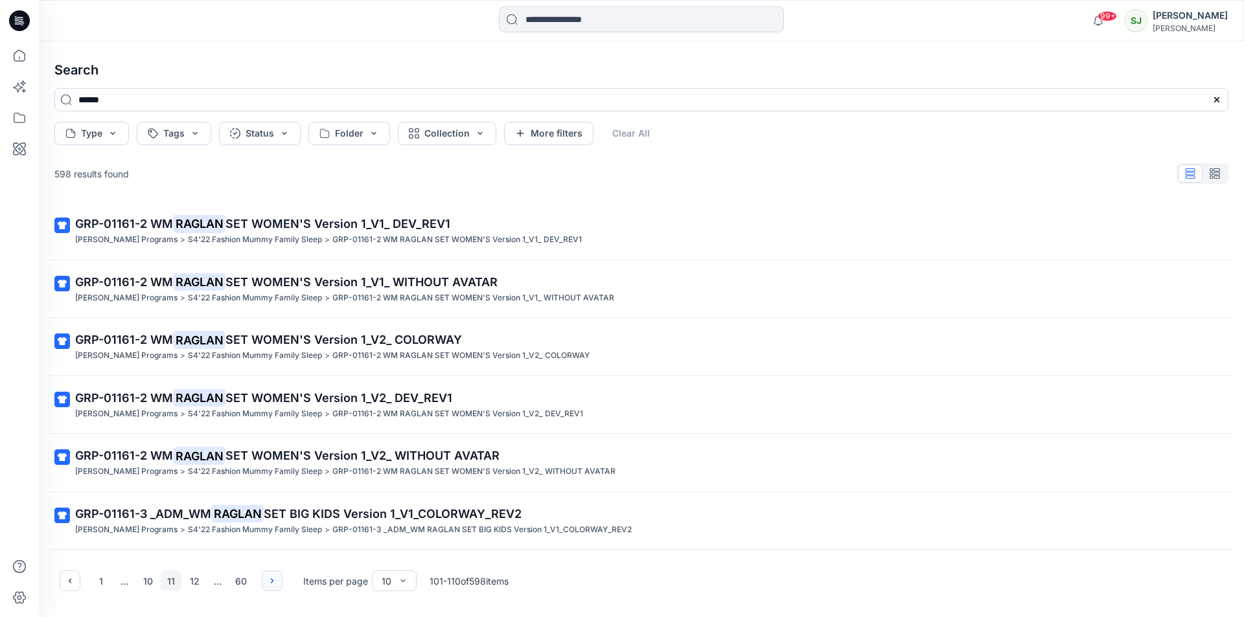
click at [274, 581] on icon "button" at bounding box center [272, 581] width 10 height 10
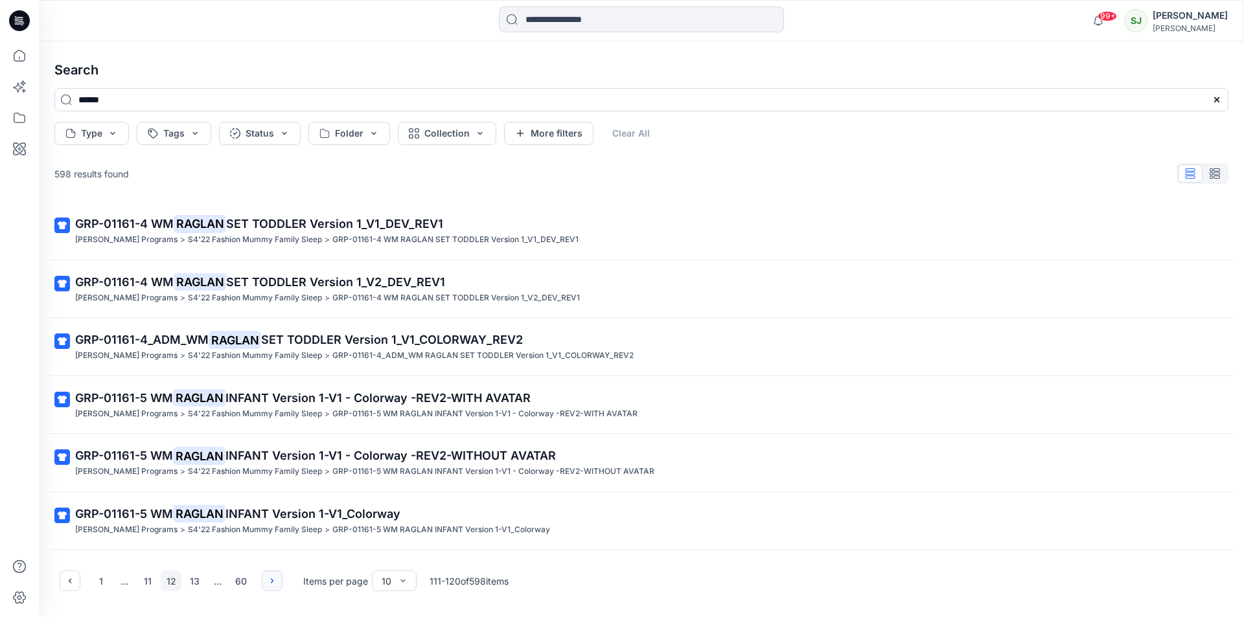
click at [274, 581] on icon "button" at bounding box center [272, 581] width 10 height 10
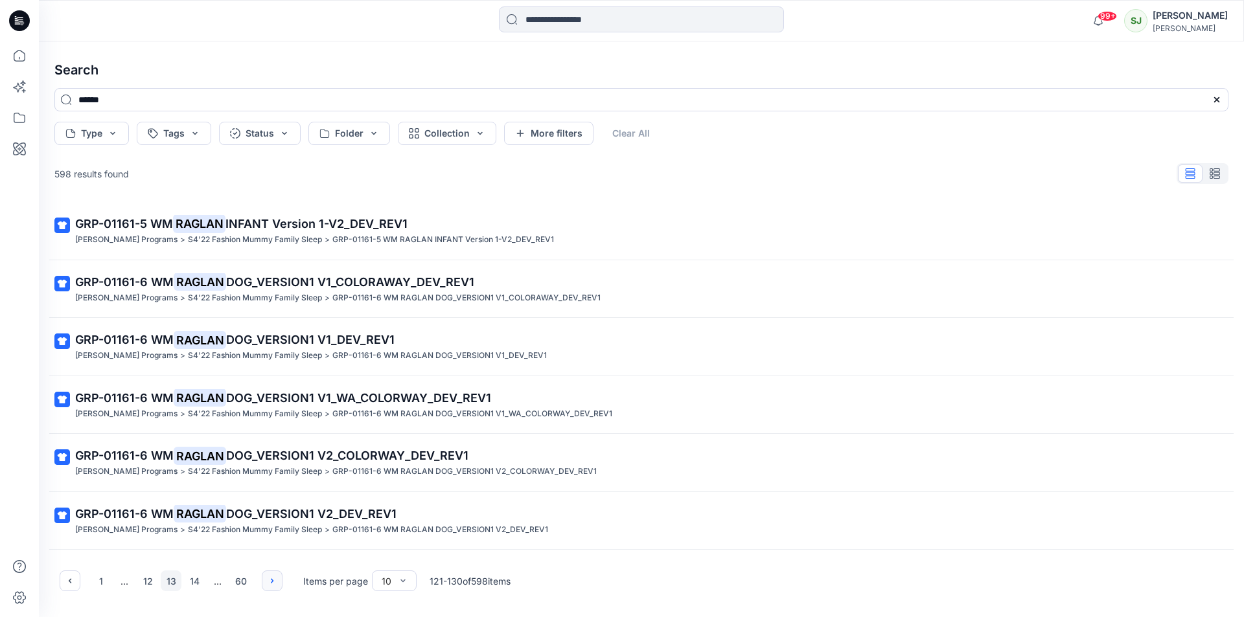
click at [274, 581] on icon "button" at bounding box center [272, 581] width 10 height 10
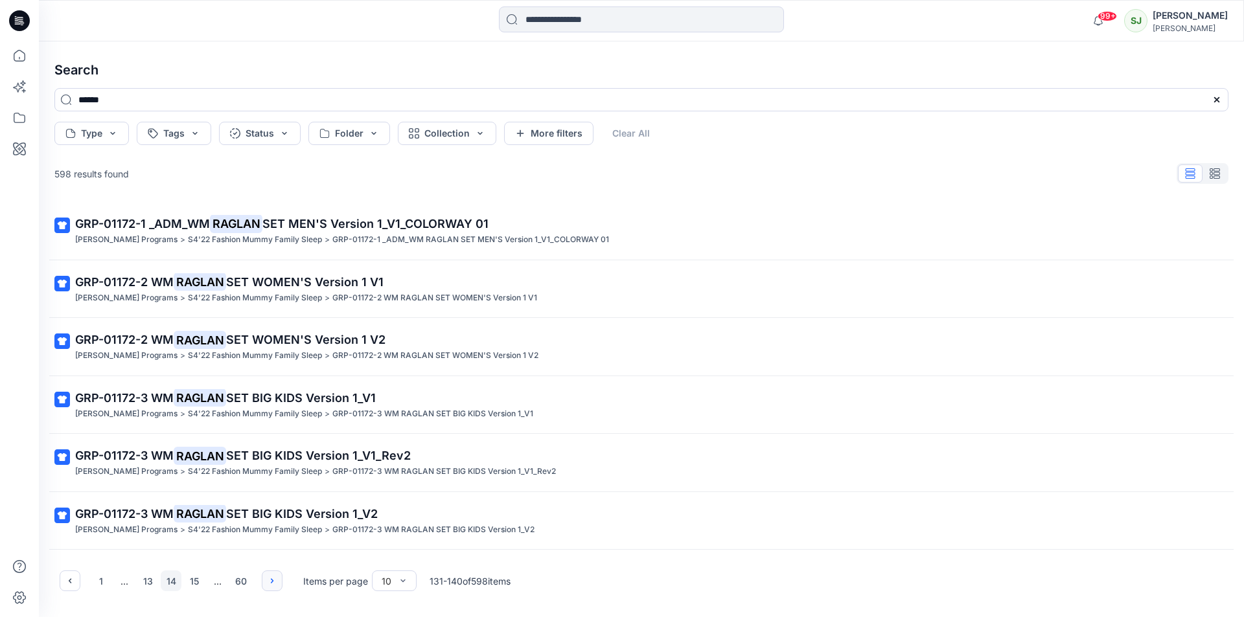
click at [274, 581] on icon "button" at bounding box center [272, 581] width 10 height 10
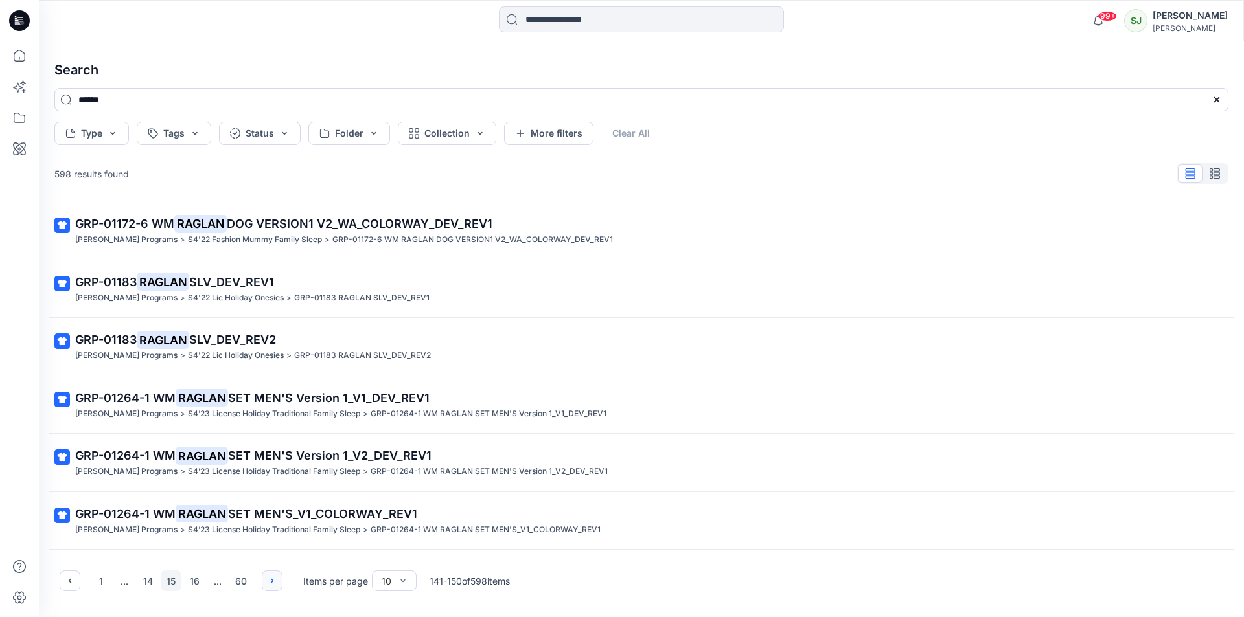
click at [274, 581] on icon "button" at bounding box center [272, 581] width 10 height 10
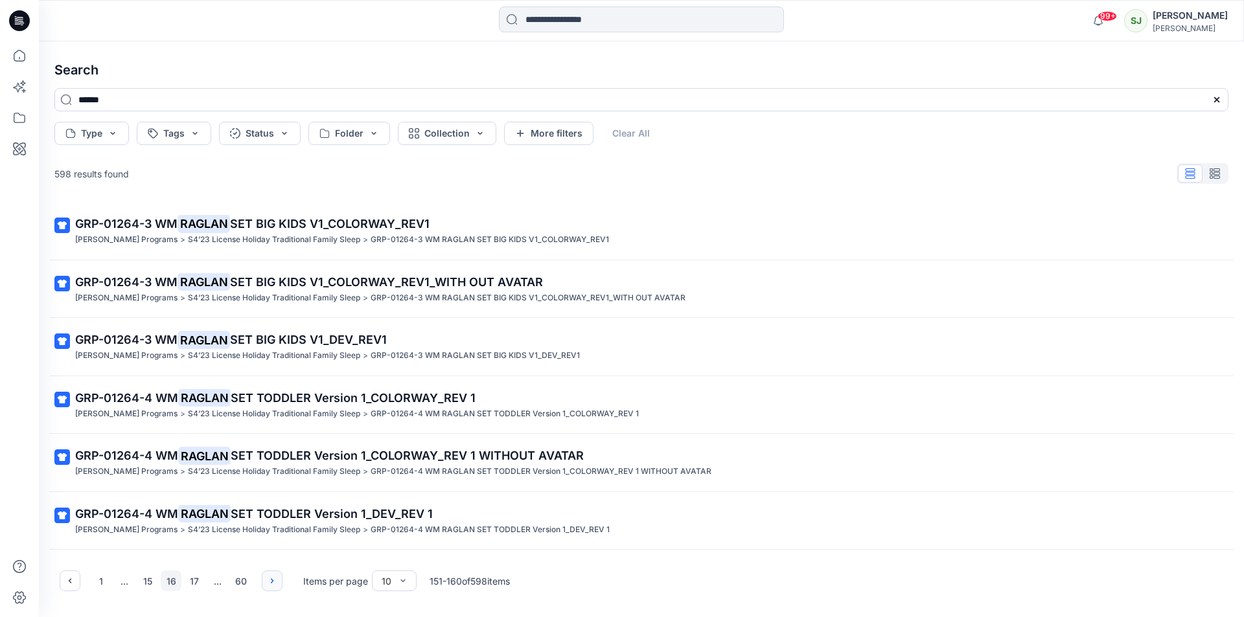
click at [274, 581] on icon "button" at bounding box center [272, 581] width 10 height 10
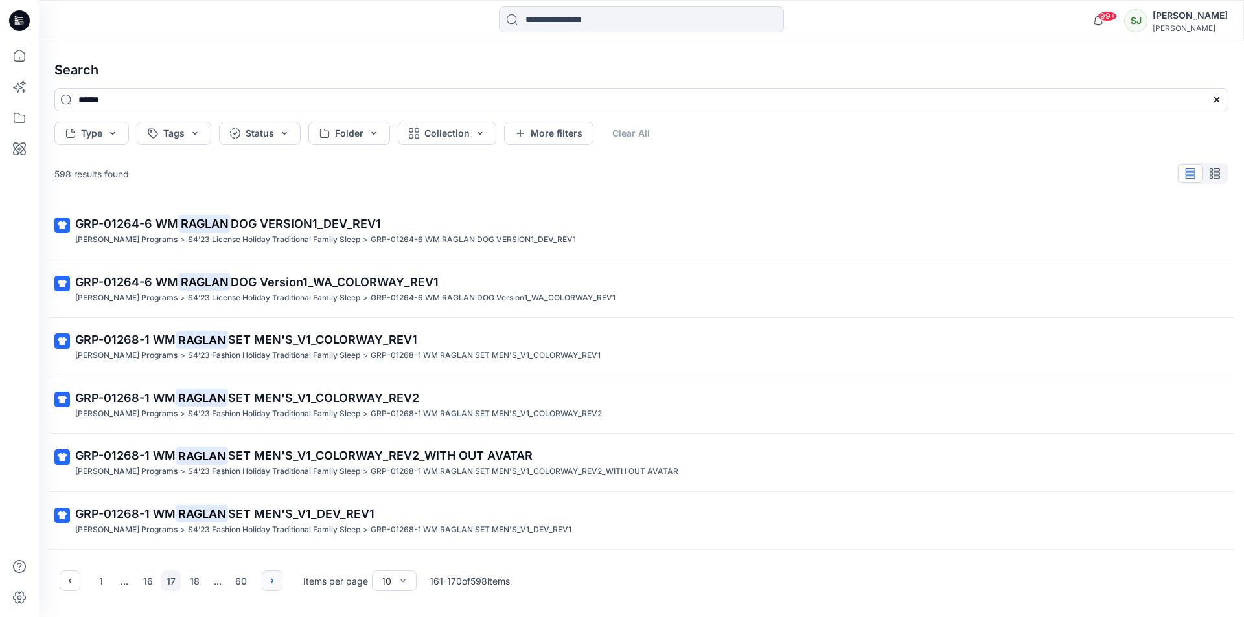
click at [274, 581] on icon "button" at bounding box center [272, 581] width 10 height 10
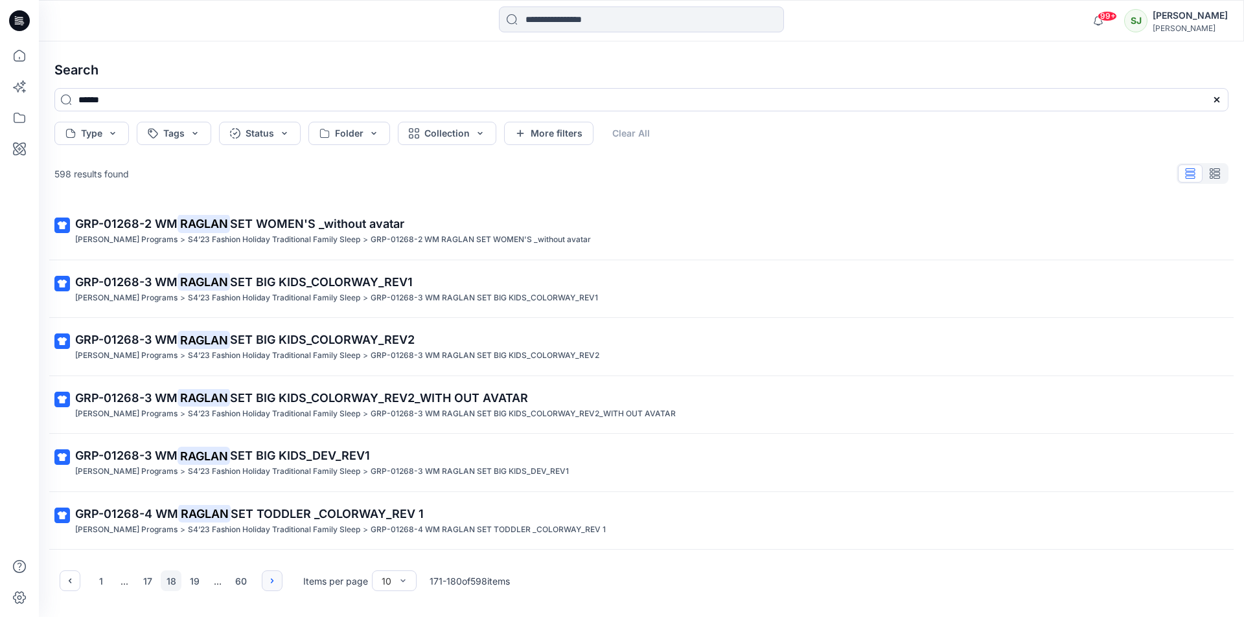
click at [274, 581] on icon "button" at bounding box center [272, 581] width 10 height 10
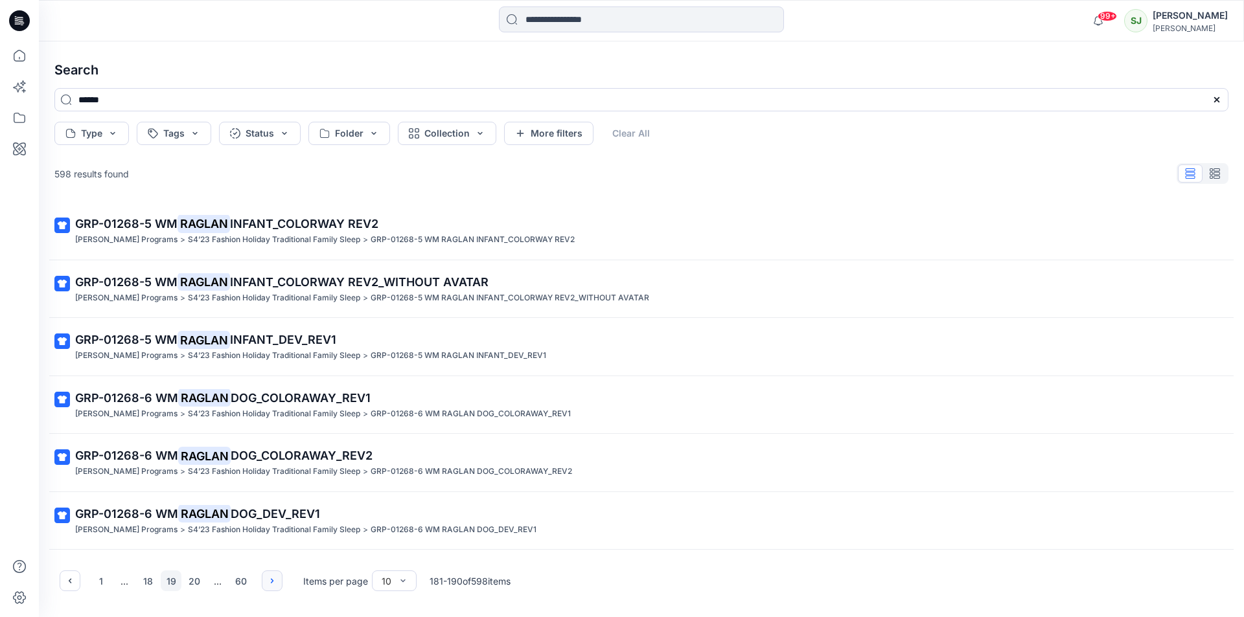
click at [274, 581] on icon "button" at bounding box center [272, 581] width 10 height 10
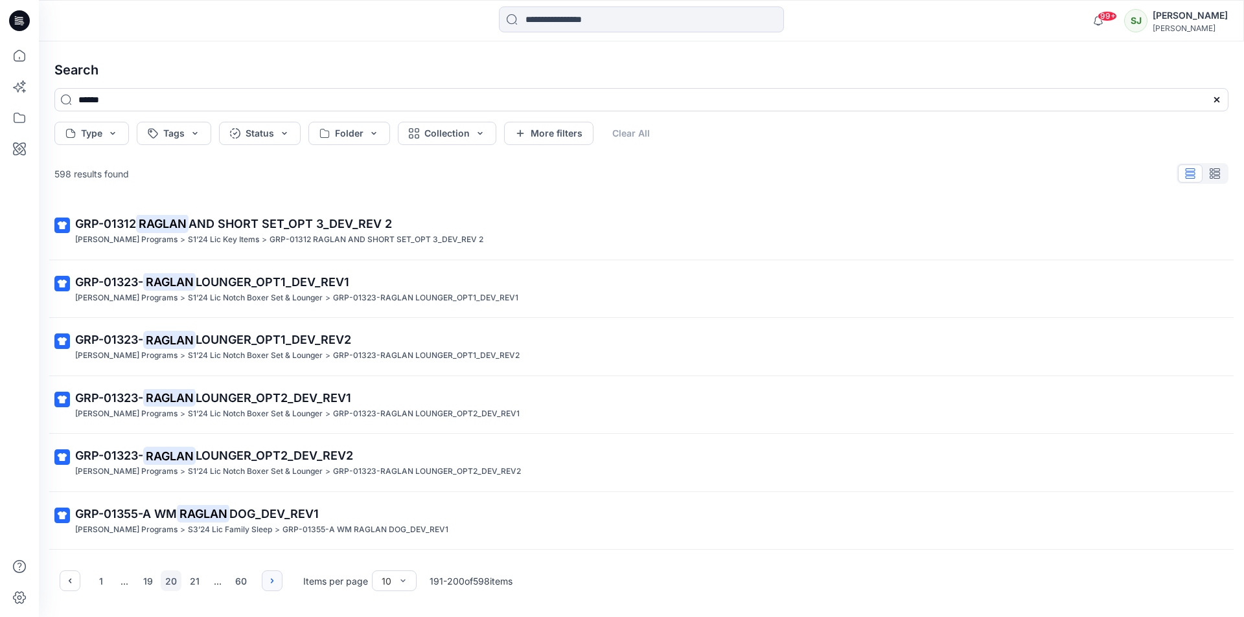
click at [274, 581] on icon "button" at bounding box center [272, 581] width 10 height 10
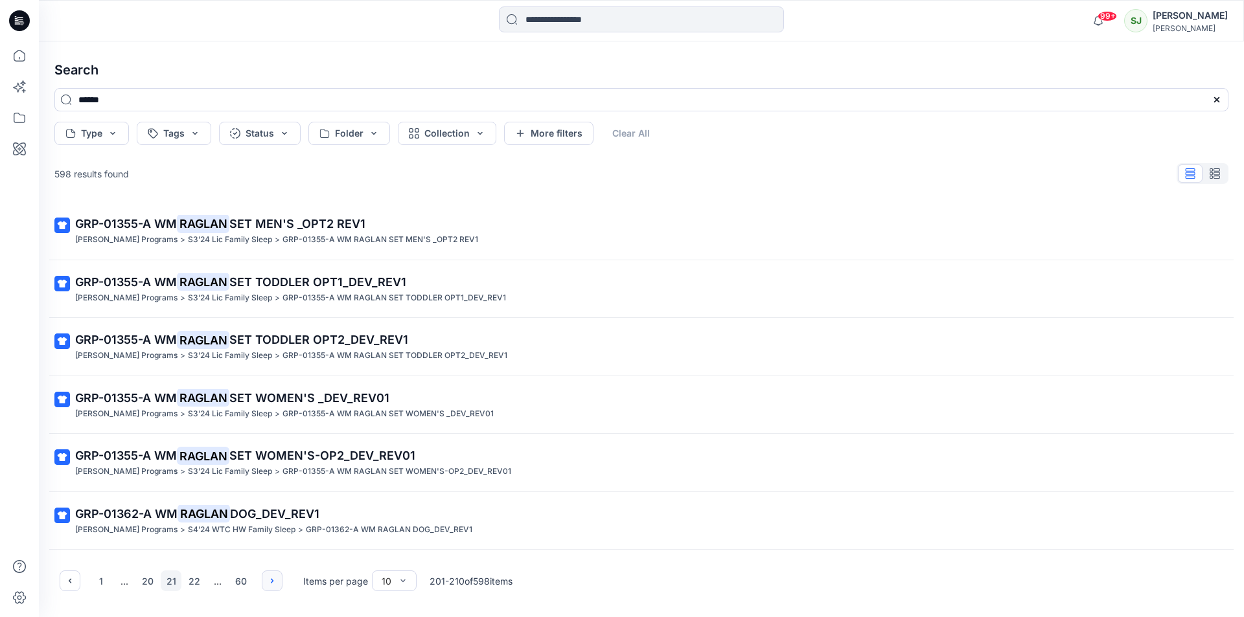
click at [274, 581] on icon "button" at bounding box center [272, 581] width 10 height 10
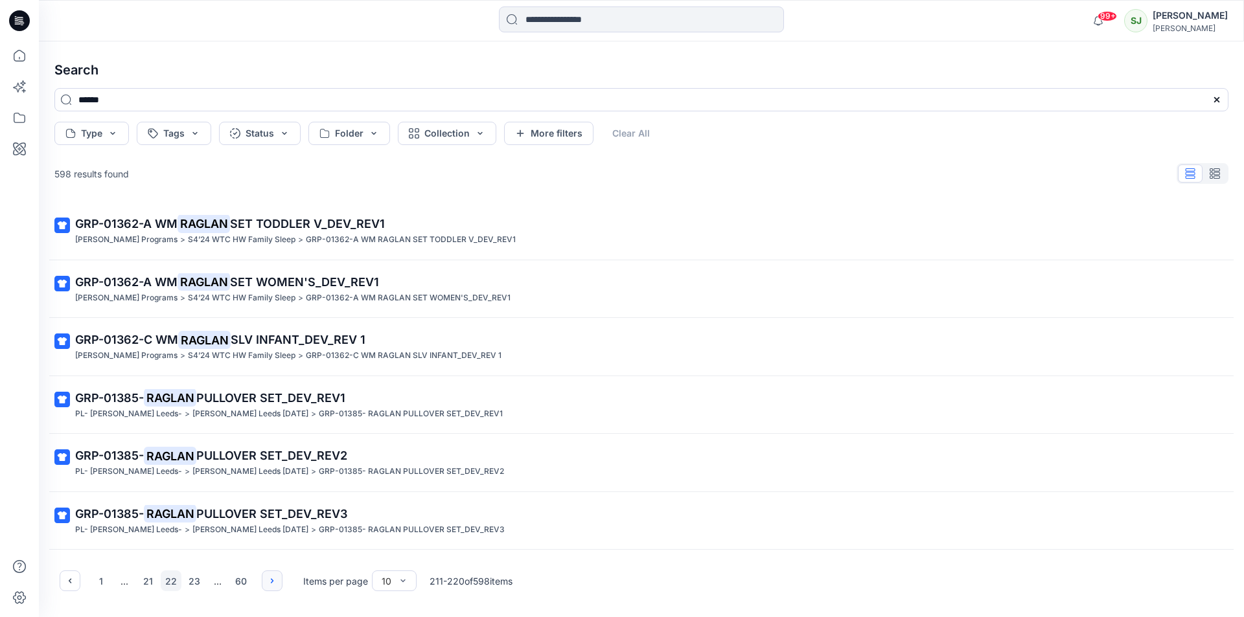
click at [274, 581] on icon "button" at bounding box center [272, 581] width 10 height 10
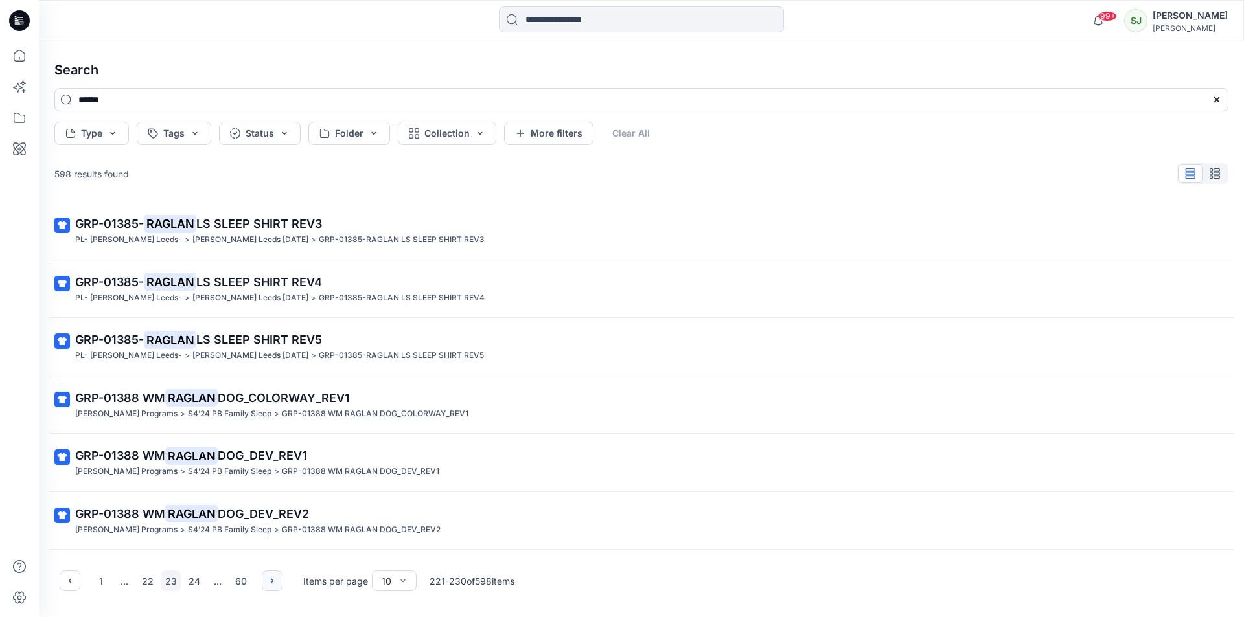
click at [274, 581] on icon "button" at bounding box center [272, 581] width 10 height 10
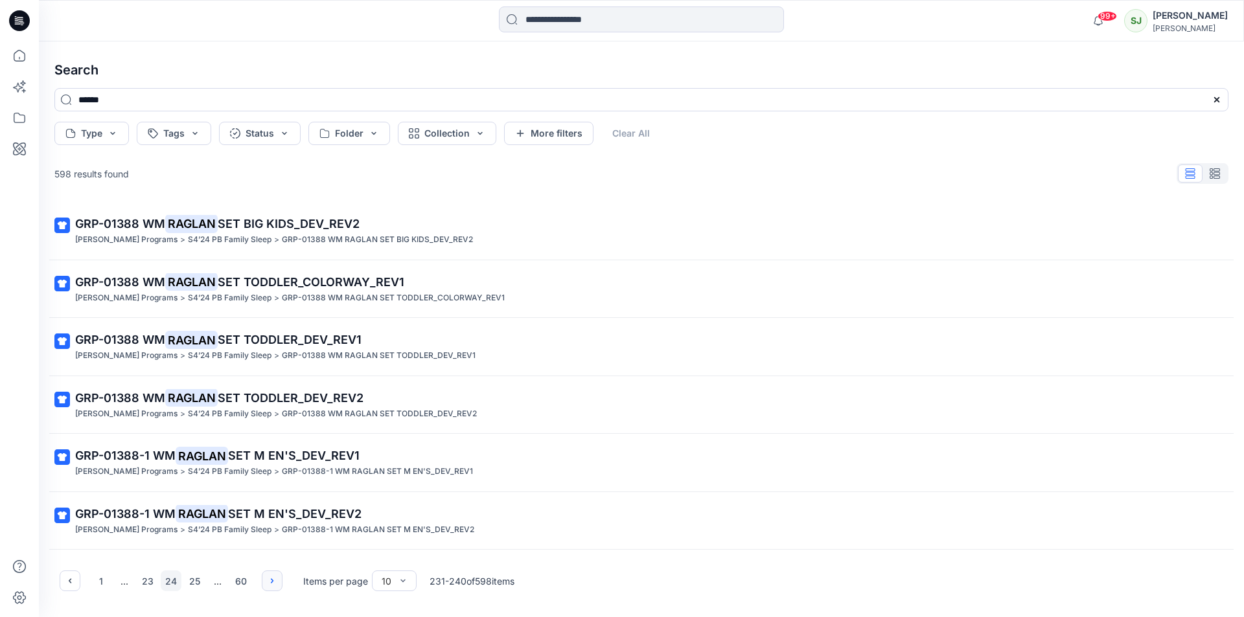
click at [274, 581] on icon "button" at bounding box center [272, 581] width 10 height 10
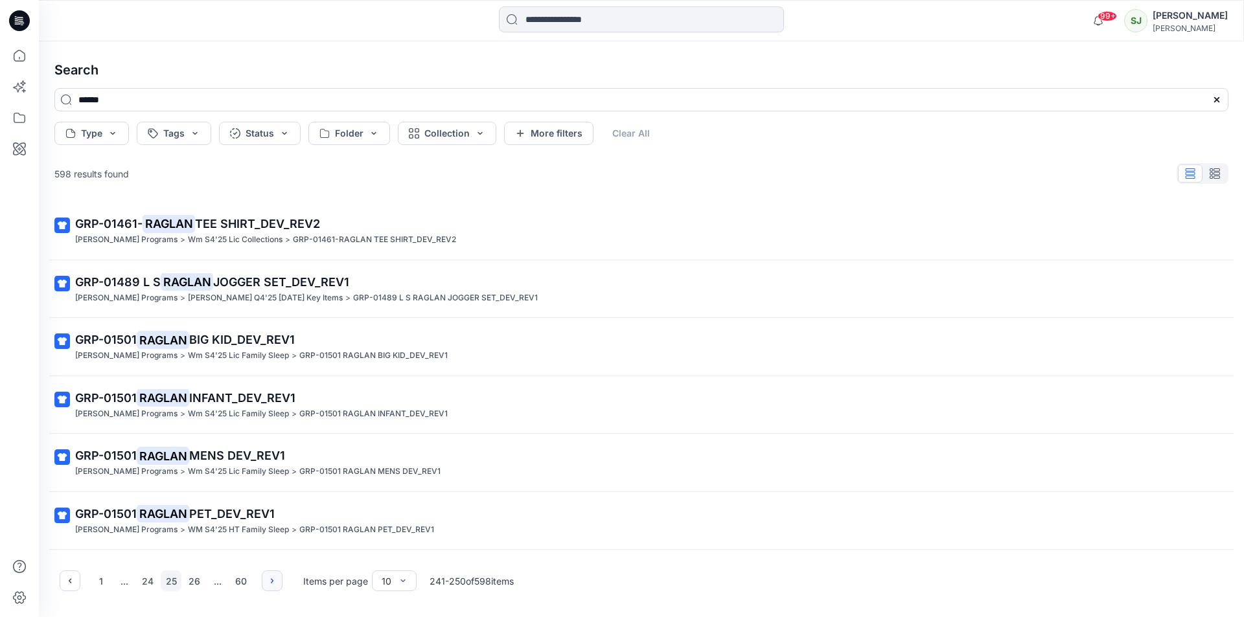
click at [274, 581] on icon "button" at bounding box center [272, 581] width 10 height 10
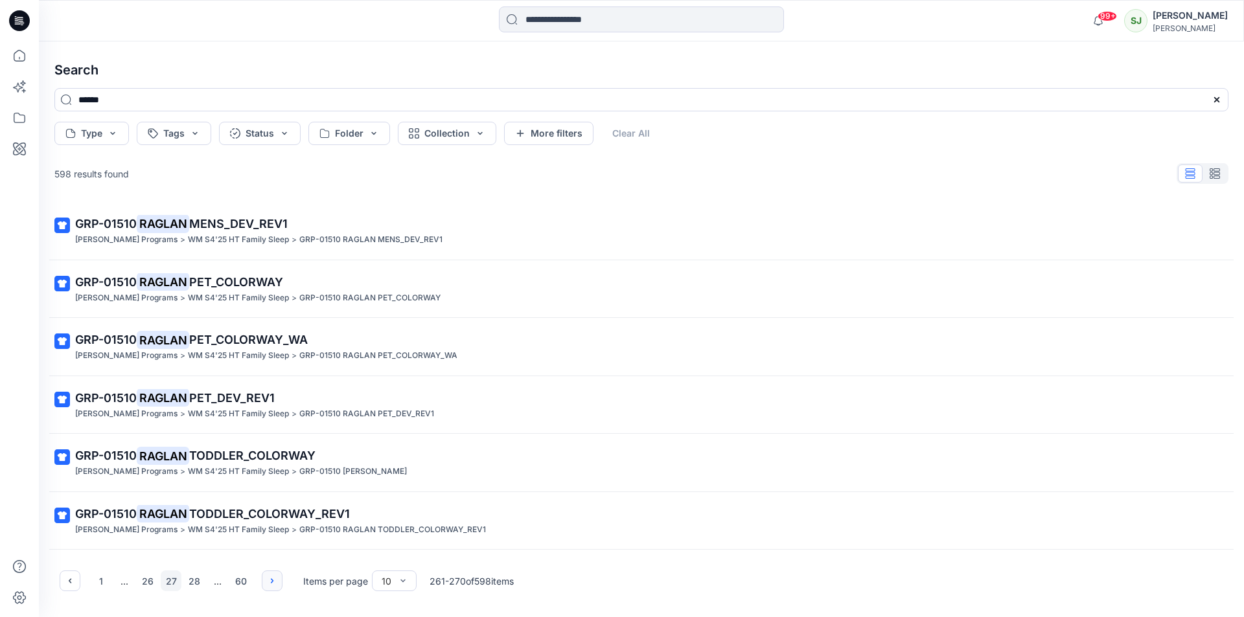
click at [274, 581] on icon "button" at bounding box center [272, 581] width 10 height 10
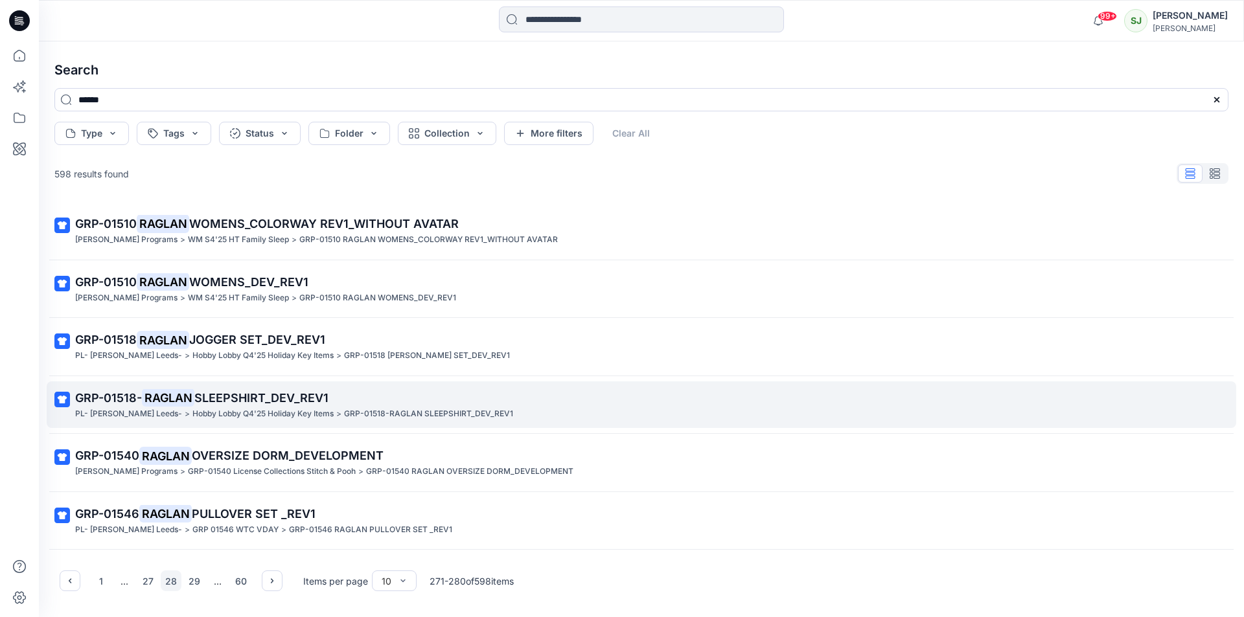
click at [134, 393] on span "GRP-01518-" at bounding box center [108, 398] width 67 height 14
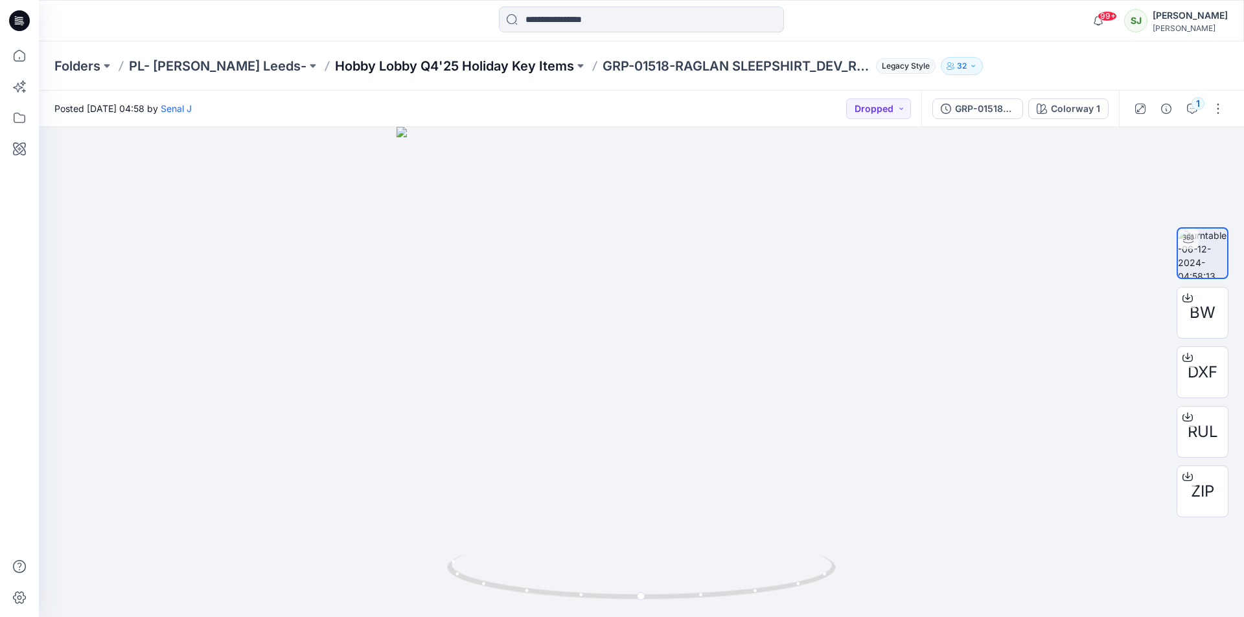
click at [494, 74] on p "Hobby Lobby Q4'25 Holiday Key Items" at bounding box center [454, 66] width 239 height 18
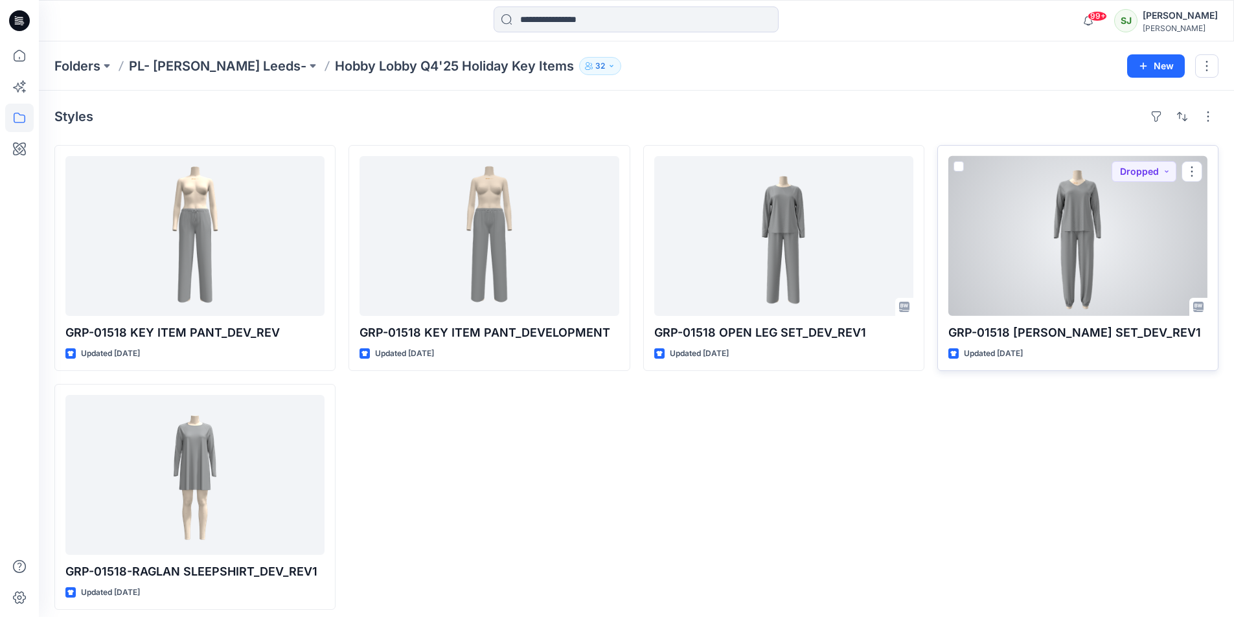
click at [1090, 222] on div at bounding box center [1078, 236] width 259 height 160
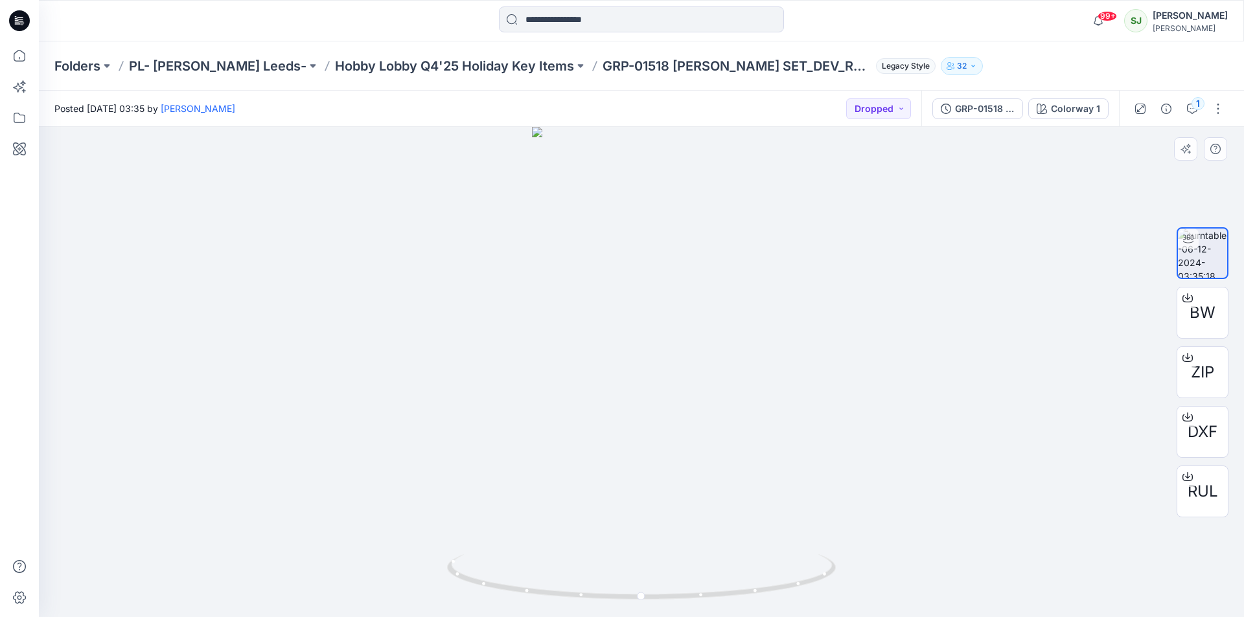
drag, startPoint x: 641, startPoint y: 260, endPoint x: 630, endPoint y: 414, distance: 153.9
click at [632, 414] on img at bounding box center [641, 372] width 219 height 490
click at [392, 65] on p "Hobby Lobby Q4'25 Holiday Key Items" at bounding box center [454, 66] width 239 height 18
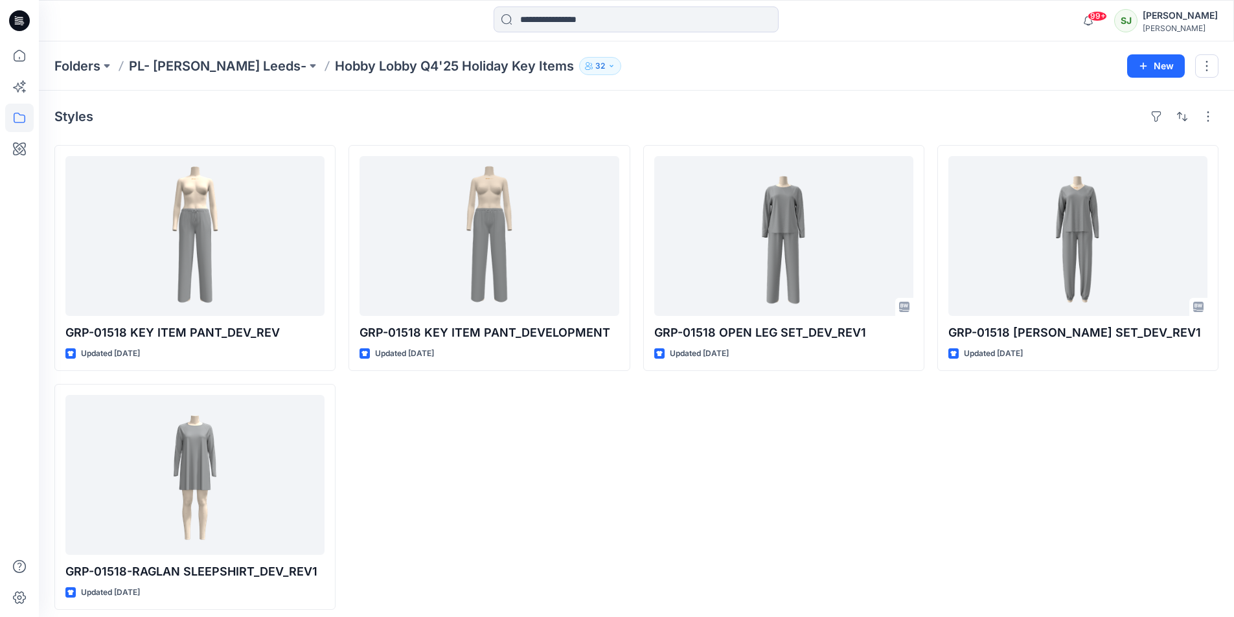
click at [579, 69] on button "32" at bounding box center [600, 66] width 42 height 18
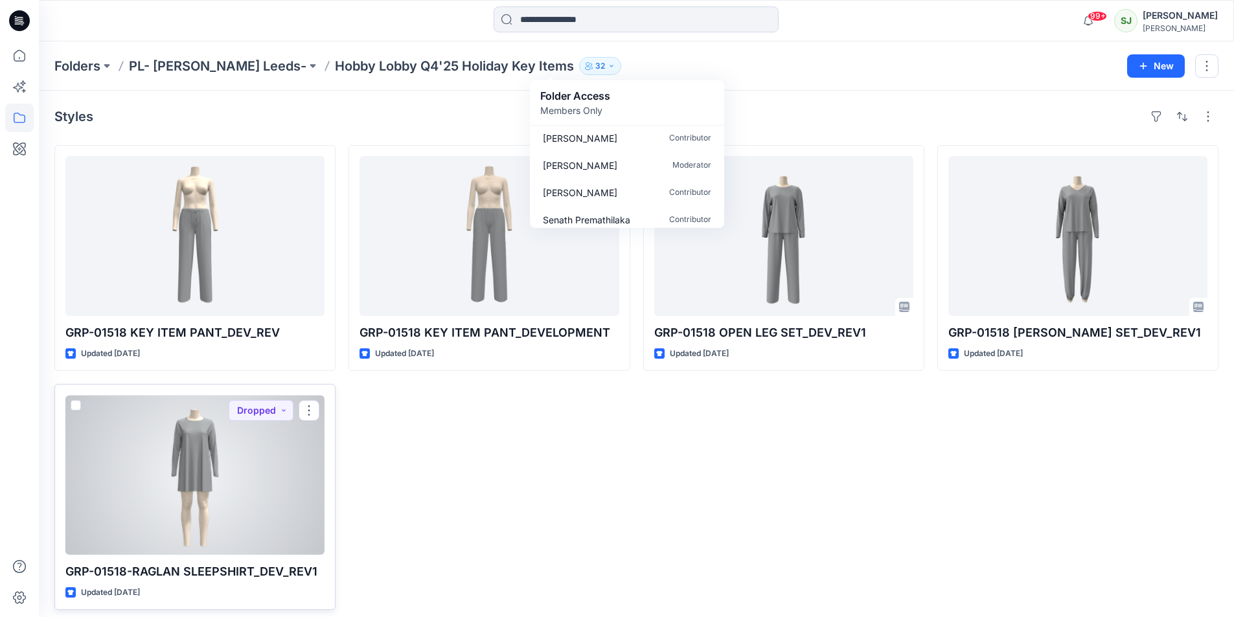
scroll to position [8, 0]
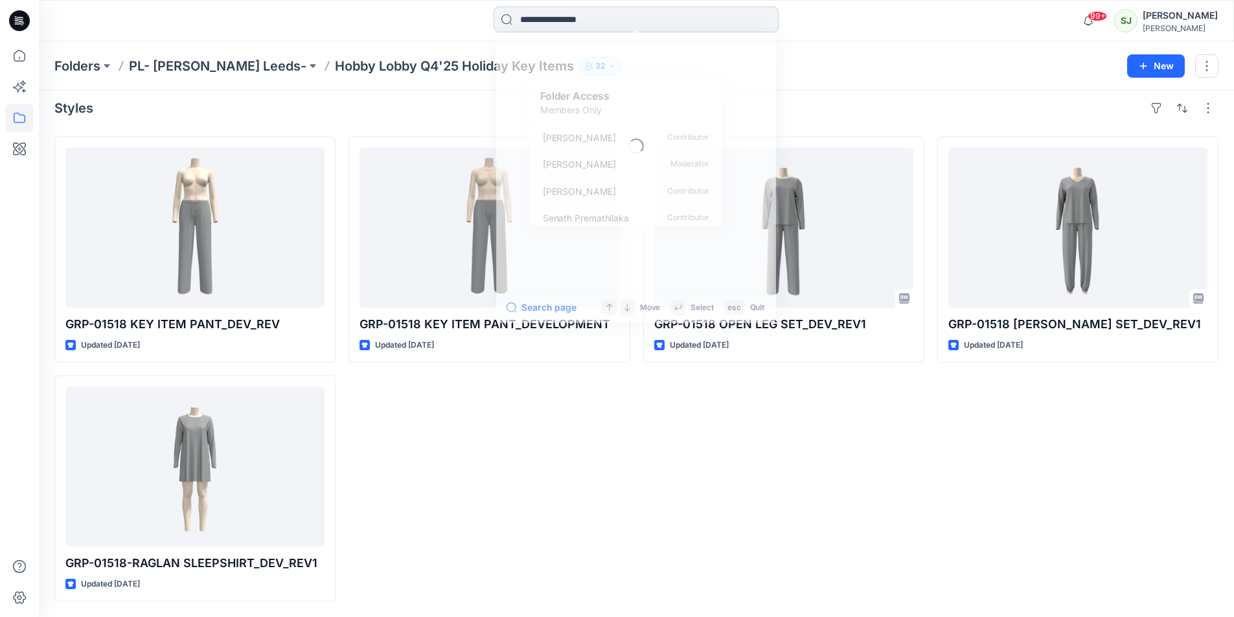
click at [558, 21] on input at bounding box center [636, 19] width 285 height 26
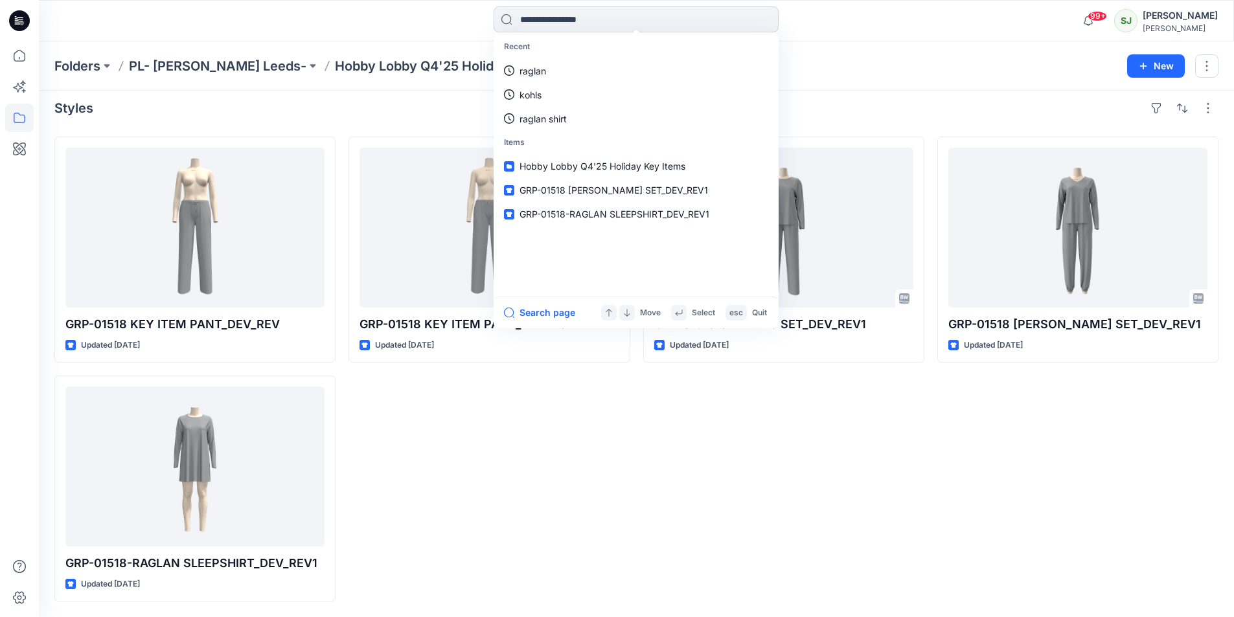
click at [558, 21] on input at bounding box center [636, 19] width 285 height 26
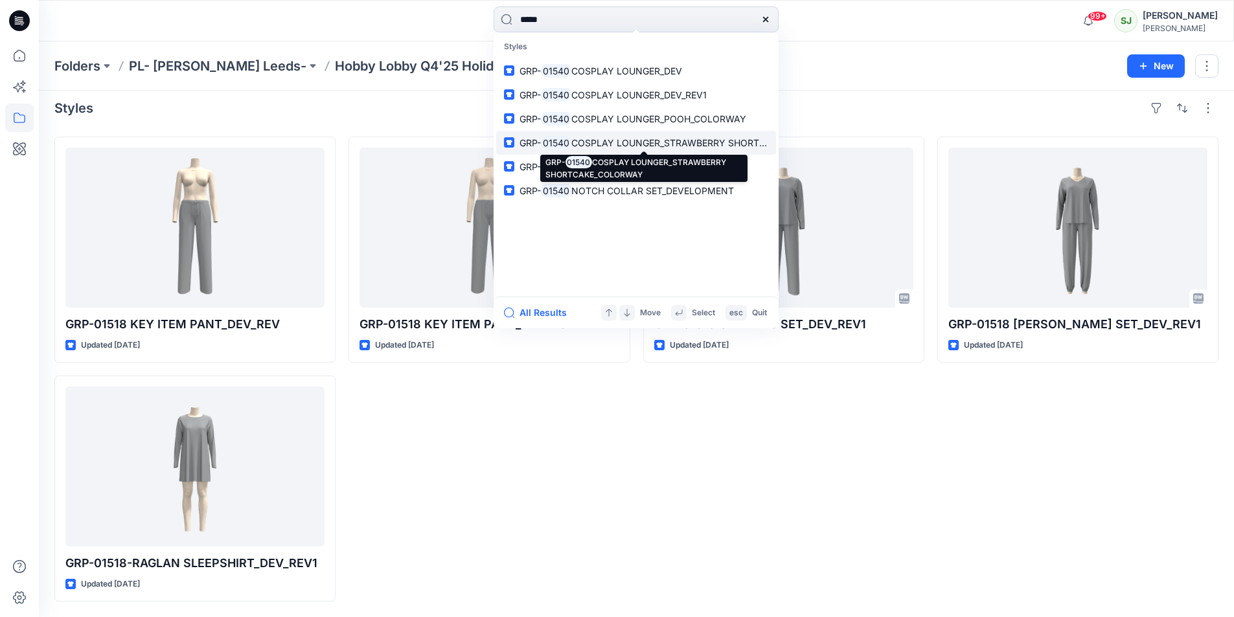
type input "*****"
click at [566, 141] on mark "01540" at bounding box center [556, 142] width 30 height 15
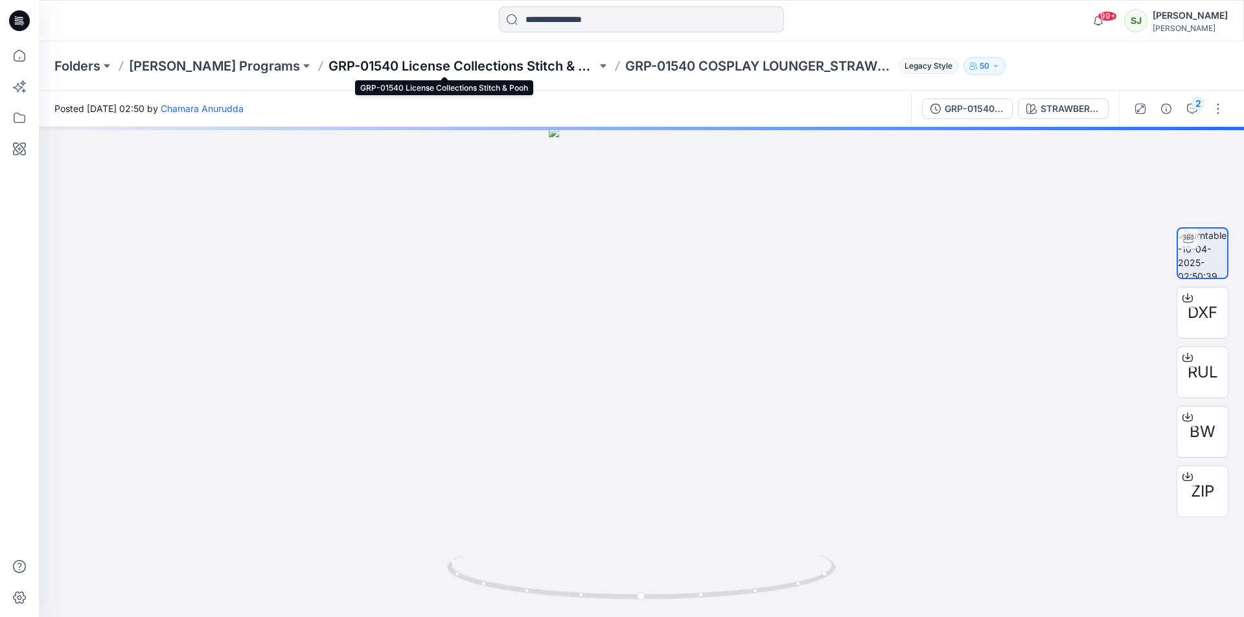
click at [398, 69] on p "GRP-01540 License Collections Stitch & Pooh" at bounding box center [462, 66] width 268 height 18
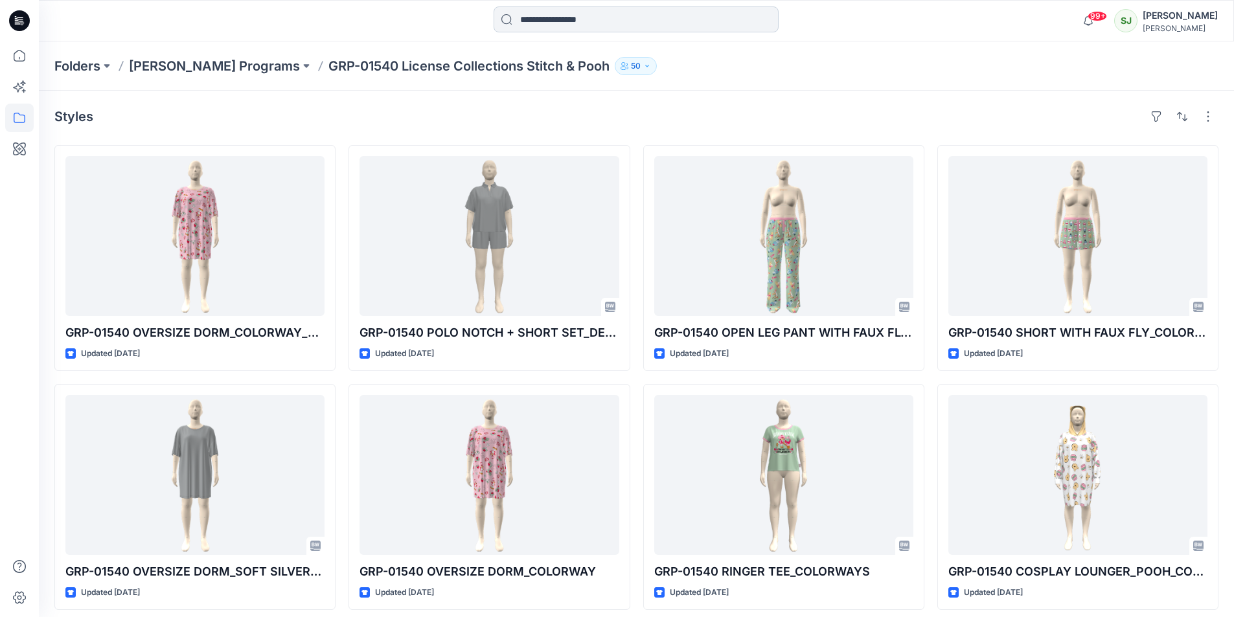
click at [535, 18] on input at bounding box center [636, 19] width 285 height 26
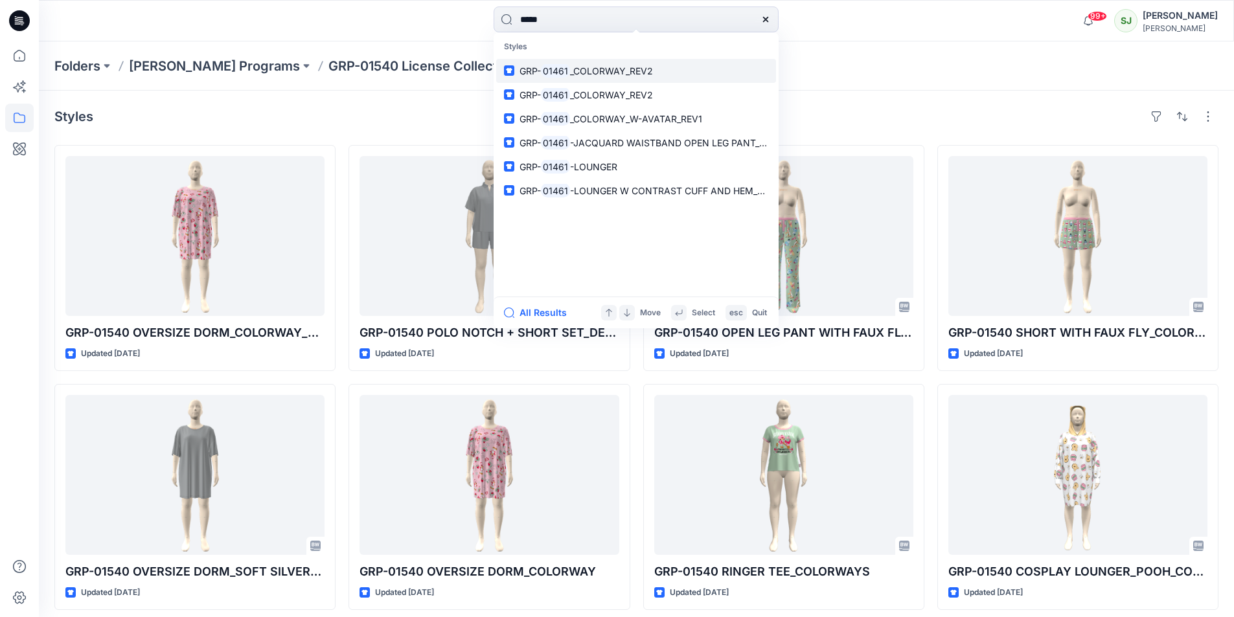
type input "*****"
click at [542, 72] on mark "01461" at bounding box center [555, 70] width 29 height 15
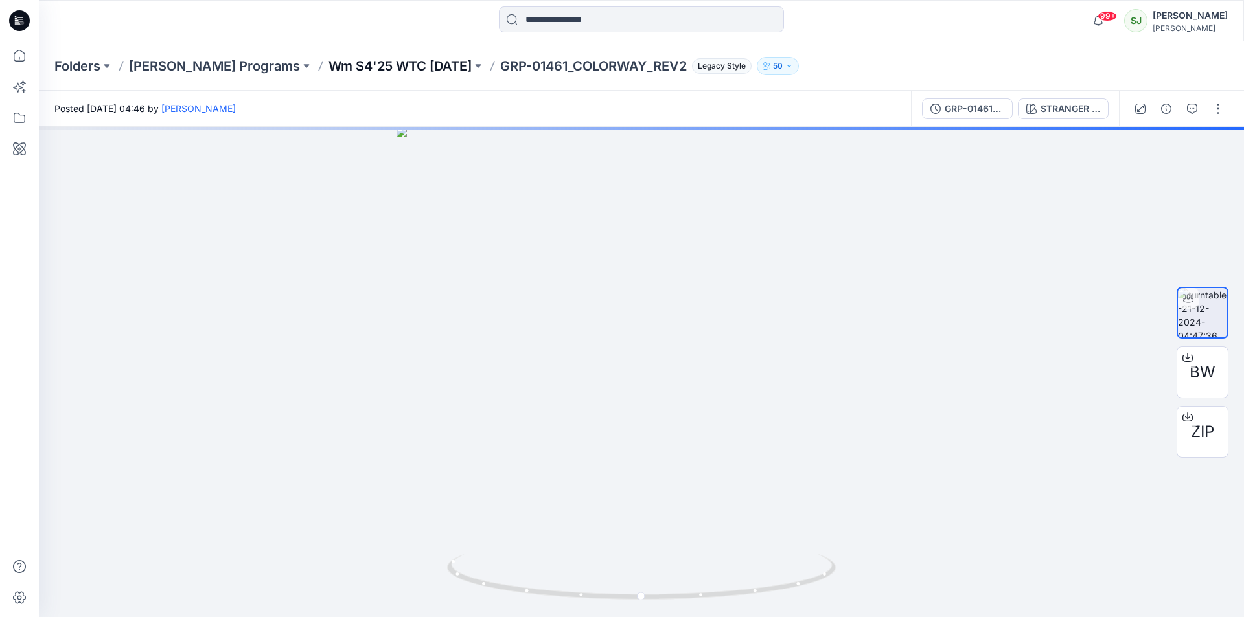
click at [397, 63] on p "Wm S4'25 WTC [DATE]" at bounding box center [399, 66] width 143 height 18
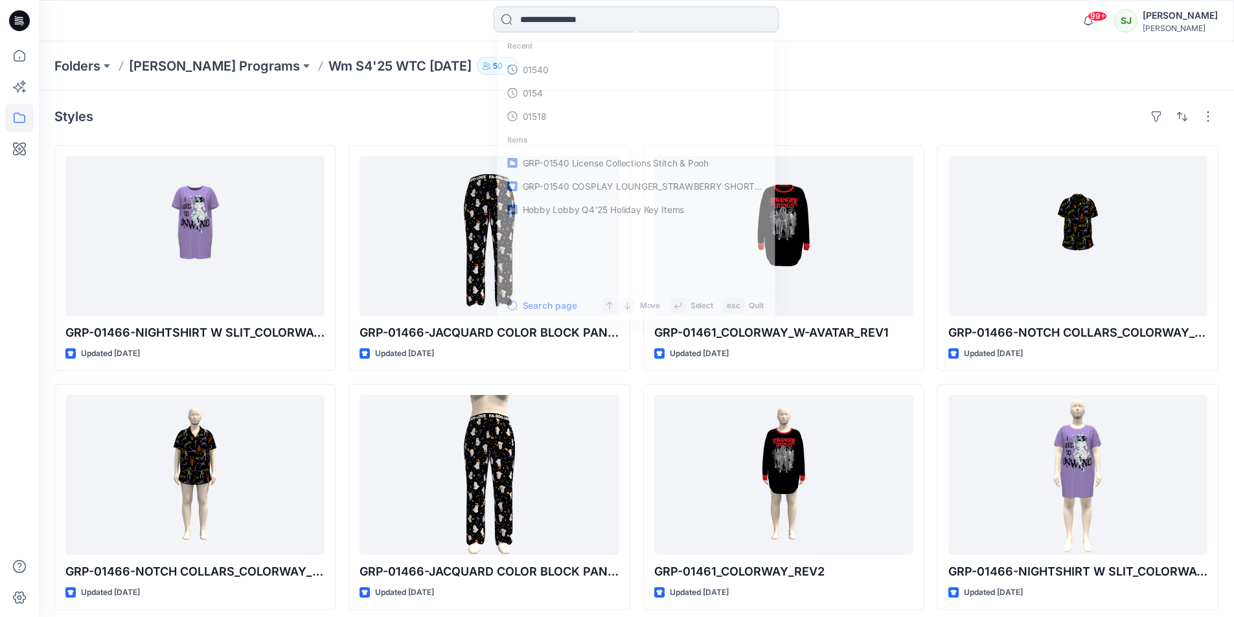
click at [581, 23] on input at bounding box center [636, 19] width 285 height 26
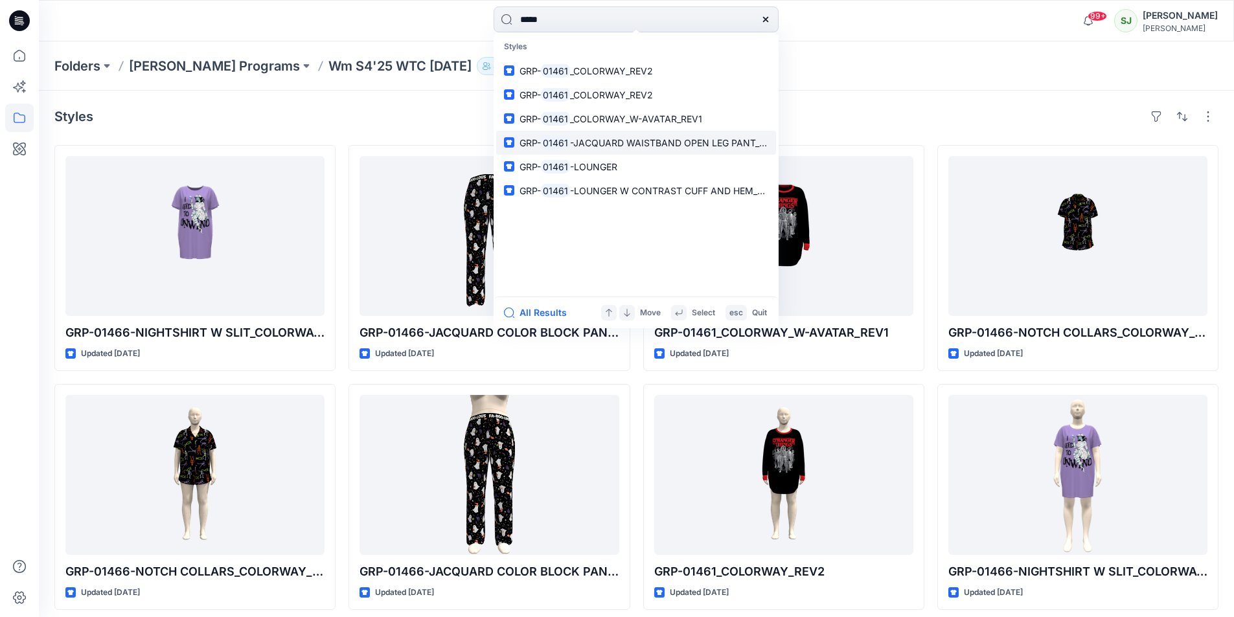
type input "*****"
click at [592, 140] on span "-JACQUARD WAISTBAND OPEN LEG PANT_DEV_REV1" at bounding box center [686, 142] width 232 height 11
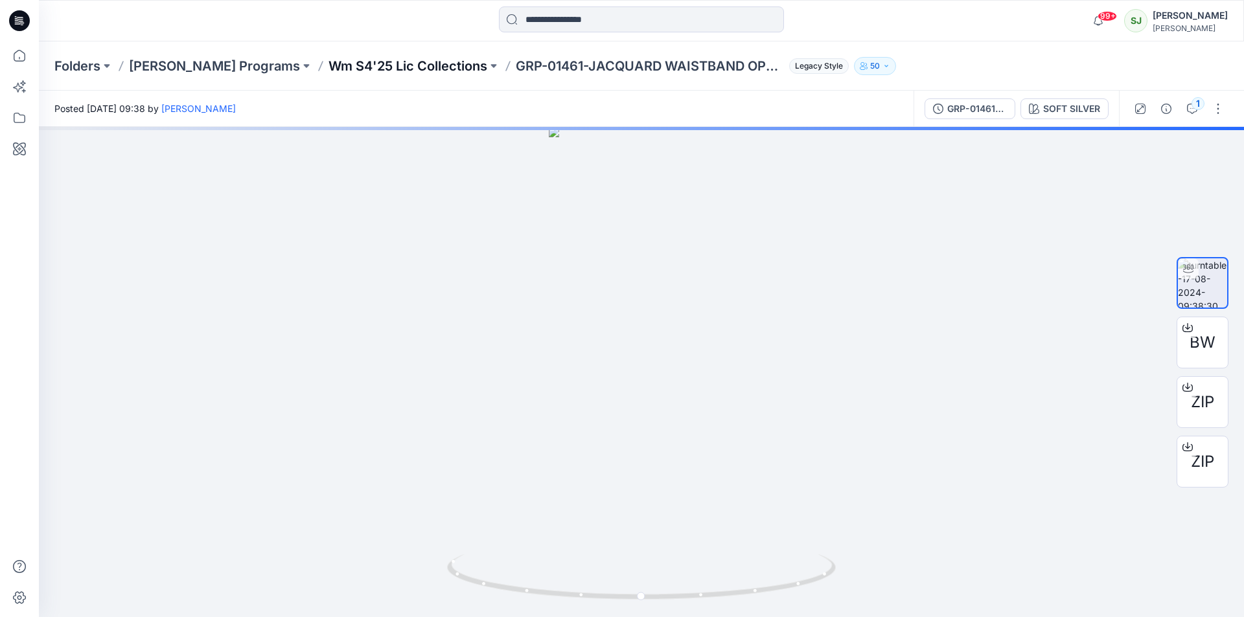
click at [415, 65] on p "Wm S4'25 Lic Collections" at bounding box center [407, 66] width 159 height 18
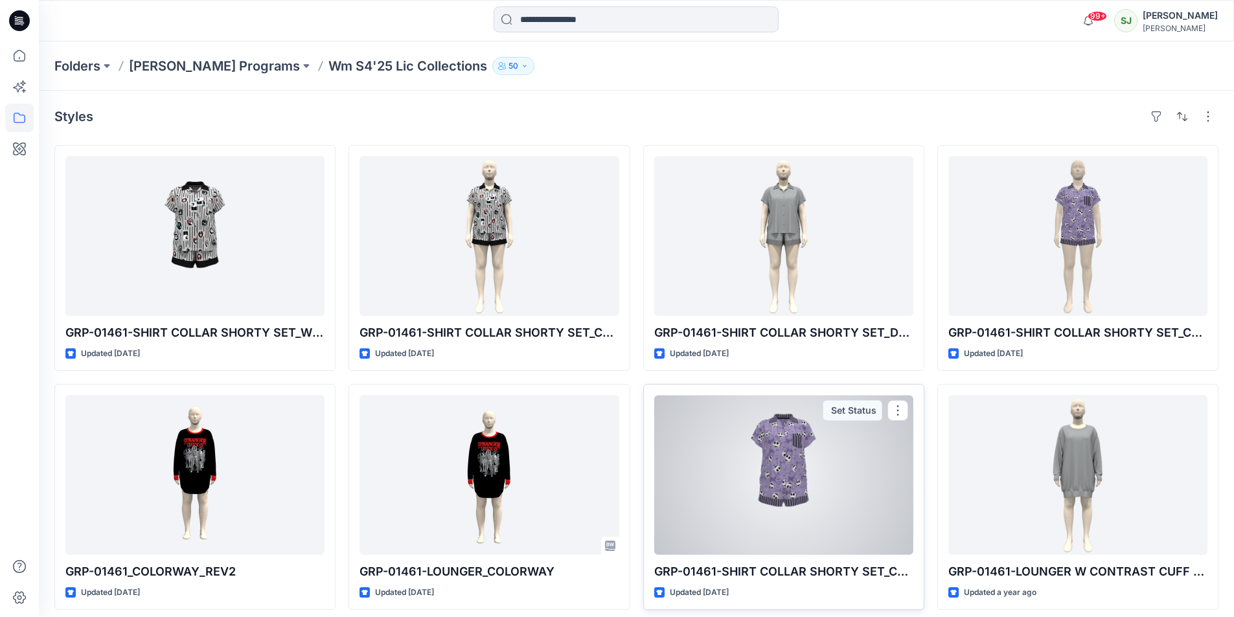
scroll to position [194, 0]
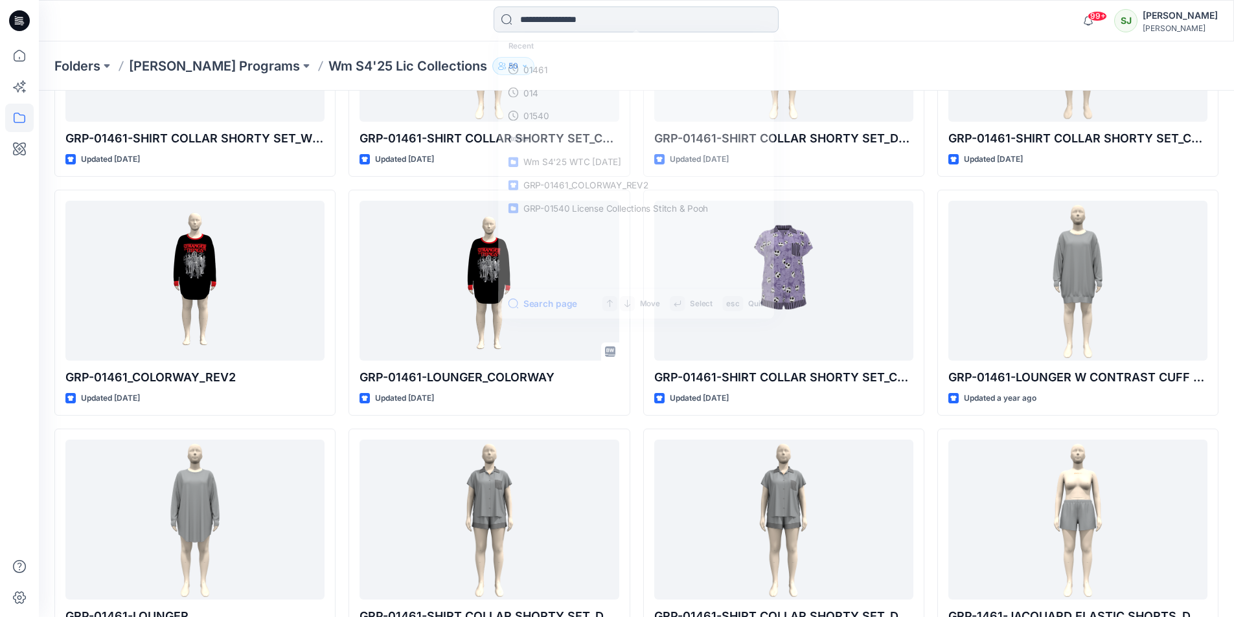
click at [531, 19] on input at bounding box center [636, 19] width 285 height 26
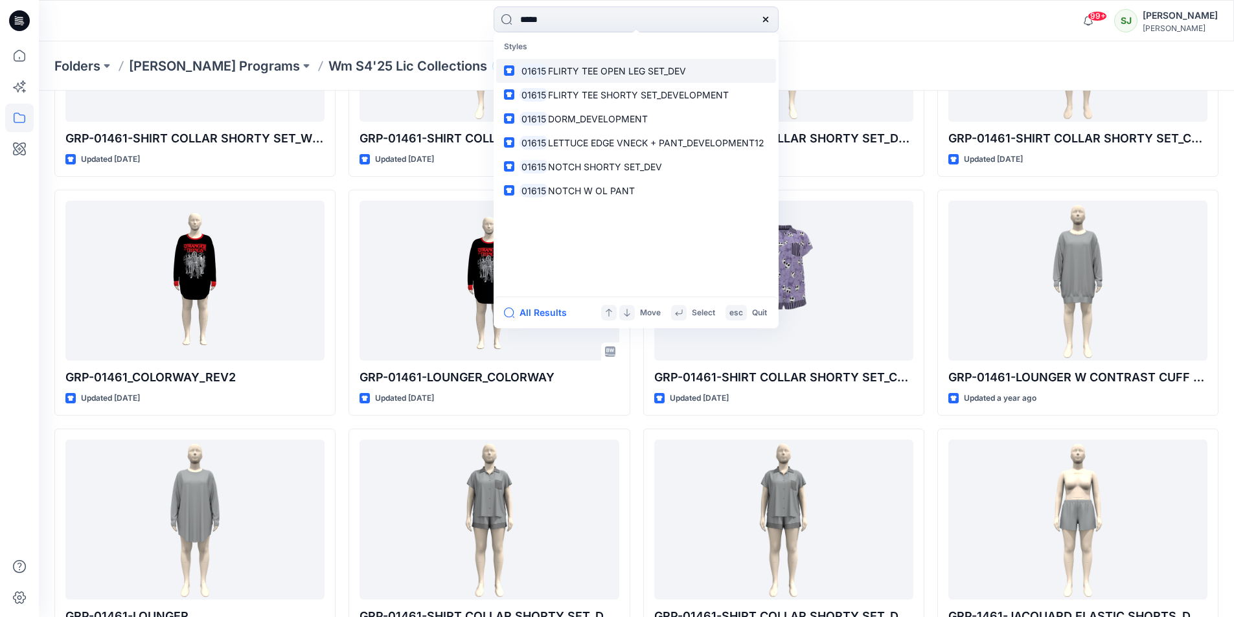
type input "*****"
click at [593, 71] on span "FLIRTY TEE OPEN LEG SET_DEV" at bounding box center [617, 70] width 138 height 11
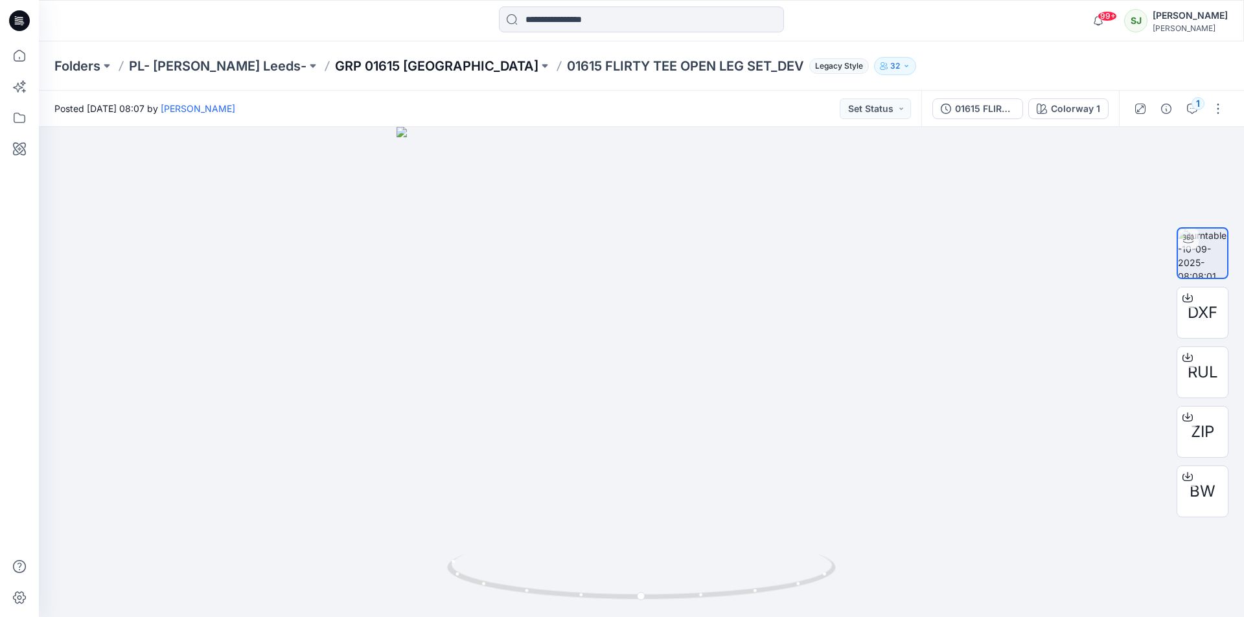
click at [396, 74] on p "GRP 01615 [GEOGRAPHIC_DATA]" at bounding box center [436, 66] width 203 height 18
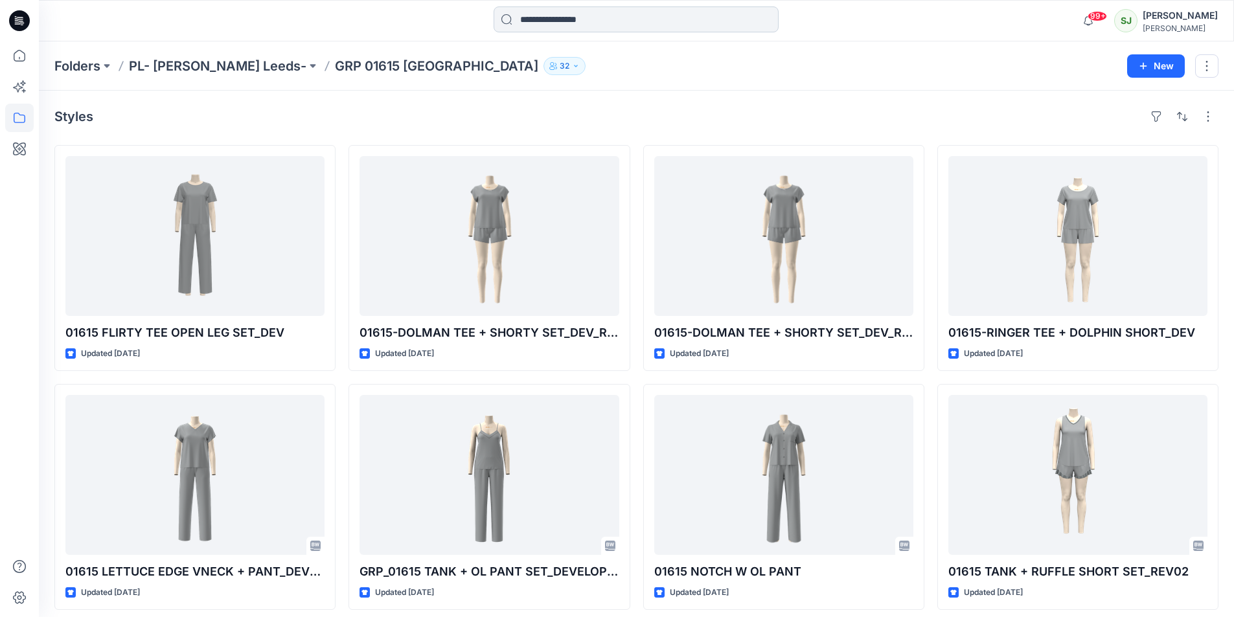
click at [595, 23] on input at bounding box center [636, 19] width 285 height 26
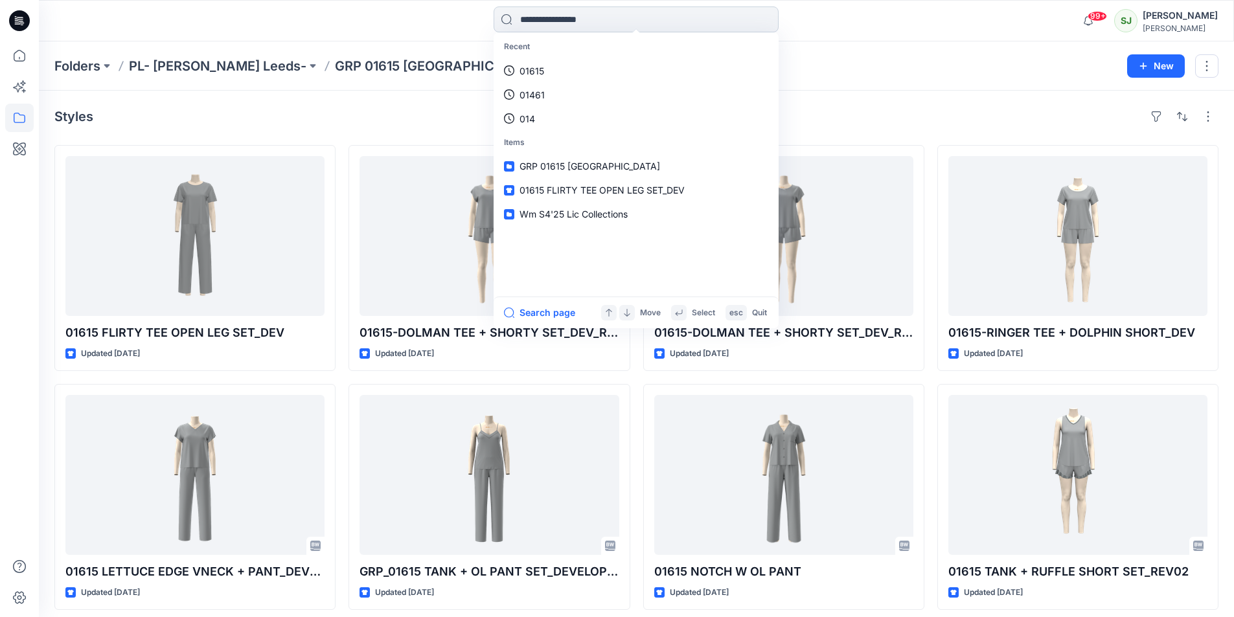
click at [538, 21] on input at bounding box center [636, 19] width 285 height 26
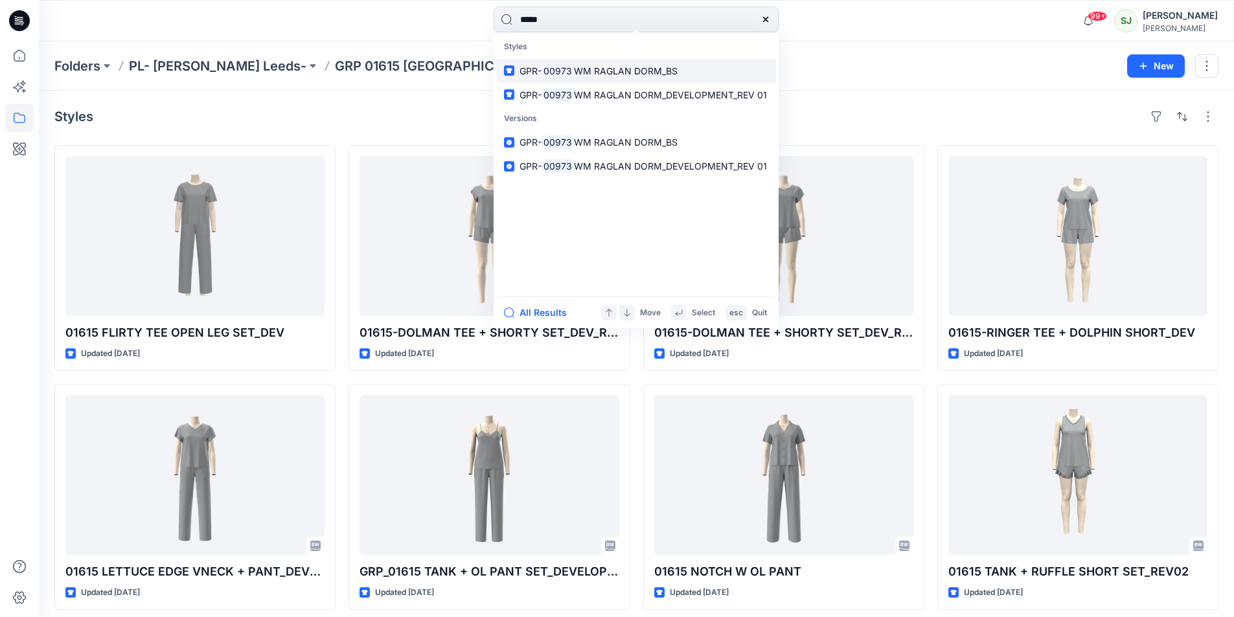
type input "*****"
click at [636, 73] on span "WM RAGLAN DORM_BS" at bounding box center [626, 70] width 104 height 11
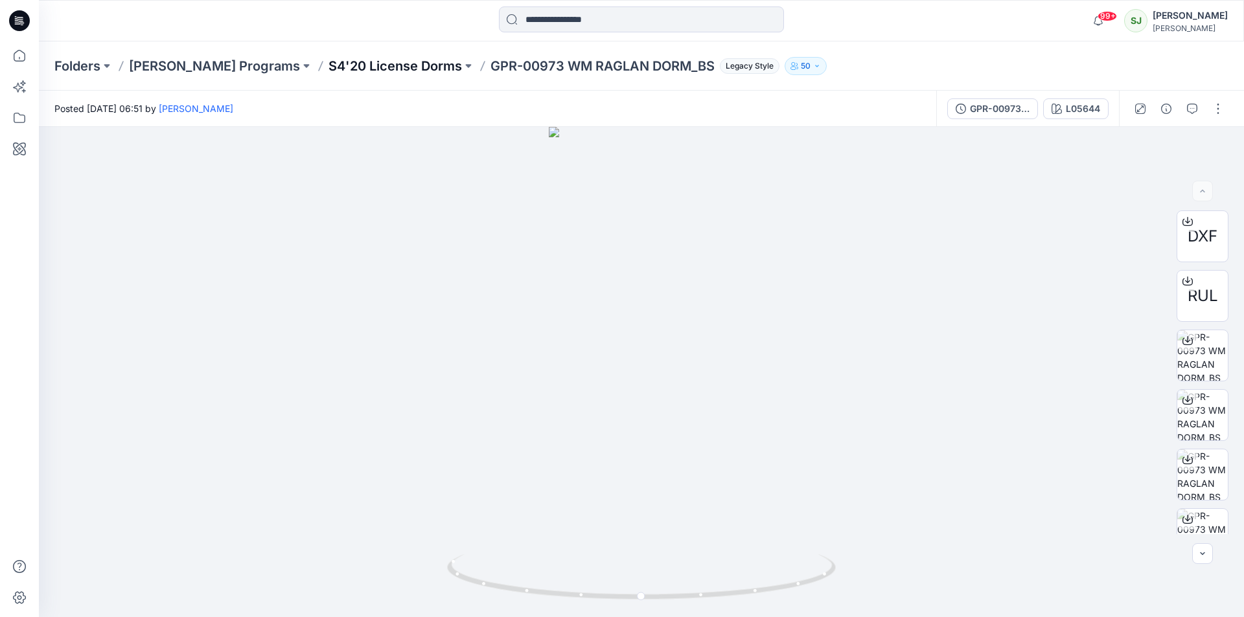
click at [401, 62] on p "S4'20 License Dorms" at bounding box center [394, 66] width 133 height 18
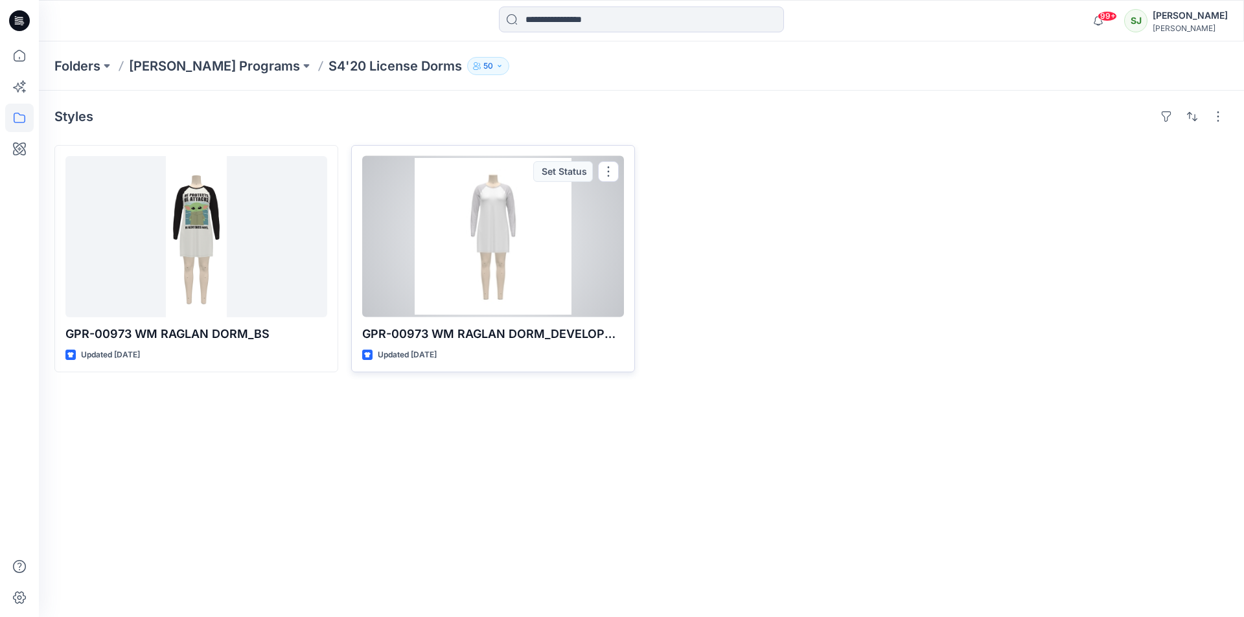
click at [500, 220] on div at bounding box center [493, 236] width 262 height 161
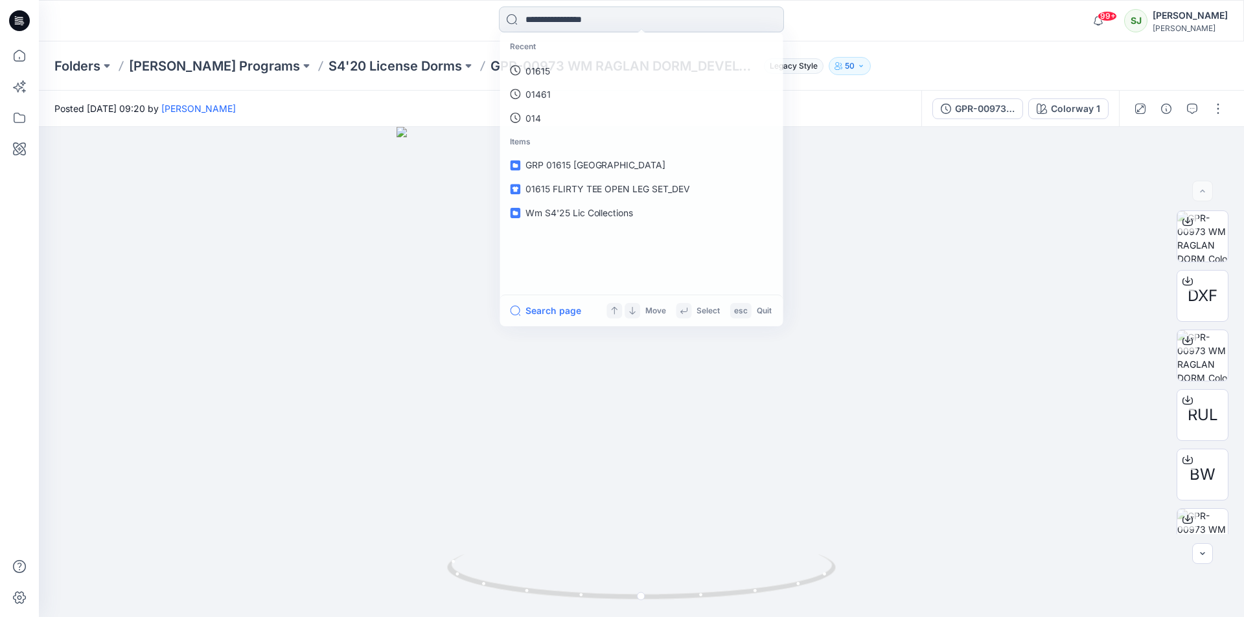
click at [566, 16] on input at bounding box center [641, 19] width 285 height 26
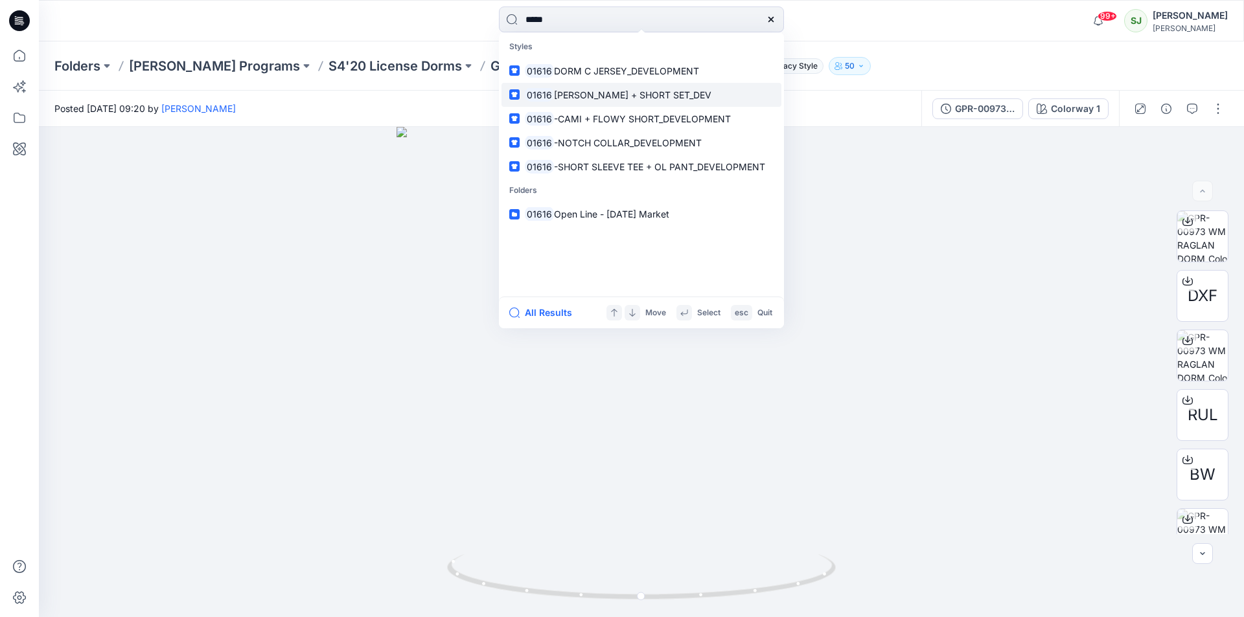
type input "*****"
click at [596, 92] on span "[PERSON_NAME] + SHORT SET_DEV" at bounding box center [632, 94] width 157 height 11
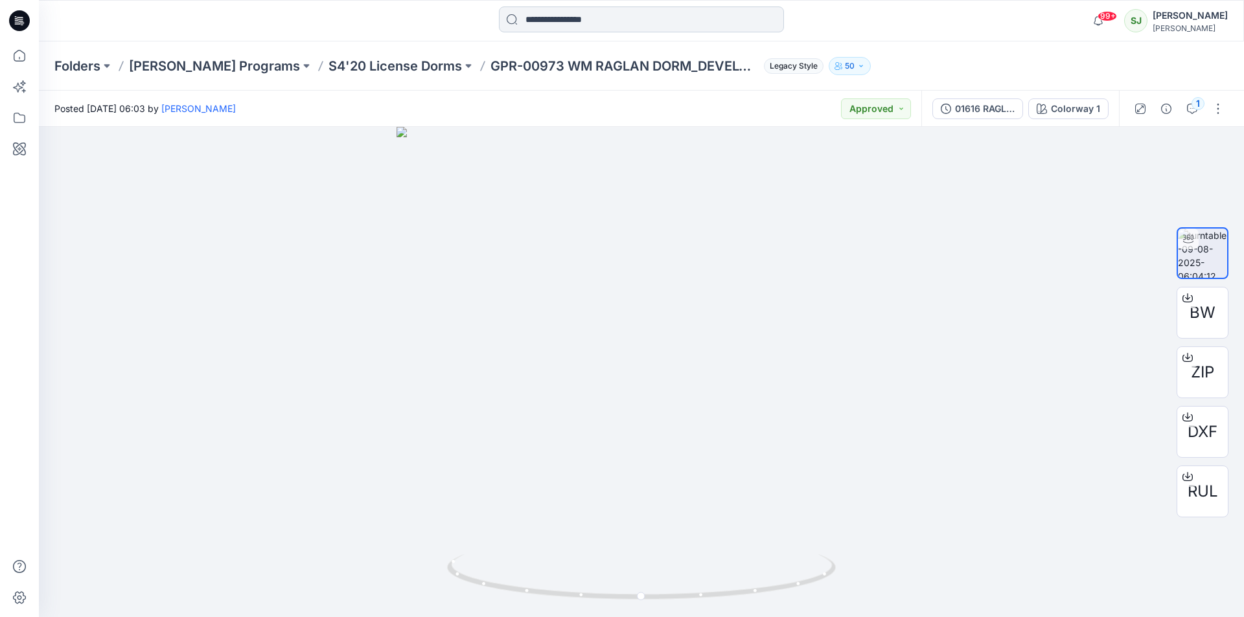
click at [560, 29] on input at bounding box center [641, 19] width 285 height 26
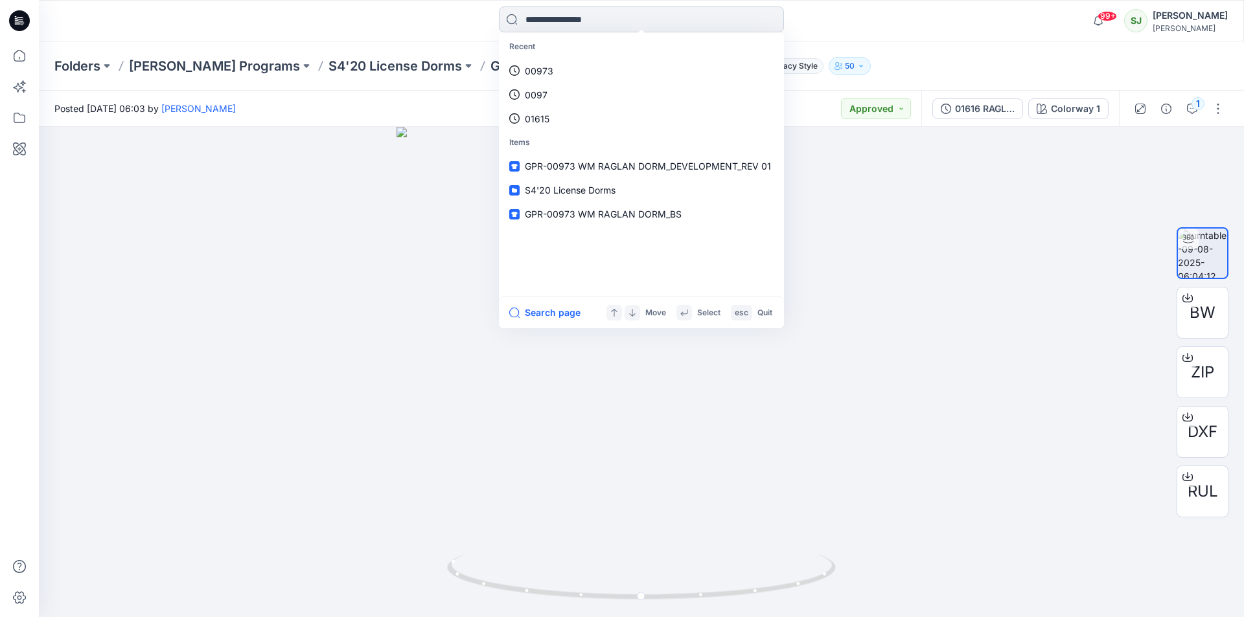
click at [560, 21] on input at bounding box center [641, 19] width 285 height 26
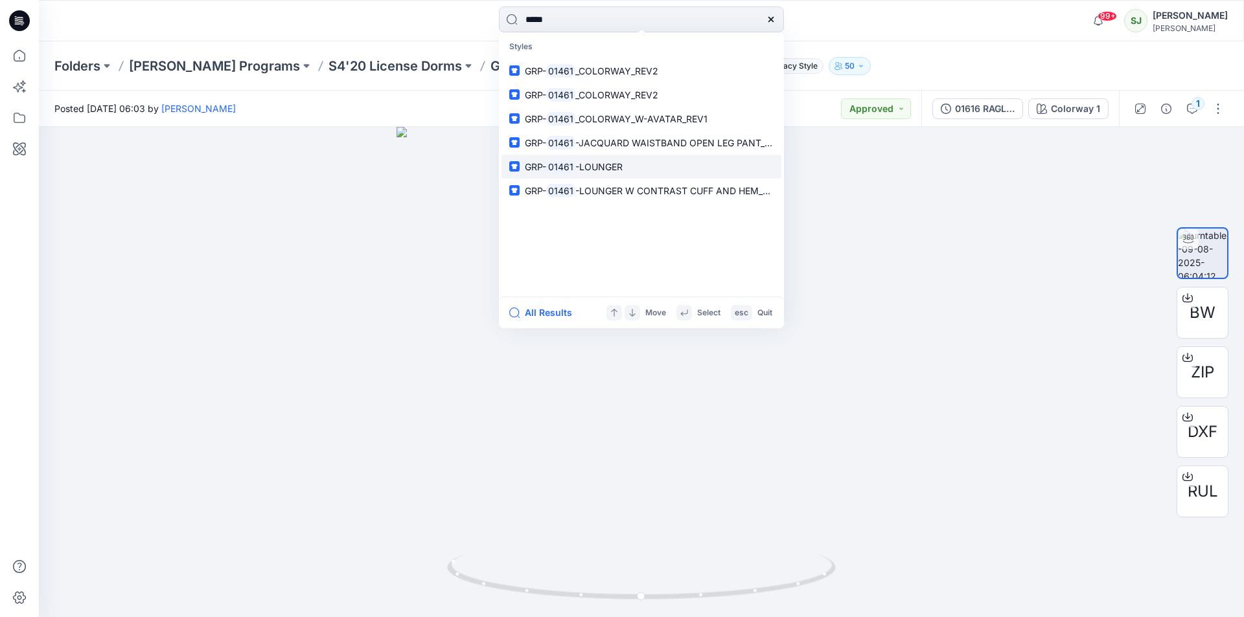
type input "*****"
click at [590, 174] on link "GRP- 01461 -LOUNGER" at bounding box center [641, 167] width 280 height 24
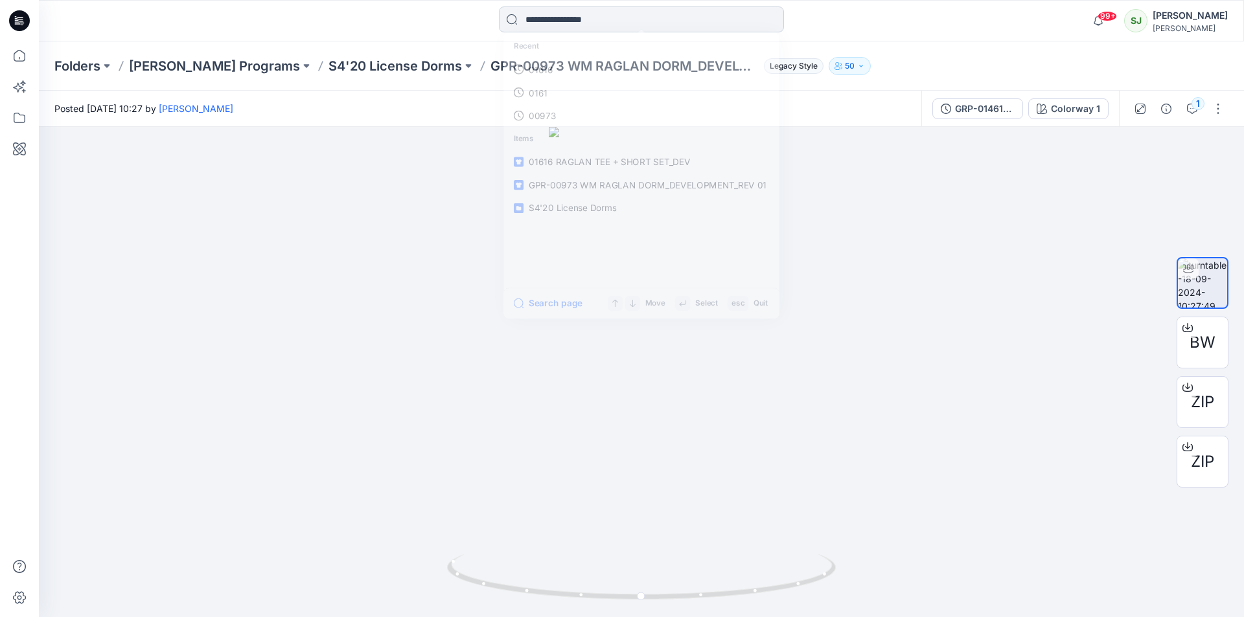
click at [549, 21] on input at bounding box center [641, 19] width 285 height 26
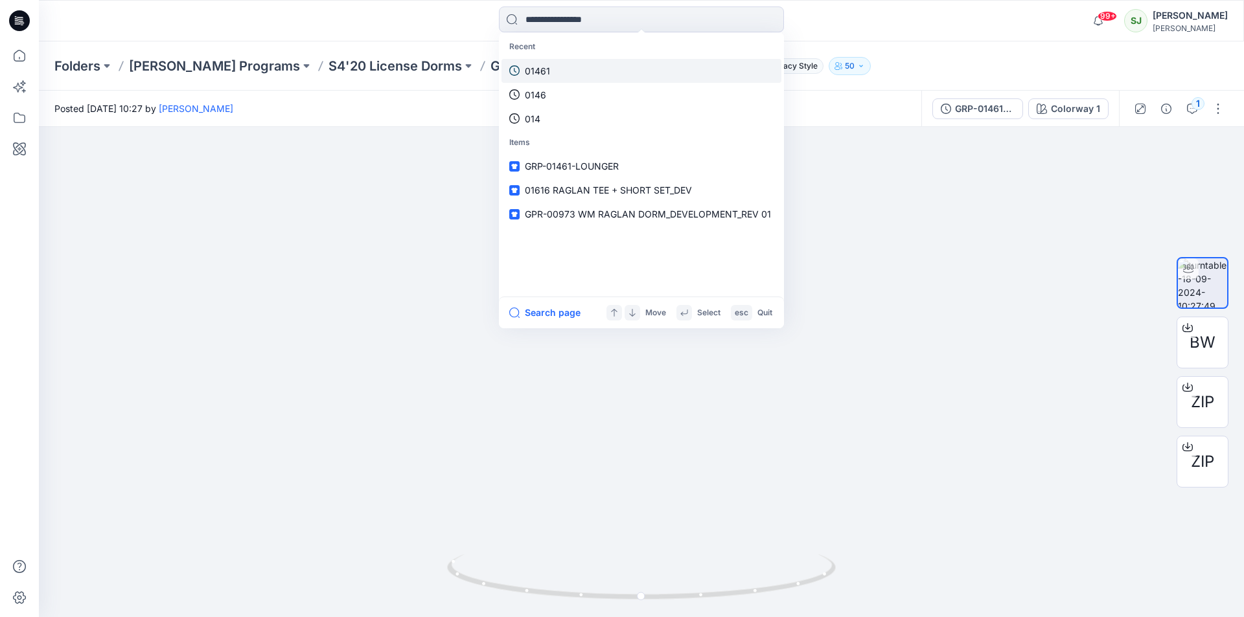
click at [544, 73] on p "01461" at bounding box center [537, 71] width 25 height 14
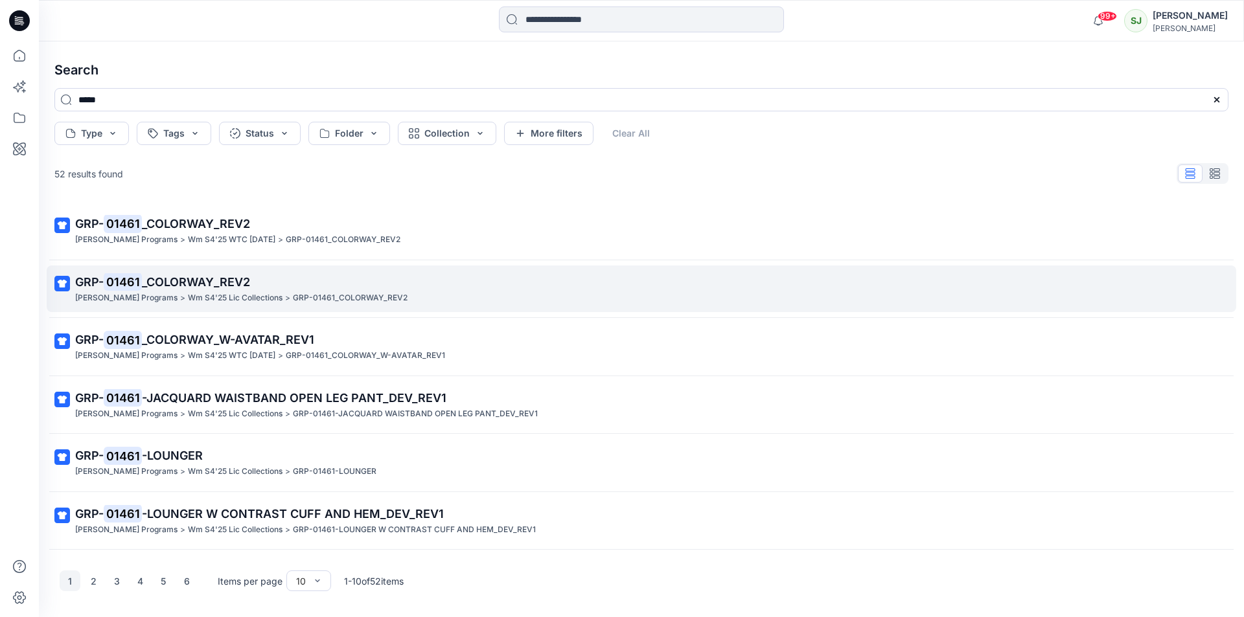
click at [175, 285] on span "_COLORWAY_REV2" at bounding box center [196, 282] width 108 height 14
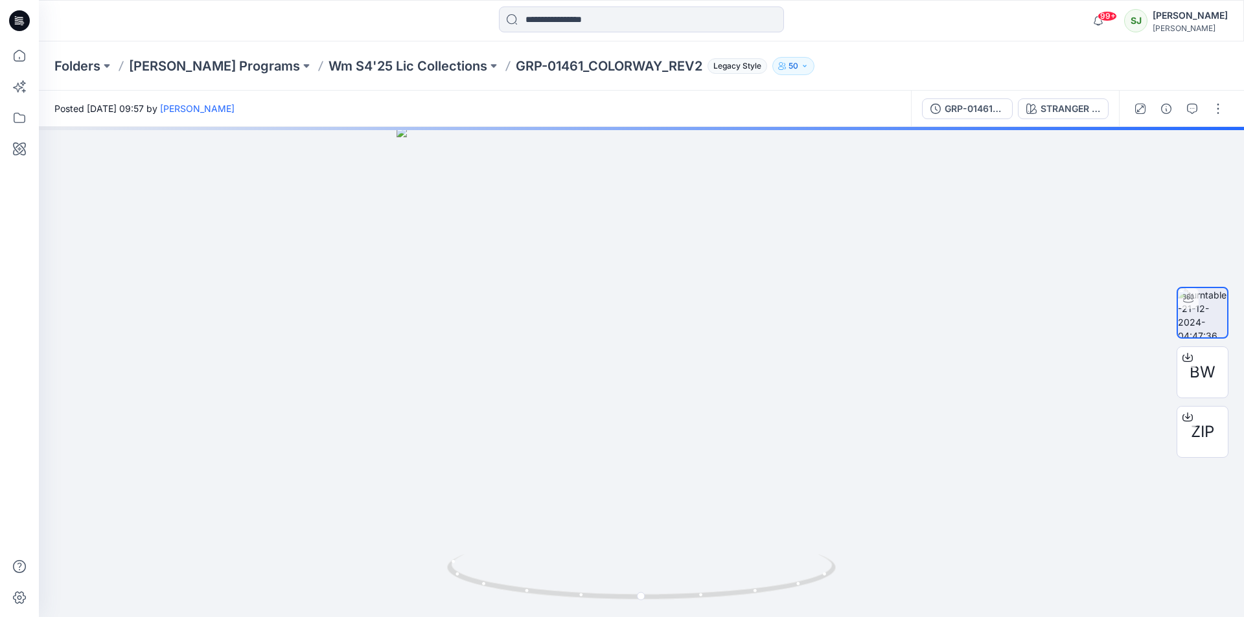
click at [394, 75] on div "Folders [PERSON_NAME] Programs Wm S4'25 Lic Collections GRP-01461_COLORWAY_REV2…" at bounding box center [641, 65] width 1205 height 49
click at [396, 70] on p "Wm S4'25 Lic Collections" at bounding box center [407, 66] width 159 height 18
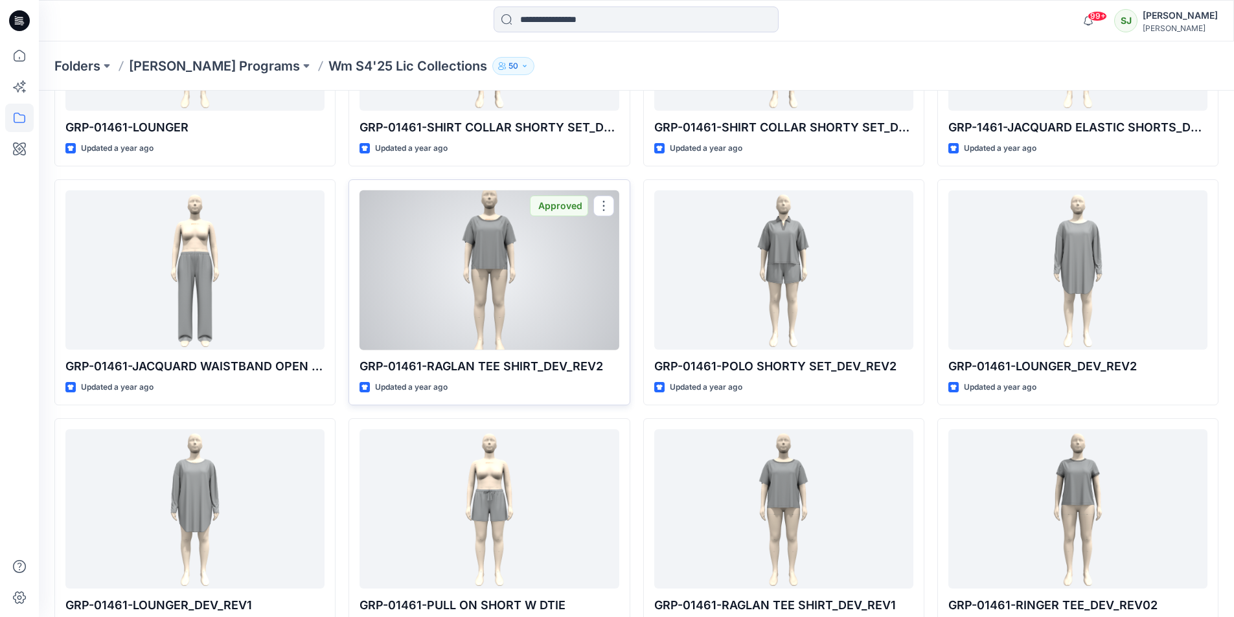
scroll to position [748, 0]
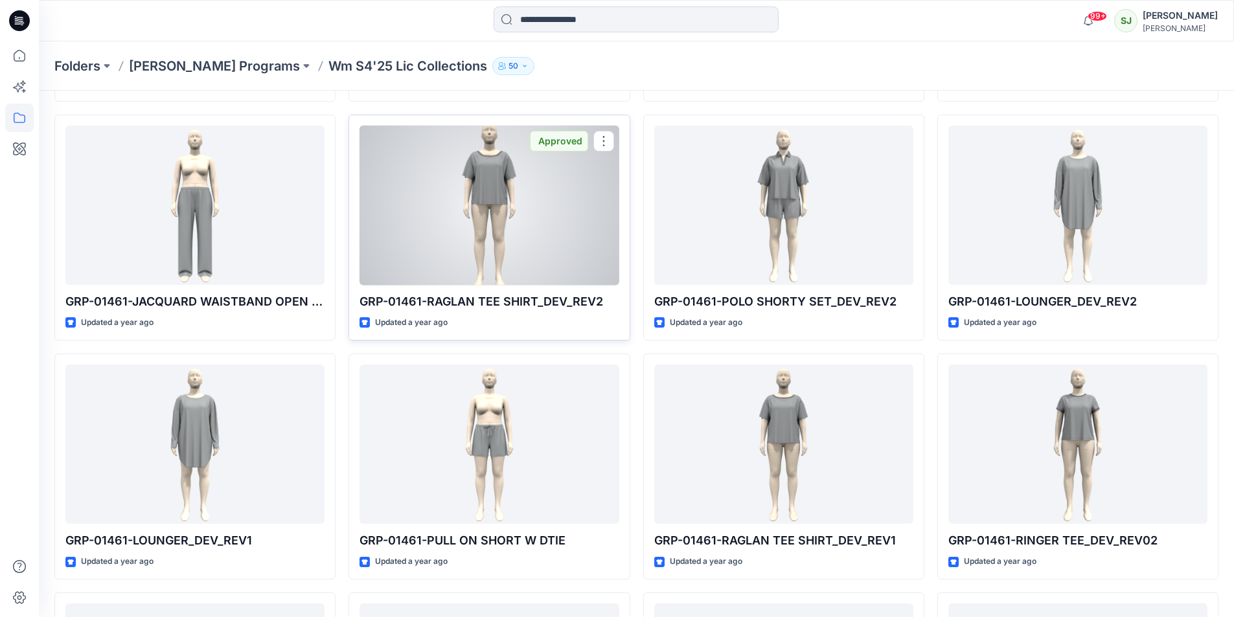
click at [495, 227] on div at bounding box center [489, 206] width 259 height 160
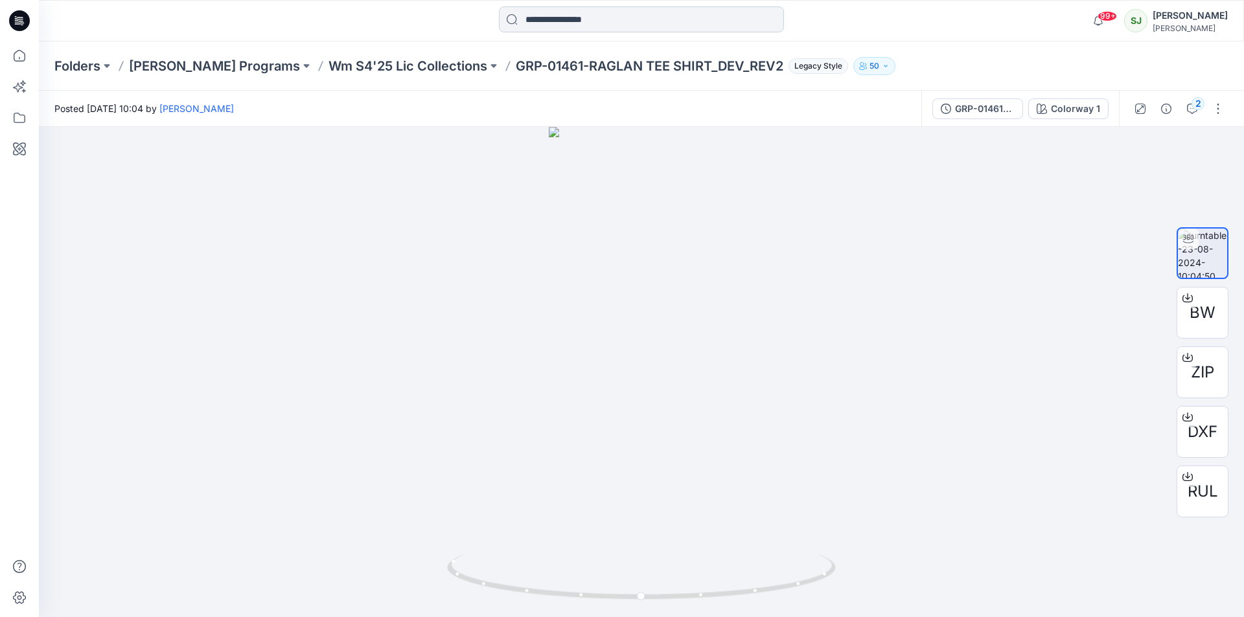
click at [609, 17] on input at bounding box center [641, 19] width 285 height 26
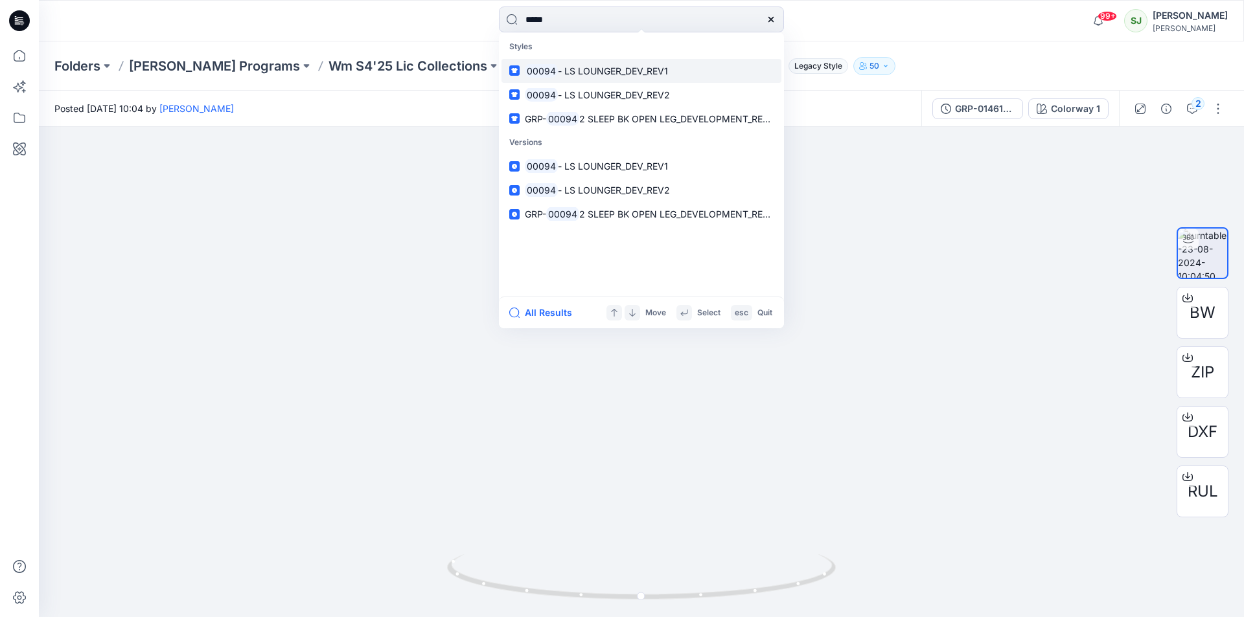
type input "*****"
click at [584, 69] on span "- LS LOUNGER_DEV_REV1" at bounding box center [613, 70] width 110 height 11
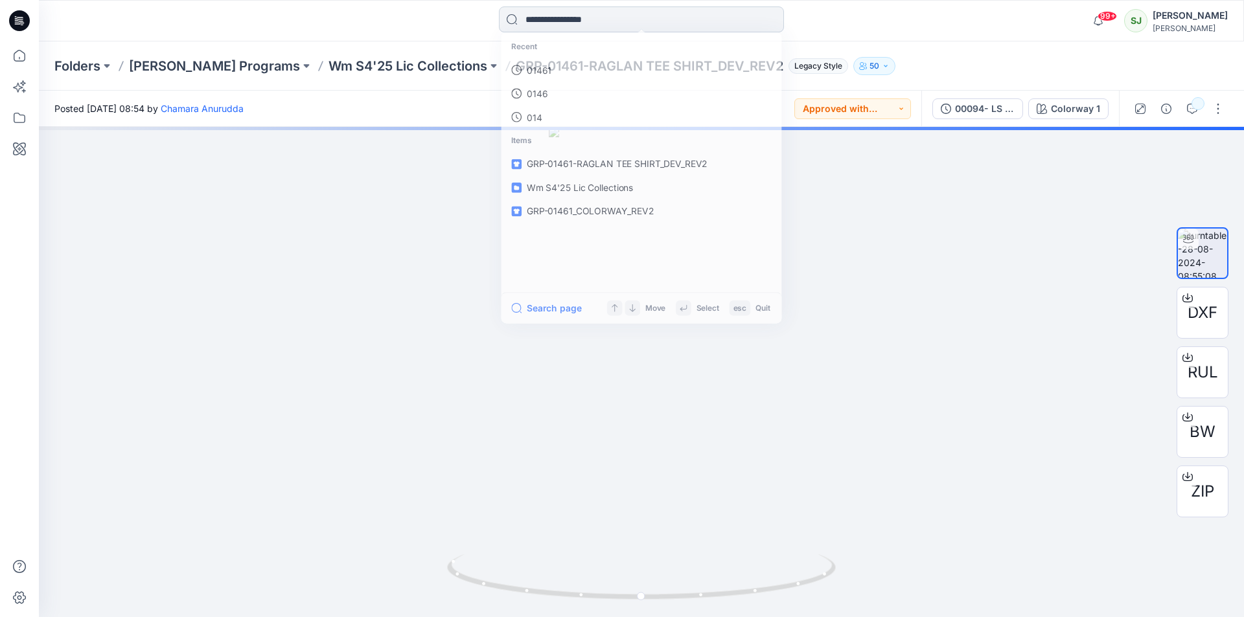
click at [555, 18] on input at bounding box center [641, 19] width 285 height 26
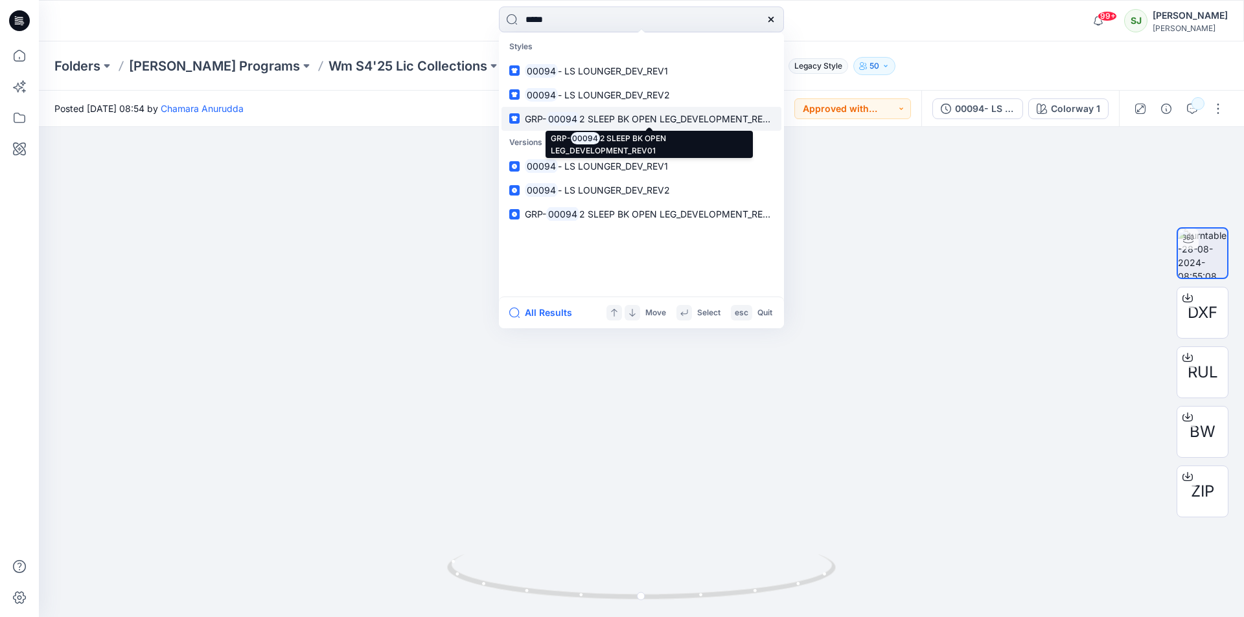
type input "*****"
click at [570, 122] on mark "00094" at bounding box center [562, 118] width 33 height 15
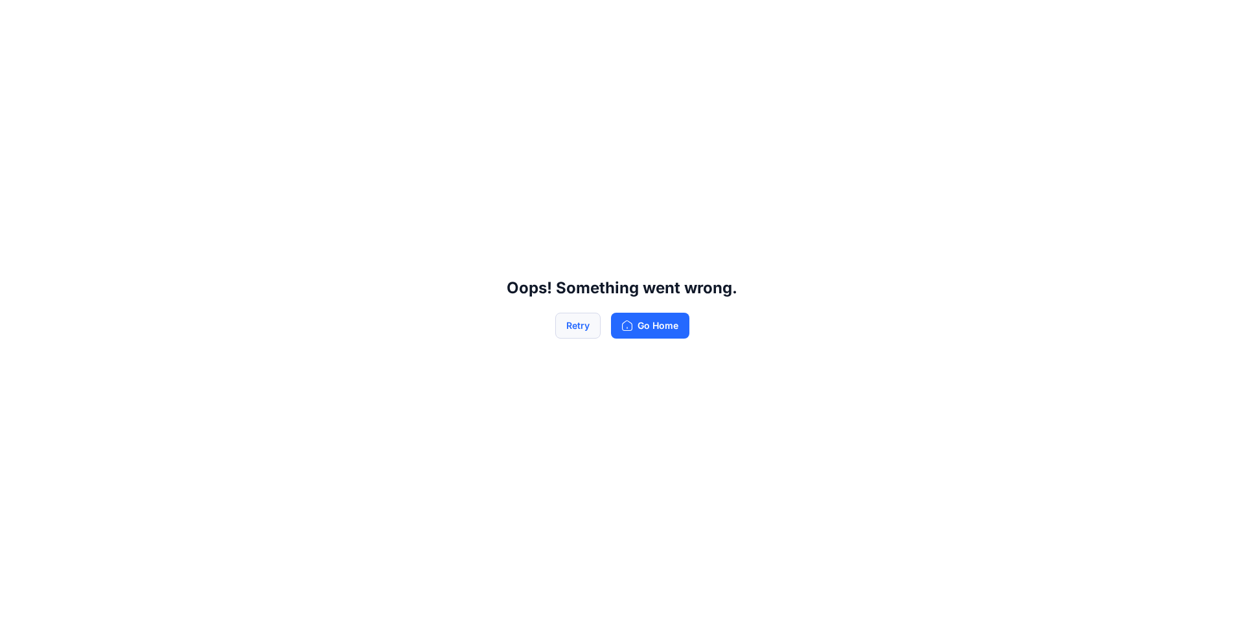
click at [584, 321] on button "Retry" at bounding box center [577, 326] width 45 height 26
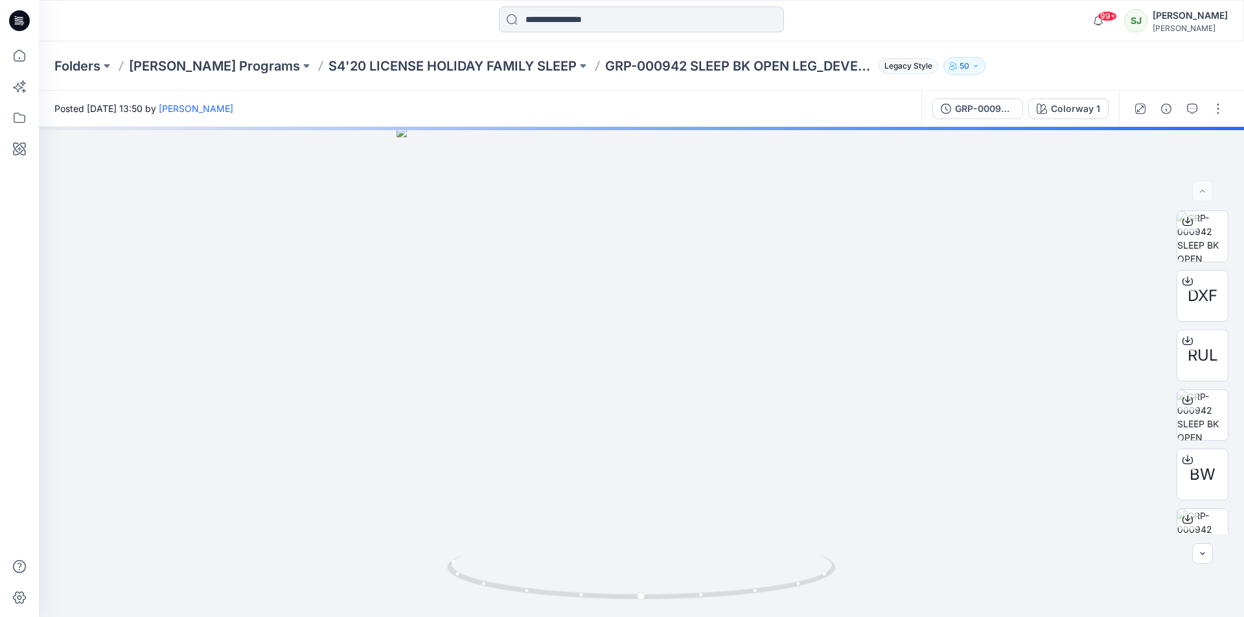
click at [533, 23] on input at bounding box center [641, 19] width 285 height 26
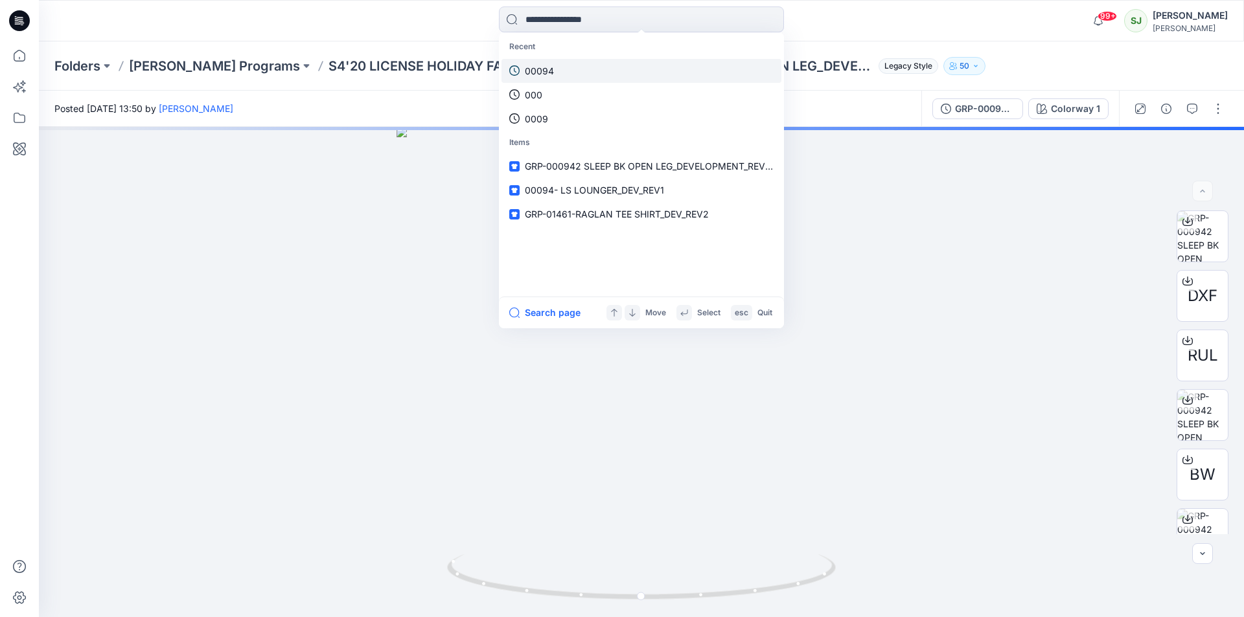
click at [547, 71] on p "00094" at bounding box center [539, 71] width 29 height 14
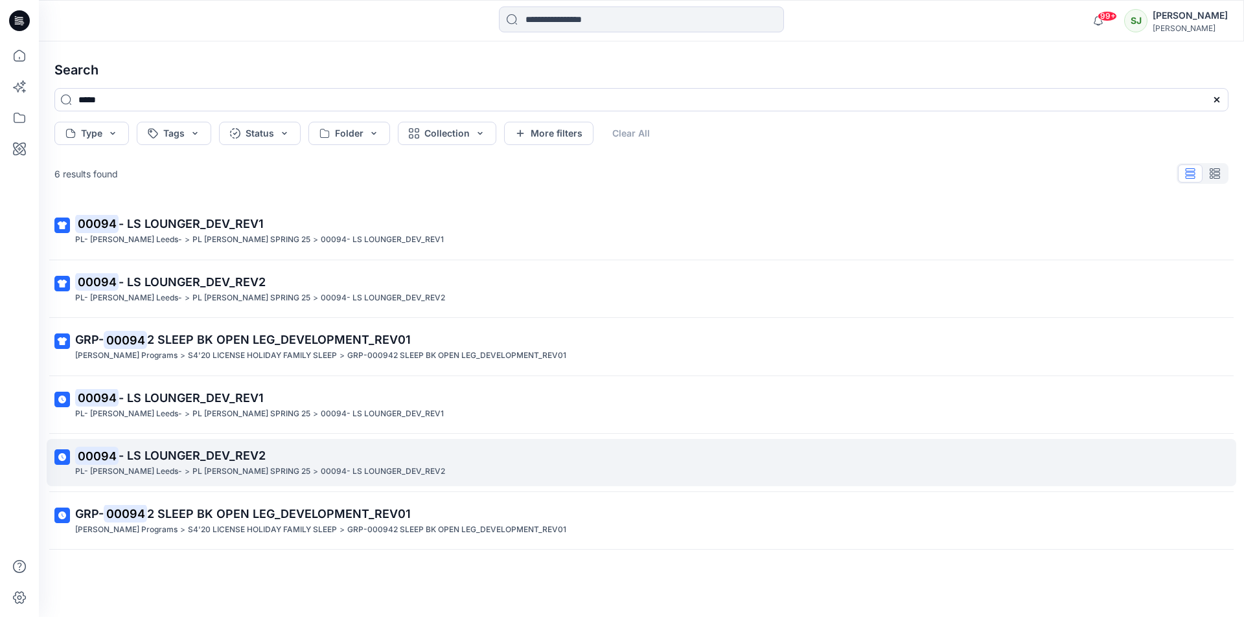
click at [207, 452] on span "- LS LOUNGER_DEV_REV2" at bounding box center [192, 456] width 147 height 14
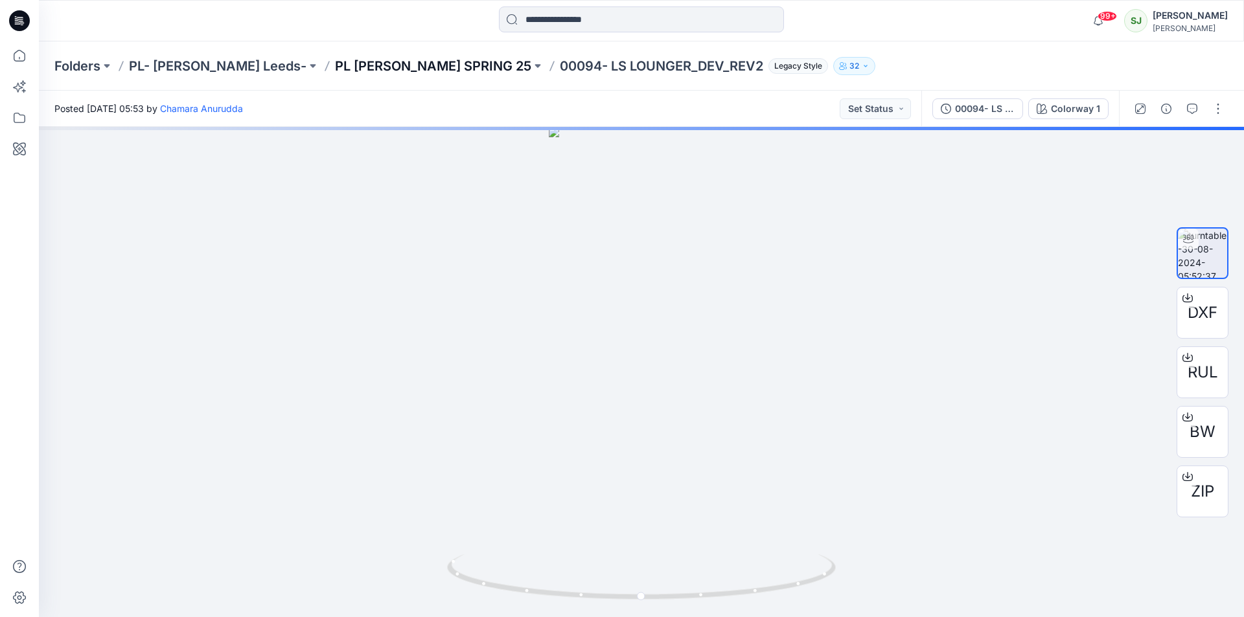
click at [409, 68] on p "PL [PERSON_NAME] SPRING 25" at bounding box center [433, 66] width 196 height 18
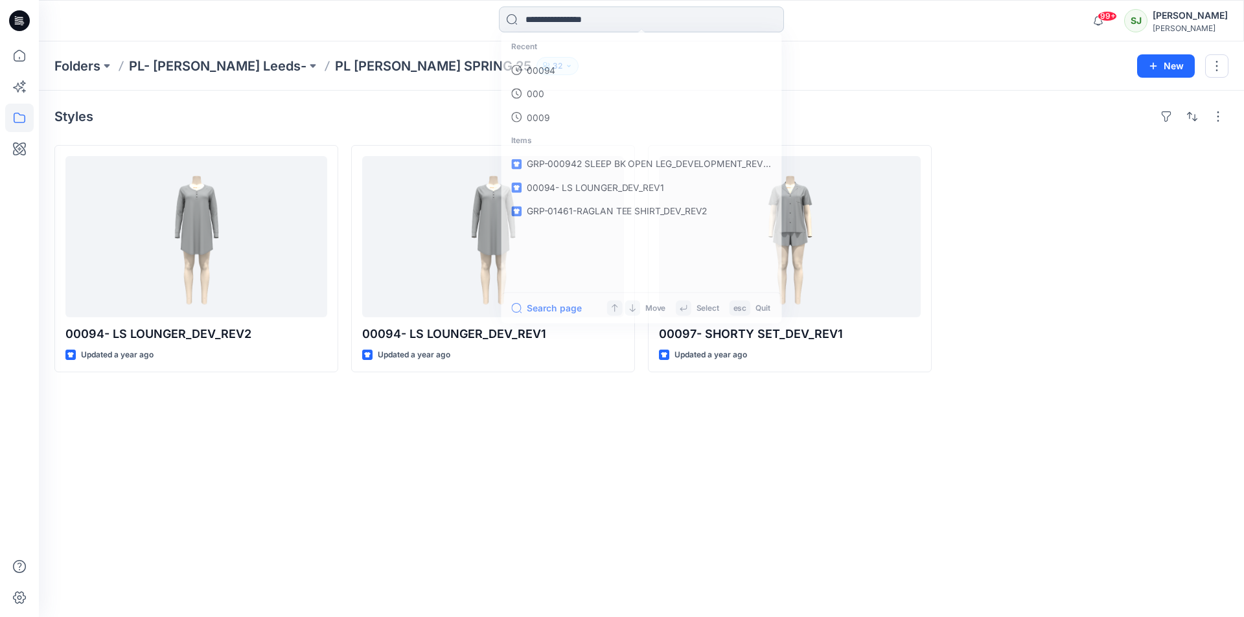
click at [536, 25] on input at bounding box center [641, 19] width 285 height 26
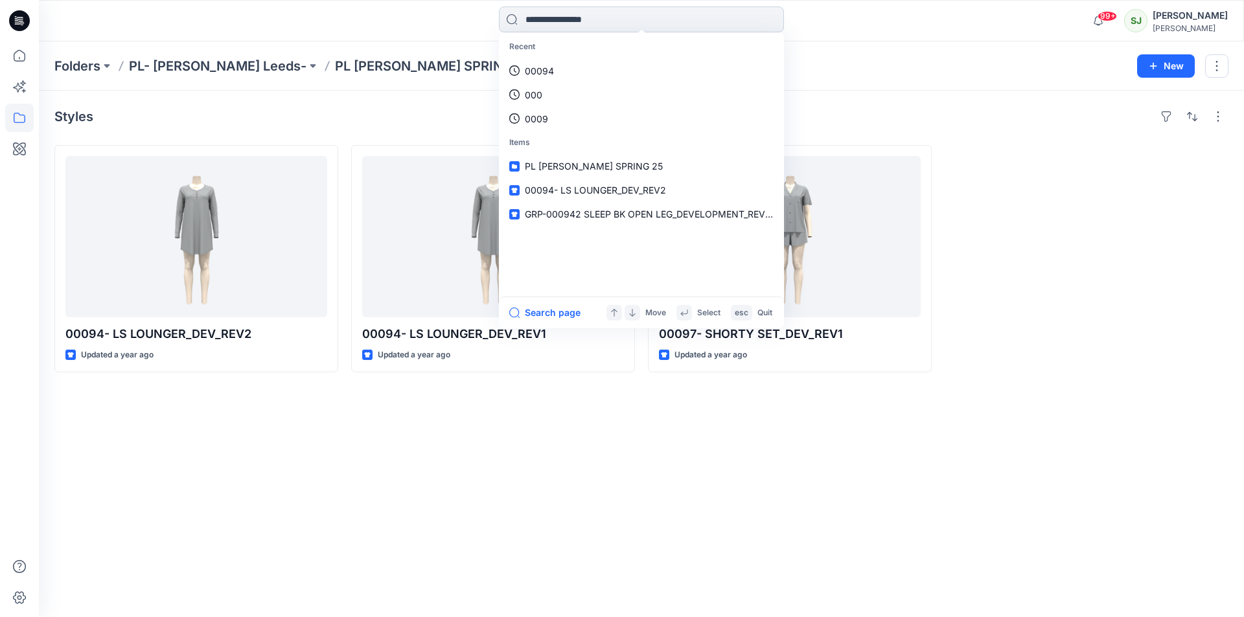
click at [553, 21] on input at bounding box center [641, 19] width 285 height 26
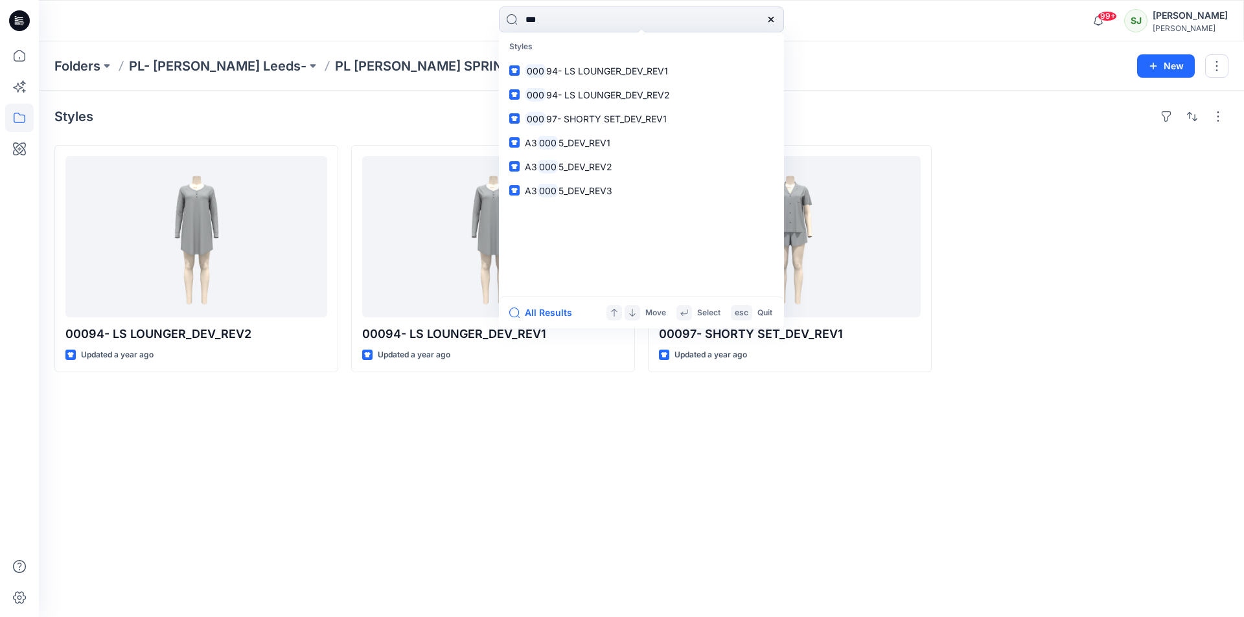
click at [840, 529] on div "Styles 00094- LS LOUNGER_DEV_REV2 Updated a year ago 00094- LS LOUNGER_DEV_REV1…" at bounding box center [641, 354] width 1205 height 527
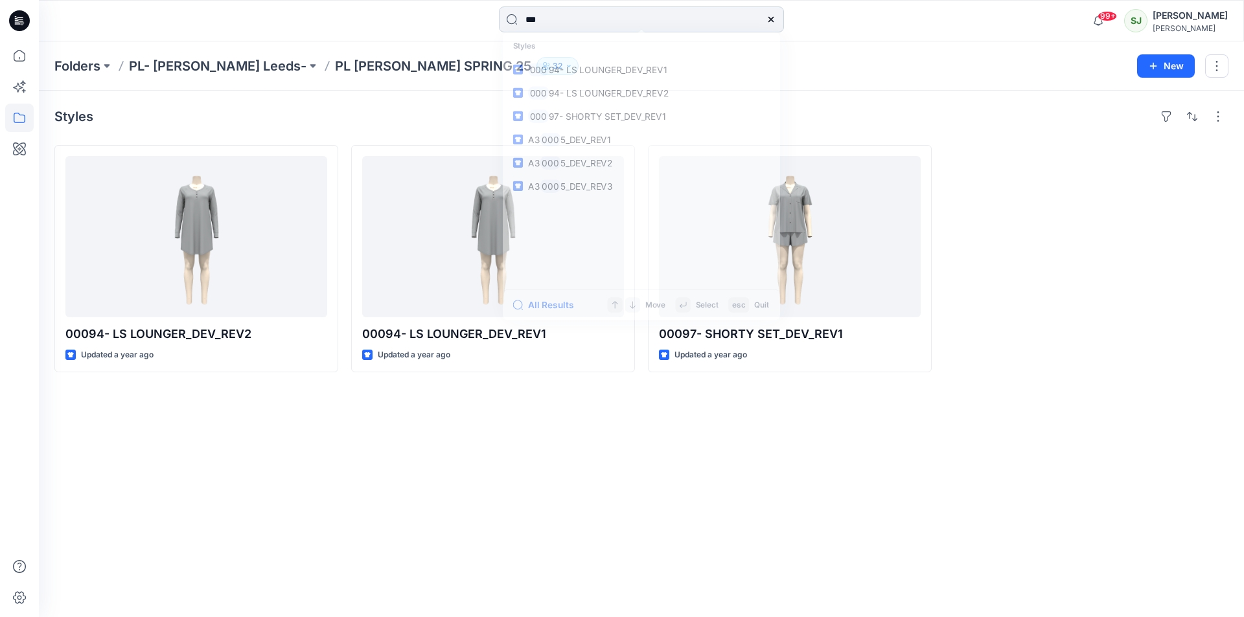
click at [548, 22] on input "***" at bounding box center [641, 19] width 285 height 26
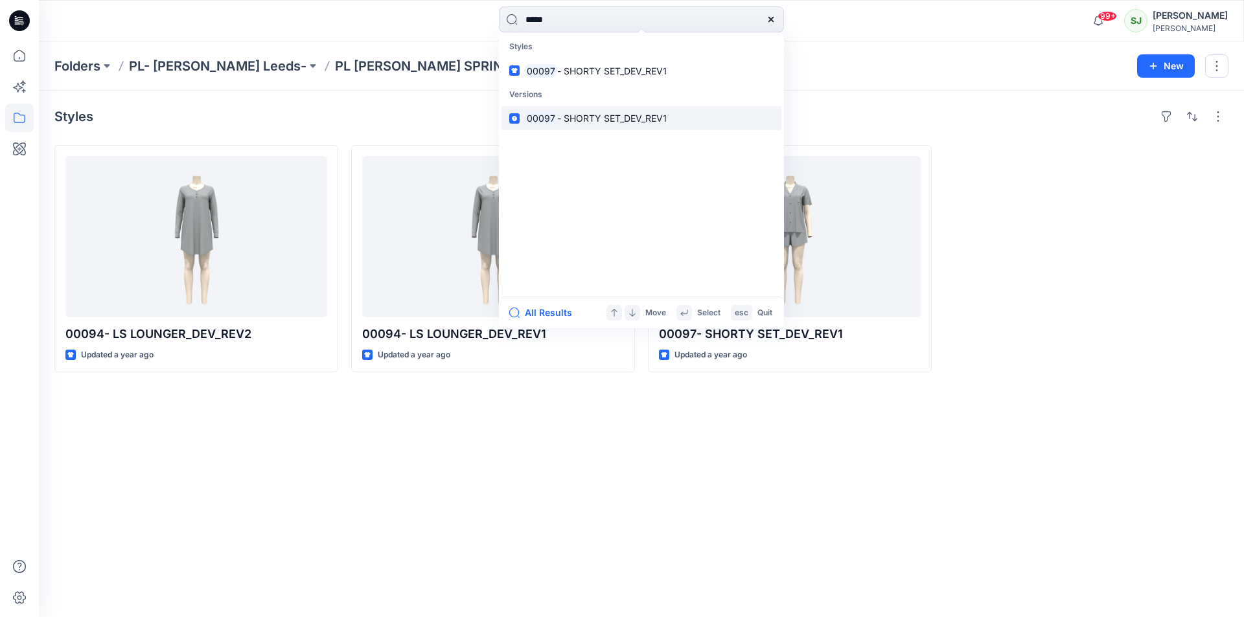
type input "*****"
click at [629, 116] on span "- SHORTY SET_DEV_REV1" at bounding box center [611, 118] width 109 height 11
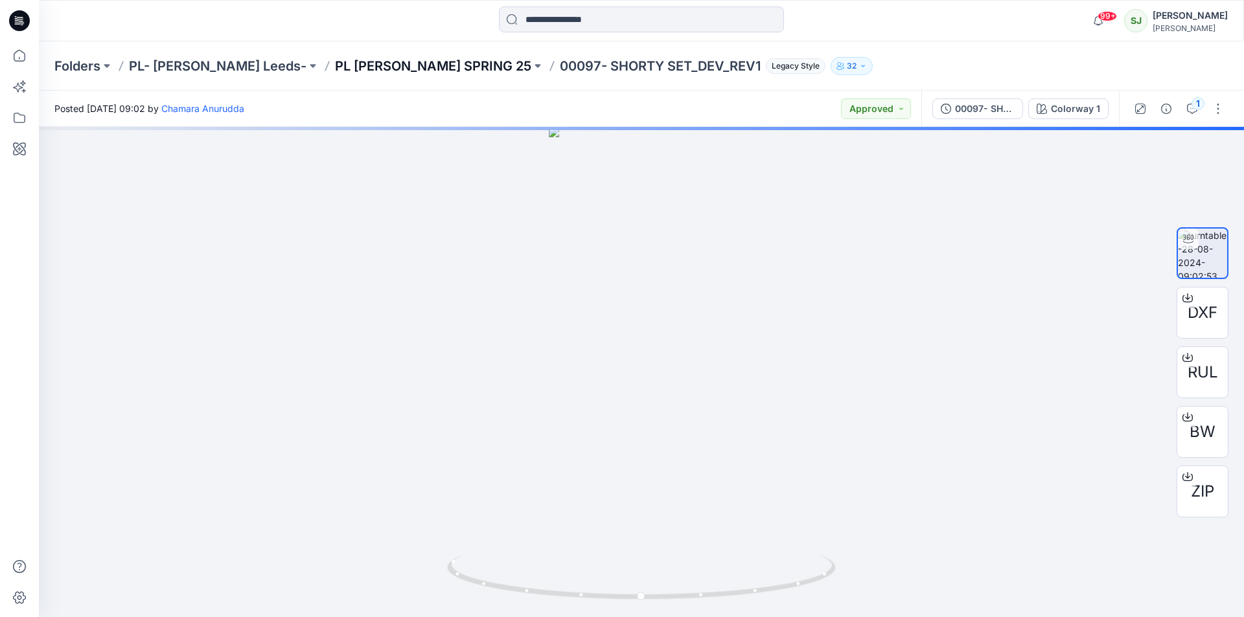
click at [408, 64] on p "PL [PERSON_NAME] SPRING 25" at bounding box center [433, 66] width 196 height 18
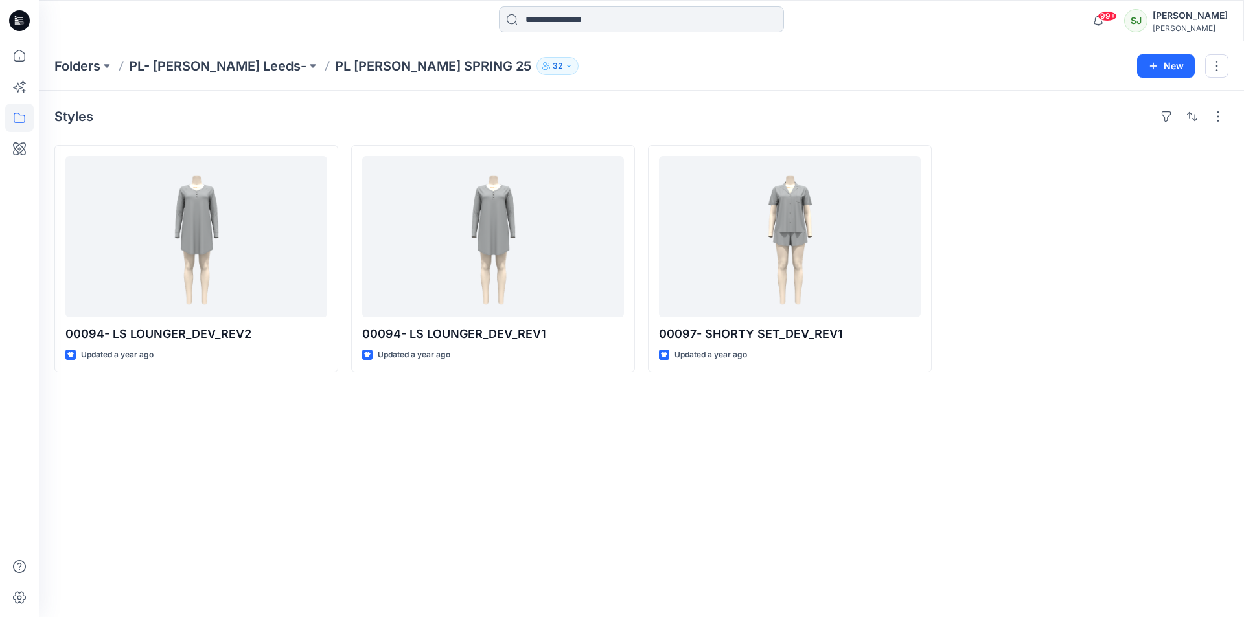
click at [569, 16] on input at bounding box center [641, 19] width 285 height 26
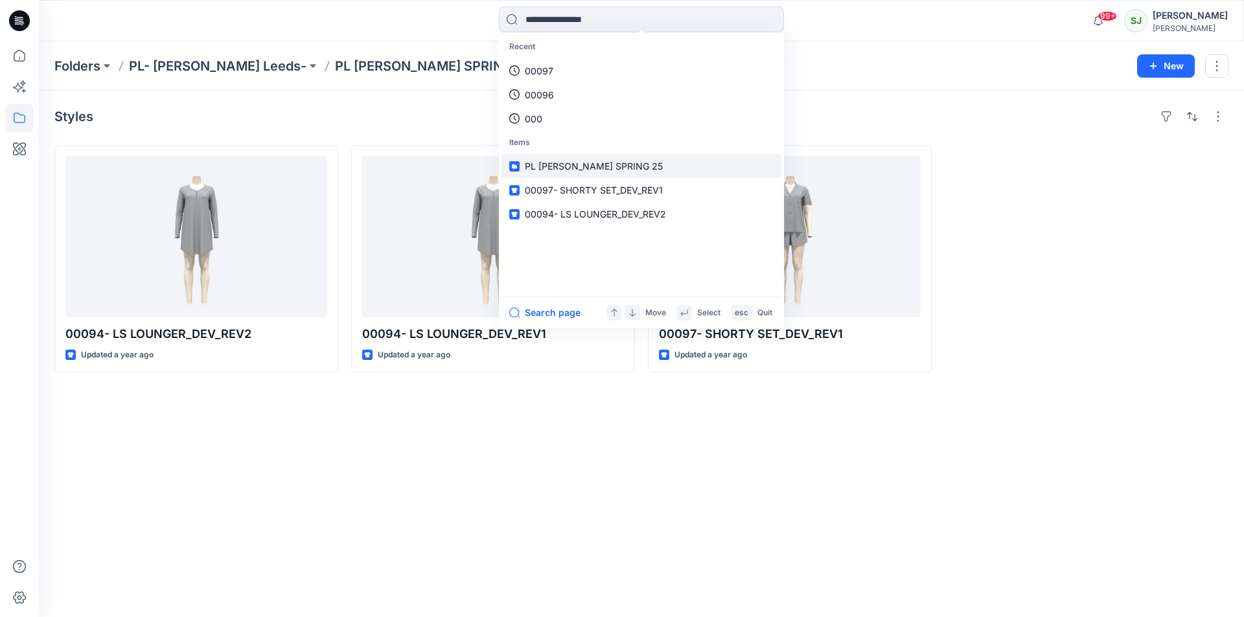
click at [582, 167] on span "PL [PERSON_NAME] SPRING 25" at bounding box center [594, 166] width 138 height 11
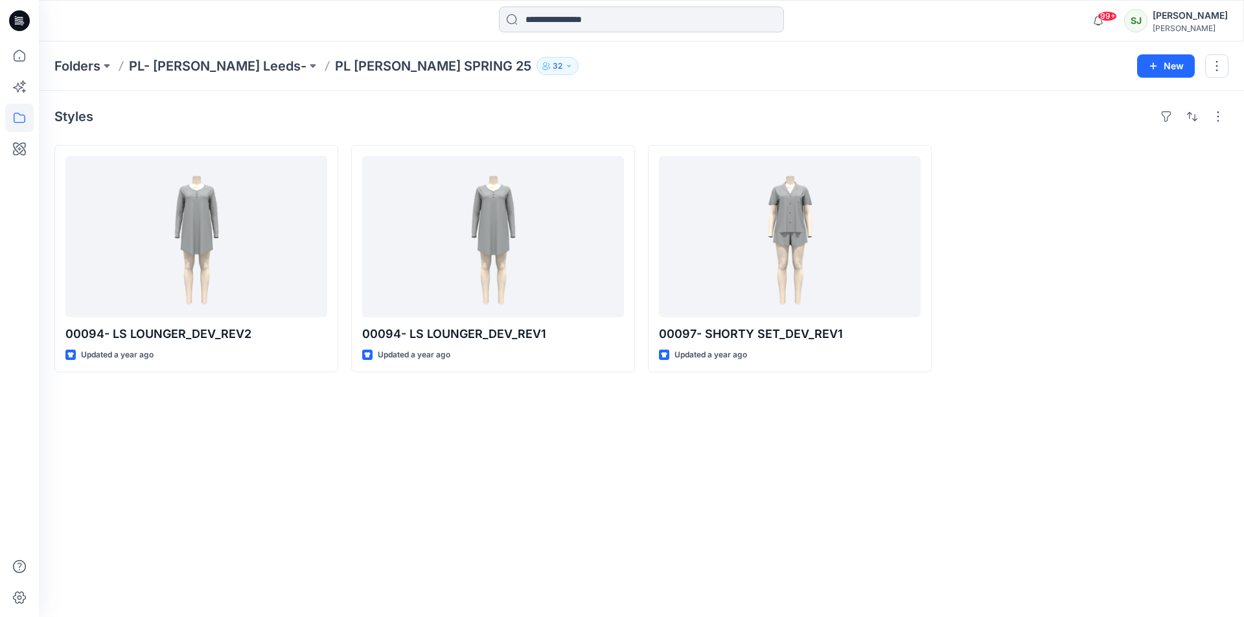
click at [604, 13] on input at bounding box center [641, 19] width 285 height 26
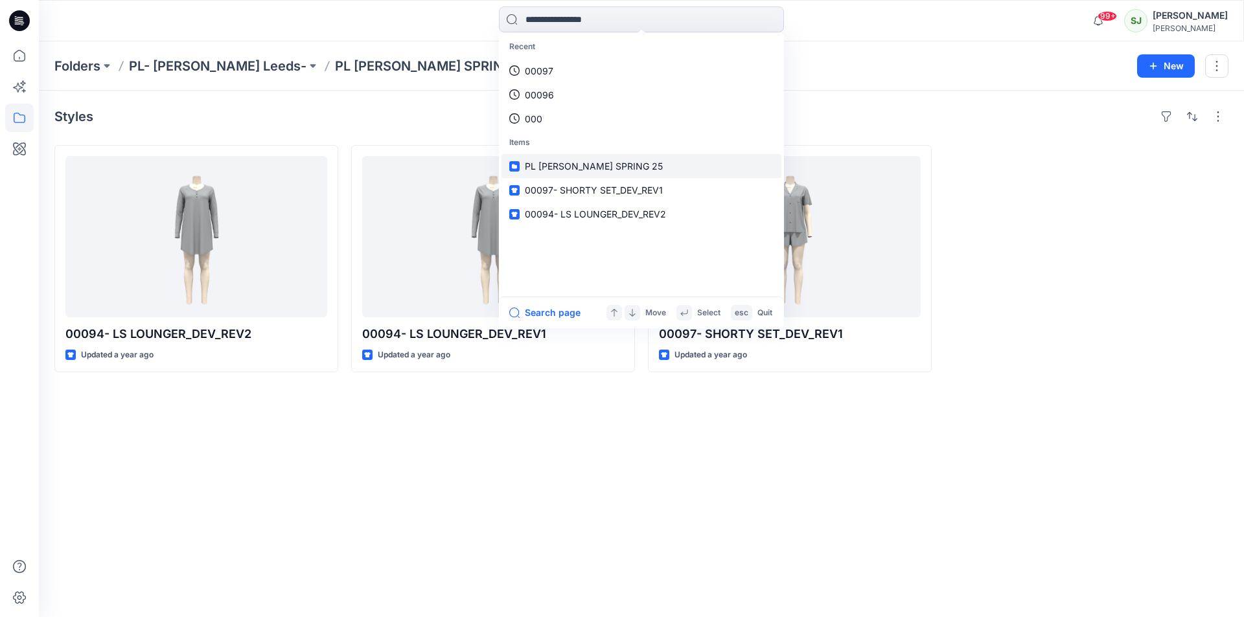
click at [557, 170] on span "PL [PERSON_NAME] SPRING 25" at bounding box center [594, 166] width 138 height 11
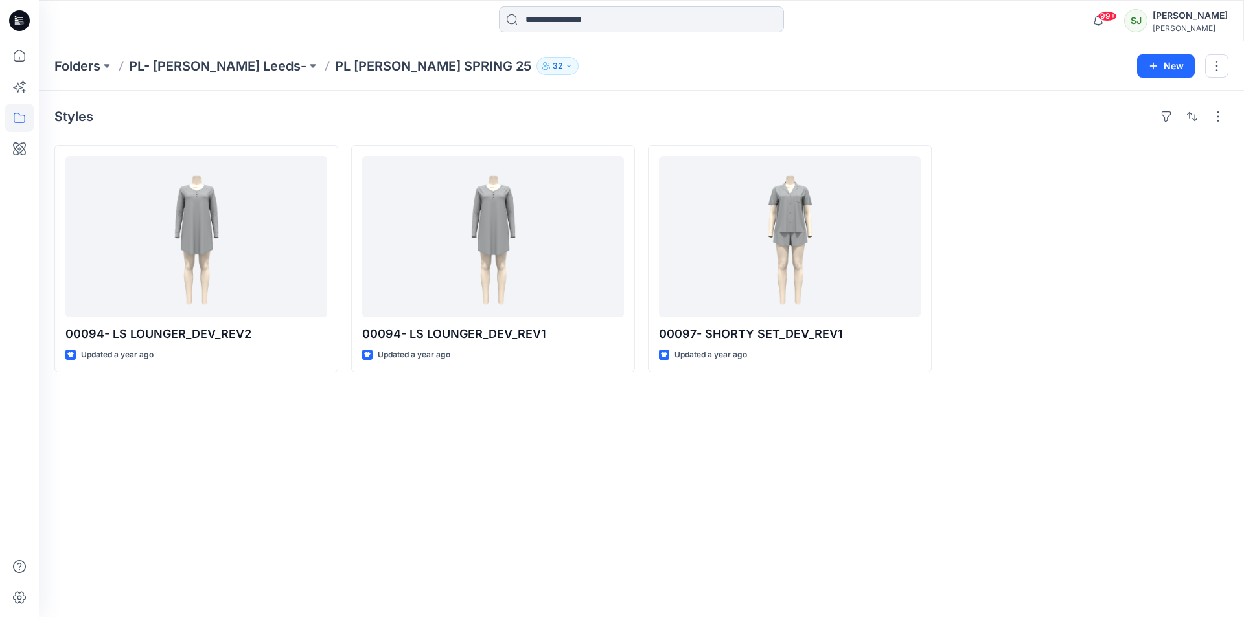
click at [567, 21] on input at bounding box center [641, 19] width 285 height 26
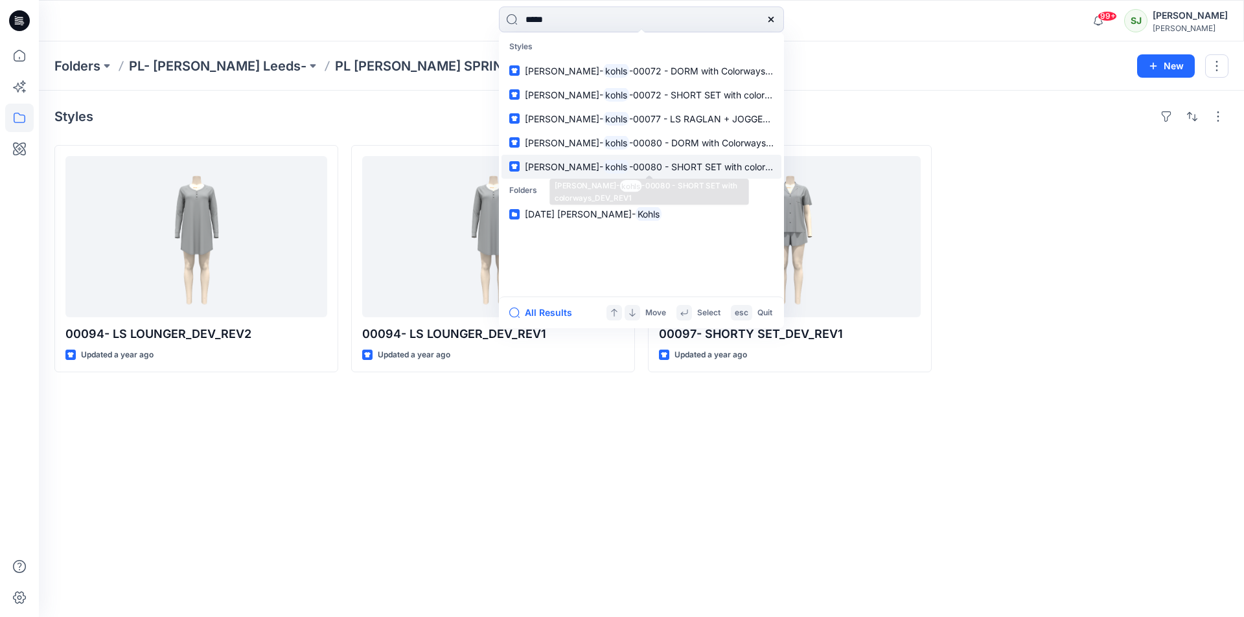
type input "*****"
click at [665, 171] on span "-00080 - SHORT SET with colorways_DEV_REV1" at bounding box center [731, 166] width 205 height 11
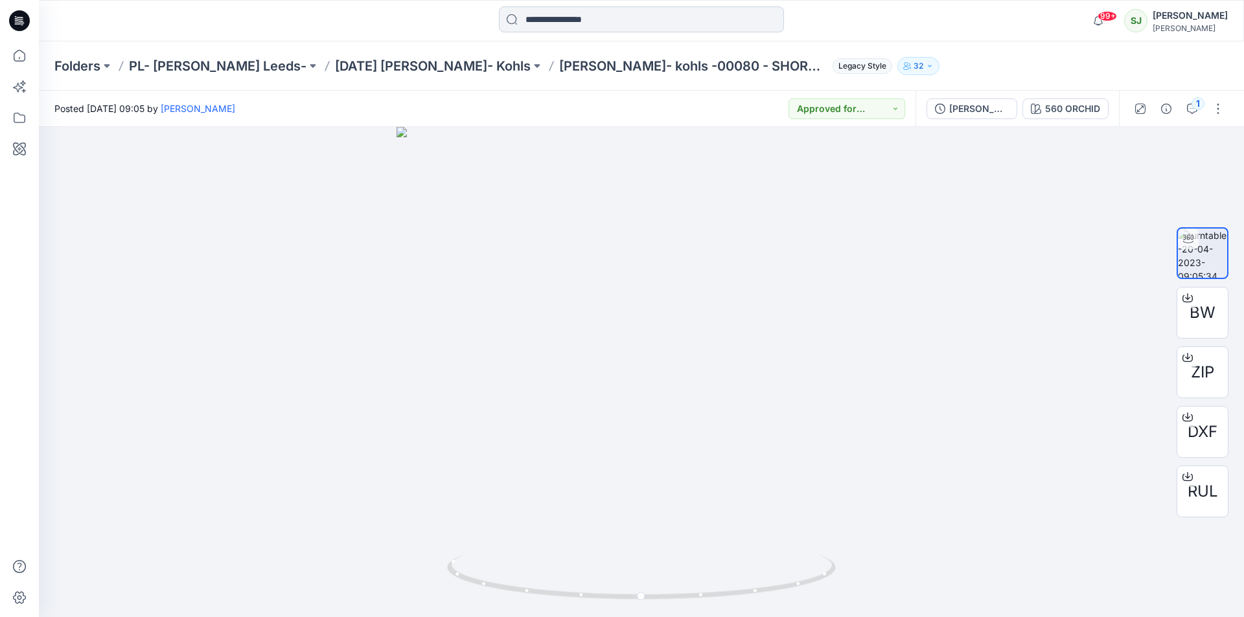
click at [593, 23] on input at bounding box center [641, 19] width 285 height 26
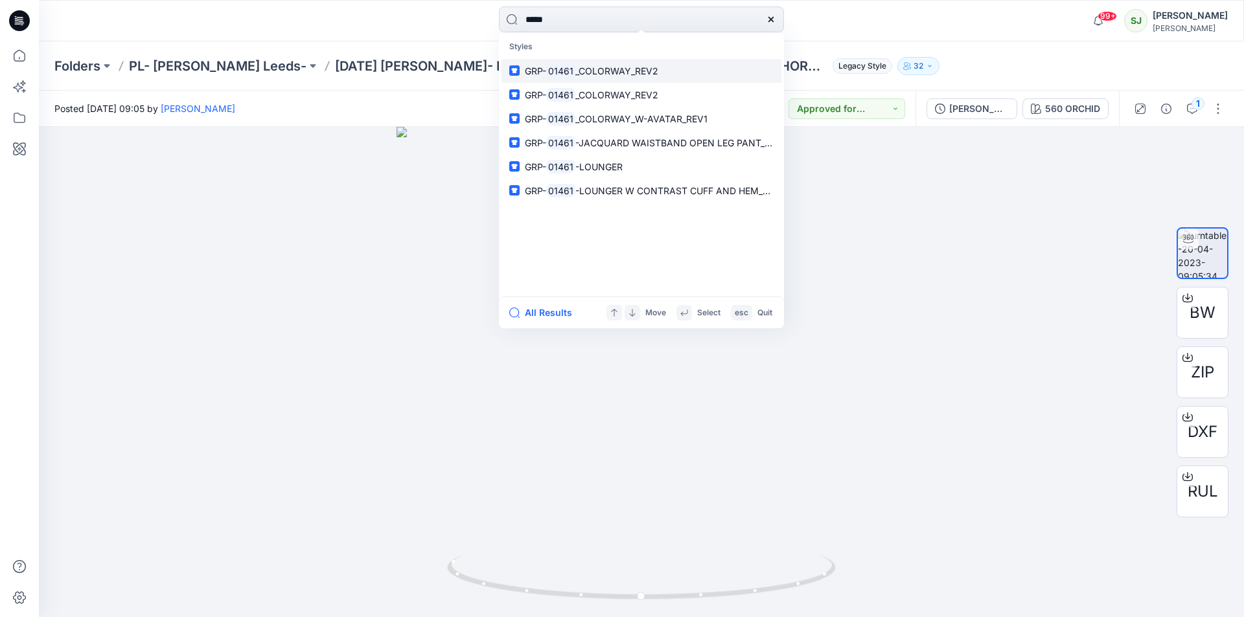
type input "*****"
click at [555, 75] on mark "01461" at bounding box center [560, 70] width 29 height 15
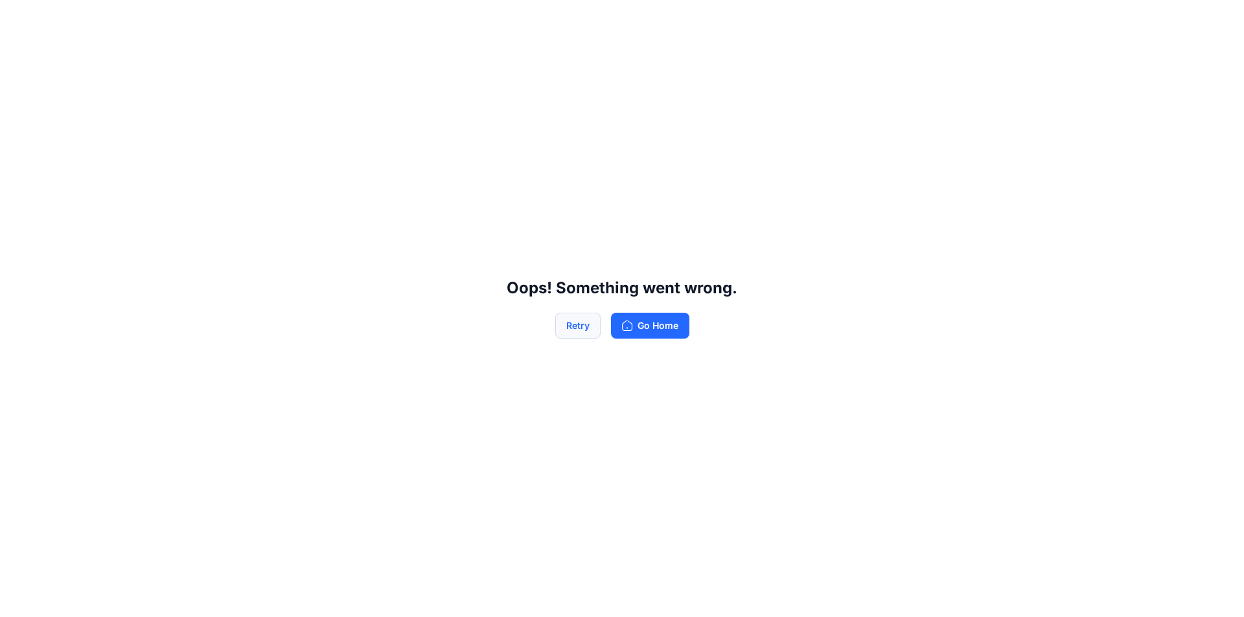
click at [575, 318] on button "Retry" at bounding box center [577, 326] width 45 height 26
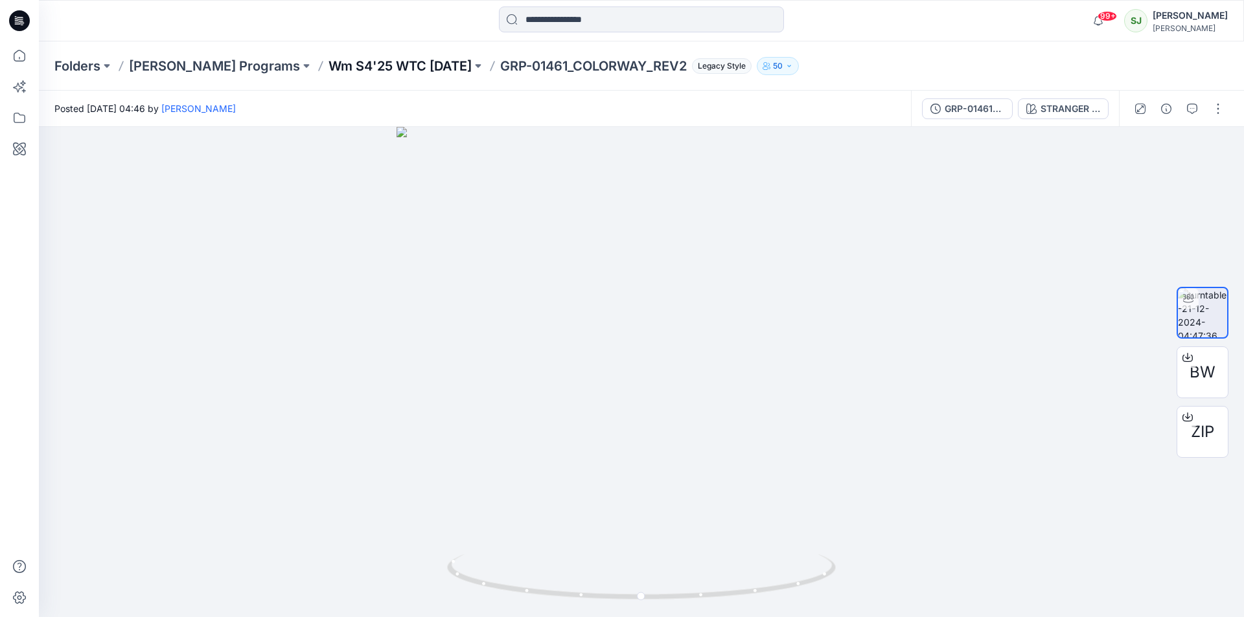
click at [441, 68] on p "Wm S4'25 WTC [DATE]" at bounding box center [399, 66] width 143 height 18
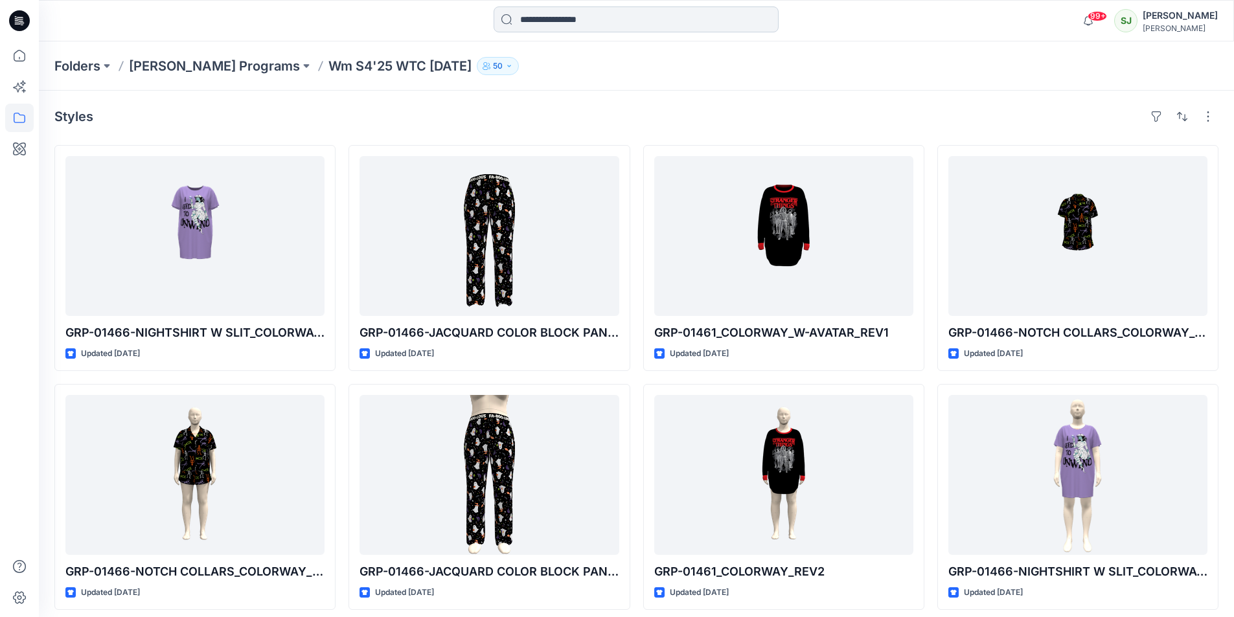
click at [542, 22] on input at bounding box center [636, 19] width 285 height 26
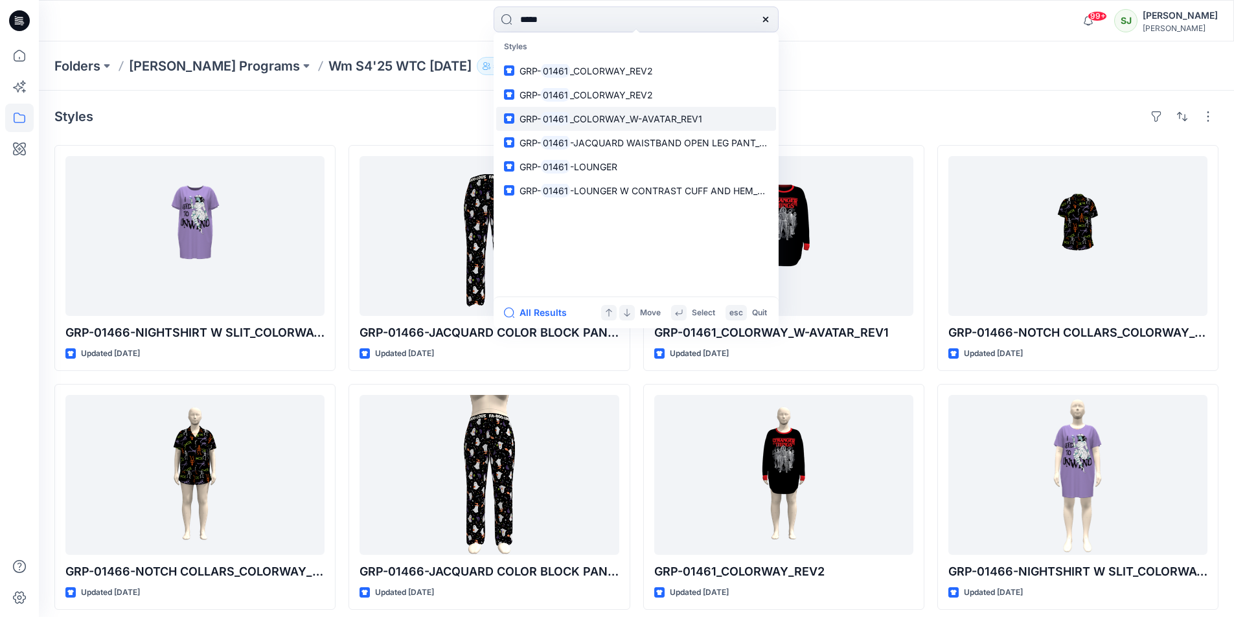
type input "*****"
click at [589, 120] on span "_COLORWAY_W-AVATAR_REV1" at bounding box center [636, 118] width 132 height 11
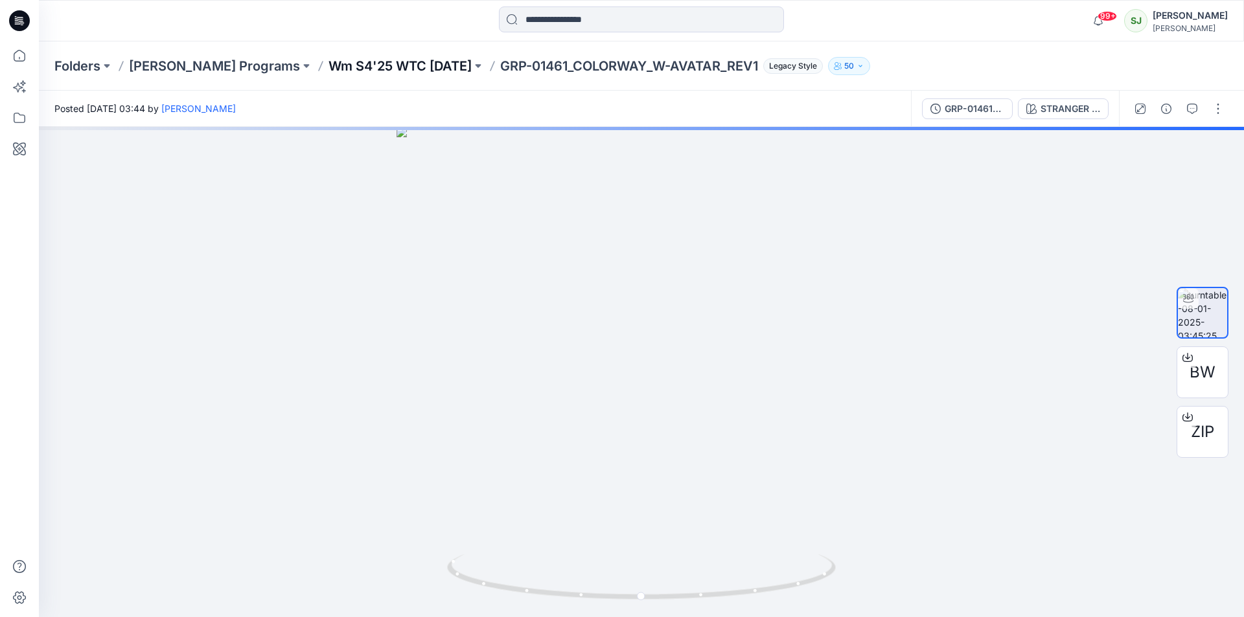
click at [454, 64] on p "Wm S4'25 WTC [DATE]" at bounding box center [399, 66] width 143 height 18
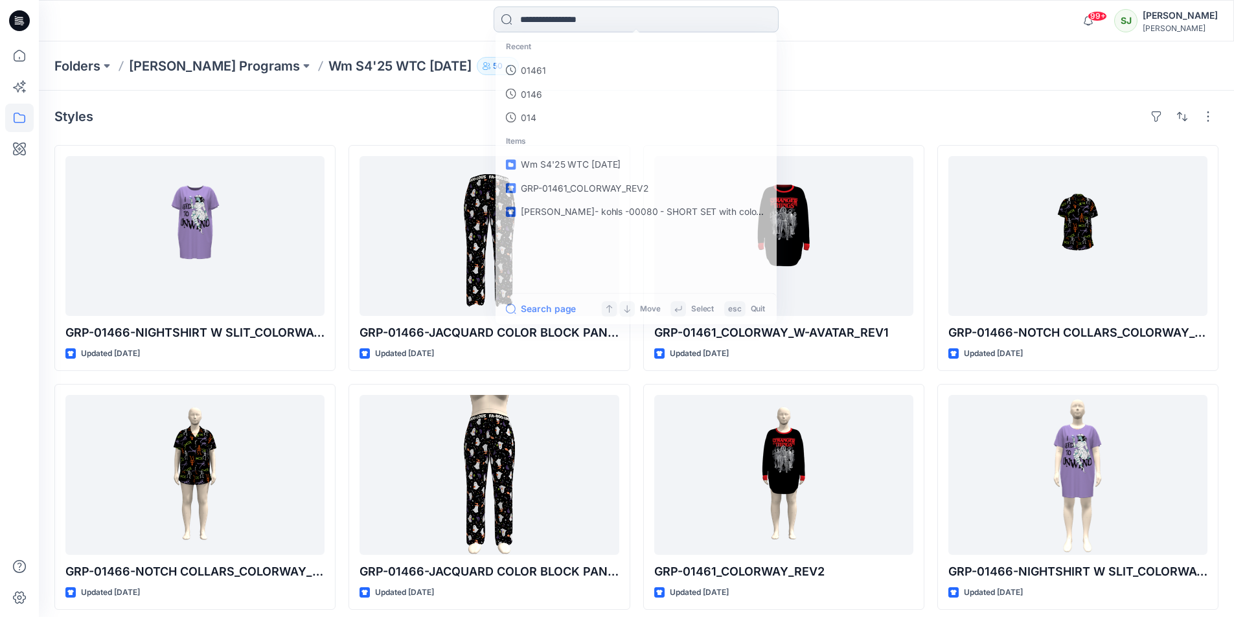
click at [544, 27] on input at bounding box center [636, 19] width 285 height 26
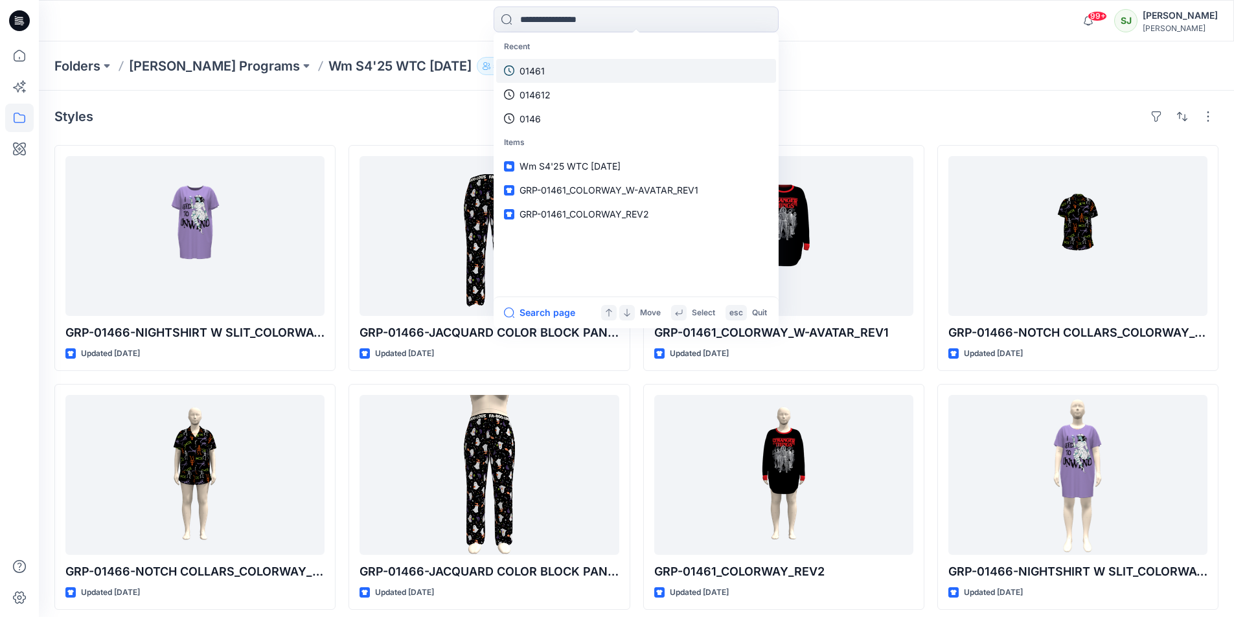
click at [538, 77] on p "01461" at bounding box center [532, 71] width 25 height 14
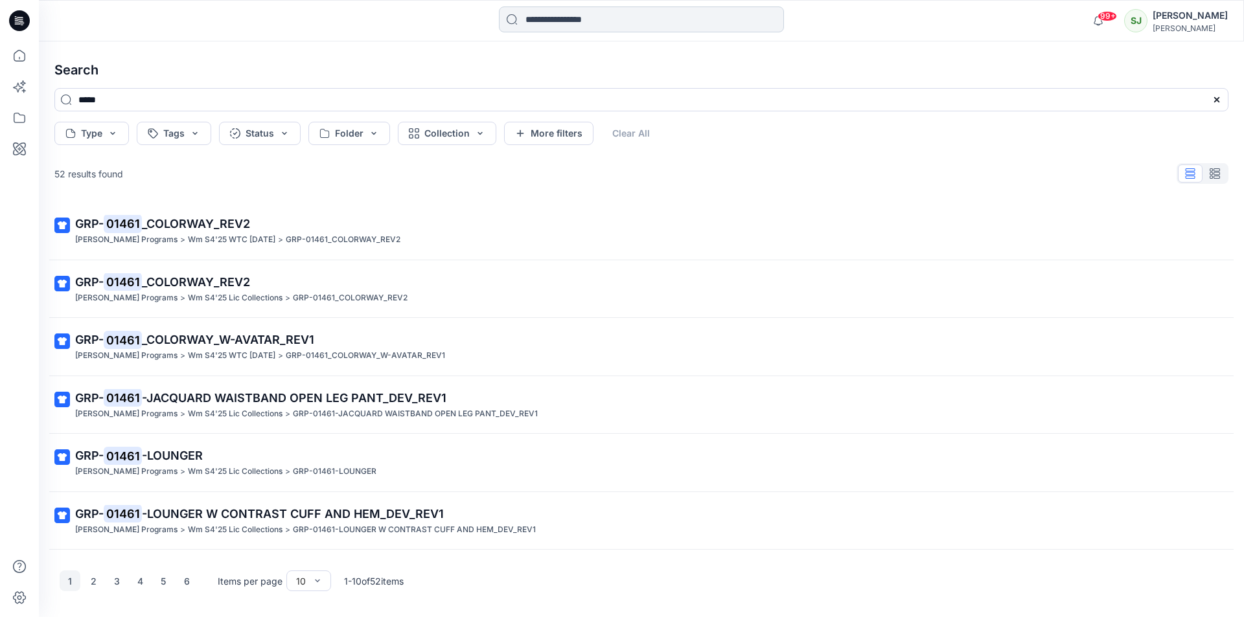
click at [549, 23] on input at bounding box center [641, 19] width 285 height 26
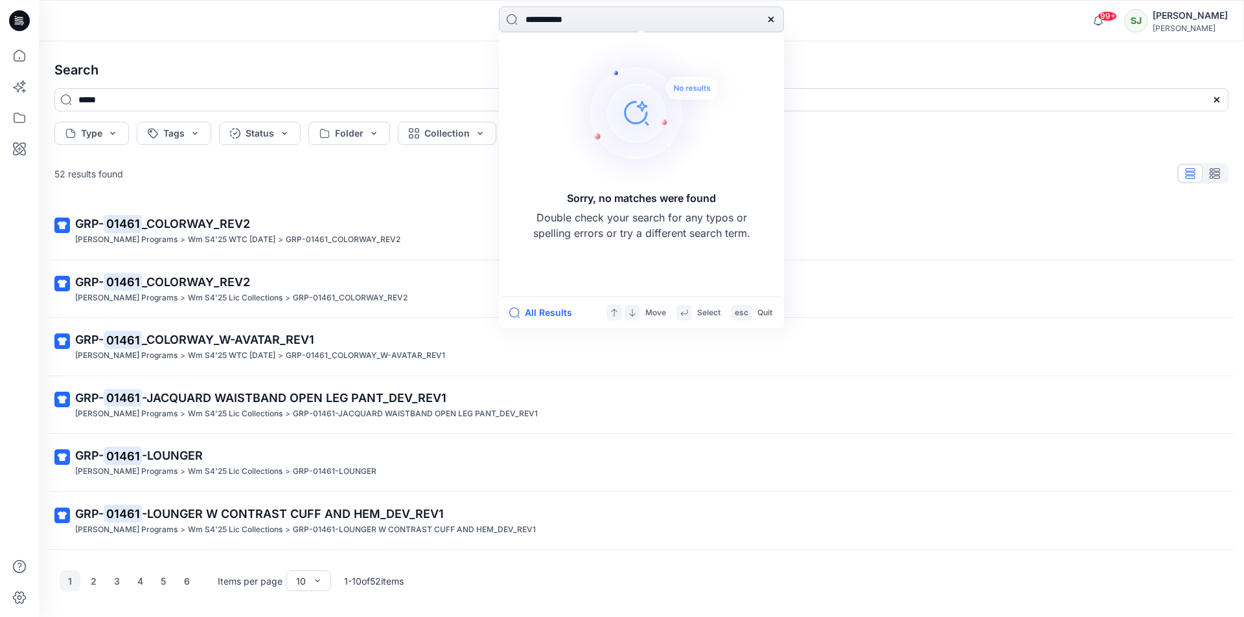
click at [533, 19] on input "**********" at bounding box center [641, 19] width 285 height 26
click at [621, 16] on input "**********" at bounding box center [641, 19] width 285 height 26
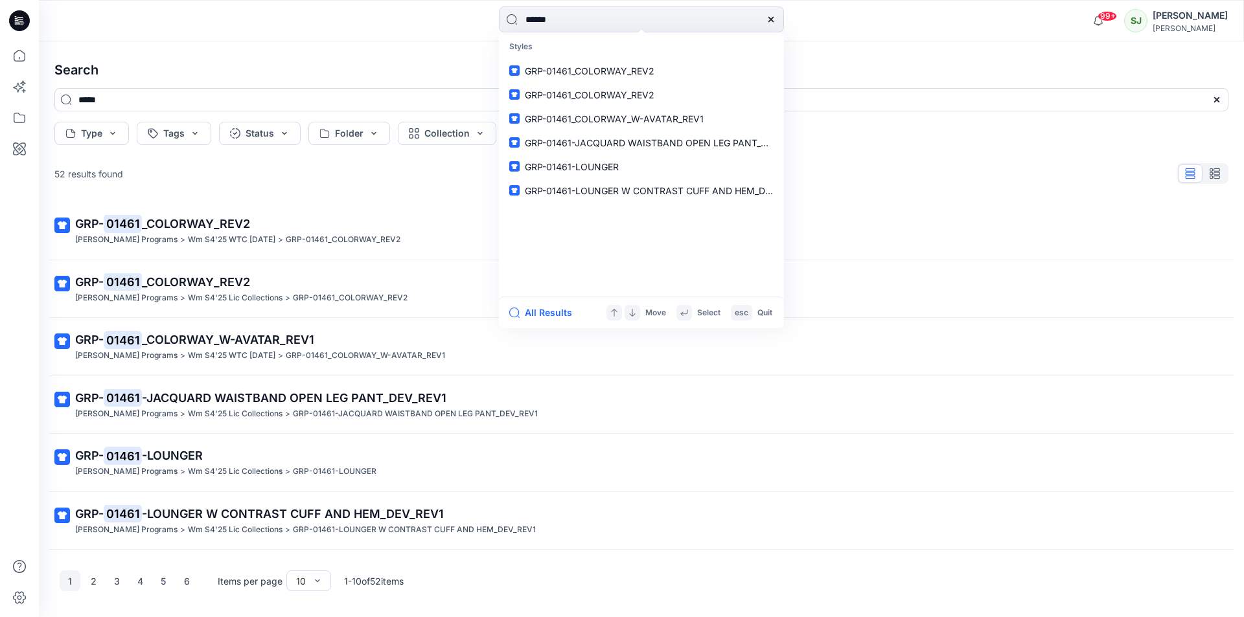
type input "*****"
